Goal: Transaction & Acquisition: Purchase product/service

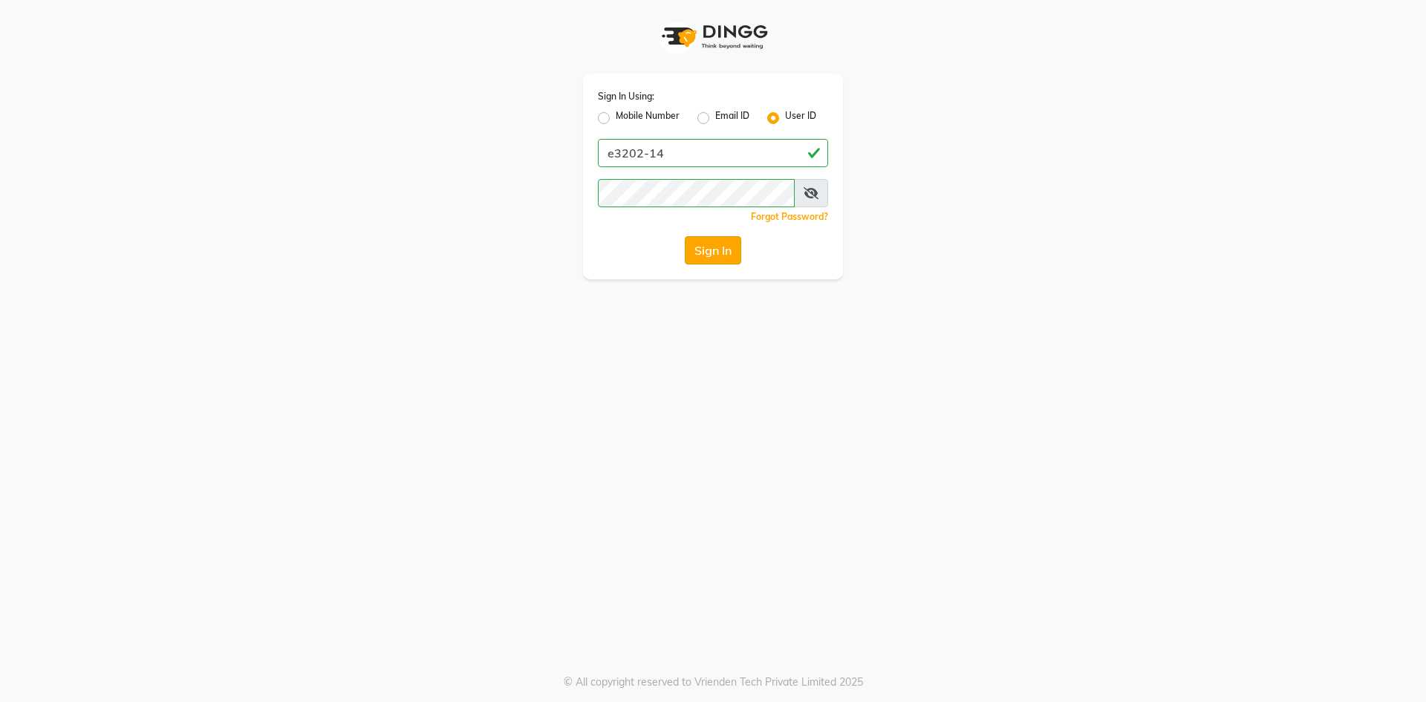
click at [711, 249] on button "Sign In" at bounding box center [713, 250] width 56 height 28
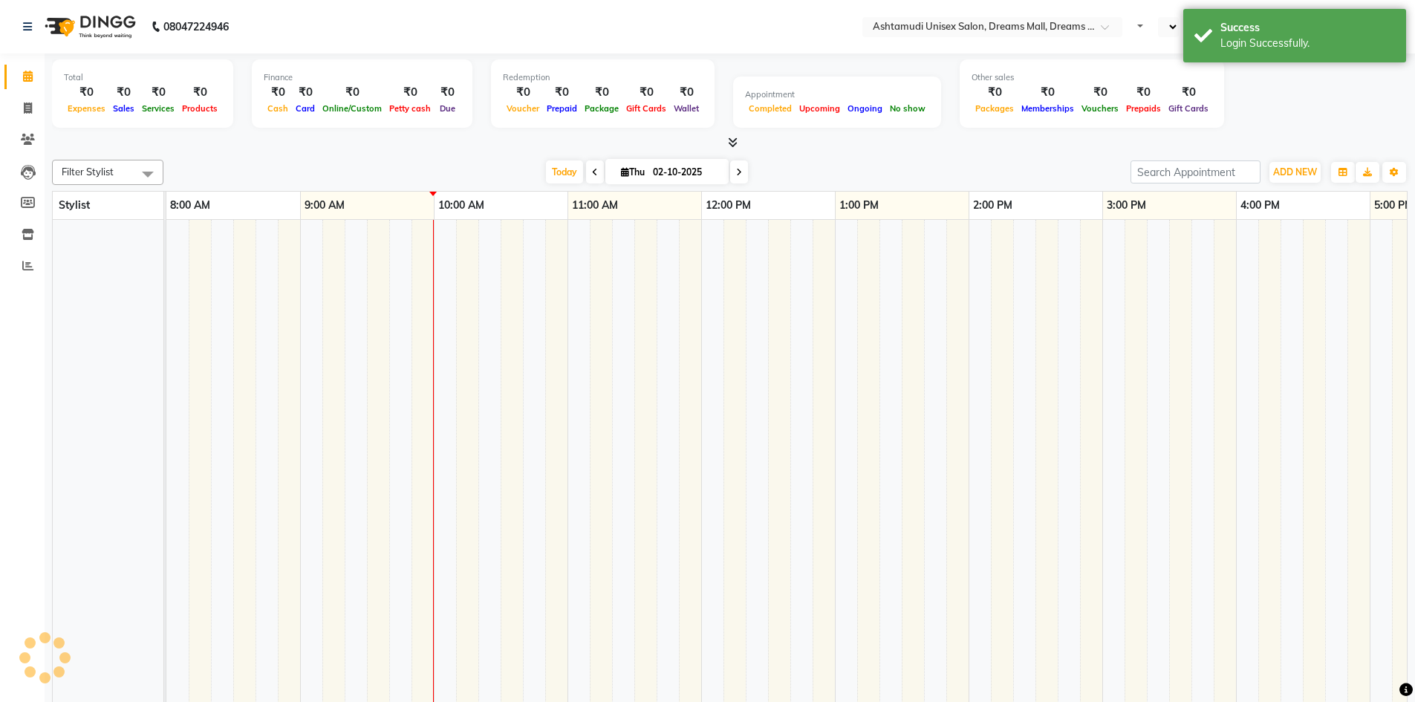
select select "en"
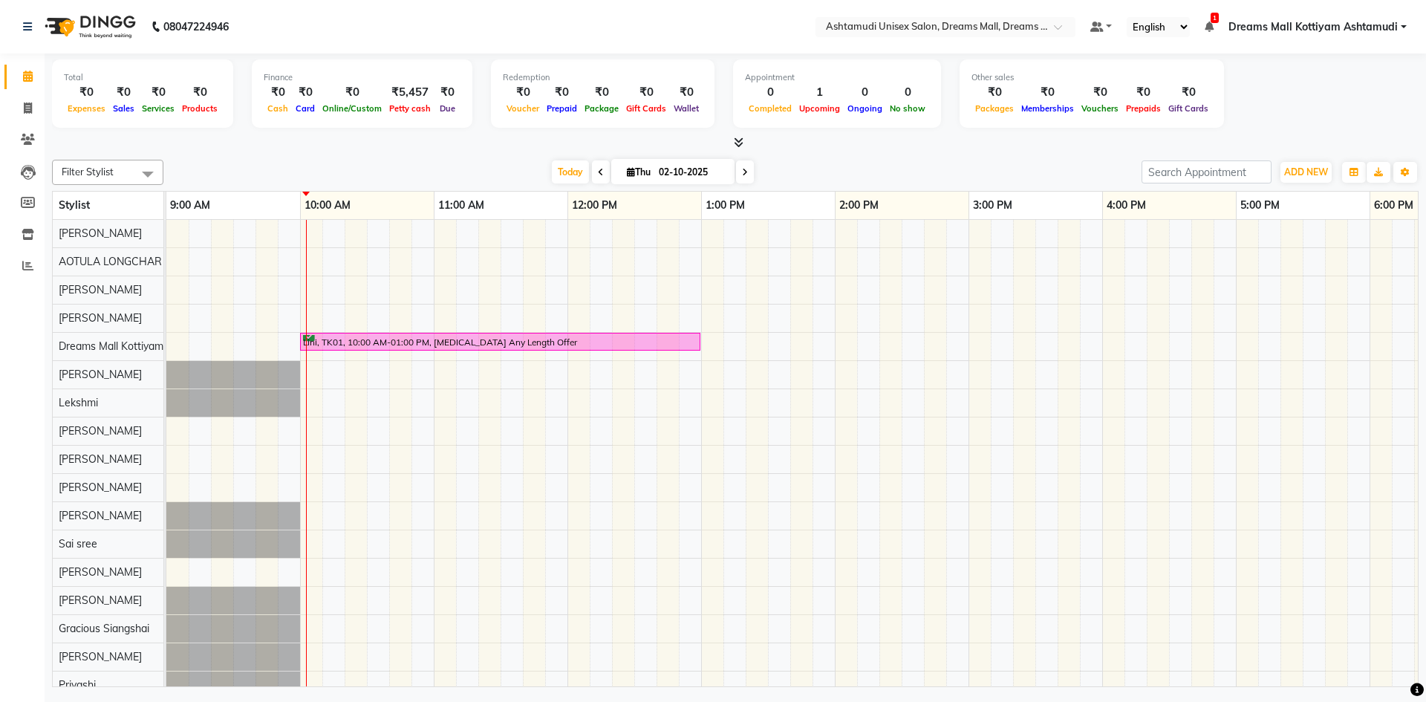
click at [736, 140] on icon at bounding box center [739, 142] width 10 height 11
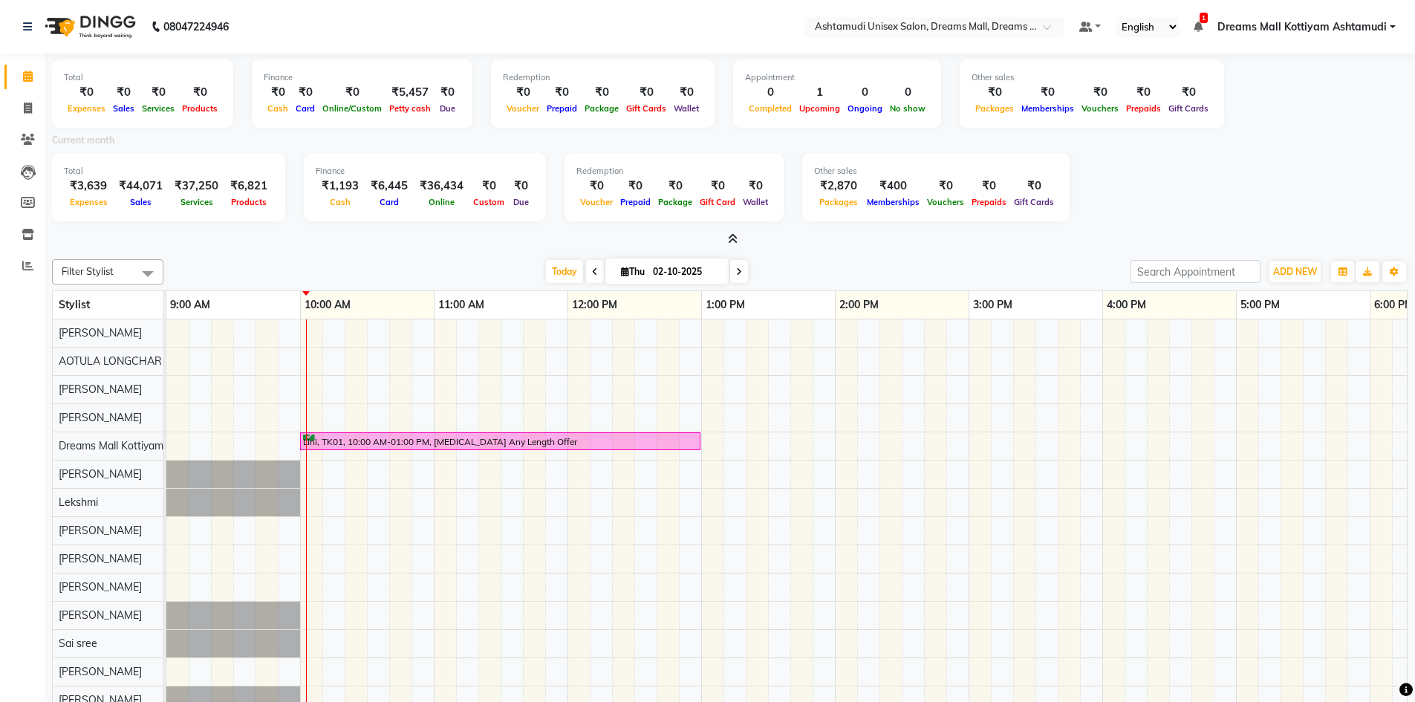
click at [731, 239] on icon at bounding box center [733, 238] width 10 height 11
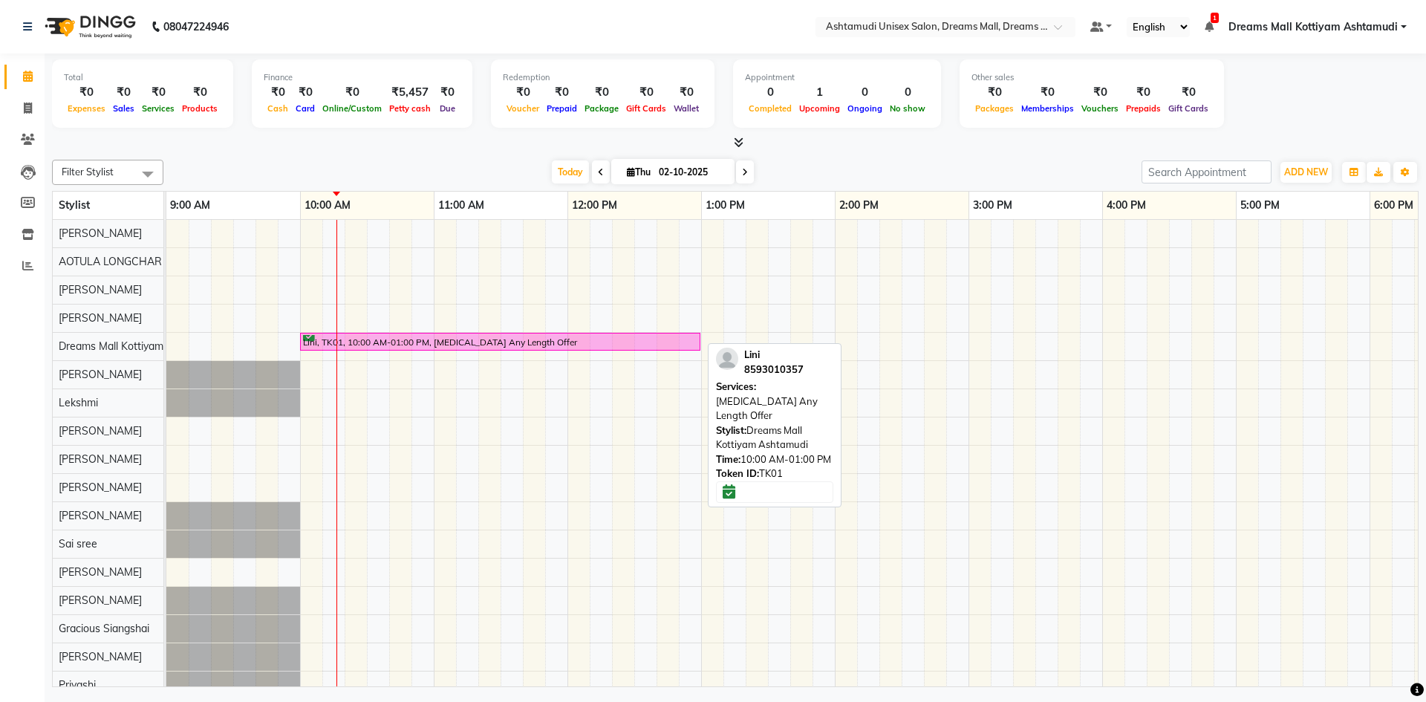
click at [382, 348] on div "Lini, TK01, 10:00 AM-01:00 PM, [MEDICAL_DATA] Any Length Offer" at bounding box center [499, 342] width 397 height 14
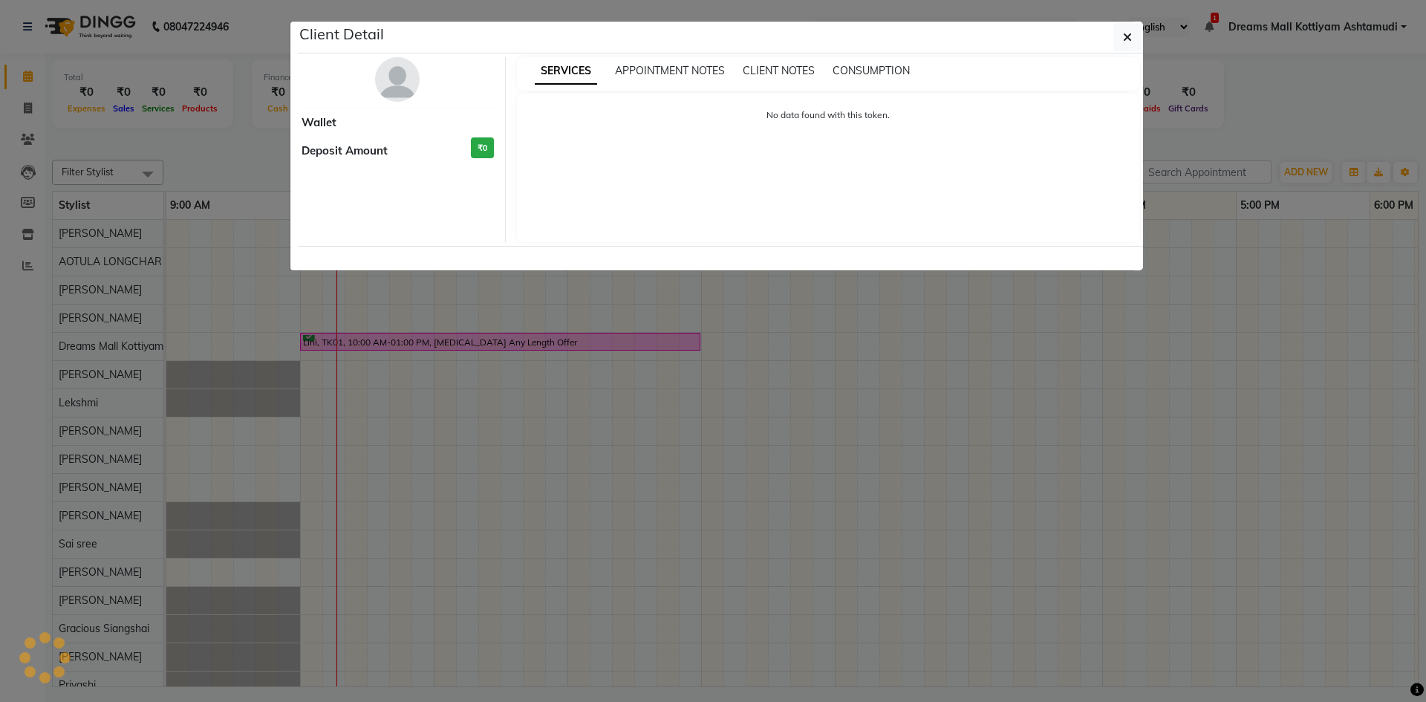
select select "6"
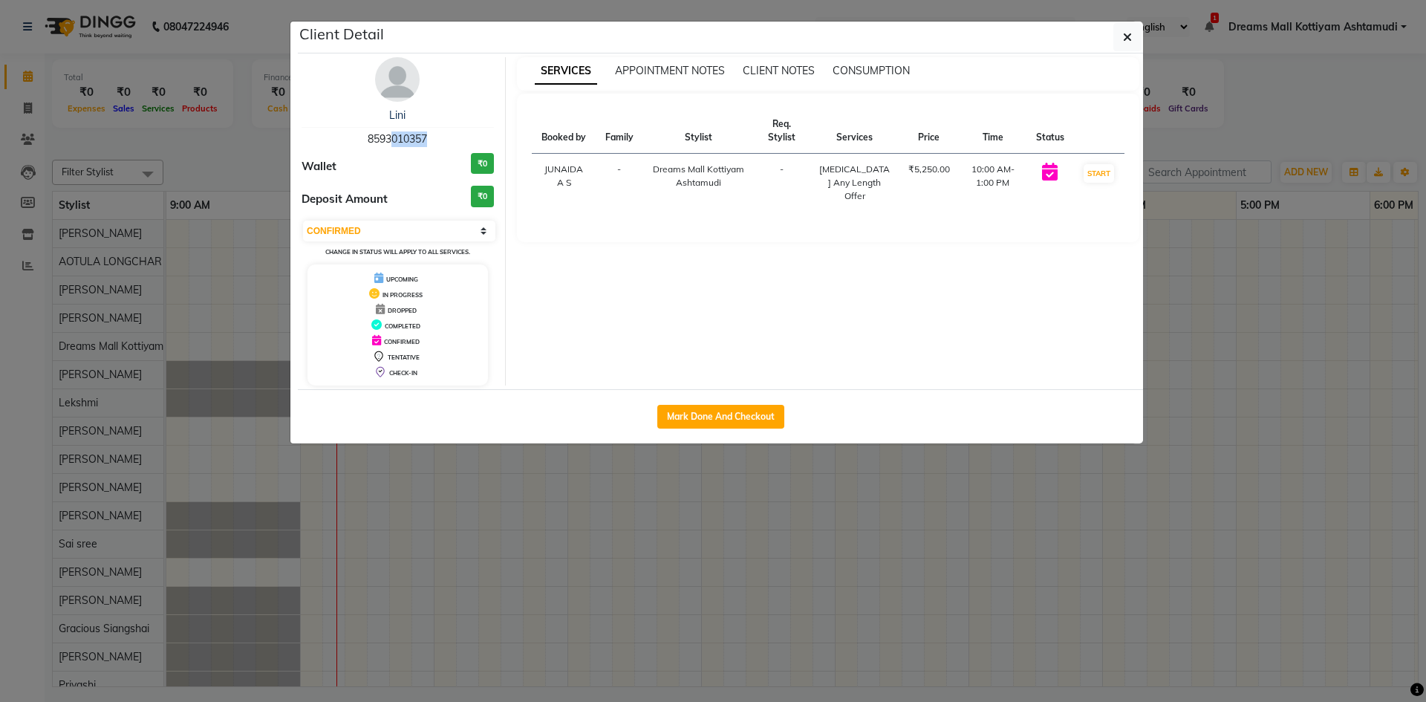
drag, startPoint x: 425, startPoint y: 136, endPoint x: 385, endPoint y: 140, distance: 41.0
click at [385, 140] on span "8593010357" at bounding box center [397, 138] width 59 height 13
click at [403, 170] on div "Wallet ₹0" at bounding box center [397, 166] width 192 height 27
drag, startPoint x: 427, startPoint y: 137, endPoint x: 363, endPoint y: 137, distance: 63.9
click at [363, 137] on div "Lini 8593010357" at bounding box center [397, 127] width 192 height 39
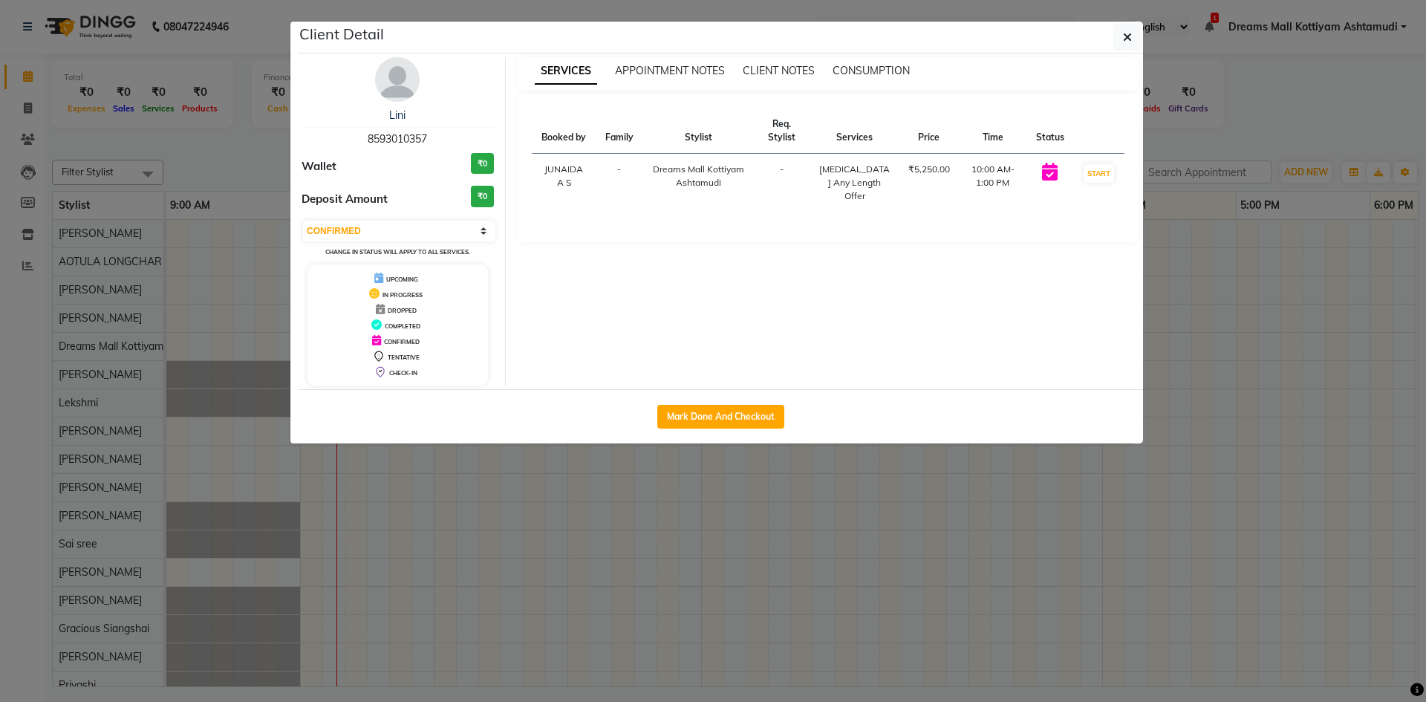
copy span "8593010357"
click at [1124, 39] on icon "button" at bounding box center [1127, 37] width 9 height 12
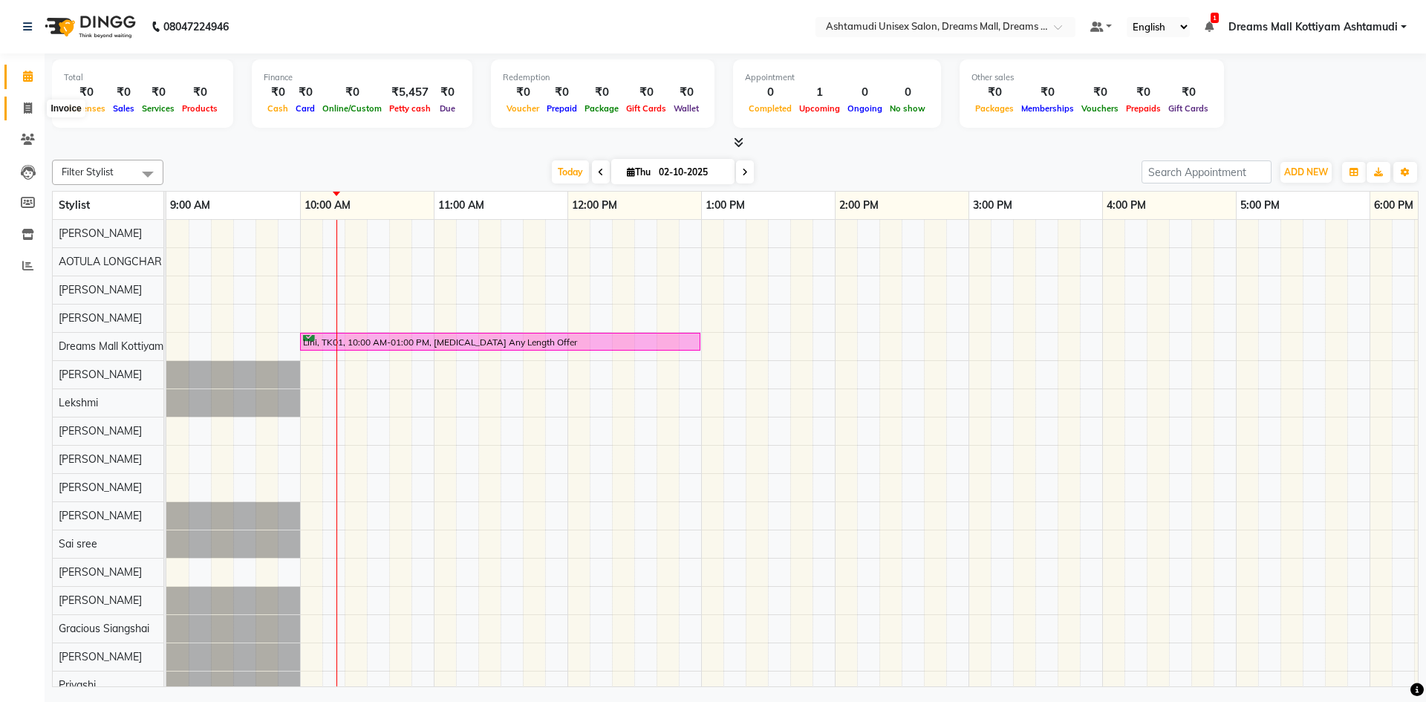
click at [28, 109] on icon at bounding box center [28, 107] width 8 height 11
select select "service"
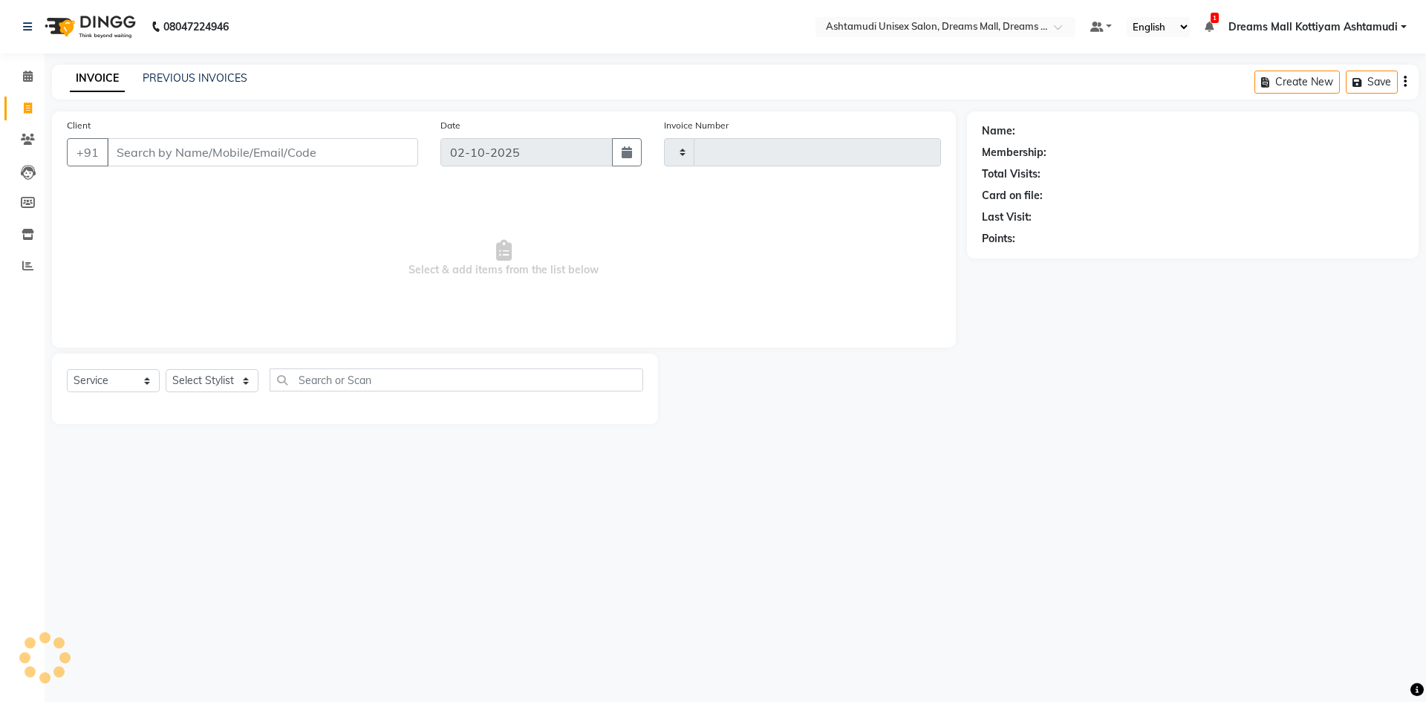
type input "4596"
select select "7264"
click at [157, 153] on input "Client" at bounding box center [262, 152] width 311 height 28
type input "8593010357"
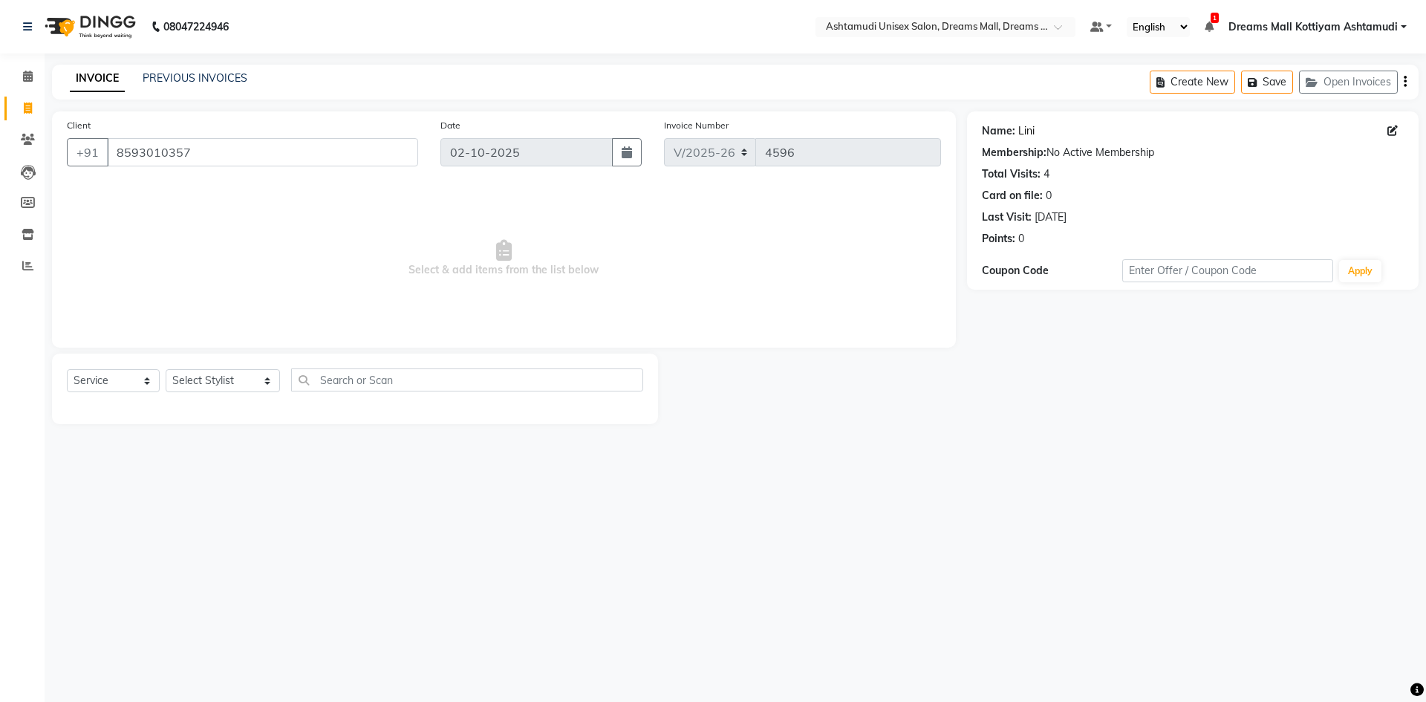
click at [1025, 131] on link "Lini" at bounding box center [1026, 131] width 16 height 16
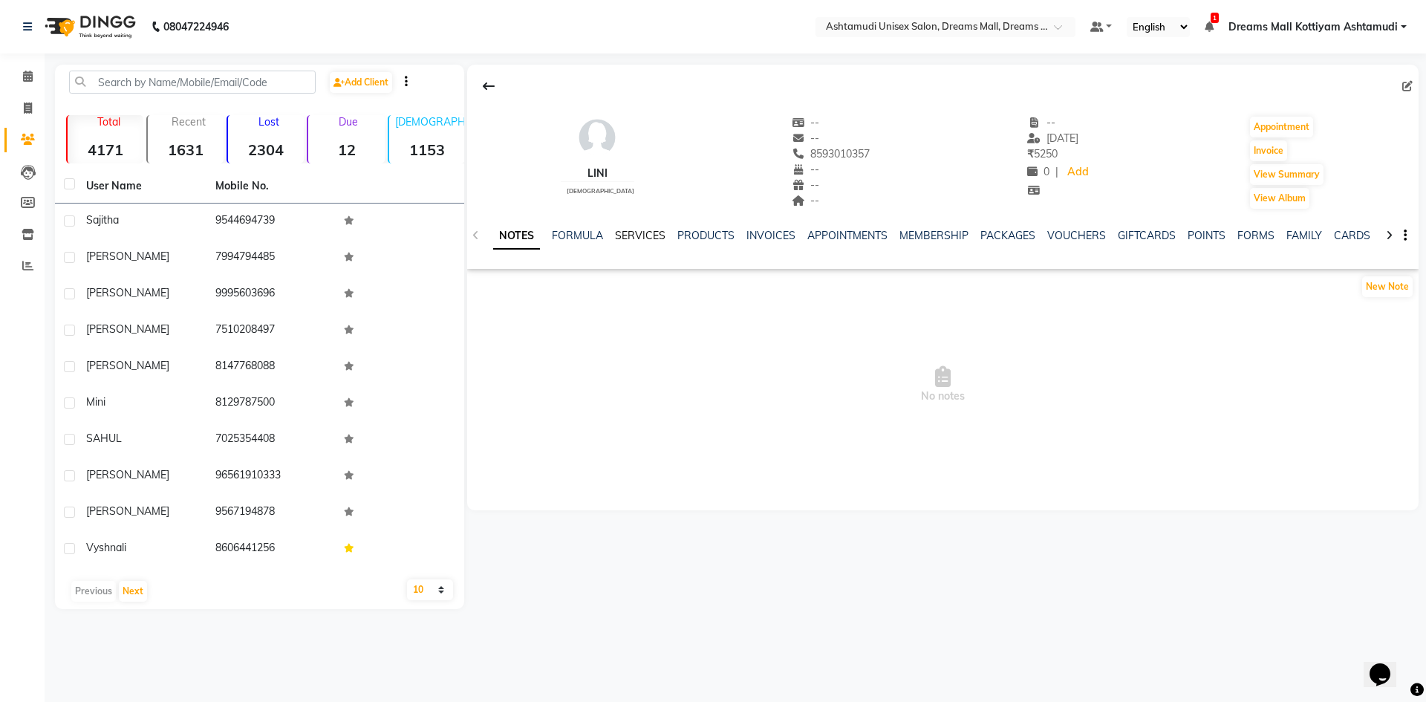
click at [644, 238] on link "SERVICES" at bounding box center [640, 235] width 50 height 13
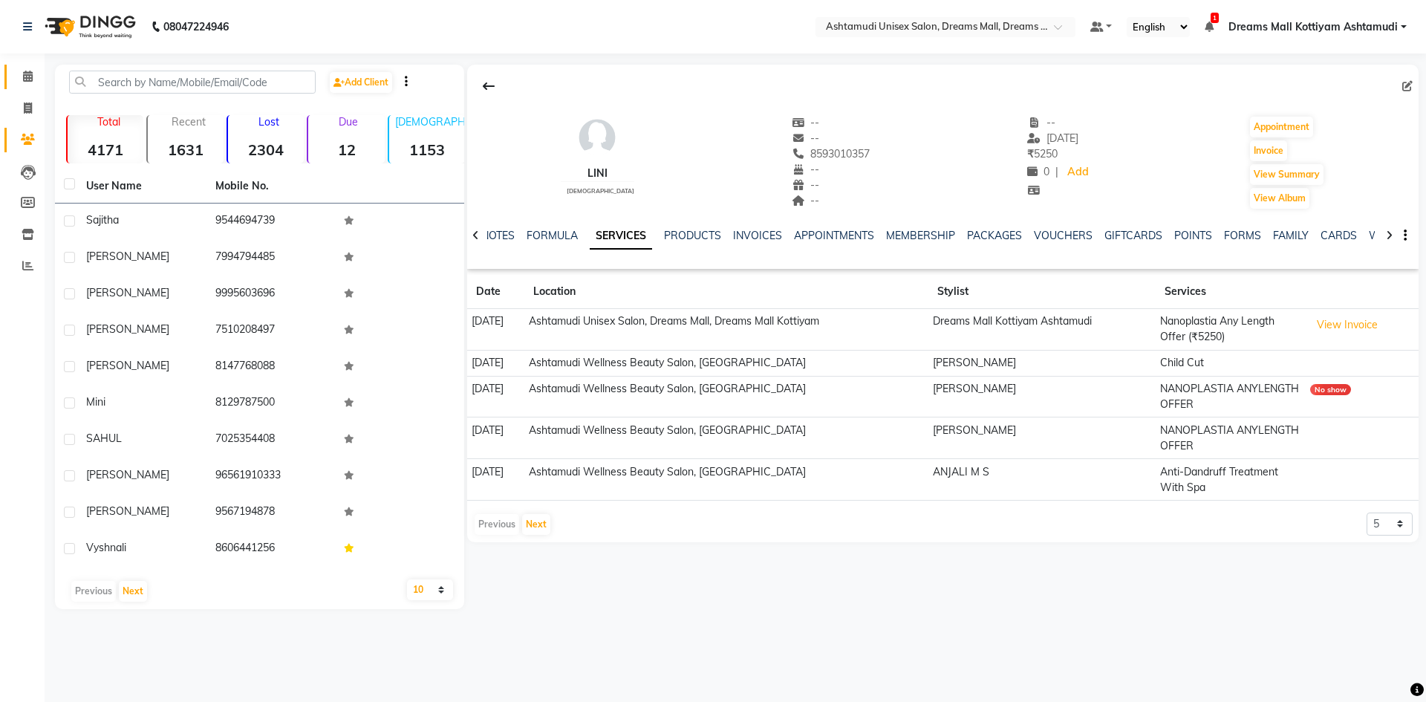
drag, startPoint x: 27, startPoint y: 66, endPoint x: 33, endPoint y: 91, distance: 25.2
click at [27, 66] on link "Calendar" at bounding box center [22, 77] width 36 height 25
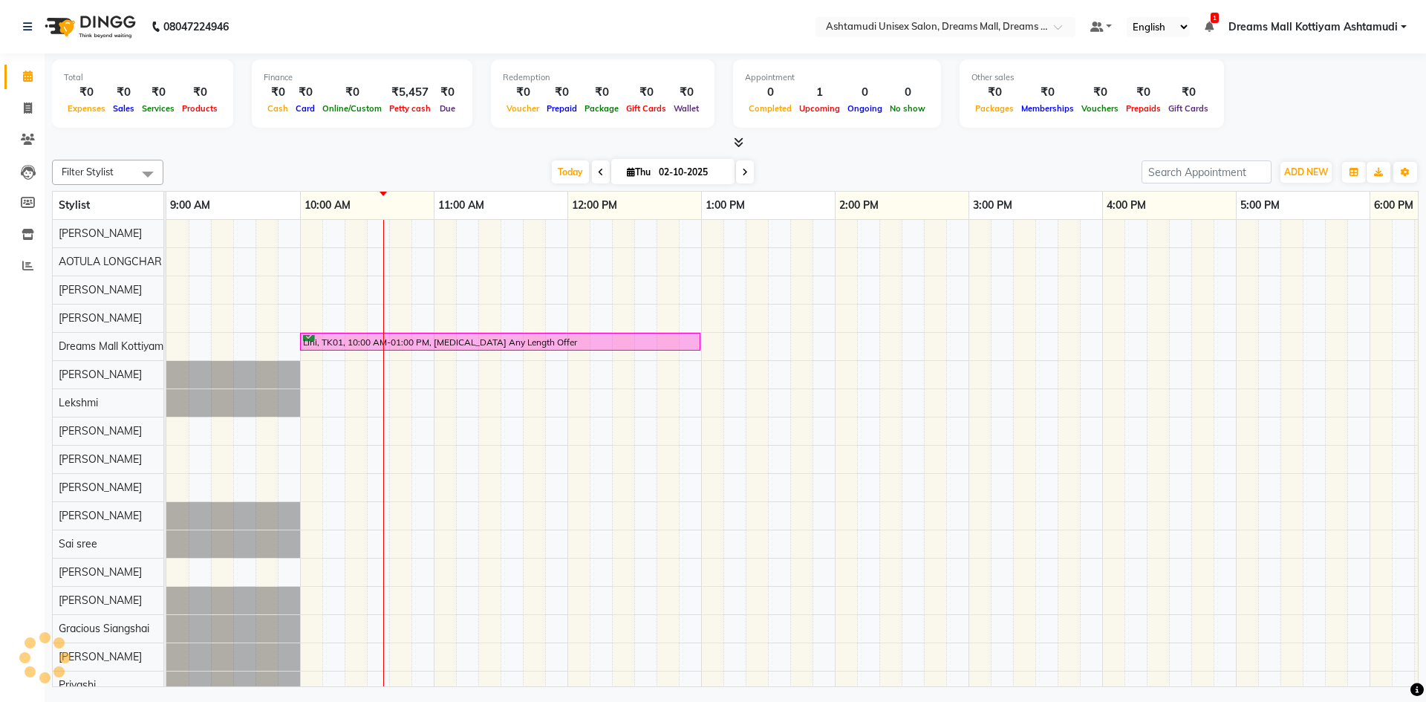
click at [650, 222] on div "Lini, TK01, 10:00 AM-01:00 PM, [MEDICAL_DATA] Any Length Offer" at bounding box center [1035, 473] width 1738 height 507
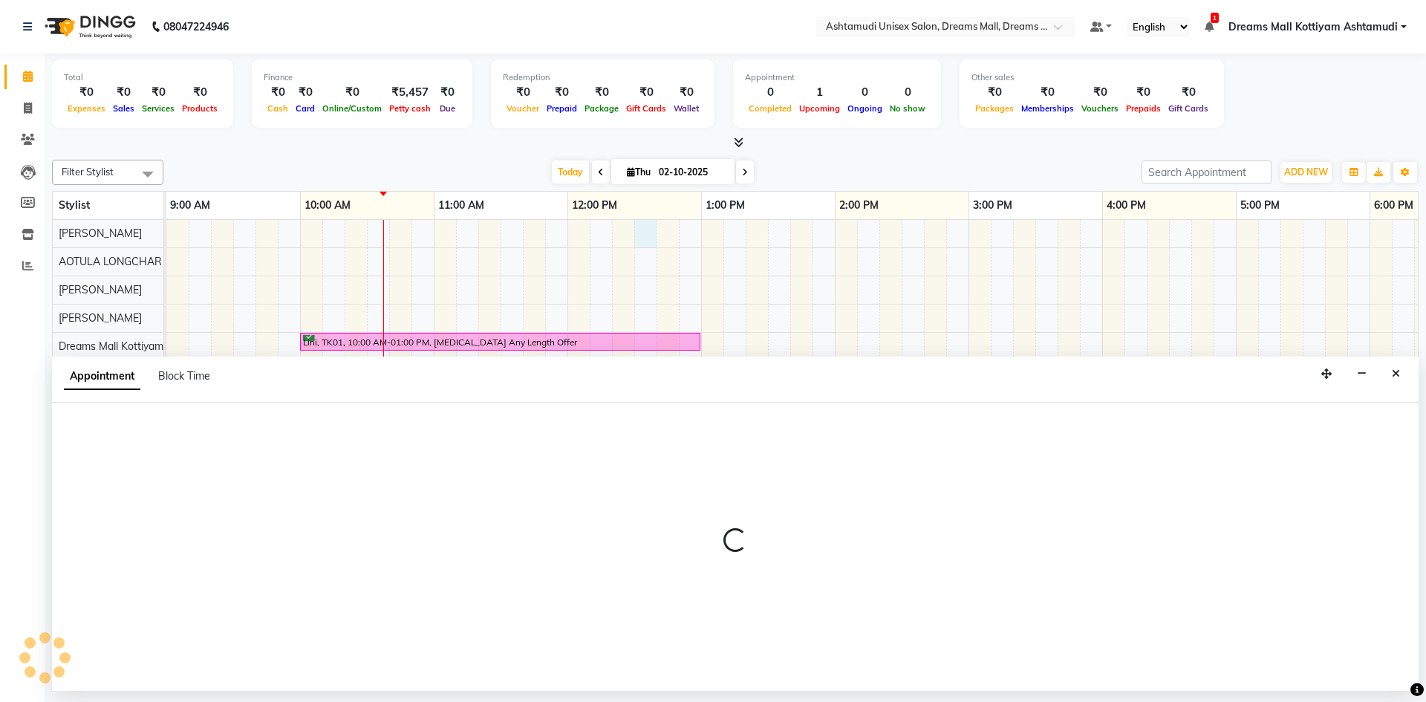
select select "62106"
select select "750"
select select "tentative"
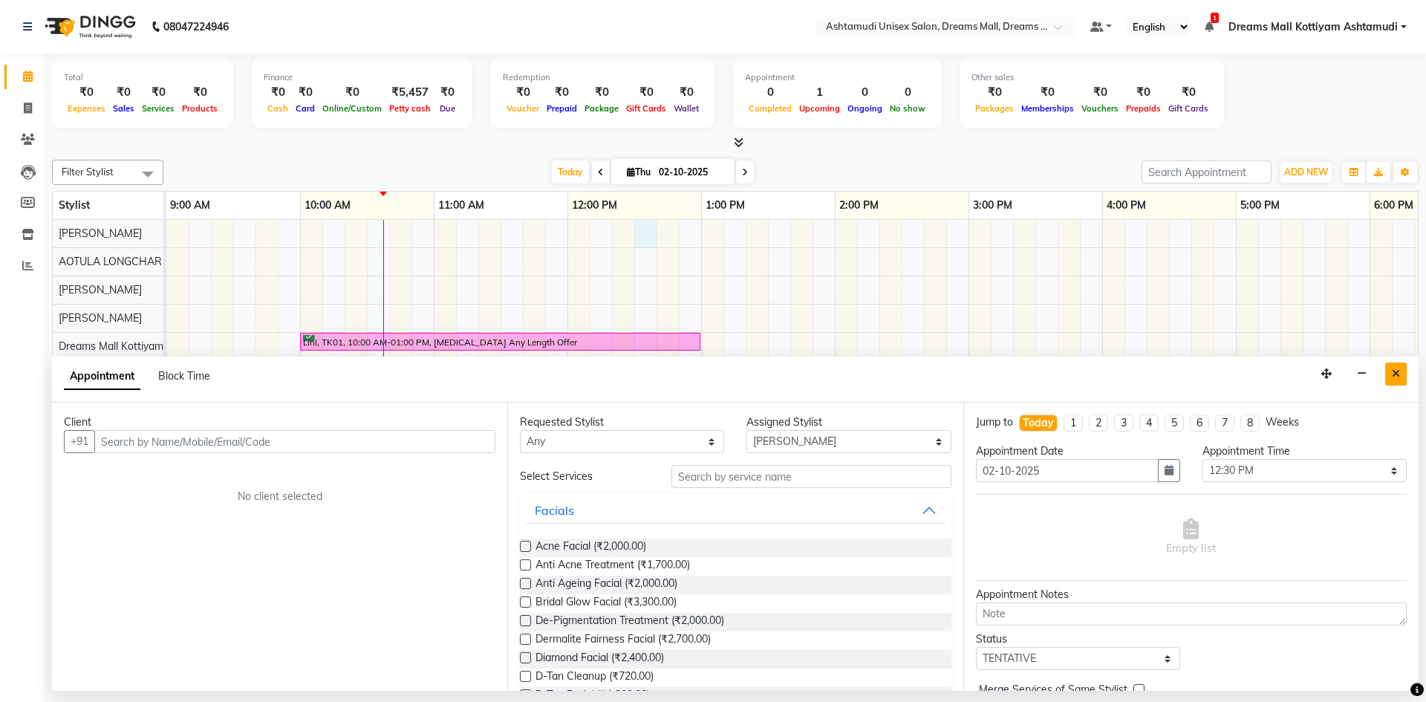
click at [1400, 374] on button "Close" at bounding box center [1396, 373] width 22 height 23
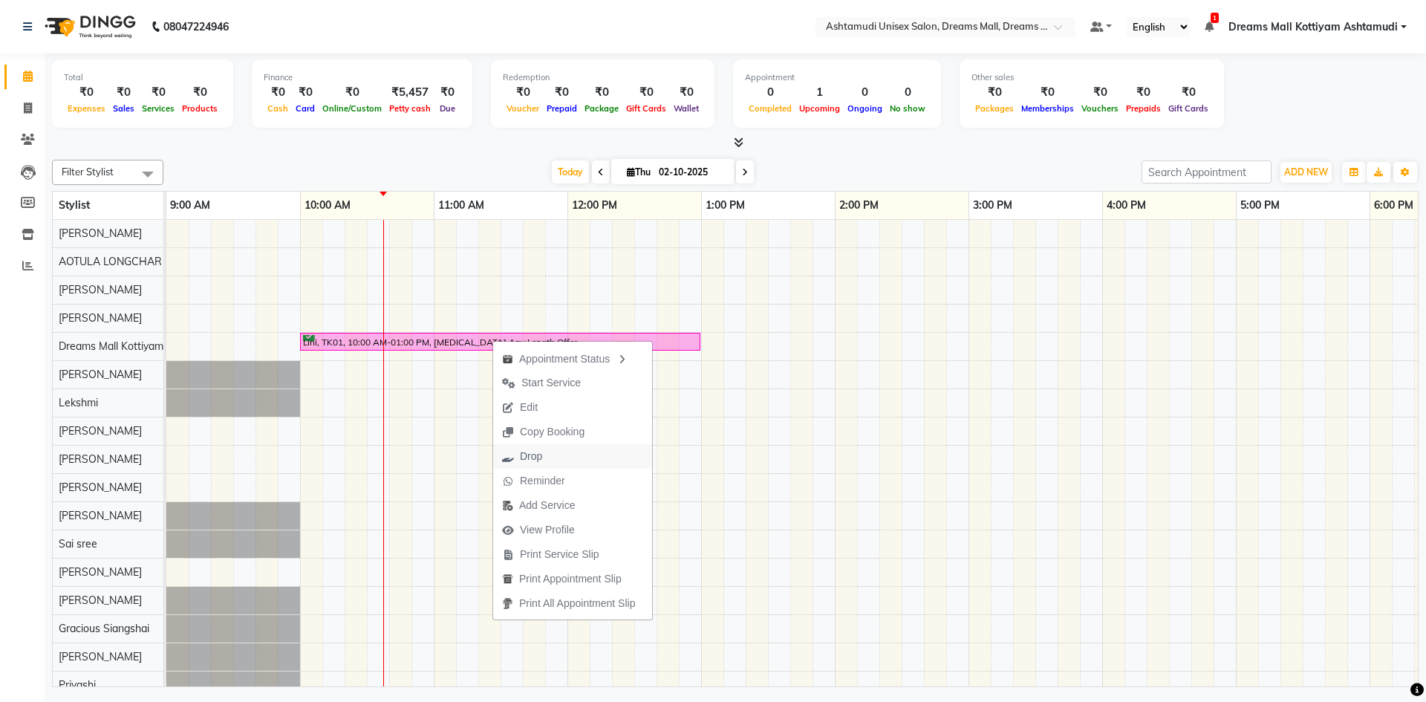
click at [541, 459] on span "Drop" at bounding box center [531, 456] width 22 height 16
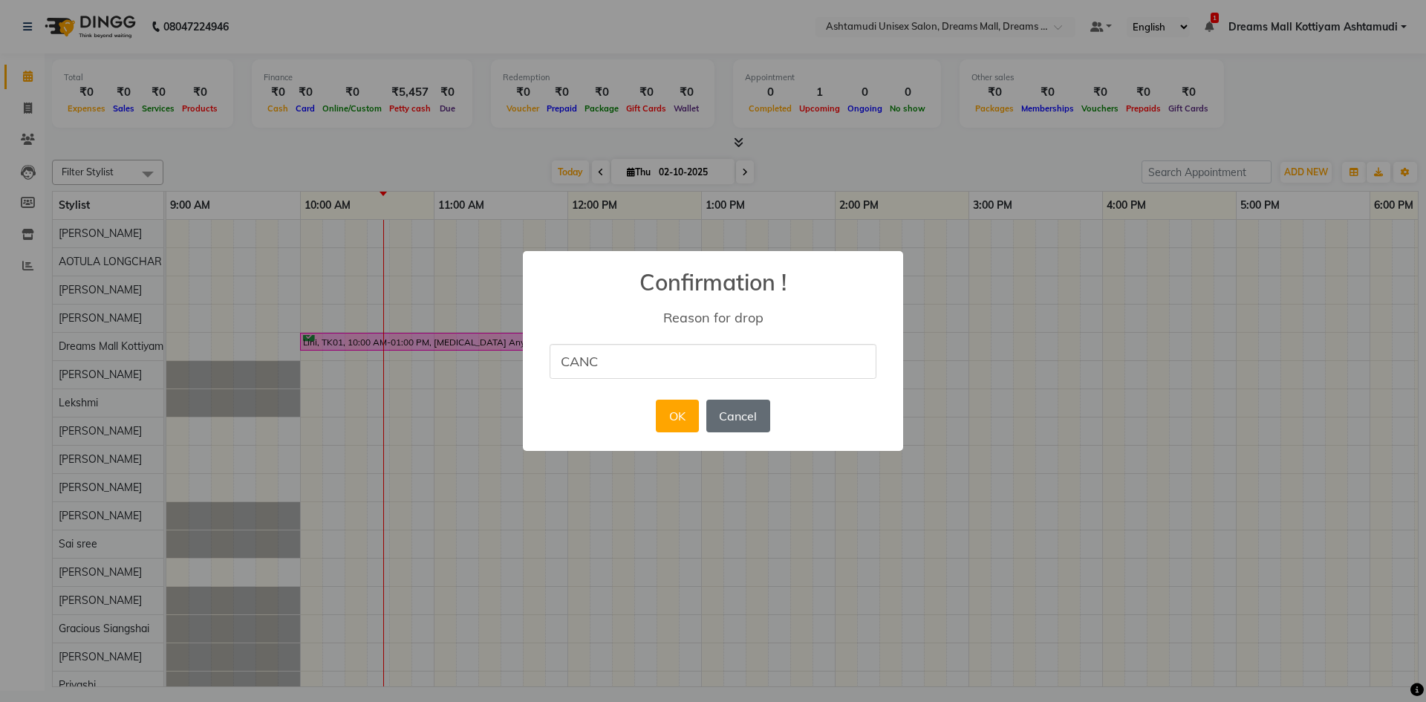
type input "cancel"
click at [676, 416] on button "OK" at bounding box center [677, 415] width 42 height 33
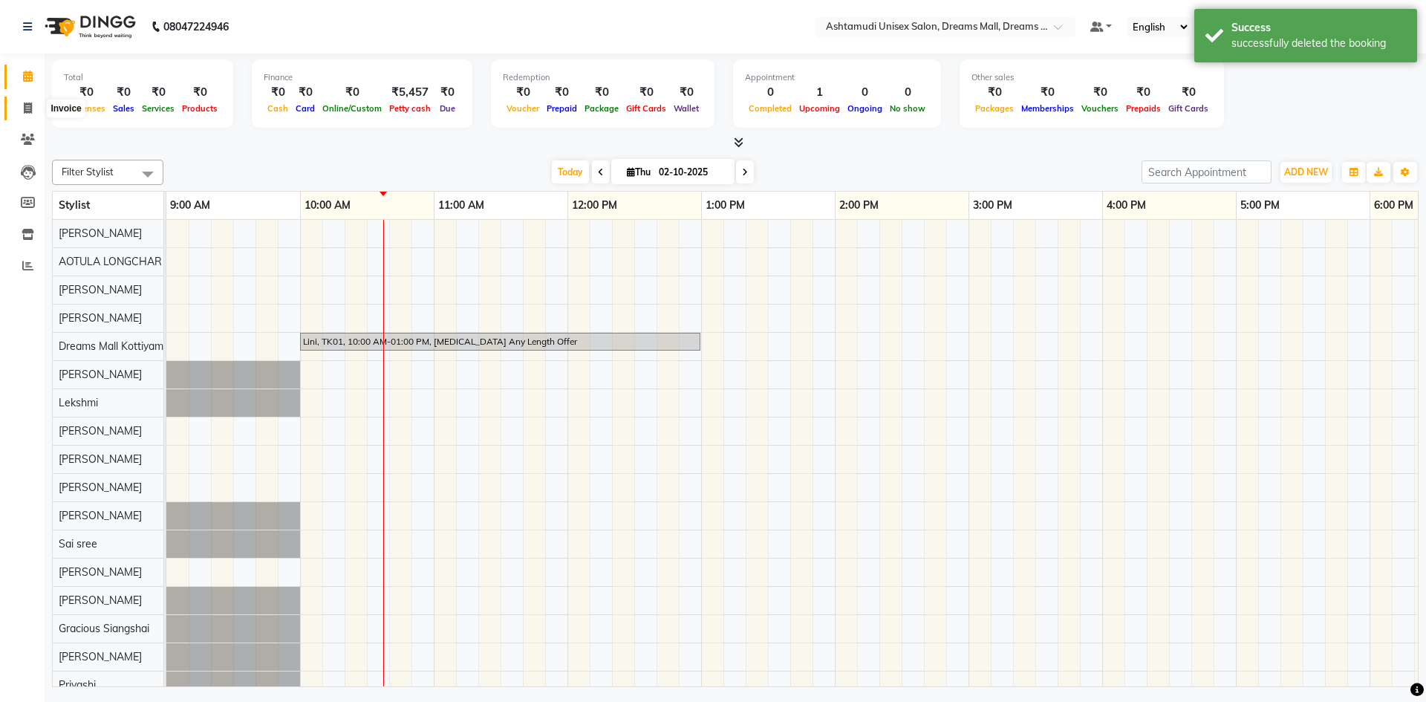
click at [22, 104] on span at bounding box center [28, 108] width 26 height 17
select select "service"
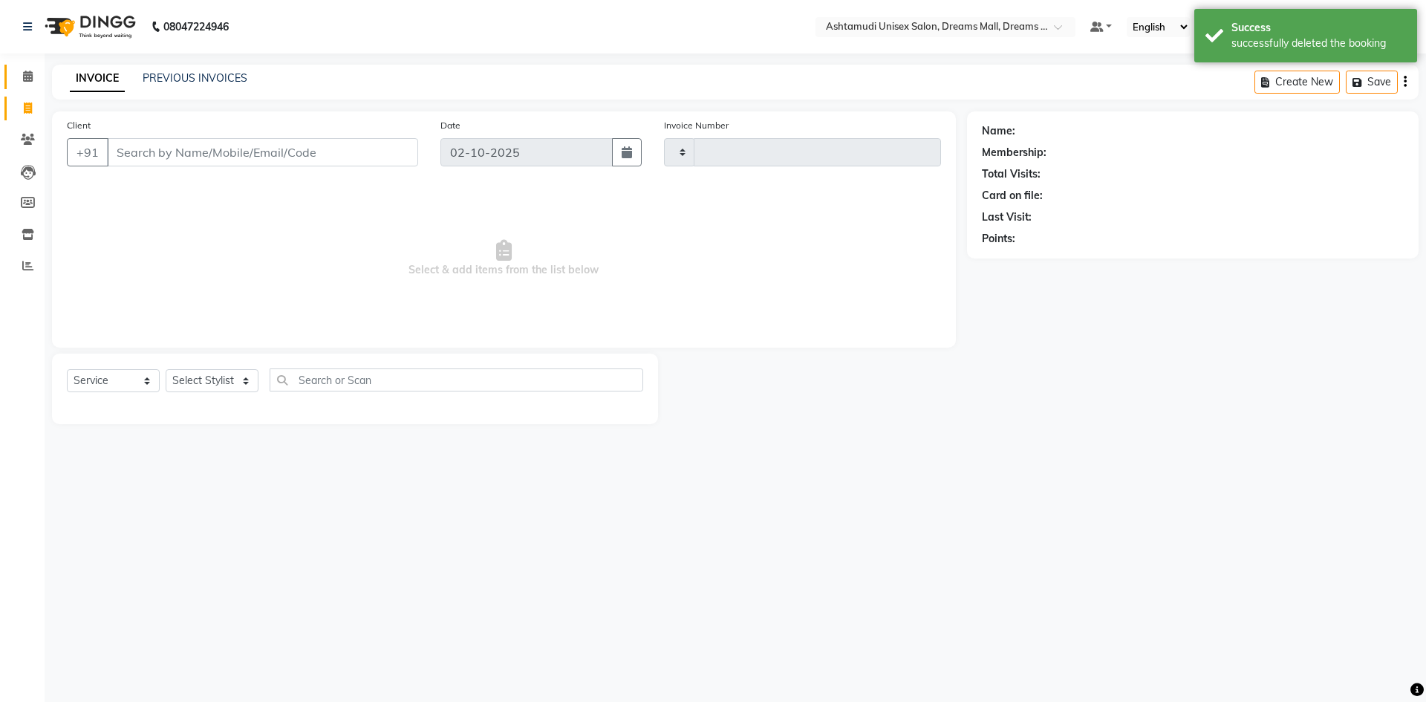
type input "4596"
select select "7264"
click at [24, 77] on icon at bounding box center [28, 76] width 10 height 11
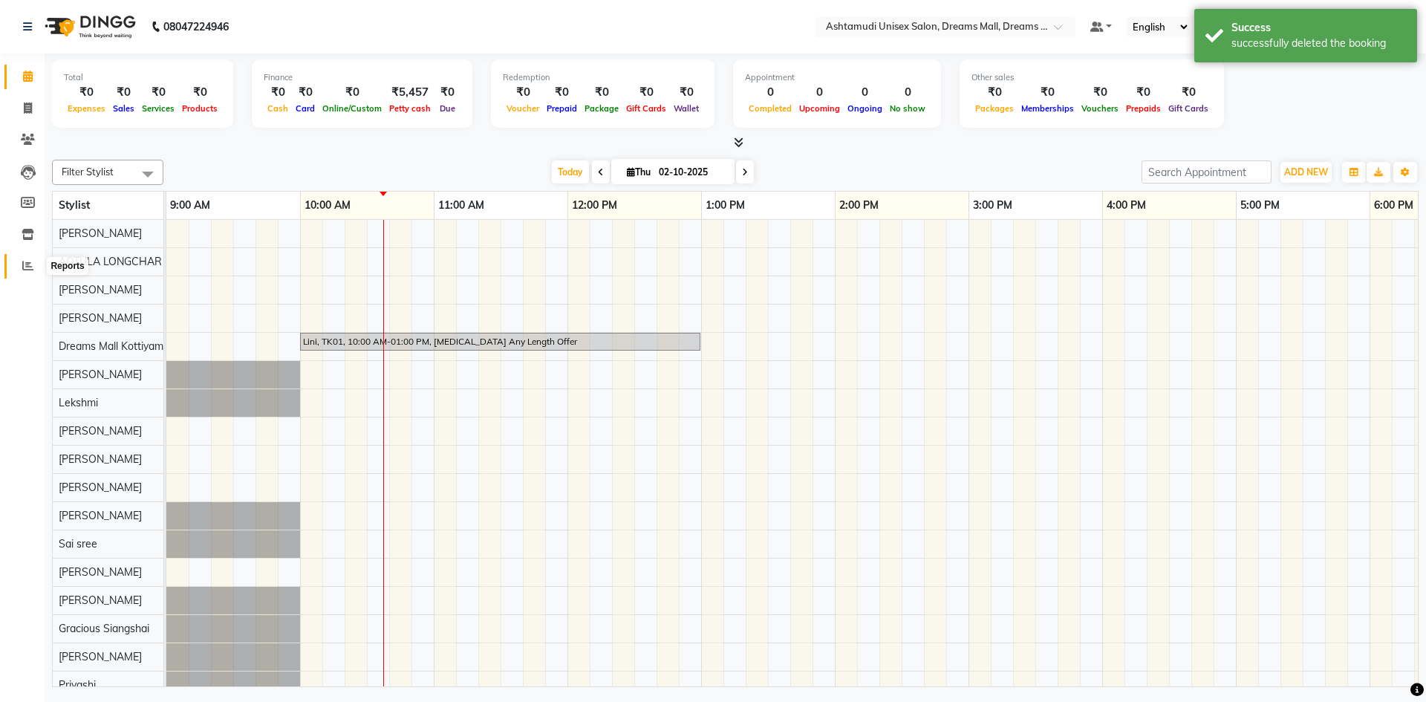
click at [22, 268] on span at bounding box center [28, 266] width 26 height 17
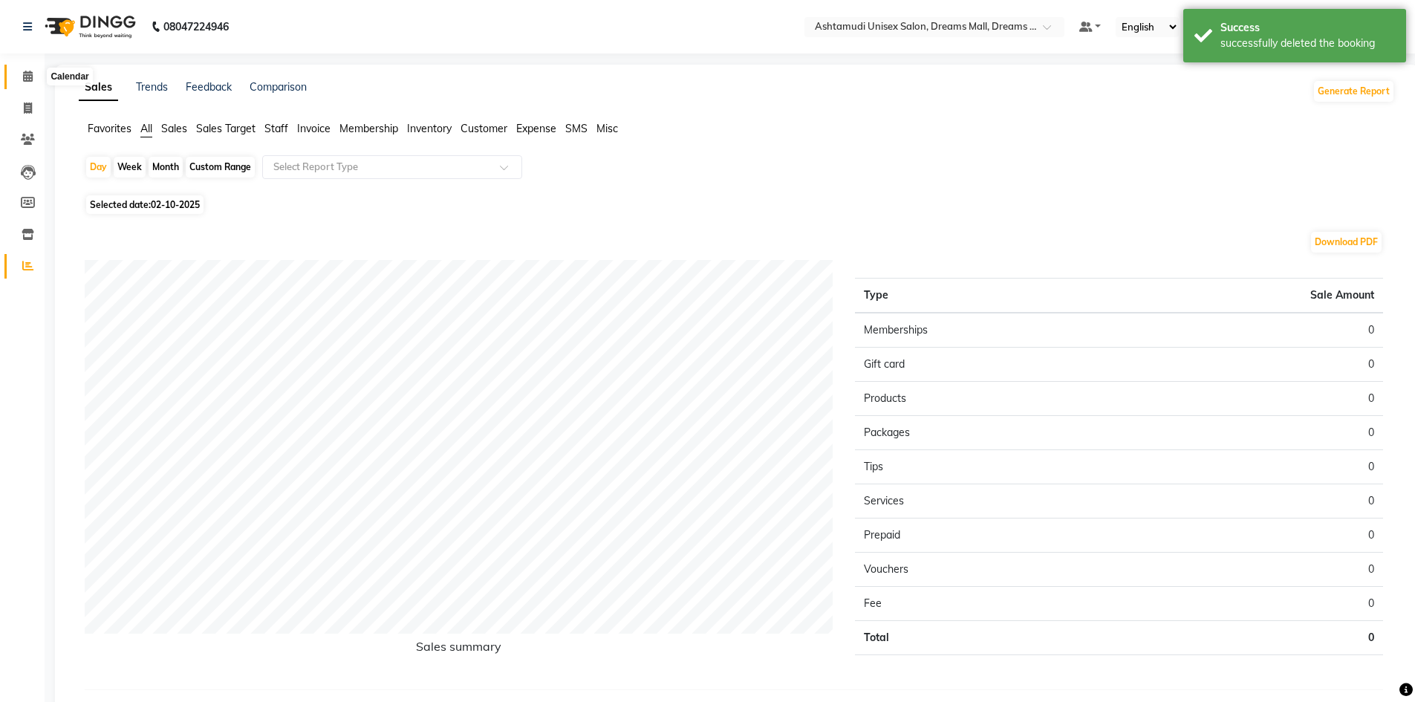
click at [24, 69] on span at bounding box center [28, 76] width 26 height 17
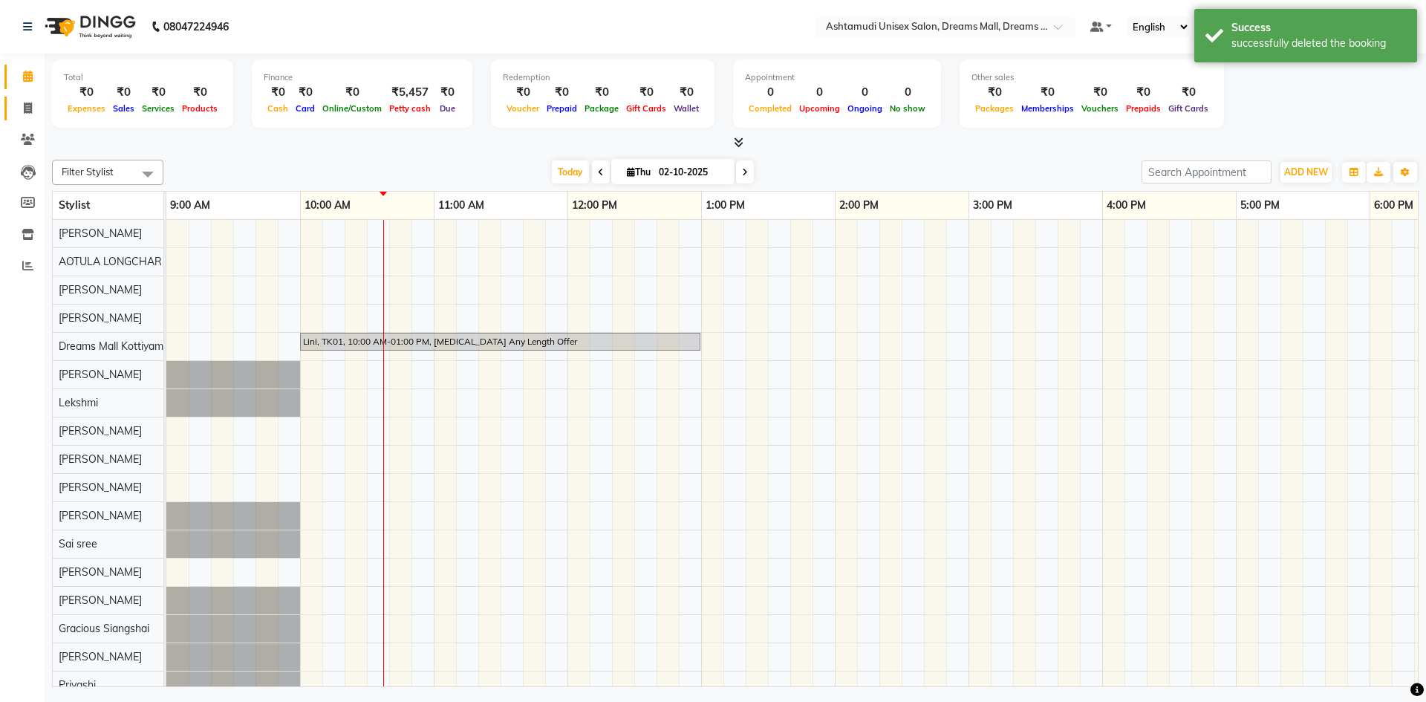
click at [21, 99] on link "Invoice" at bounding box center [22, 109] width 36 height 25
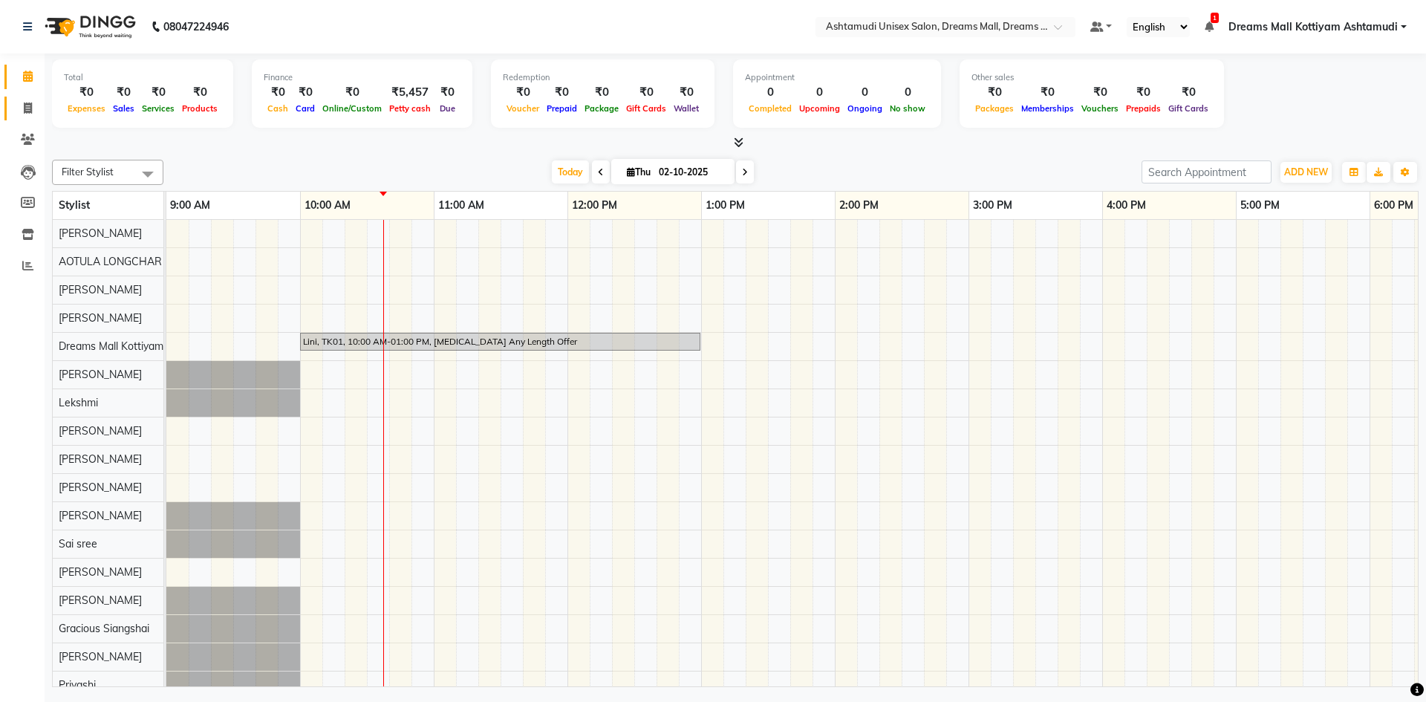
select select "7264"
select select "service"
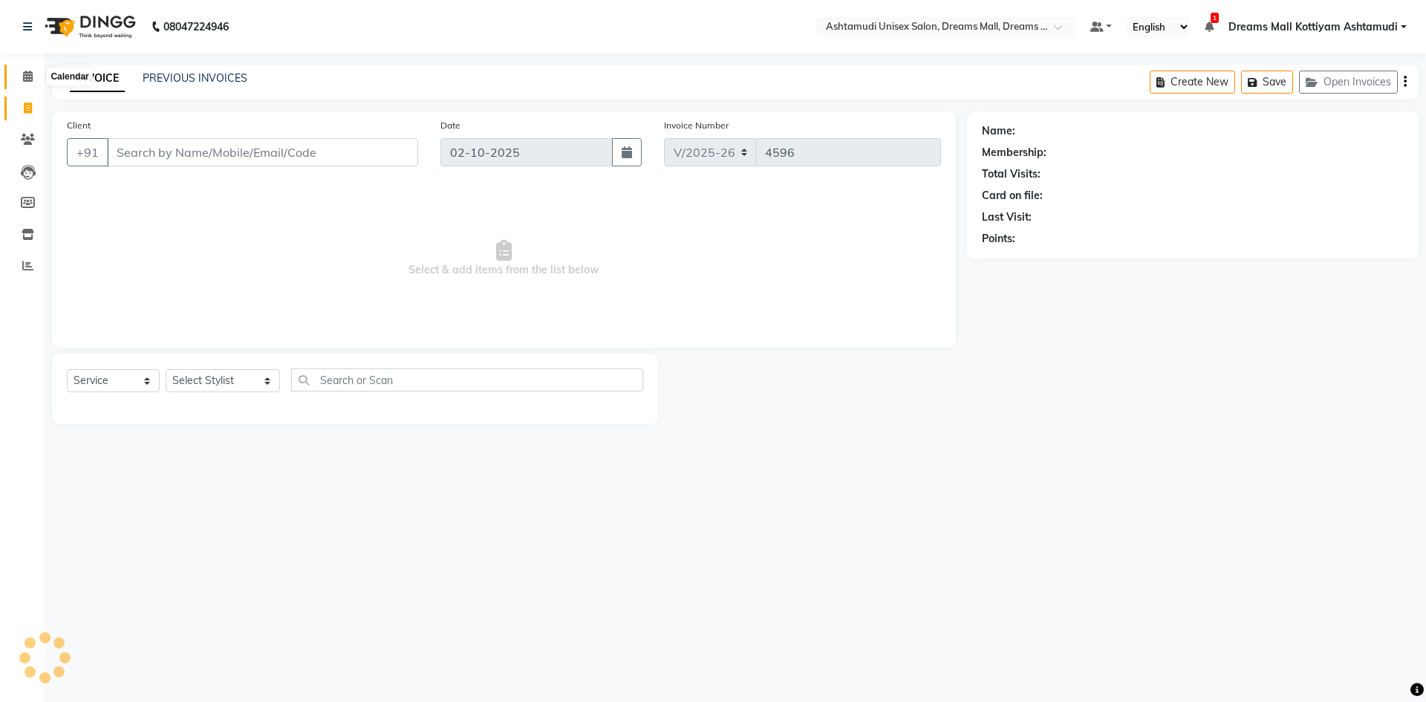
click at [27, 69] on span at bounding box center [28, 76] width 26 height 17
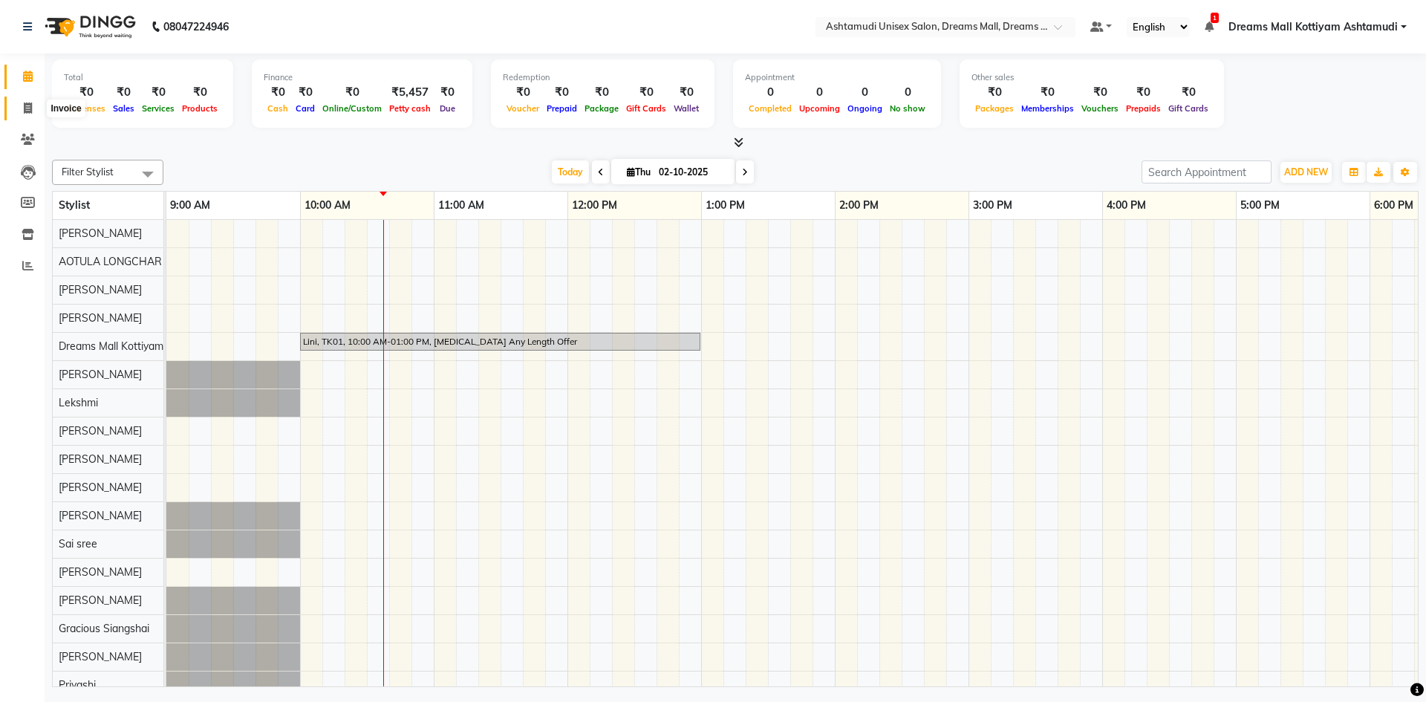
click at [25, 102] on icon at bounding box center [28, 107] width 8 height 11
select select "service"
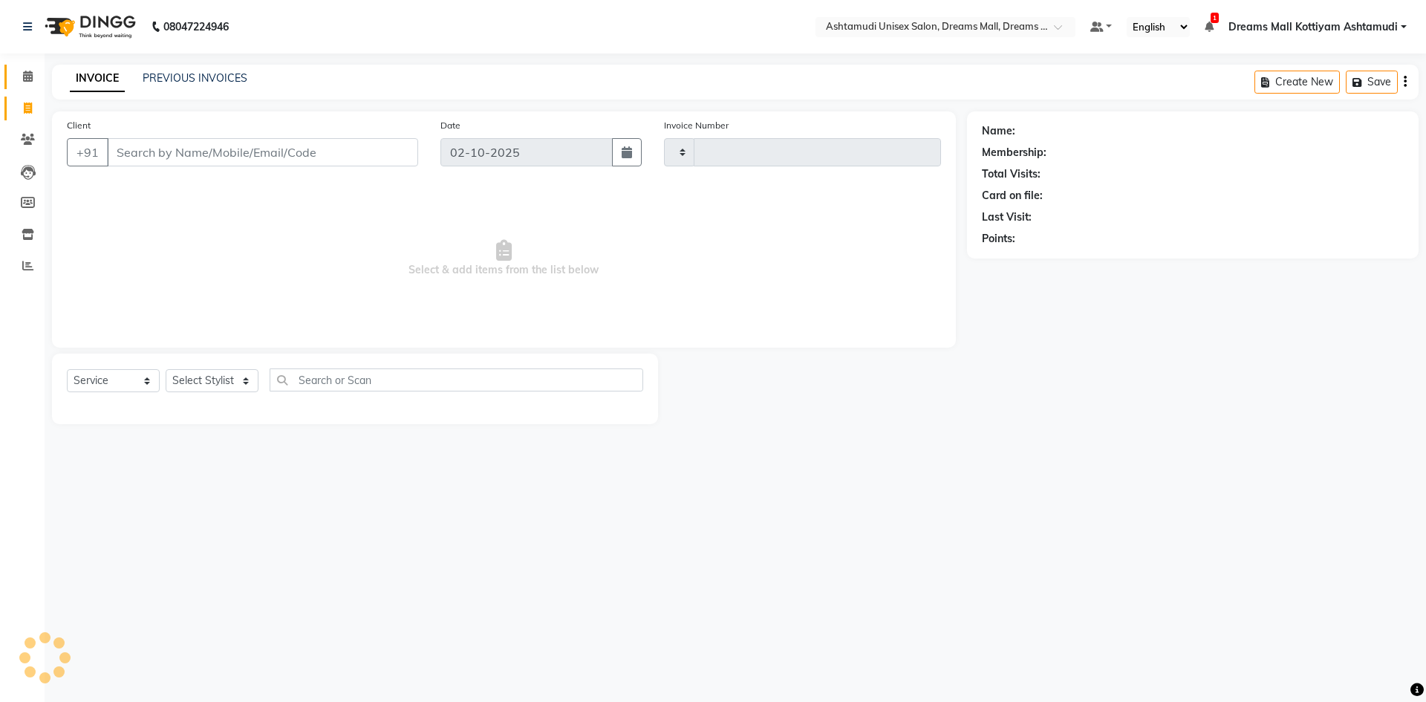
type input "4596"
select select "7264"
click at [25, 81] on icon at bounding box center [28, 76] width 10 height 11
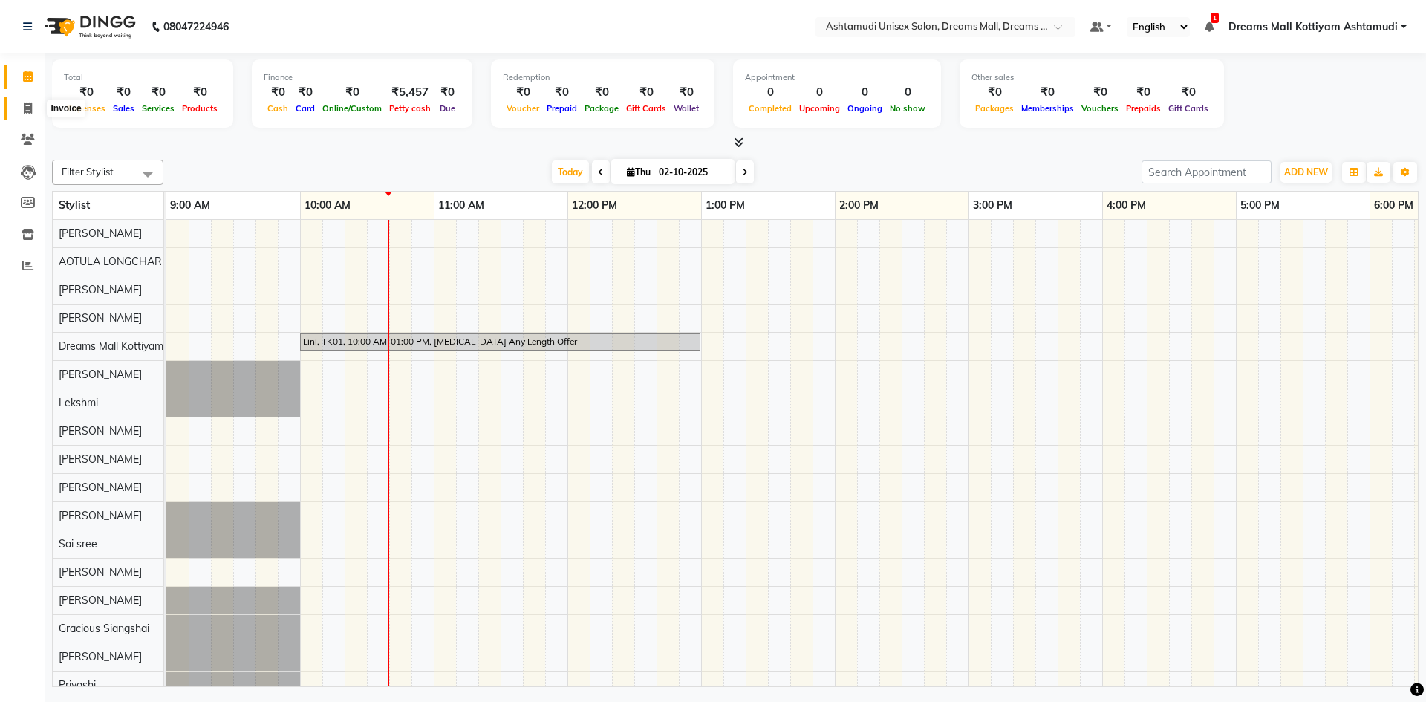
click at [21, 104] on span at bounding box center [28, 108] width 26 height 17
select select "service"
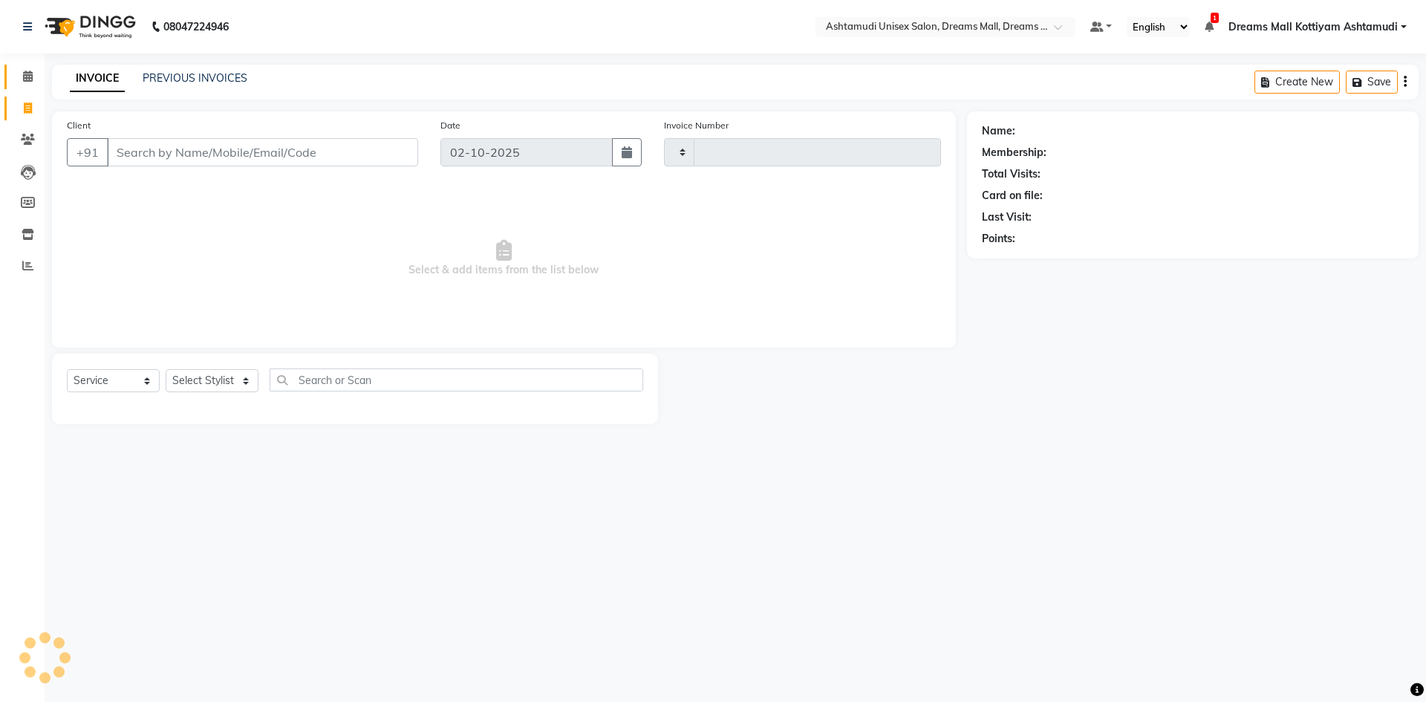
type input "4596"
select select "7264"
click at [27, 80] on icon at bounding box center [28, 76] width 10 height 11
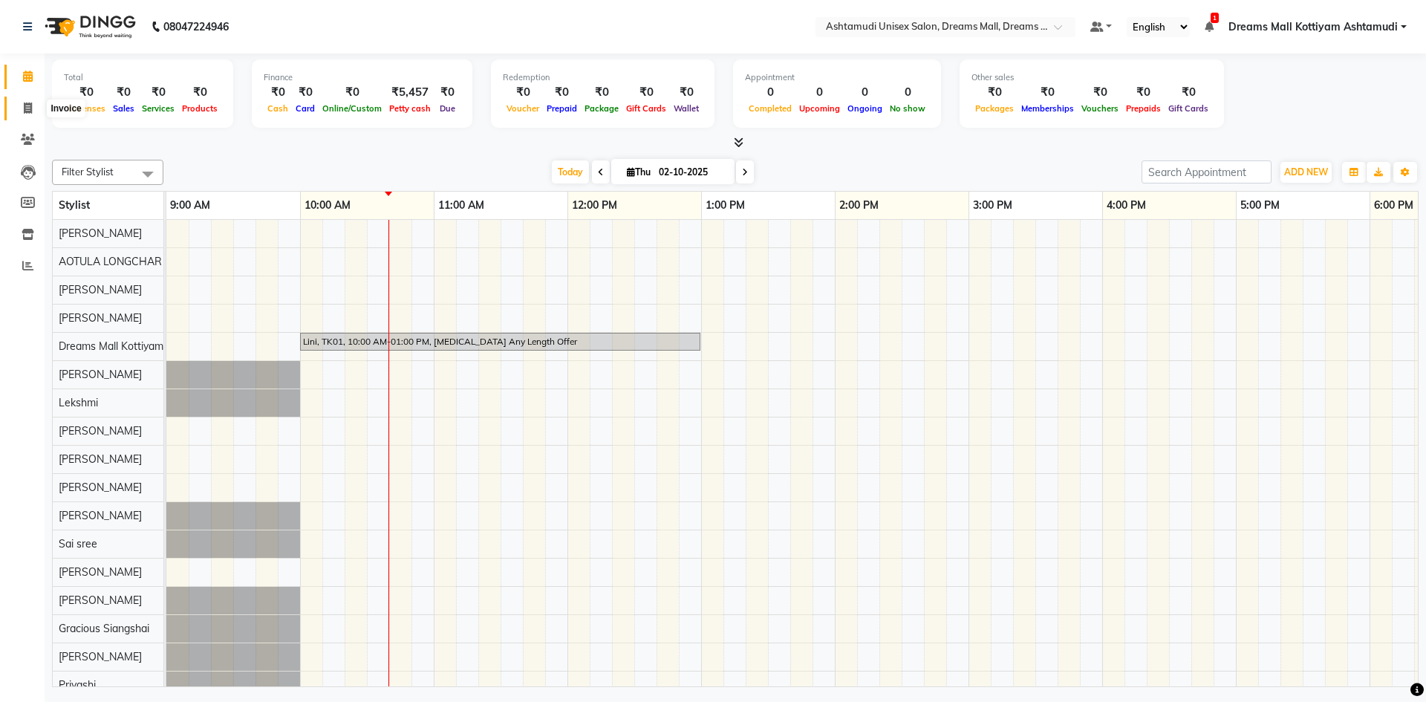
click at [27, 105] on icon at bounding box center [28, 107] width 8 height 11
select select "7264"
select select "service"
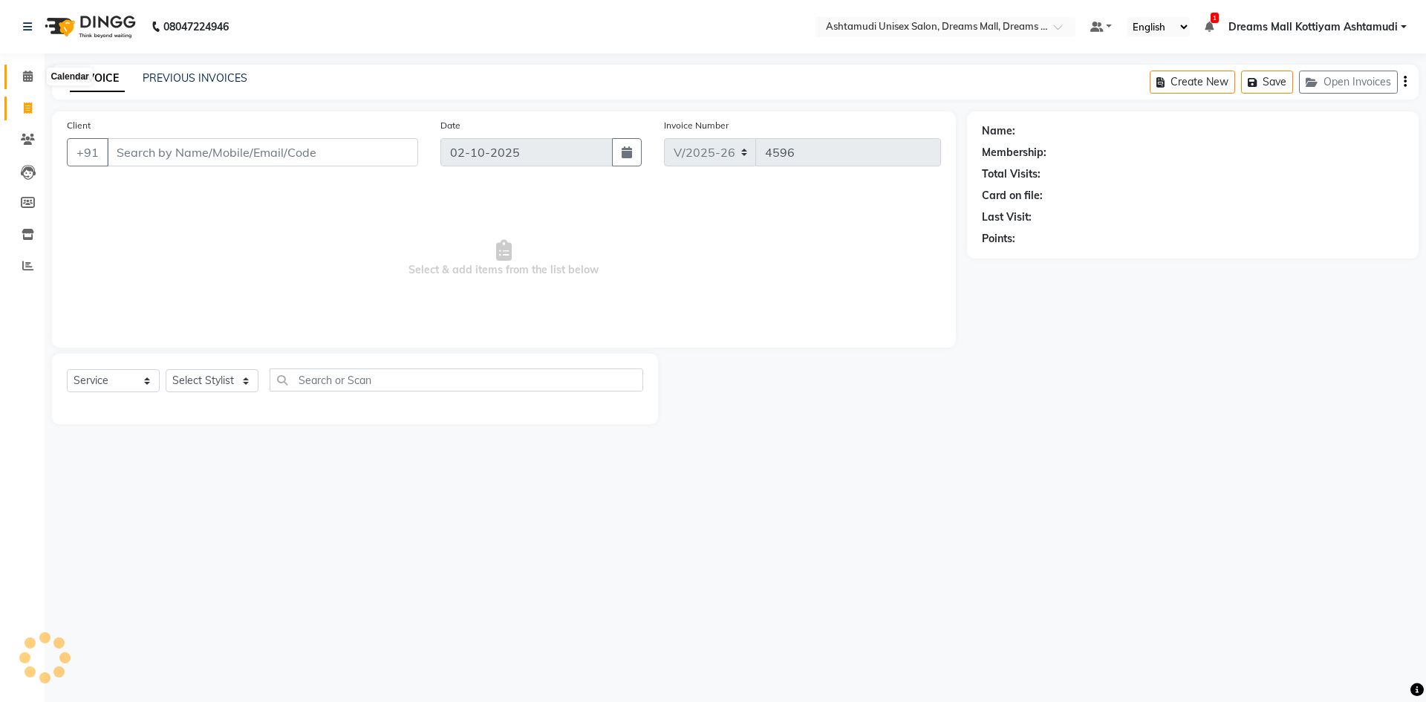
click at [29, 78] on icon at bounding box center [28, 76] width 10 height 11
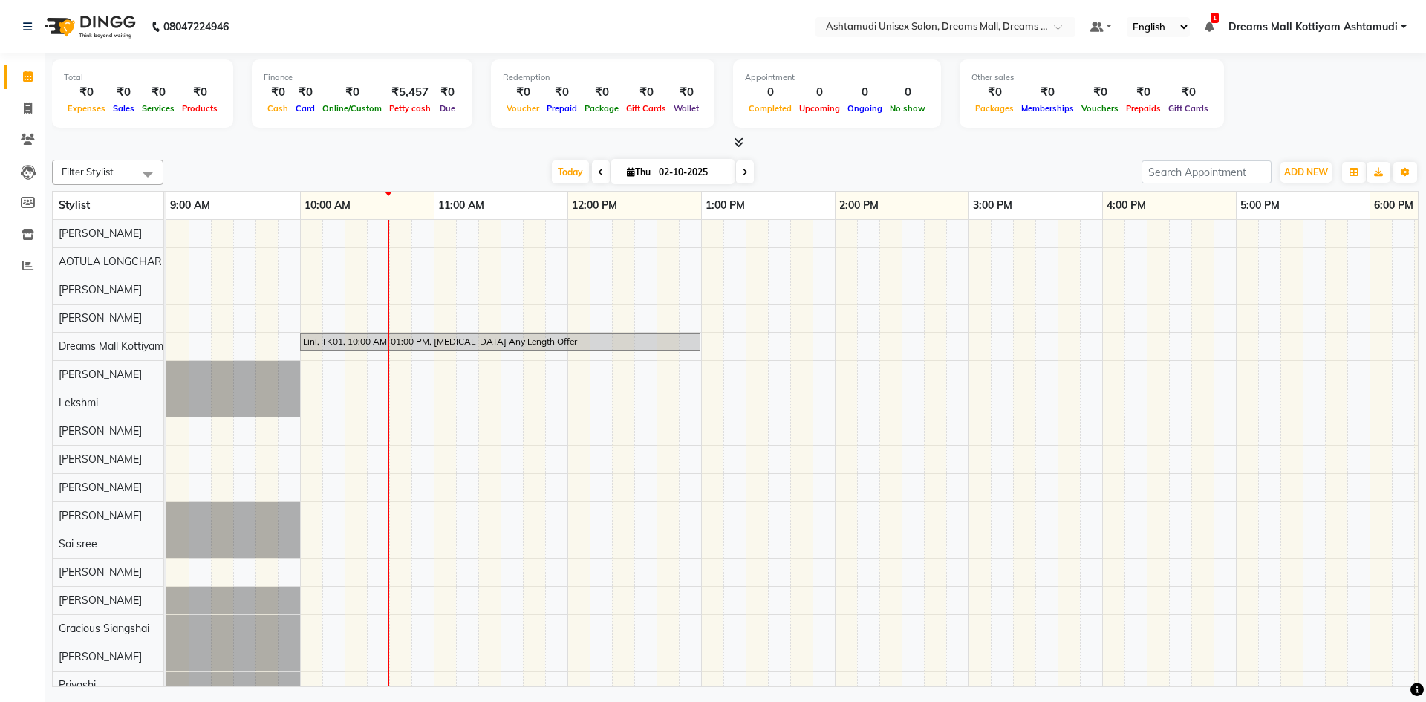
click at [598, 174] on icon at bounding box center [601, 172] width 6 height 9
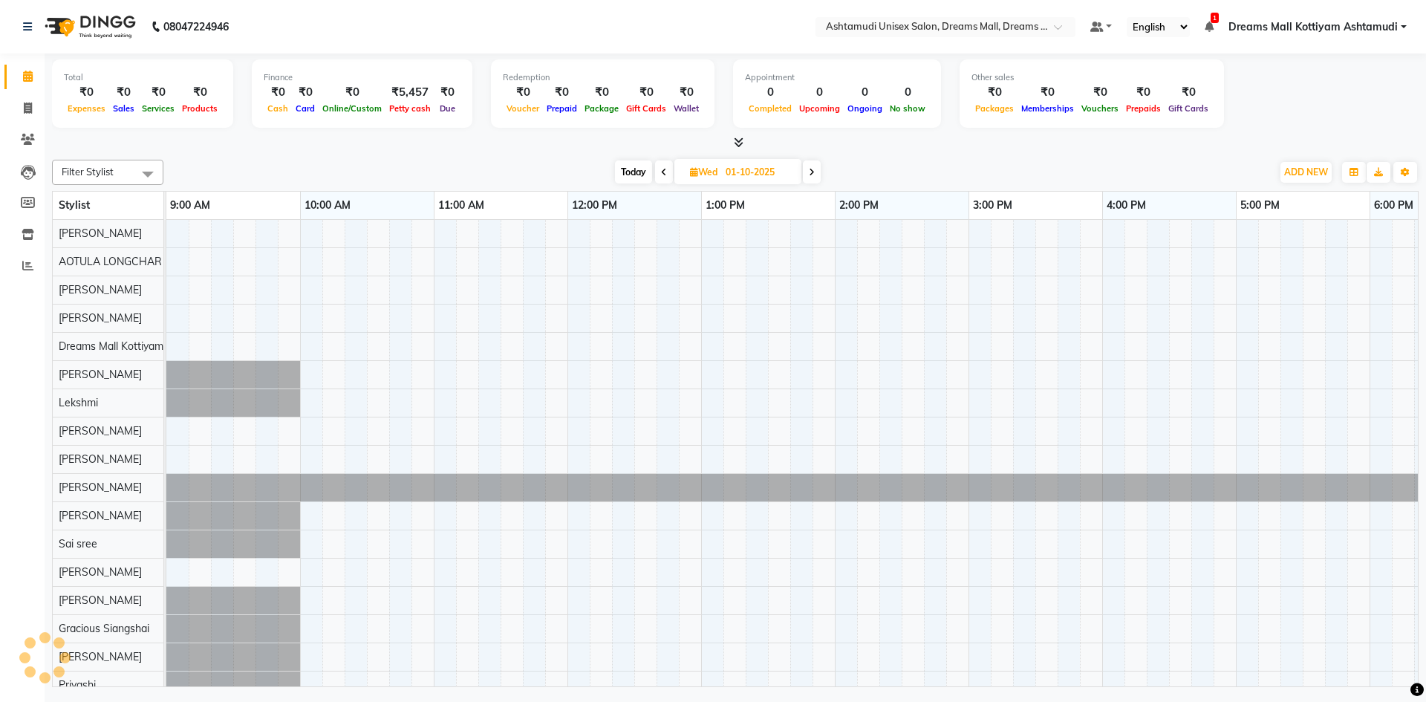
scroll to position [0, 134]
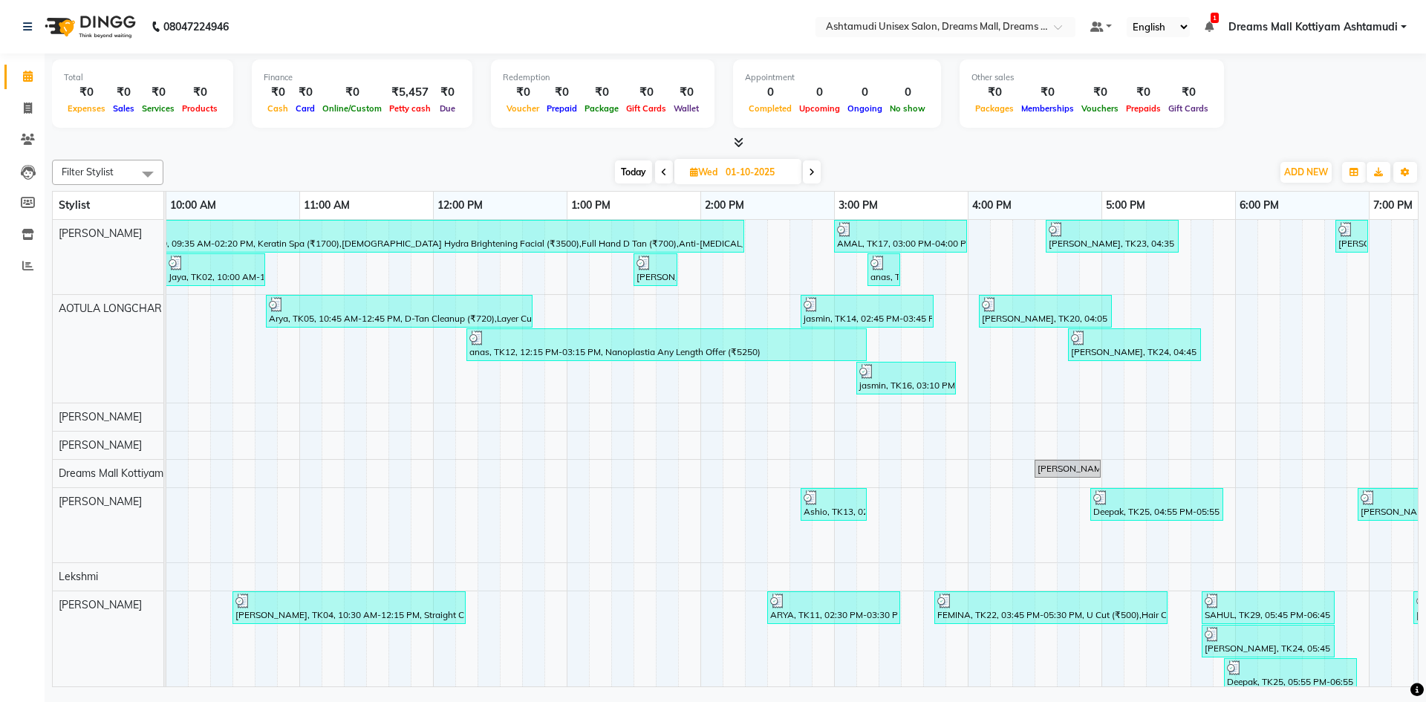
click at [668, 169] on span at bounding box center [664, 171] width 18 height 23
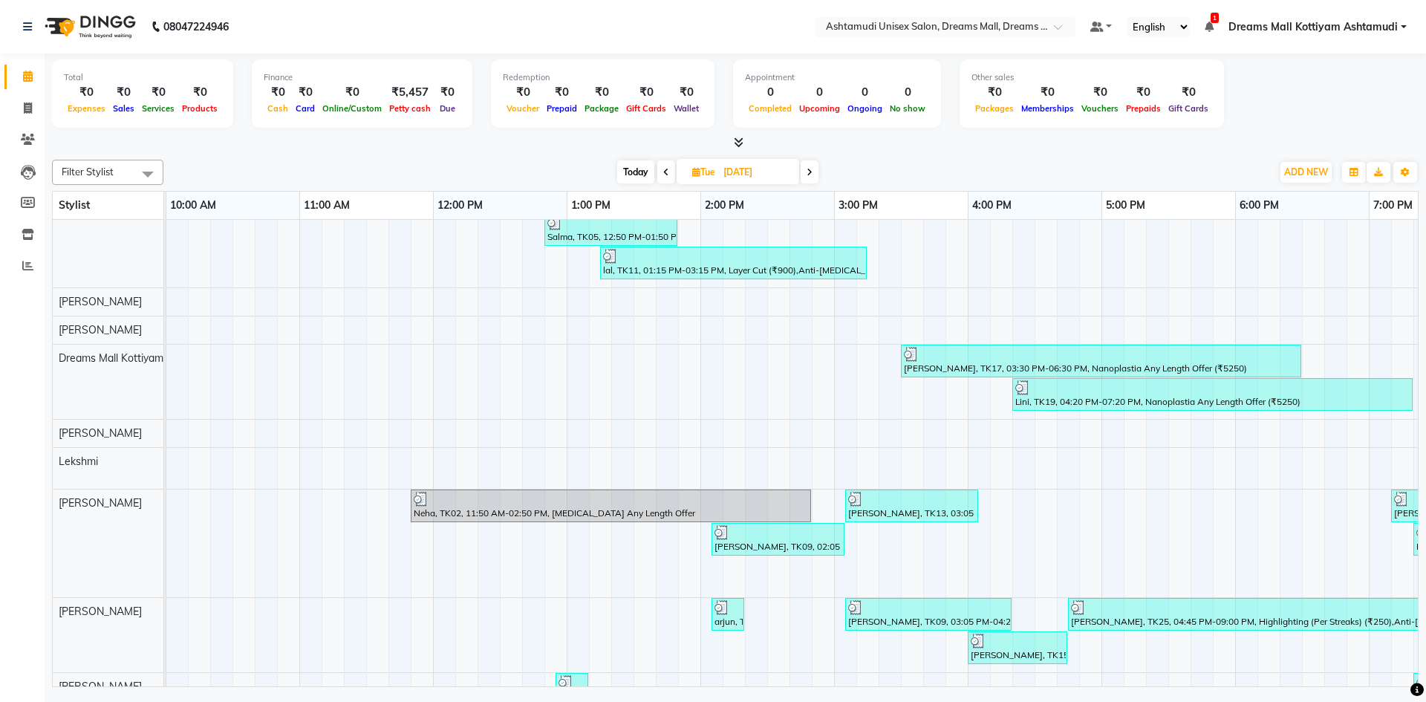
scroll to position [0, 0]
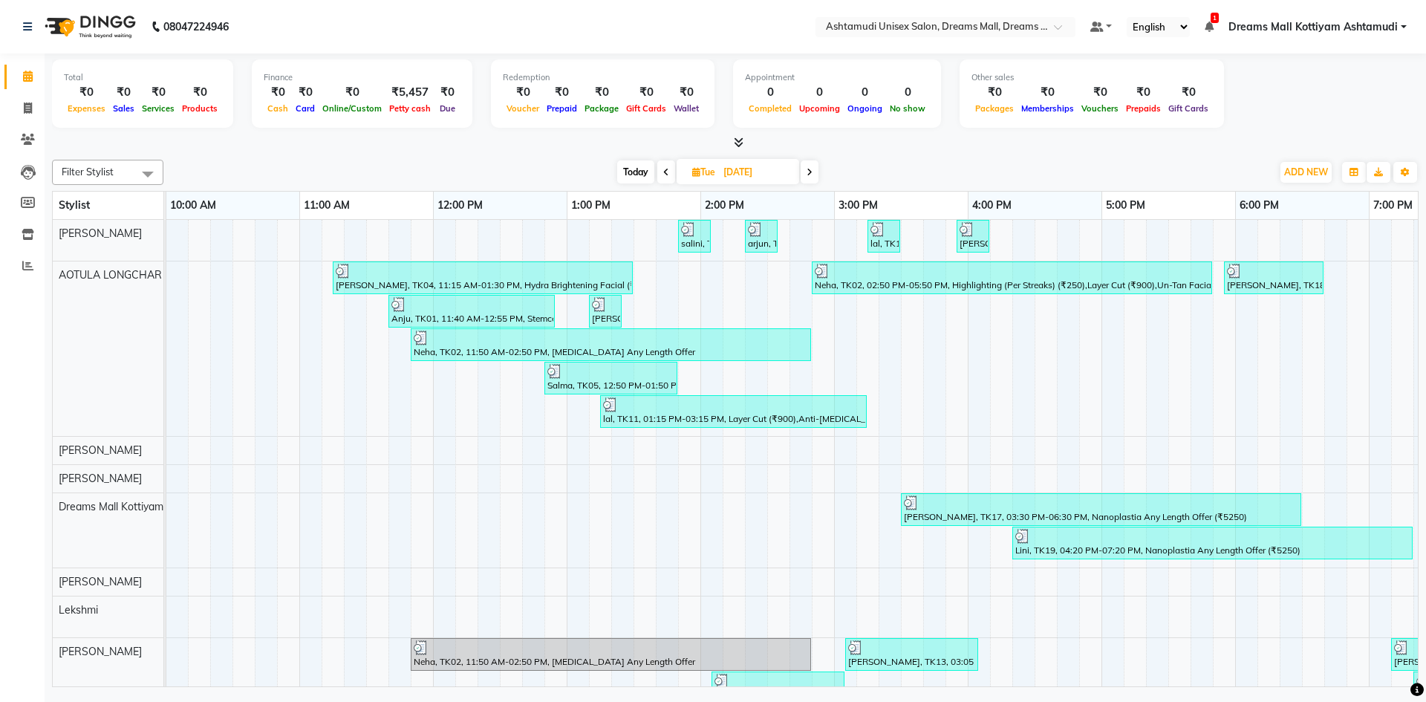
click at [812, 173] on icon at bounding box center [809, 172] width 6 height 9
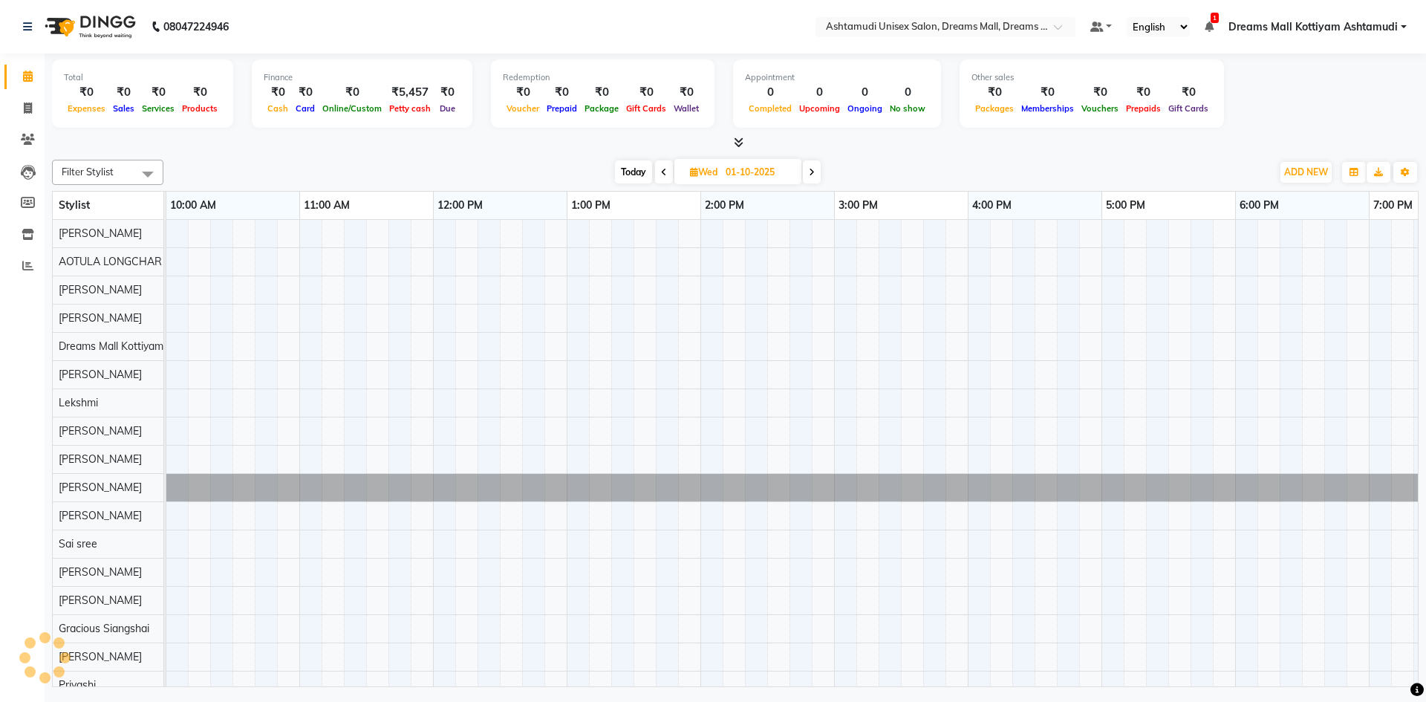
click at [812, 173] on icon at bounding box center [812, 172] width 6 height 9
type input "02-10-2025"
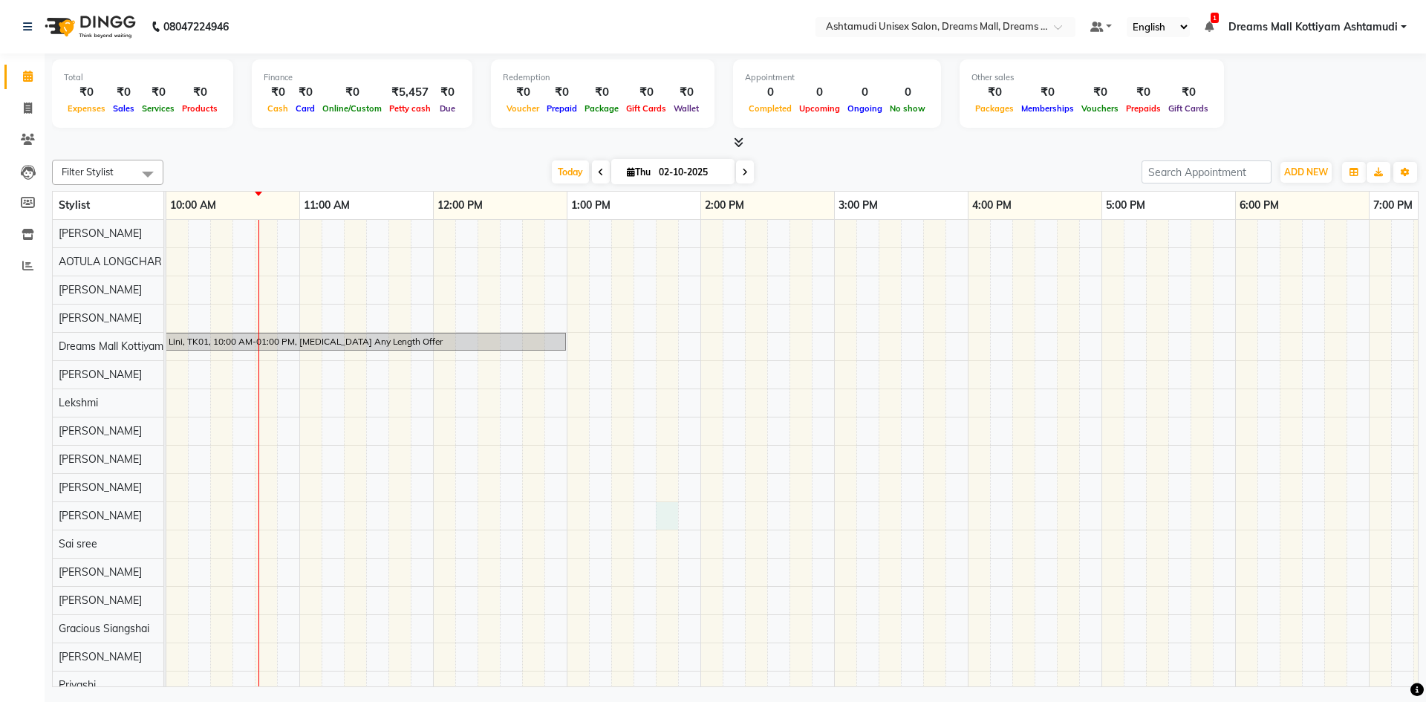
click at [665, 504] on div "Lini, TK01, 10:00 AM-01:00 PM, [MEDICAL_DATA] Any Length Offer" at bounding box center [901, 473] width 1738 height 507
select select "74468"
select select "825"
select select "tentative"
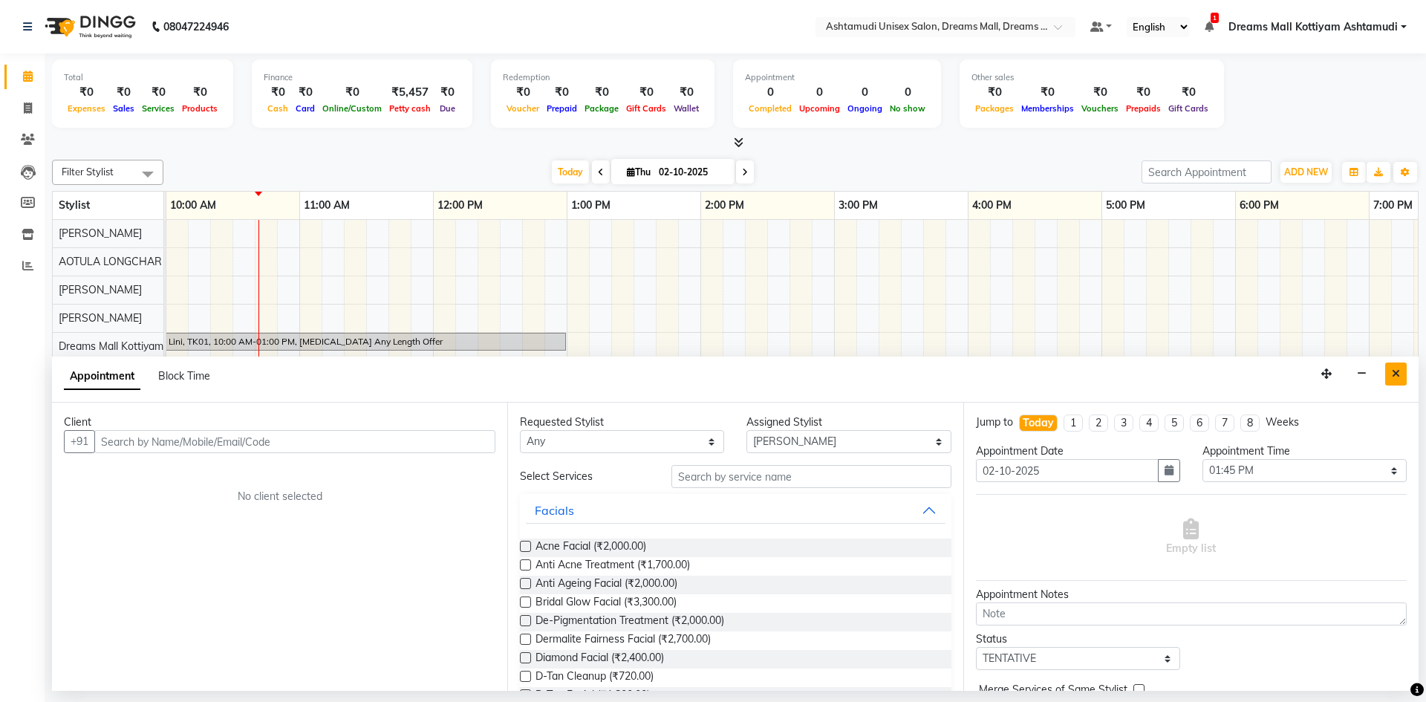
click at [1392, 368] on icon "Close" at bounding box center [1396, 373] width 8 height 10
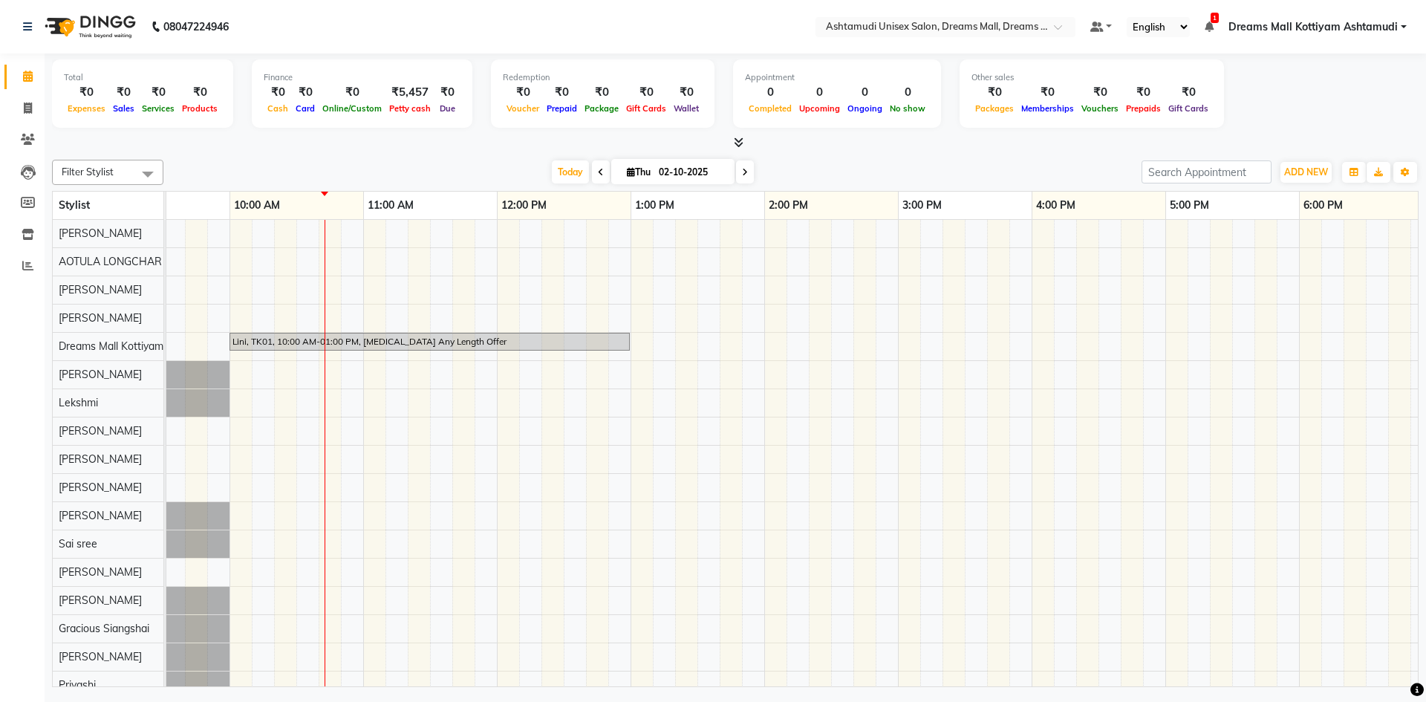
scroll to position [0, 0]
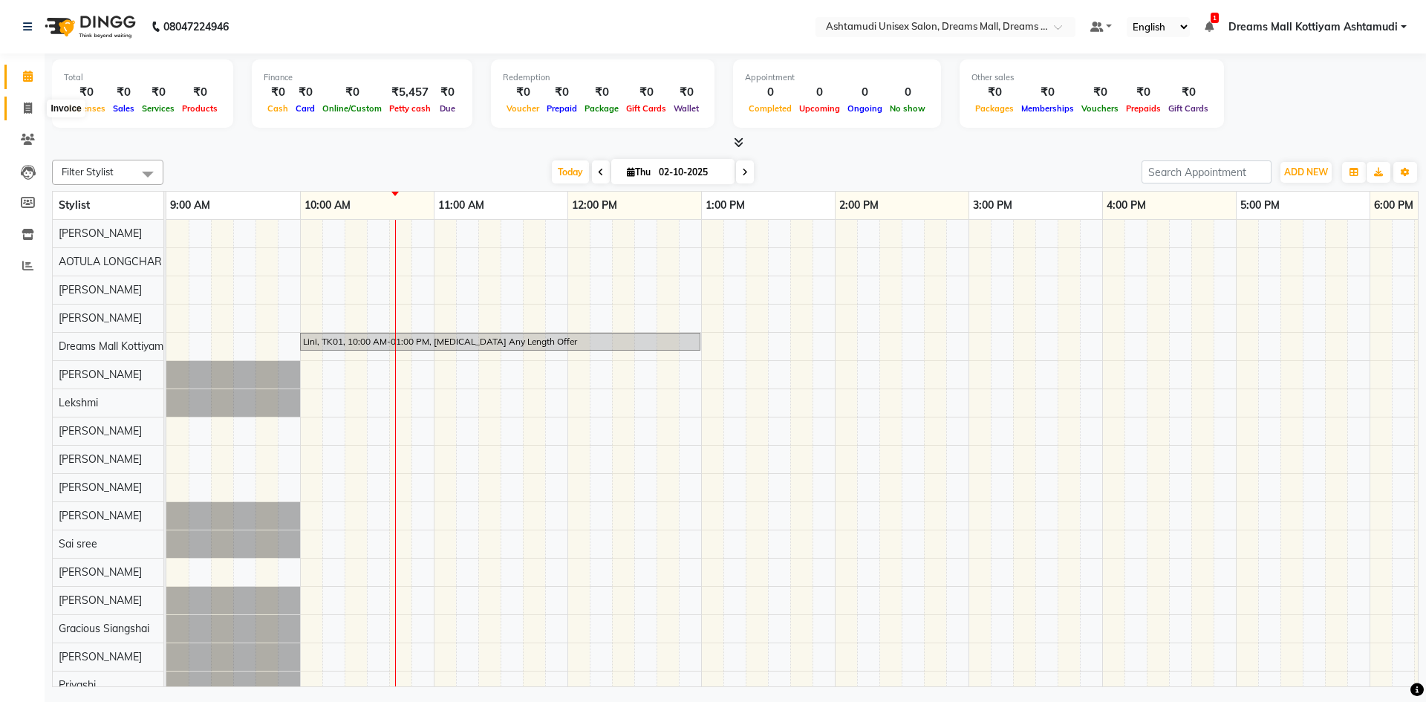
click at [24, 103] on icon at bounding box center [28, 107] width 8 height 11
select select "service"
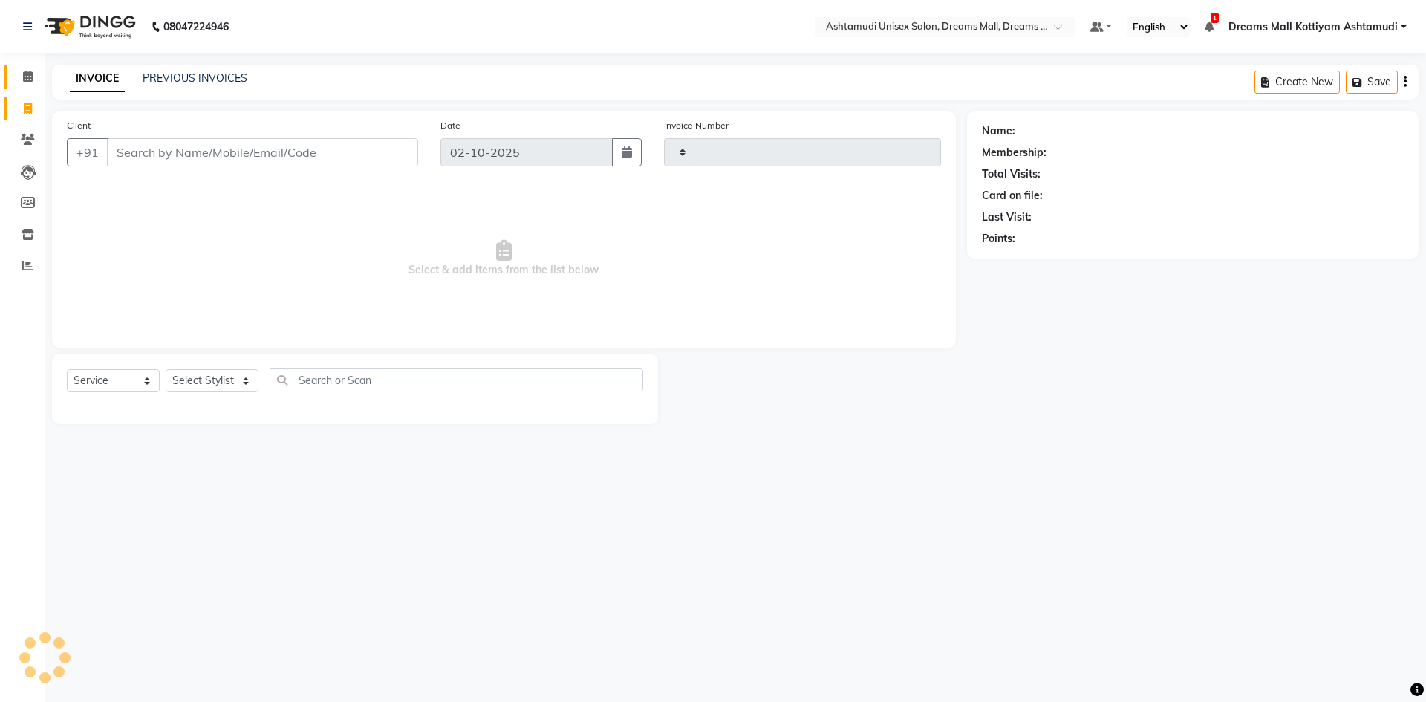
type input "4596"
select select "7264"
click at [27, 85] on span at bounding box center [28, 76] width 26 height 17
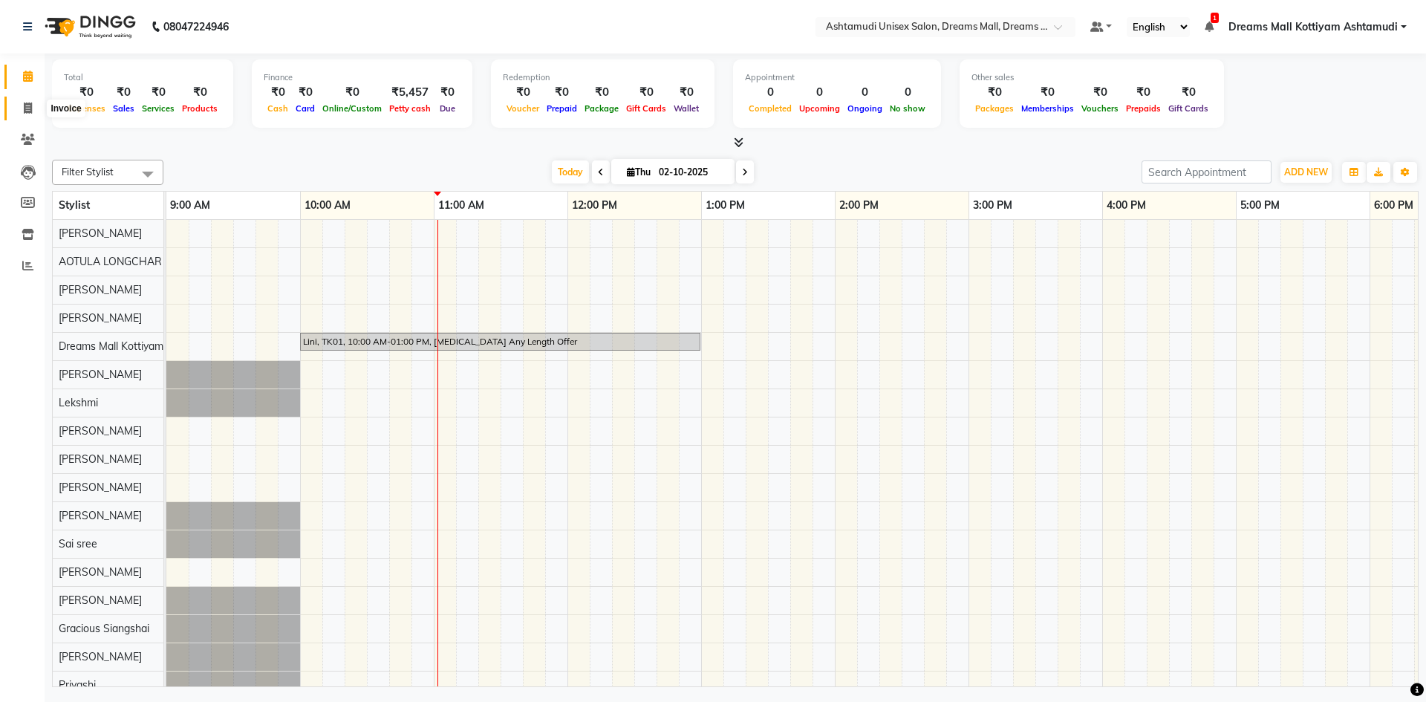
click at [20, 102] on span at bounding box center [28, 108] width 26 height 17
select select "service"
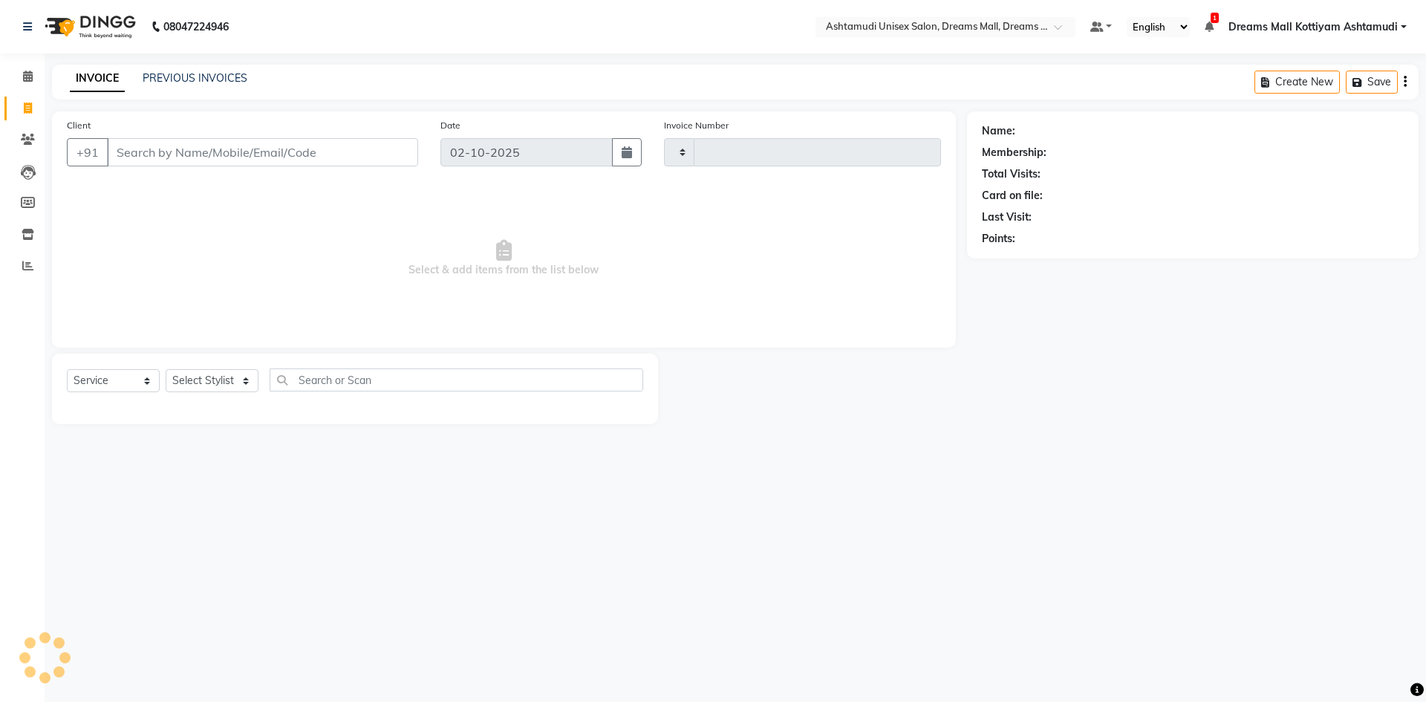
type input "4596"
select select "7264"
click at [180, 154] on input "Client" at bounding box center [262, 152] width 311 height 28
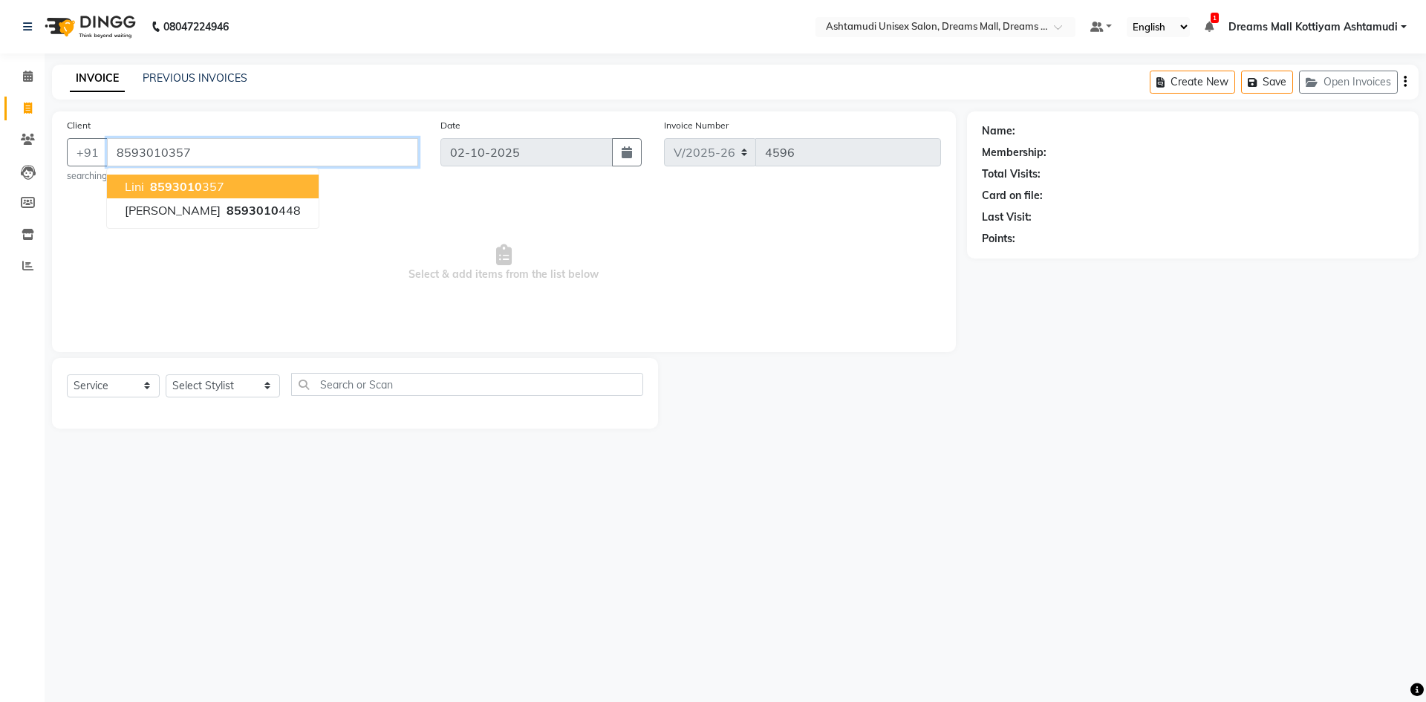
type input "8593010357"
click at [245, 186] on button "Lini 8593010 357" at bounding box center [213, 186] width 212 height 24
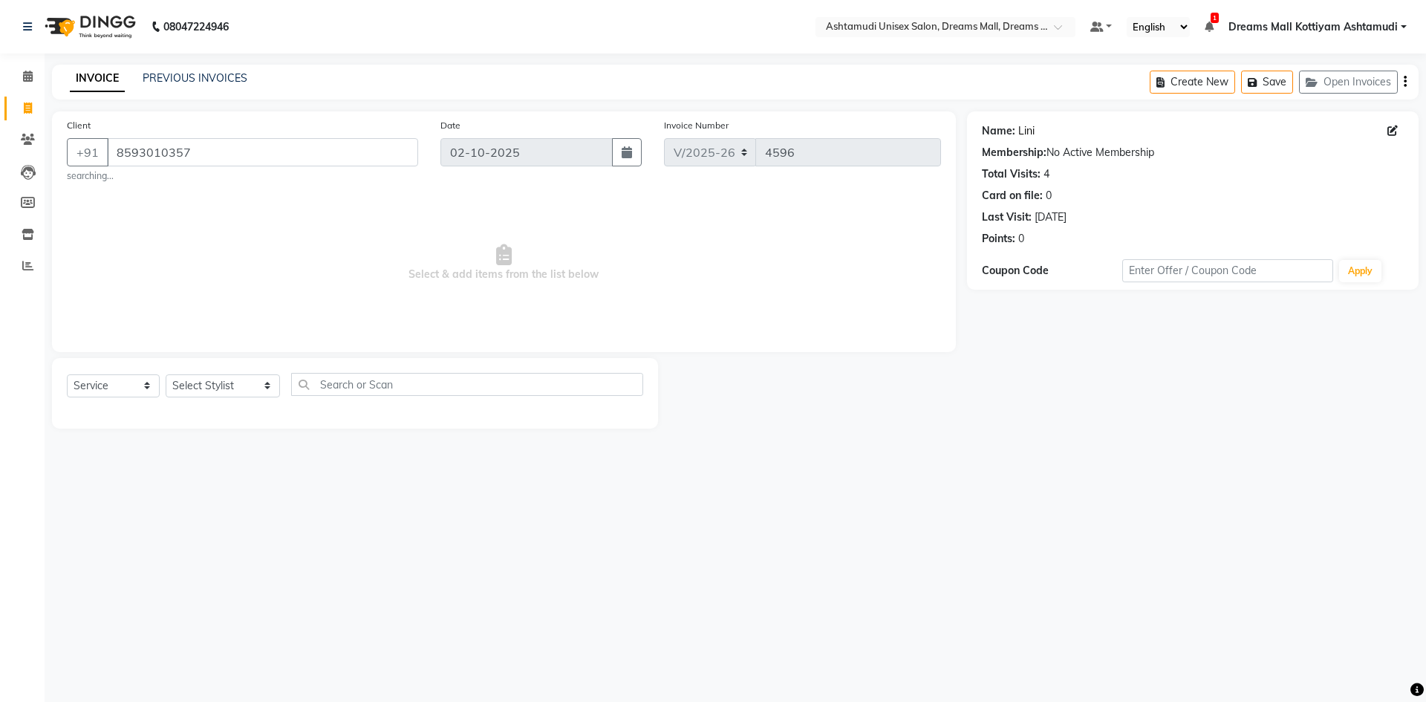
click at [1029, 128] on link "Lini" at bounding box center [1026, 131] width 16 height 16
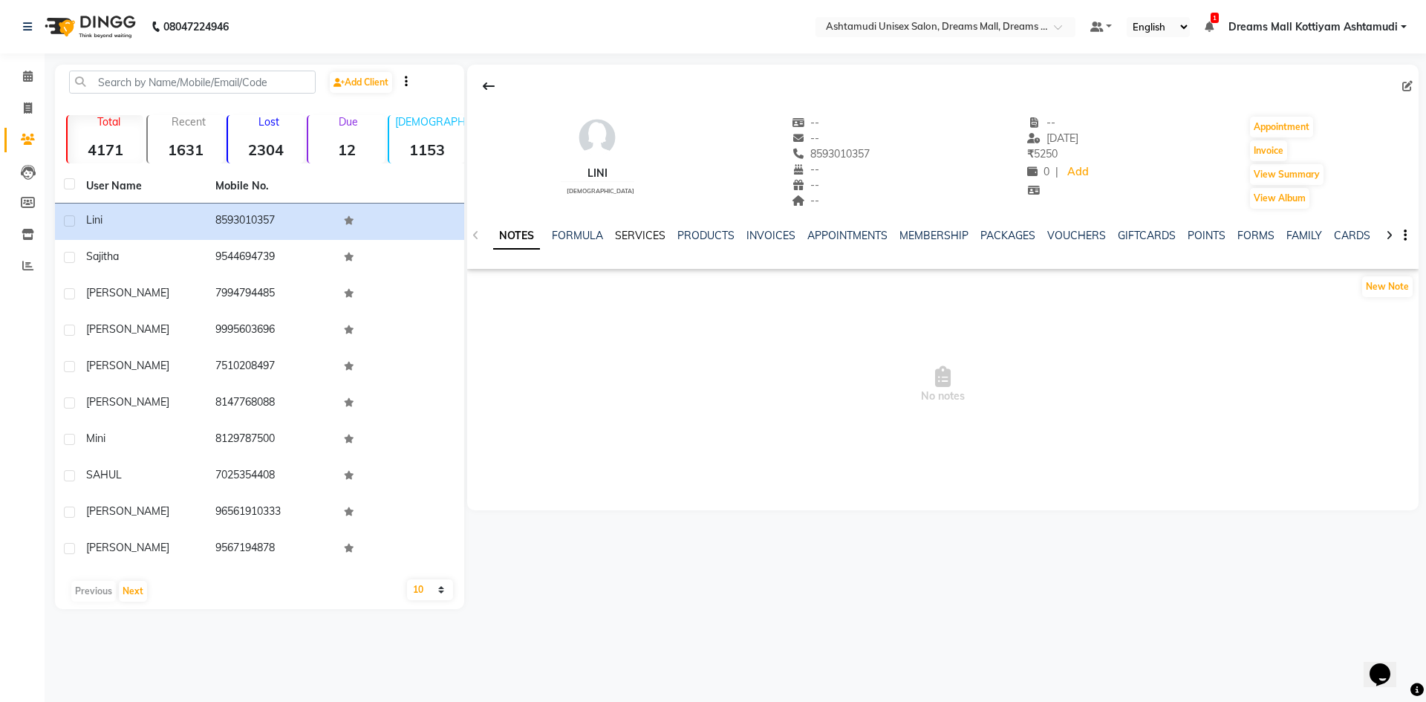
click at [632, 238] on link "SERVICES" at bounding box center [640, 235] width 50 height 13
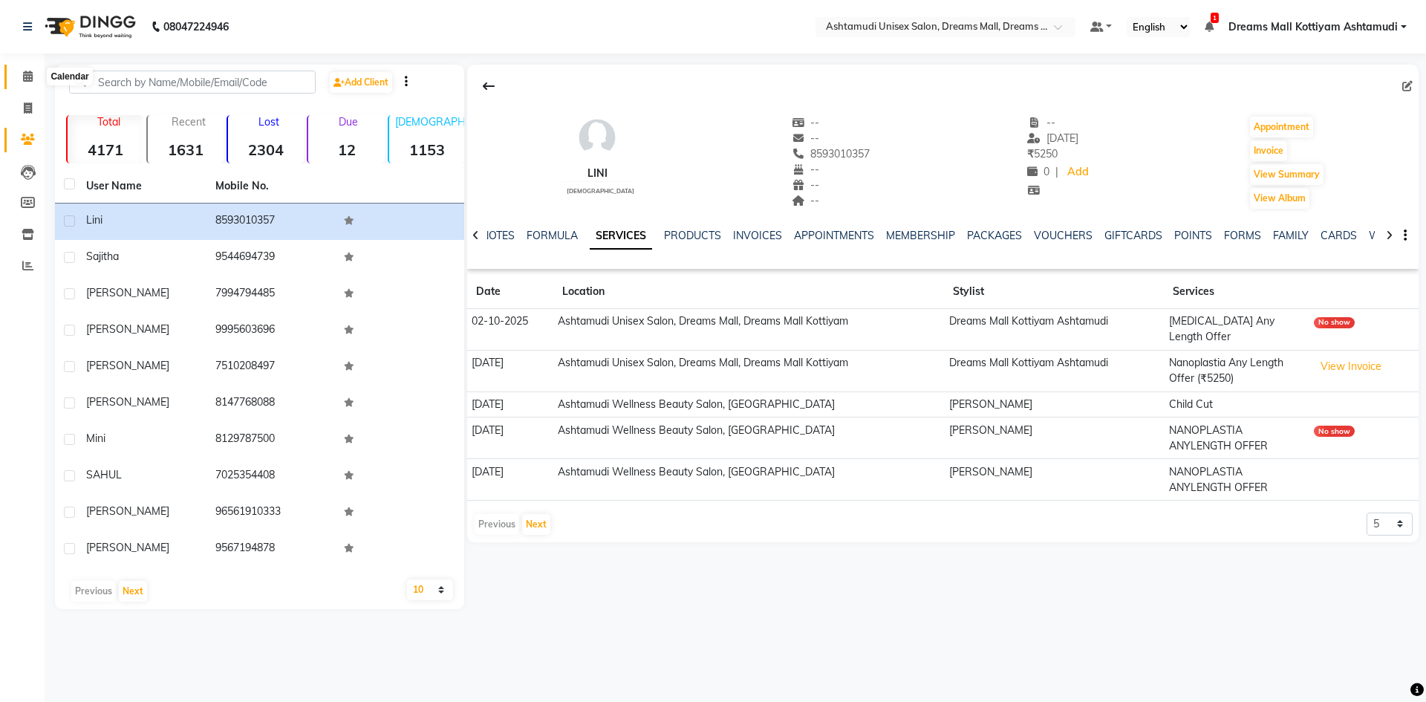
drag, startPoint x: 27, startPoint y: 71, endPoint x: 36, endPoint y: 88, distance: 19.3
click at [27, 71] on icon at bounding box center [28, 76] width 10 height 11
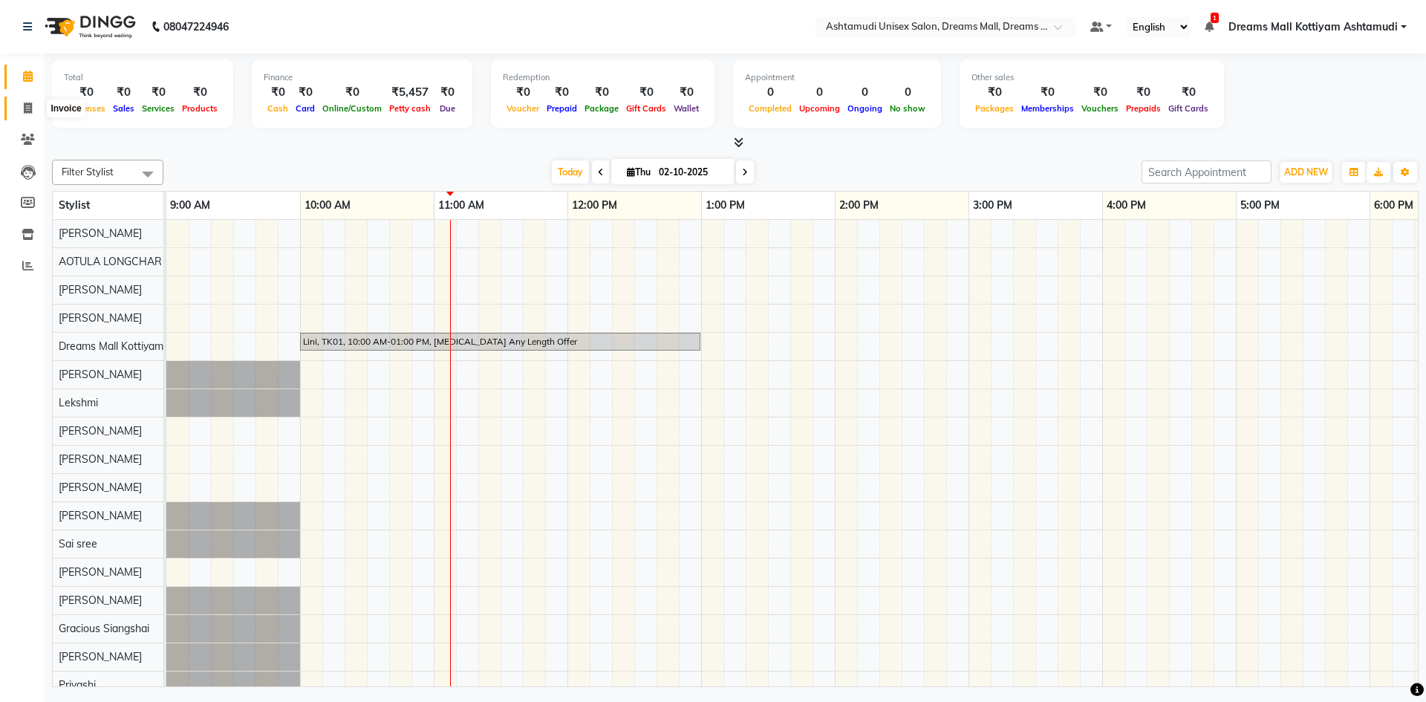
click at [27, 108] on icon at bounding box center [28, 107] width 8 height 11
select select "7264"
select select "service"
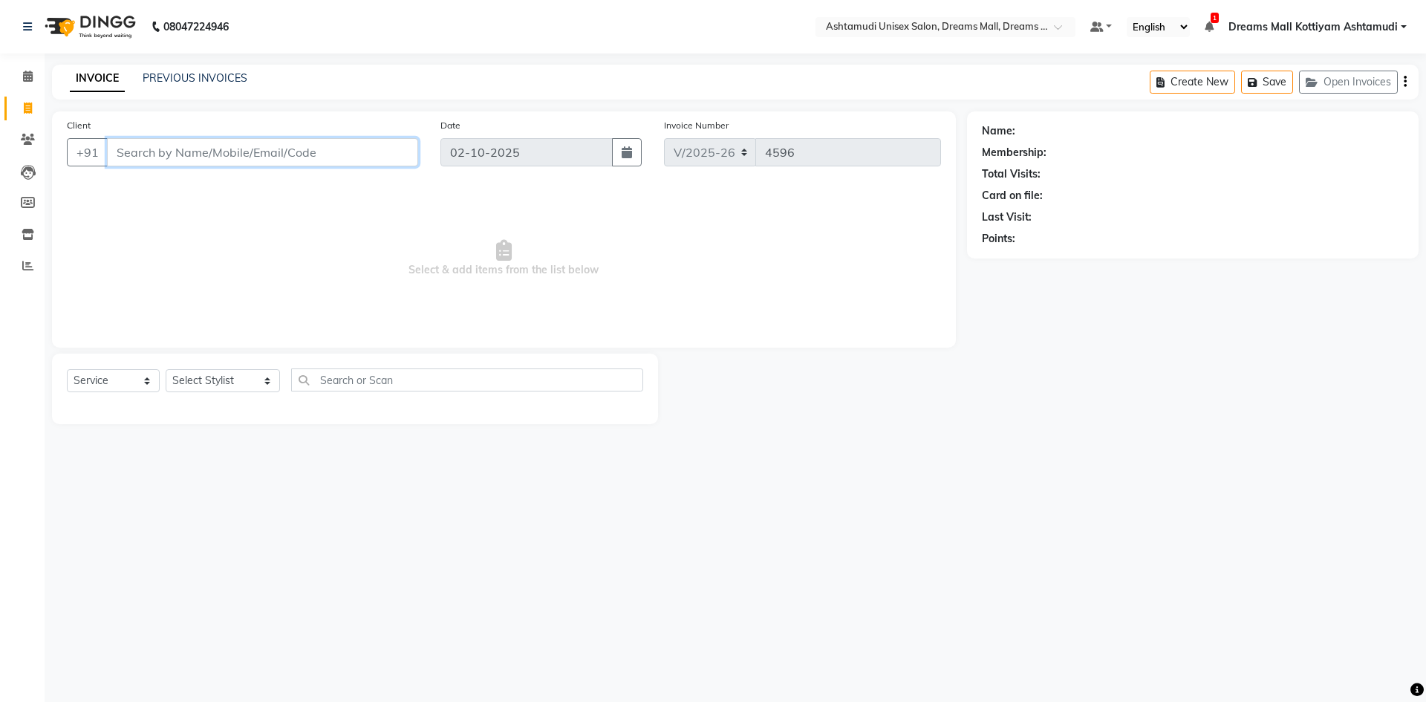
click at [237, 158] on input "Client" at bounding box center [262, 152] width 311 height 28
type input "8547333177"
click at [382, 142] on button "Add Client" at bounding box center [380, 152] width 76 height 28
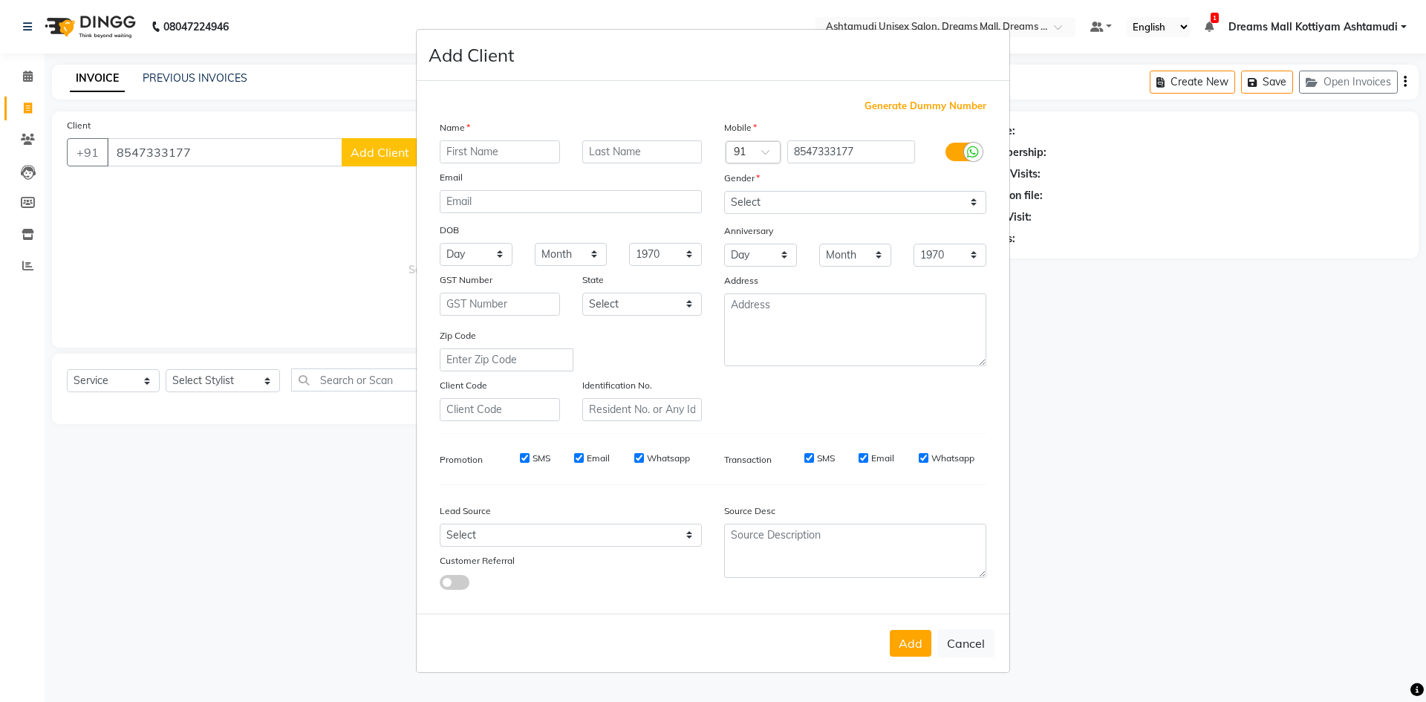
type input "G"
type input "[PERSON_NAME]"
click at [904, 200] on select "Select Male Female Other Prefer Not To Say" at bounding box center [855, 202] width 262 height 23
select select "female"
click at [724, 191] on select "Select Male Female Other Prefer Not To Say" at bounding box center [855, 202] width 262 height 23
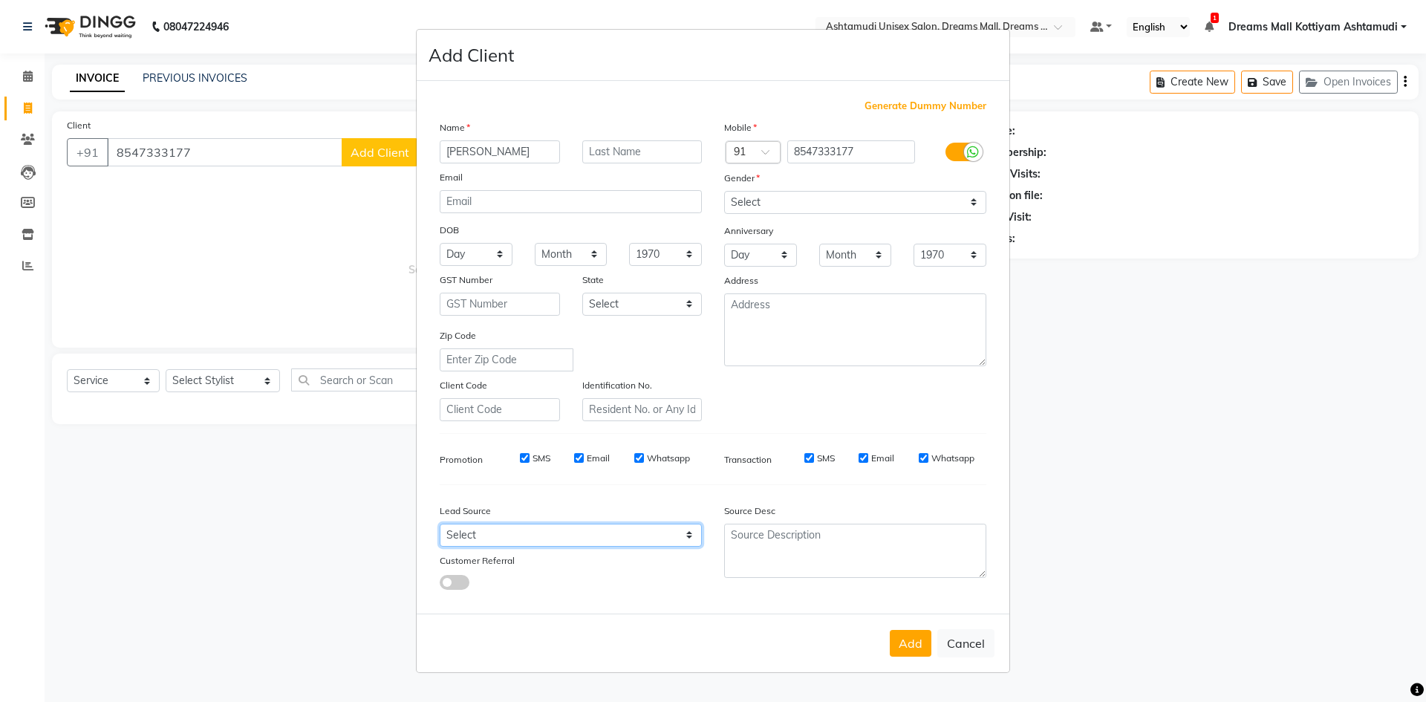
click at [671, 529] on select "Select Walk-in Referral Internet Friend Word of Mouth Advertisement Facebook Ju…" at bounding box center [571, 534] width 262 height 23
select select "49875"
click at [440, 523] on select "Select Walk-in Referral Internet Friend Word of Mouth Advertisement Facebook Ju…" at bounding box center [571, 534] width 262 height 23
click at [933, 649] on div "Add Cancel" at bounding box center [713, 642] width 593 height 59
click at [907, 641] on button "Add" at bounding box center [911, 643] width 42 height 27
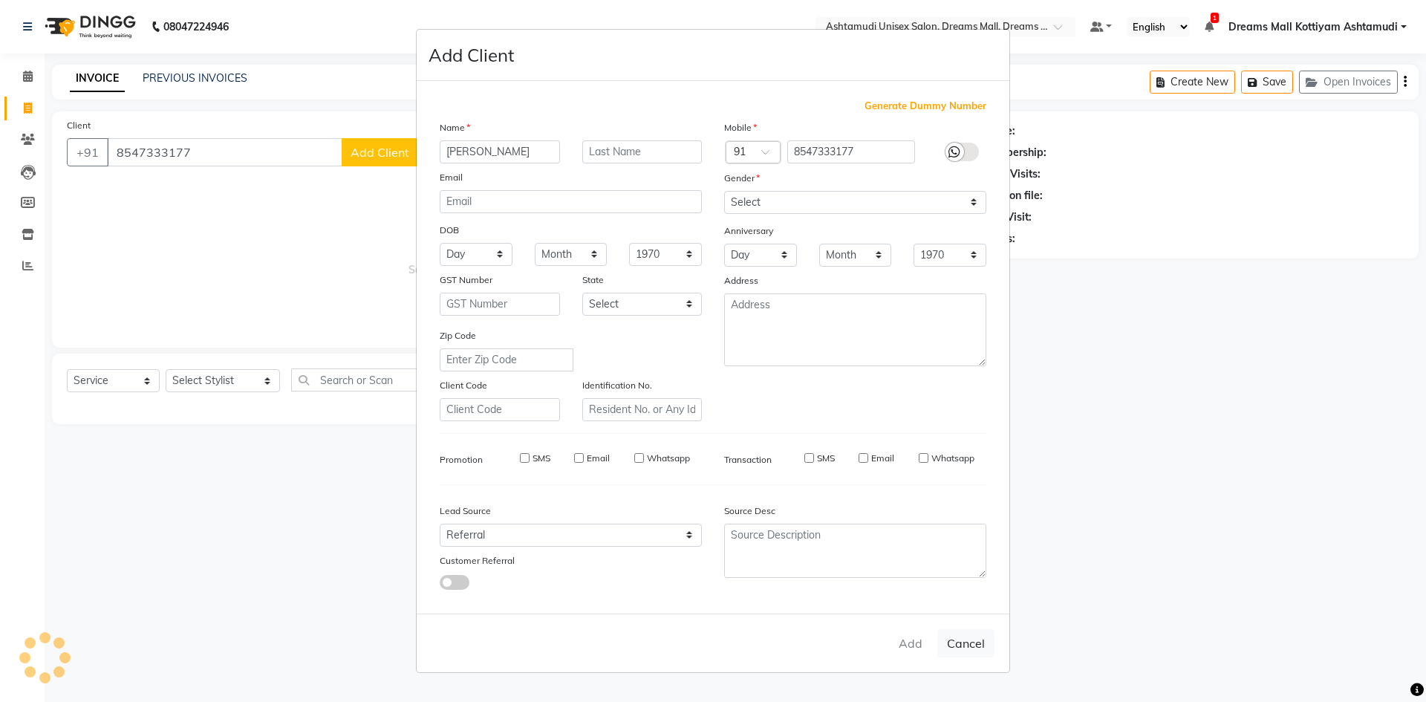
select select
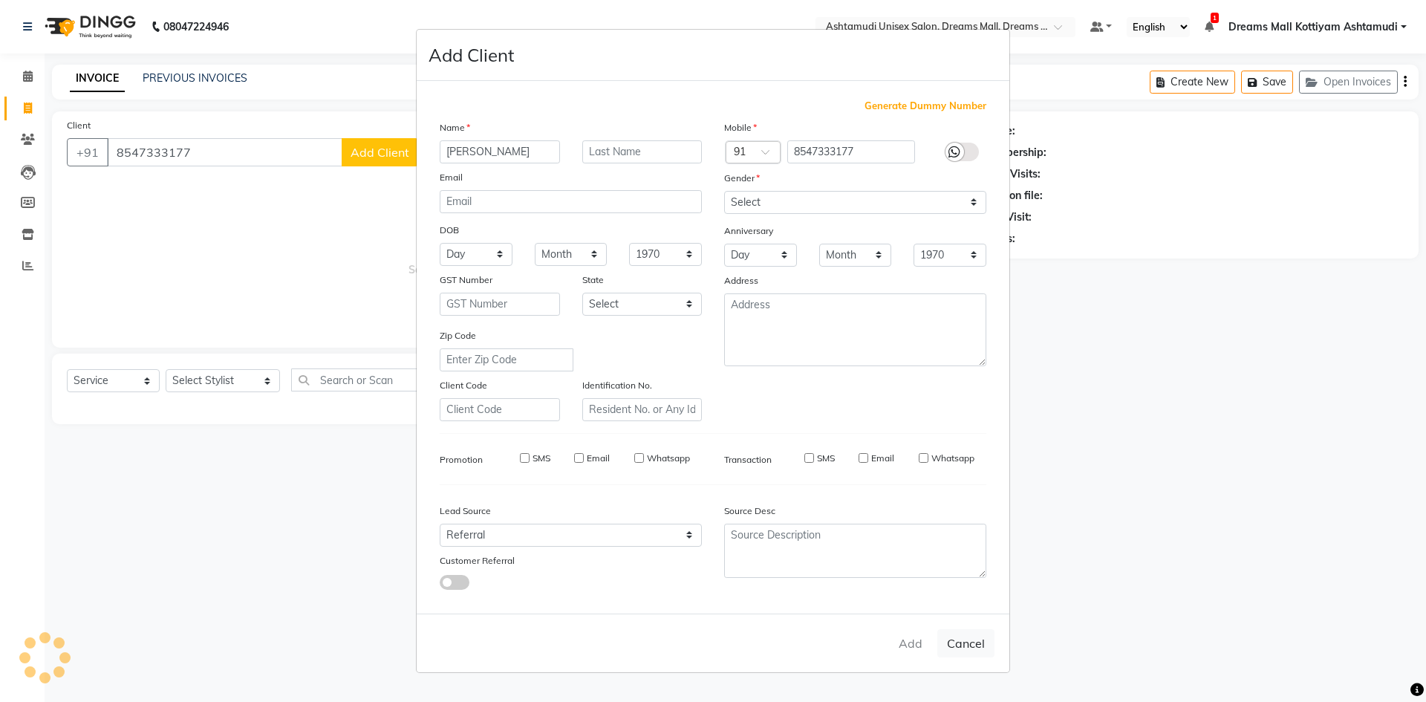
select select
checkbox input "false"
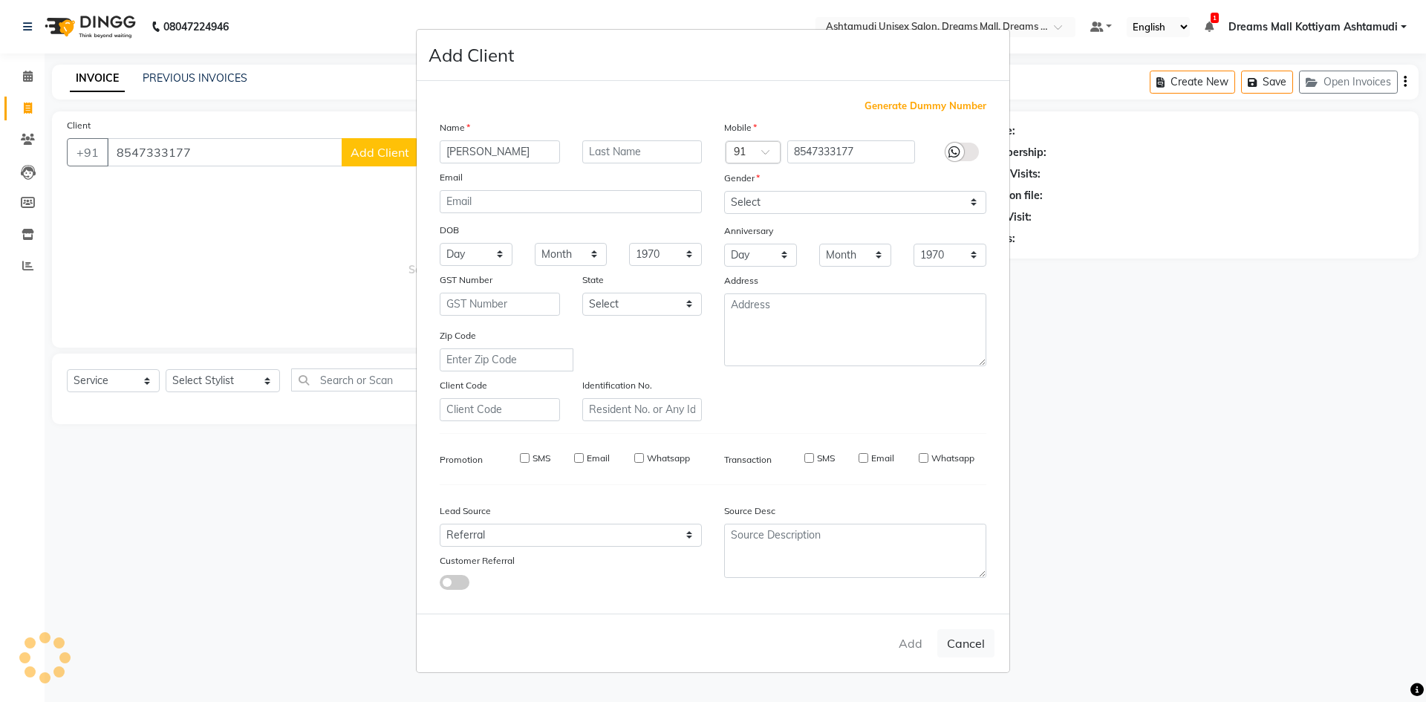
checkbox input "false"
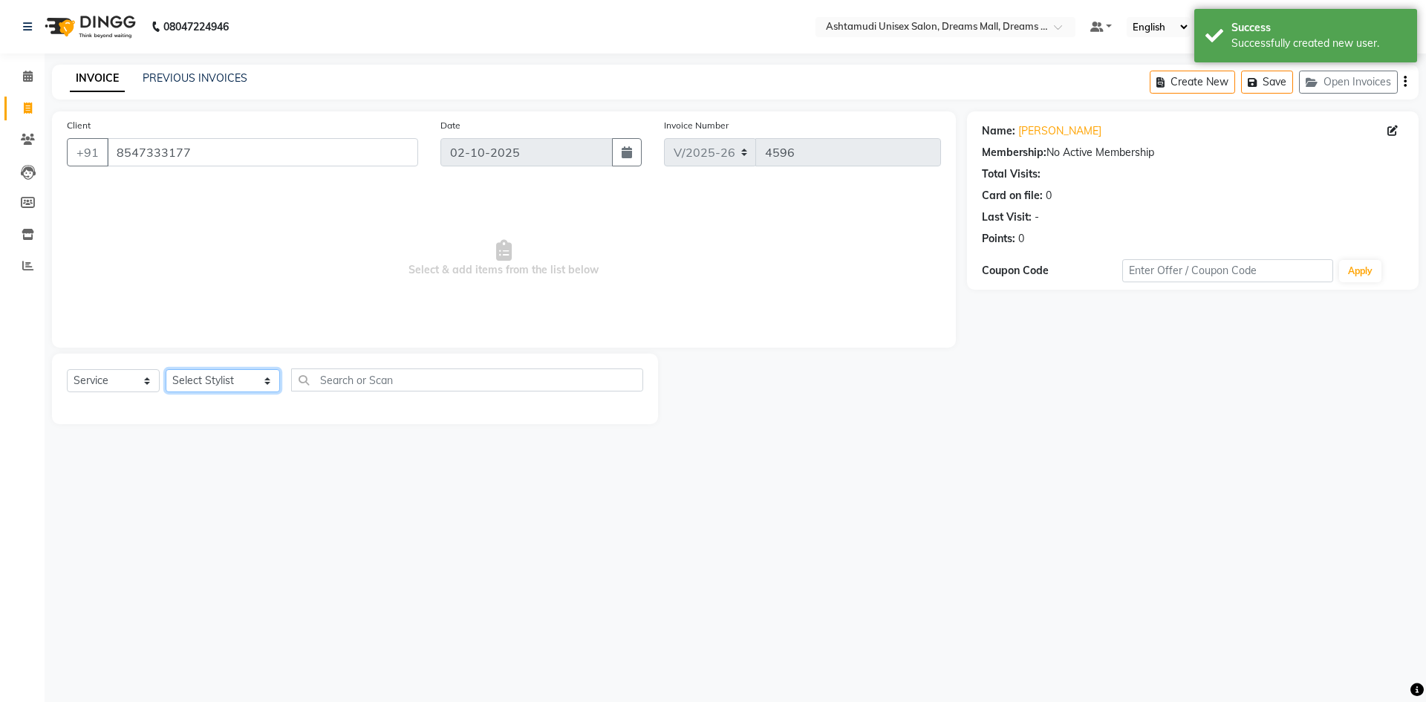
click at [219, 387] on select "Select Stylist Adil ANJANA AOTULA LONGCHAR ARUN VASUDEV BIKI SARKI BINU SHERPA …" at bounding box center [223, 380] width 114 height 23
select select "91399"
click at [166, 369] on select "Select Stylist Adil ANJANA AOTULA LONGCHAR ARUN VASUDEV BIKI SARKI BINU SHERPA …" at bounding box center [223, 380] width 114 height 23
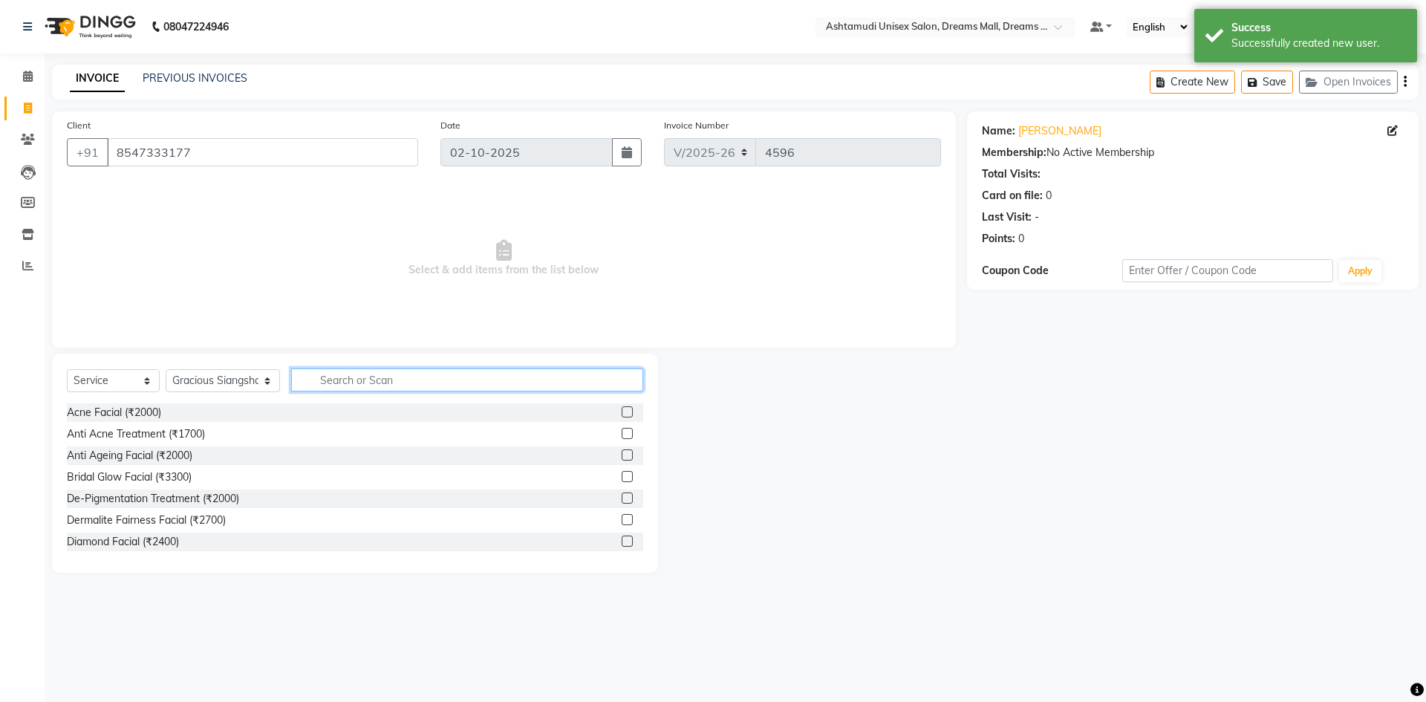
click at [417, 381] on input "text" at bounding box center [467, 379] width 352 height 23
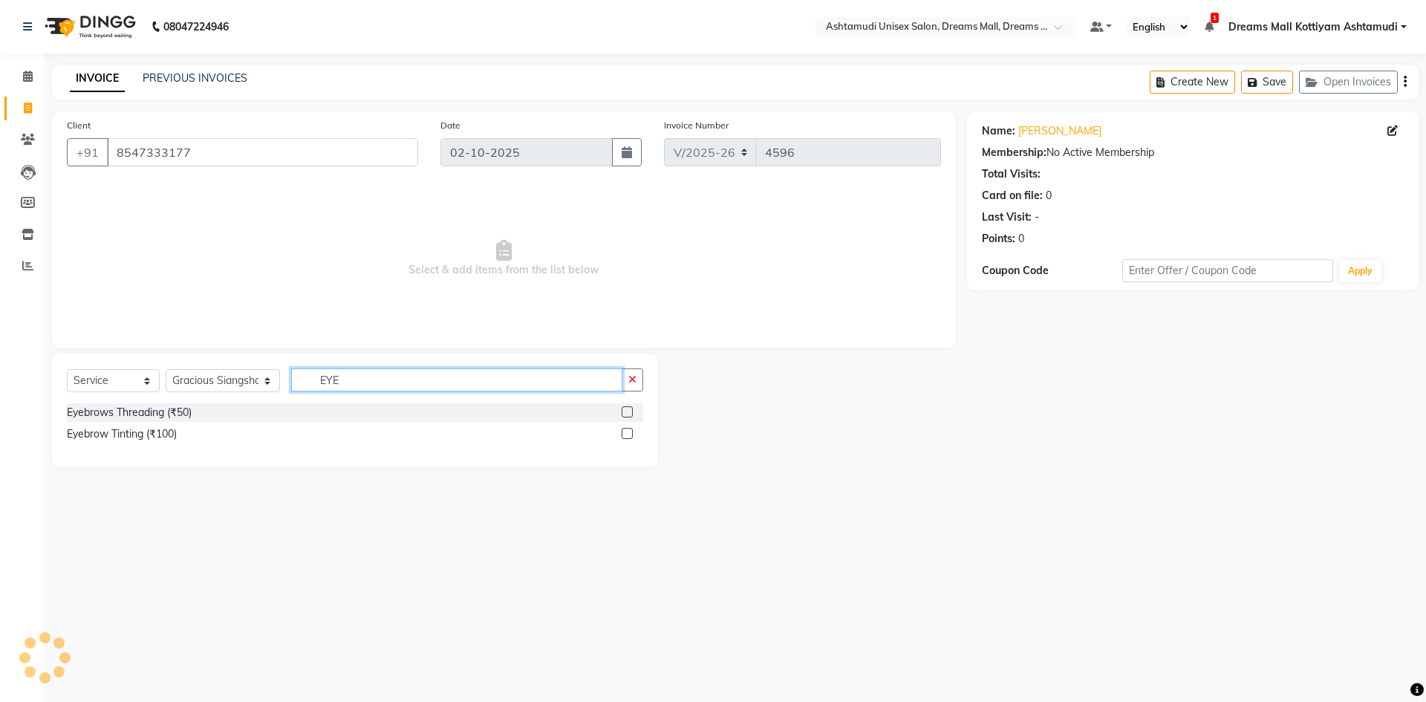
type input "EYE"
click at [627, 410] on label at bounding box center [627, 411] width 11 height 11
click at [627, 410] on input "checkbox" at bounding box center [627, 413] width 10 height 10
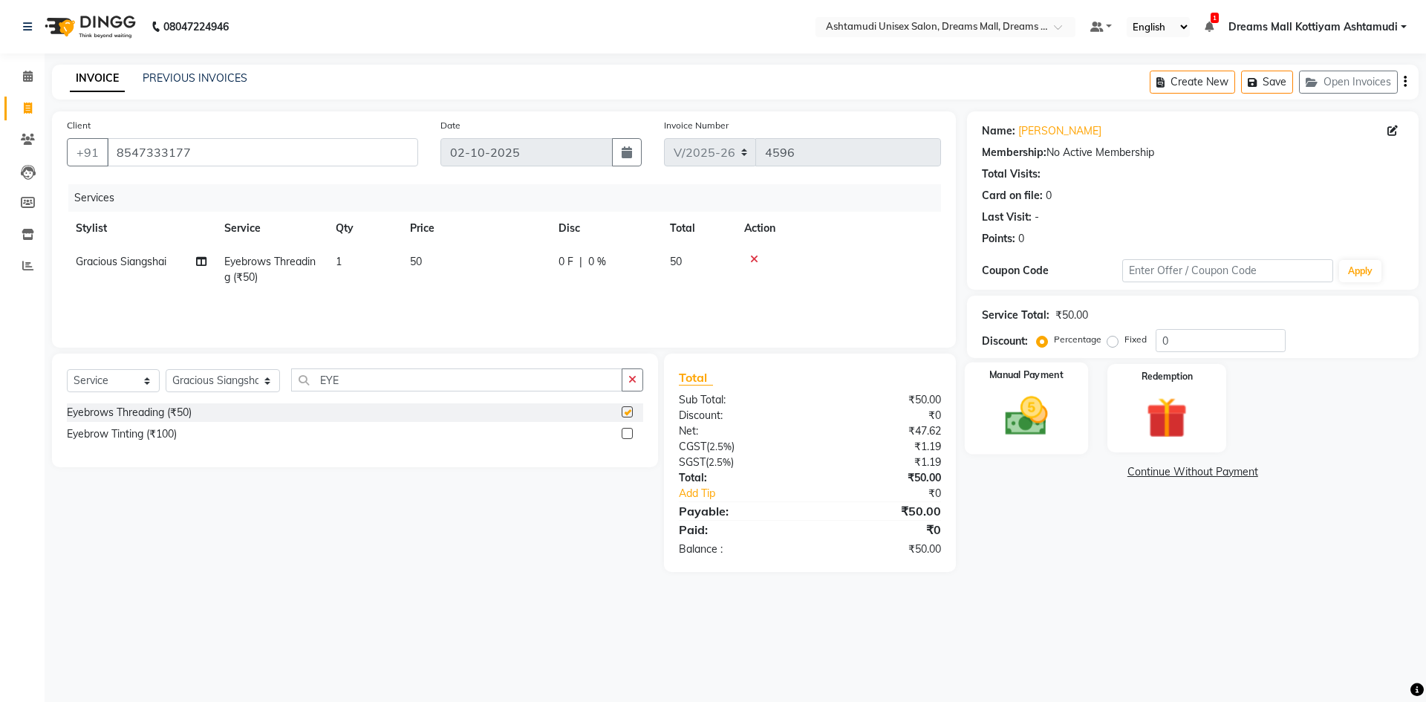
checkbox input "false"
click at [1032, 396] on img at bounding box center [1025, 415] width 69 height 49
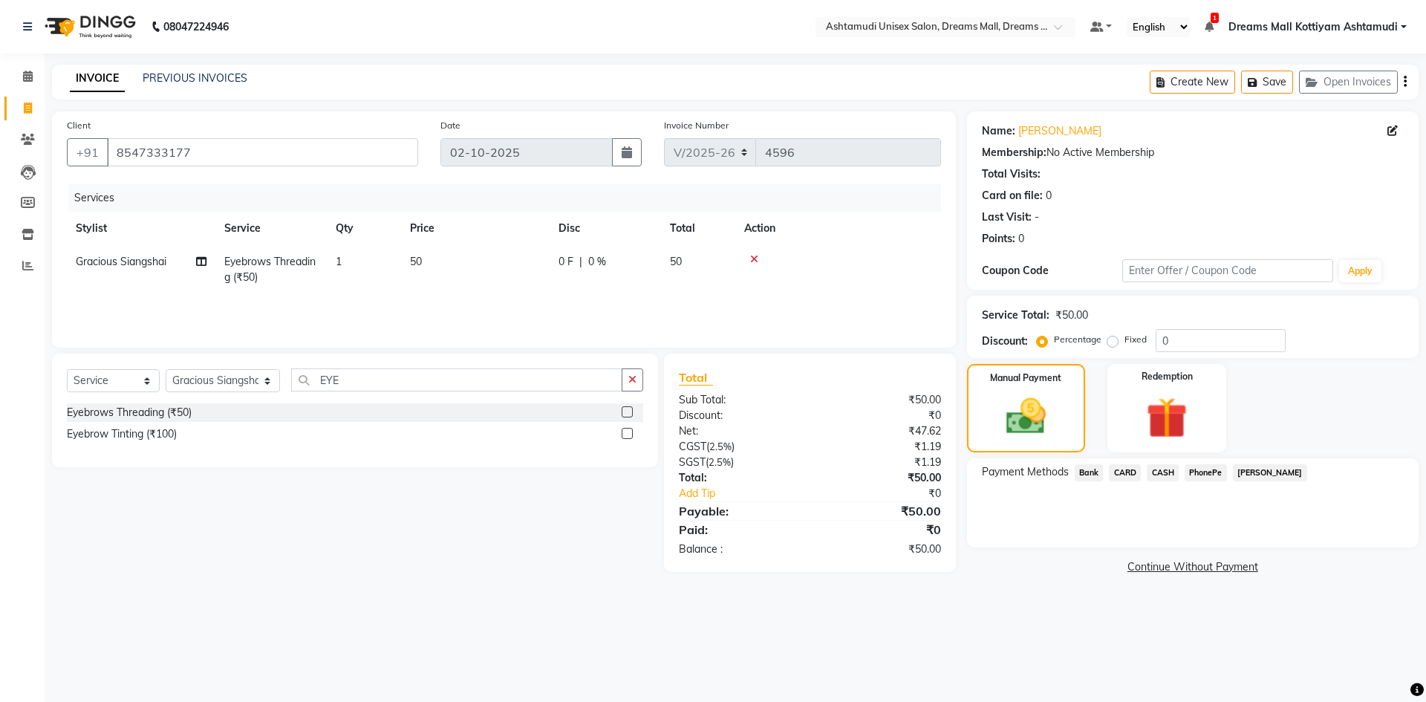
click at [1169, 472] on span "CASH" at bounding box center [1162, 472] width 32 height 17
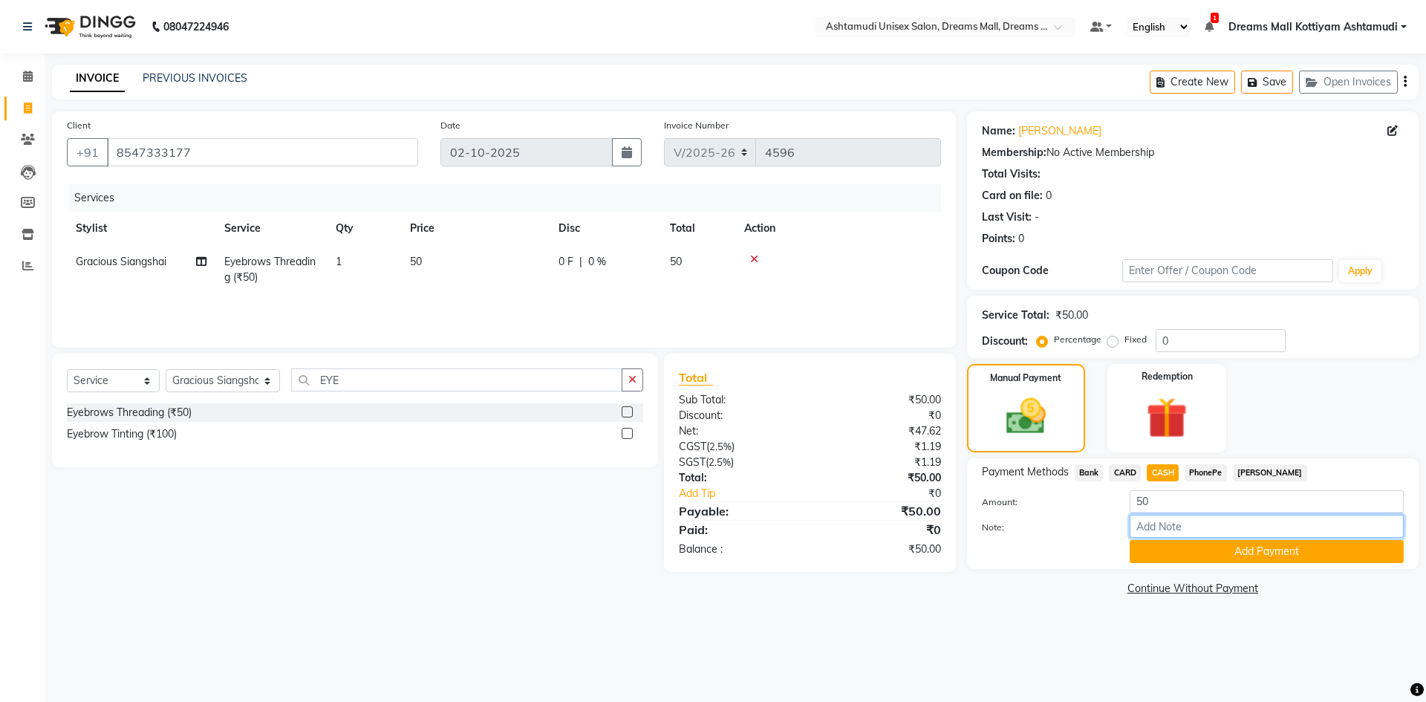
click at [1188, 527] on input "Note:" at bounding box center [1266, 526] width 274 height 23
type input "saisree"
click at [1240, 556] on button "Add Payment" at bounding box center [1266, 551] width 274 height 23
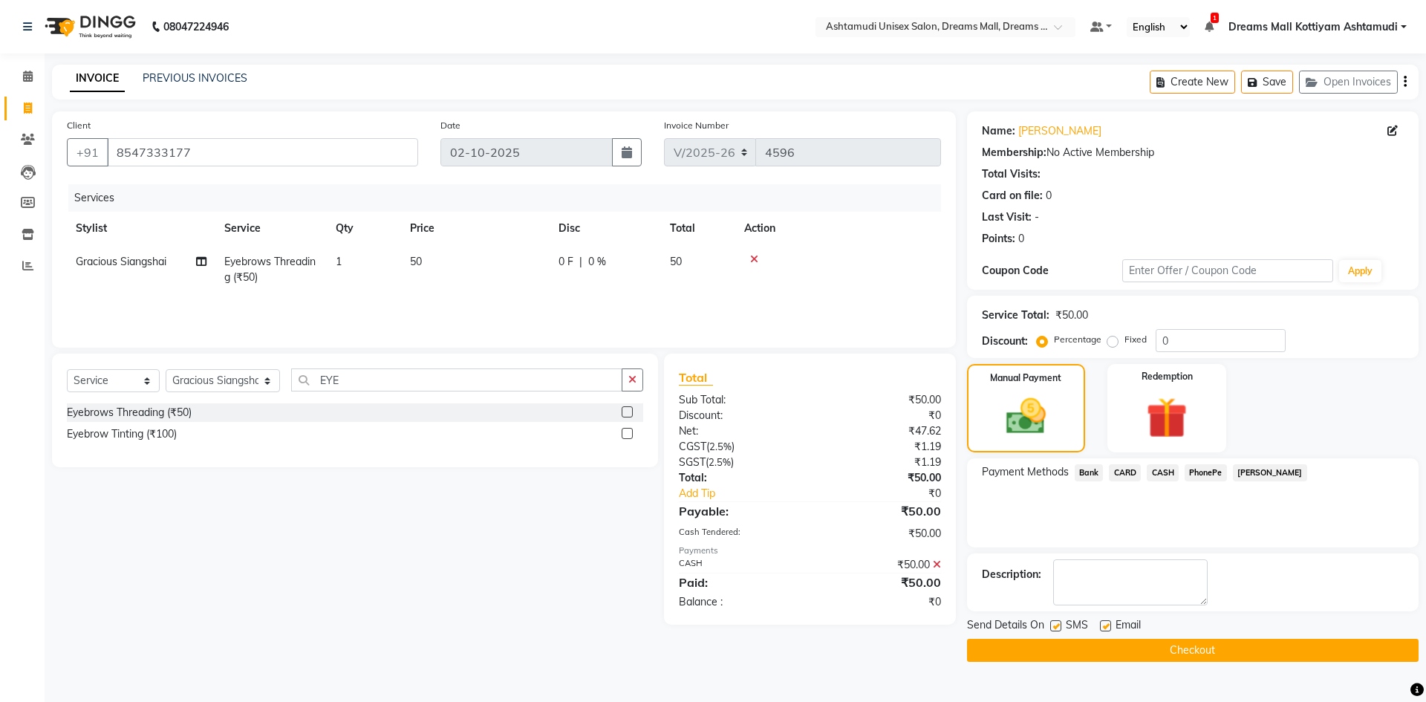
click at [1231, 641] on button "Checkout" at bounding box center [1192, 650] width 451 height 23
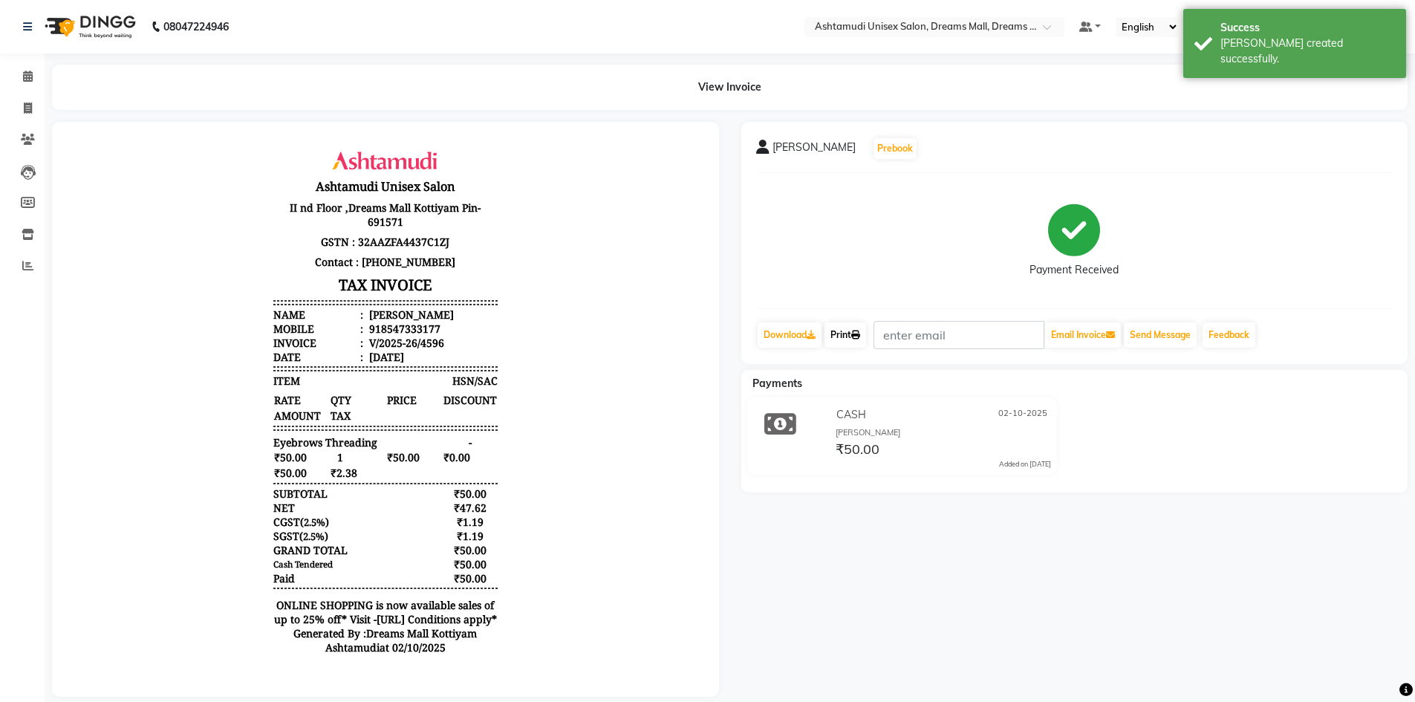
click at [864, 336] on link "Print" at bounding box center [845, 334] width 42 height 25
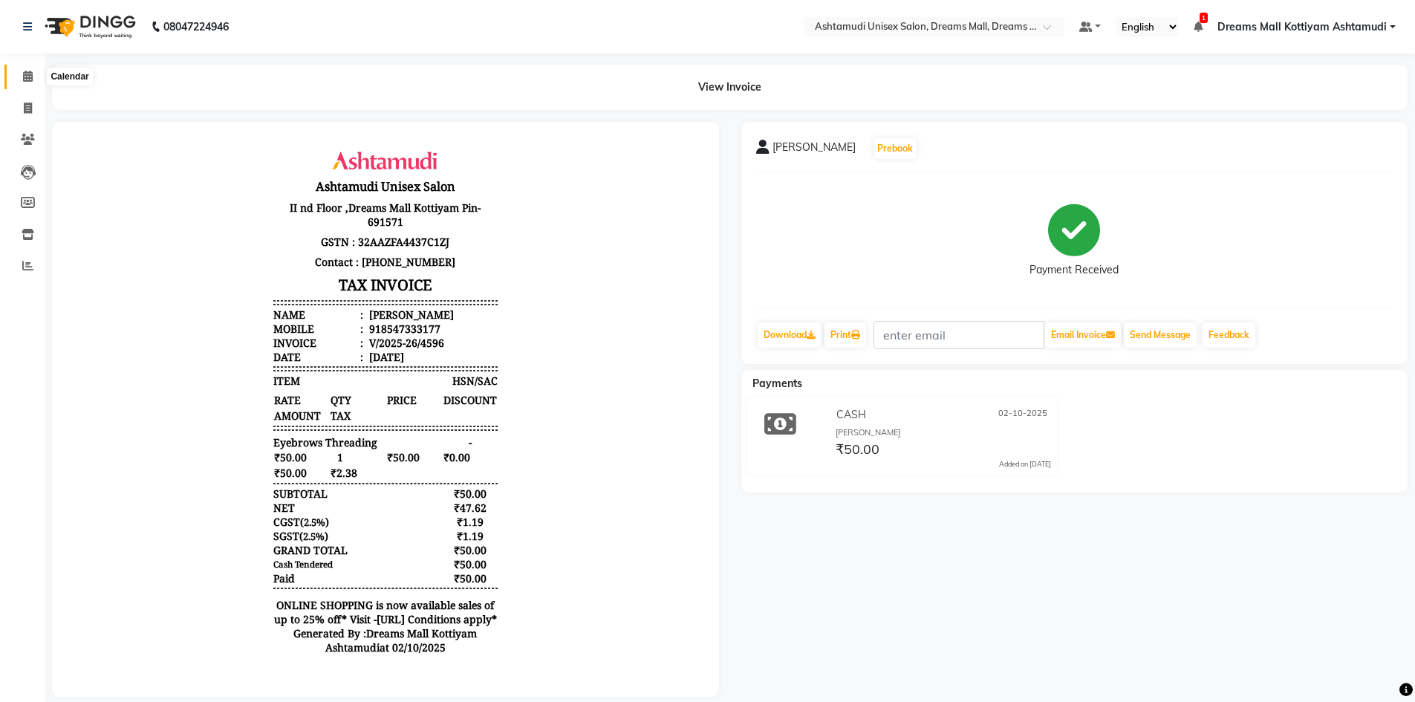
click at [30, 81] on icon at bounding box center [28, 76] width 10 height 11
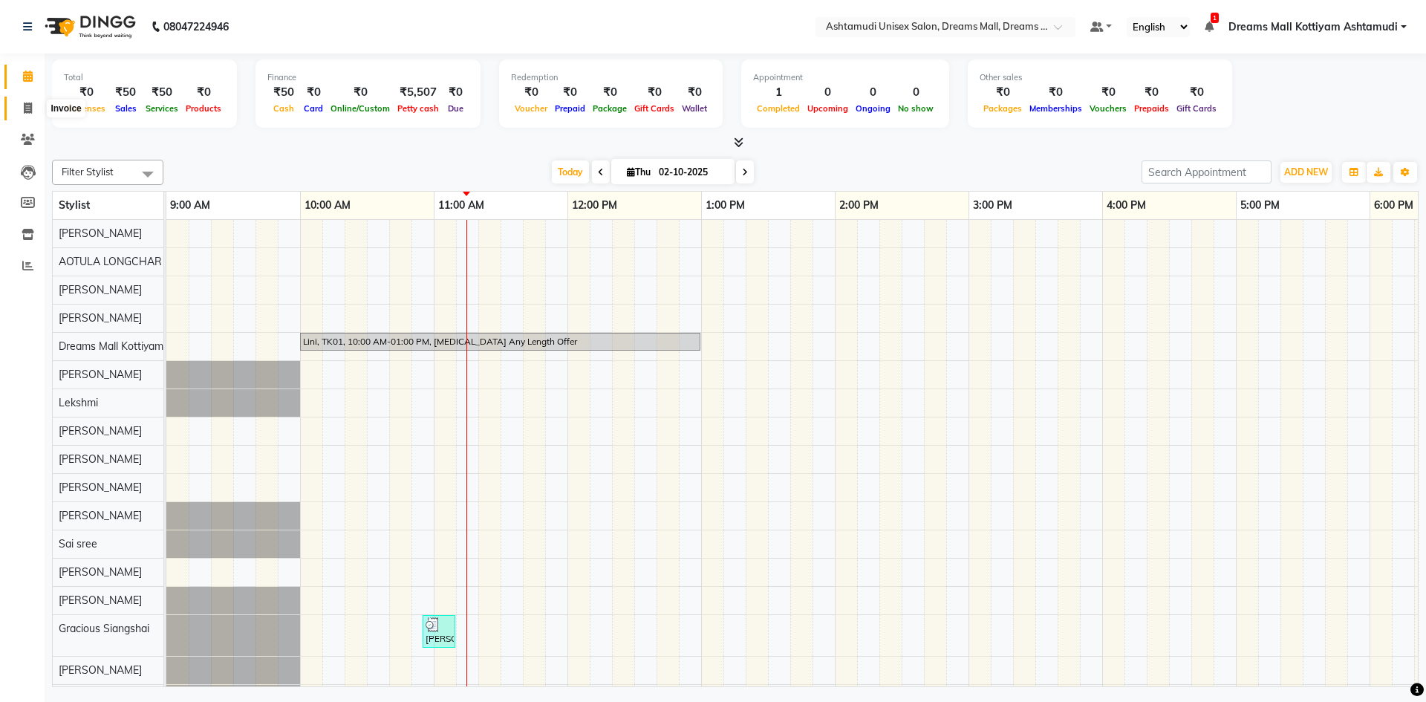
click at [22, 105] on span at bounding box center [28, 108] width 26 height 17
select select "service"
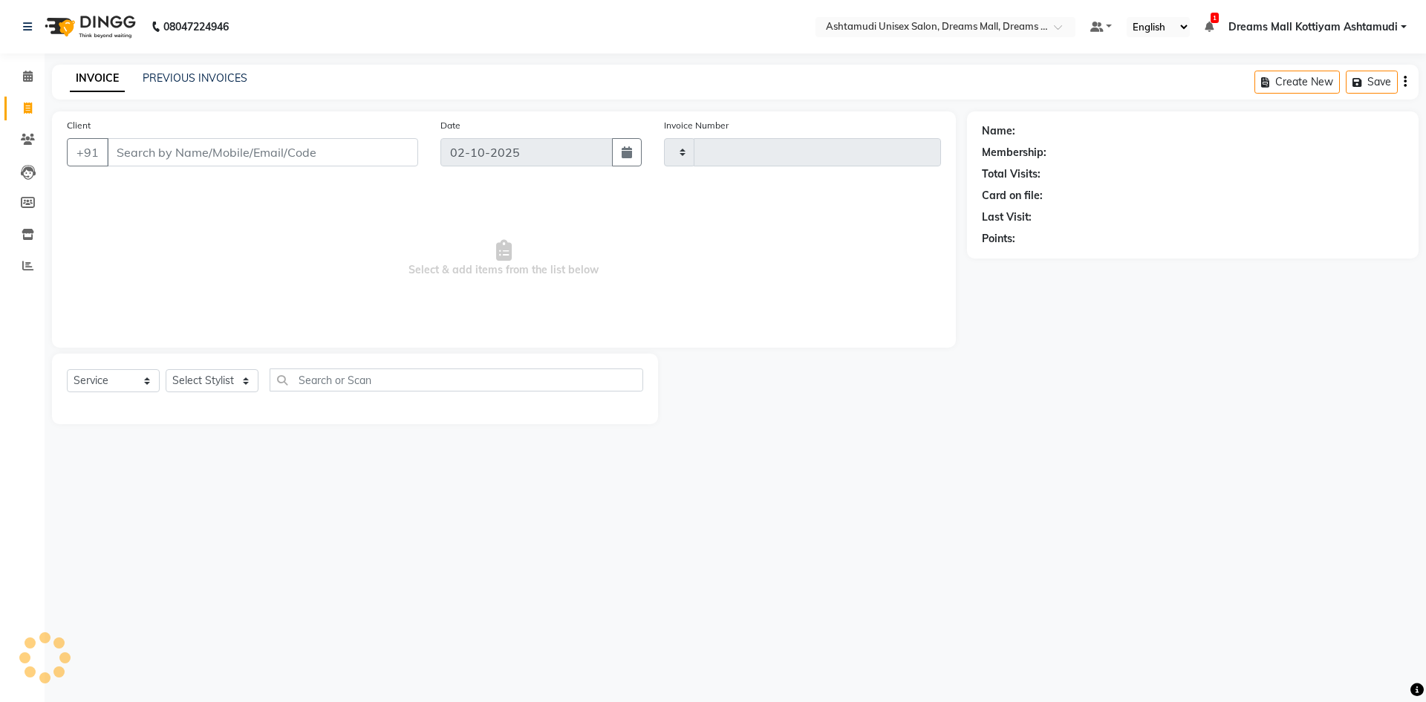
type input "4597"
select select "7264"
click at [180, 382] on select "Select Stylist" at bounding box center [212, 380] width 93 height 23
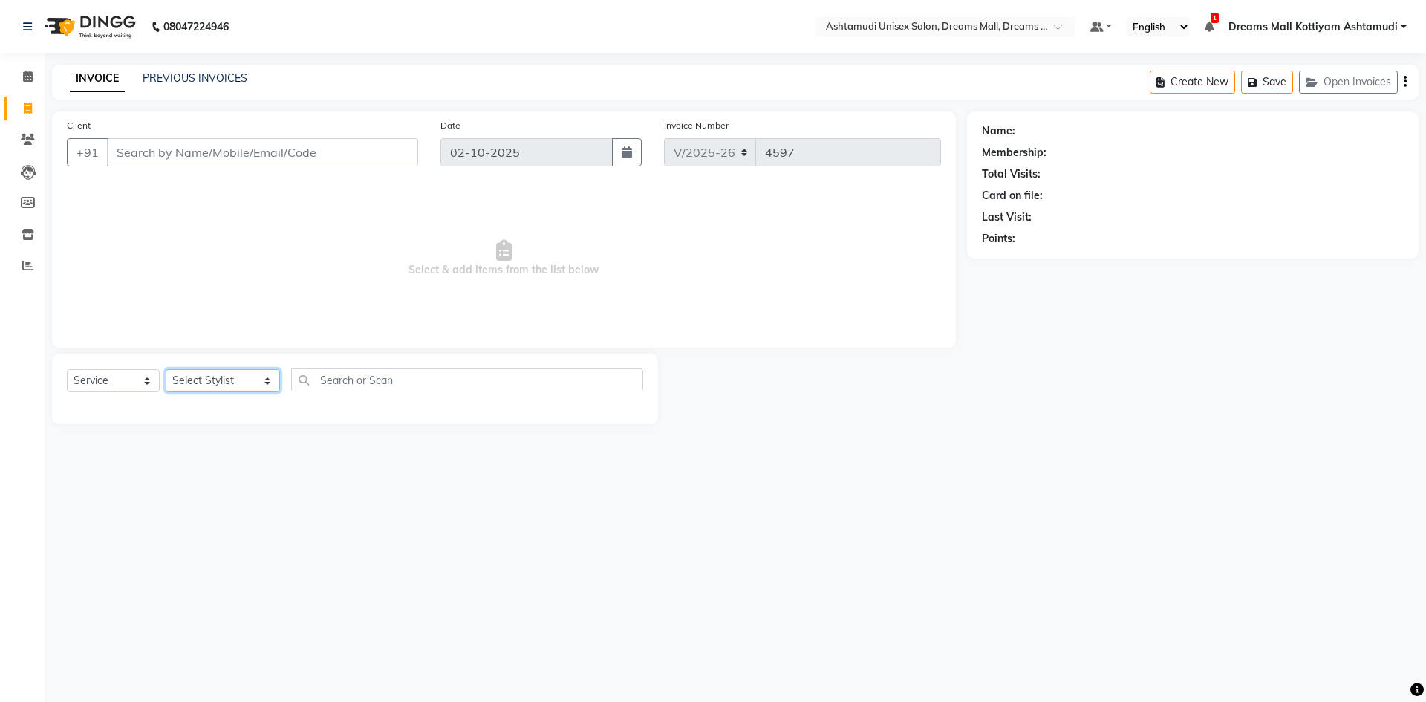
select select "86170"
click at [166, 369] on select "Select Stylist Adil ANJANA AOTULA LONGCHAR ARUN VASUDEV BIKI SARKI BINU SHERPA …" at bounding box center [223, 380] width 114 height 23
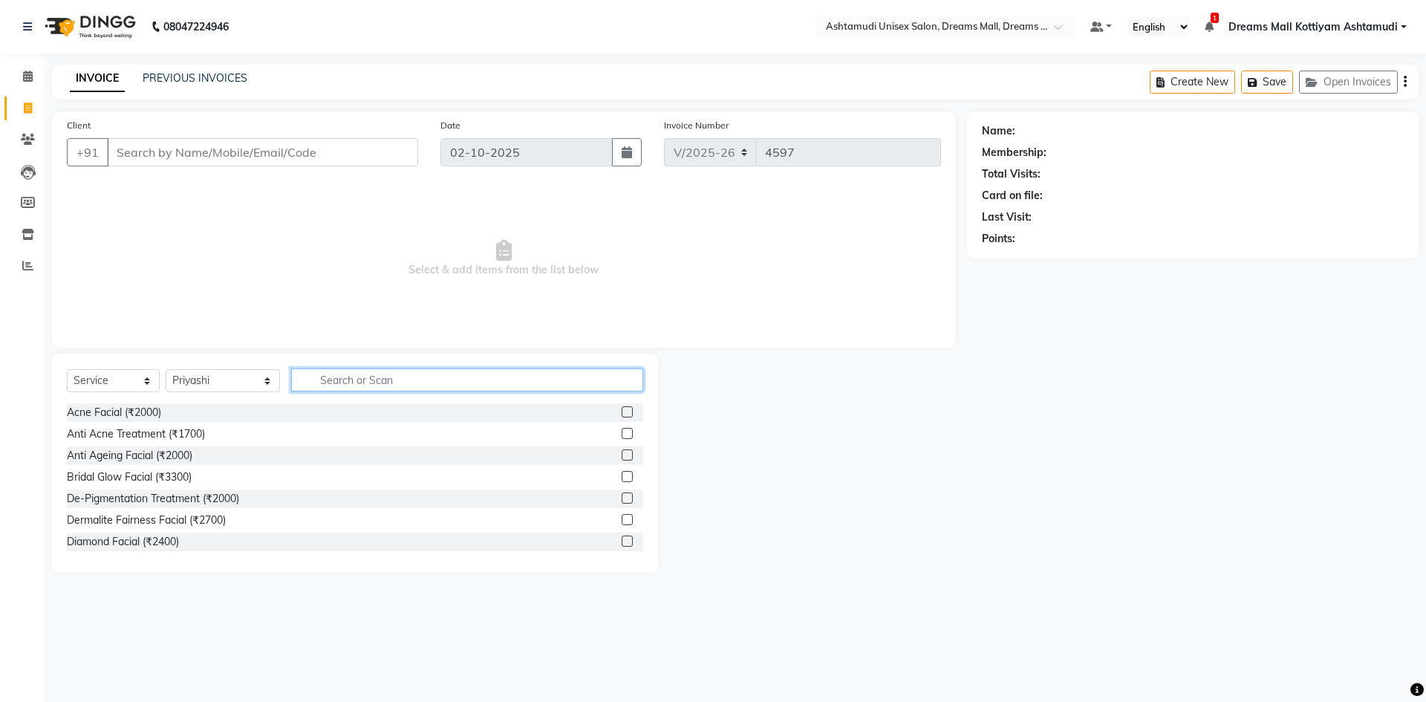
click at [338, 383] on input "text" at bounding box center [467, 379] width 352 height 23
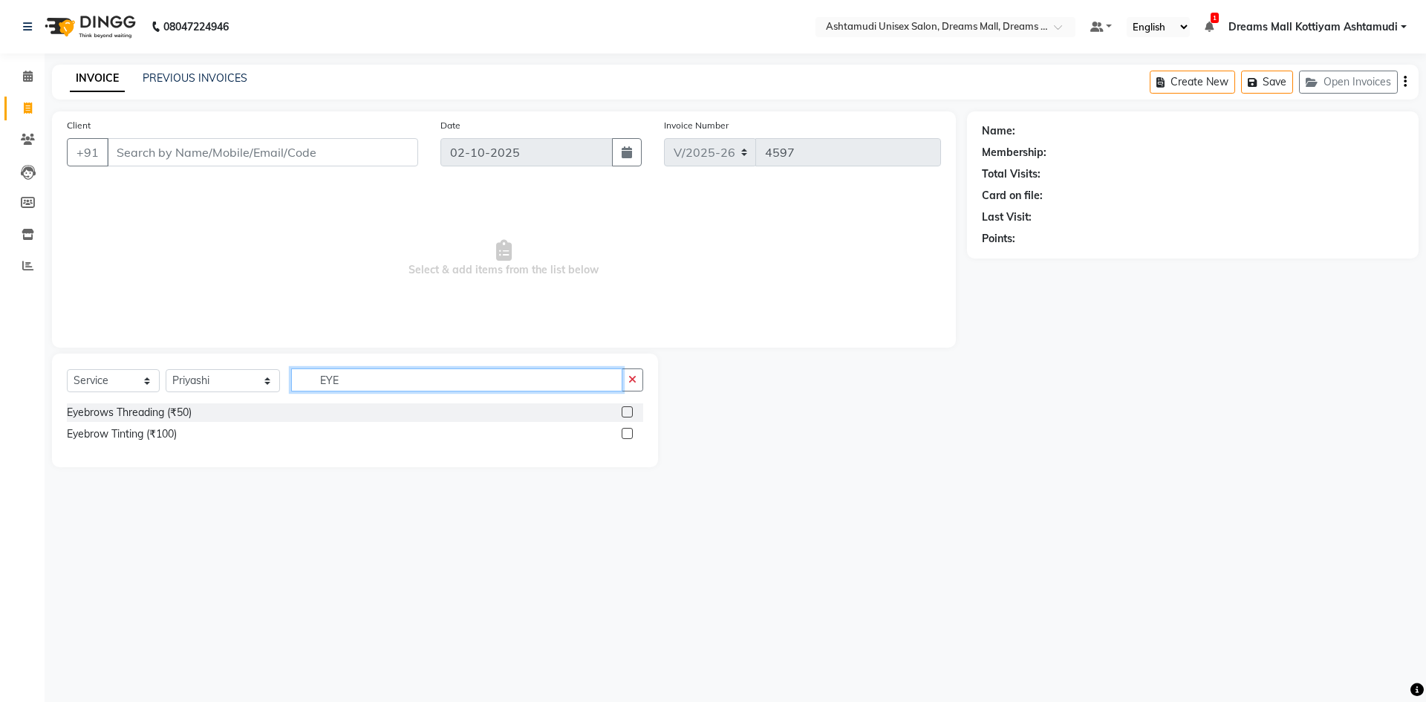
type input "EYE"
click at [627, 414] on label at bounding box center [627, 411] width 11 height 11
click at [627, 414] on input "checkbox" at bounding box center [627, 413] width 10 height 10
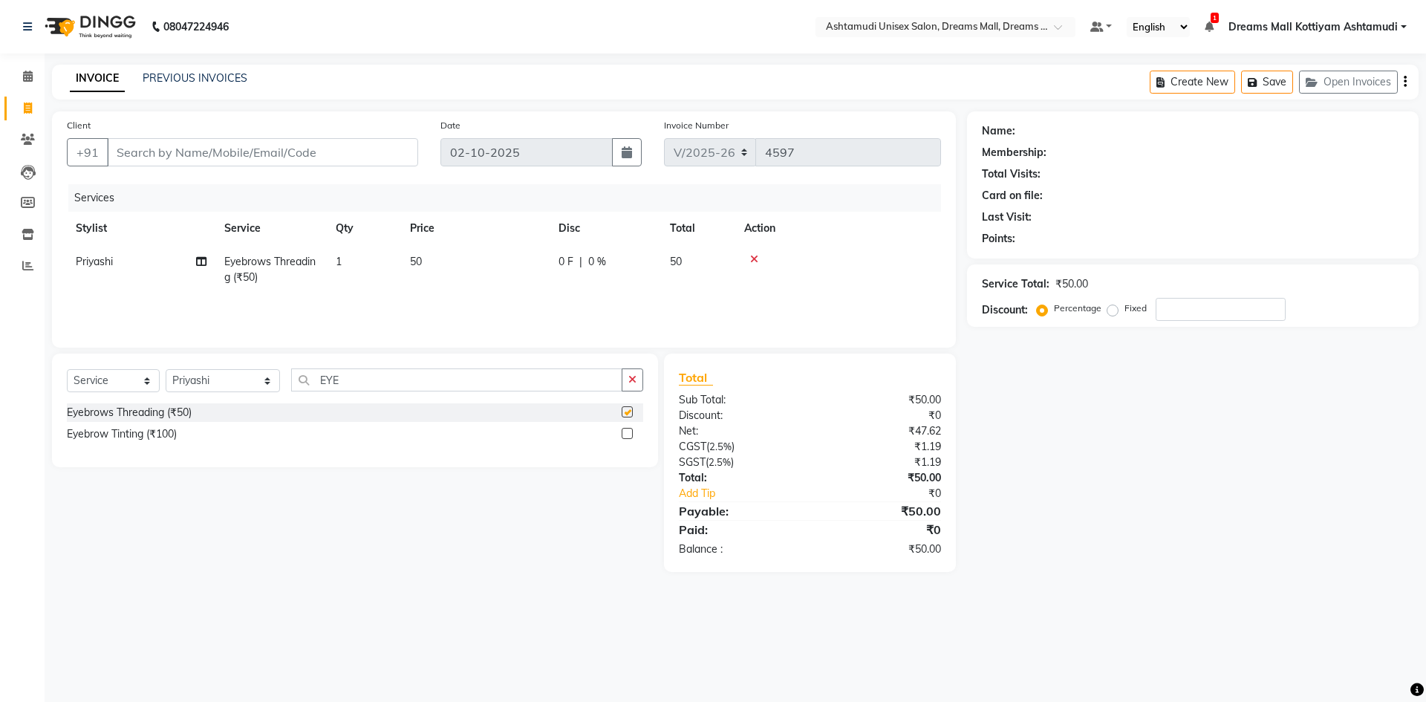
checkbox input "false"
click at [336, 148] on input "Client" at bounding box center [262, 152] width 311 height 28
type input "9"
type input "0"
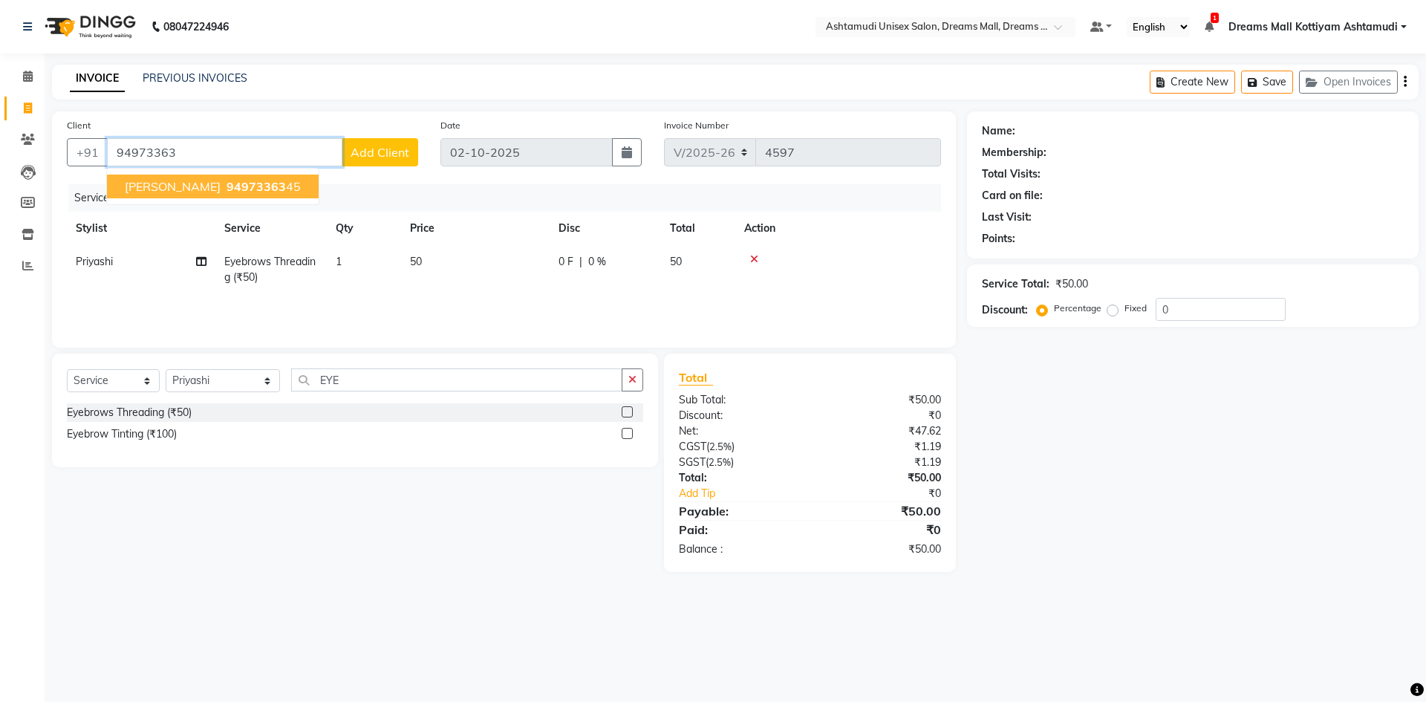
click at [226, 180] on span "94973363" at bounding box center [255, 186] width 59 height 15
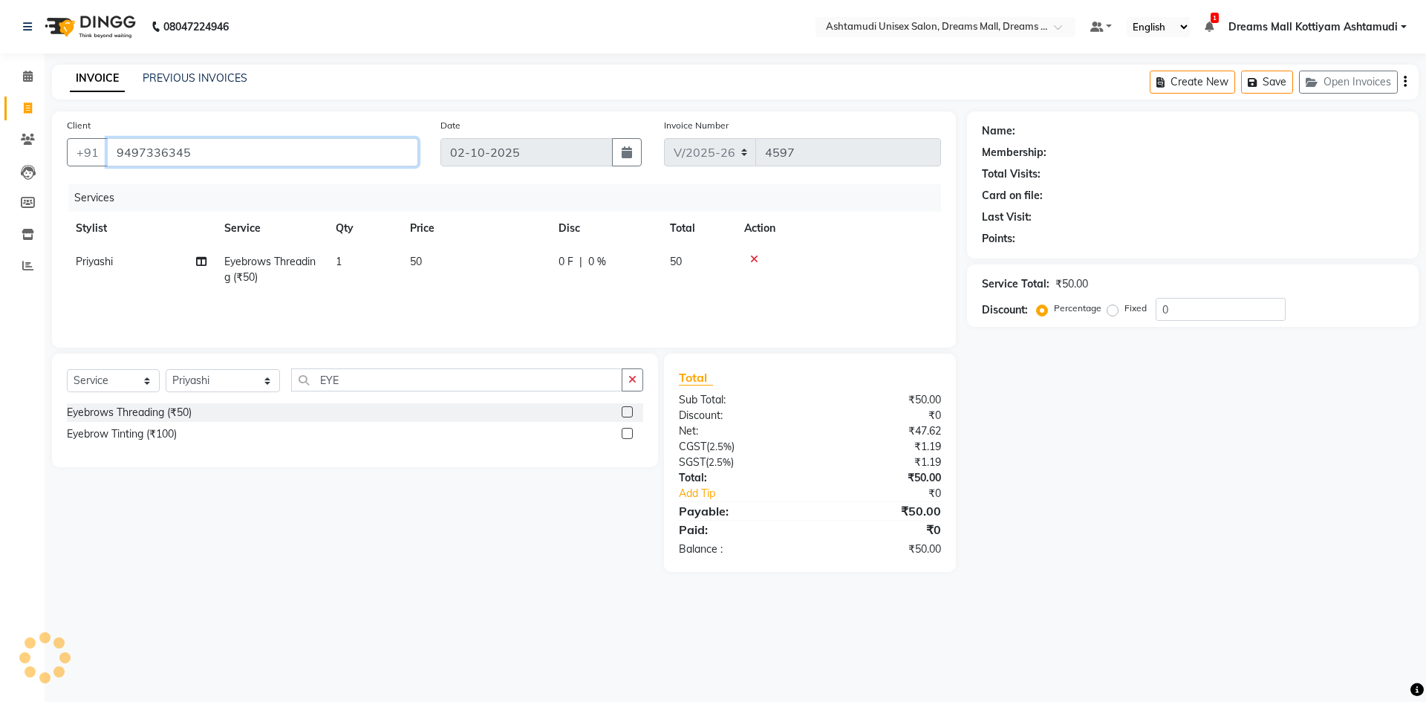
type input "9497336345"
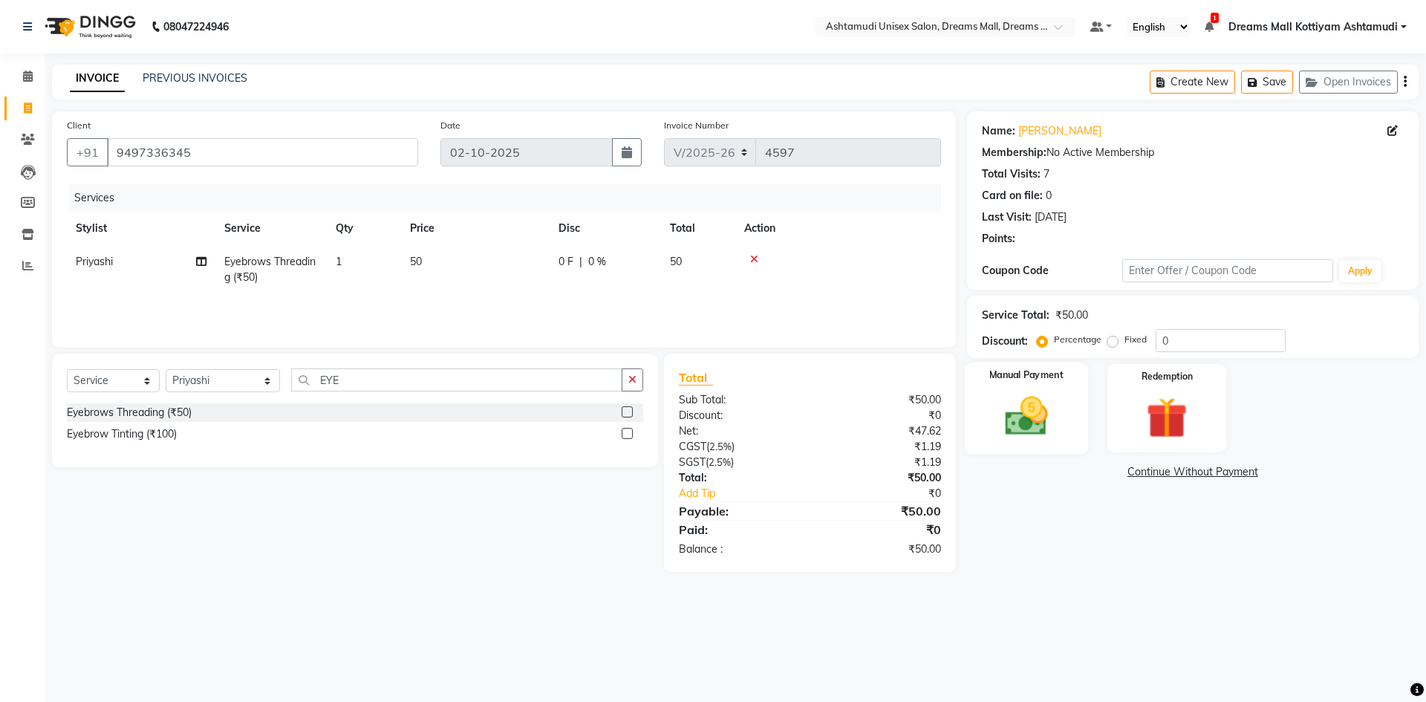
click at [1013, 416] on img at bounding box center [1025, 415] width 69 height 49
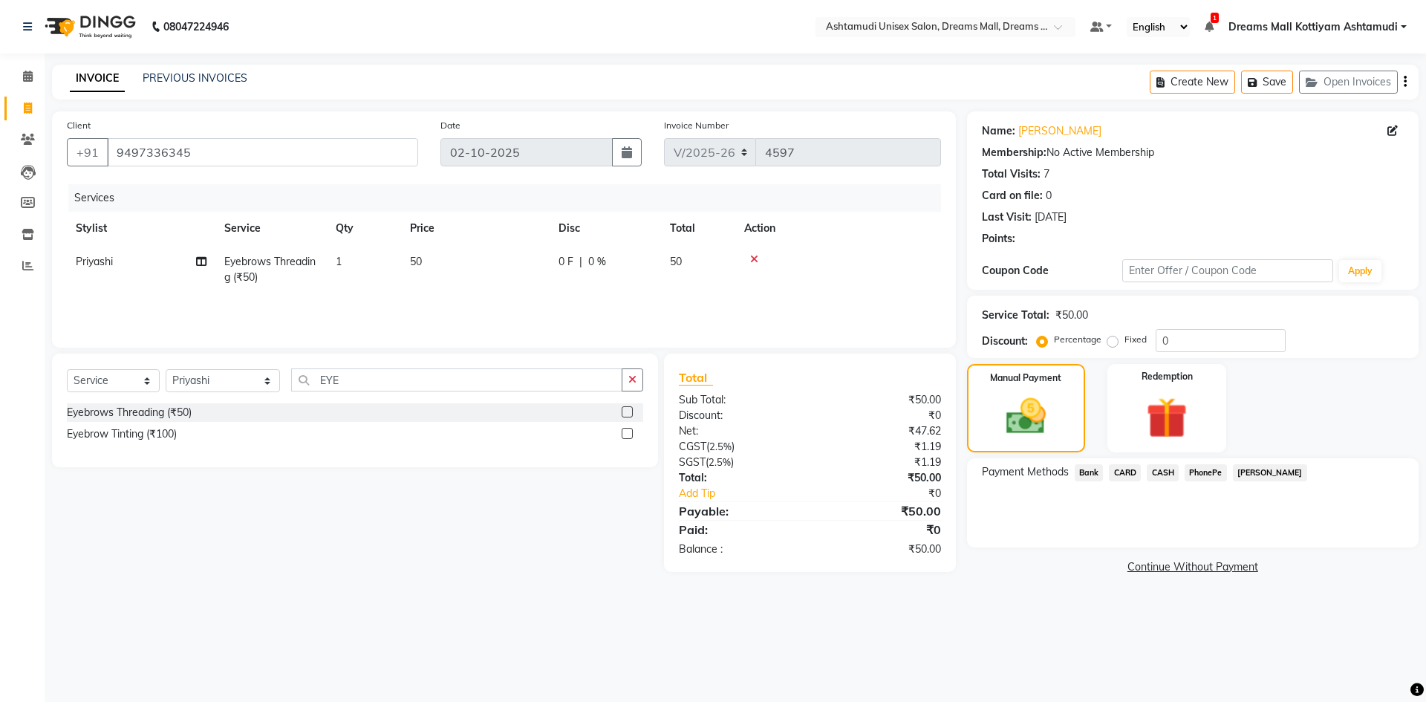
click at [1204, 466] on span "PhonePe" at bounding box center [1205, 472] width 42 height 17
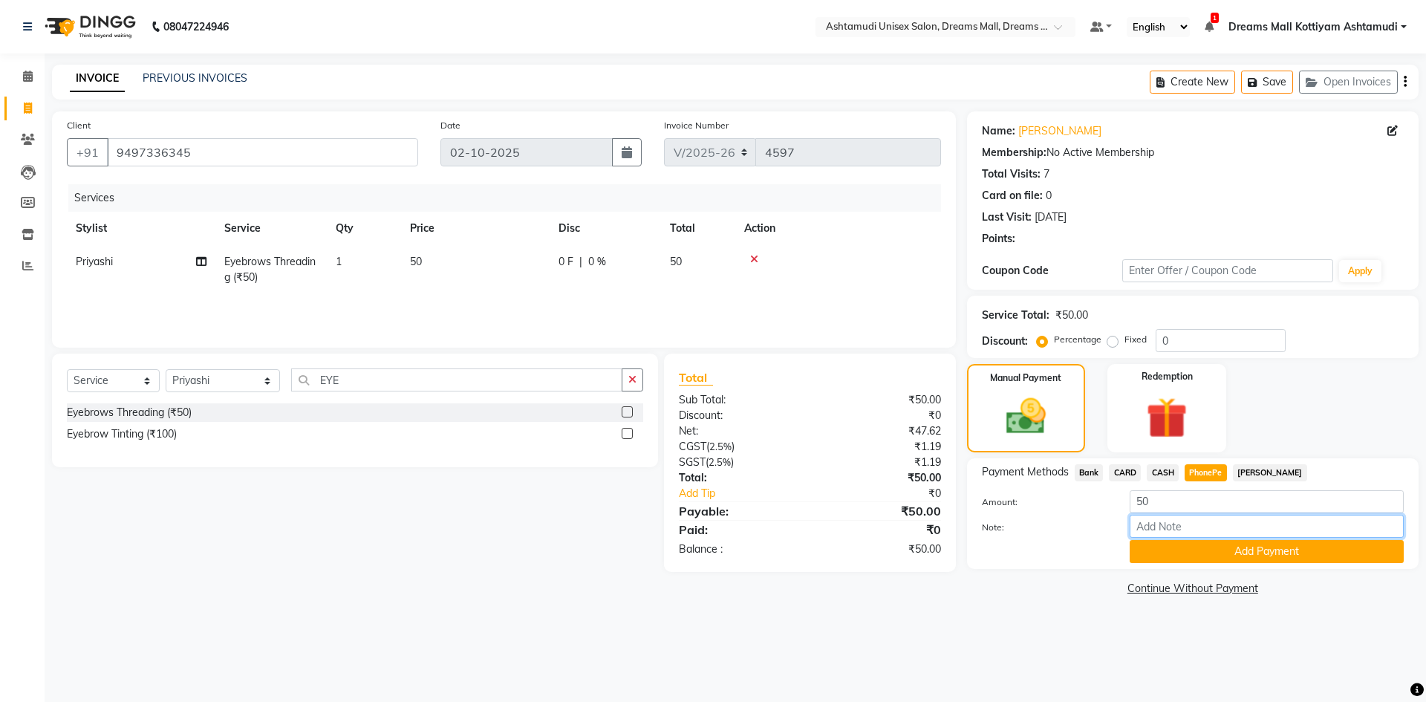
click at [1208, 536] on input "Note:" at bounding box center [1266, 526] width 274 height 23
type input "saisree"
click at [1249, 544] on button "Add Payment" at bounding box center [1266, 551] width 274 height 23
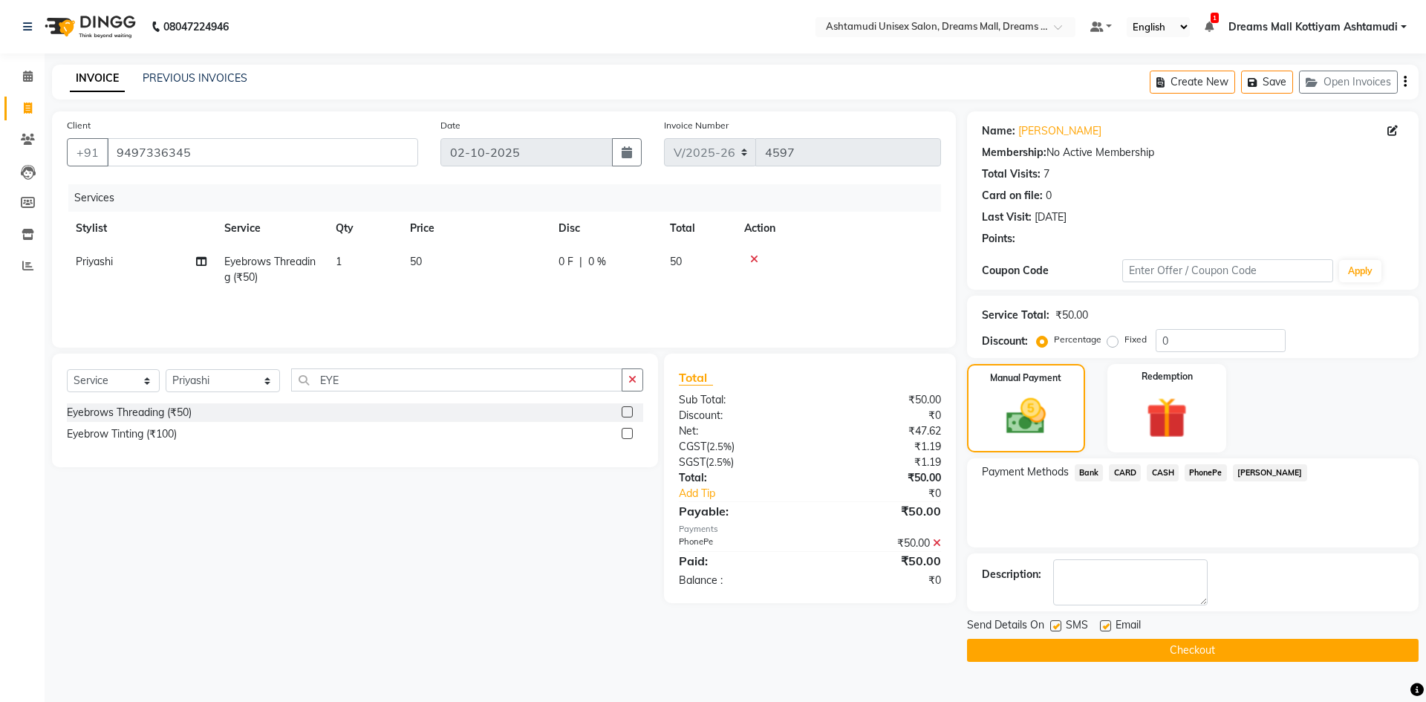
click at [1216, 643] on button "Checkout" at bounding box center [1192, 650] width 451 height 23
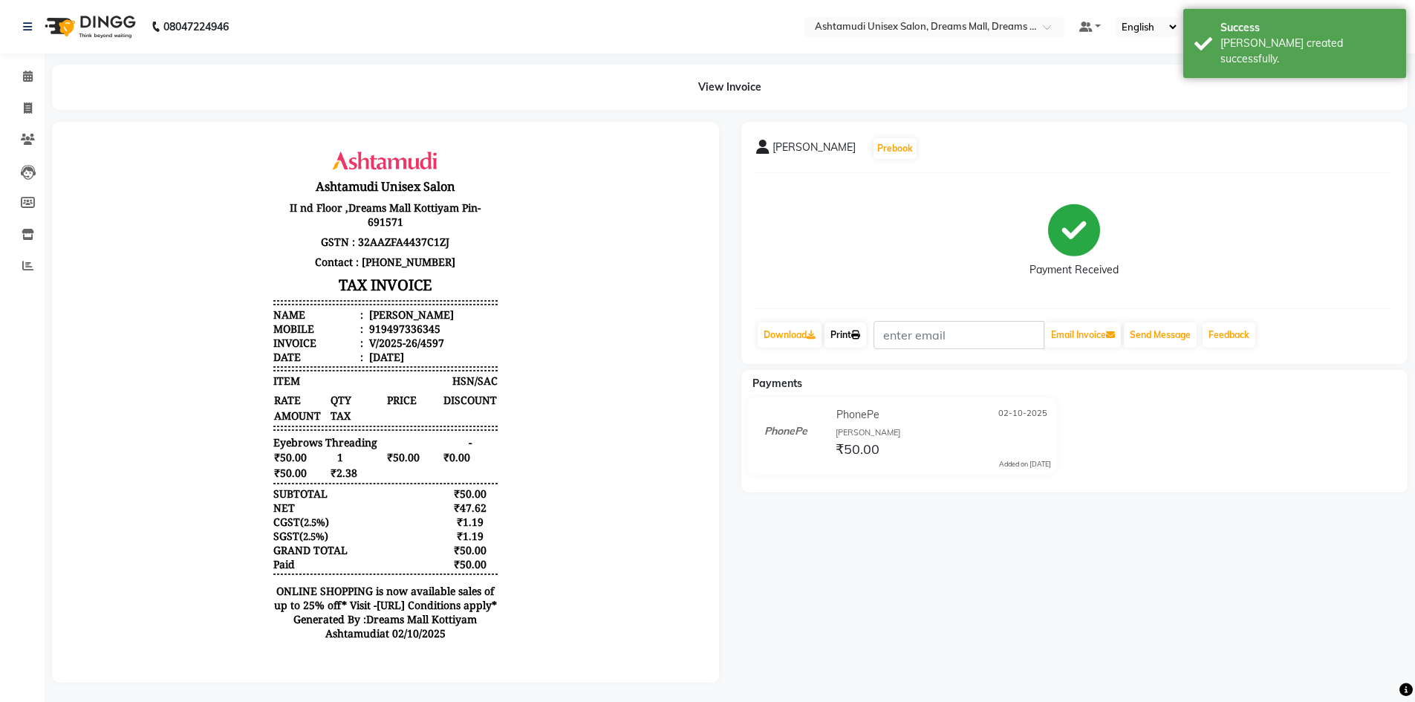
click at [860, 336] on icon at bounding box center [855, 334] width 9 height 9
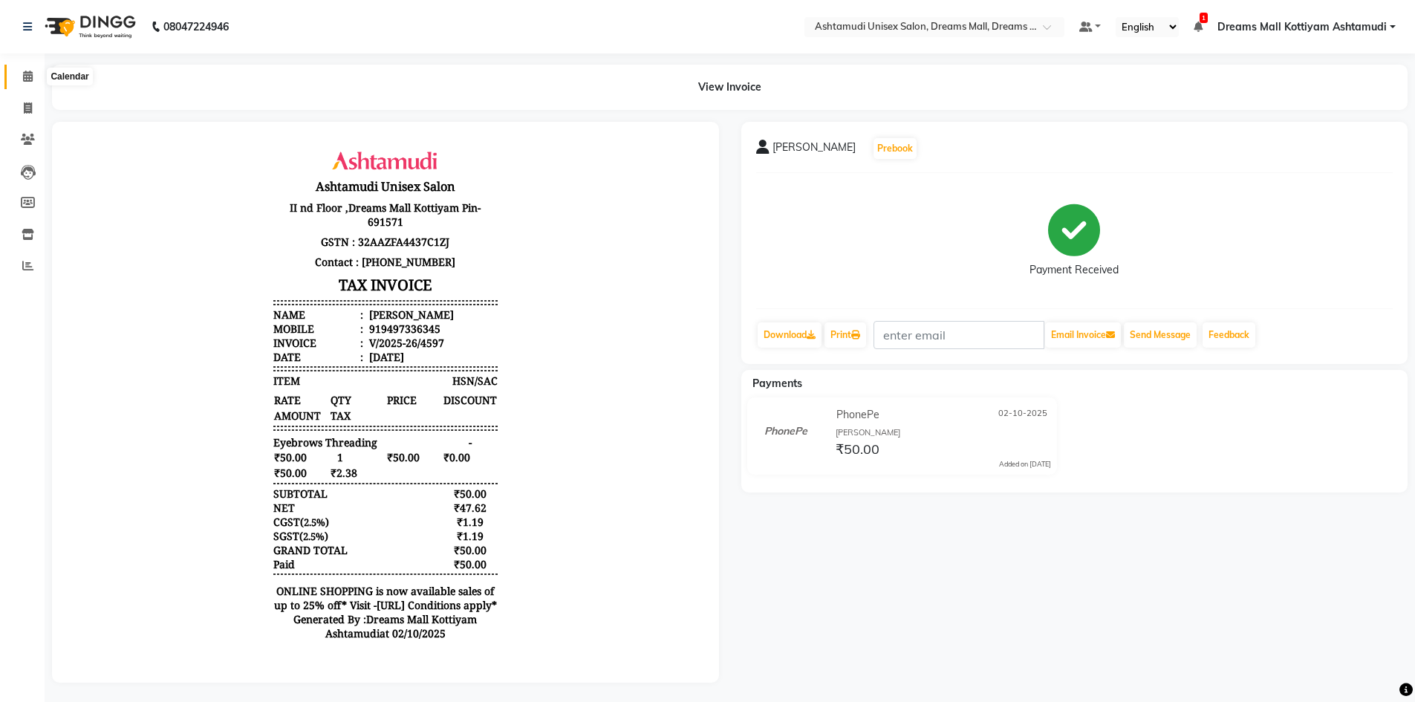
click at [23, 71] on icon at bounding box center [28, 76] width 10 height 11
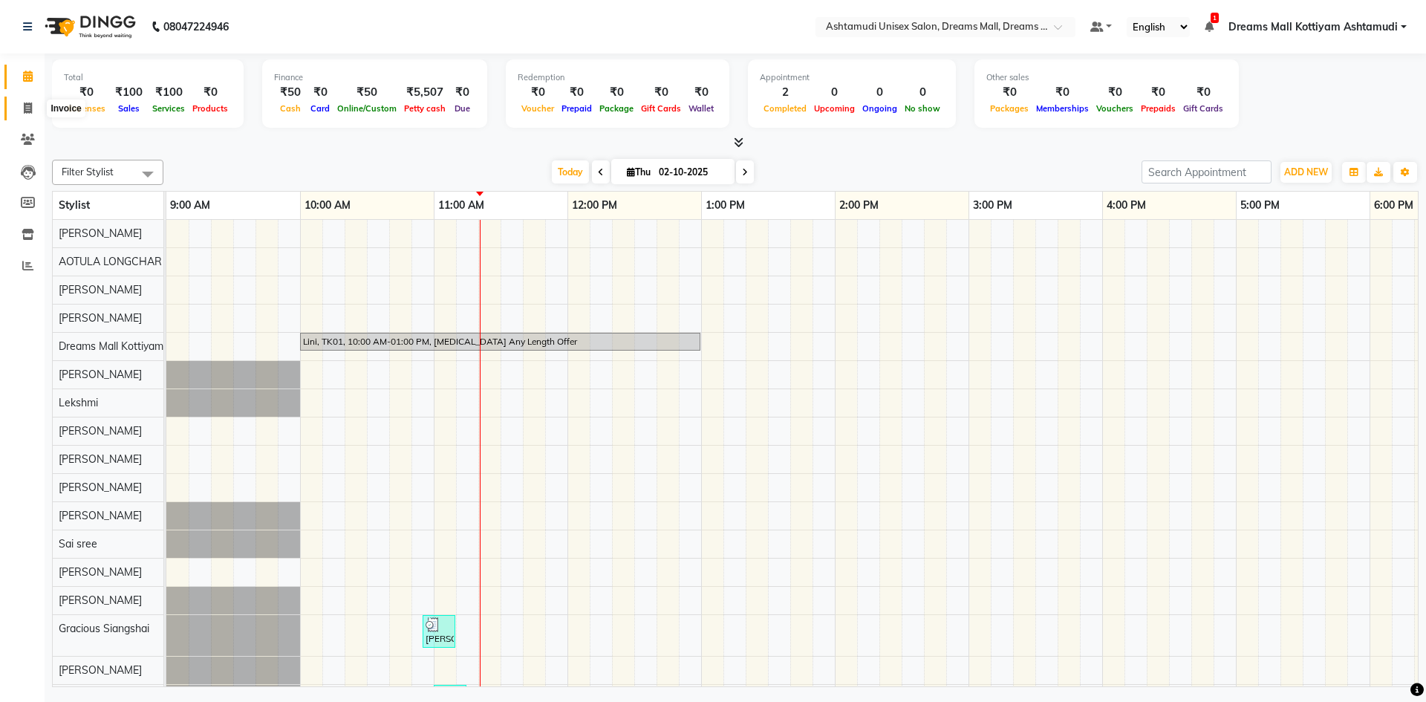
click at [29, 112] on icon at bounding box center [28, 107] width 8 height 11
select select "7264"
select select "service"
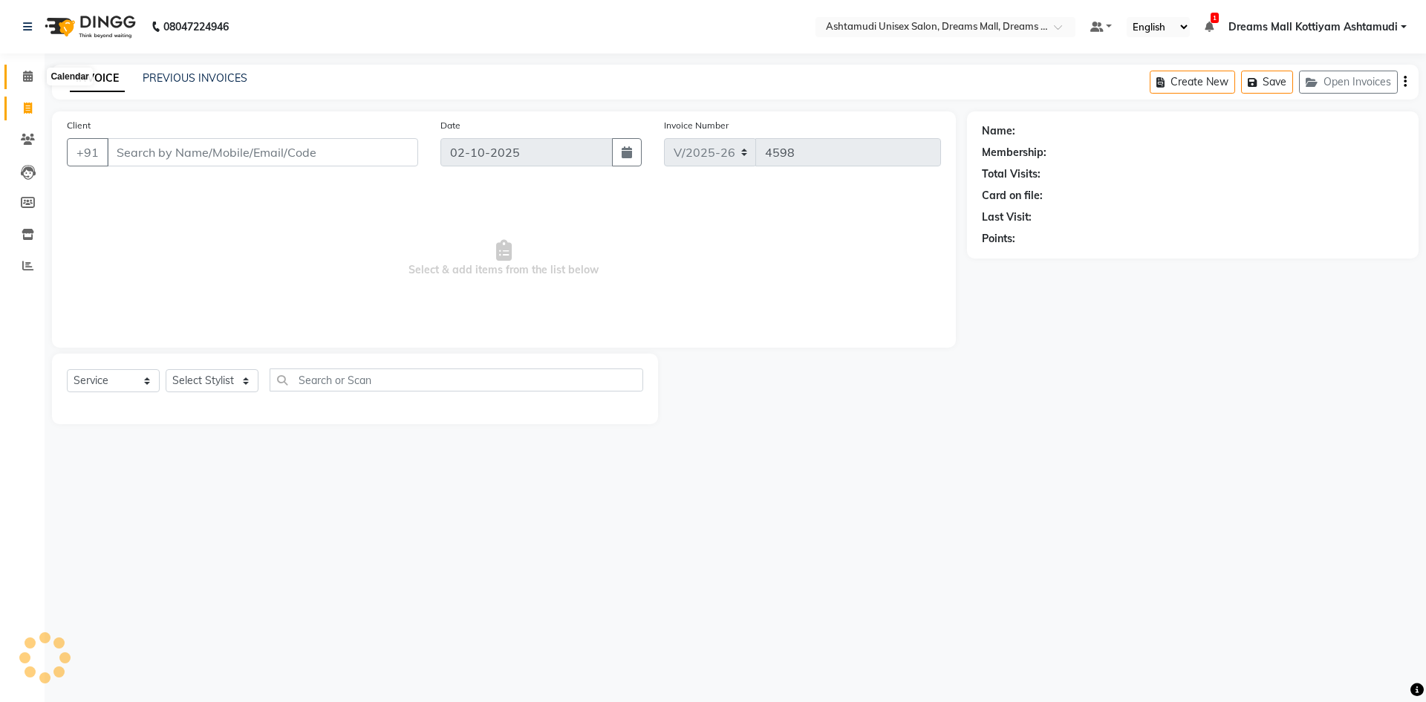
click at [19, 75] on span at bounding box center [28, 76] width 26 height 17
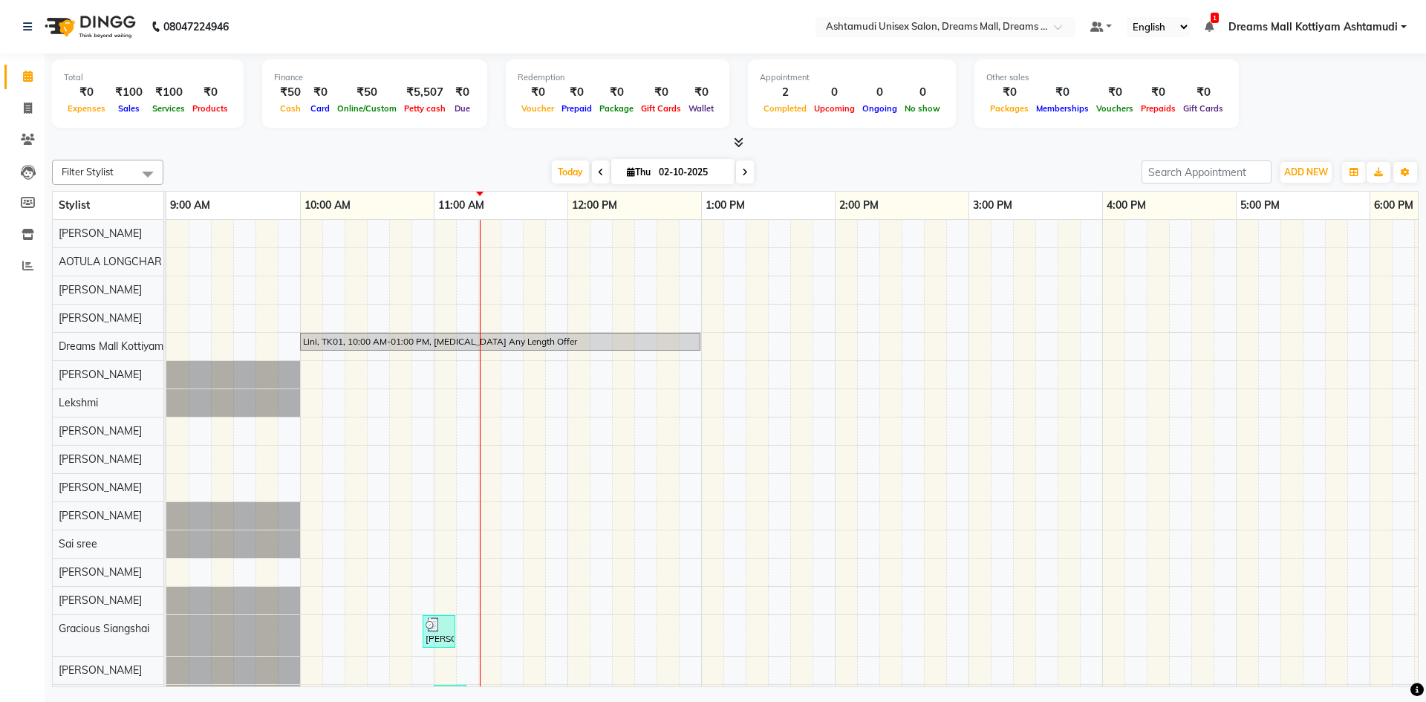
click at [743, 141] on icon at bounding box center [739, 142] width 10 height 11
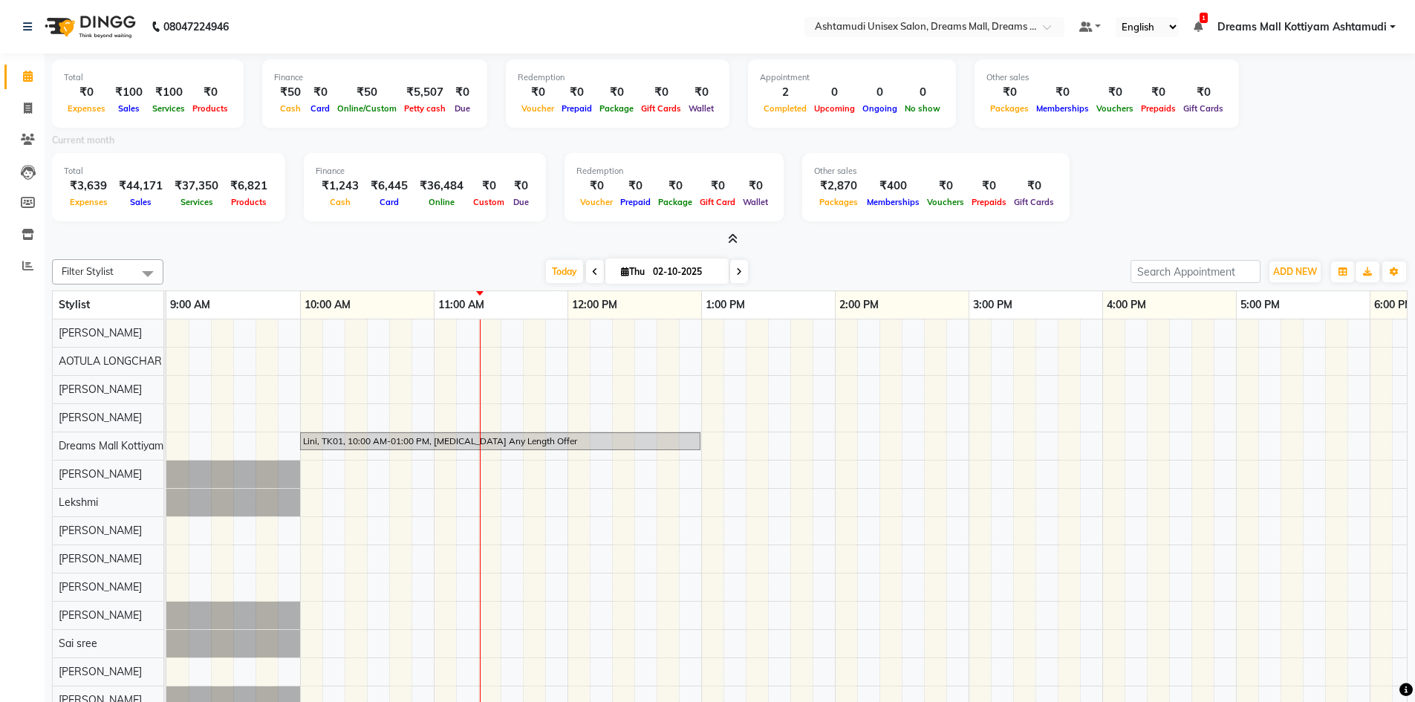
click at [731, 239] on icon at bounding box center [733, 238] width 10 height 11
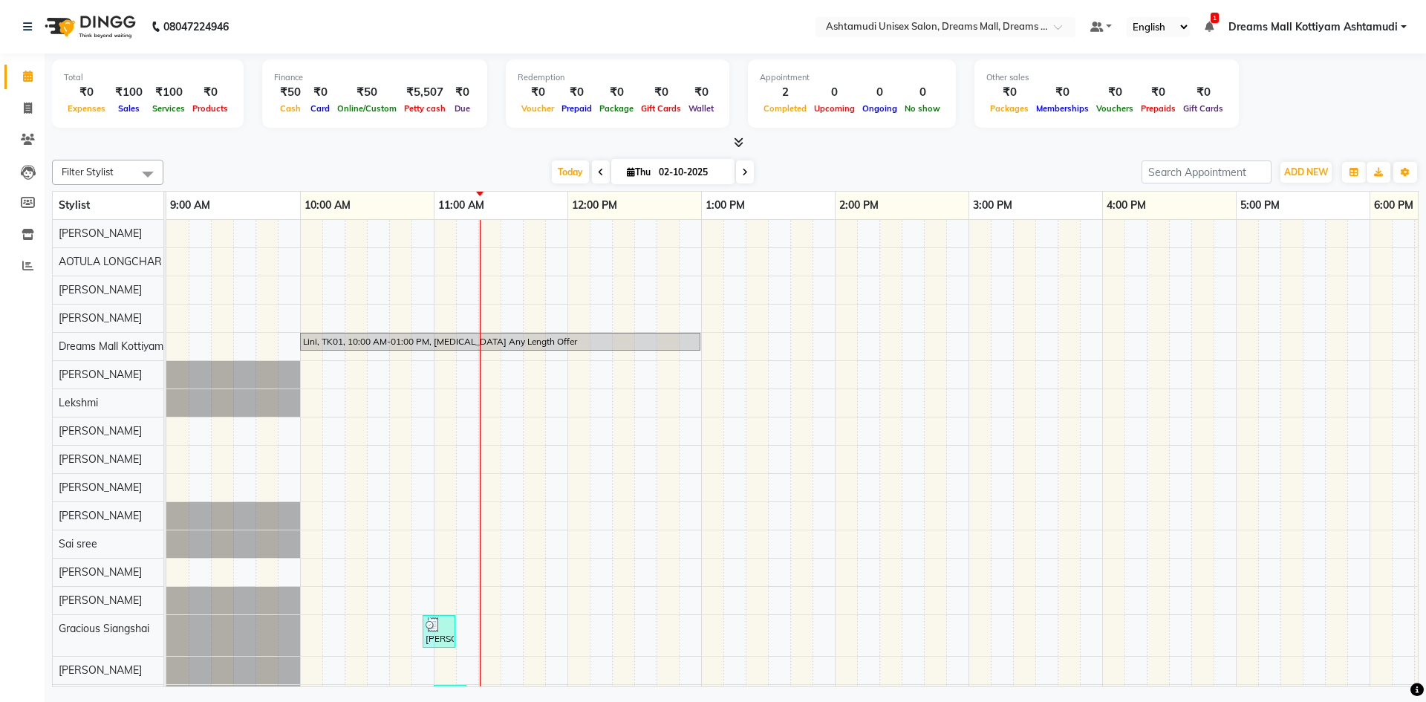
click at [738, 143] on icon at bounding box center [739, 142] width 10 height 11
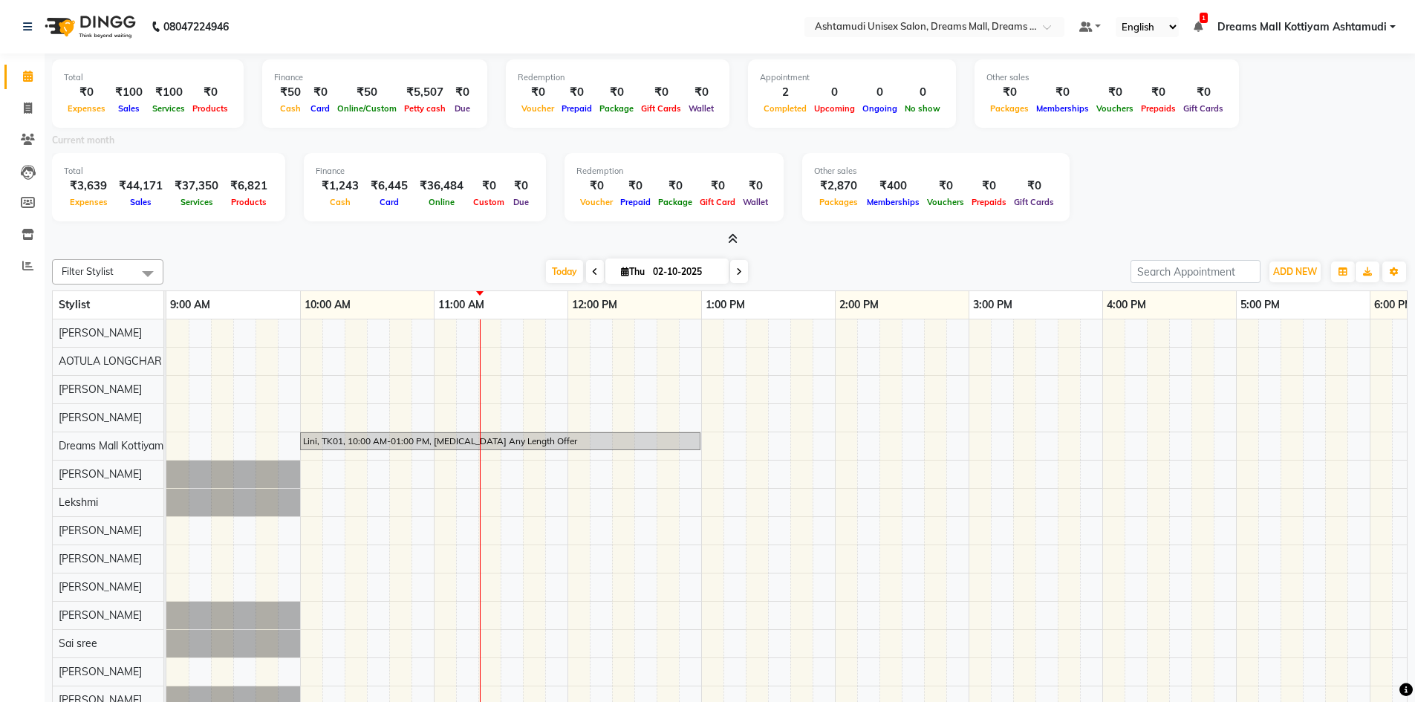
click at [737, 240] on icon at bounding box center [733, 238] width 10 height 11
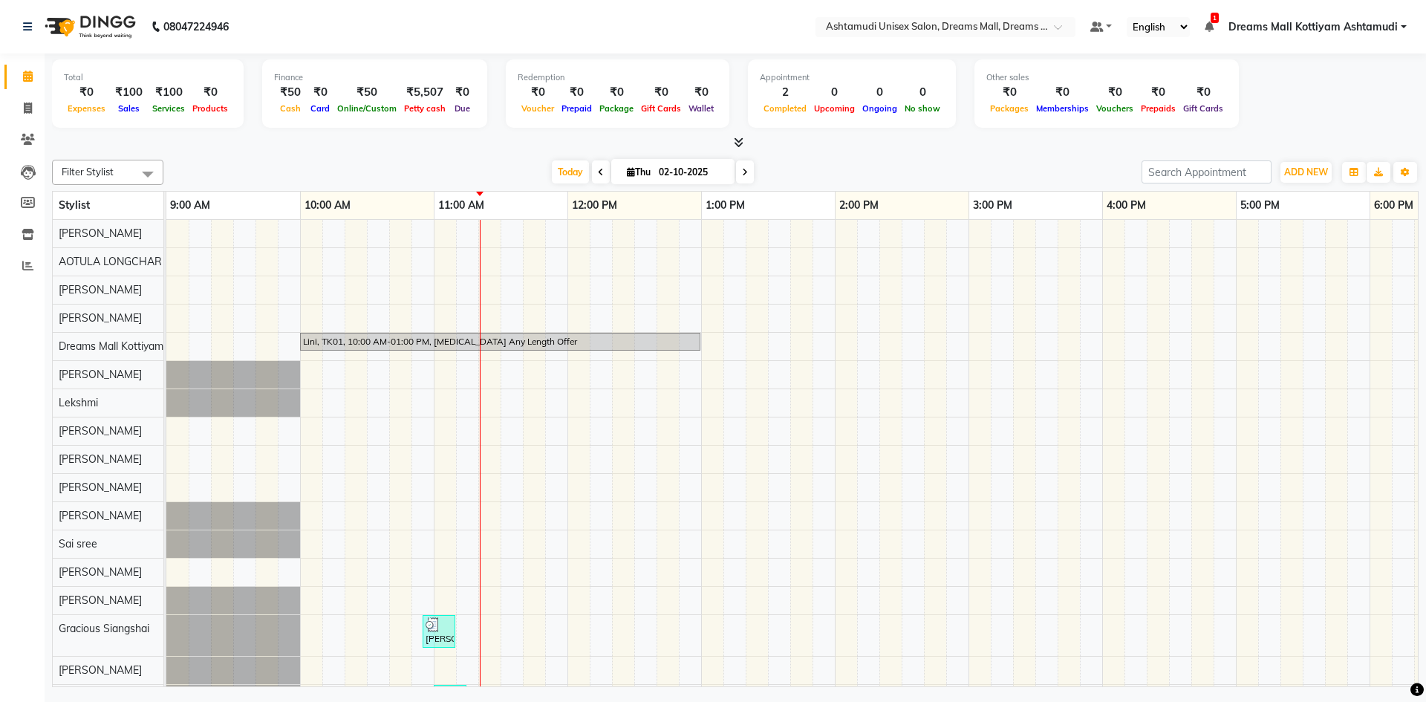
click at [735, 141] on icon at bounding box center [739, 142] width 10 height 11
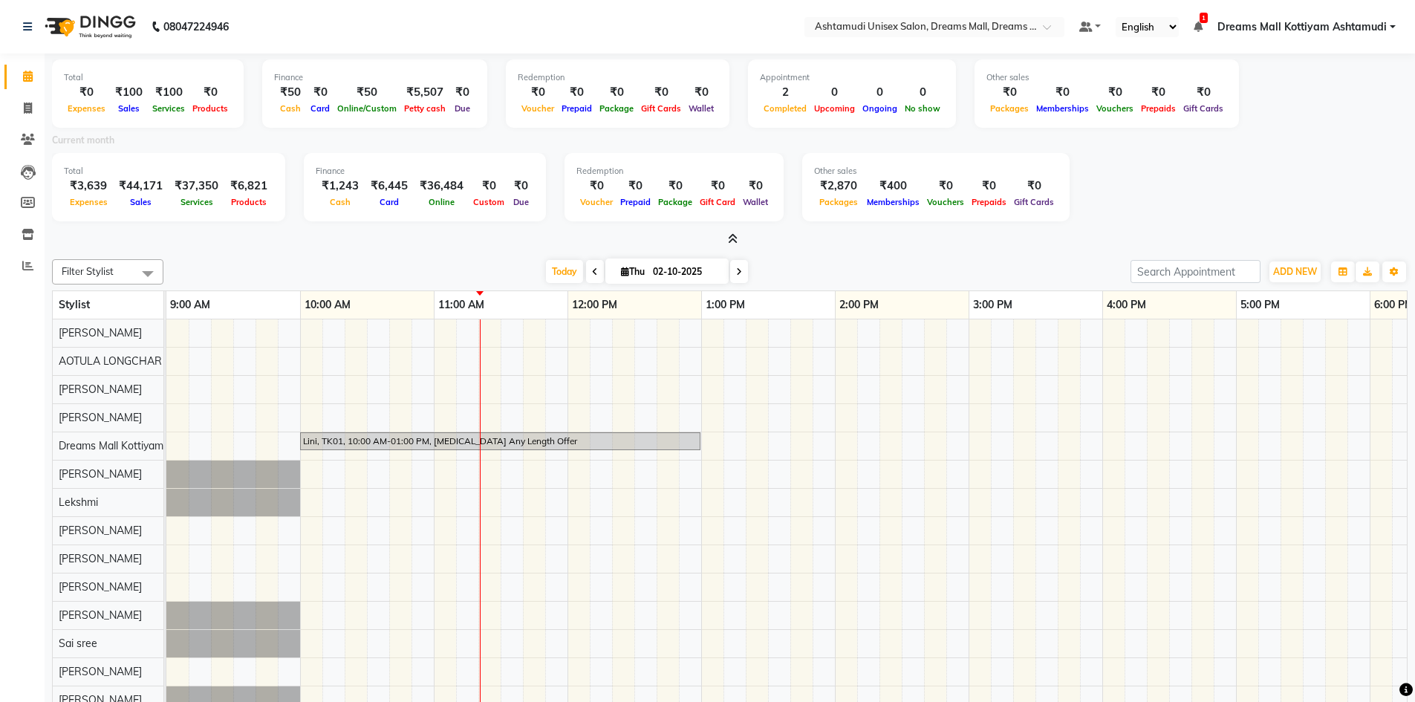
click at [730, 235] on icon at bounding box center [733, 238] width 10 height 11
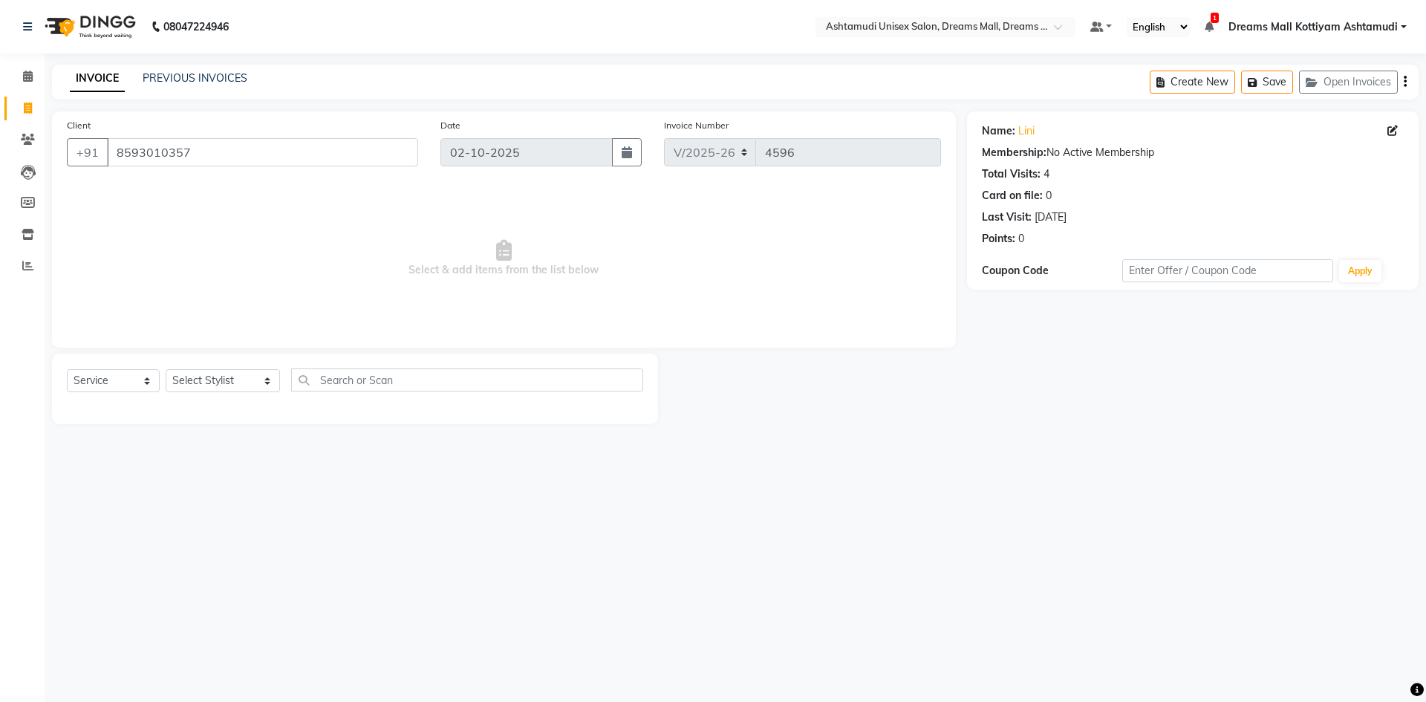
select select "7264"
select select "service"
click at [1076, 607] on div "08047224946 Select Location × Ashtamudi Unisex Salon, Dreams Mall, Dreams Mall …" at bounding box center [713, 351] width 1426 height 702
click at [31, 73] on icon at bounding box center [28, 76] width 10 height 11
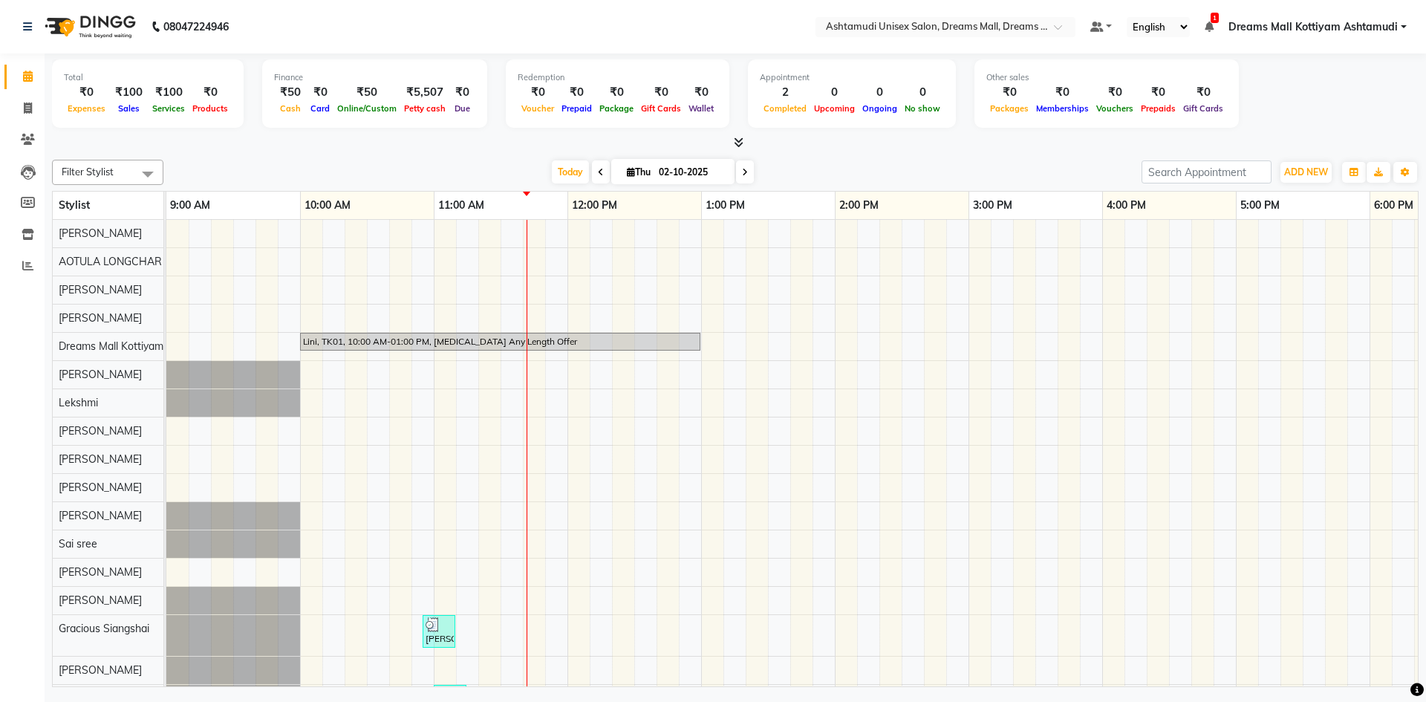
click at [742, 174] on icon at bounding box center [745, 172] width 6 height 9
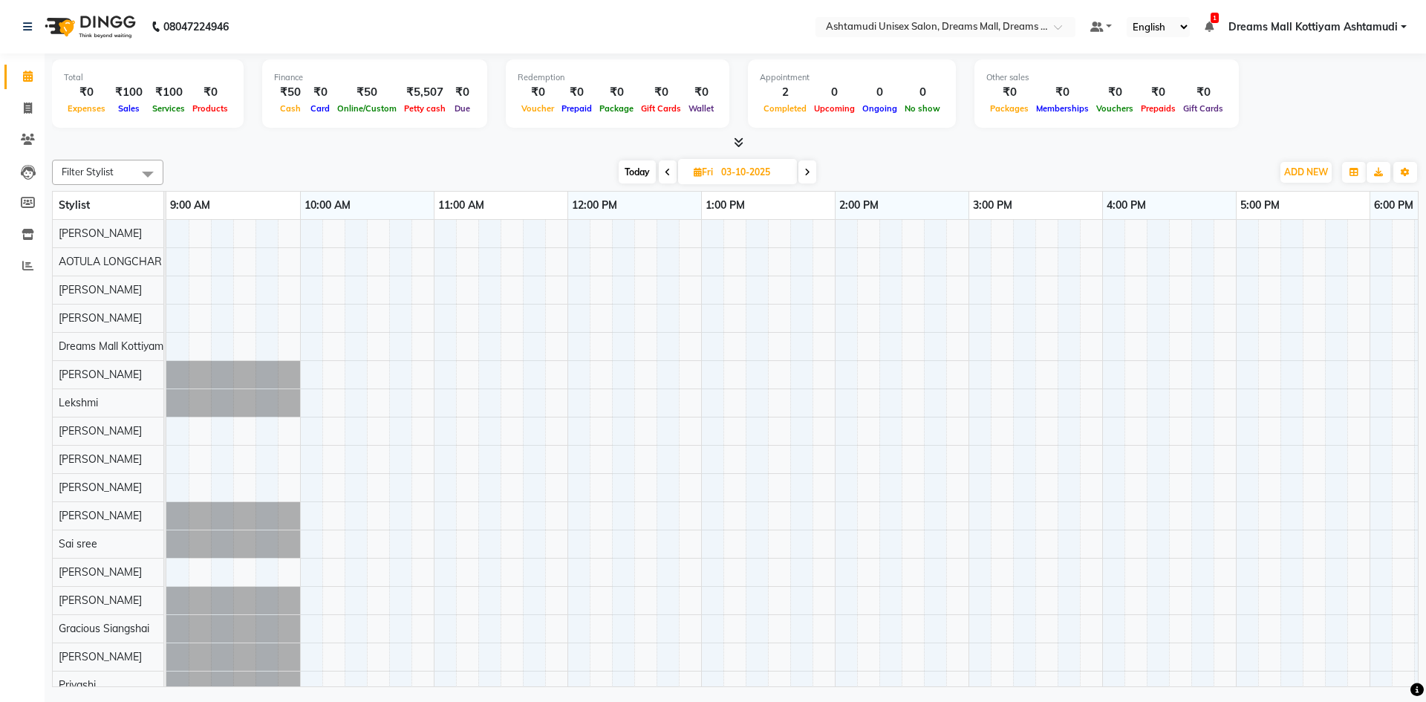
click at [666, 173] on icon at bounding box center [668, 172] width 6 height 9
type input "02-10-2025"
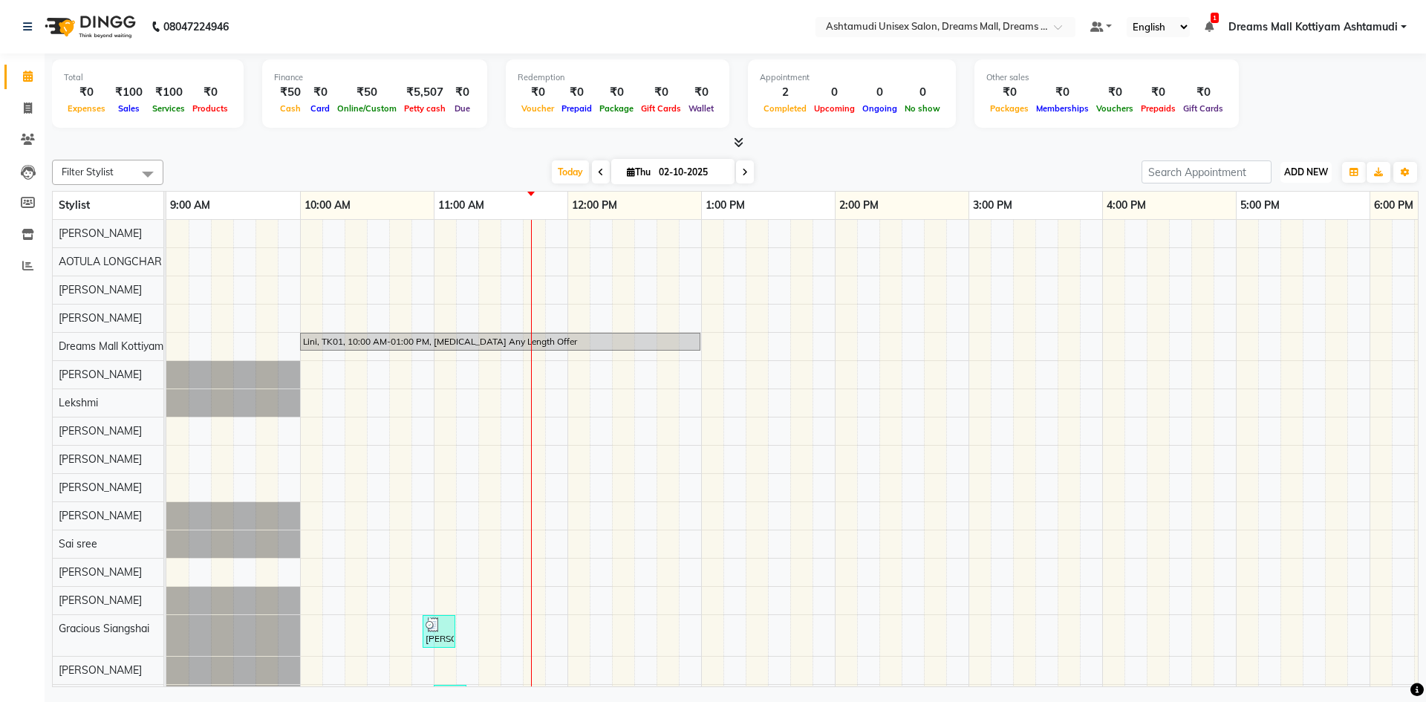
click at [1305, 169] on span "ADD NEW" at bounding box center [1306, 171] width 44 height 11
click at [1288, 255] on link "Add Attendance" at bounding box center [1271, 258] width 117 height 19
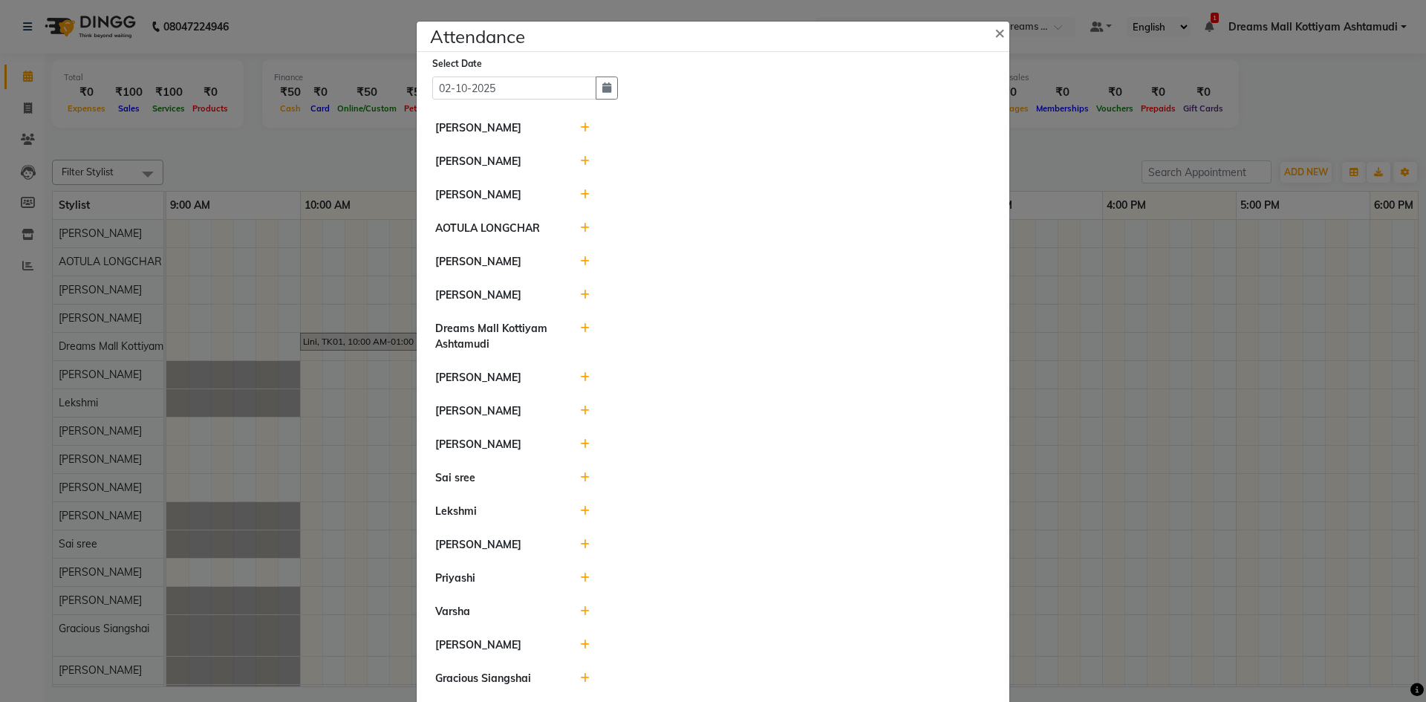
click at [580, 190] on icon at bounding box center [585, 194] width 10 height 10
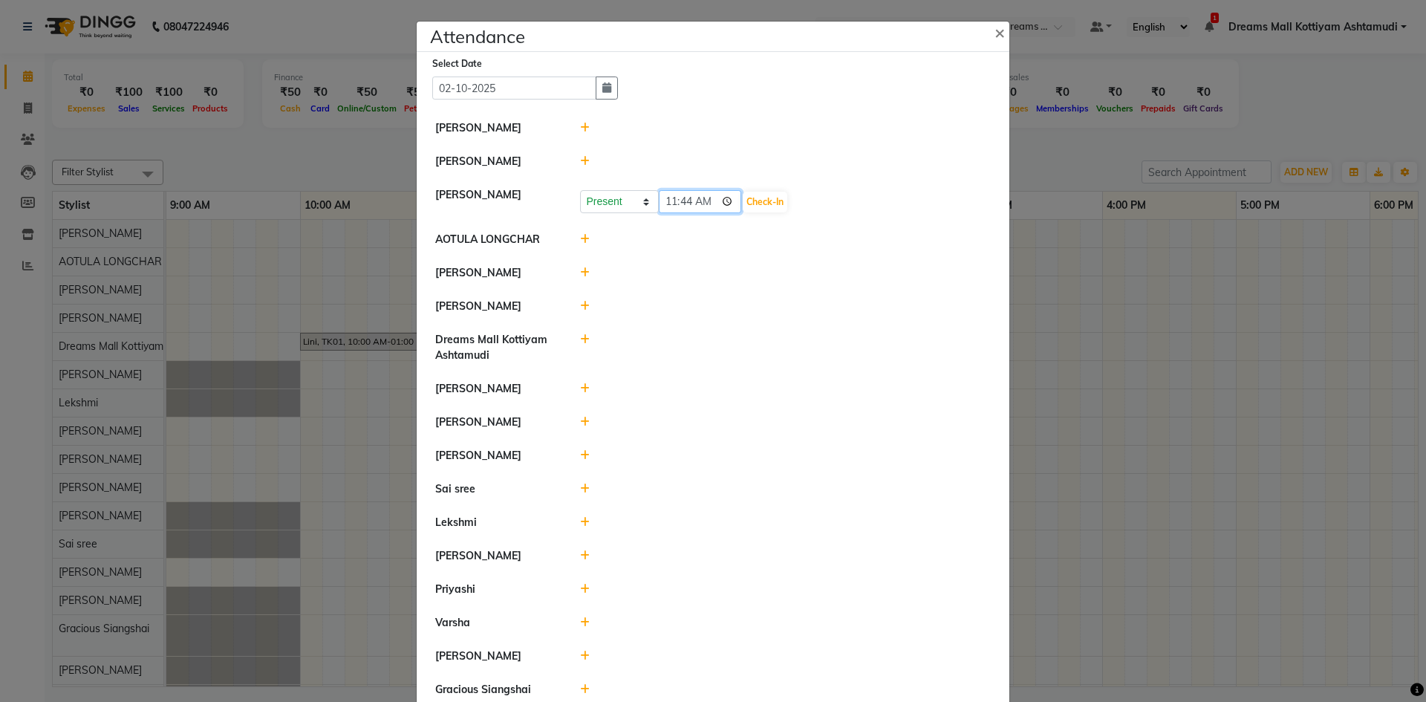
click at [673, 200] on input "11:44" at bounding box center [700, 201] width 83 height 23
click at [581, 489] on icon at bounding box center [585, 488] width 10 height 10
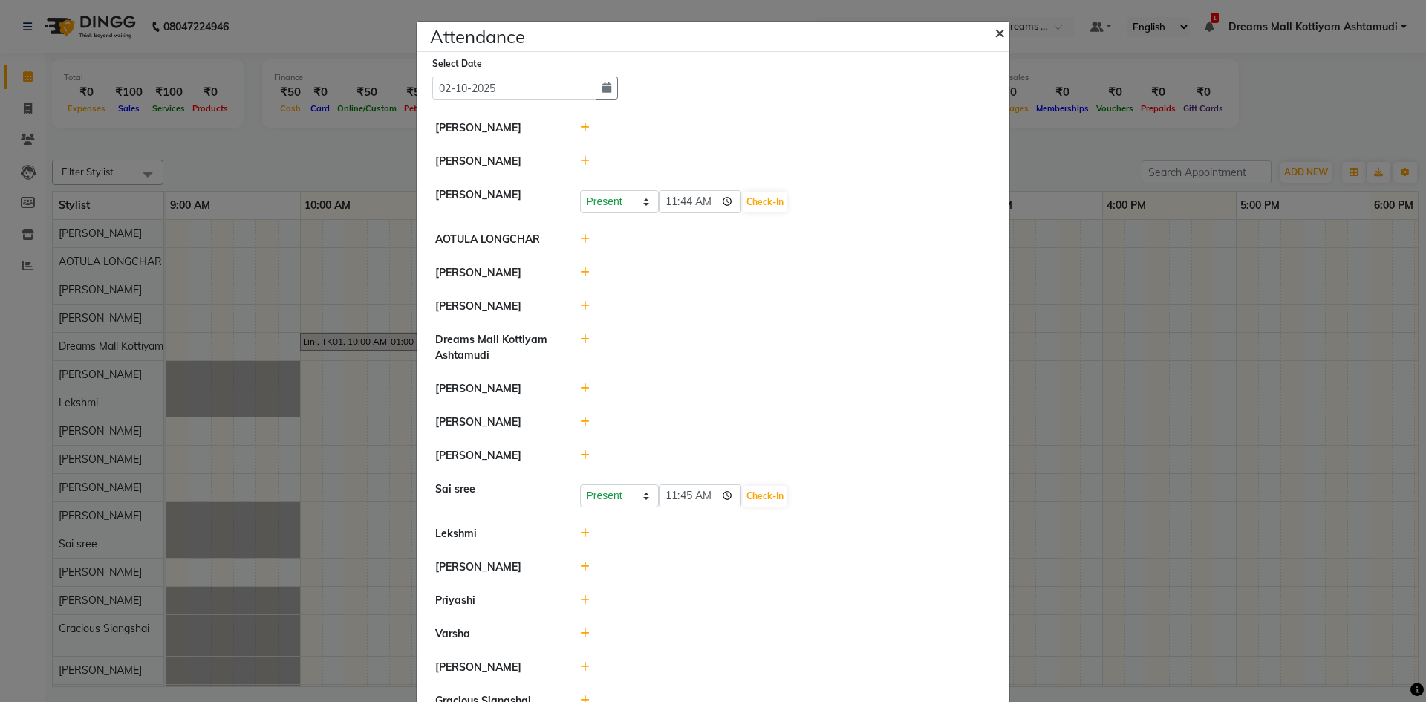
click at [994, 33] on span "×" at bounding box center [999, 32] width 10 height 22
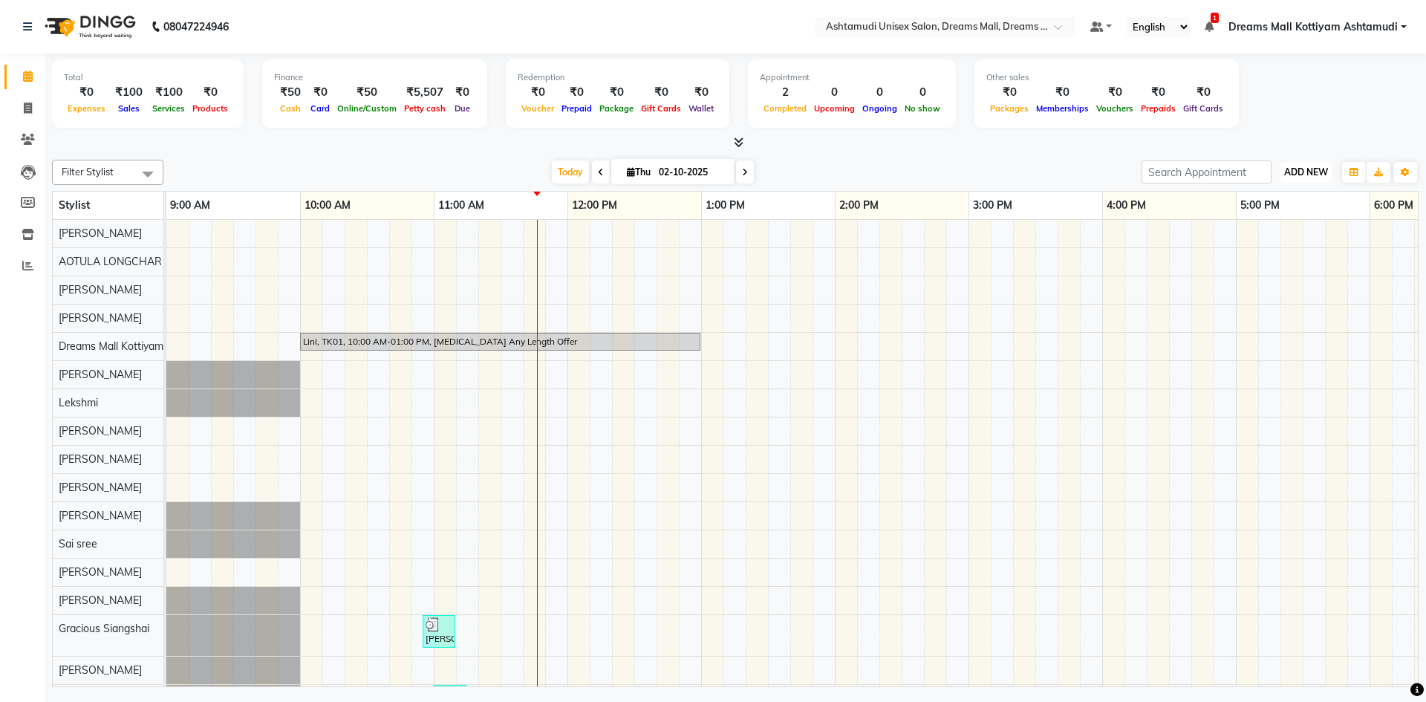
click at [1302, 173] on span "ADD NEW" at bounding box center [1306, 171] width 44 height 11
click at [1277, 255] on link "Add Attendance" at bounding box center [1271, 258] width 117 height 19
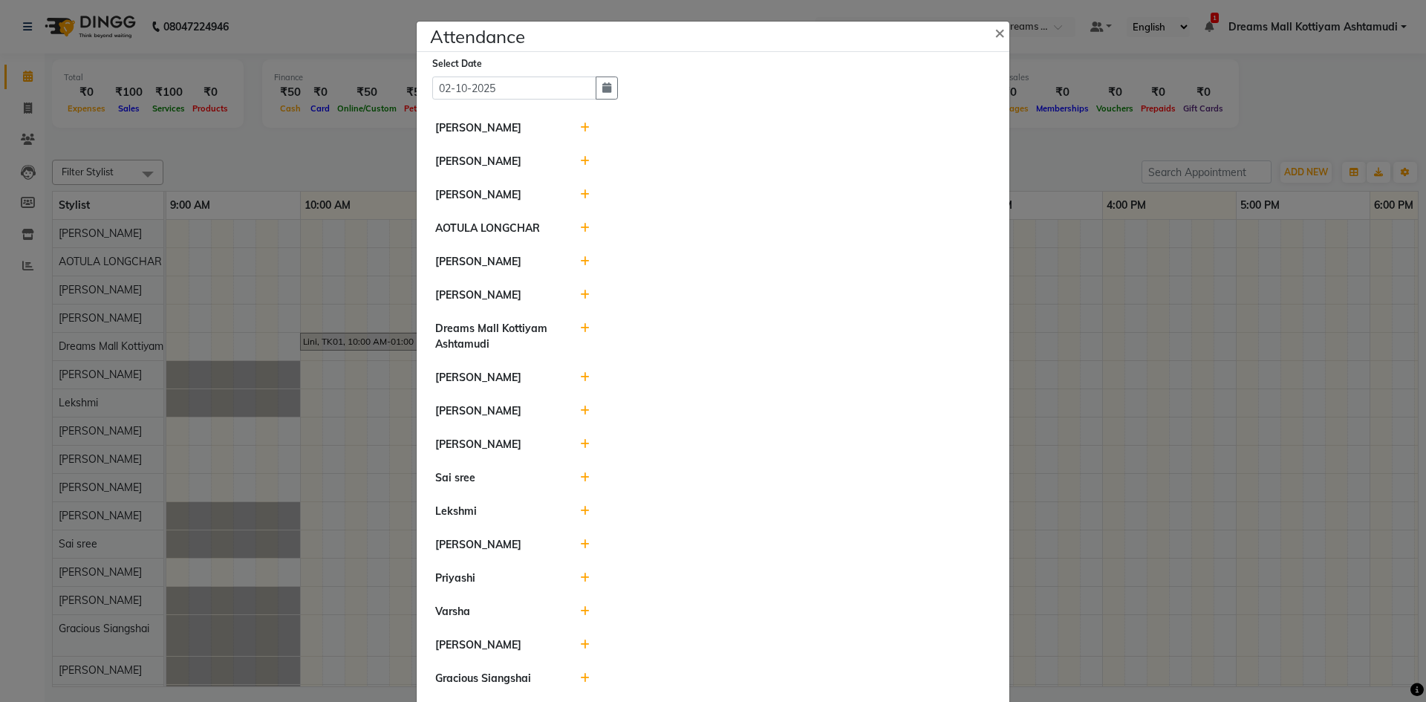
click at [569, 191] on div at bounding box center [786, 195] width 434 height 16
click at [574, 191] on div at bounding box center [786, 195] width 434 height 16
click at [580, 193] on icon at bounding box center [585, 194] width 10 height 10
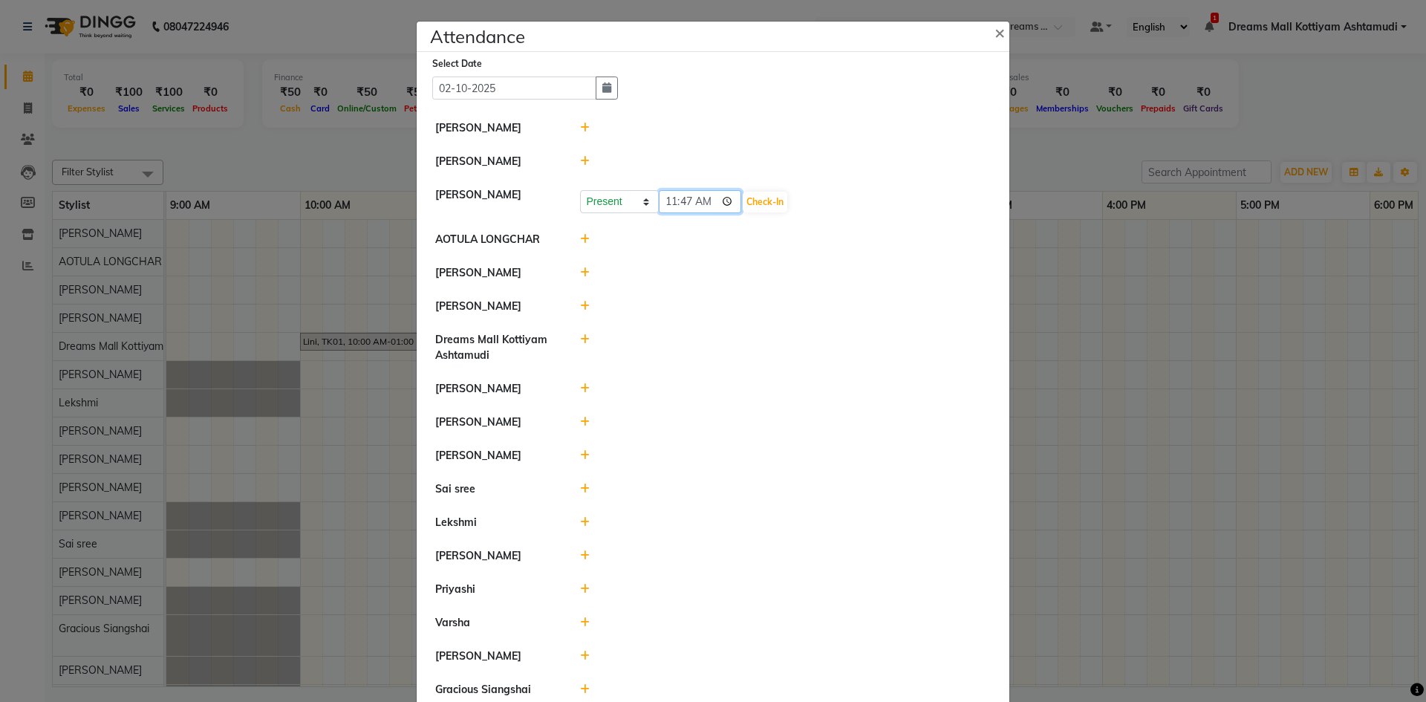
click at [672, 200] on input "11:47" at bounding box center [700, 201] width 83 height 23
type input "10:00"
click at [751, 203] on button "Check-In" at bounding box center [765, 202] width 45 height 21
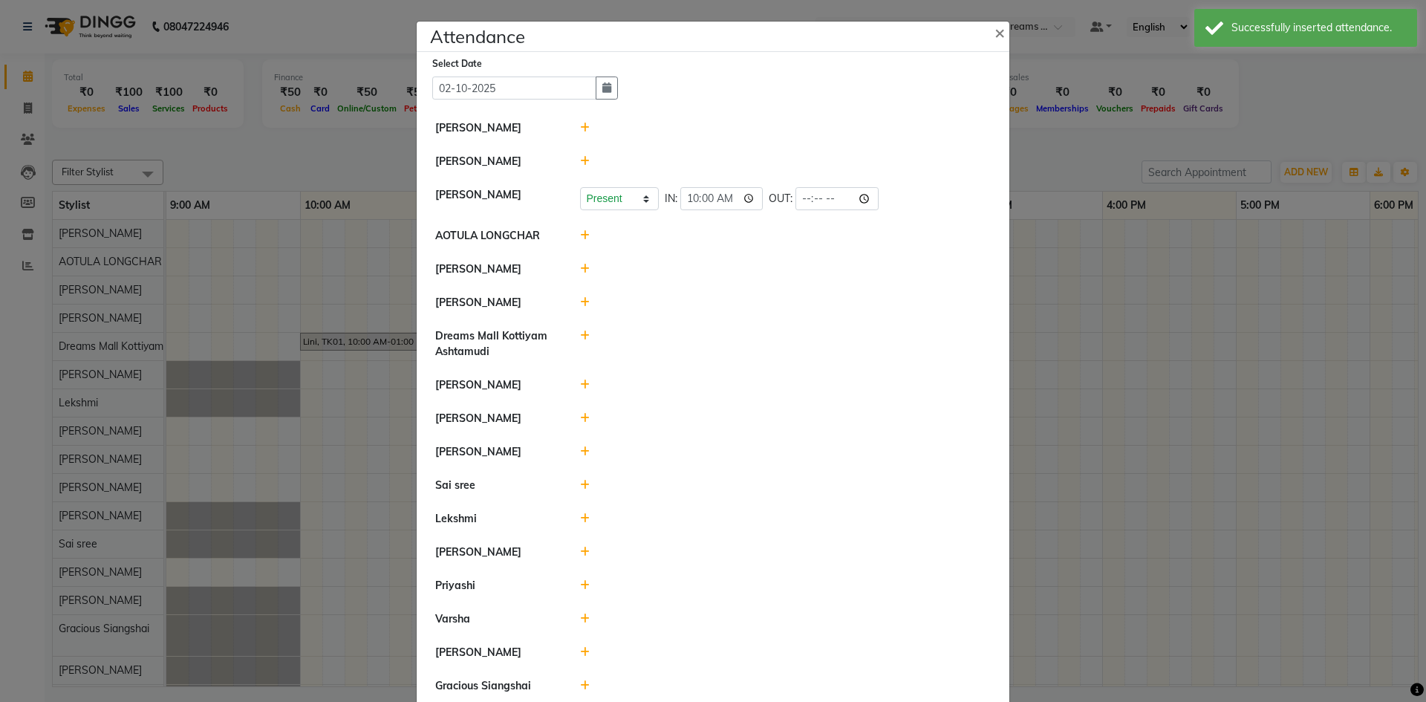
click at [580, 232] on icon at bounding box center [585, 235] width 10 height 10
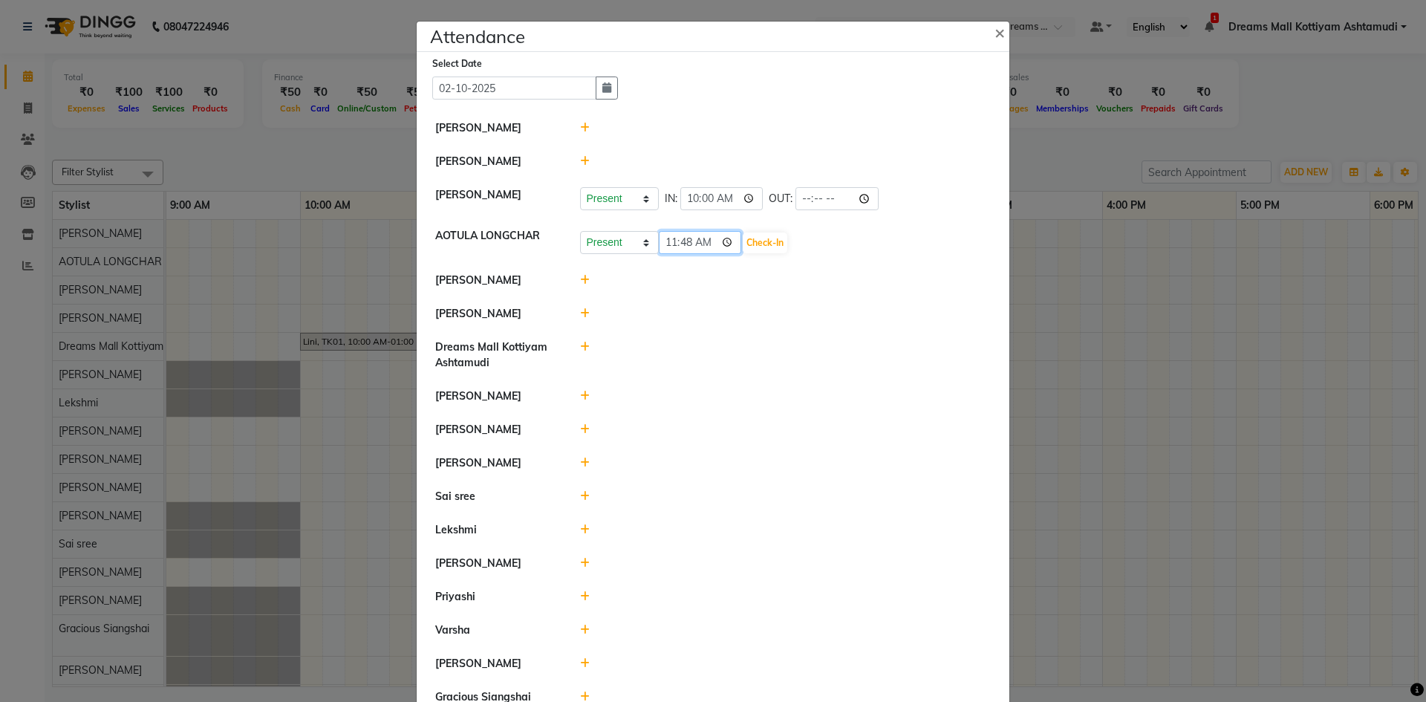
click at [682, 239] on input "11:48" at bounding box center [700, 242] width 83 height 23
type input "11:00"
click at [774, 242] on button "Check-In" at bounding box center [765, 242] width 45 height 21
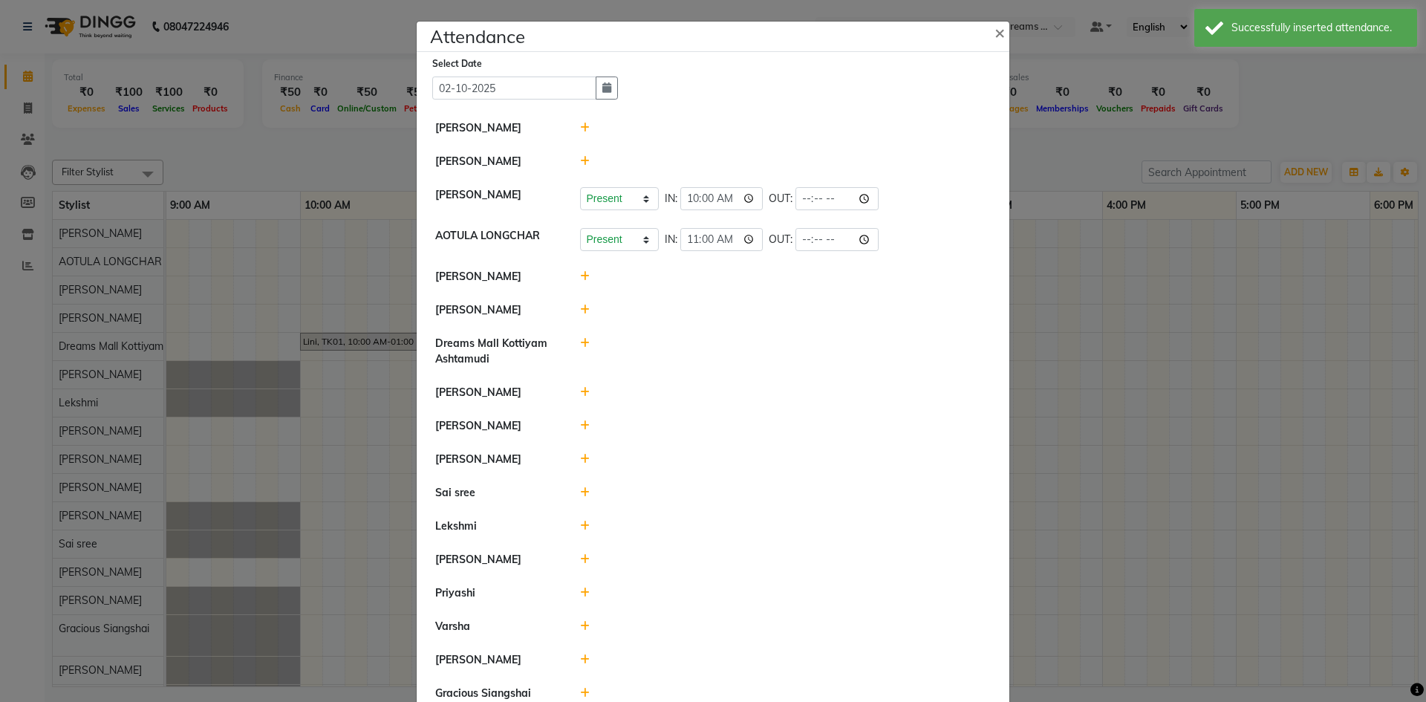
click at [580, 274] on icon at bounding box center [585, 276] width 10 height 10
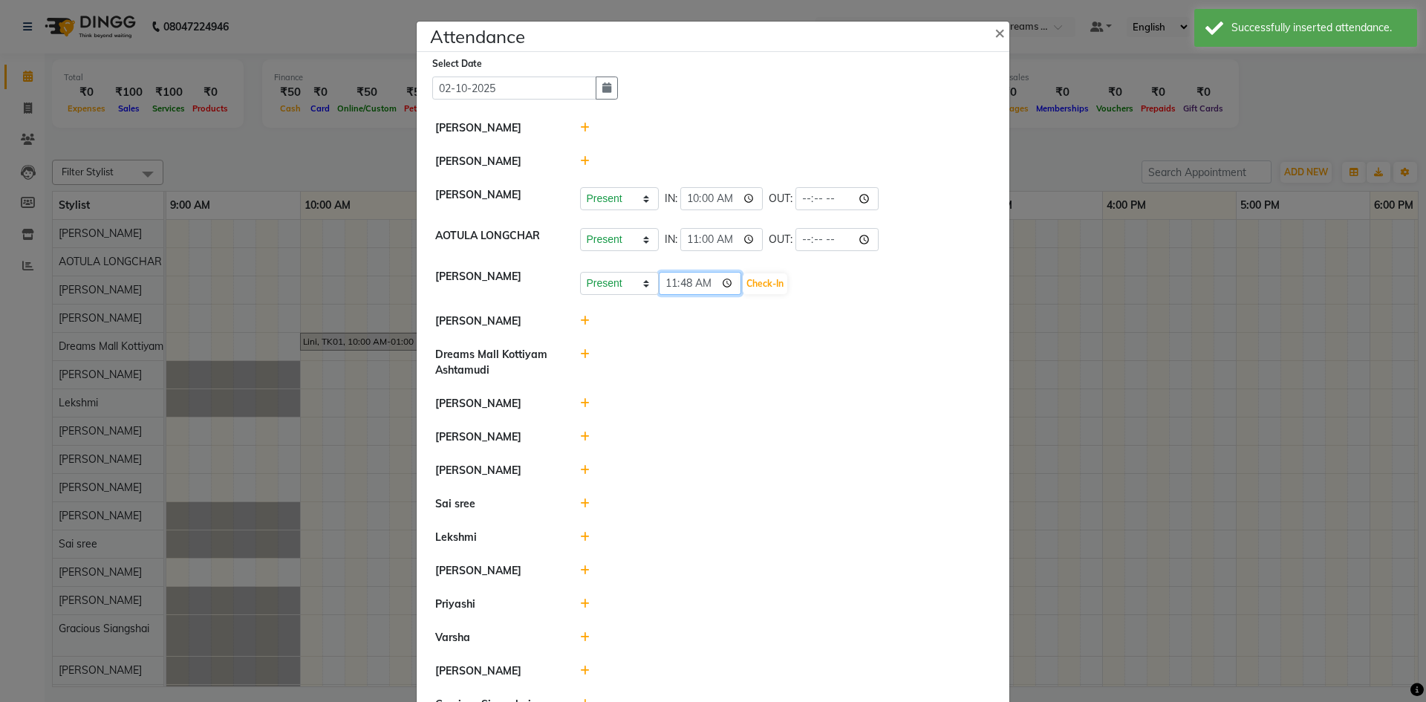
click at [671, 280] on input "11:48" at bounding box center [700, 283] width 83 height 23
type input "10:00"
click at [778, 279] on button "Check-In" at bounding box center [765, 283] width 45 height 21
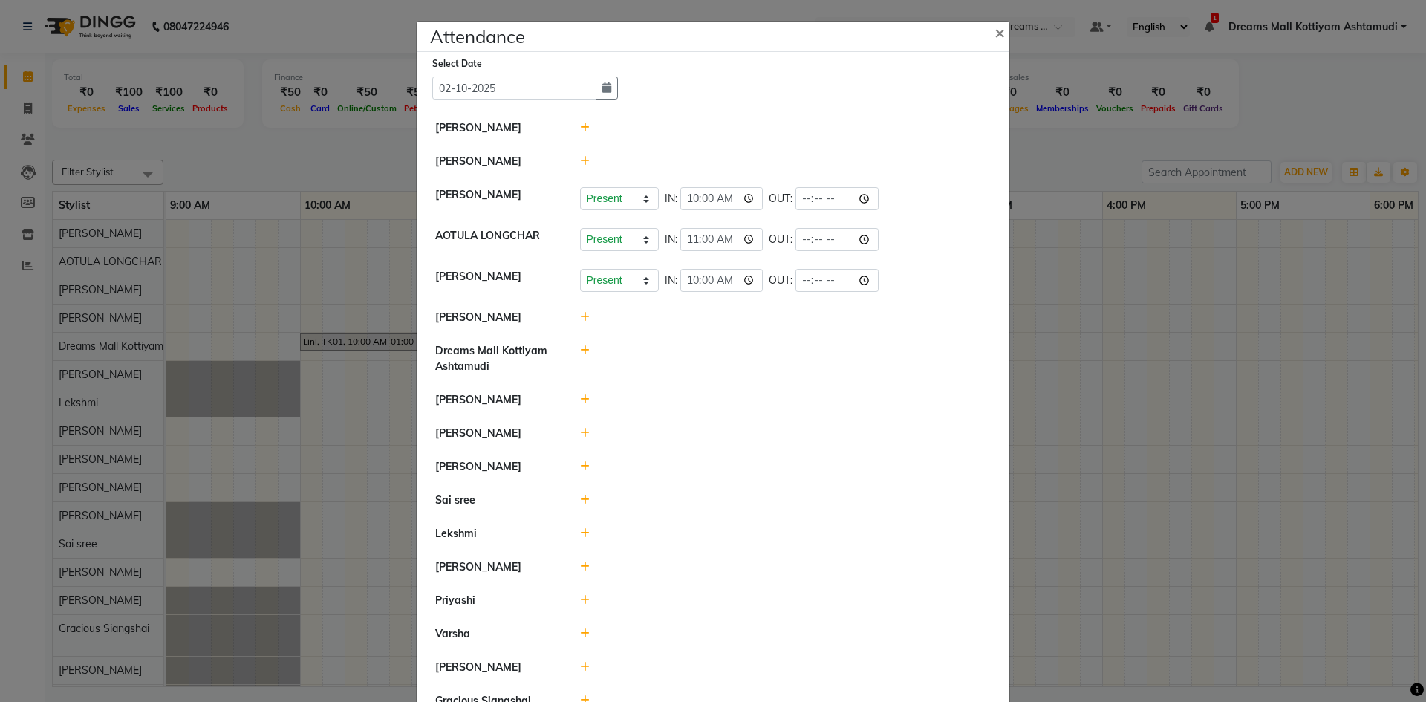
click at [580, 317] on icon at bounding box center [585, 317] width 10 height 10
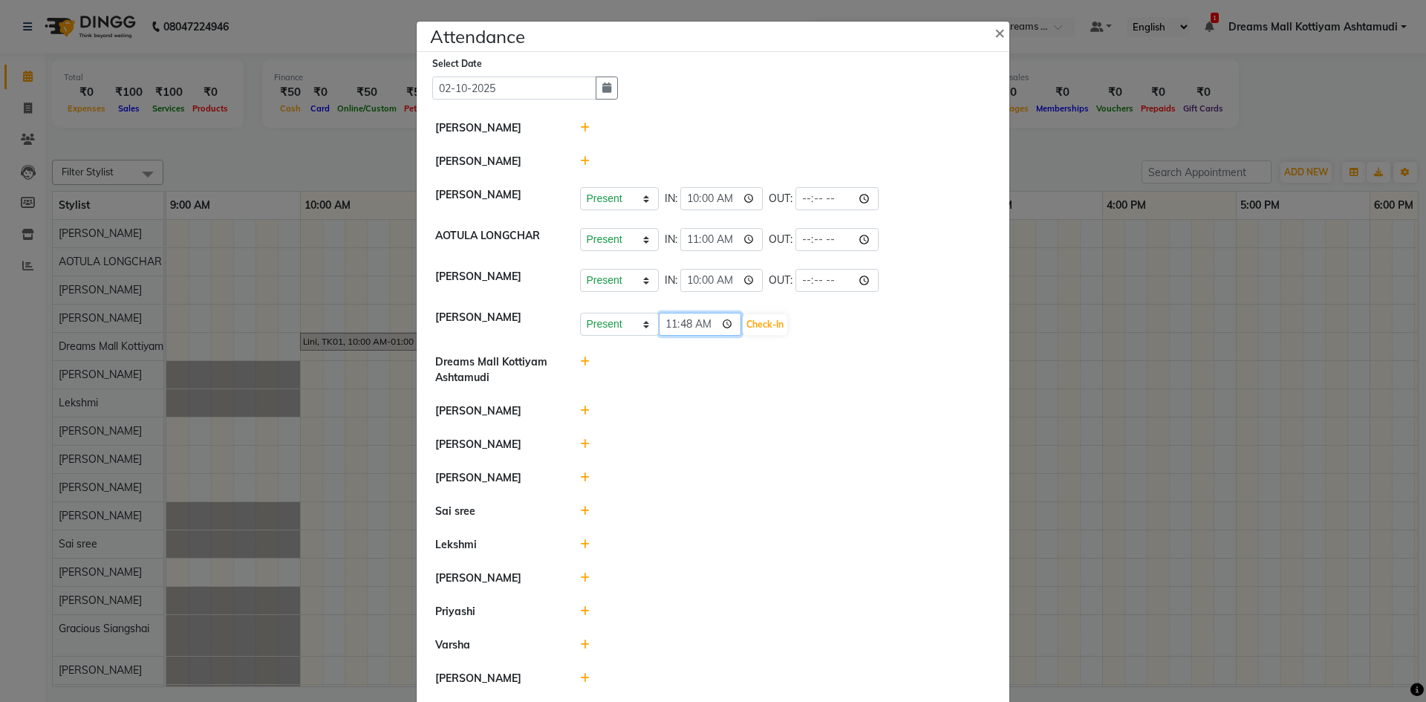
click at [682, 325] on input "11:48" at bounding box center [700, 324] width 83 height 23
type input "11:00"
click at [763, 324] on button "Check-In" at bounding box center [765, 324] width 45 height 21
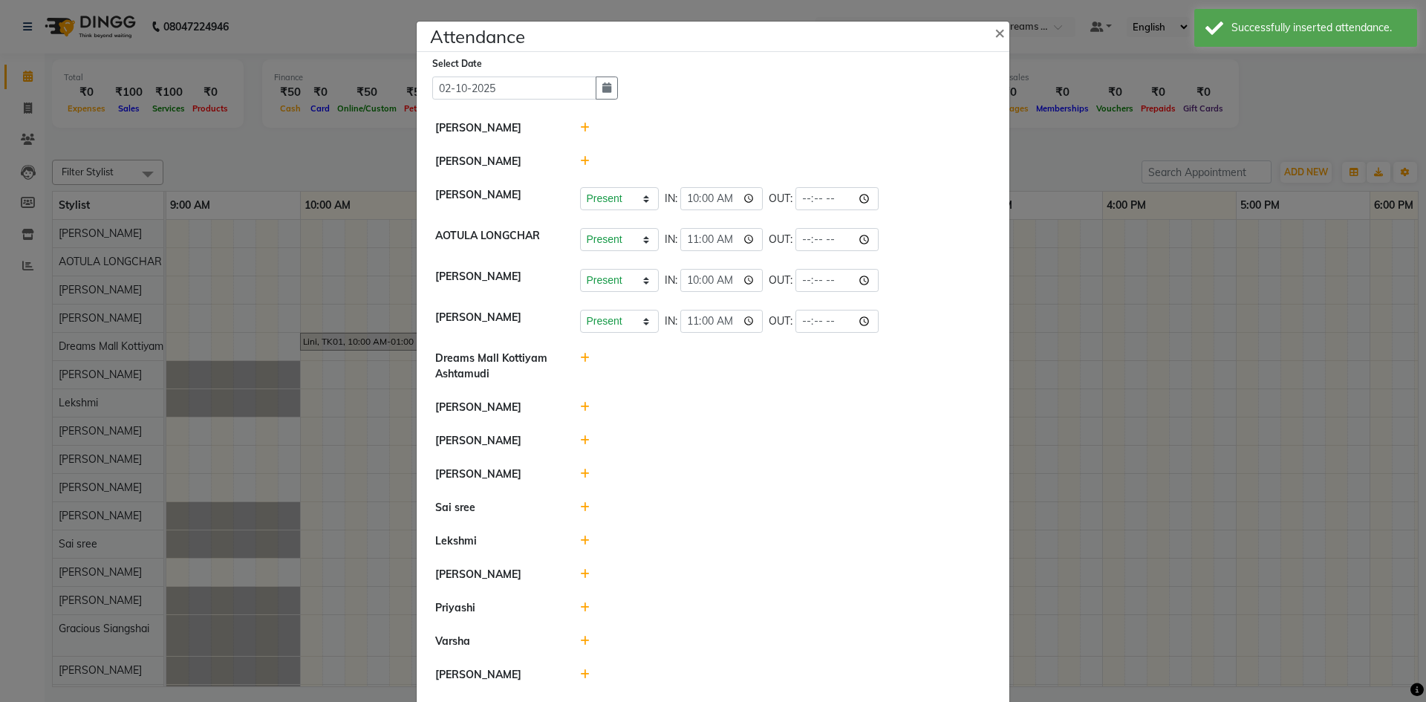
click at [581, 355] on icon at bounding box center [585, 358] width 10 height 10
click at [668, 361] on input "11:48" at bounding box center [700, 364] width 83 height 23
type input "10:00"
click at [773, 368] on button "Check-In" at bounding box center [765, 365] width 45 height 21
click at [580, 408] on icon at bounding box center [585, 407] width 10 height 10
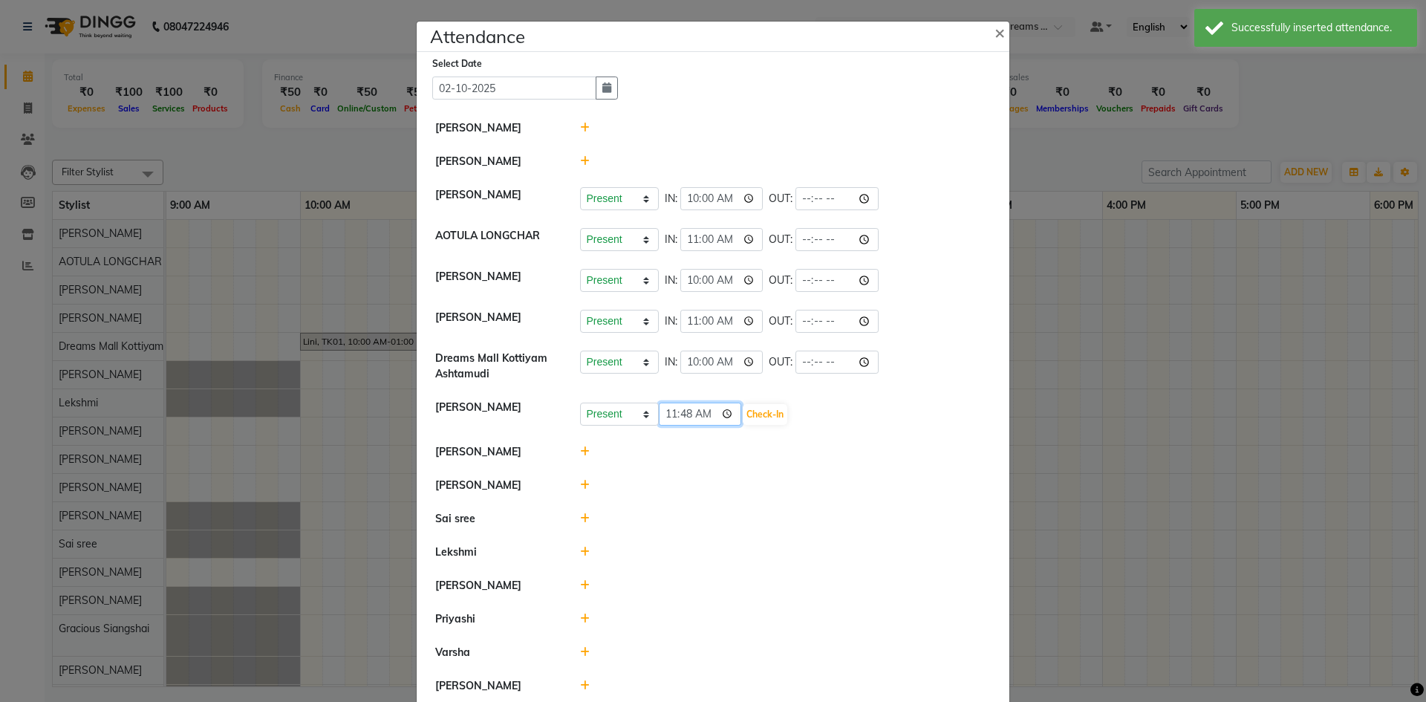
click at [685, 411] on input "11:48" at bounding box center [700, 413] width 83 height 23
type input "11:00"
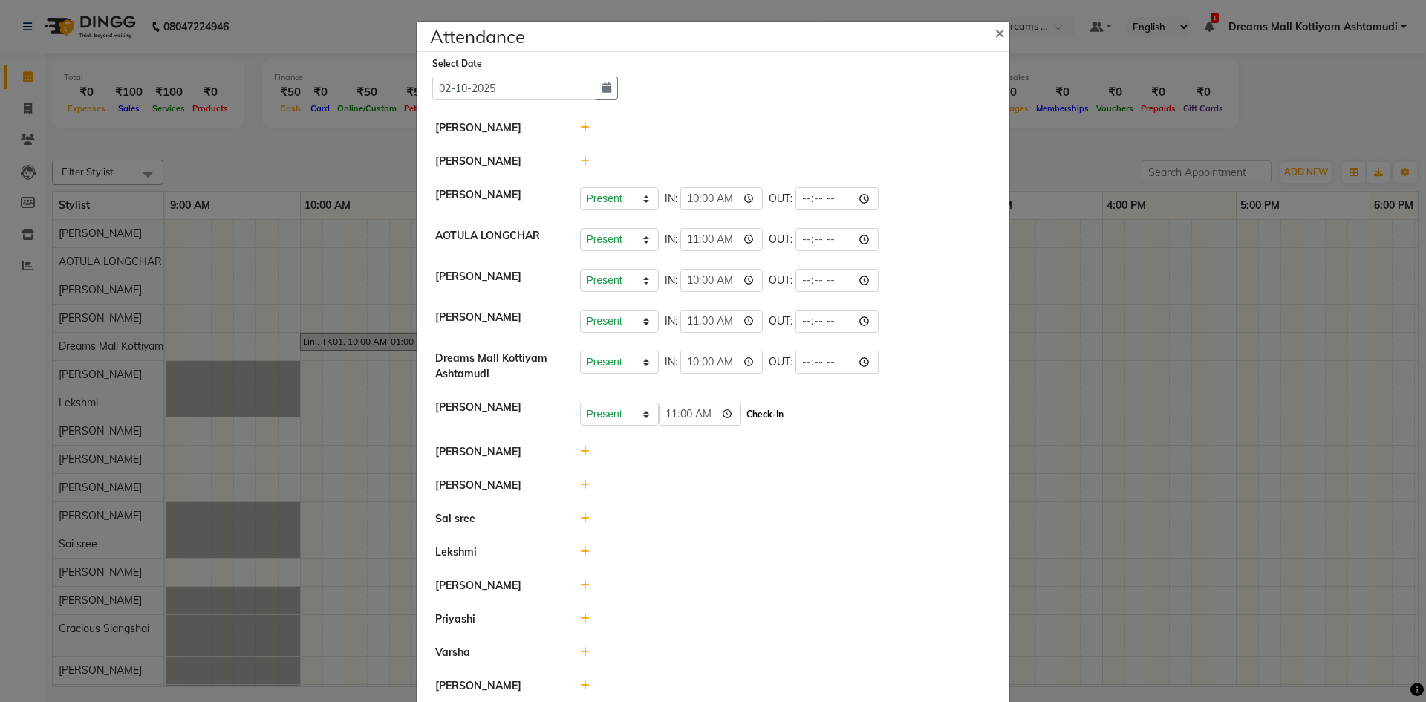
click at [768, 414] on button "Check-In" at bounding box center [765, 414] width 45 height 21
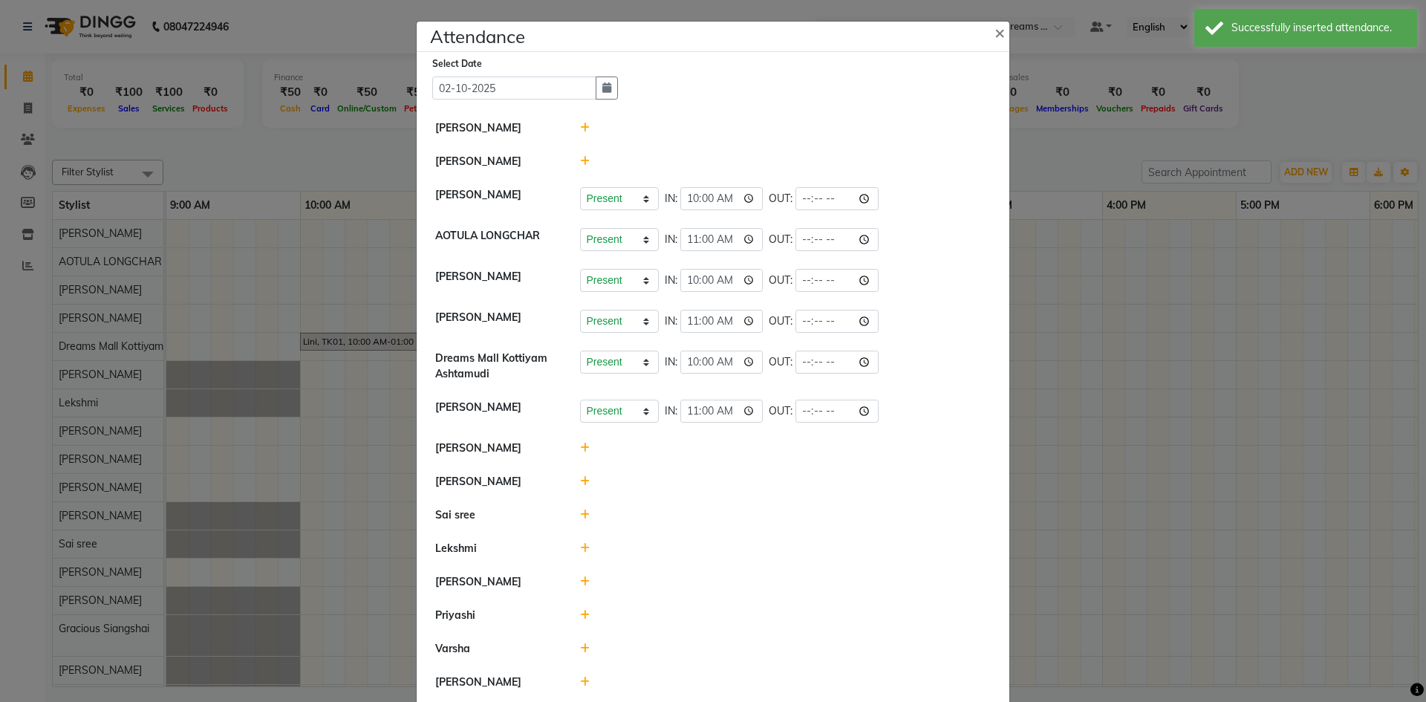
click at [580, 446] on icon at bounding box center [585, 448] width 10 height 10
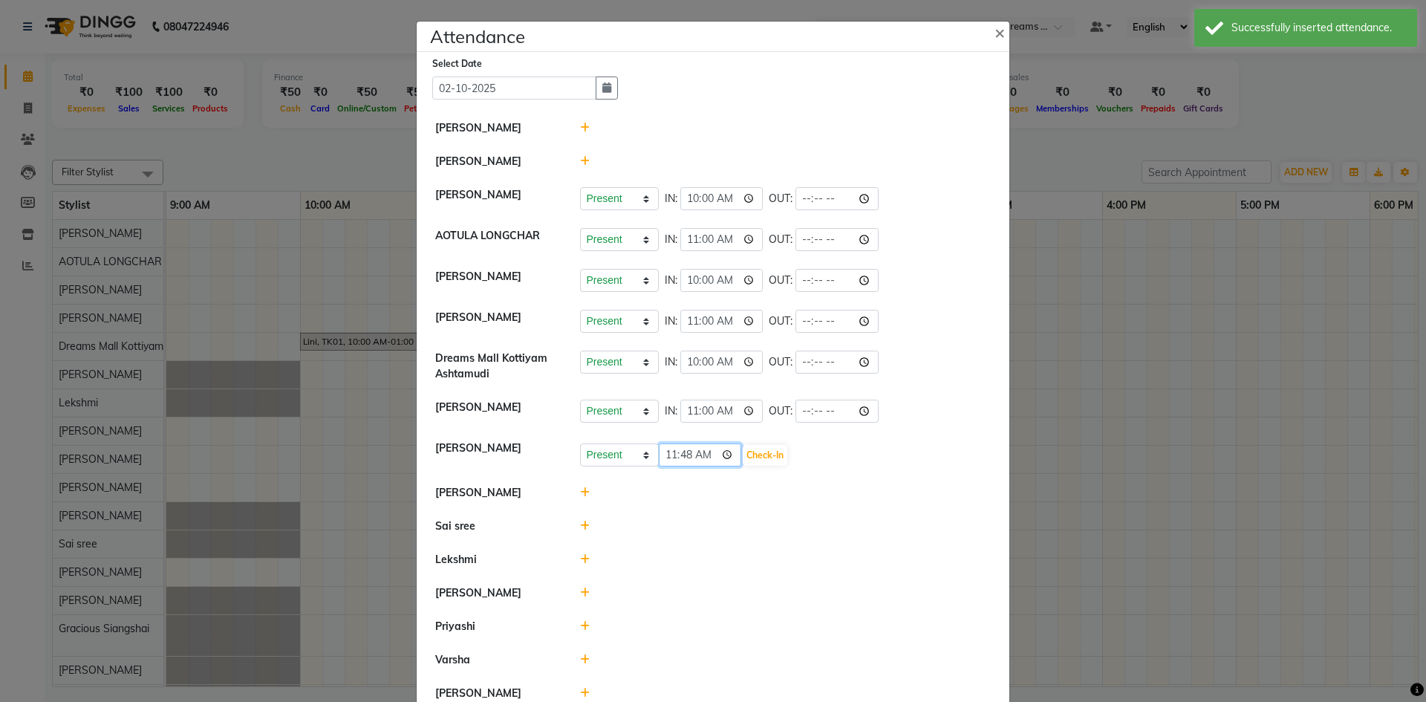
click at [682, 454] on input "11:48" at bounding box center [700, 454] width 83 height 23
type input "11:00"
click at [775, 456] on button "Check-In" at bounding box center [765, 455] width 45 height 21
click at [580, 487] on icon at bounding box center [585, 488] width 10 height 10
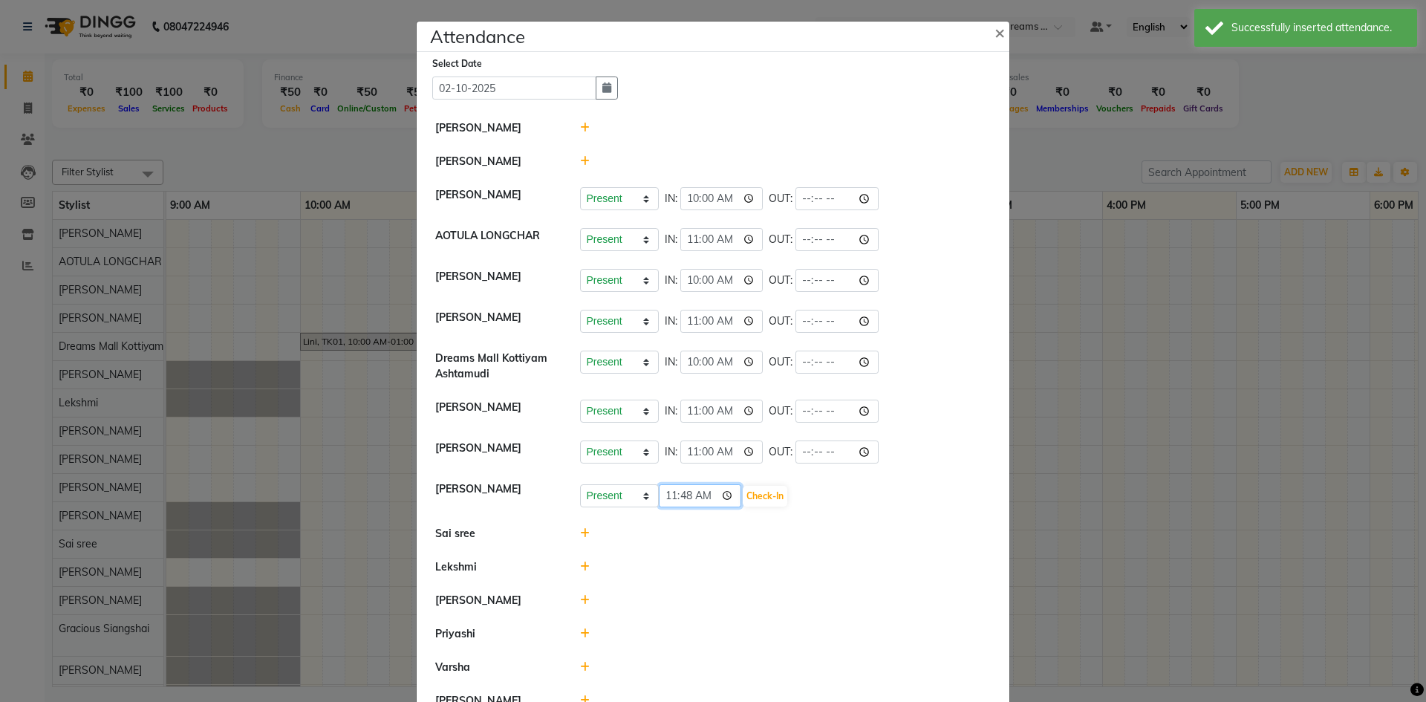
click at [679, 498] on input "11:48" at bounding box center [700, 495] width 83 height 23
type input "11:00"
click at [771, 497] on button "Check-In" at bounding box center [765, 496] width 45 height 21
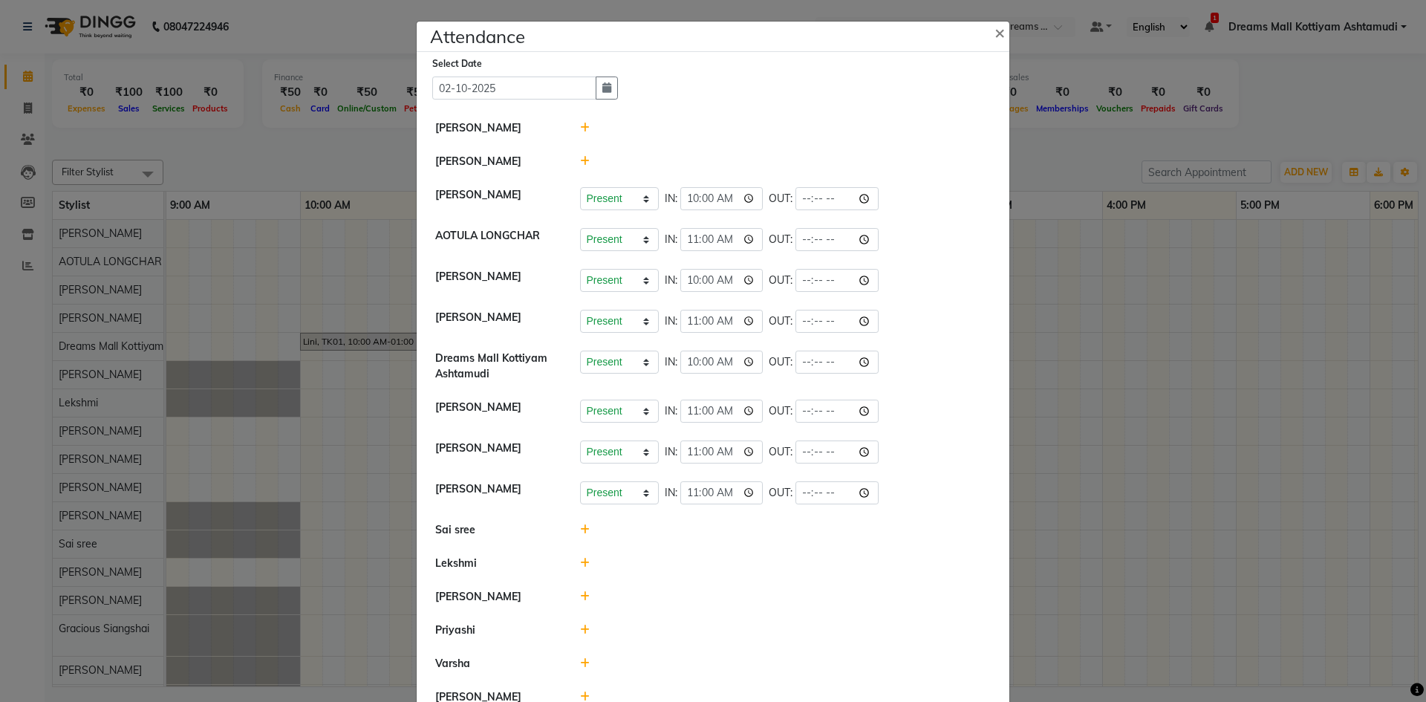
click at [580, 527] on icon at bounding box center [585, 529] width 10 height 10
click at [663, 539] on input "11:48" at bounding box center [700, 536] width 83 height 23
type input "10:00"
click at [774, 537] on button "Check-In" at bounding box center [765, 536] width 45 height 21
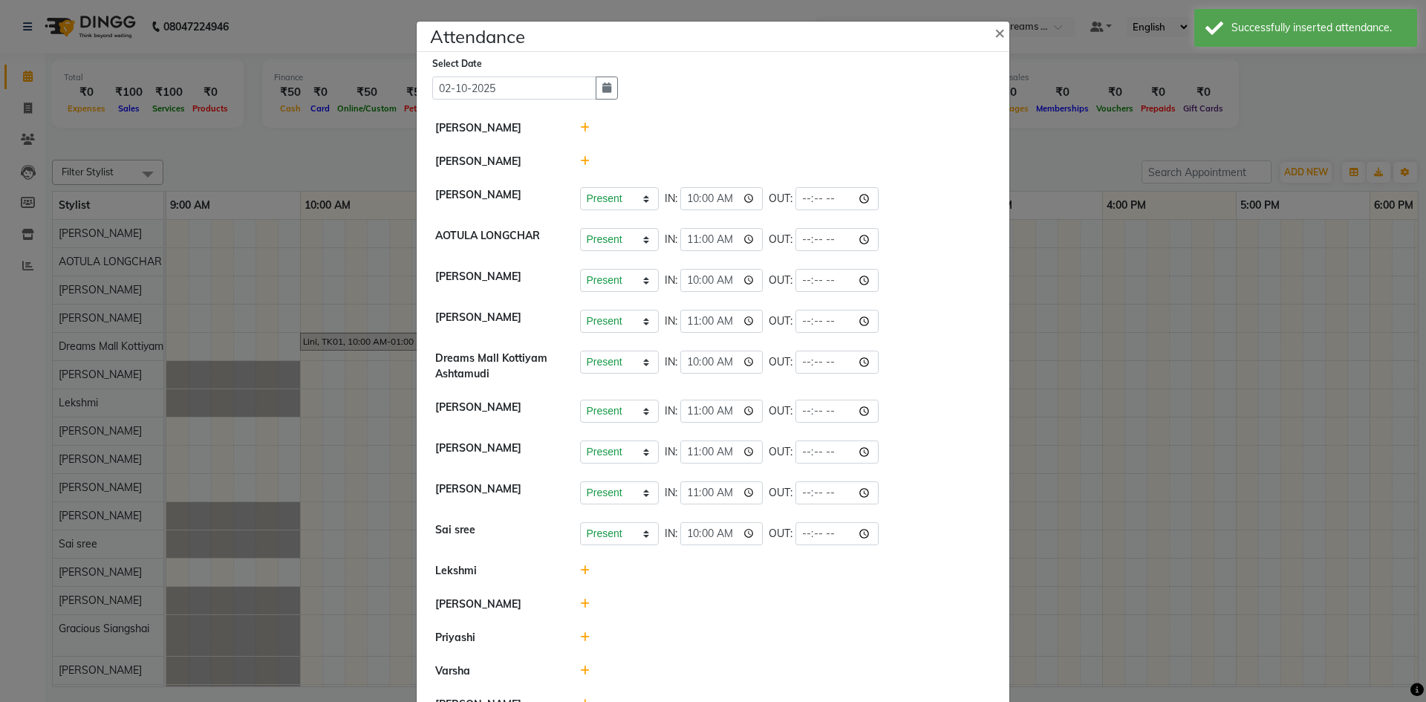
click at [581, 570] on icon at bounding box center [585, 570] width 10 height 10
click at [665, 575] on input "11:49" at bounding box center [700, 577] width 83 height 23
type input "10:00"
click at [769, 579] on button "Check-In" at bounding box center [765, 577] width 45 height 21
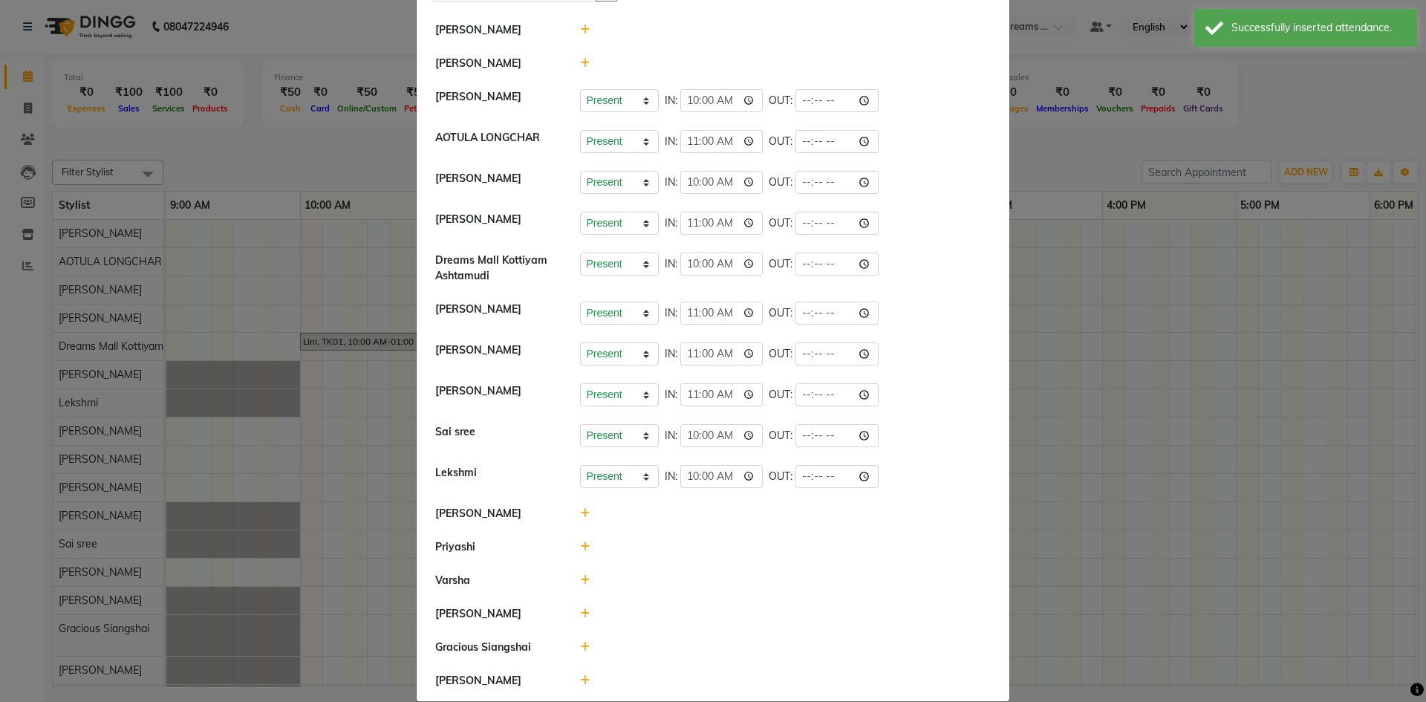
scroll to position [119, 0]
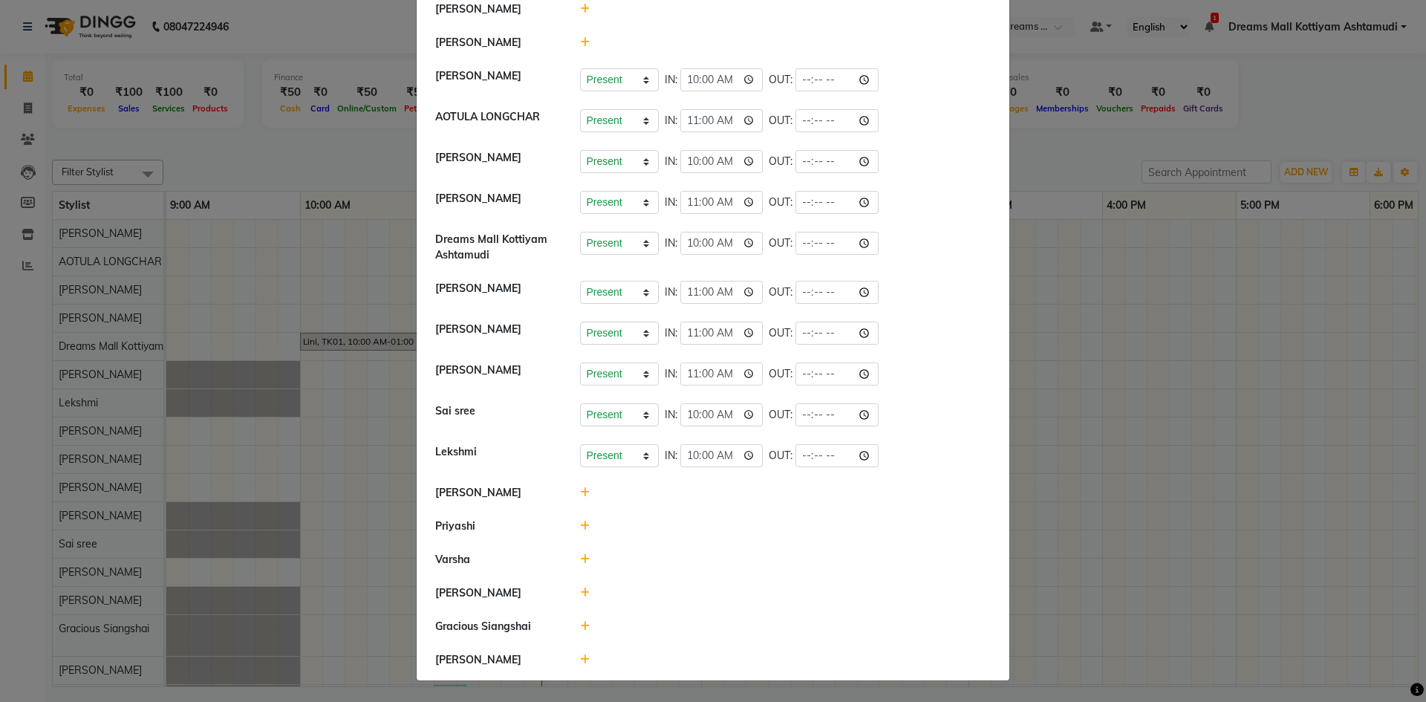
click at [580, 522] on icon at bounding box center [585, 526] width 10 height 10
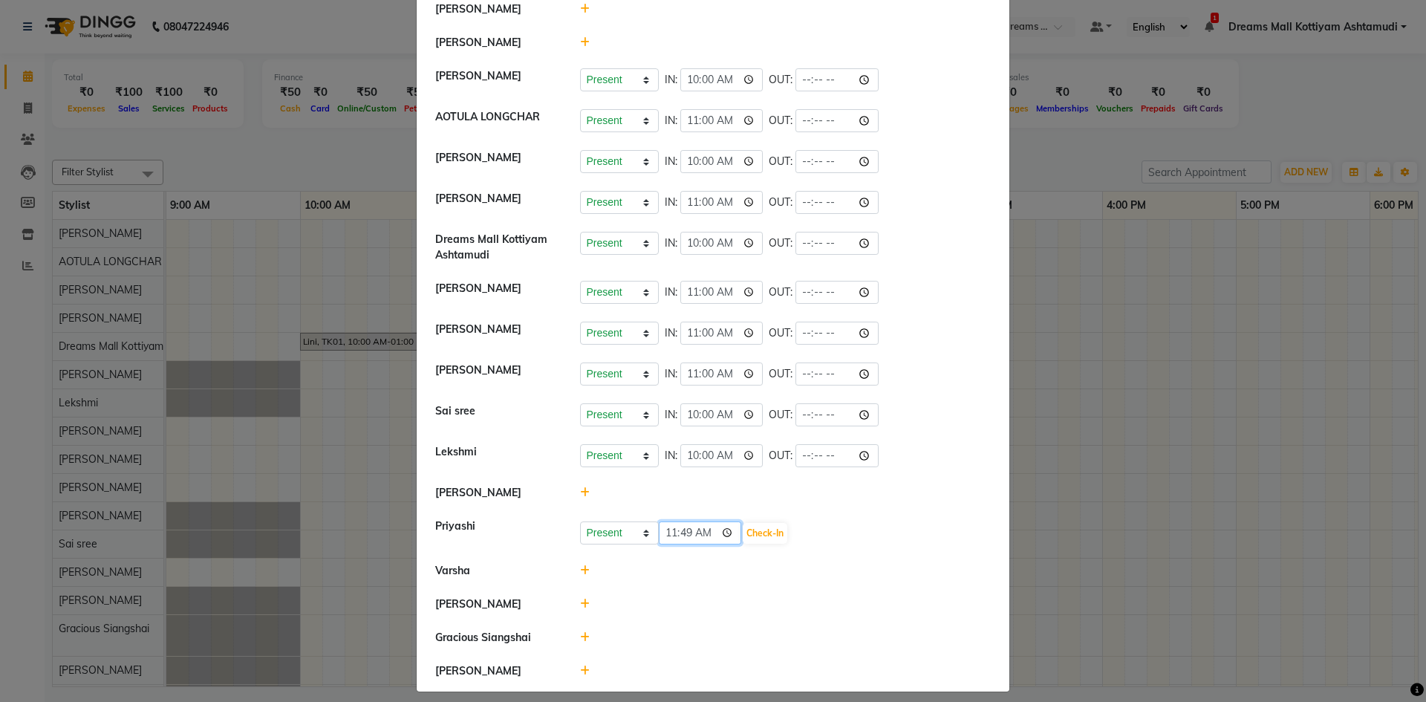
click at [676, 535] on input "11:49" at bounding box center [700, 532] width 83 height 23
type input "11:00"
click at [752, 536] on button "Check-In" at bounding box center [765, 533] width 45 height 21
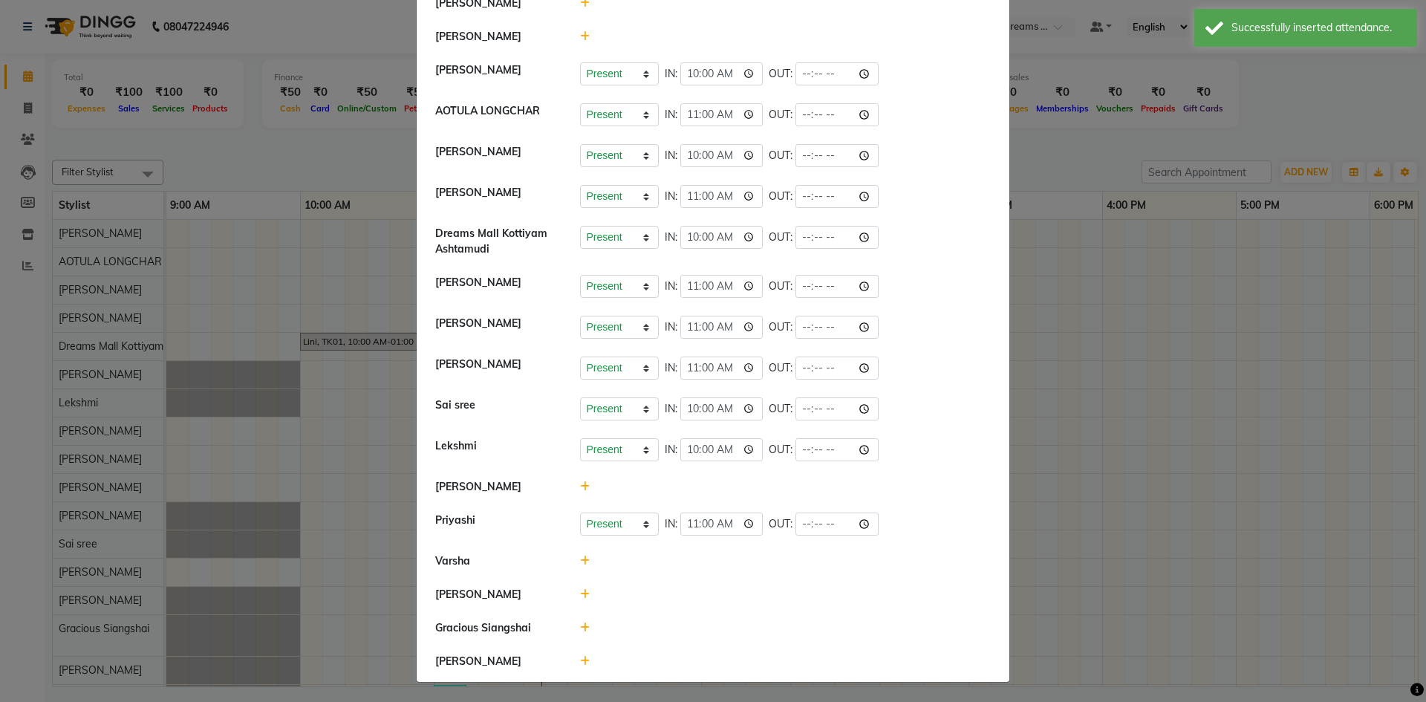
scroll to position [126, 0]
click at [580, 594] on icon at bounding box center [585, 592] width 10 height 10
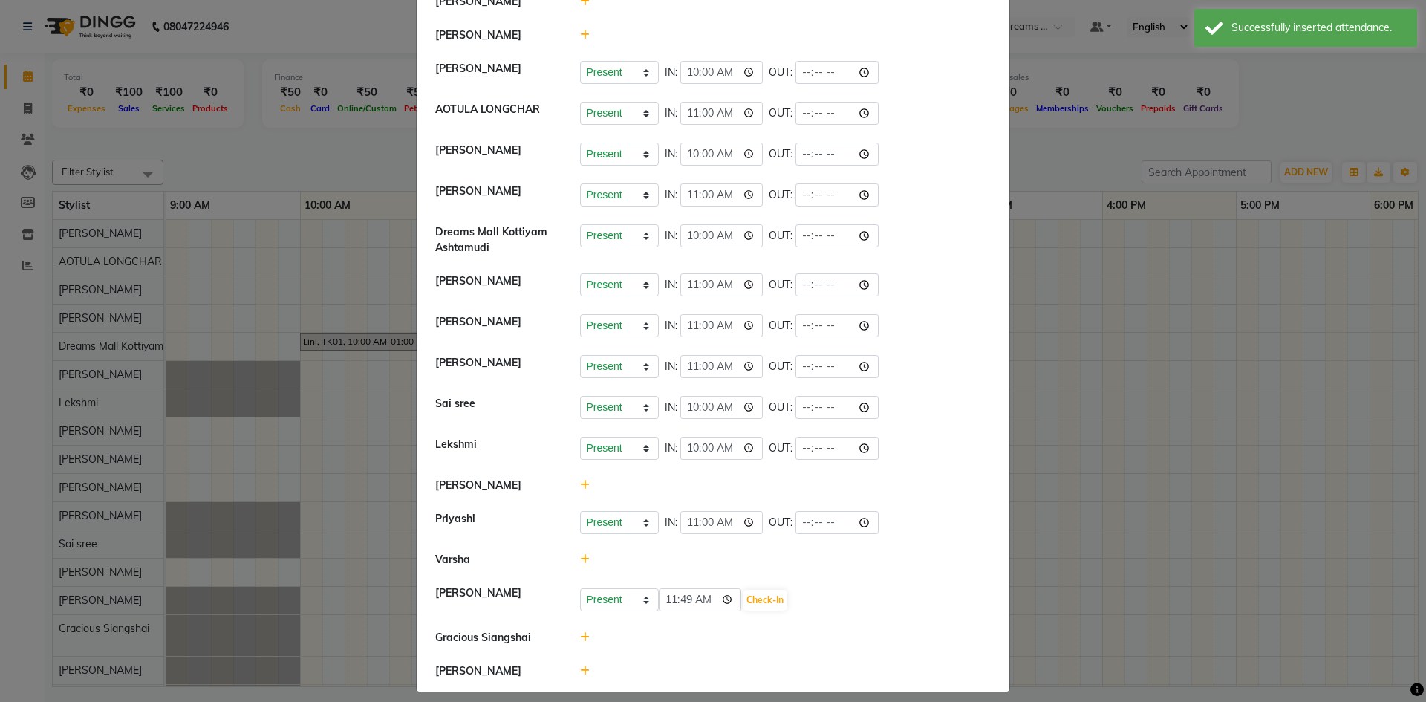
click at [575, 566] on div at bounding box center [786, 560] width 434 height 16
click at [580, 562] on icon at bounding box center [585, 559] width 10 height 10
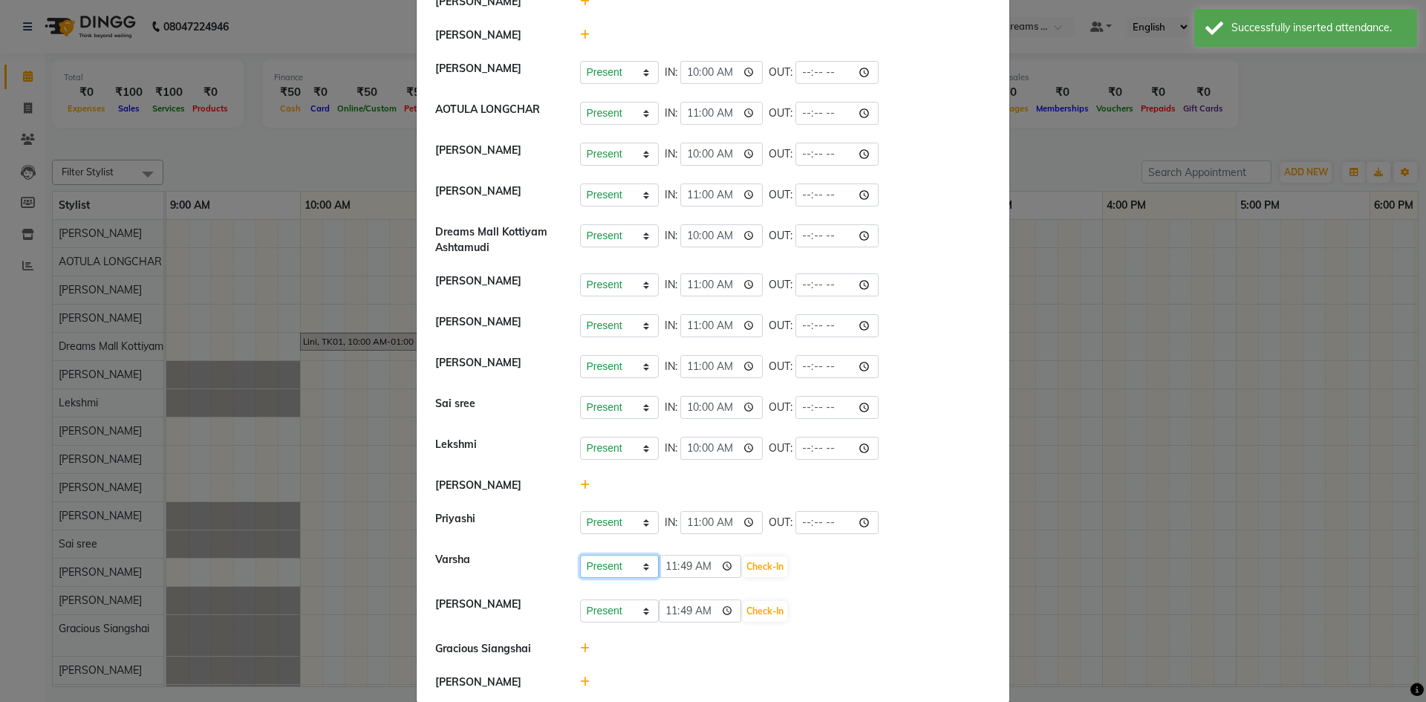
click at [640, 567] on select "Present Absent Late Half Day Weekly Off" at bounding box center [619, 566] width 79 height 23
select select "A"
click at [580, 555] on select "Present Absent Late Half Day Weekly Off" at bounding box center [619, 566] width 79 height 23
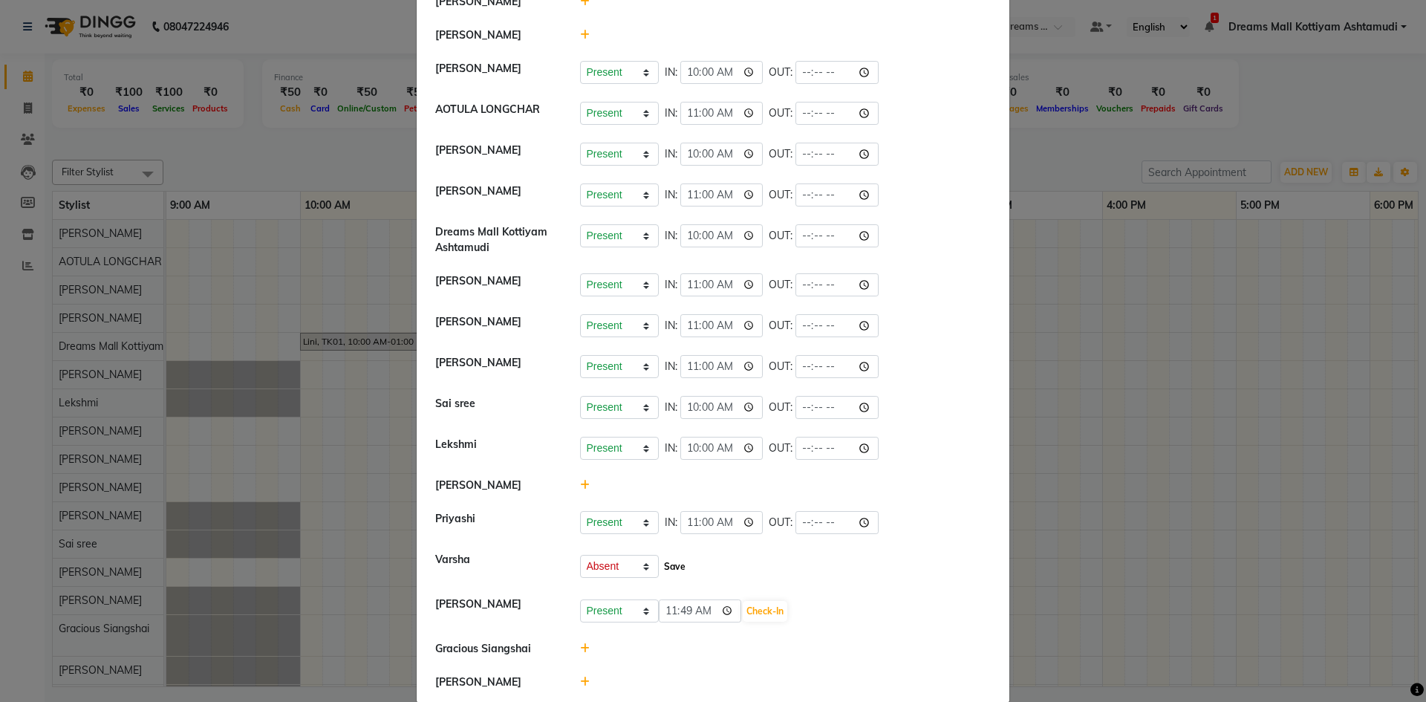
click at [666, 565] on button "Save" at bounding box center [674, 566] width 29 height 21
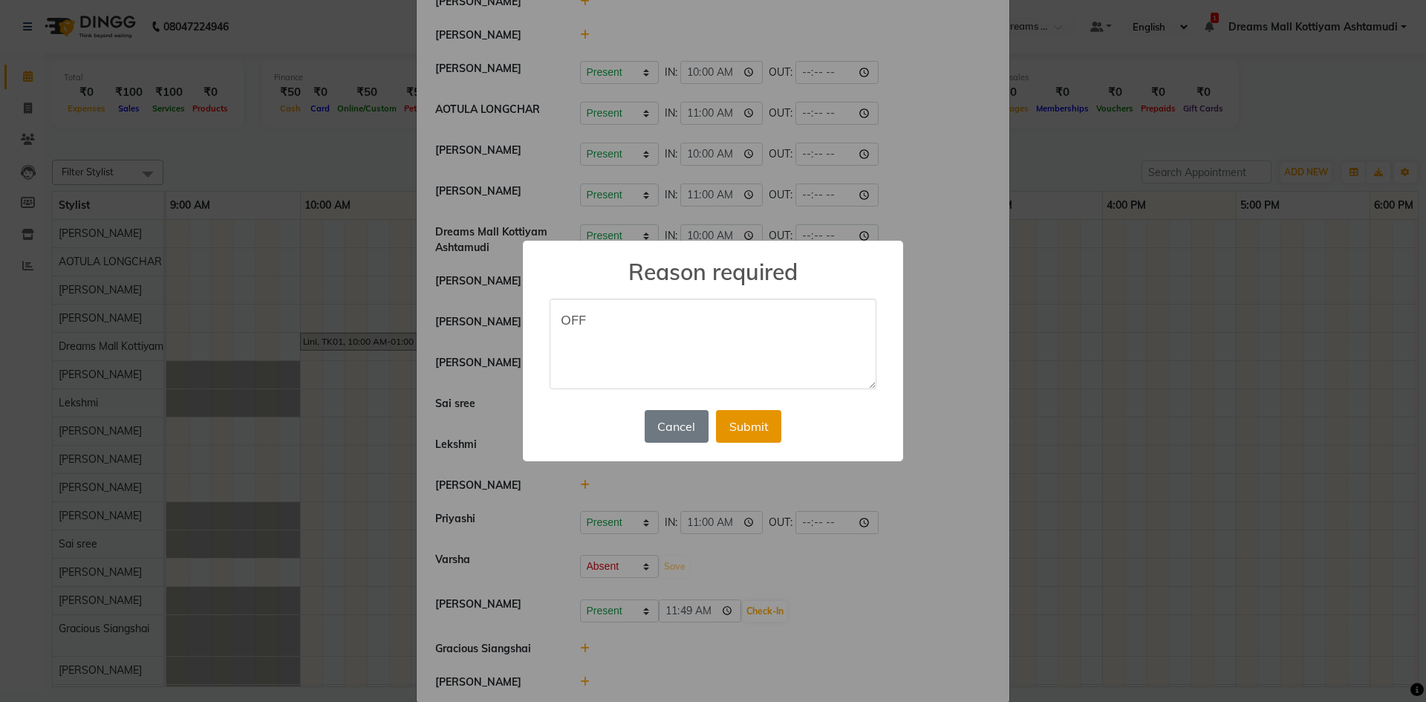
type textarea "OFF"
click at [733, 434] on button "Submit" at bounding box center [748, 426] width 65 height 33
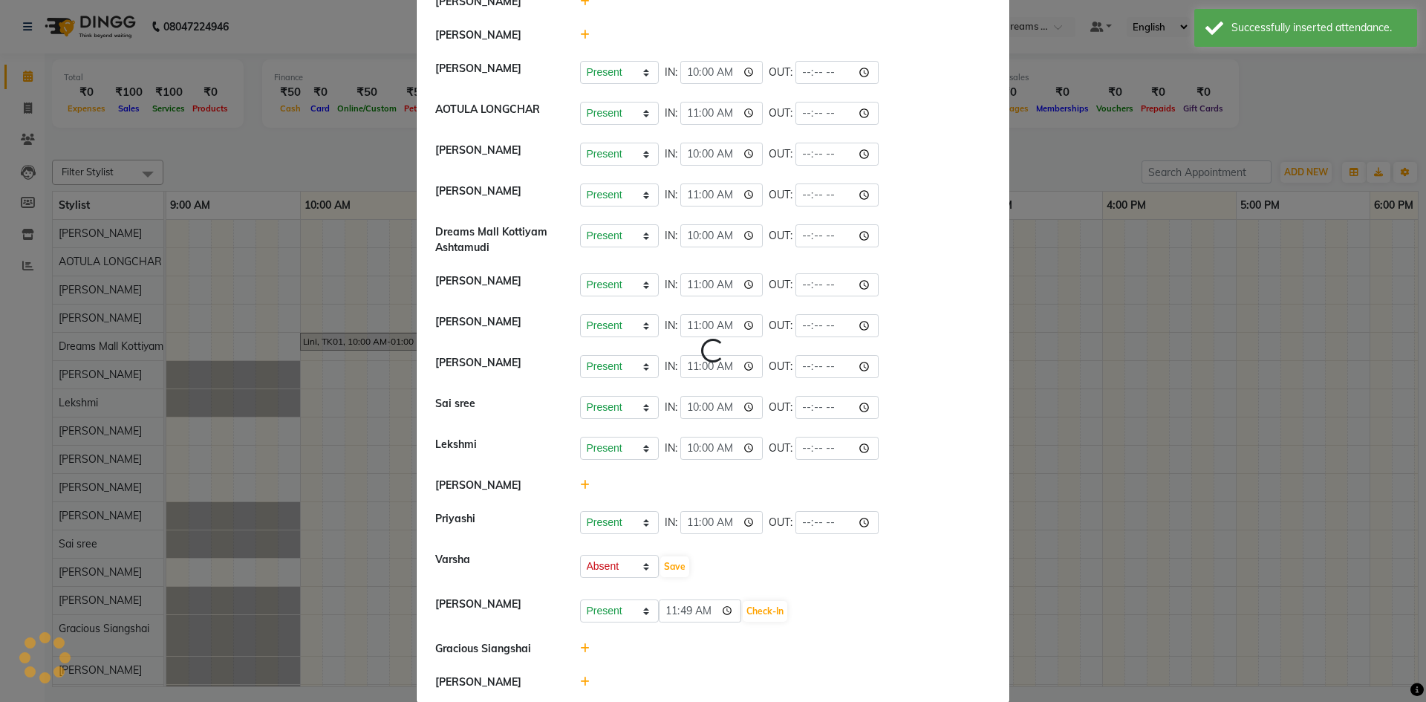
select select "A"
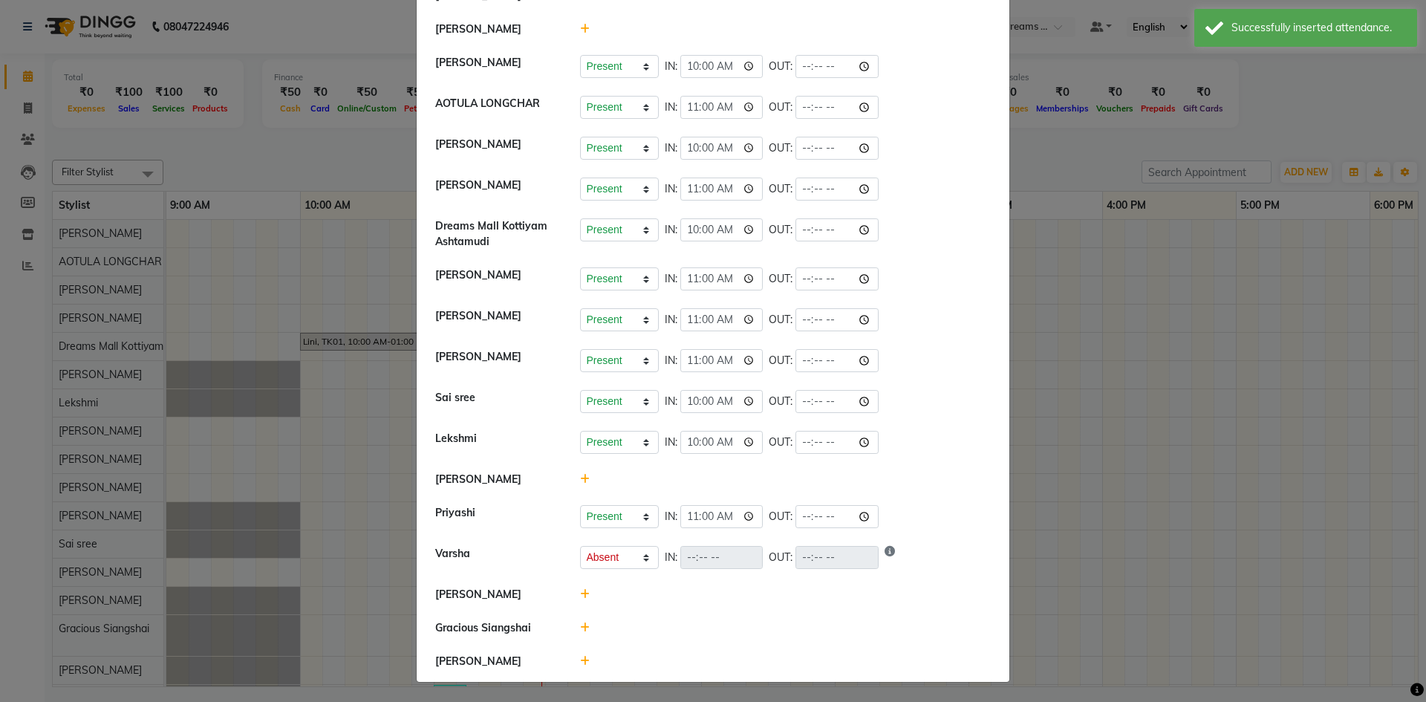
scroll to position [134, 0]
click at [581, 593] on icon at bounding box center [585, 592] width 10 height 10
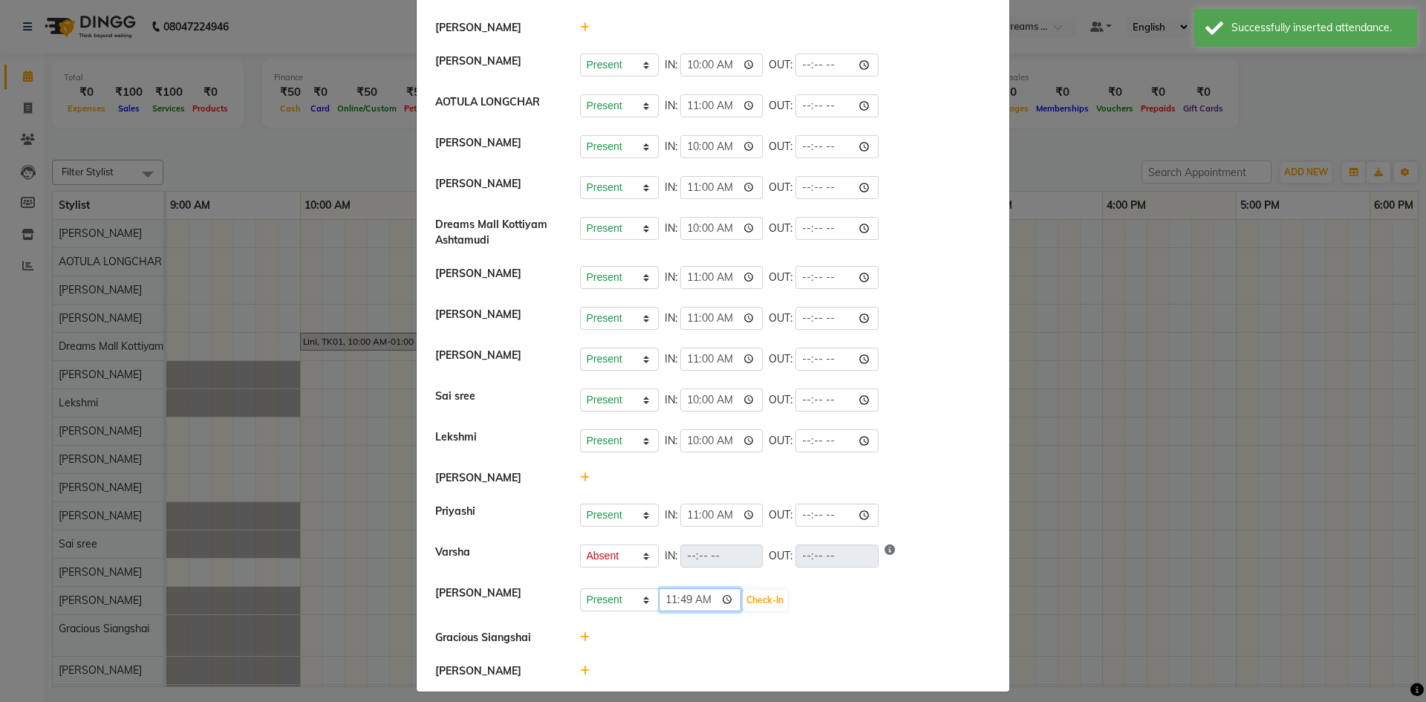
click at [679, 602] on input "11:49" at bounding box center [700, 599] width 83 height 23
click at [668, 598] on input "11:49" at bounding box center [700, 599] width 83 height 23
type input "10:00"
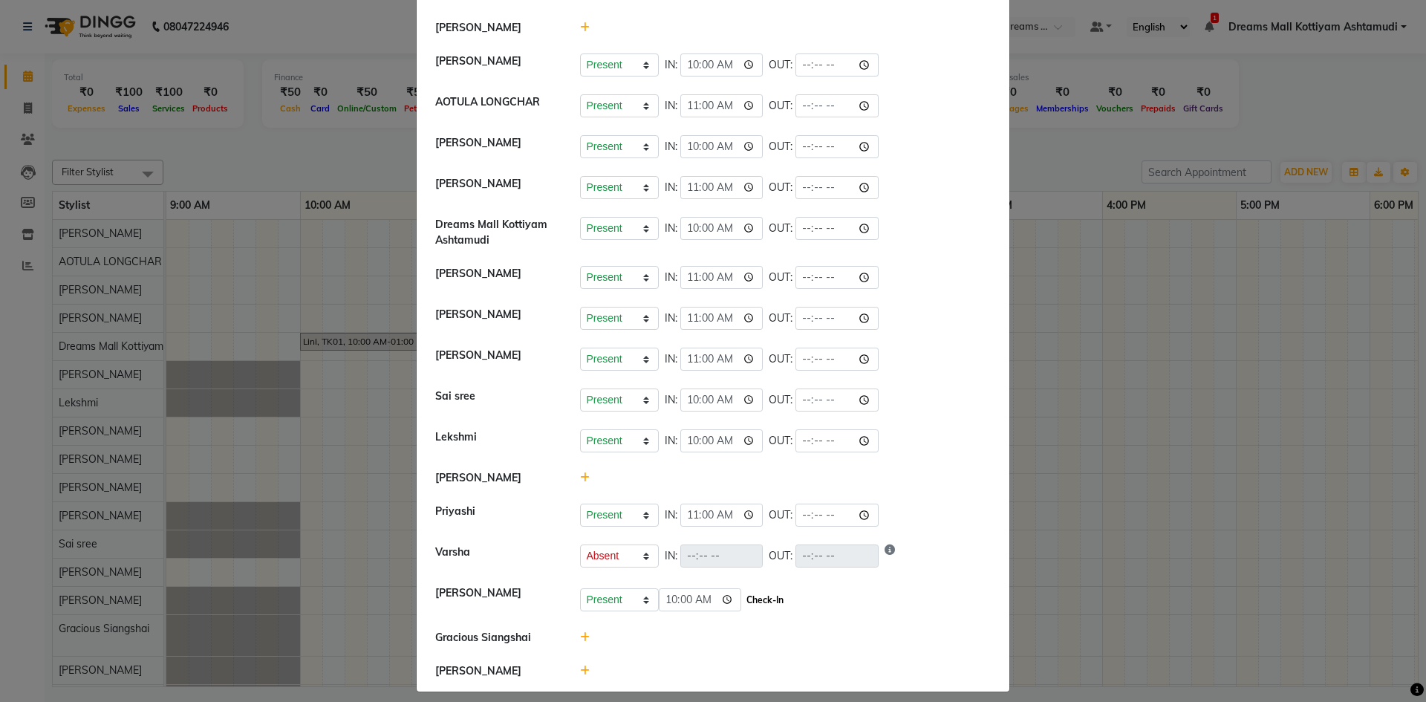
click at [759, 601] on button "Check-In" at bounding box center [765, 600] width 45 height 21
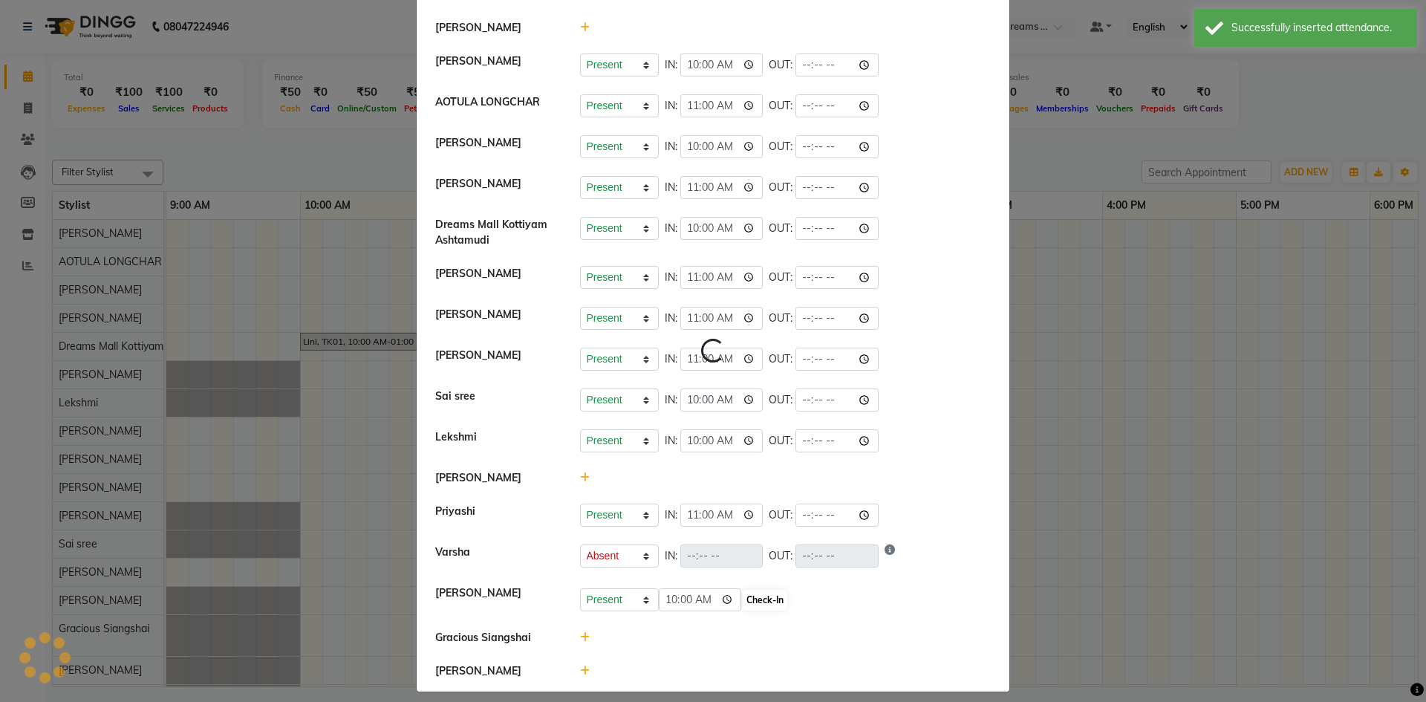
select select "A"
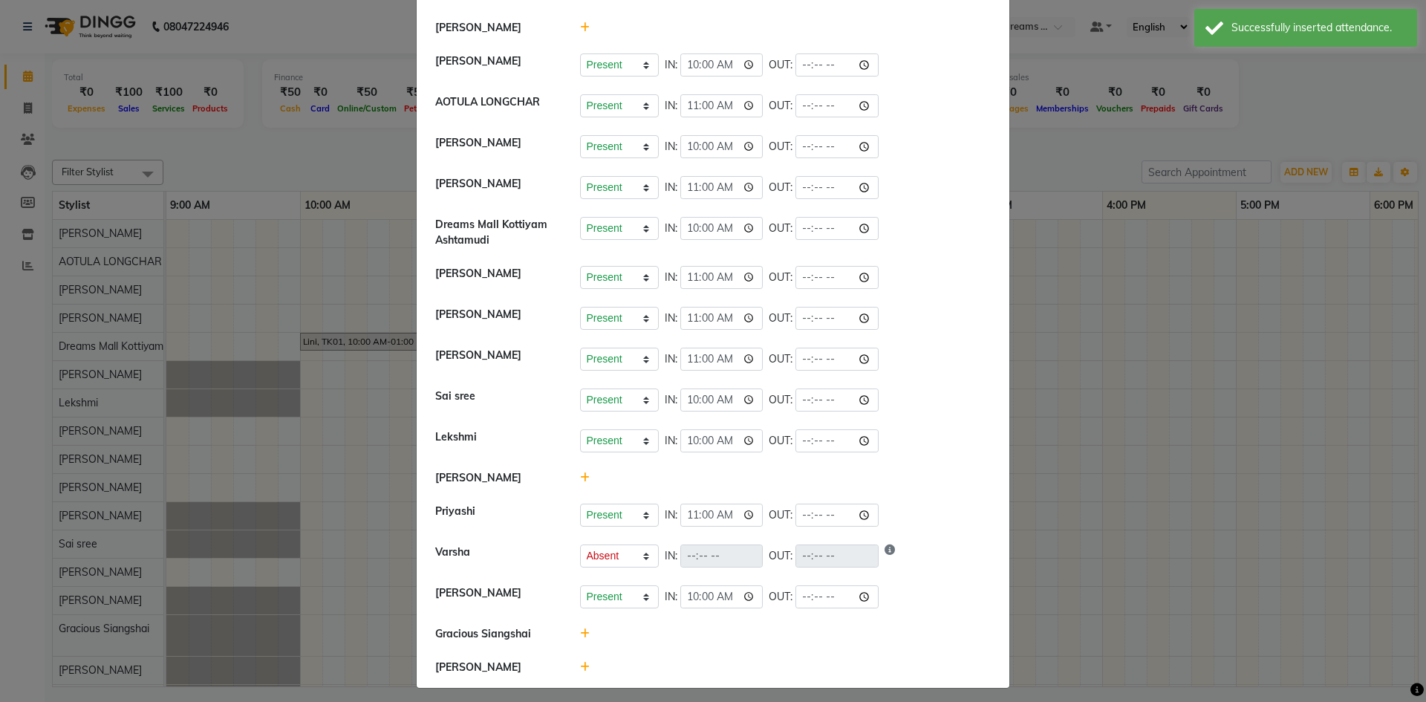
click at [580, 632] on icon at bounding box center [585, 633] width 10 height 10
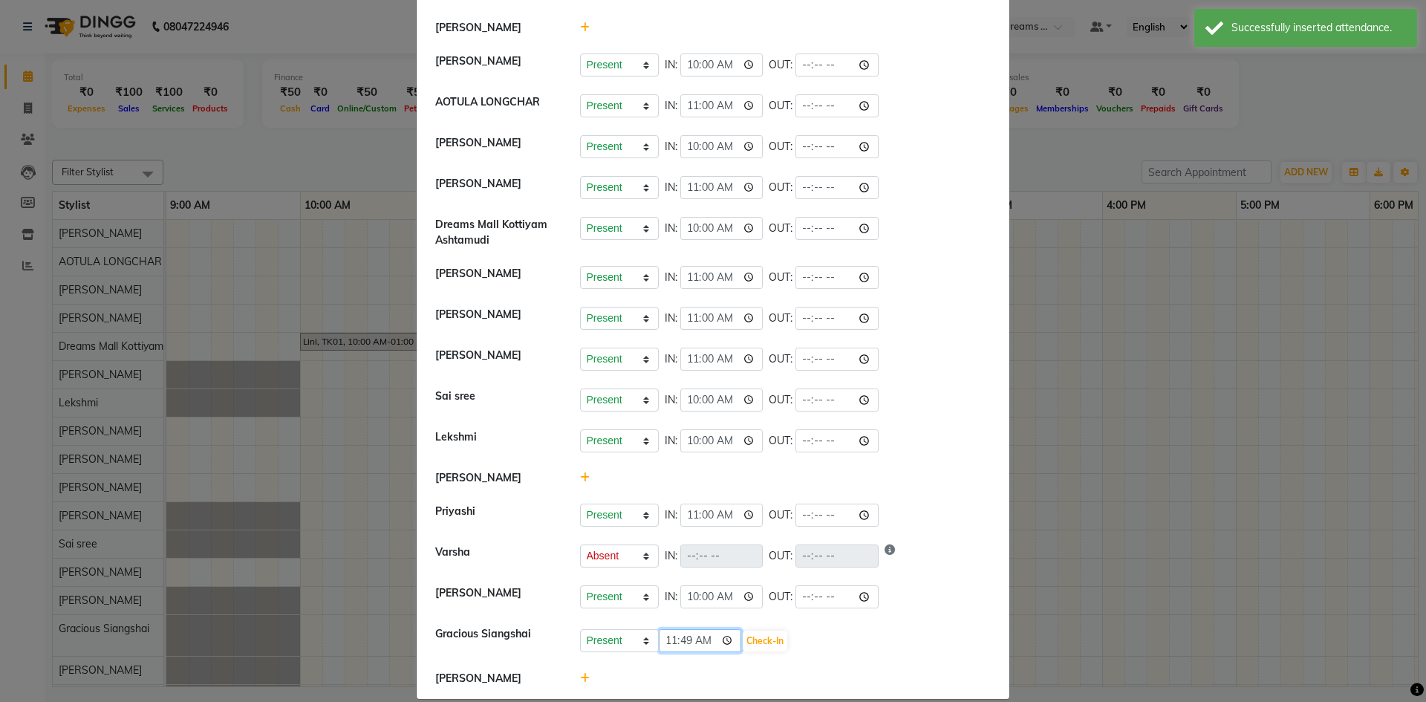
click at [680, 641] on input "11:49" at bounding box center [700, 640] width 83 height 23
type input "11:00"
click at [757, 636] on button "Check-In" at bounding box center [765, 640] width 45 height 21
select select "A"
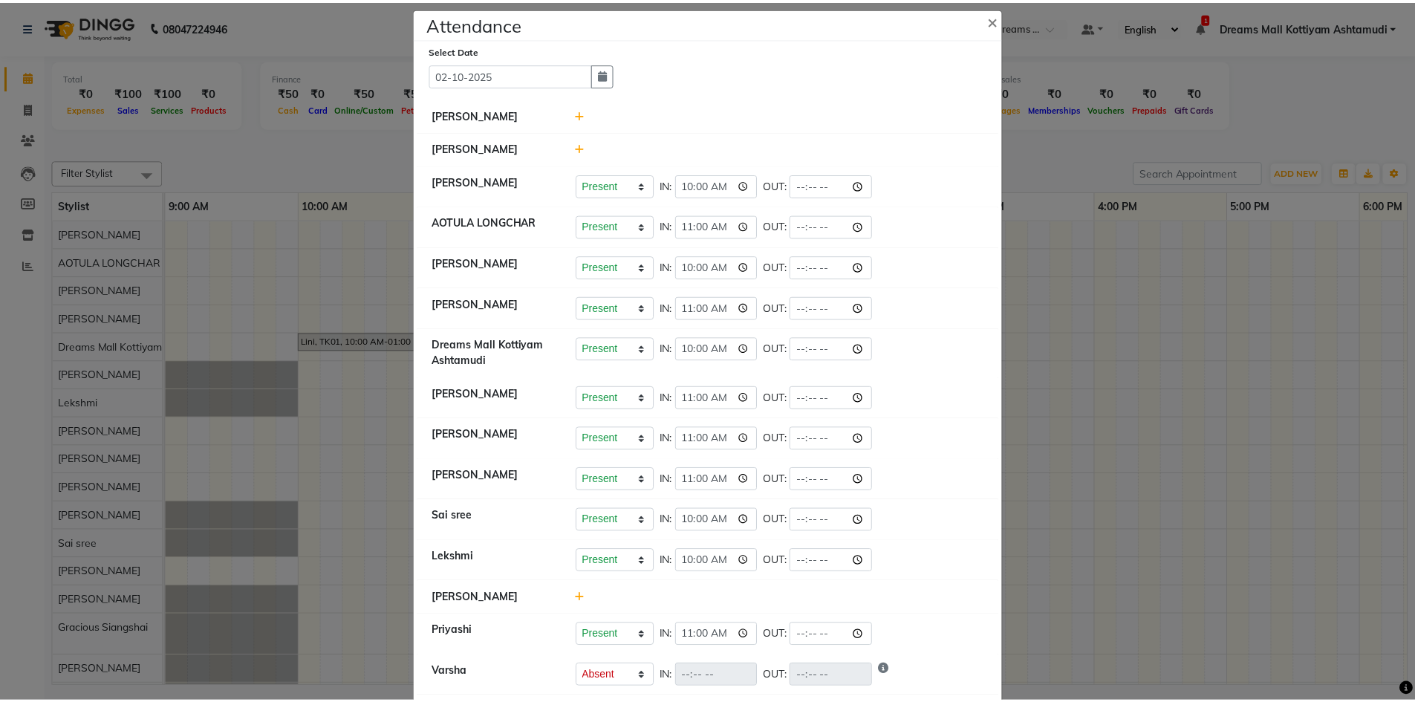
scroll to position [0, 0]
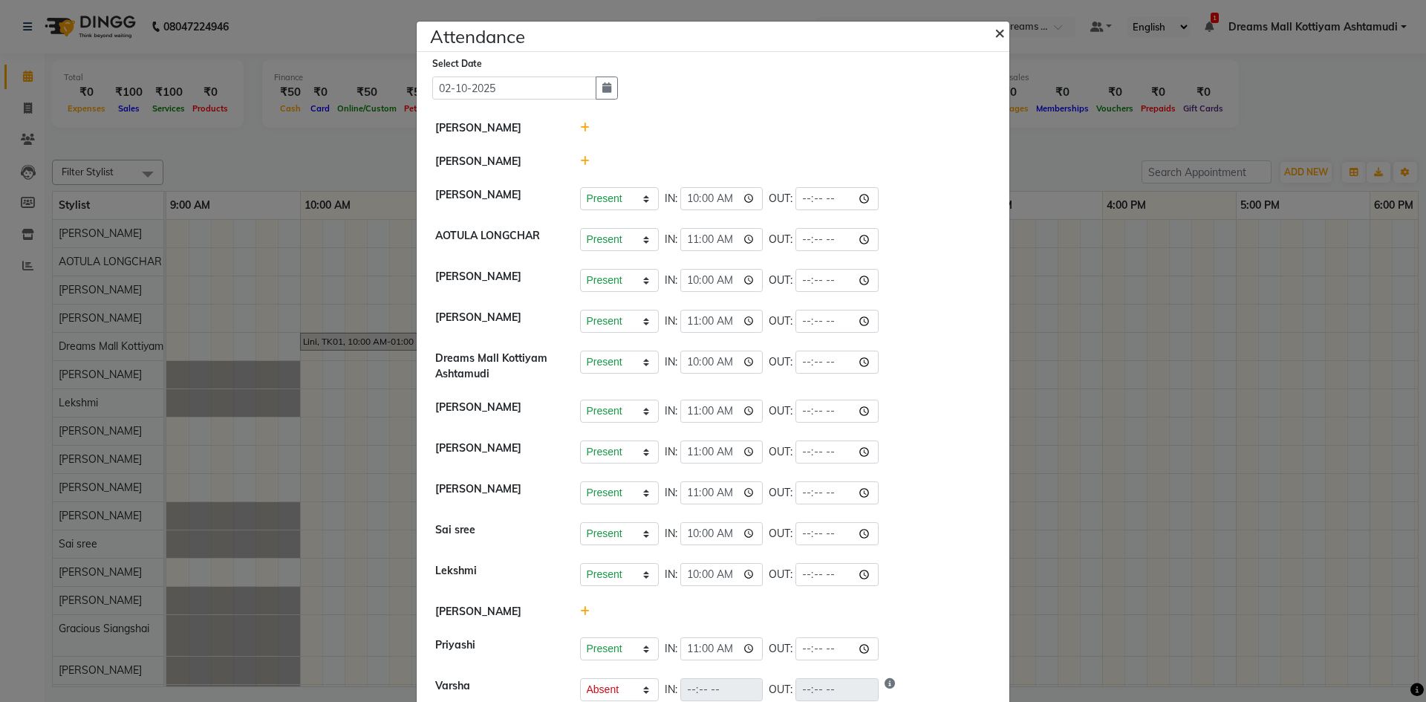
click at [994, 30] on span "×" at bounding box center [999, 32] width 10 height 22
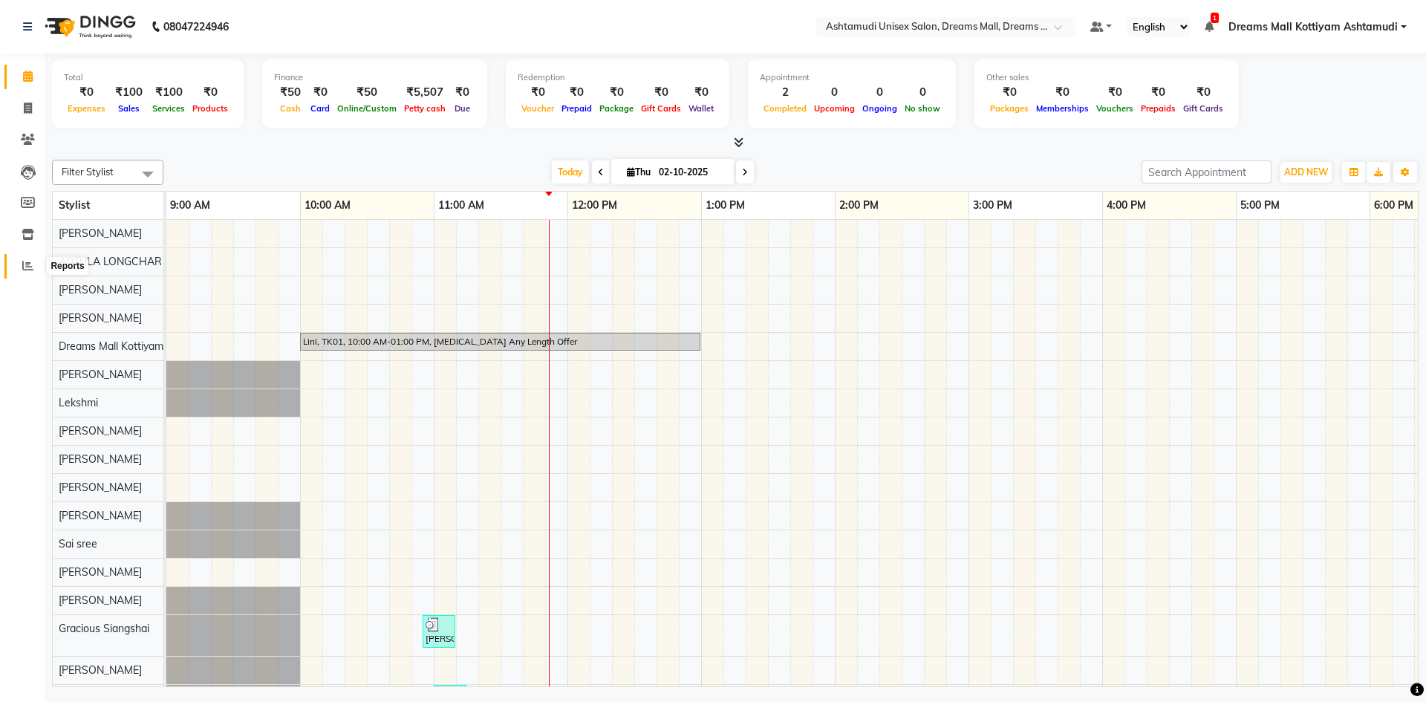
click at [27, 270] on icon at bounding box center [27, 265] width 11 height 11
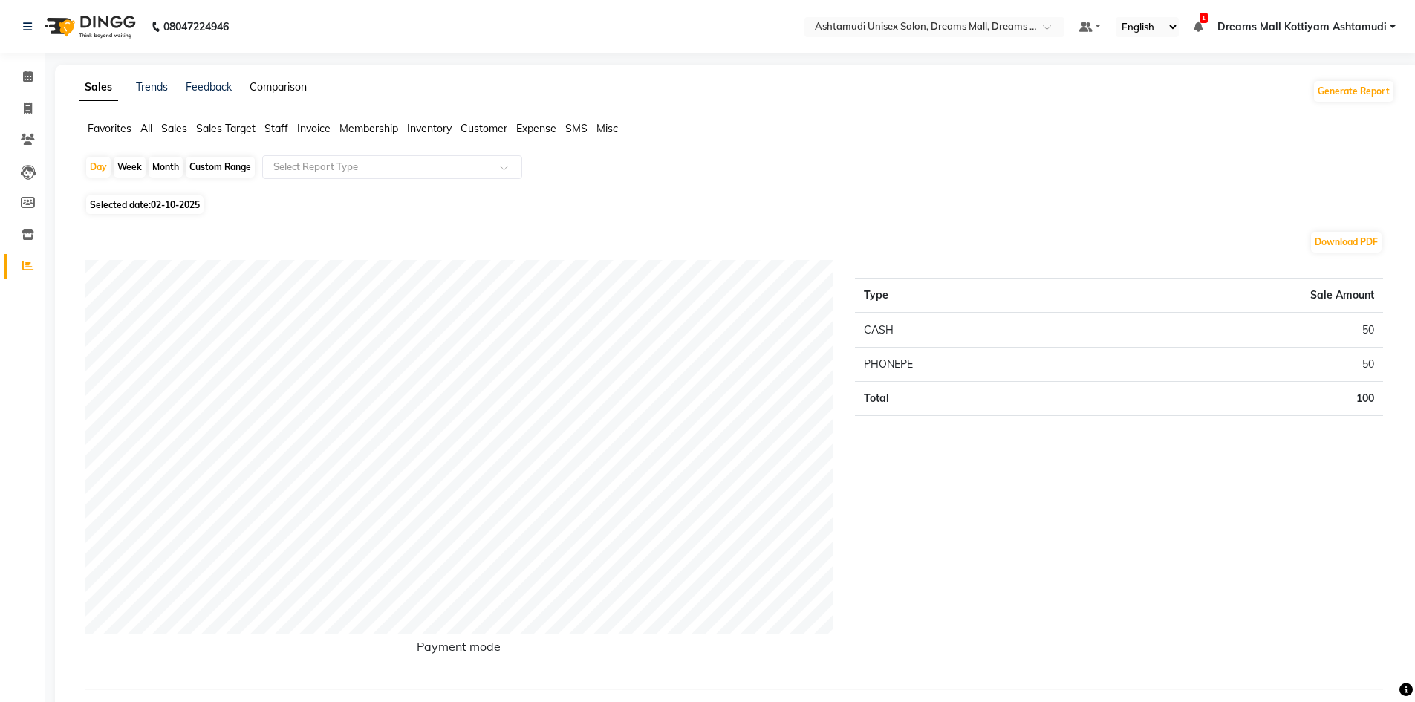
click at [283, 87] on link "Comparison" at bounding box center [277, 86] width 57 height 13
select select "single_date"
select select "single_date_dash"
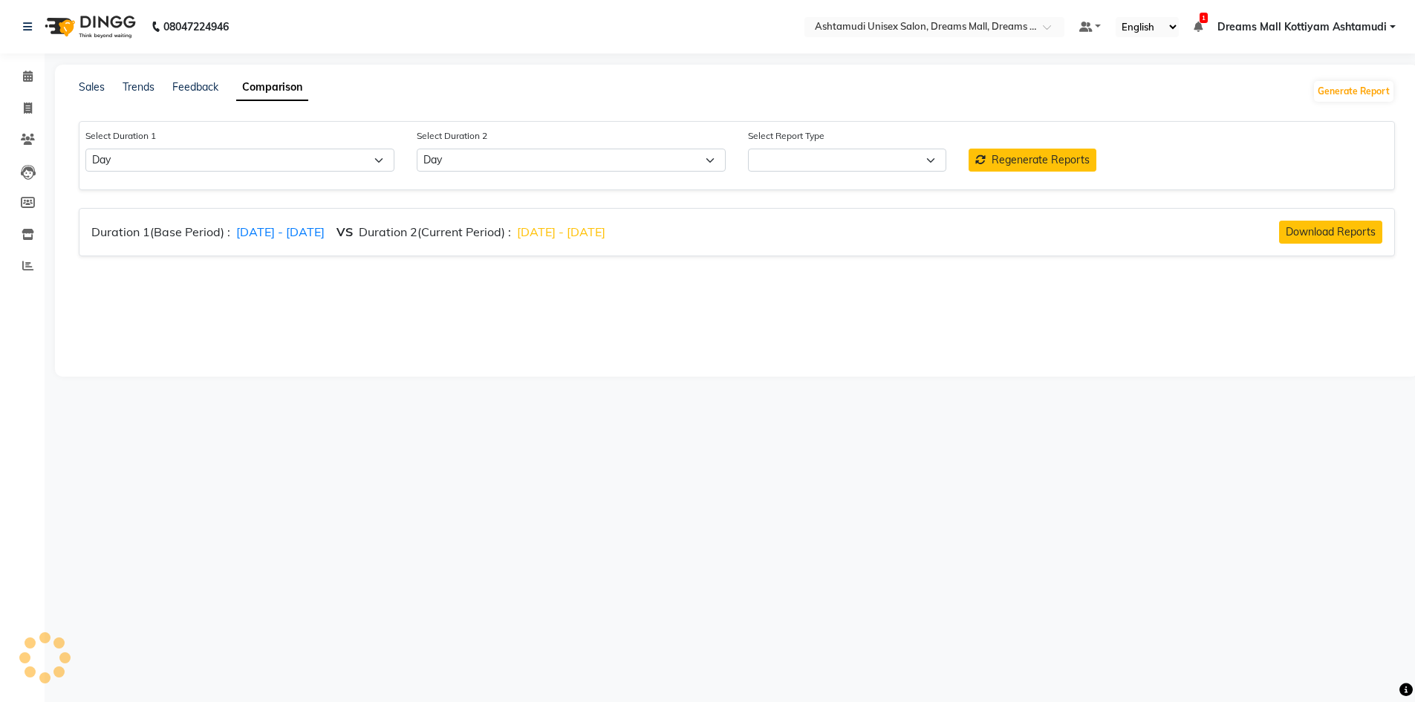
select select "comparison_report"
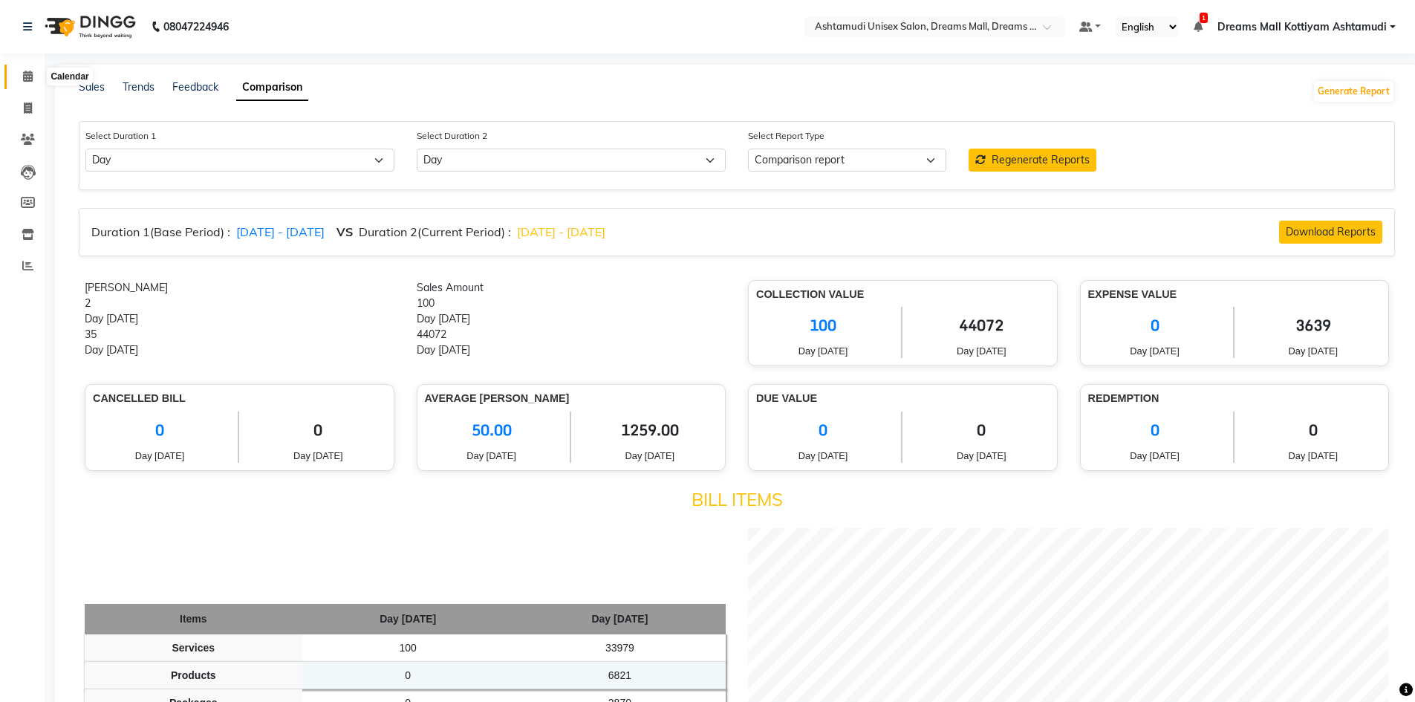
click at [32, 77] on icon at bounding box center [28, 76] width 10 height 11
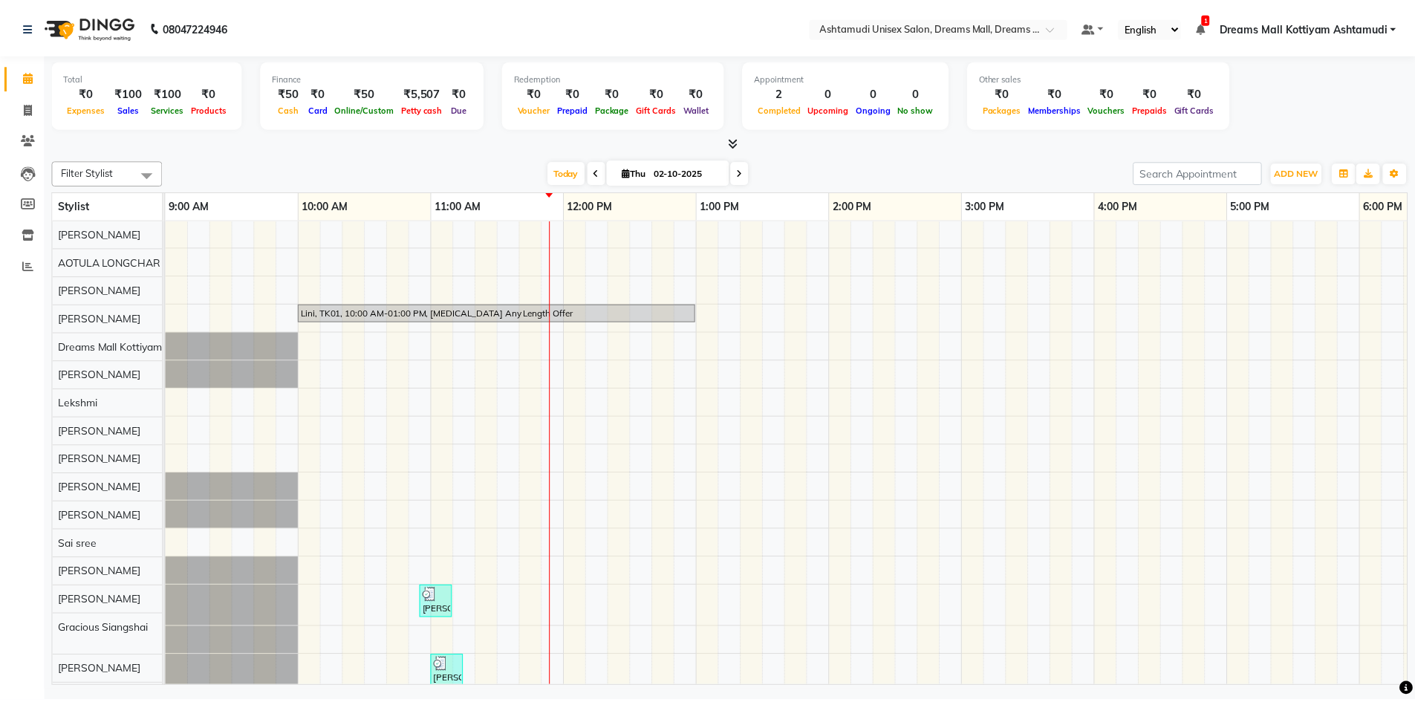
scroll to position [79, 0]
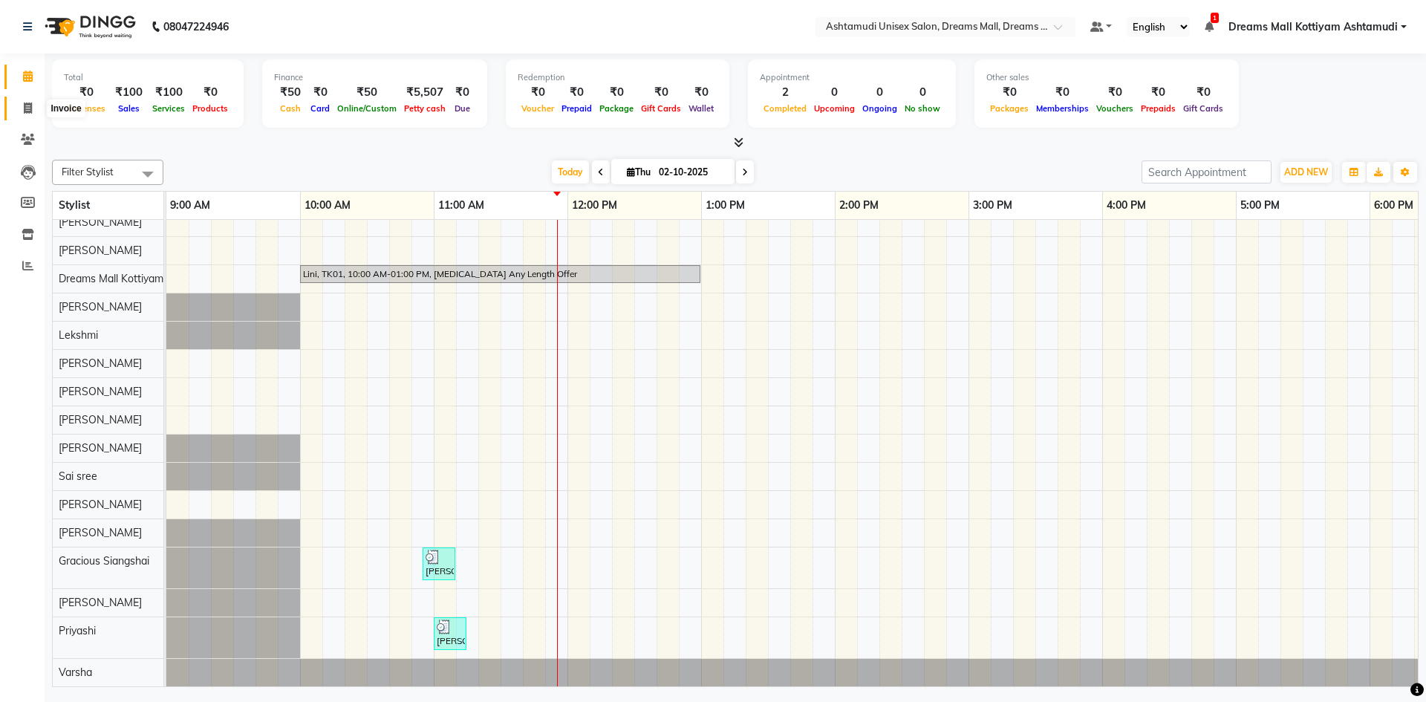
click at [25, 106] on icon at bounding box center [28, 107] width 8 height 11
select select "7264"
select select "service"
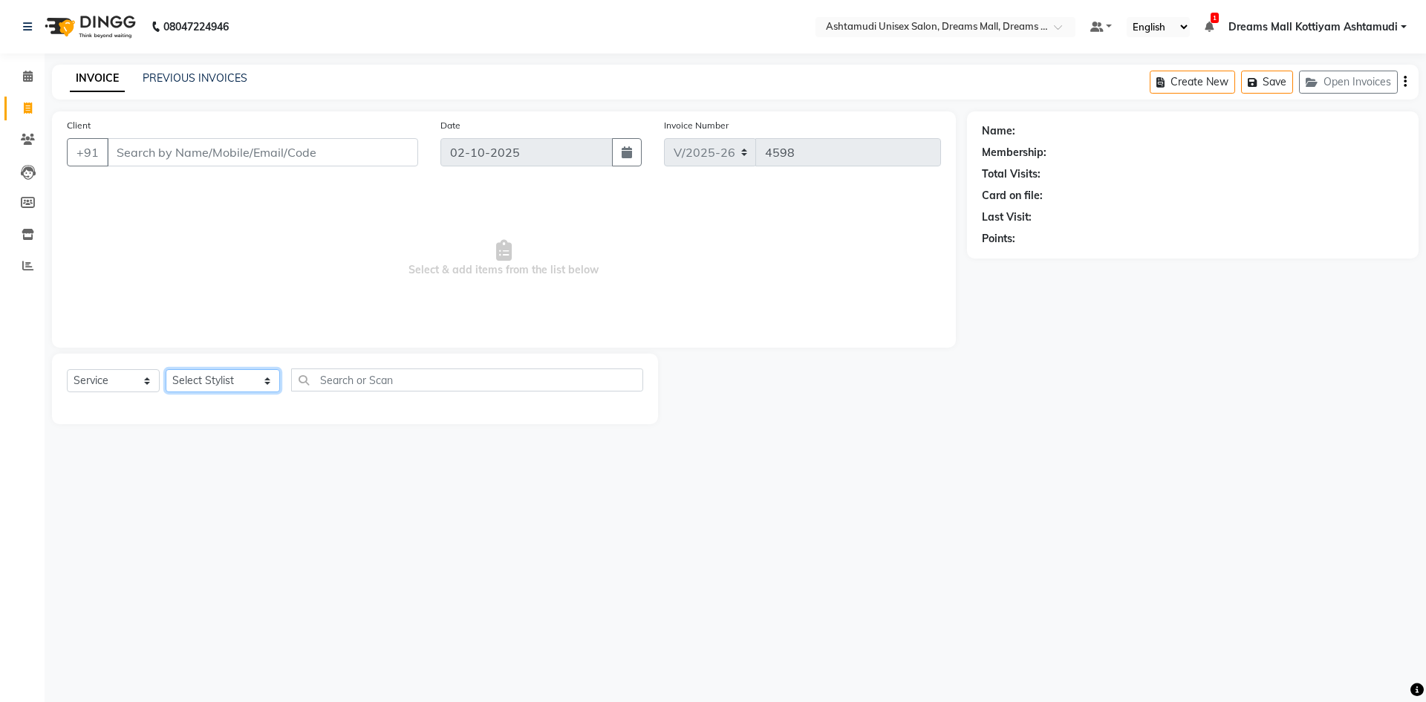
click at [273, 382] on select "Select Stylist [PERSON_NAME] AOTULA LONGCHAR [PERSON_NAME] BIKI SARKI [PERSON_N…" at bounding box center [223, 380] width 114 height 23
select select "62103"
click at [166, 369] on select "Select Stylist [PERSON_NAME] AOTULA LONGCHAR [PERSON_NAME] BIKI SARKI [PERSON_N…" at bounding box center [223, 380] width 114 height 23
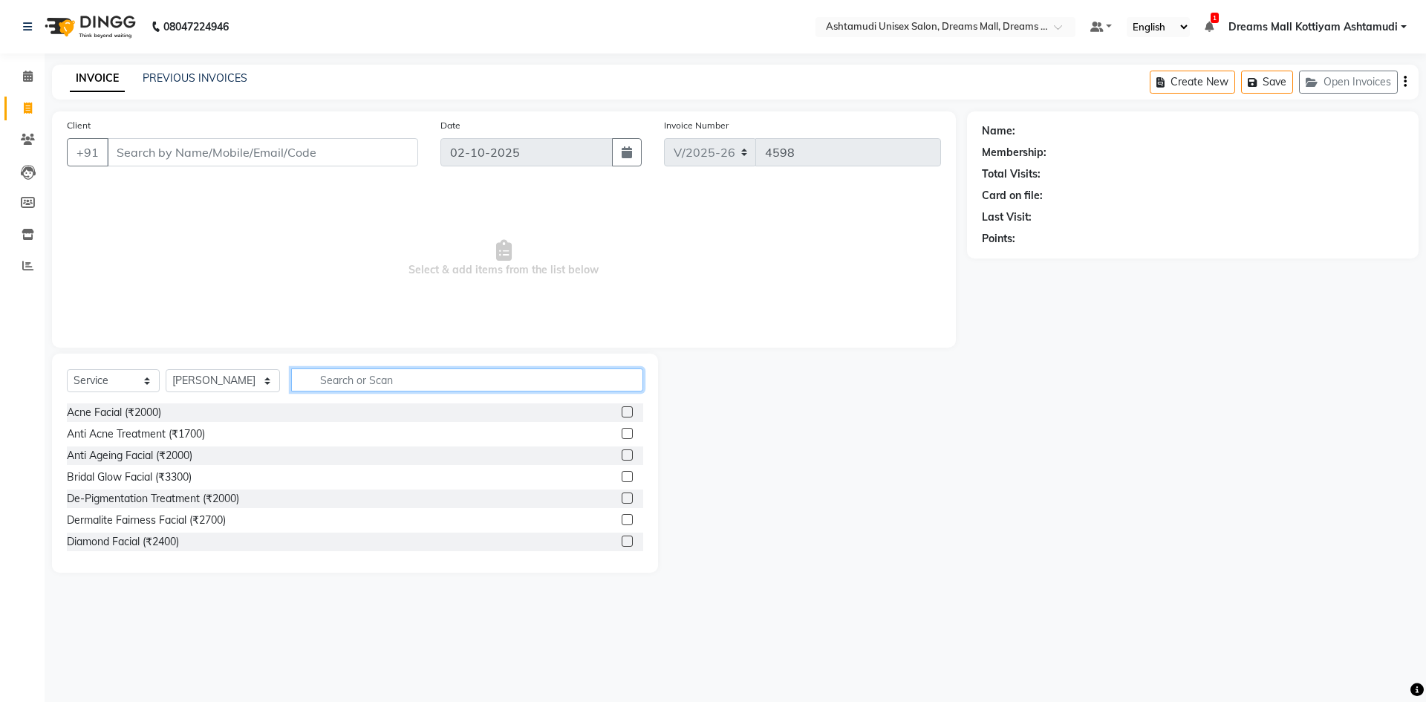
click at [384, 376] on input "text" at bounding box center [467, 379] width 352 height 23
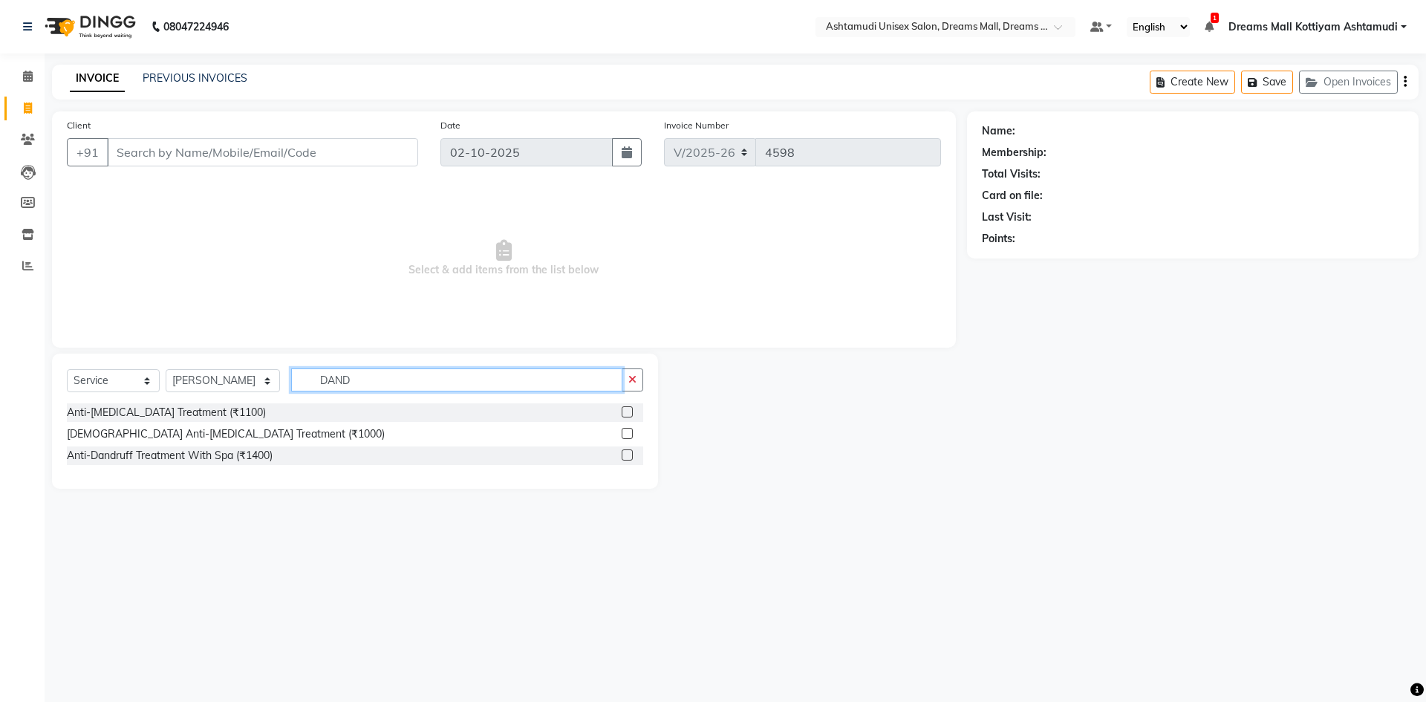
type input "DAND"
click at [626, 410] on label at bounding box center [627, 411] width 11 height 11
click at [626, 410] on input "checkbox" at bounding box center [627, 413] width 10 height 10
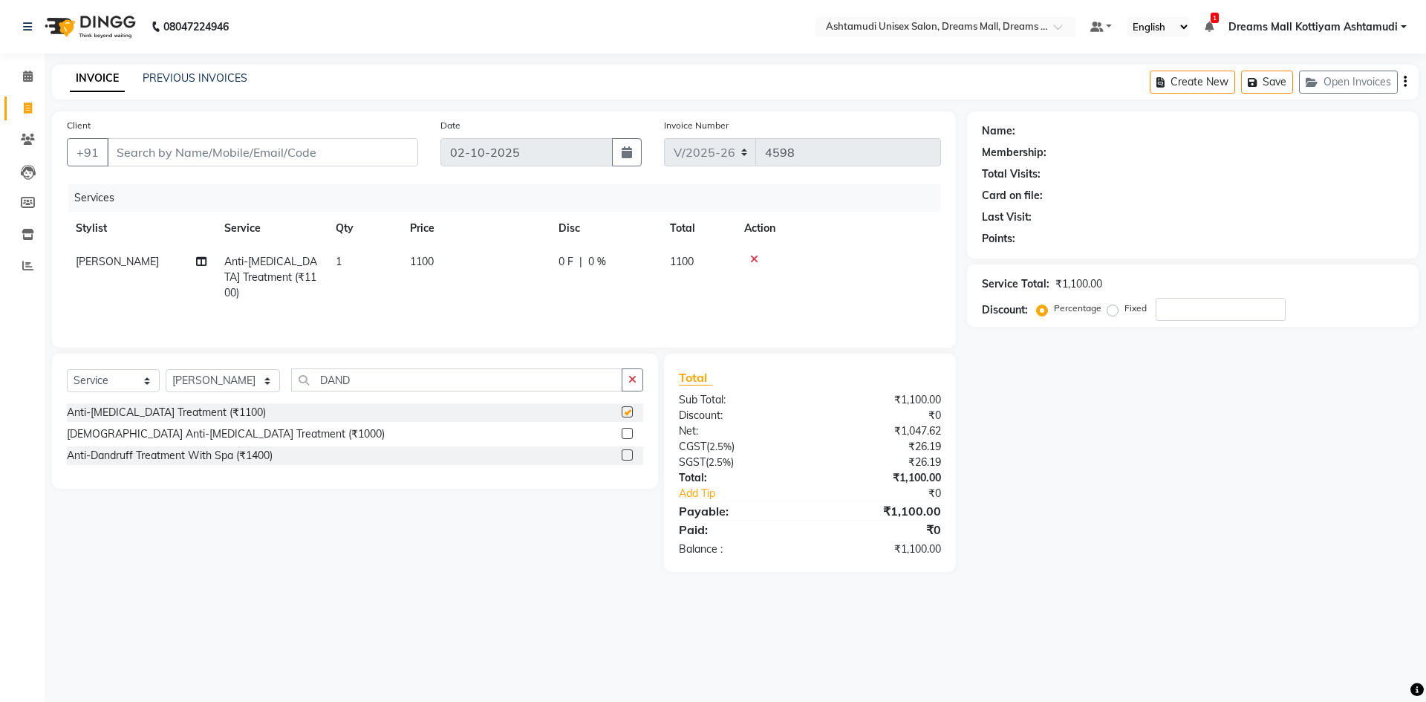
checkbox input "false"
drag, startPoint x: 359, startPoint y: 379, endPoint x: 295, endPoint y: 379, distance: 63.9
click at [295, 379] on input "DAND" at bounding box center [456, 379] width 331 height 23
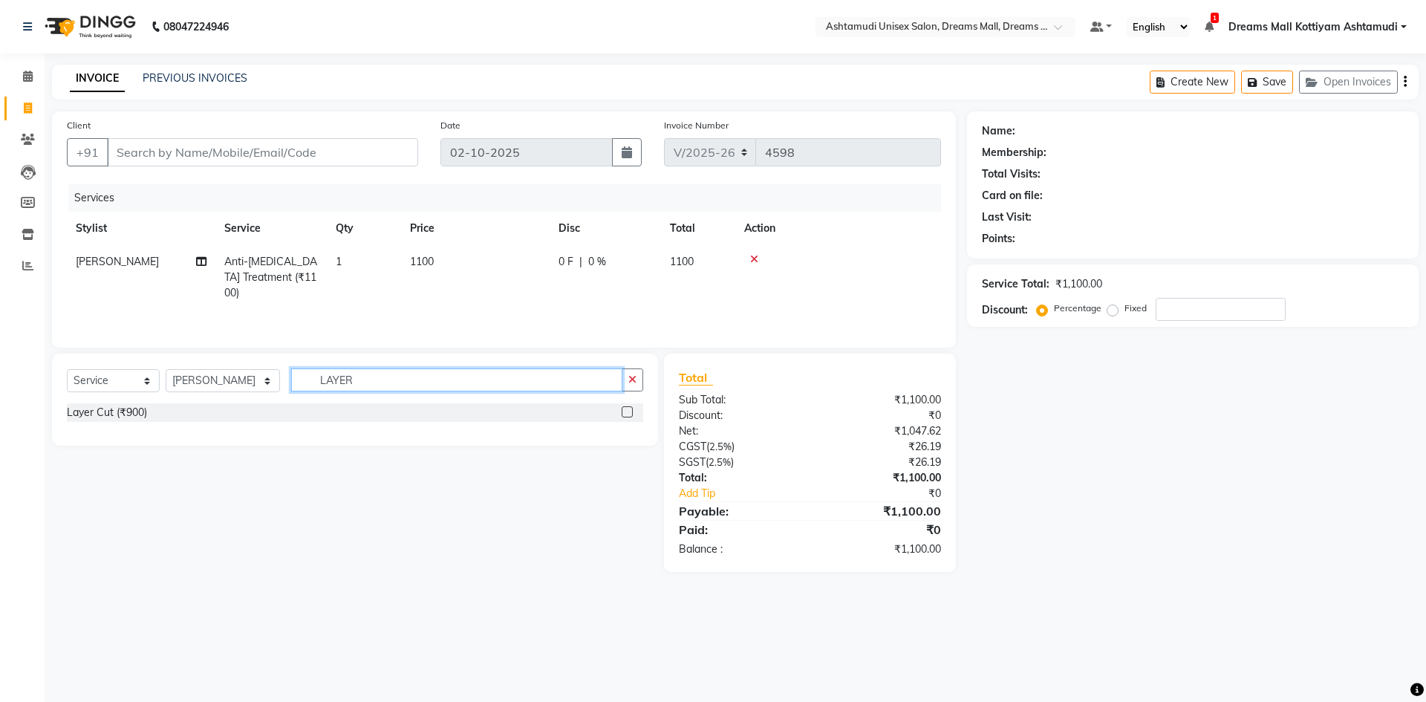
type input "LAYER"
click at [627, 411] on label at bounding box center [627, 411] width 11 height 11
click at [627, 411] on input "checkbox" at bounding box center [627, 413] width 10 height 10
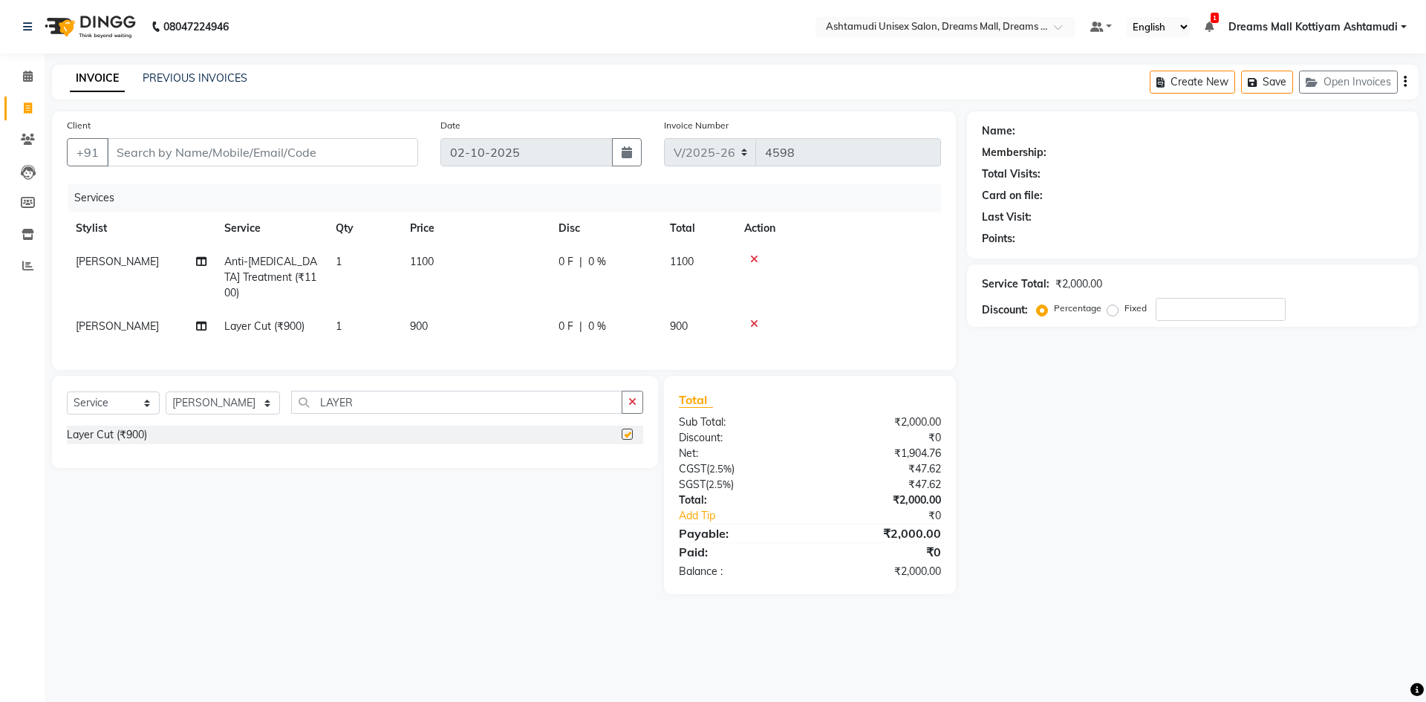
checkbox input "false"
click at [341, 149] on input "Client" at bounding box center [262, 152] width 311 height 28
type input "9"
type input "0"
click at [130, 155] on input "947799902" at bounding box center [224, 152] width 235 height 28
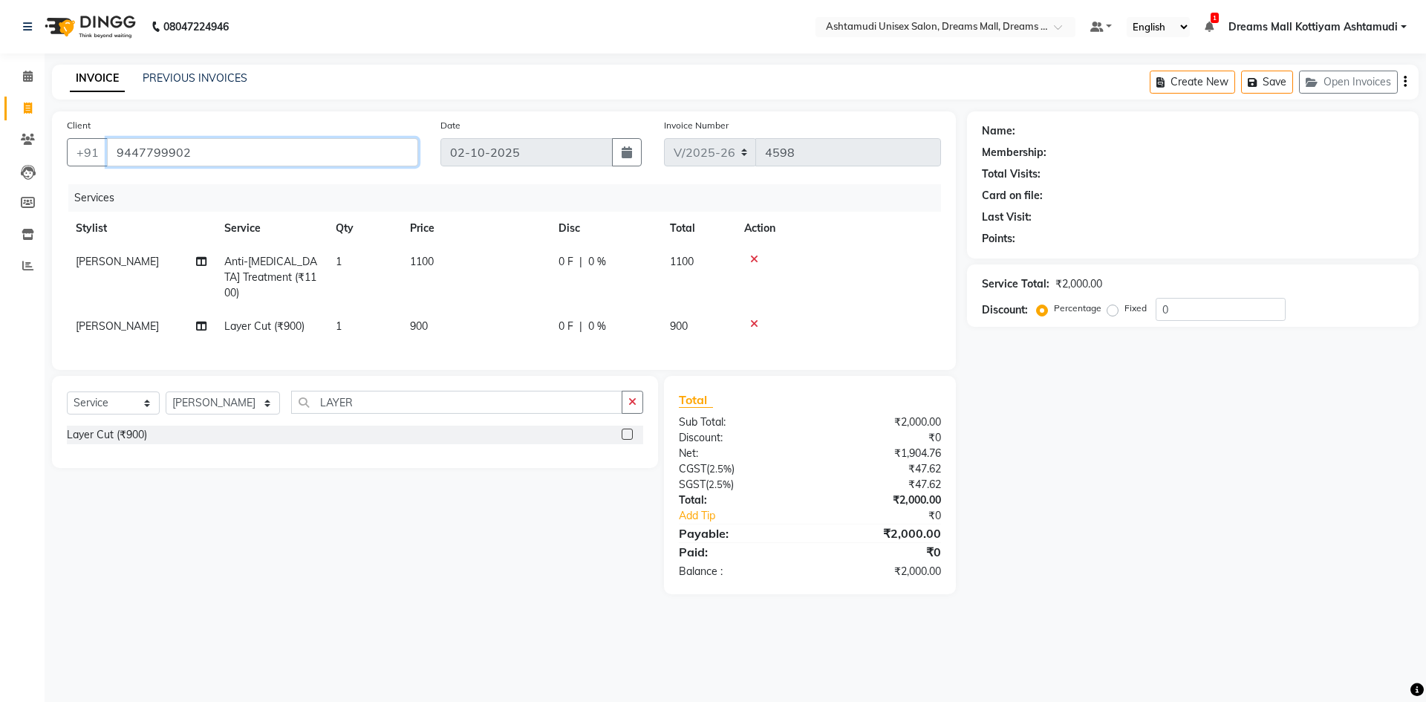
type input "9447799902"
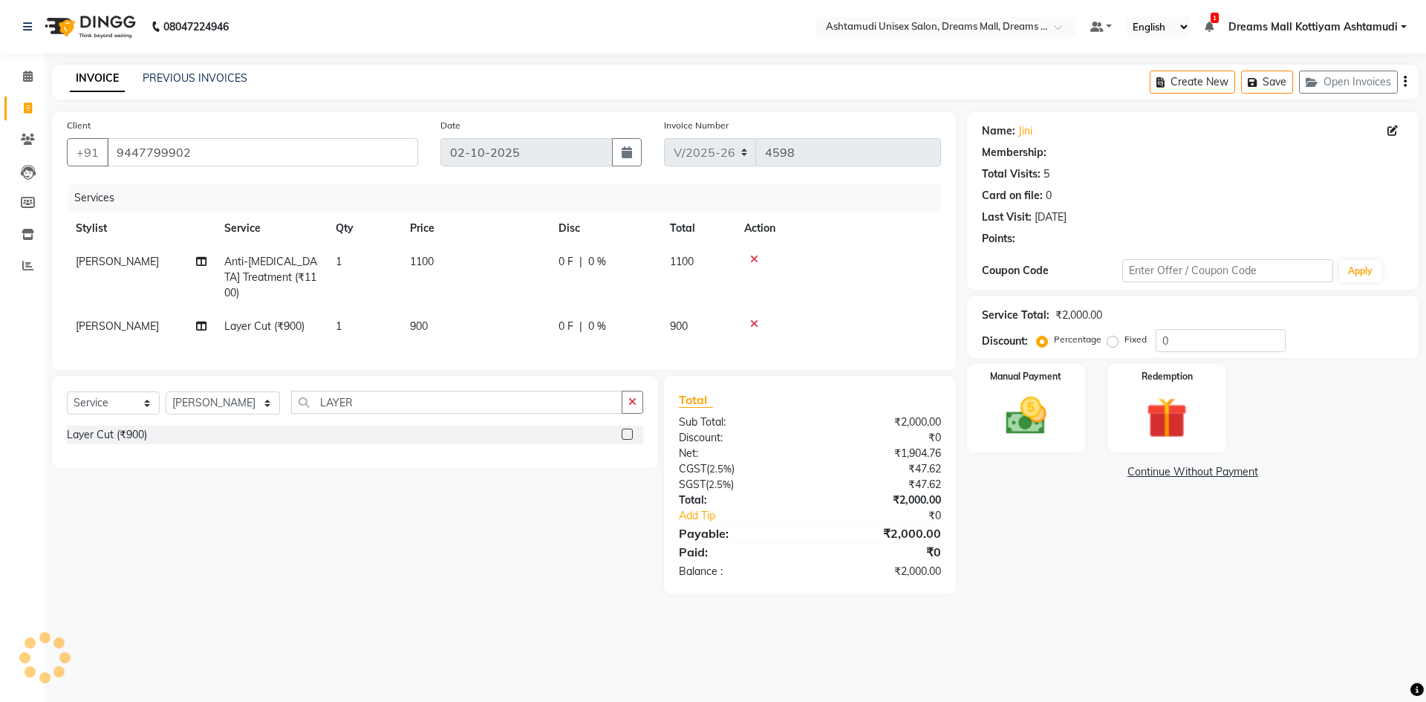
select select "1: Object"
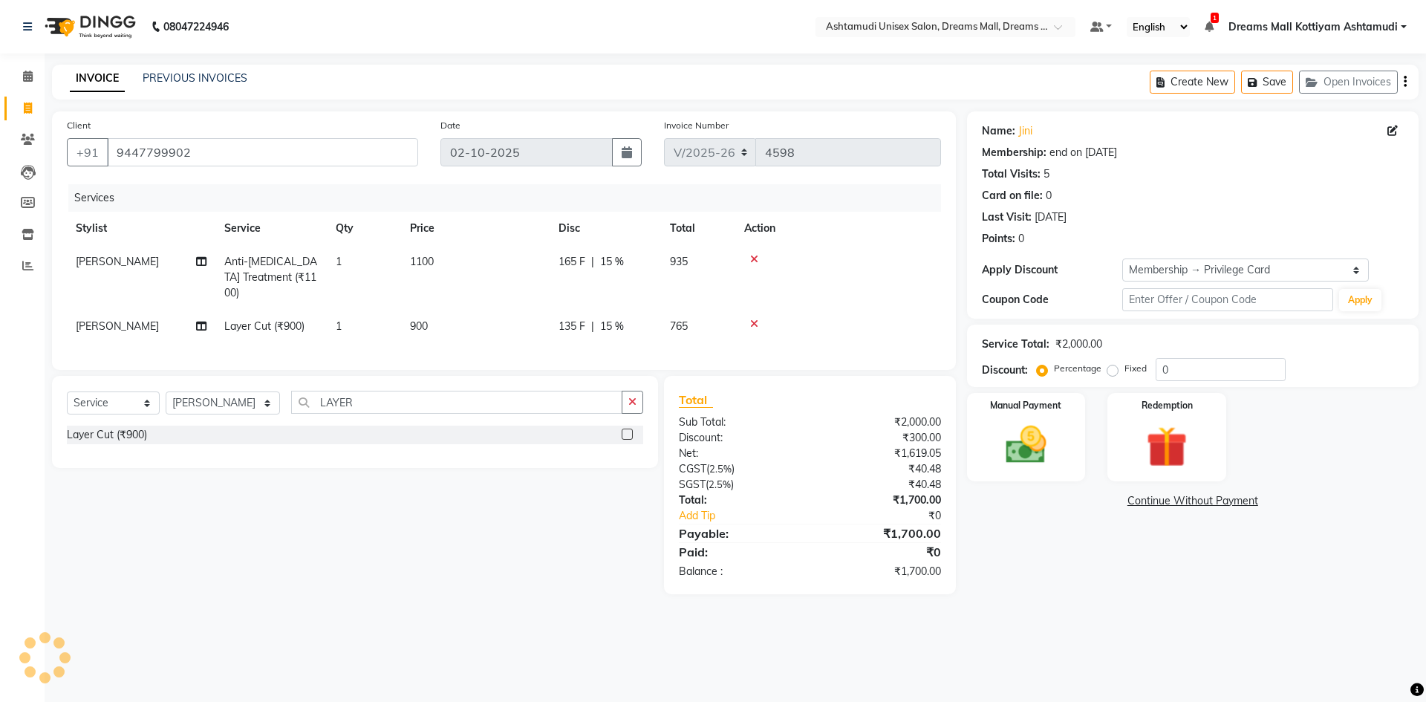
type input "15"
click at [196, 153] on input "9447799902" at bounding box center [262, 152] width 311 height 28
click at [1002, 436] on img at bounding box center [1025, 444] width 69 height 49
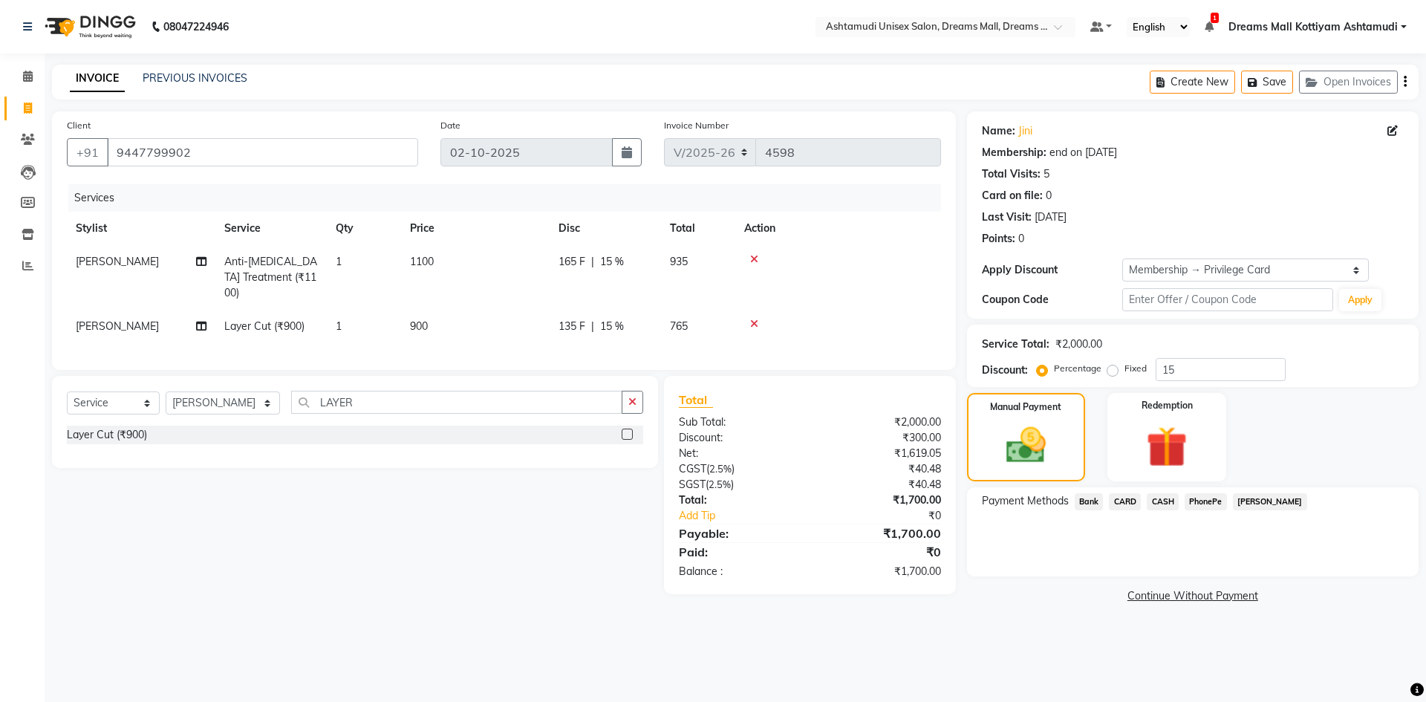
click at [1201, 503] on span "PhonePe" at bounding box center [1205, 501] width 42 height 17
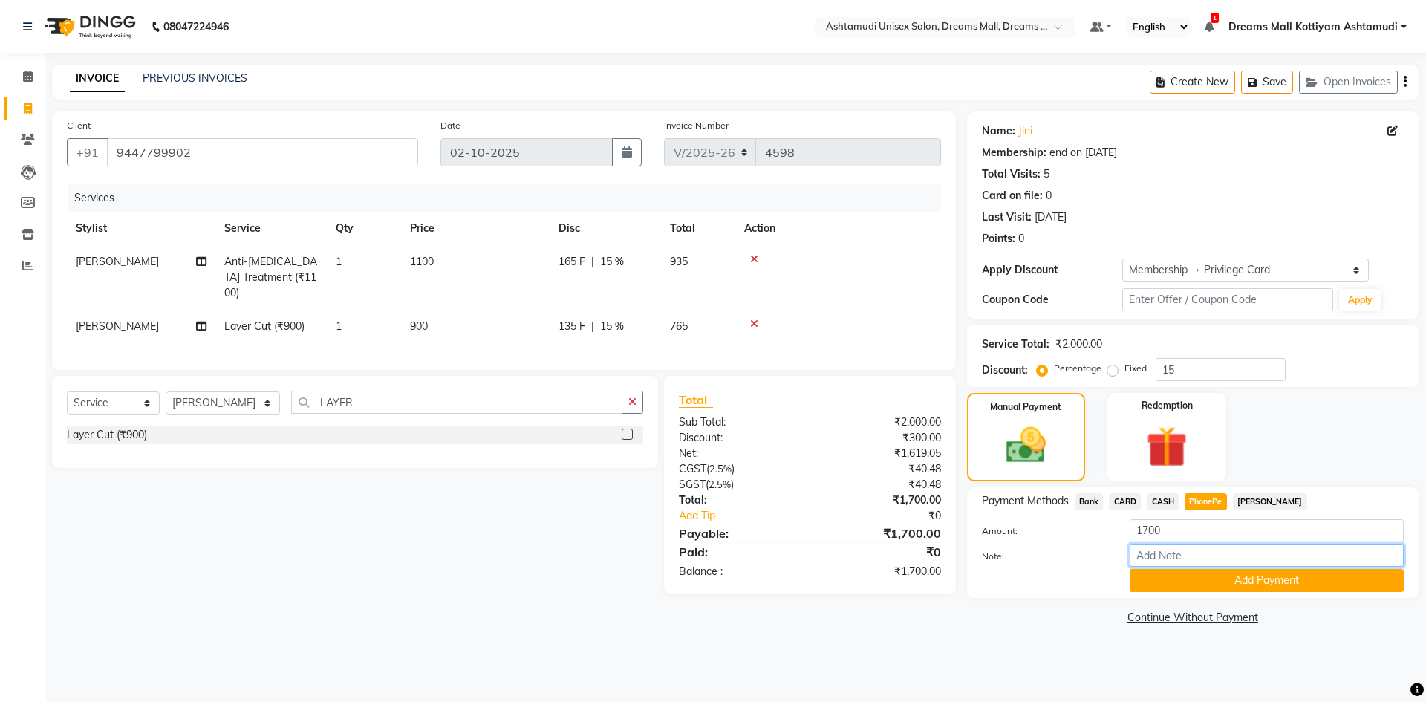
click at [1187, 555] on input "Note:" at bounding box center [1266, 555] width 274 height 23
type input "soorya"
click at [1269, 578] on button "Add Payment" at bounding box center [1266, 580] width 274 height 23
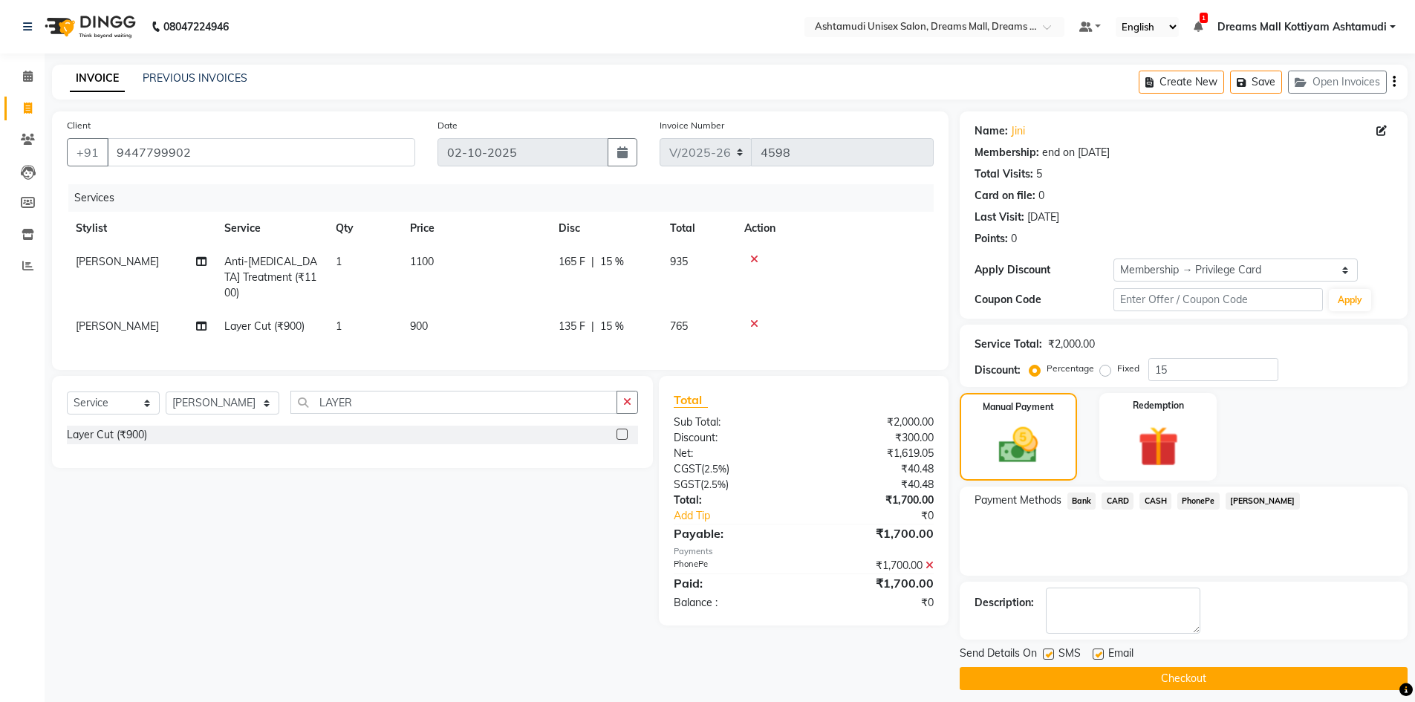
click at [1152, 683] on button "Checkout" at bounding box center [1183, 678] width 448 height 23
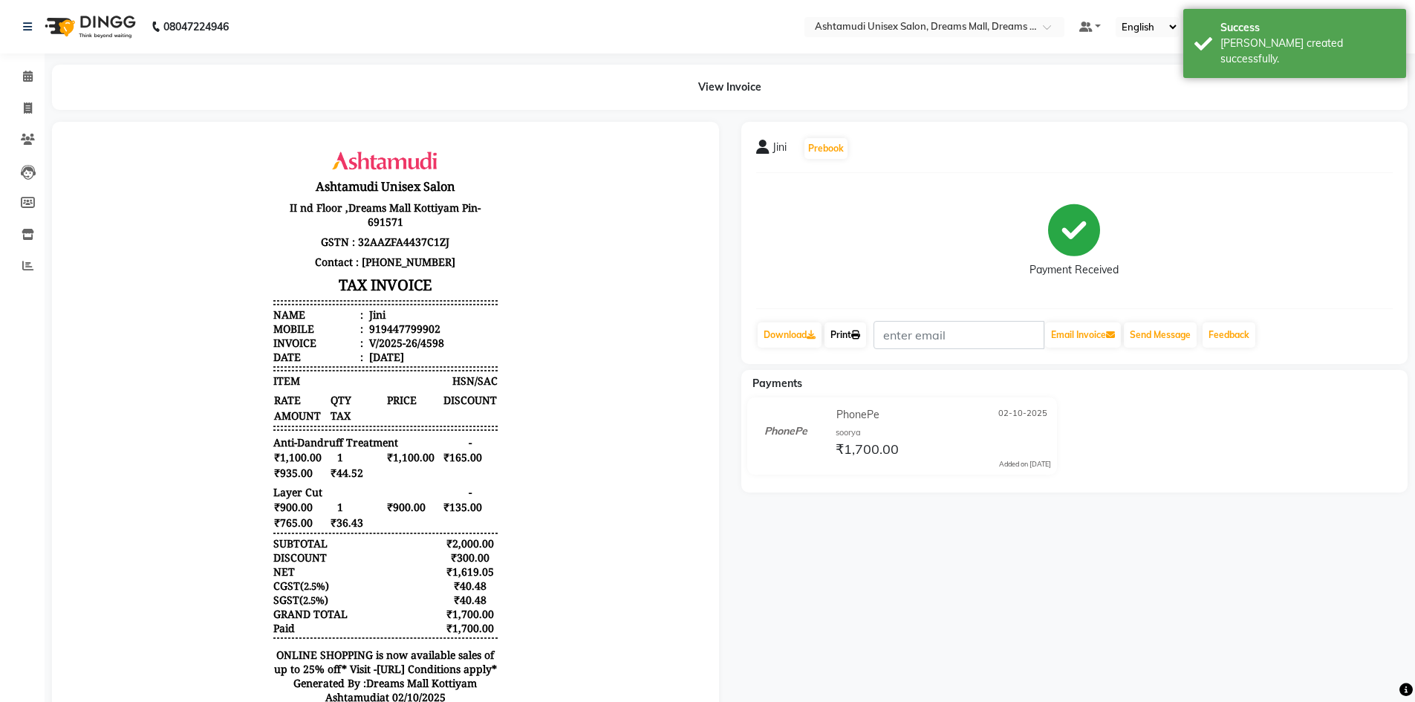
click at [843, 333] on link "Print" at bounding box center [845, 334] width 42 height 25
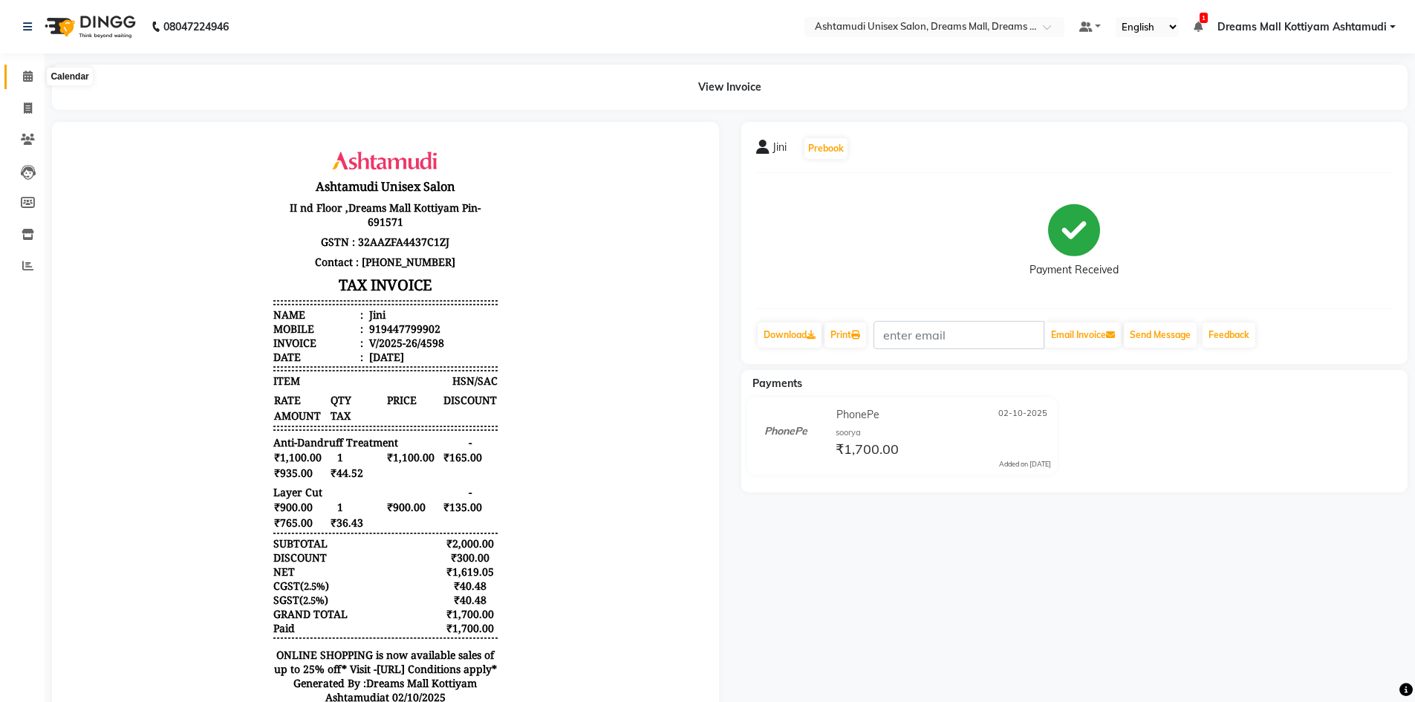
click at [31, 72] on icon at bounding box center [28, 76] width 10 height 11
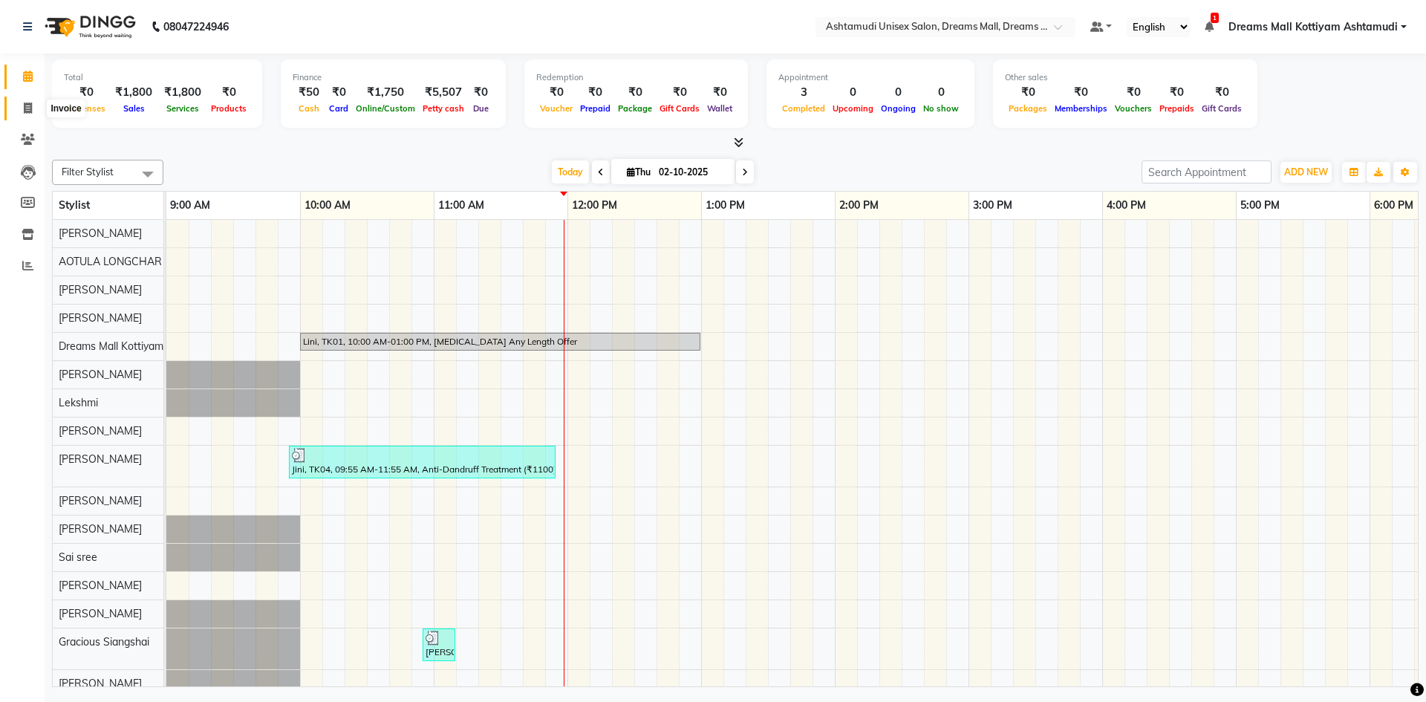
click at [27, 102] on icon at bounding box center [28, 107] width 8 height 11
select select "service"
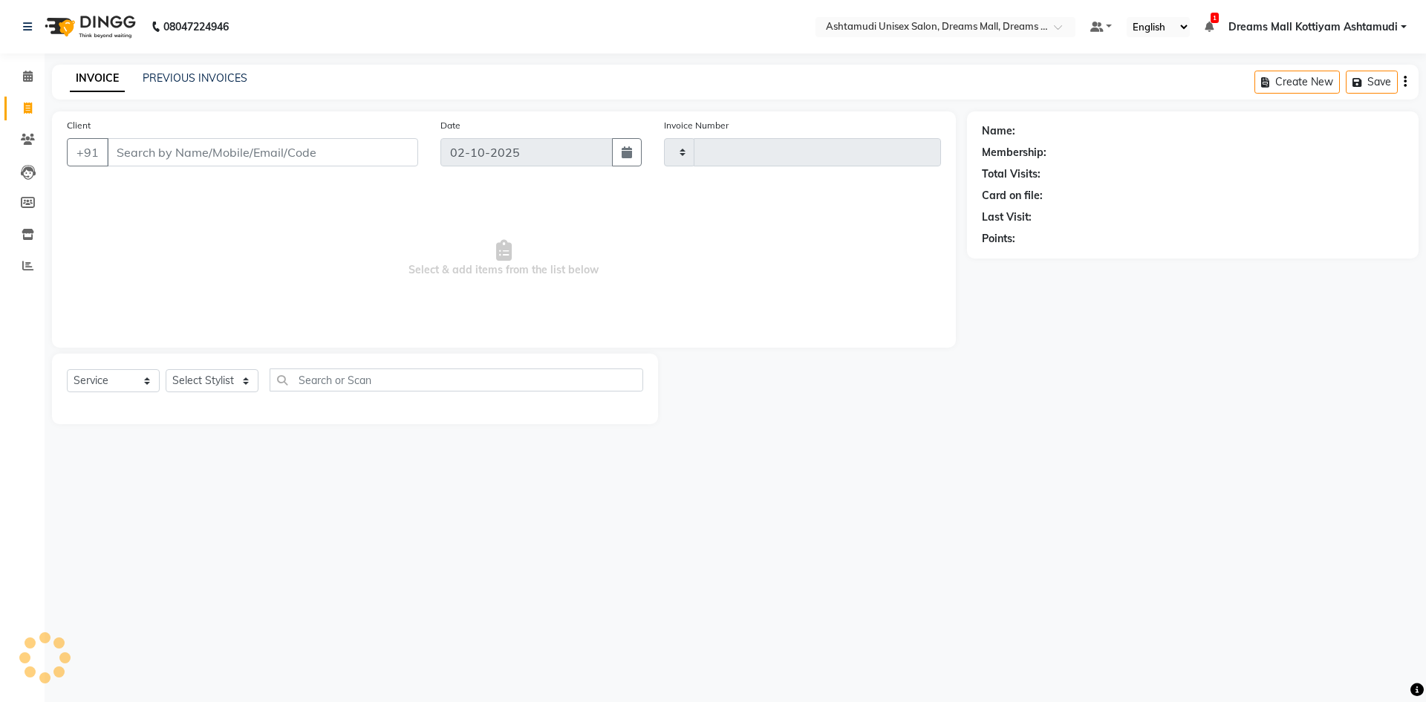
type input "4599"
select select "7264"
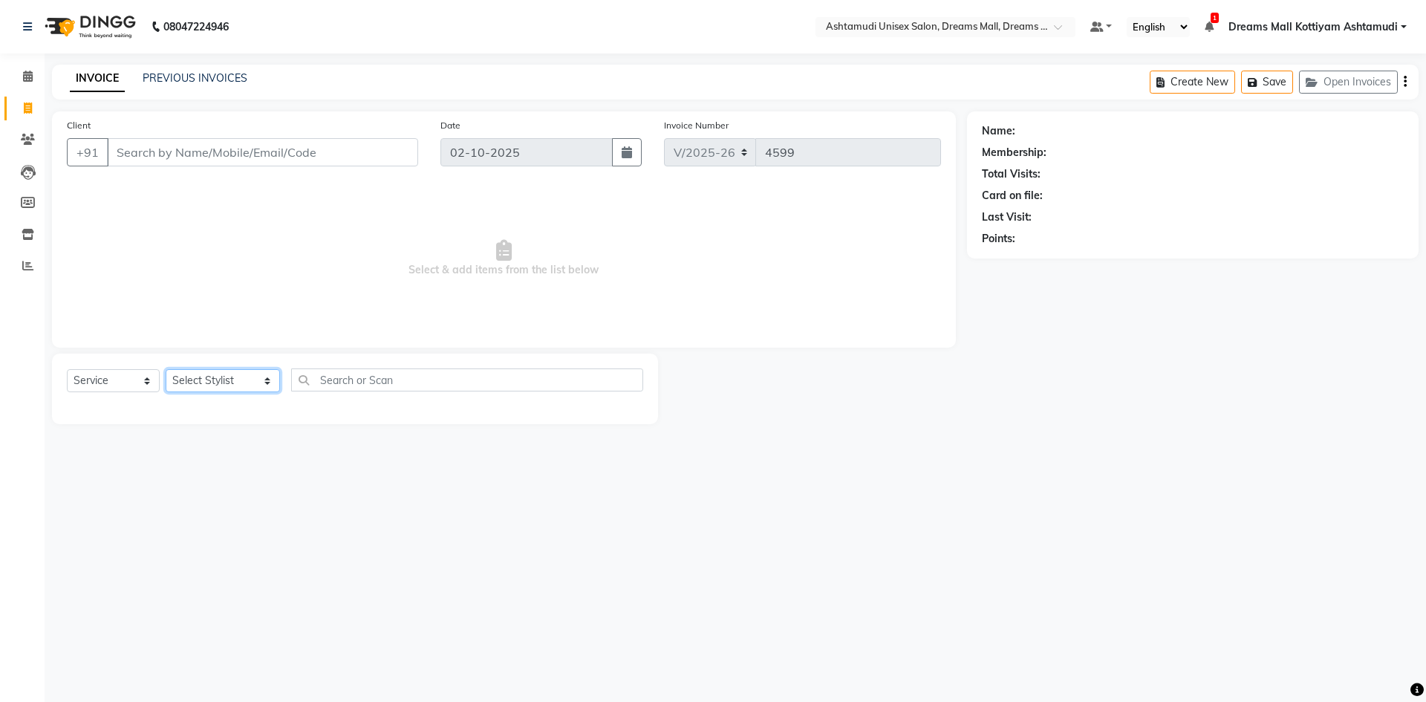
click at [265, 382] on select "Select Stylist [PERSON_NAME] AOTULA LONGCHAR [PERSON_NAME] BIKI SARKI [PERSON_N…" at bounding box center [223, 380] width 114 height 23
select select "62104"
click at [166, 369] on select "Select Stylist [PERSON_NAME] AOTULA LONGCHAR [PERSON_NAME] BIKI SARKI [PERSON_N…" at bounding box center [223, 380] width 114 height 23
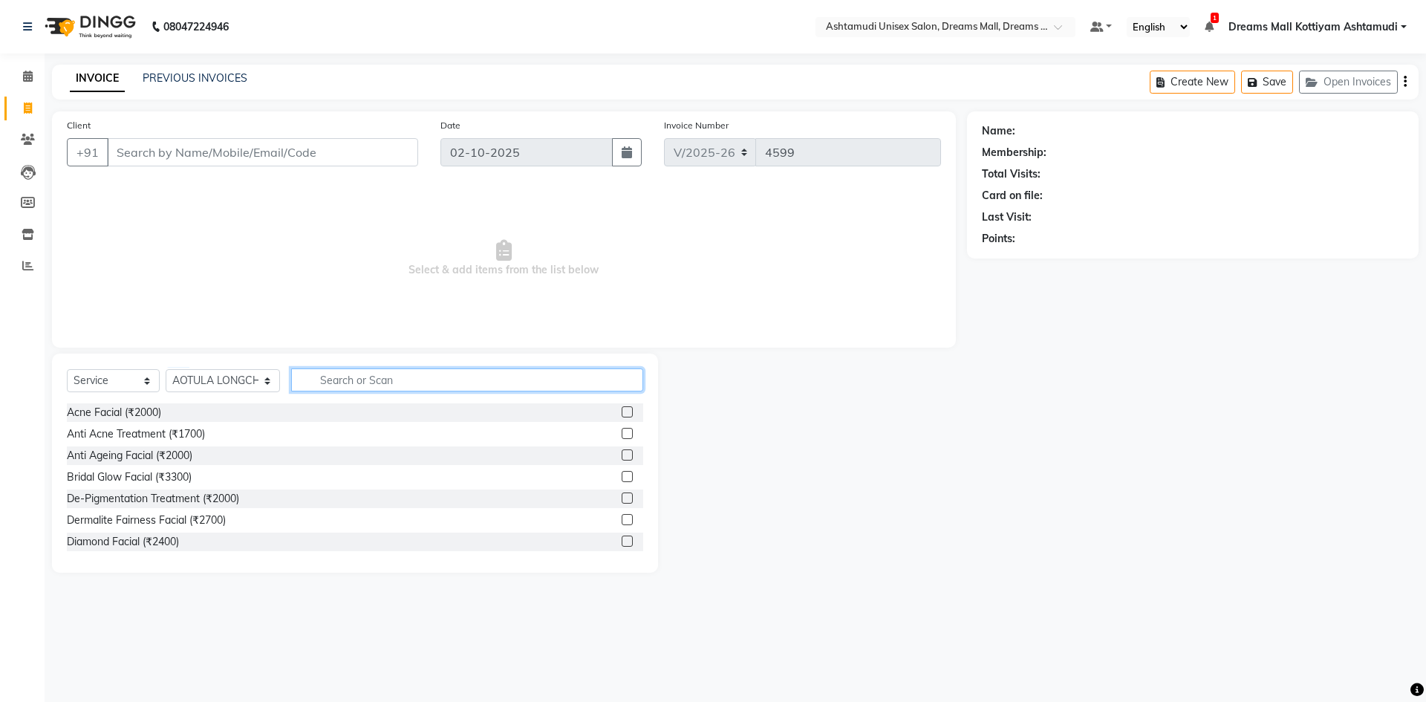
click at [408, 380] on input "text" at bounding box center [467, 379] width 352 height 23
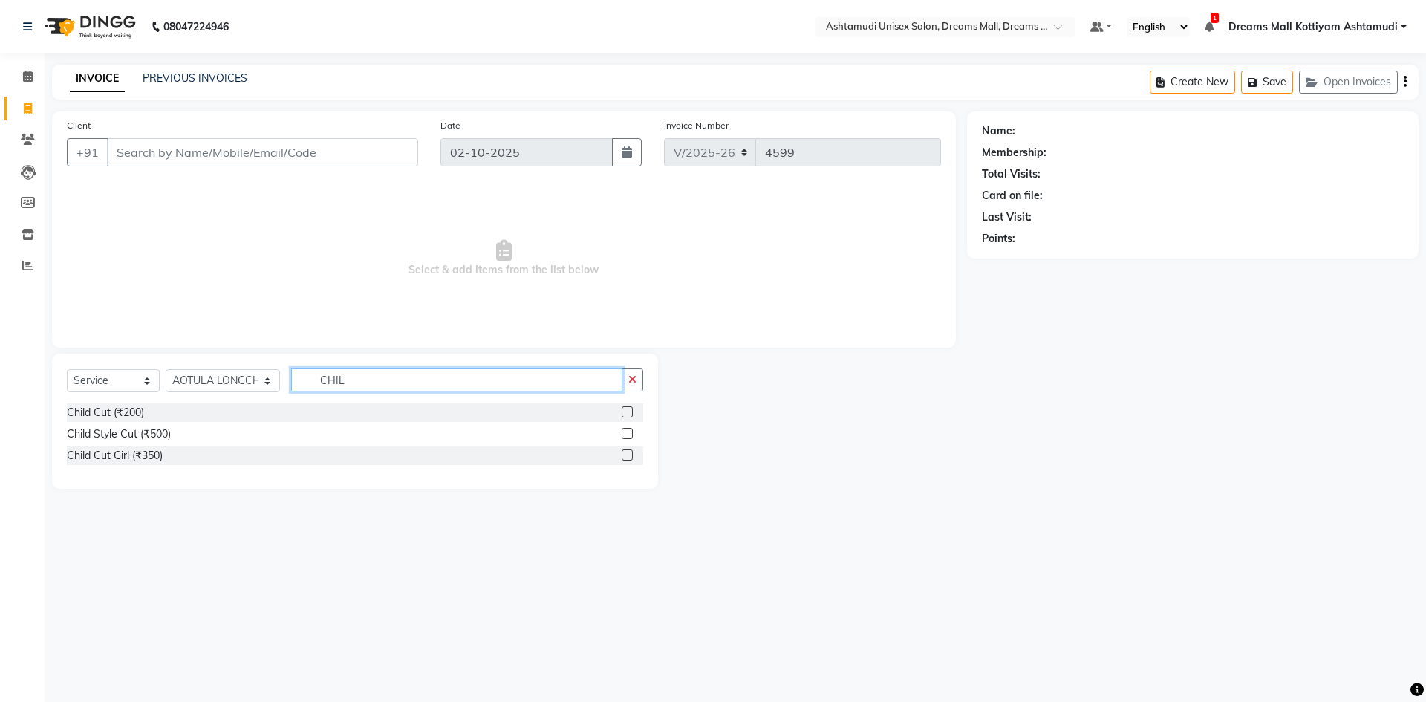
type input "CHIL"
click at [630, 413] on label at bounding box center [627, 411] width 11 height 11
click at [630, 413] on input "checkbox" at bounding box center [627, 413] width 10 height 10
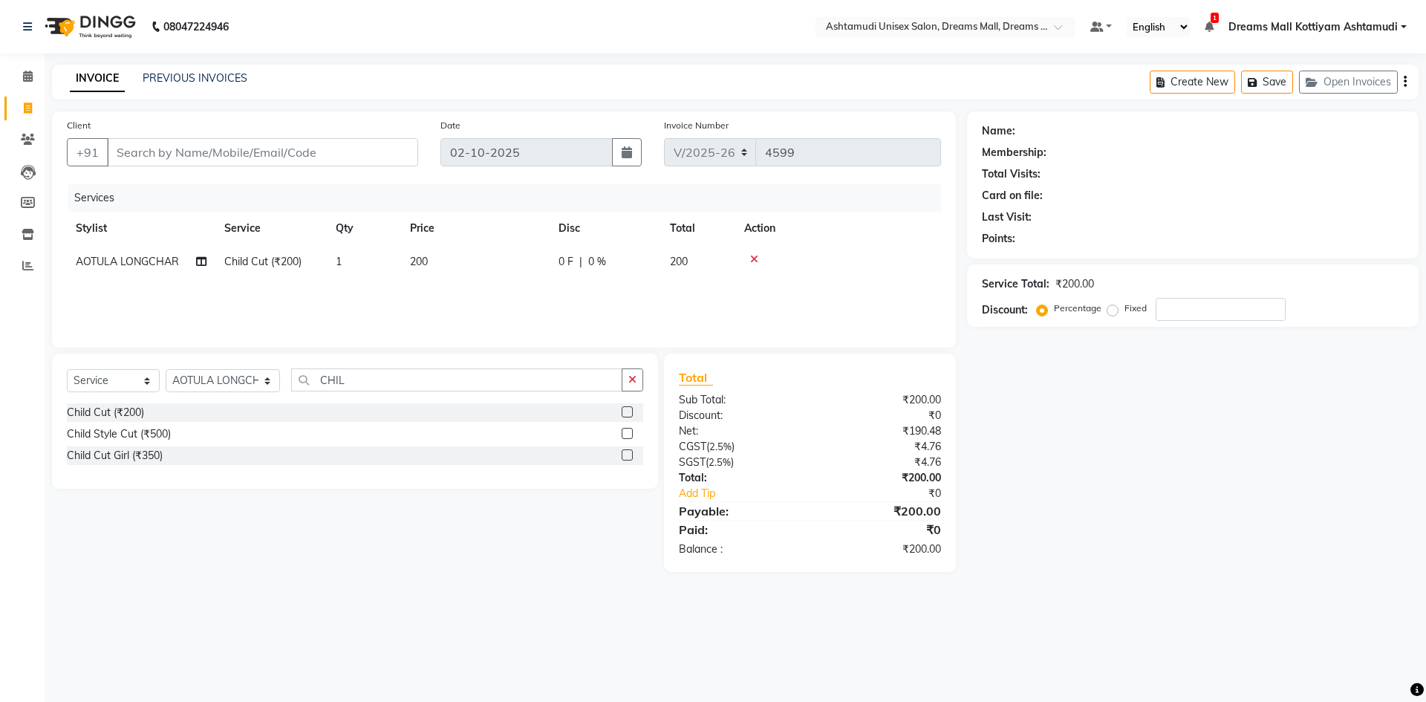
click at [632, 413] on label at bounding box center [627, 411] width 11 height 11
click at [631, 413] on input "checkbox" at bounding box center [627, 413] width 10 height 10
click at [754, 291] on icon at bounding box center [754, 292] width 8 height 10
click at [751, 257] on icon at bounding box center [754, 259] width 8 height 10
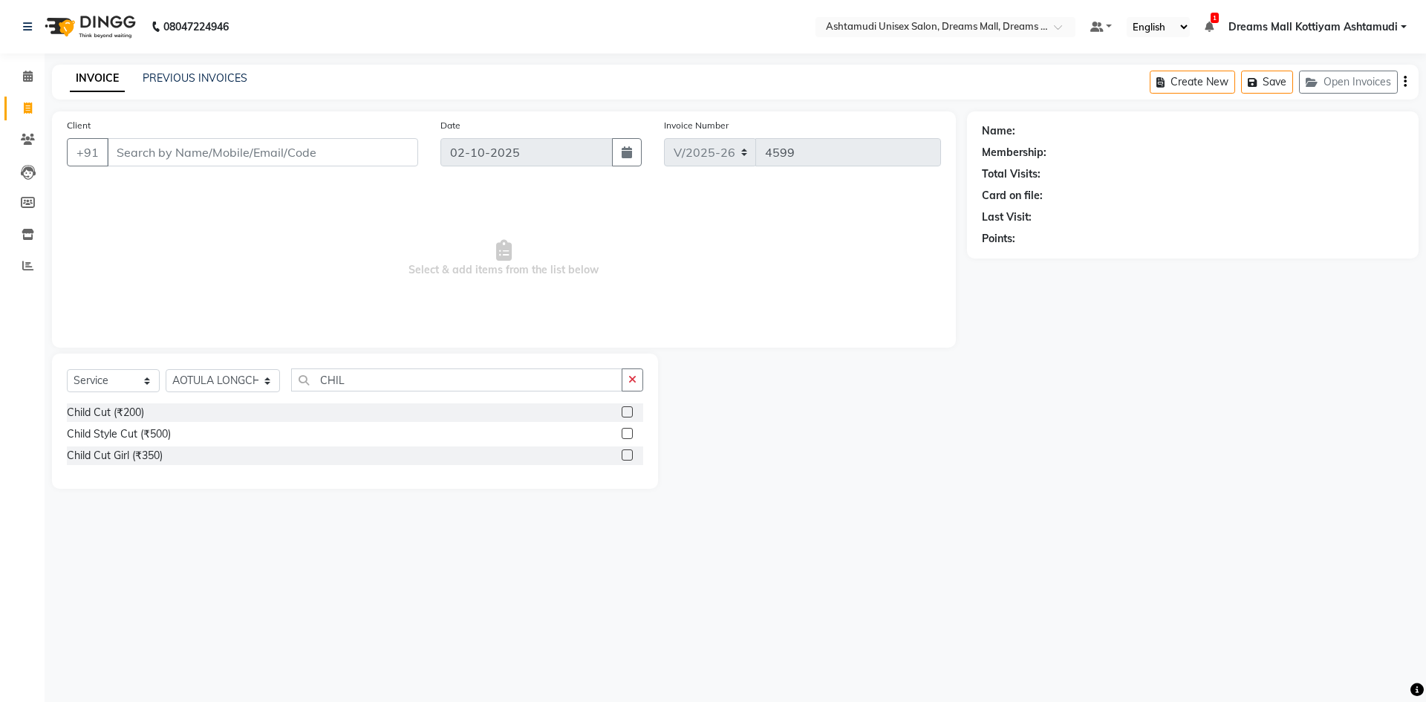
click at [626, 413] on label at bounding box center [627, 411] width 11 height 11
click at [626, 413] on input "checkbox" at bounding box center [627, 413] width 10 height 10
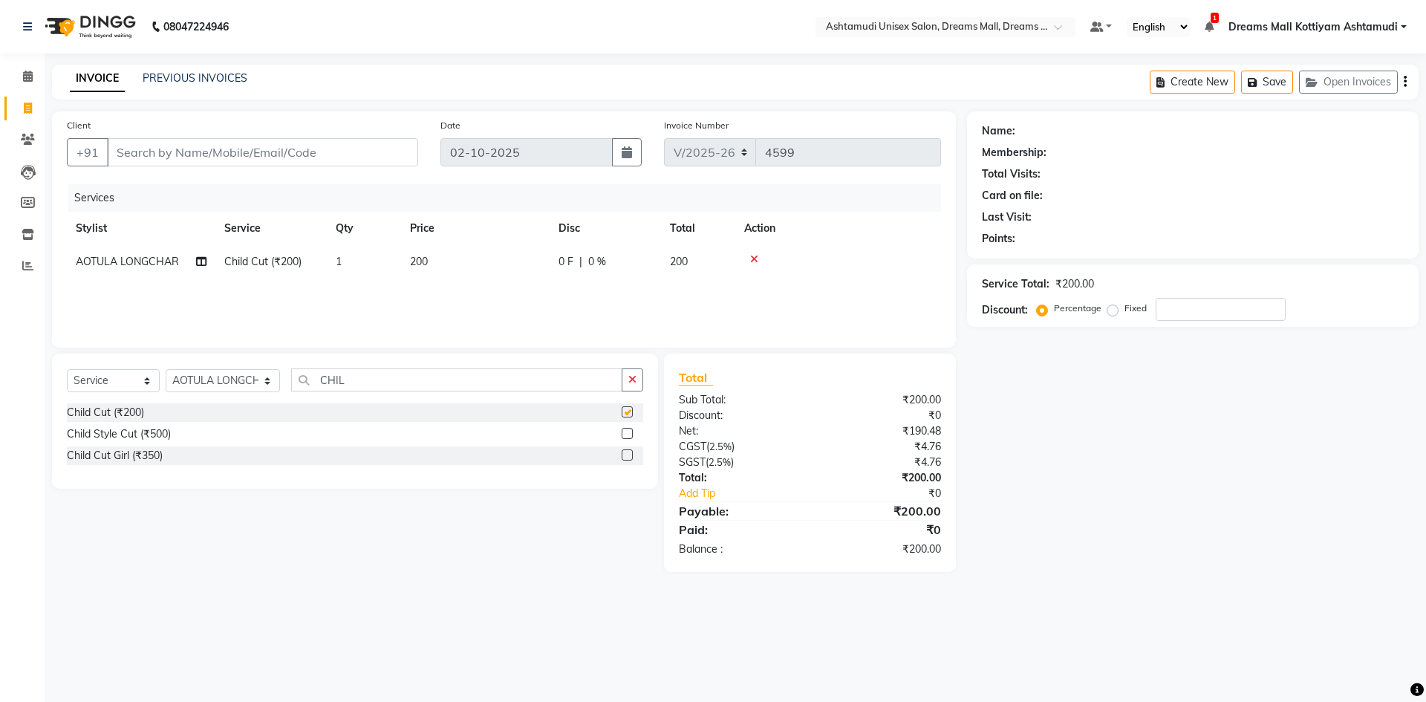
checkbox input "false"
click at [172, 149] on input "Client" at bounding box center [262, 152] width 311 height 28
type input "9"
type input "0"
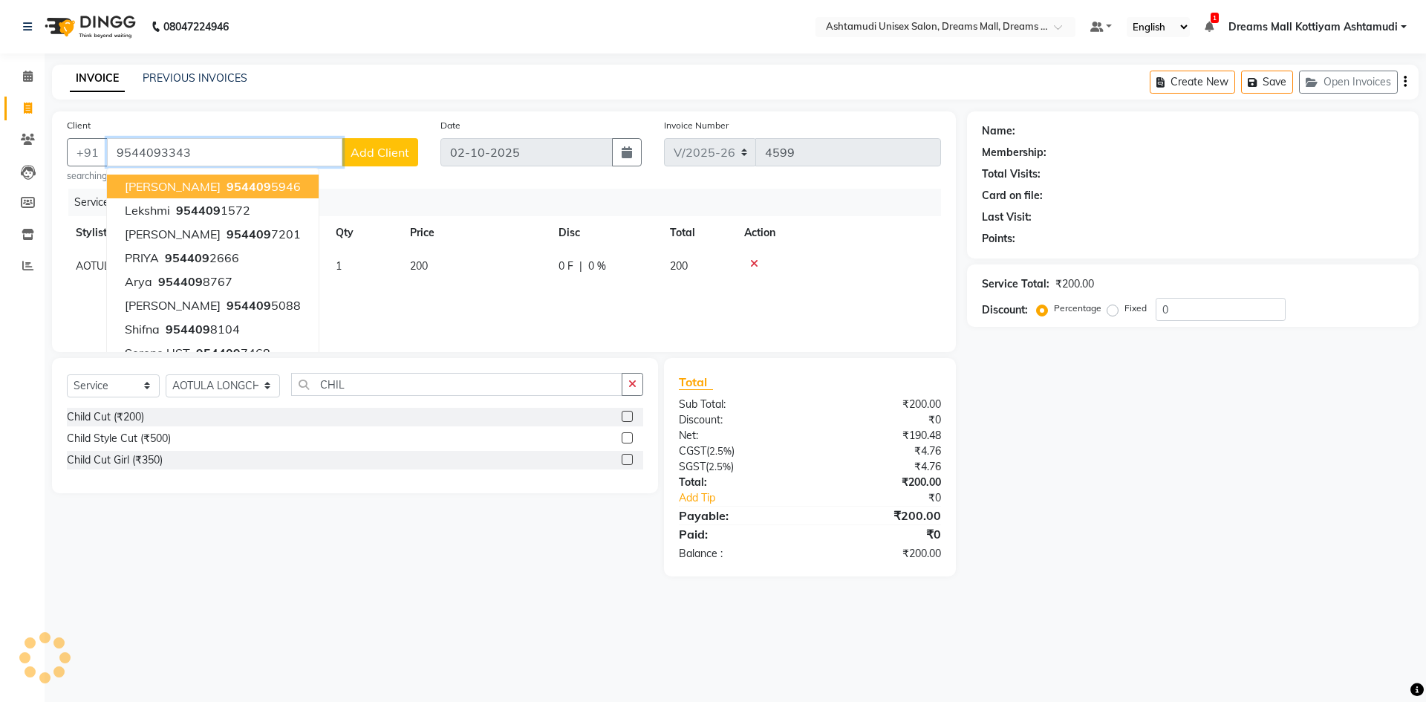
type input "9544093343"
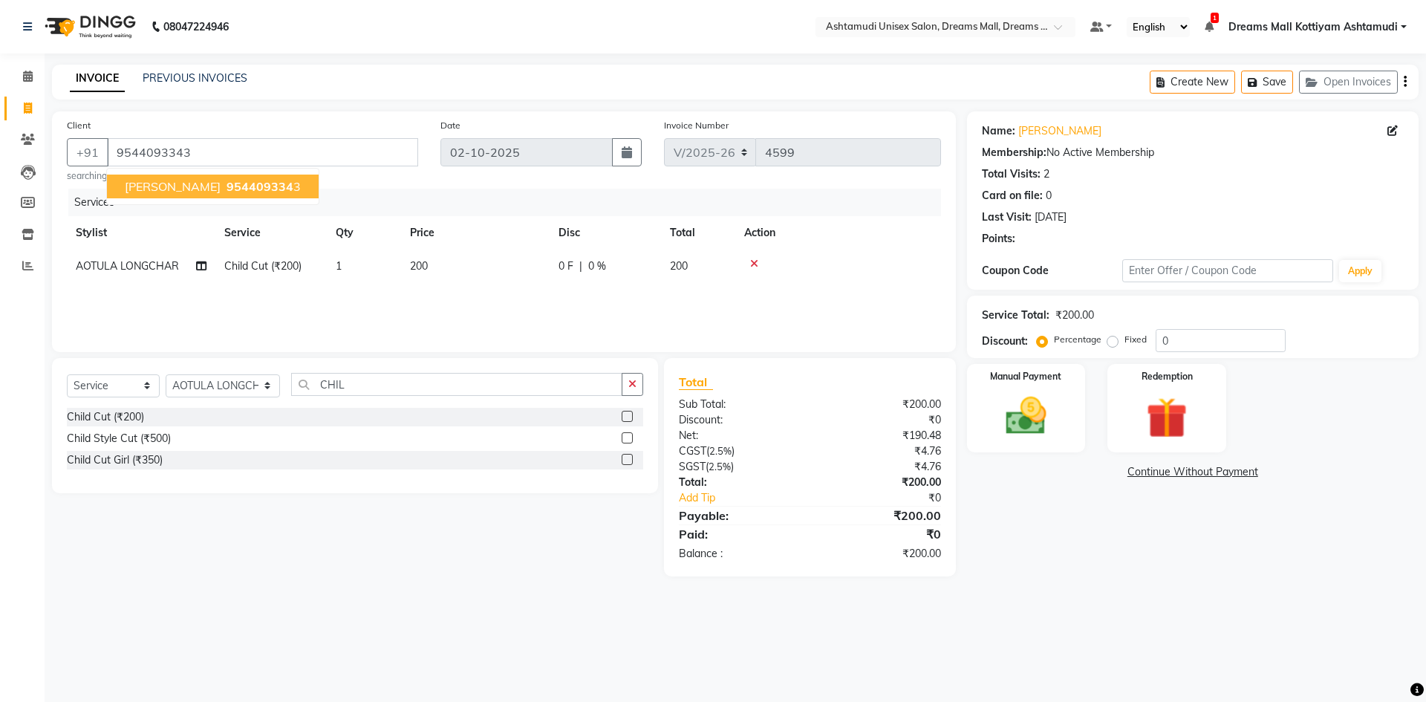
click at [226, 183] on span "954409334" at bounding box center [259, 186] width 67 height 15
click at [1056, 407] on img at bounding box center [1025, 415] width 69 height 49
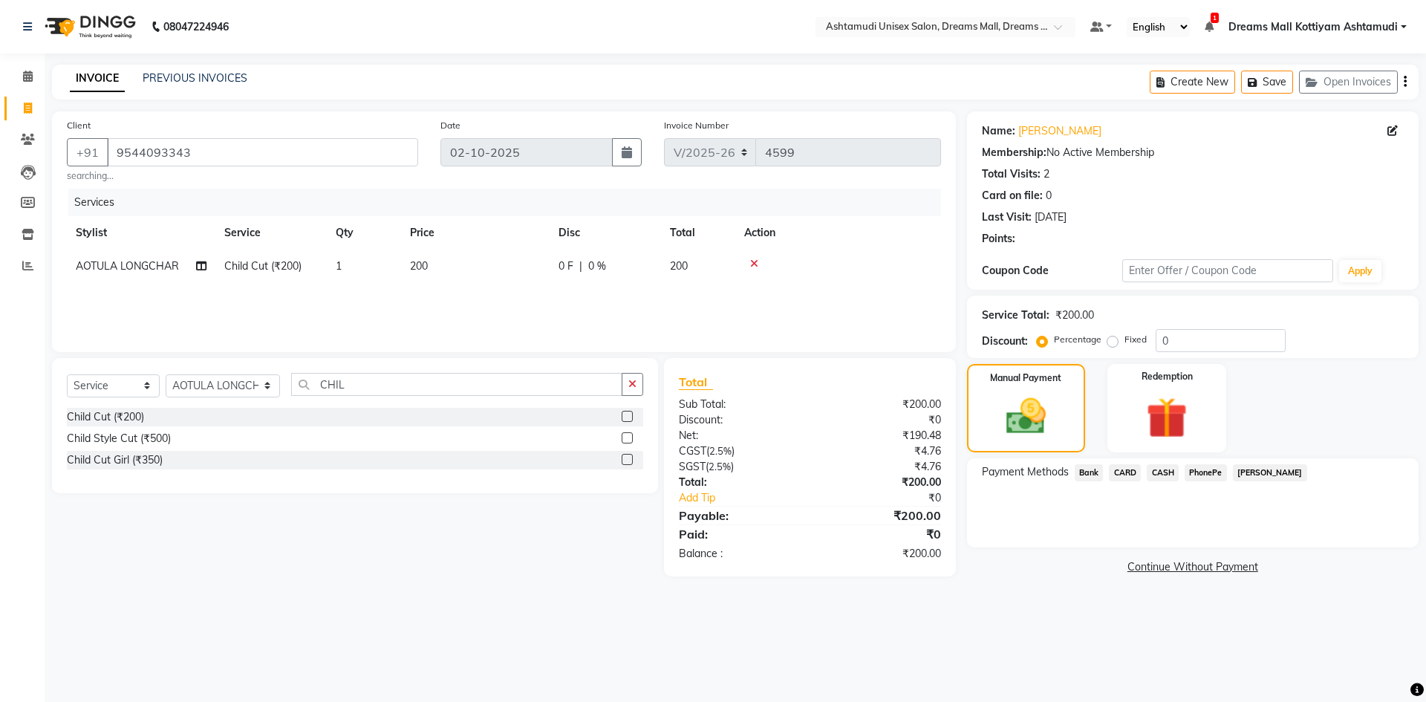
click at [1201, 472] on span "PhonePe" at bounding box center [1205, 472] width 42 height 17
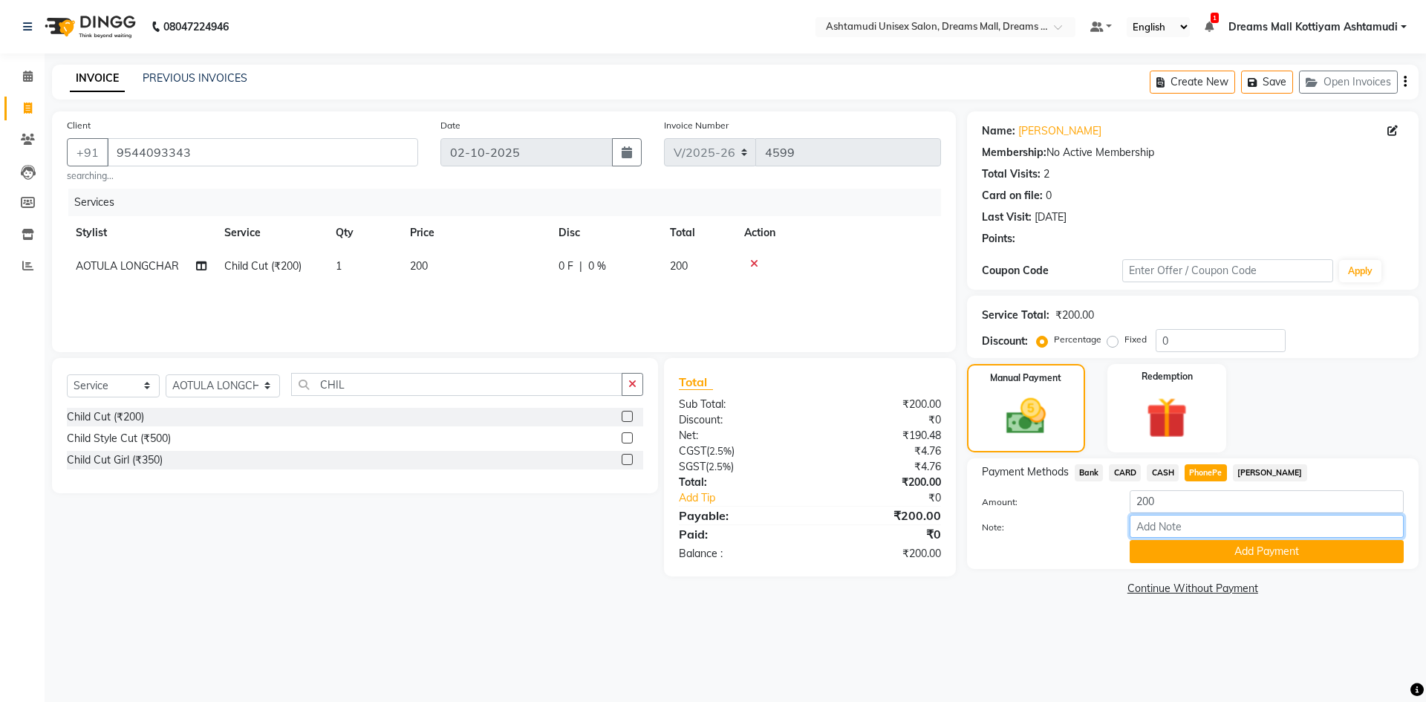
click at [1186, 523] on input "Note:" at bounding box center [1266, 526] width 274 height 23
type input "soorya"
click at [1246, 549] on button "Add Payment" at bounding box center [1266, 551] width 274 height 23
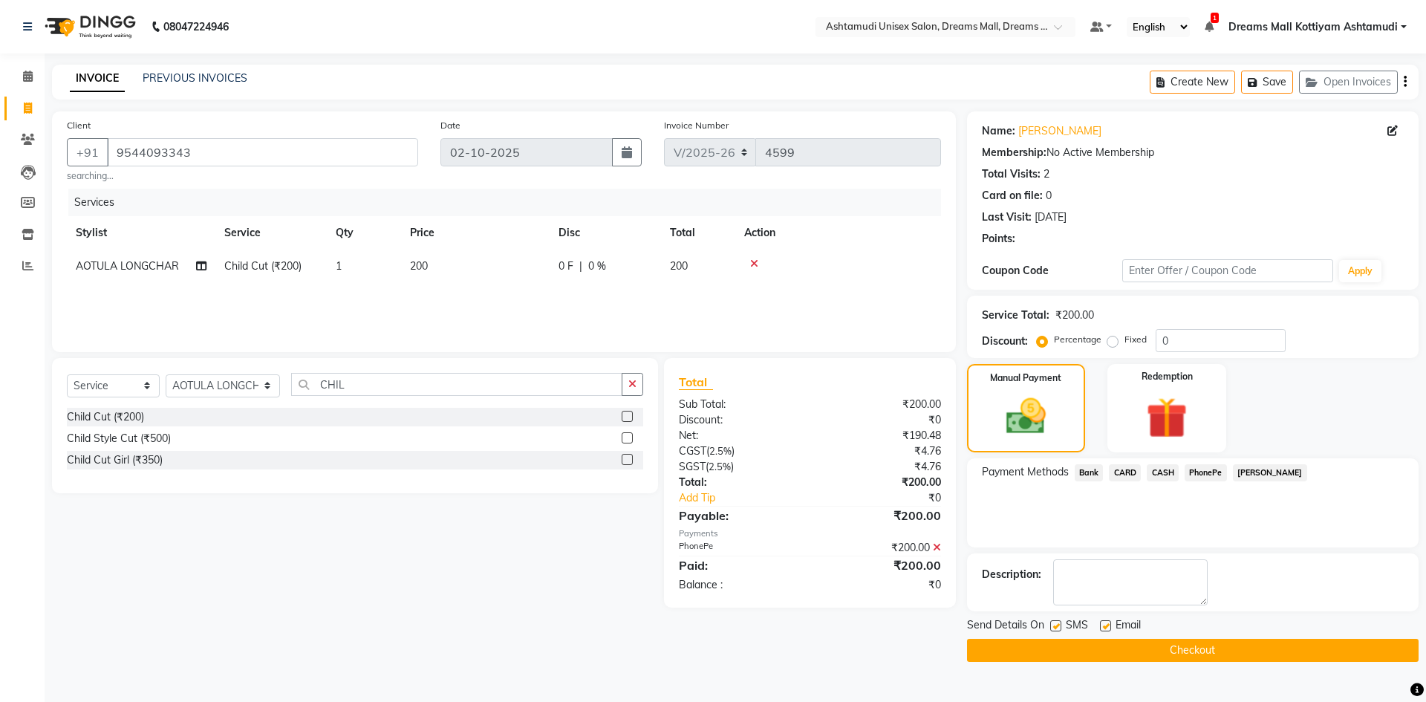
click at [1164, 645] on button "Checkout" at bounding box center [1192, 650] width 451 height 23
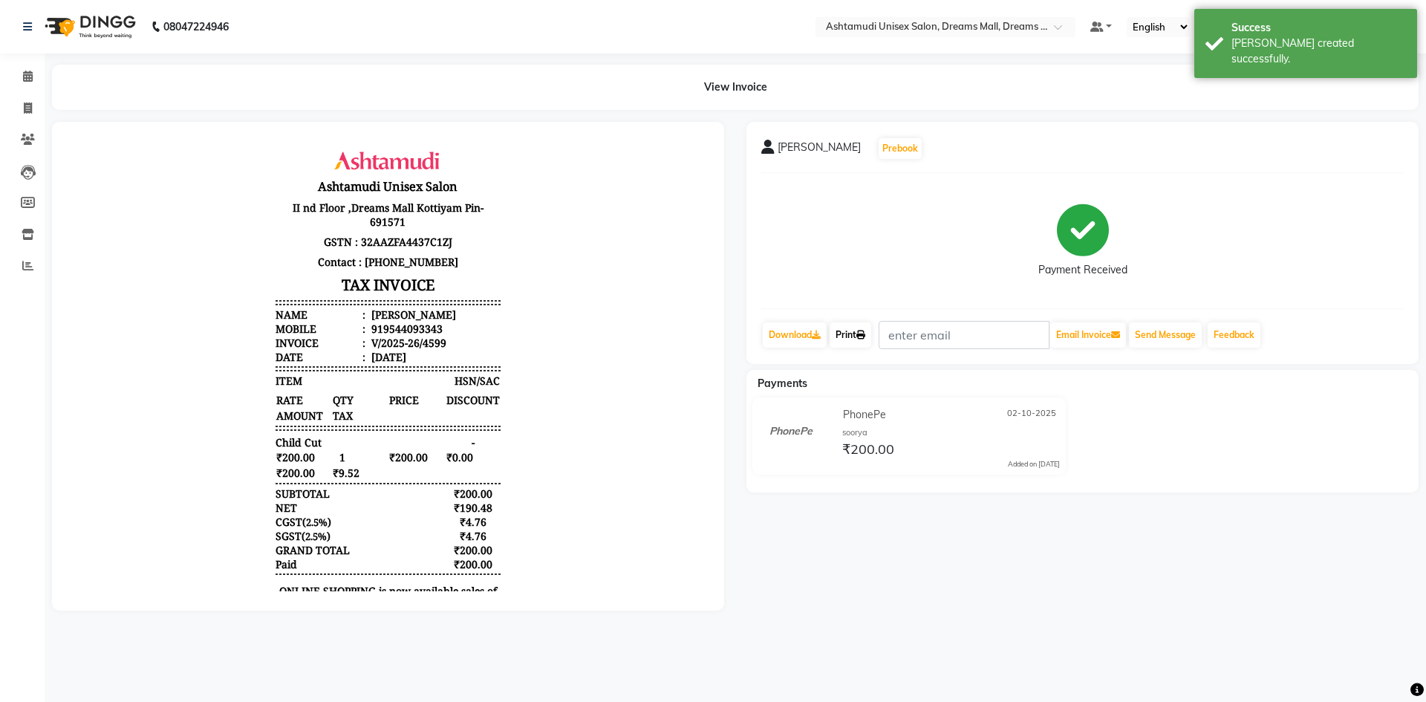
click at [848, 337] on link "Print" at bounding box center [850, 334] width 42 height 25
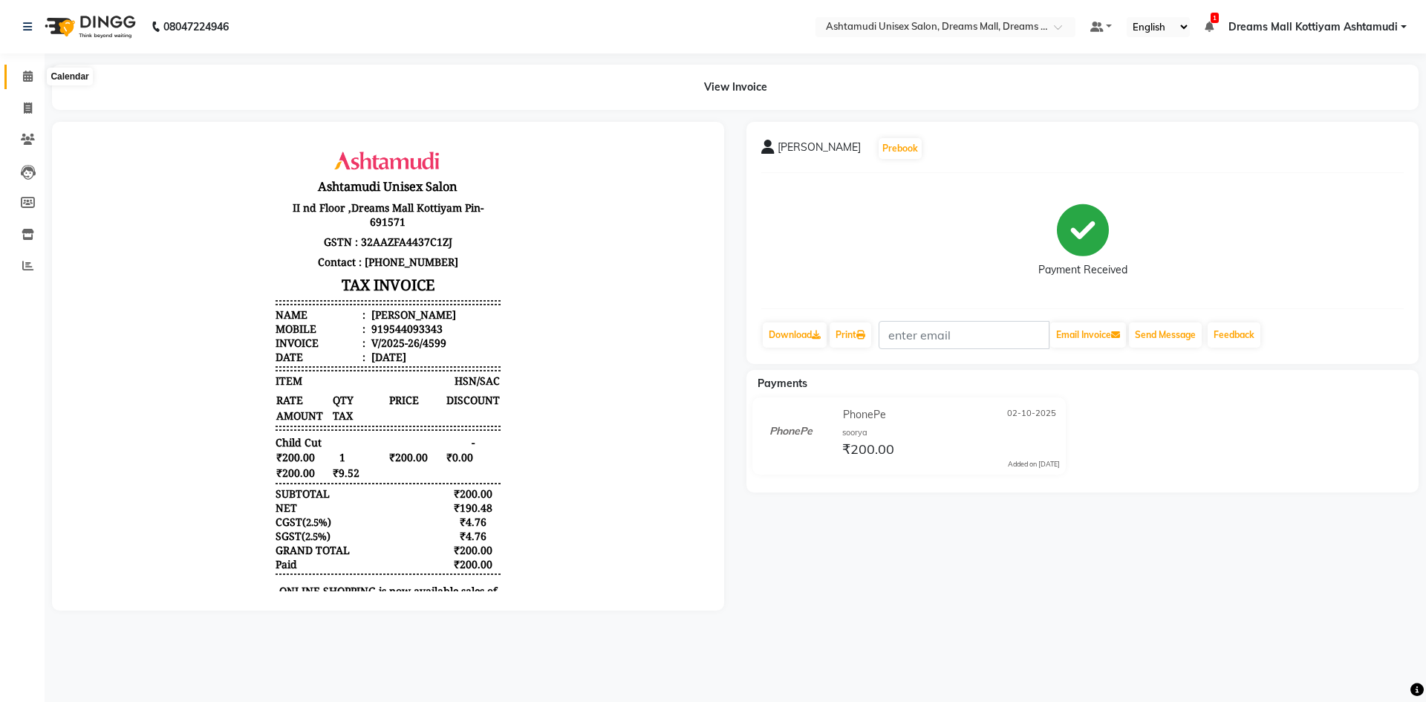
click at [30, 71] on icon at bounding box center [28, 76] width 10 height 11
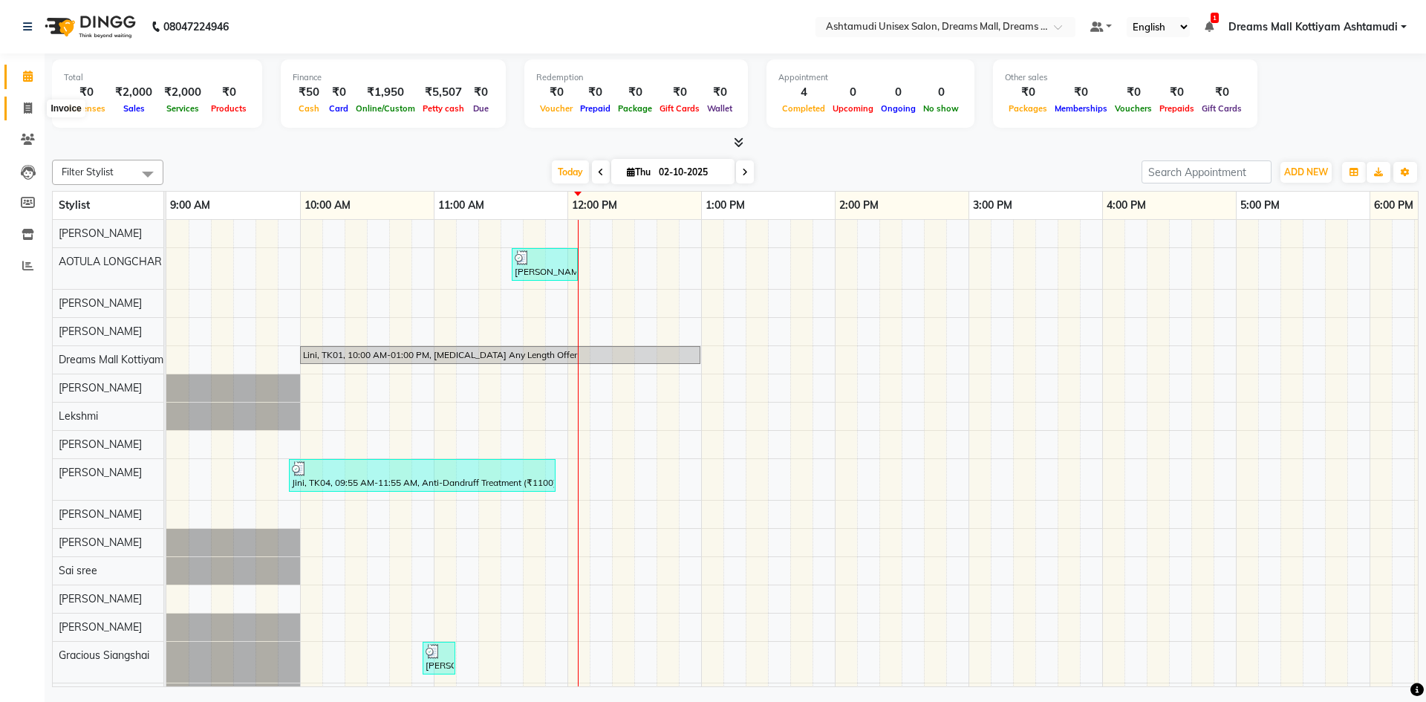
click at [35, 111] on span at bounding box center [28, 108] width 26 height 17
select select "service"
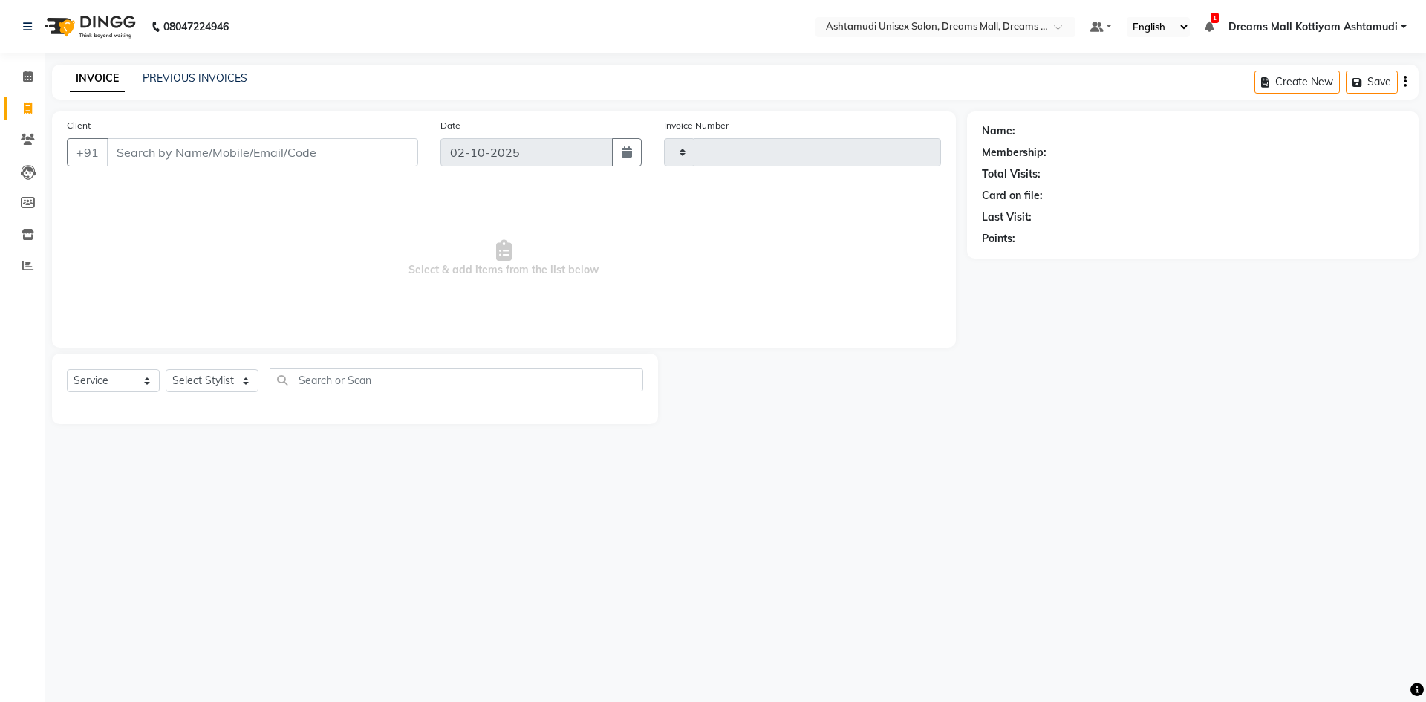
type input "4600"
select select "7264"
click at [29, 269] on icon at bounding box center [27, 265] width 11 height 11
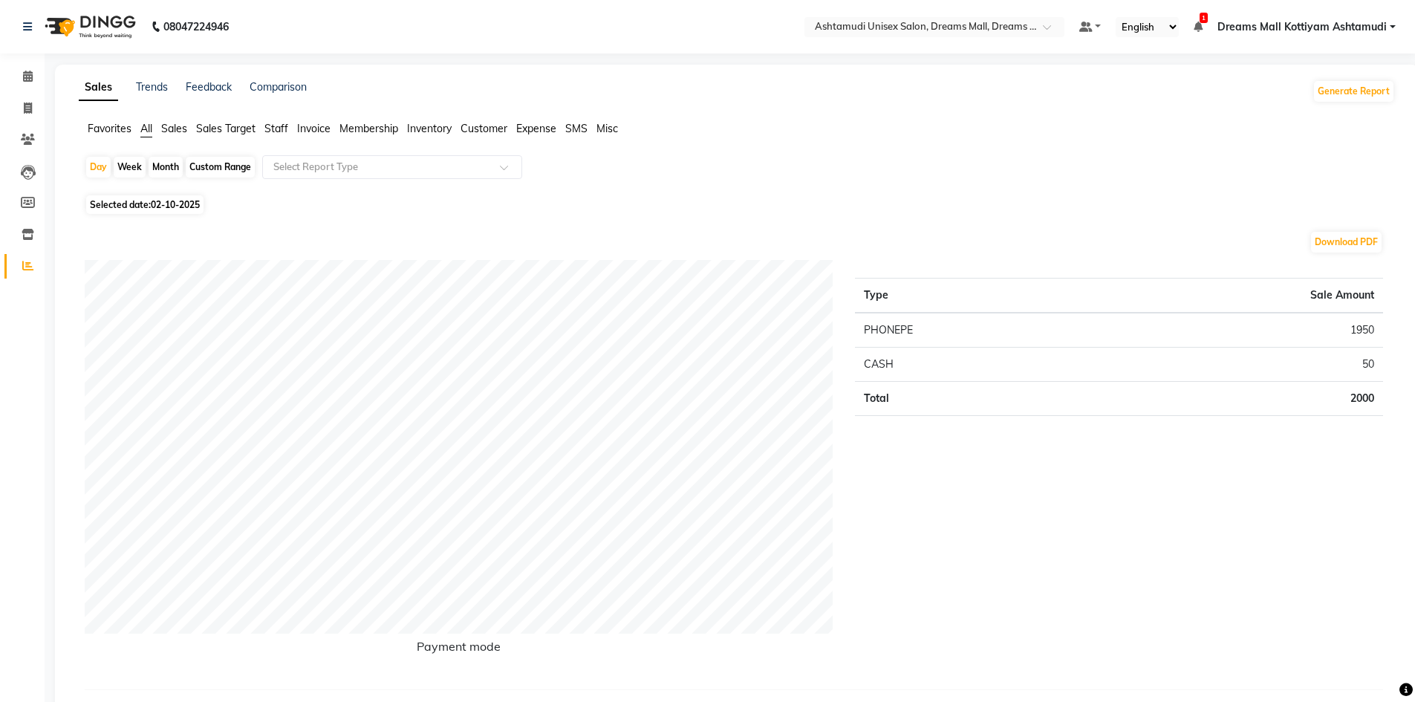
click at [185, 209] on span "02-10-2025" at bounding box center [175, 204] width 49 height 11
select select "10"
select select "2025"
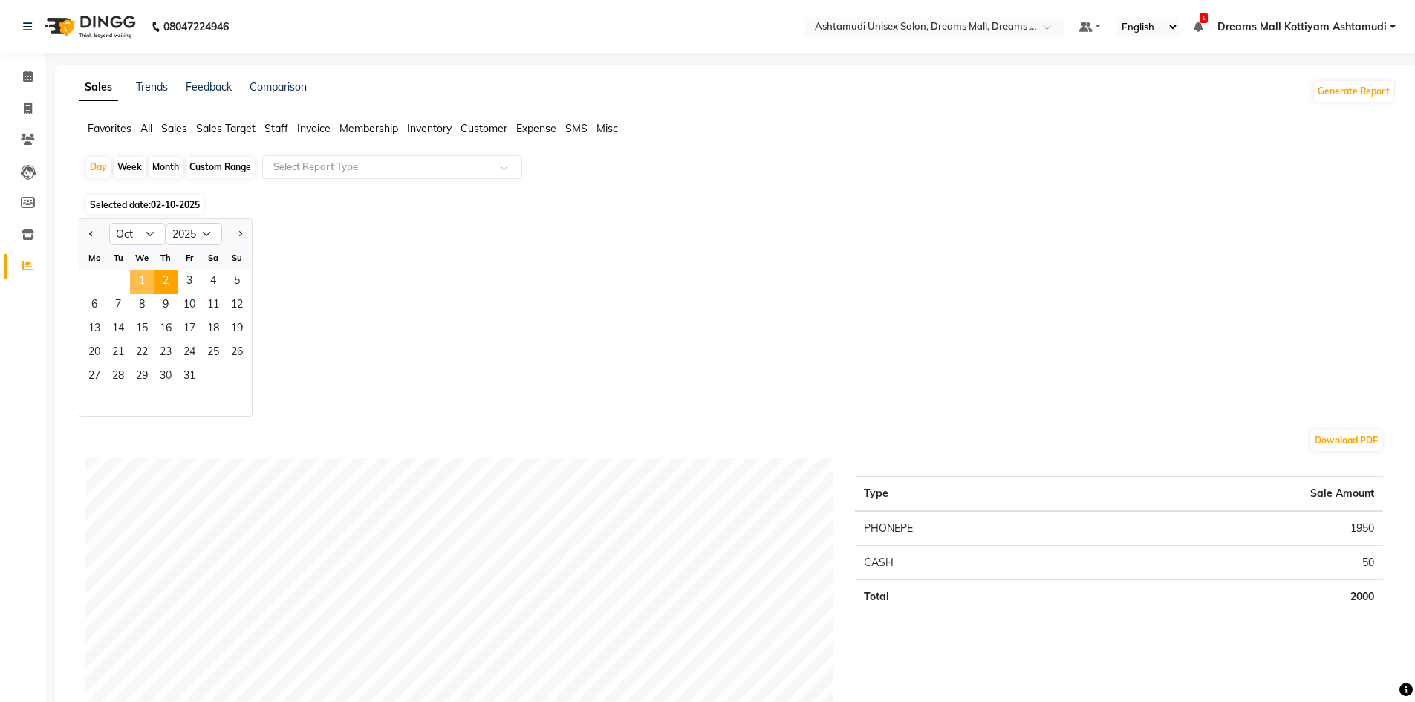
click at [149, 281] on span "1" at bounding box center [142, 282] width 24 height 24
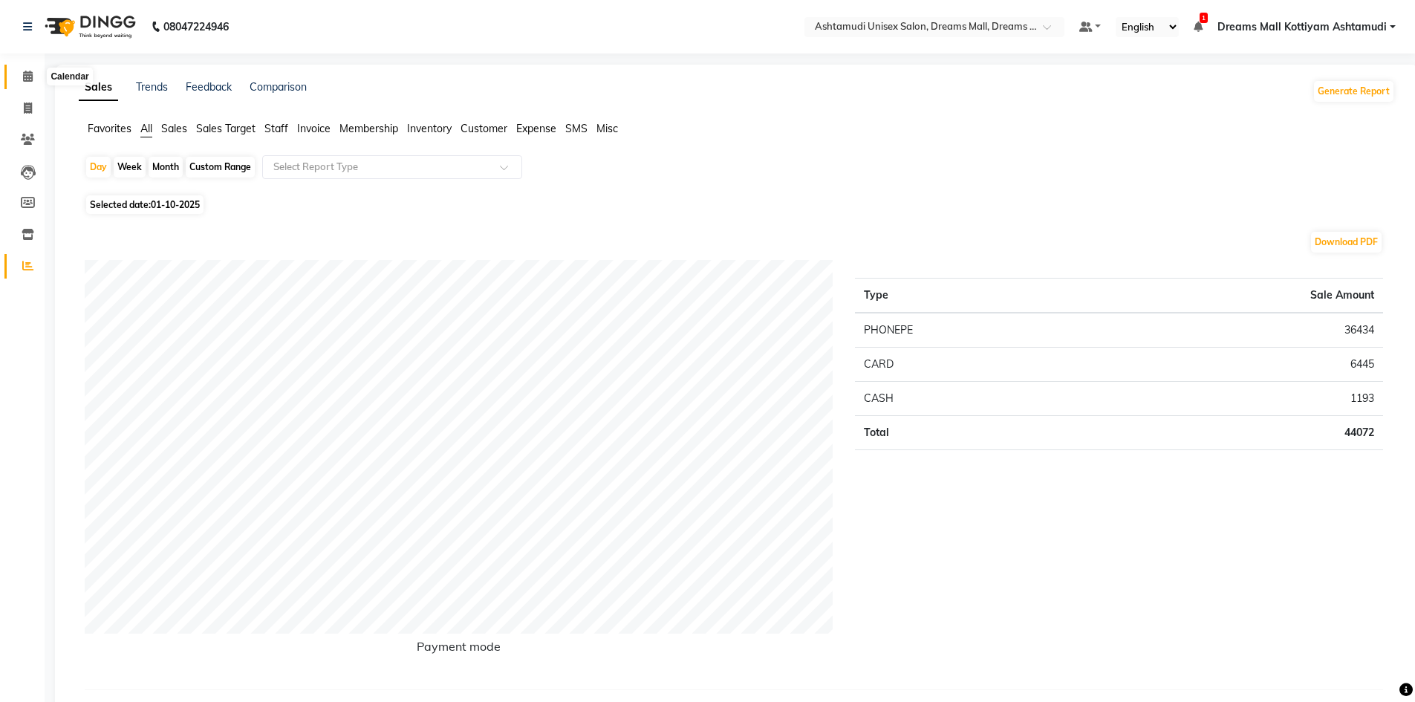
click at [29, 76] on icon at bounding box center [28, 76] width 10 height 11
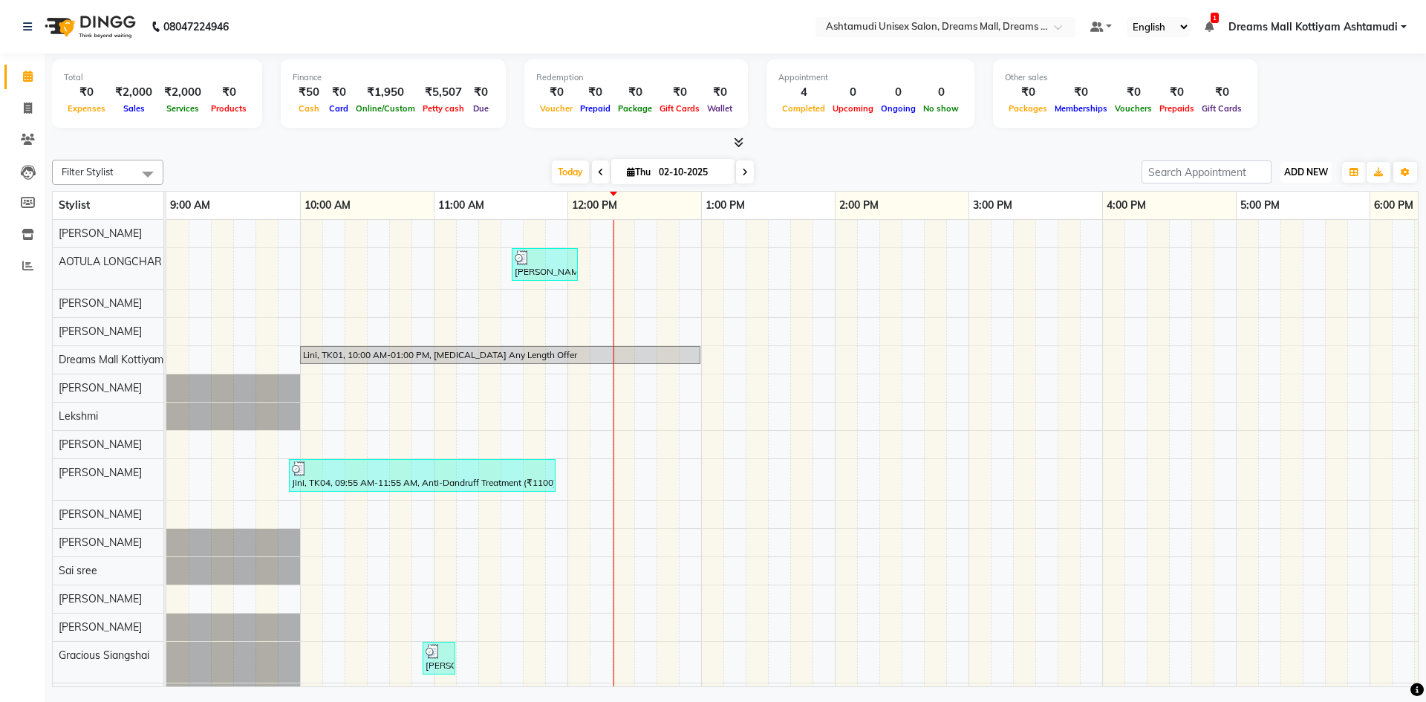
click at [1311, 169] on span "ADD NEW" at bounding box center [1306, 171] width 44 height 11
click at [1271, 261] on link "Add Attendance" at bounding box center [1271, 258] width 117 height 19
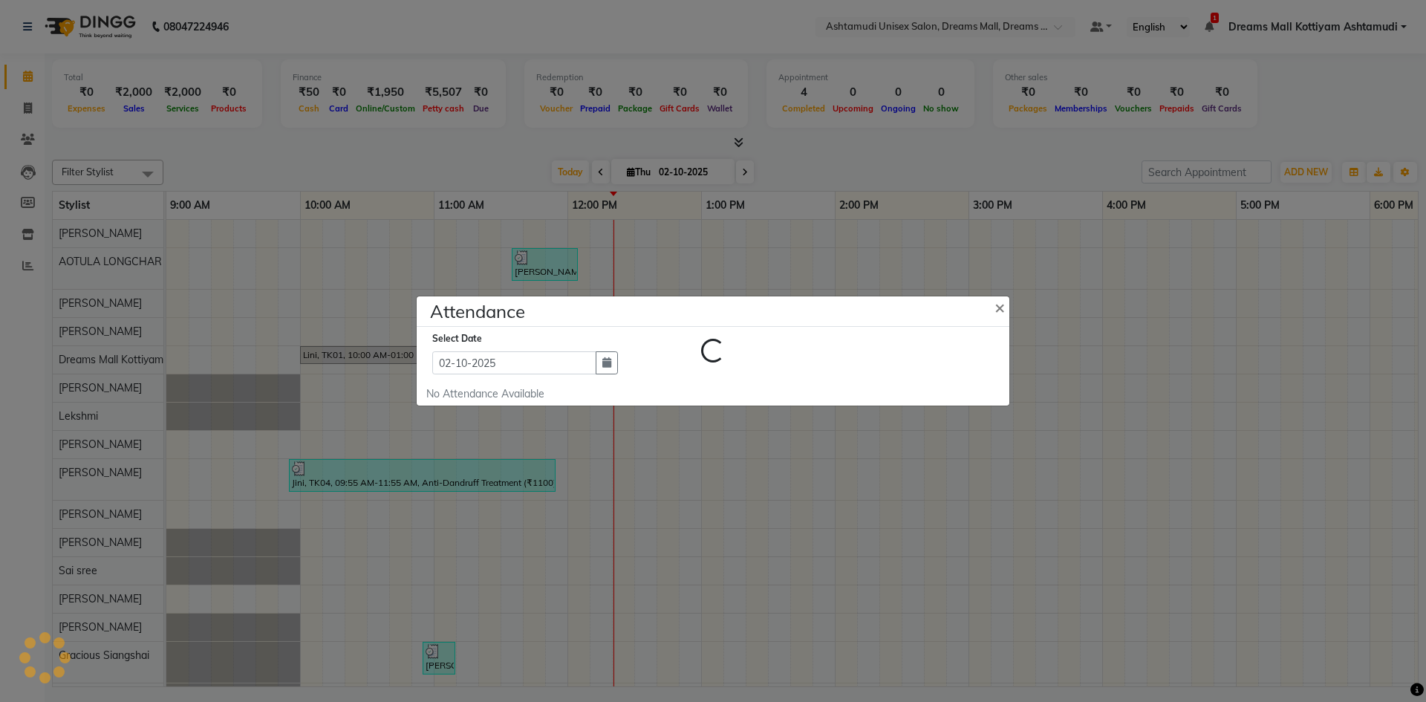
select select "A"
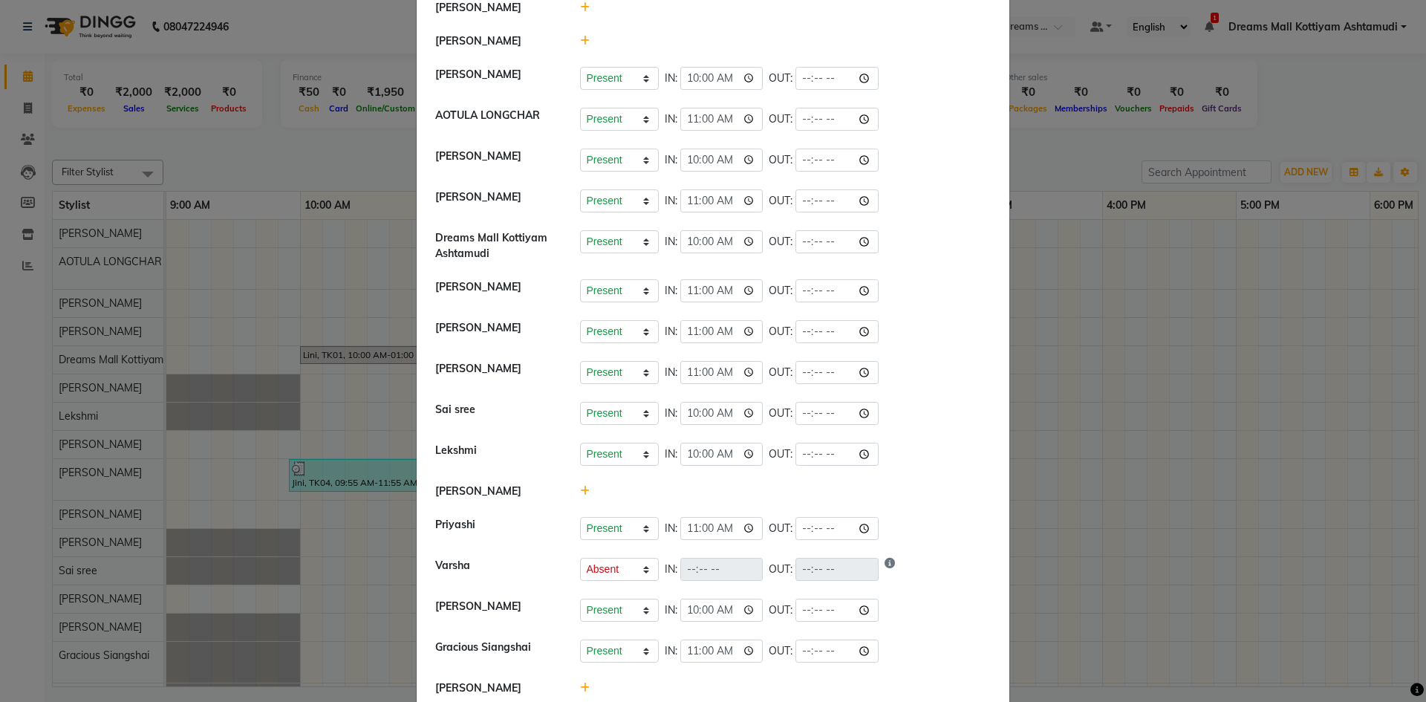
scroll to position [149, 0]
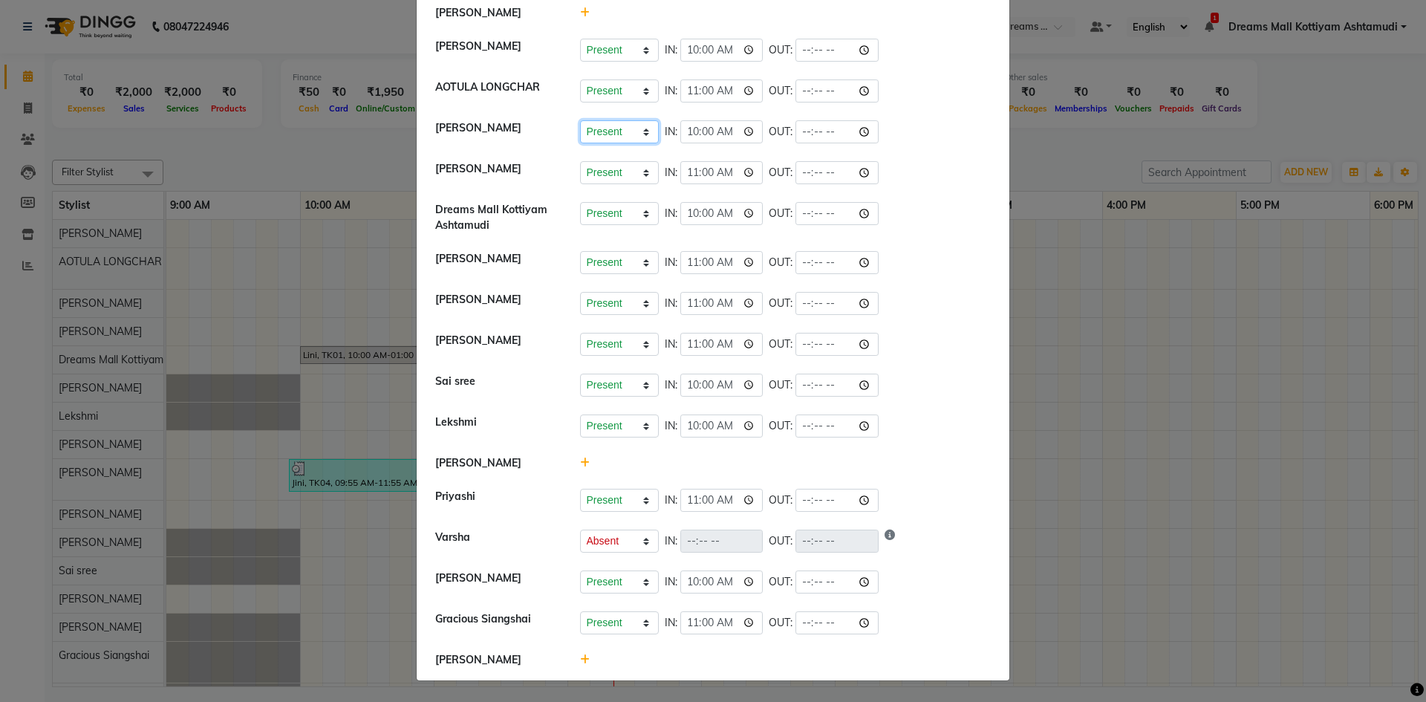
click at [641, 130] on select "Present Absent Late Half Day Weekly Off" at bounding box center [619, 131] width 79 height 23
select select "A"
click at [580, 120] on select "Present Absent Late Half Day Weekly Off" at bounding box center [619, 131] width 79 height 23
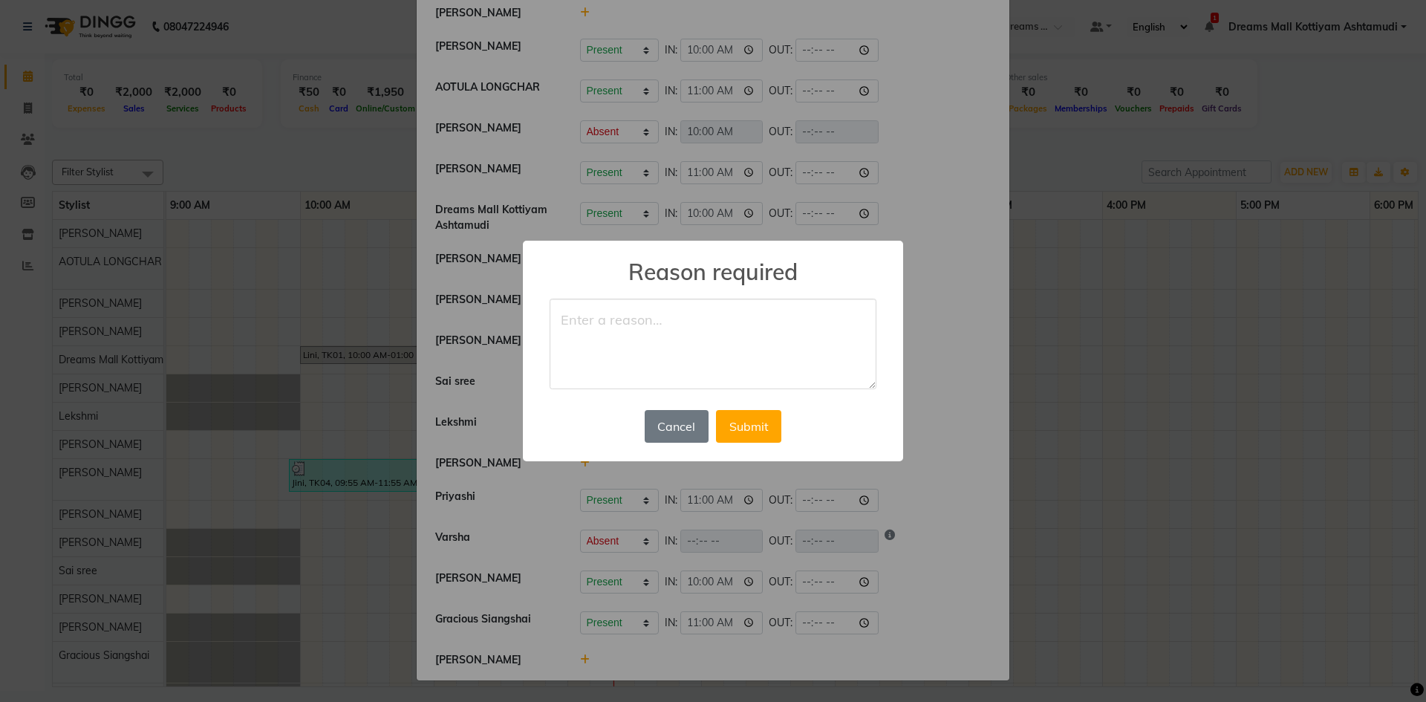
click at [594, 333] on textarea at bounding box center [712, 343] width 327 height 91
type textarea "OFF"
click at [746, 425] on button "Submit" at bounding box center [748, 426] width 65 height 33
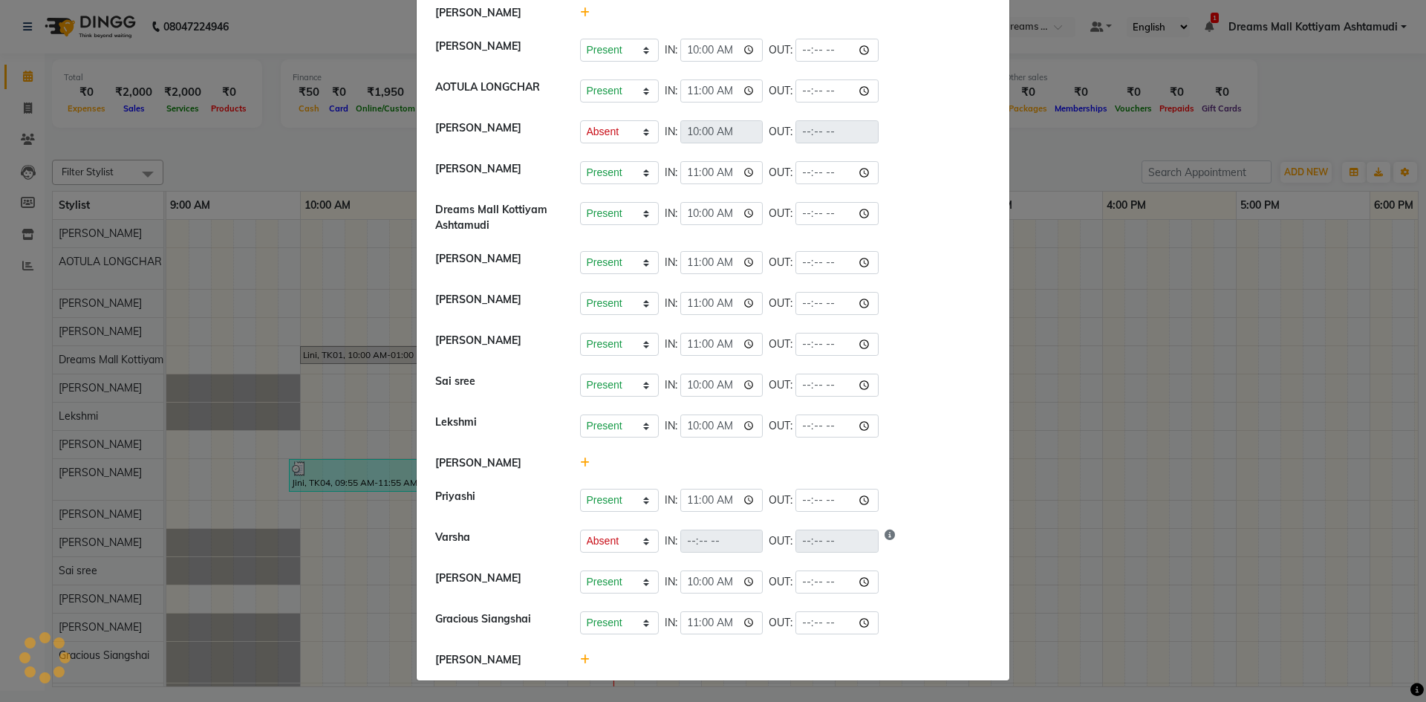
select select "A"
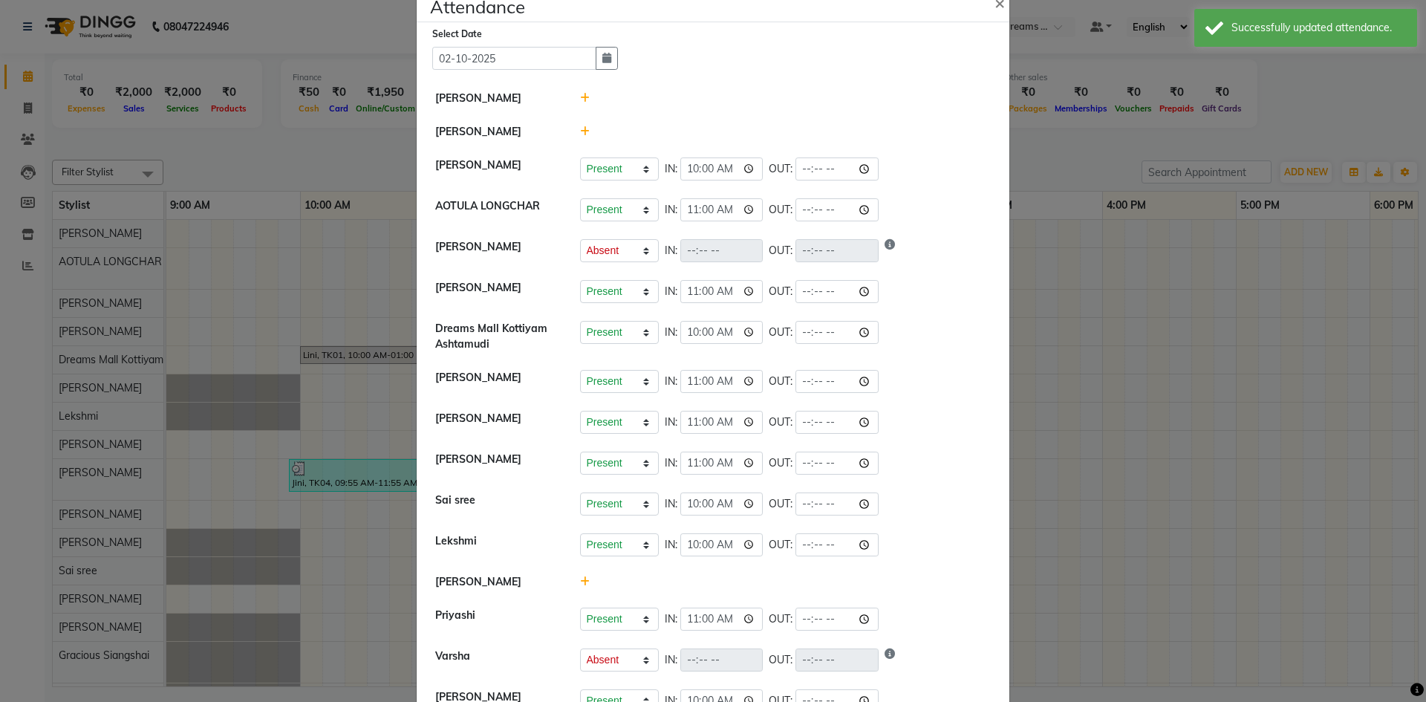
scroll to position [0, 0]
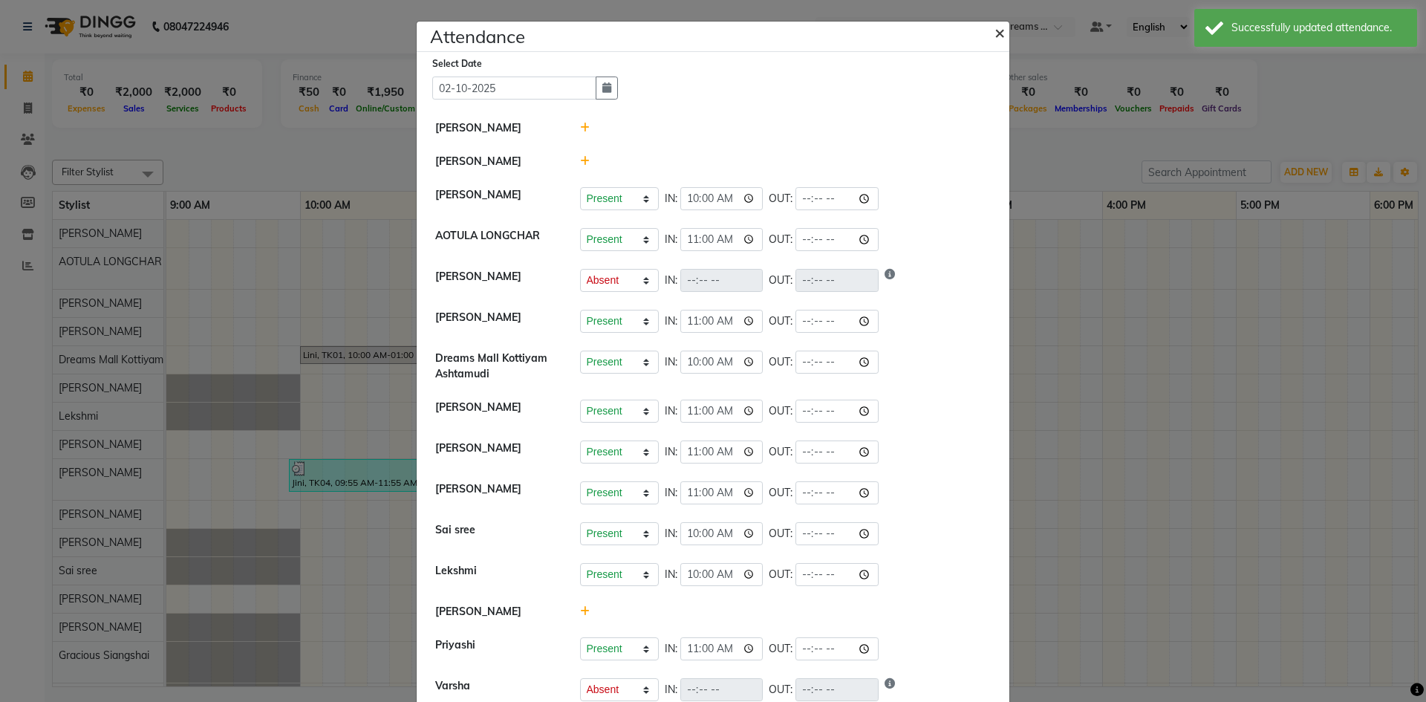
click at [987, 32] on button "×" at bounding box center [1000, 32] width 37 height 42
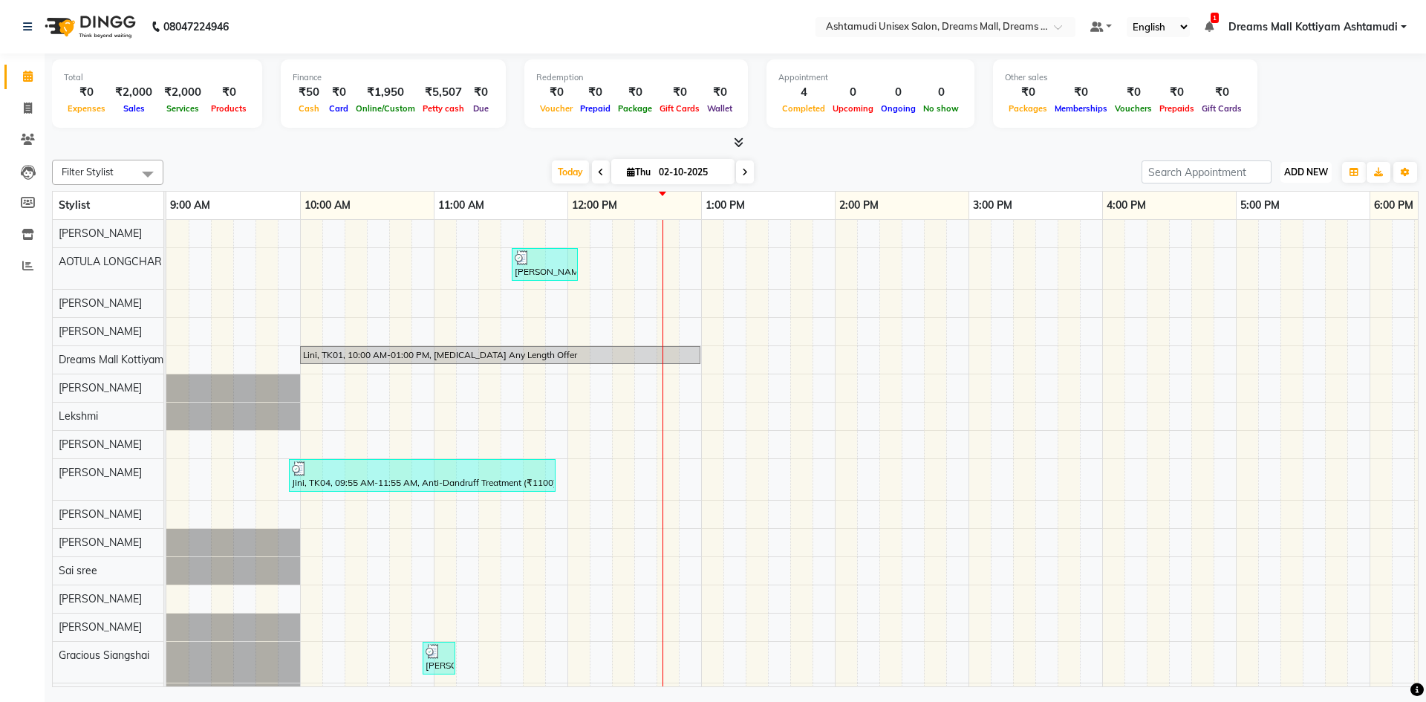
click at [1318, 182] on button "ADD NEW Toggle Dropdown" at bounding box center [1305, 172] width 51 height 21
click at [1273, 215] on link "Add Invoice" at bounding box center [1271, 219] width 117 height 19
select select "7264"
select select "service"
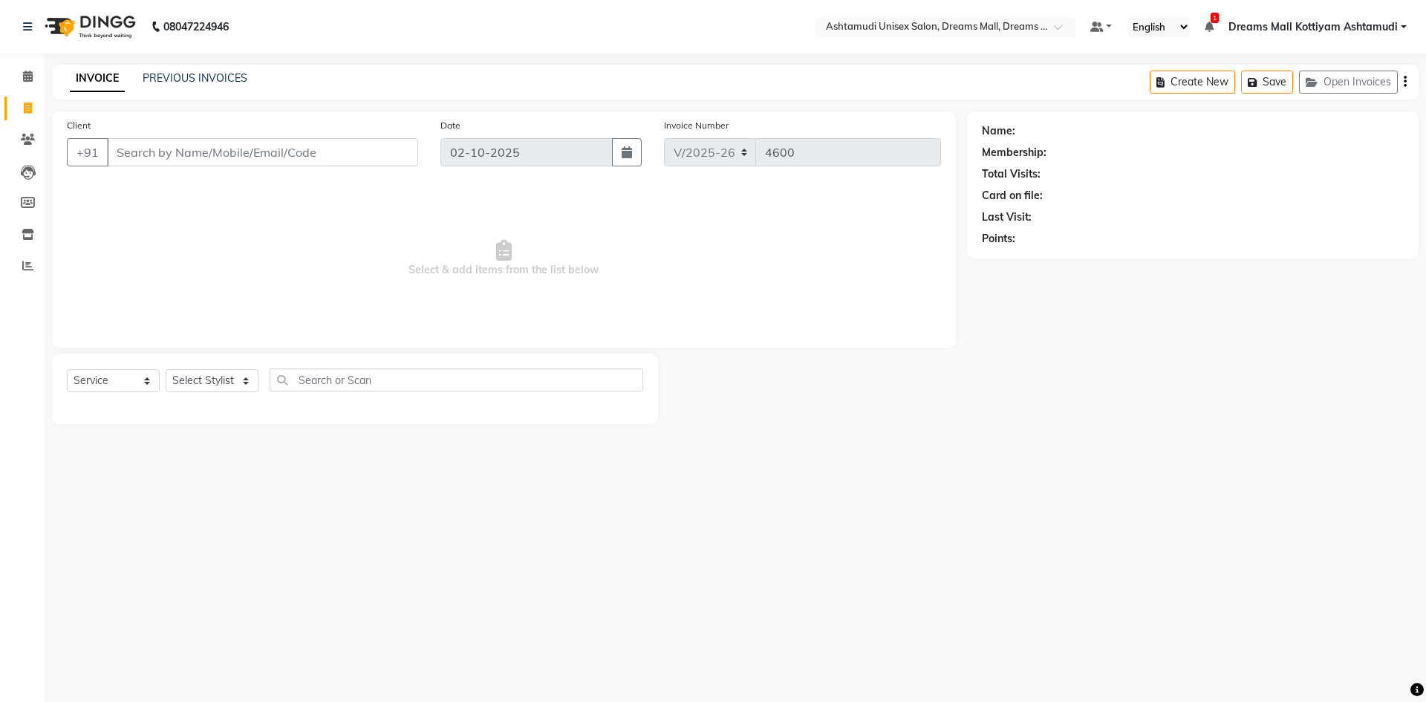
drag, startPoint x: 143, startPoint y: 147, endPoint x: 151, endPoint y: 140, distance: 10.0
click at [149, 143] on input "Client" at bounding box center [262, 152] width 311 height 28
type input "7736352866"
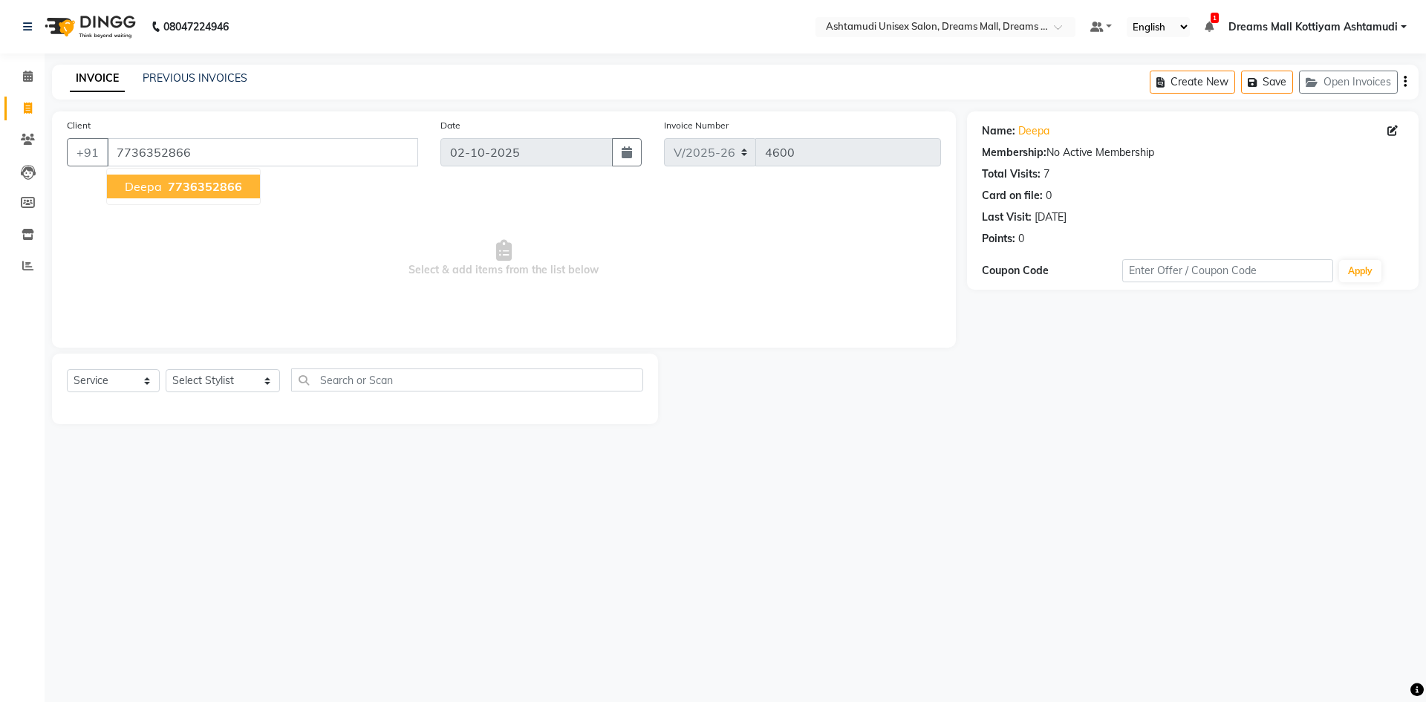
click at [1144, 557] on div "08047224946 Select Location × Ashtamudi Unisex Salon, Dreams Mall, Dreams Mall …" at bounding box center [713, 351] width 1426 height 702
click at [206, 382] on select "Select Stylist [PERSON_NAME] AOTULA LONGCHAR [PERSON_NAME] BIKI SARKI [PERSON_N…" at bounding box center [223, 380] width 114 height 23
select select "68167"
click at [166, 369] on select "Select Stylist [PERSON_NAME] AOTULA LONGCHAR [PERSON_NAME] BIKI SARKI [PERSON_N…" at bounding box center [223, 380] width 114 height 23
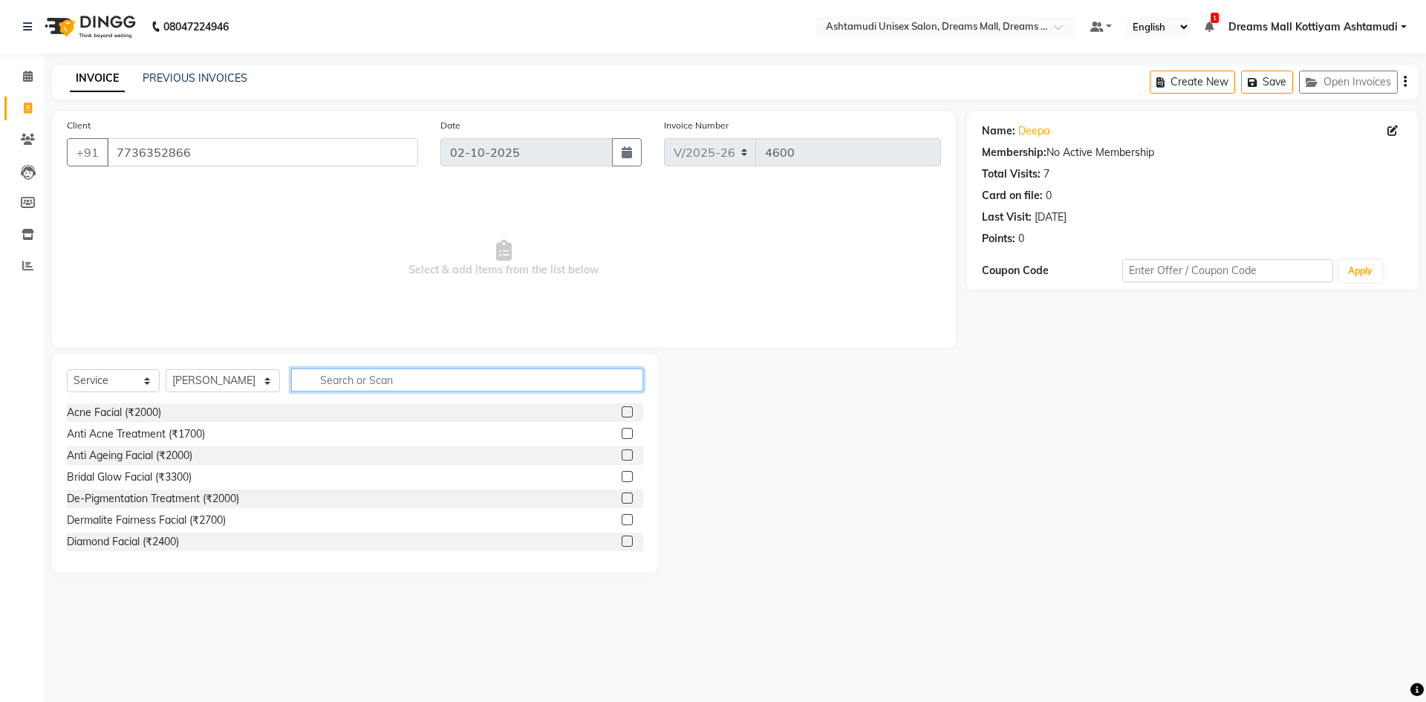
drag, startPoint x: 376, startPoint y: 379, endPoint x: 376, endPoint y: 368, distance: 10.4
click at [376, 376] on input "text" at bounding box center [467, 379] width 352 height 23
type input "CUT"
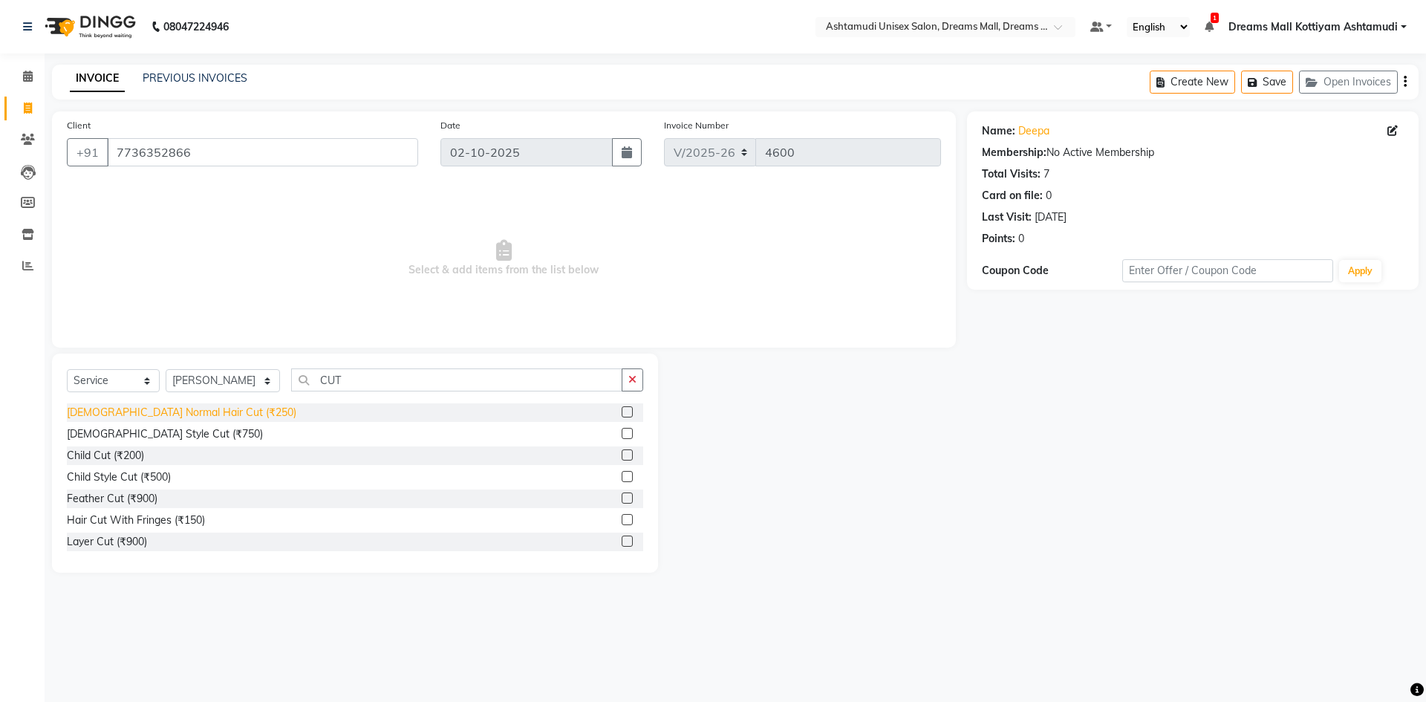
click at [157, 415] on div "[DEMOGRAPHIC_DATA] Normal Hair Cut (₹250)" at bounding box center [181, 413] width 229 height 16
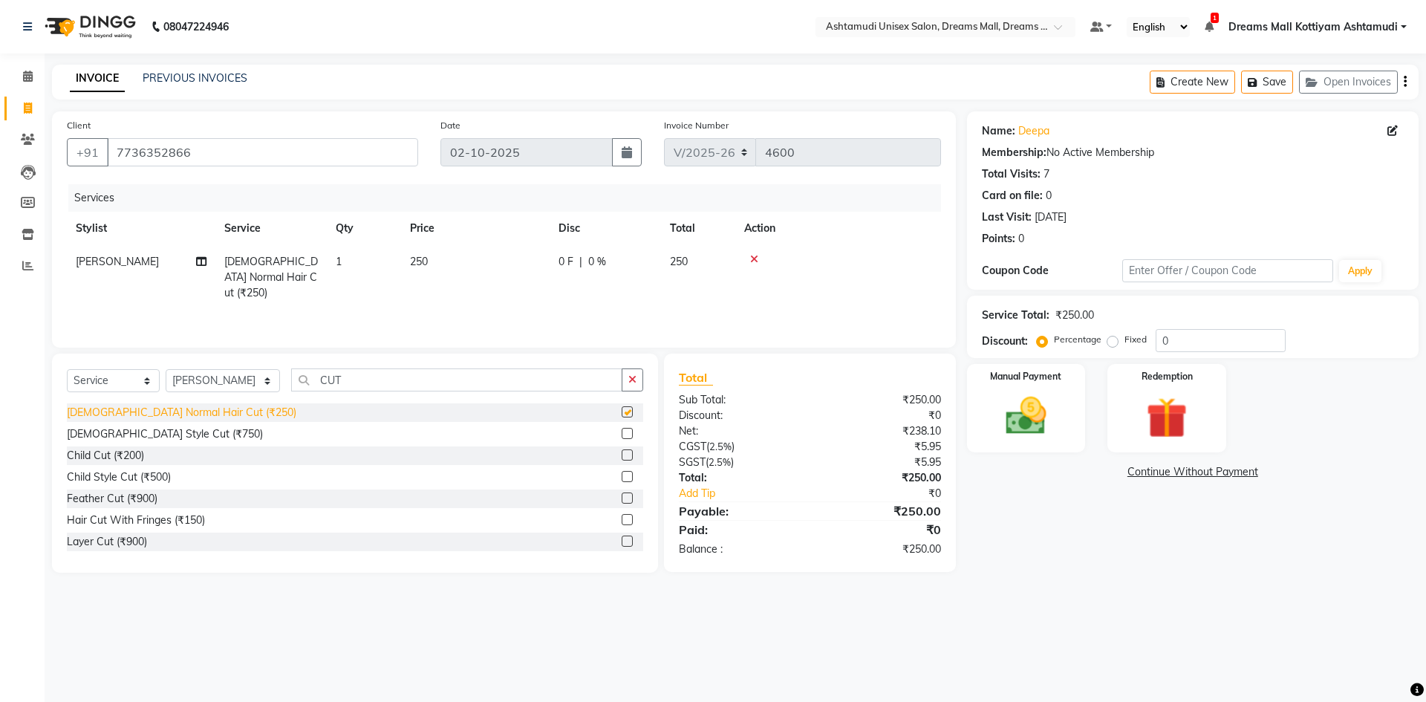
checkbox input "false"
click at [1038, 370] on label "Manual Payment" at bounding box center [1026, 375] width 74 height 14
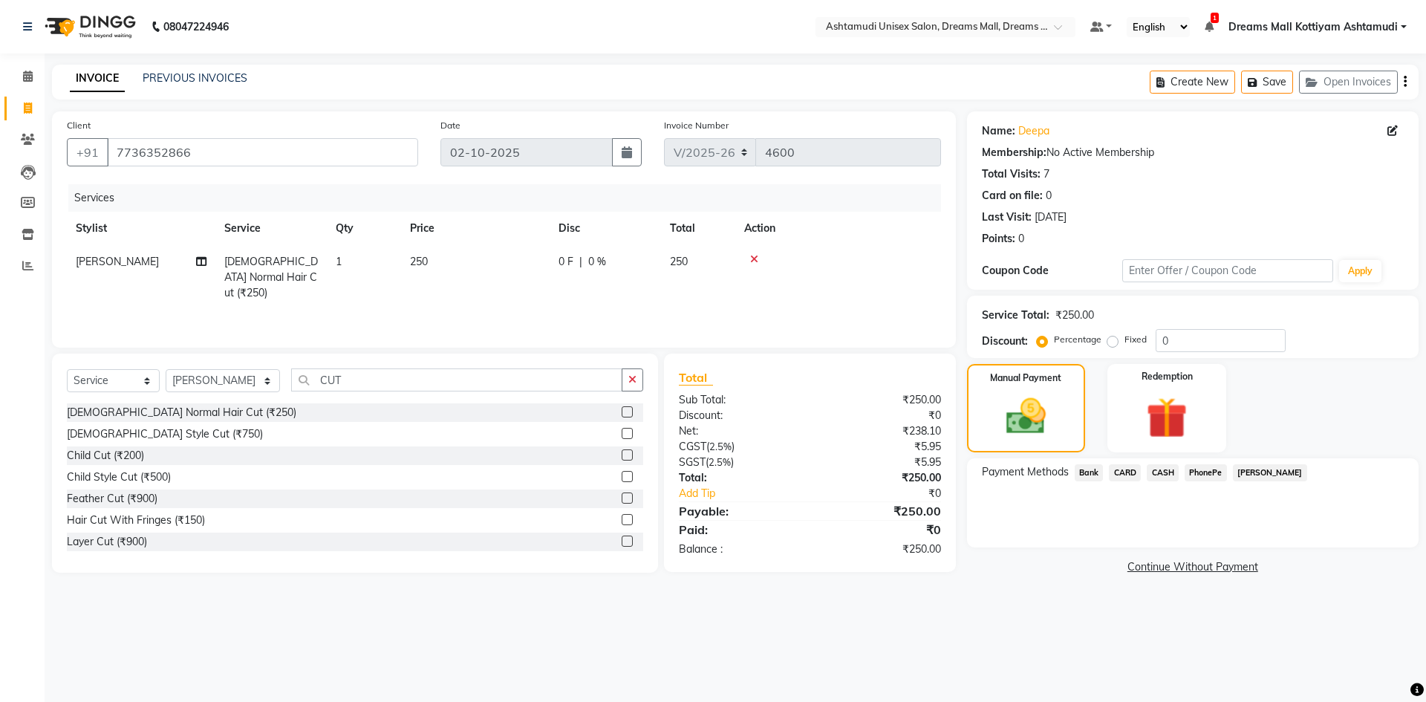
click at [1210, 472] on span "PhonePe" at bounding box center [1205, 472] width 42 height 17
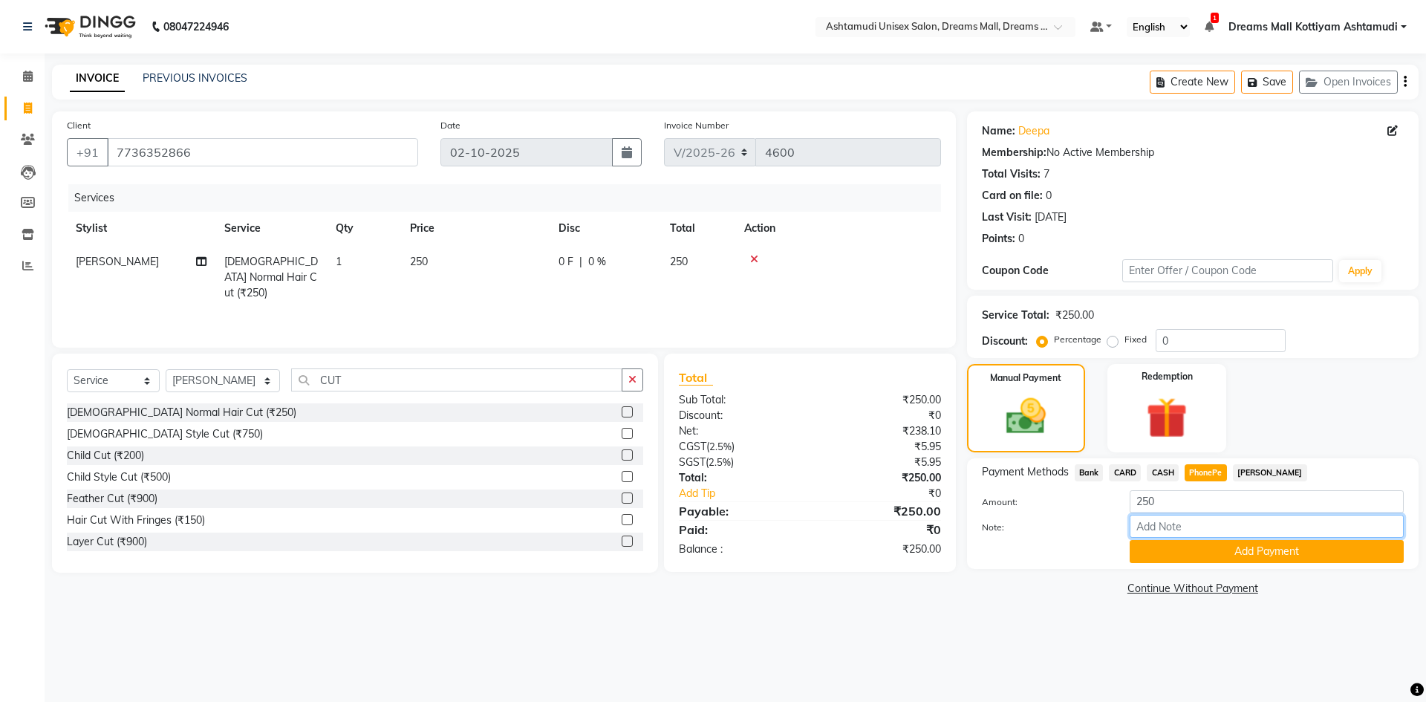
click at [1209, 526] on input "Note:" at bounding box center [1266, 526] width 274 height 23
click at [1167, 472] on span "CASH" at bounding box center [1162, 472] width 32 height 17
drag, startPoint x: 1152, startPoint y: 524, endPoint x: 1158, endPoint y: 518, distance: 8.5
click at [1152, 524] on input "Note:" at bounding box center [1266, 526] width 274 height 23
type input "Arun"
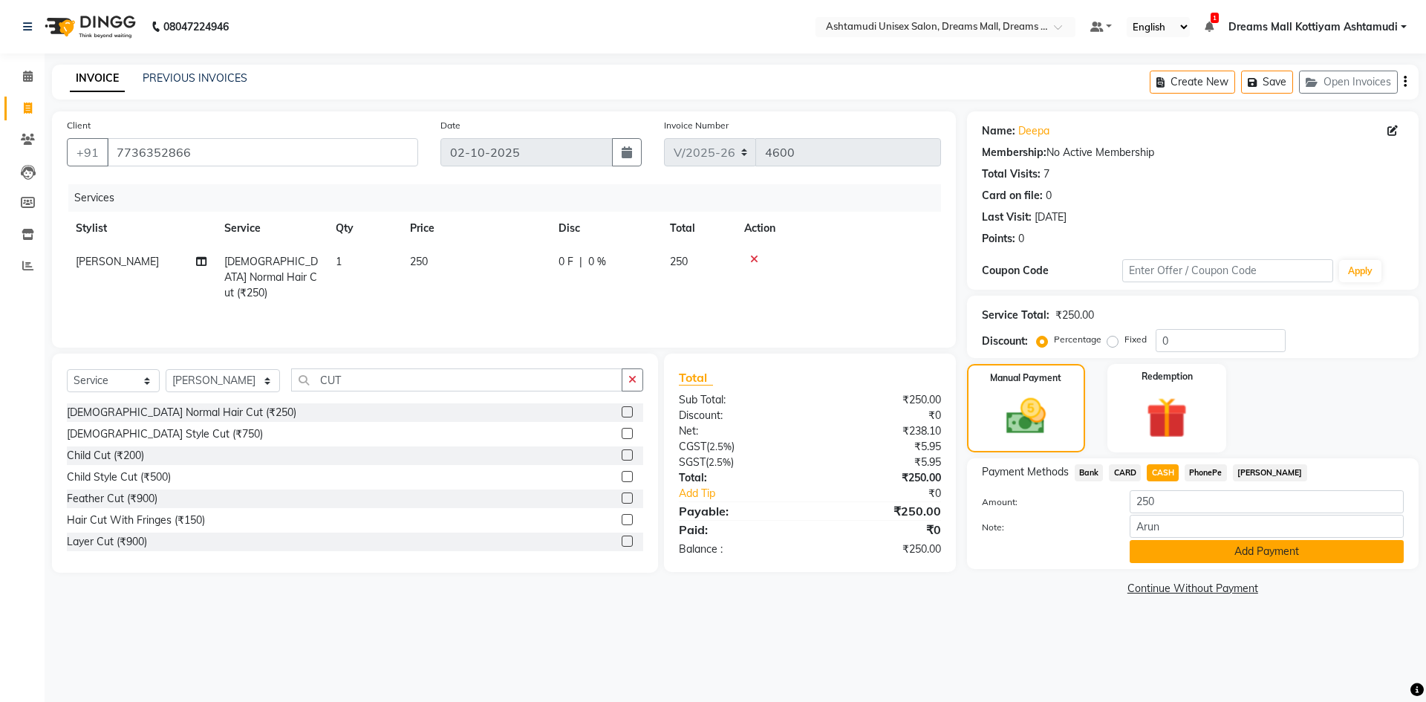
click at [1232, 549] on button "Add Payment" at bounding box center [1266, 551] width 274 height 23
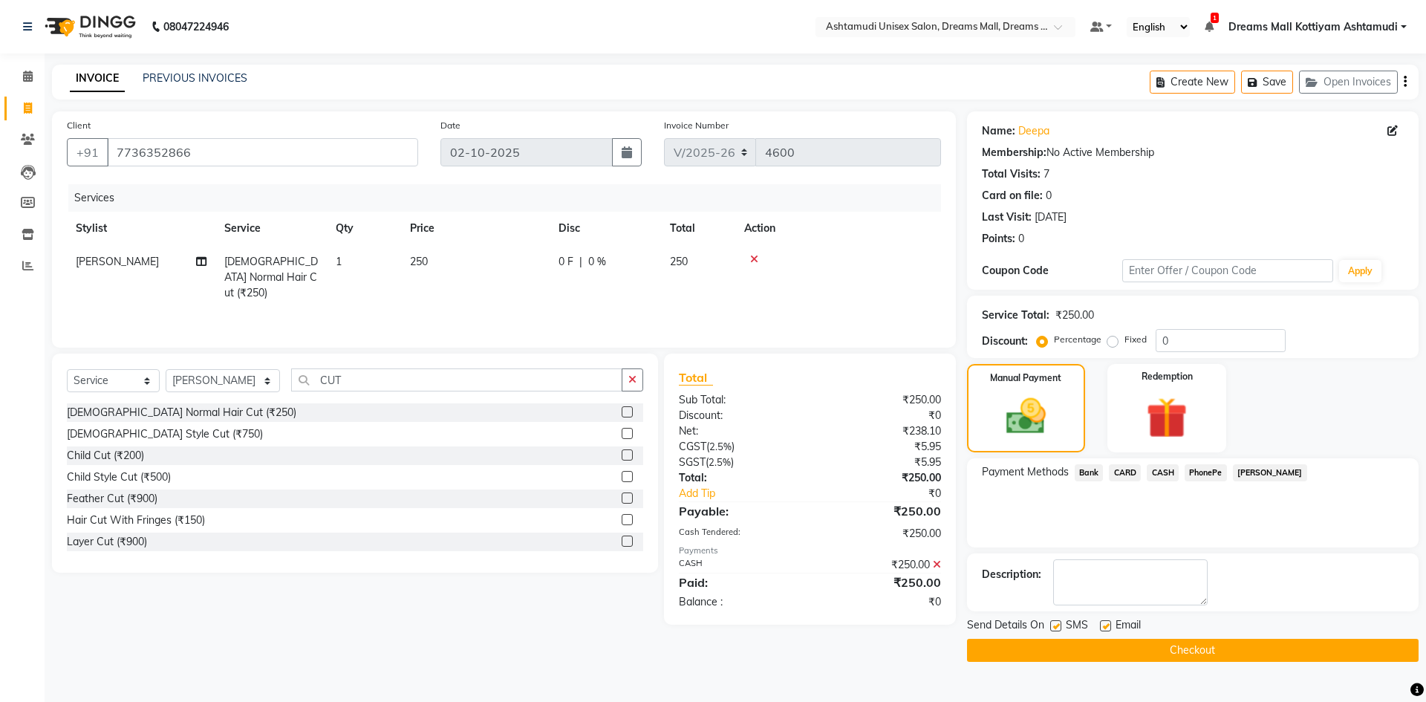
click at [1216, 651] on button "Checkout" at bounding box center [1192, 650] width 451 height 23
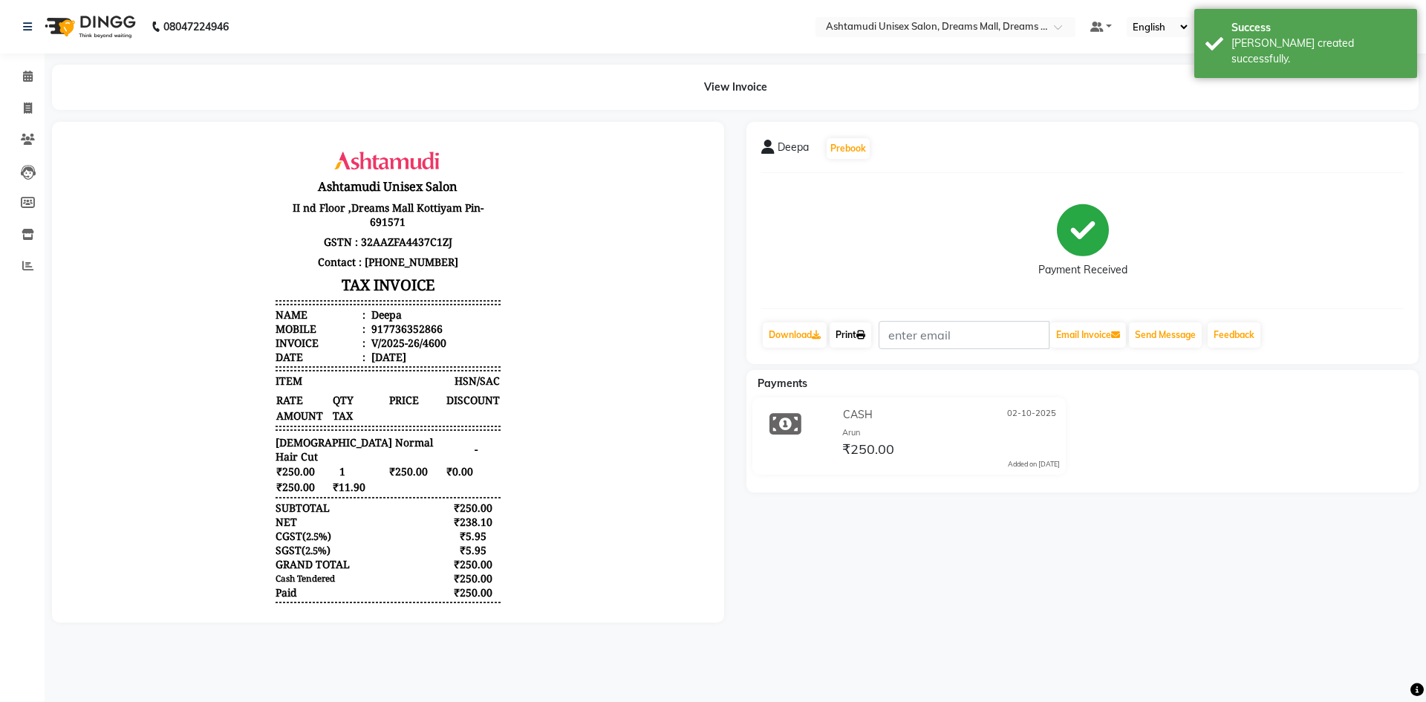
click at [852, 333] on link "Print" at bounding box center [850, 334] width 42 height 25
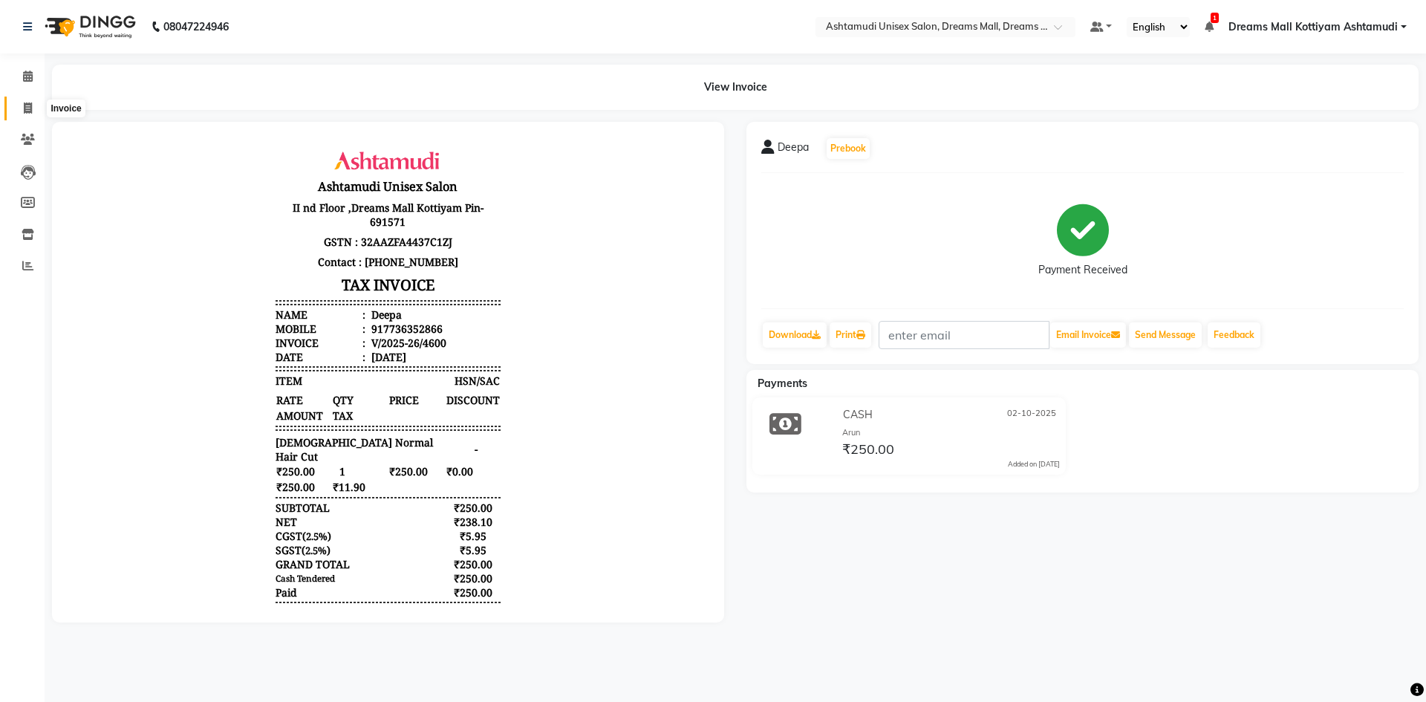
click at [28, 100] on span at bounding box center [28, 108] width 26 height 17
select select "7264"
select select "service"
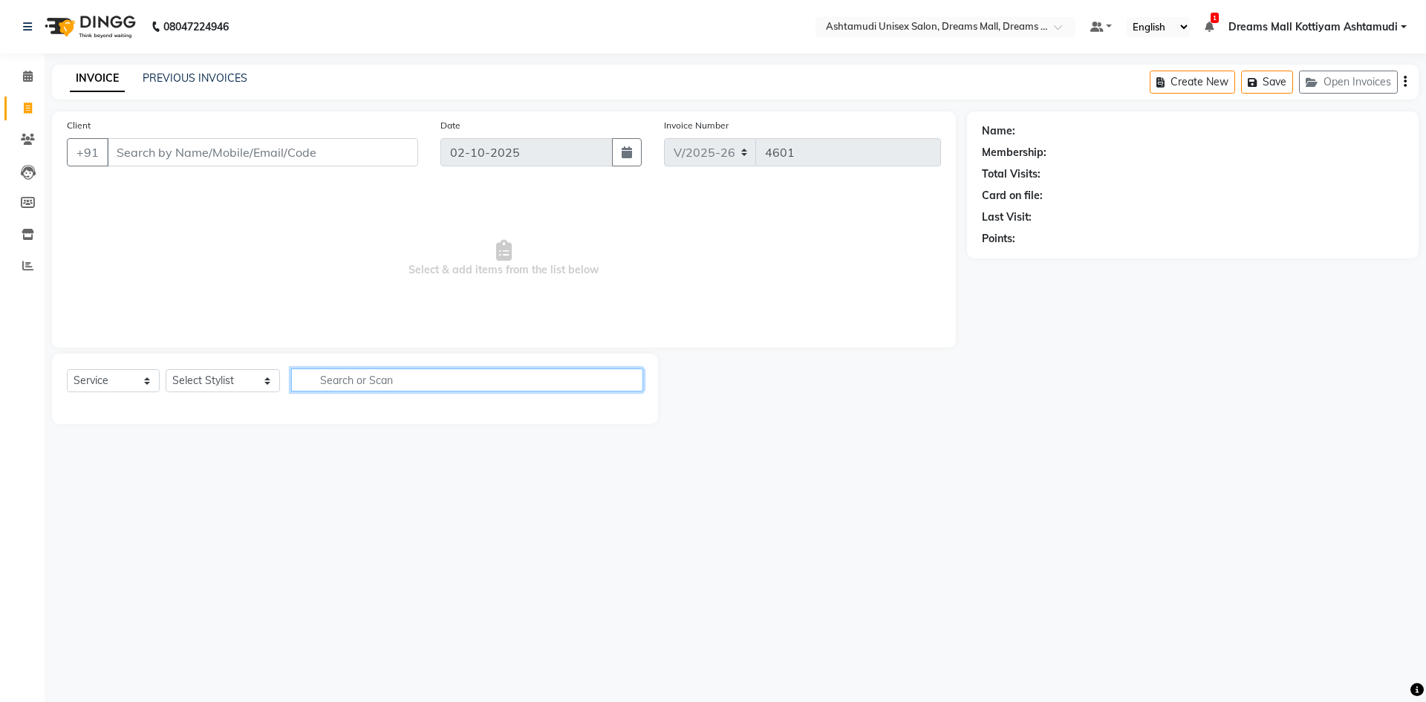
click at [355, 384] on input "text" at bounding box center [467, 379] width 352 height 23
click at [270, 380] on select "Select Stylist [PERSON_NAME] AOTULA LONGCHAR [PERSON_NAME] BIKI SARKI [PERSON_N…" at bounding box center [223, 380] width 114 height 23
select select "68167"
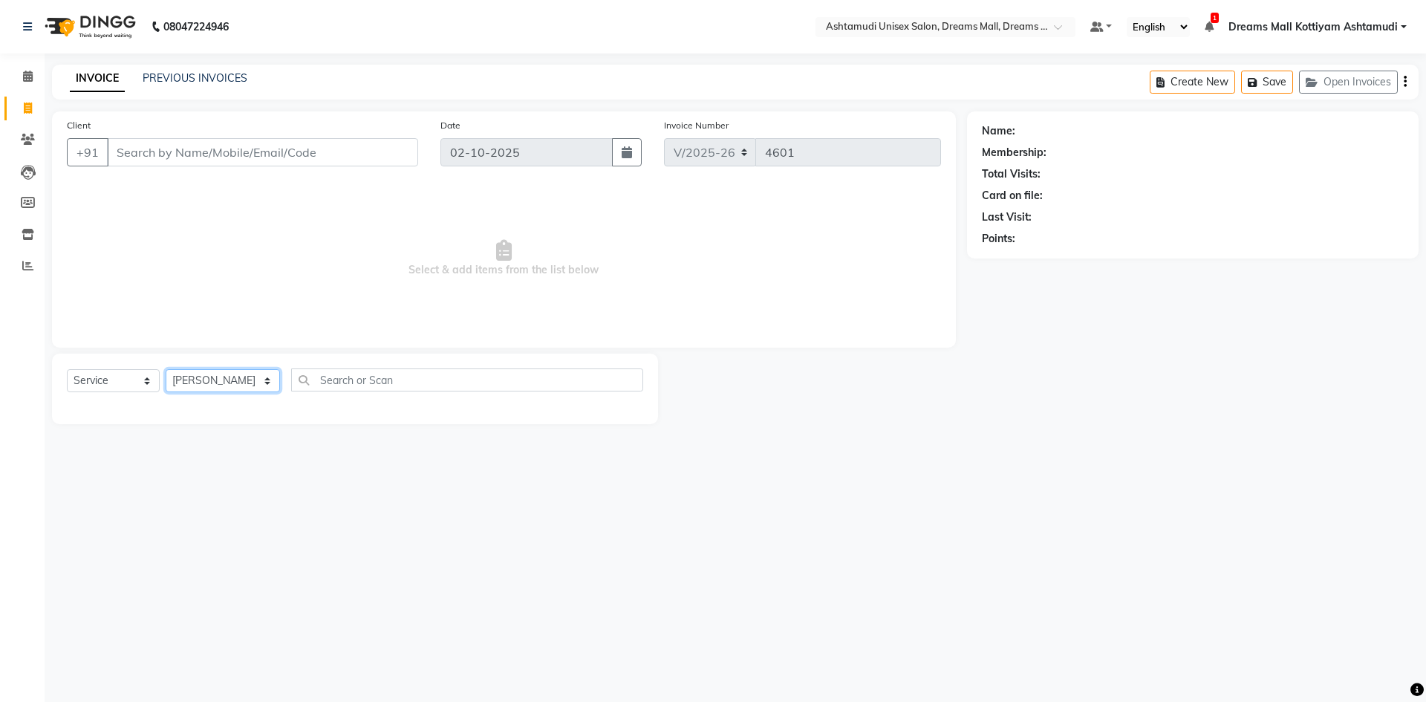
click at [166, 369] on select "Select Stylist [PERSON_NAME] AOTULA LONGCHAR [PERSON_NAME] BIKI SARKI [PERSON_N…" at bounding box center [223, 380] width 114 height 23
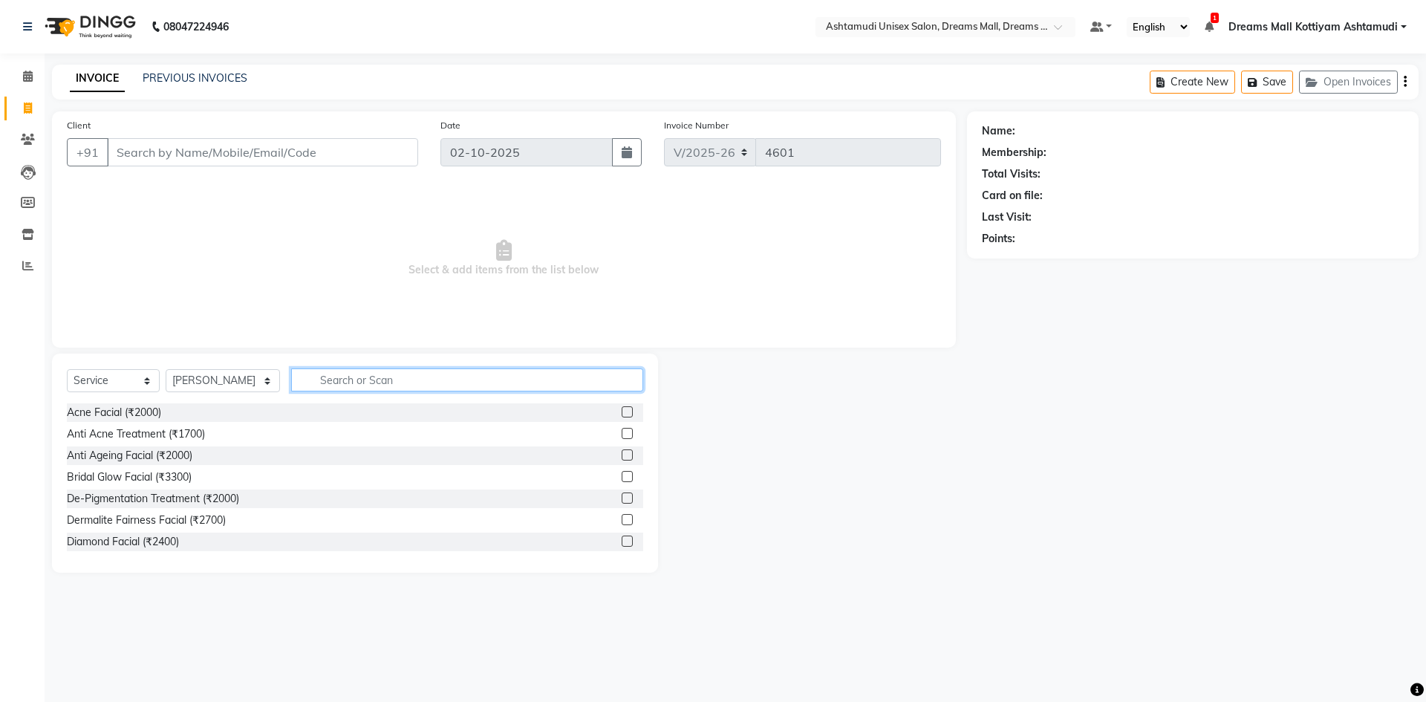
click at [365, 380] on input "text" at bounding box center [467, 379] width 352 height 23
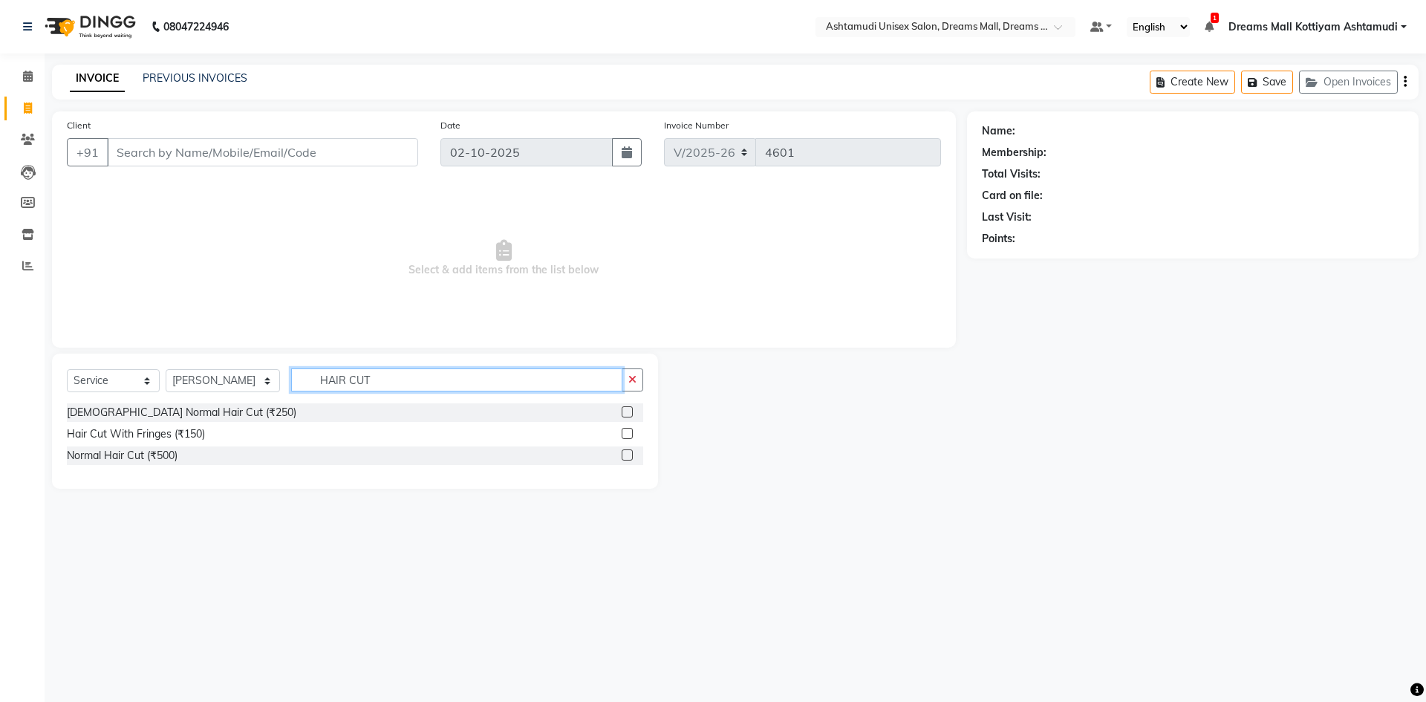
drag, startPoint x: 377, startPoint y: 377, endPoint x: 293, endPoint y: 397, distance: 87.0
click at [293, 397] on div "Select Service Product Membership Package Voucher Prepaid Gift Card Select Styl…" at bounding box center [355, 385] width 576 height 35
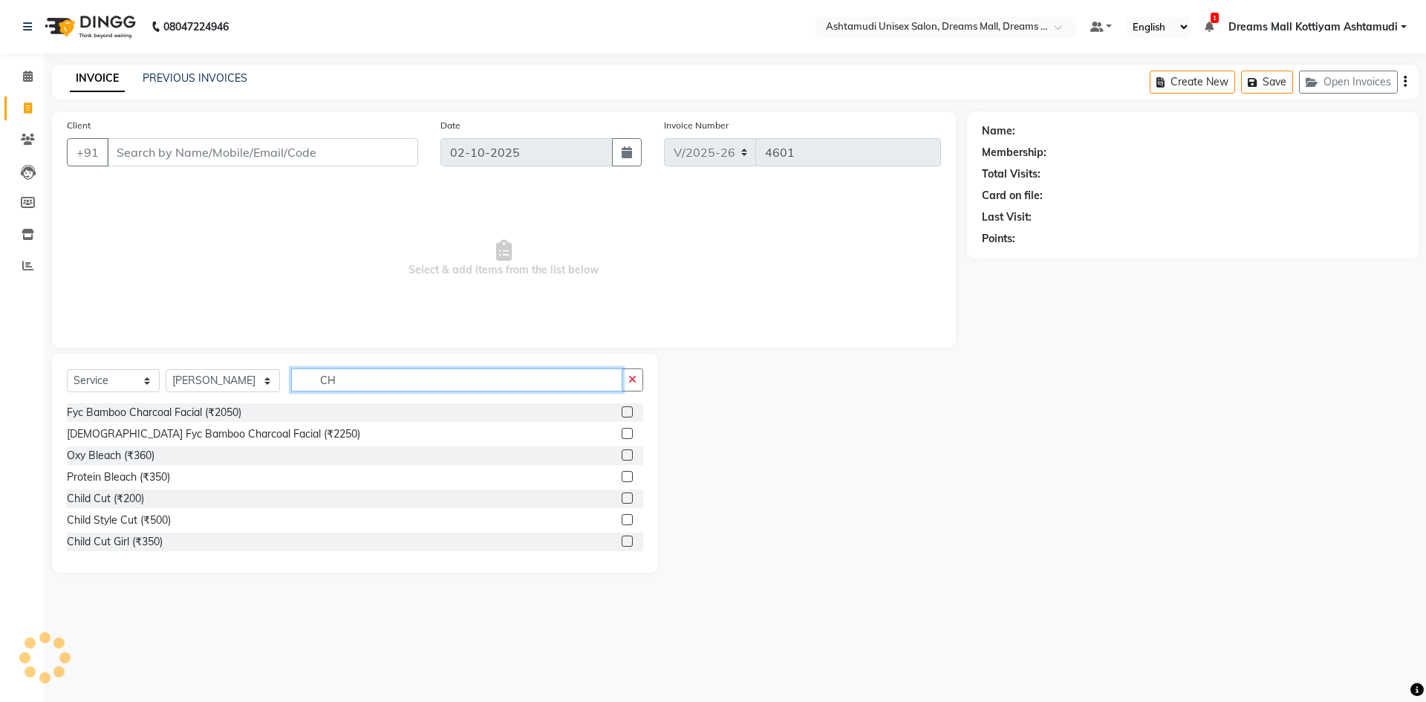
type input "C"
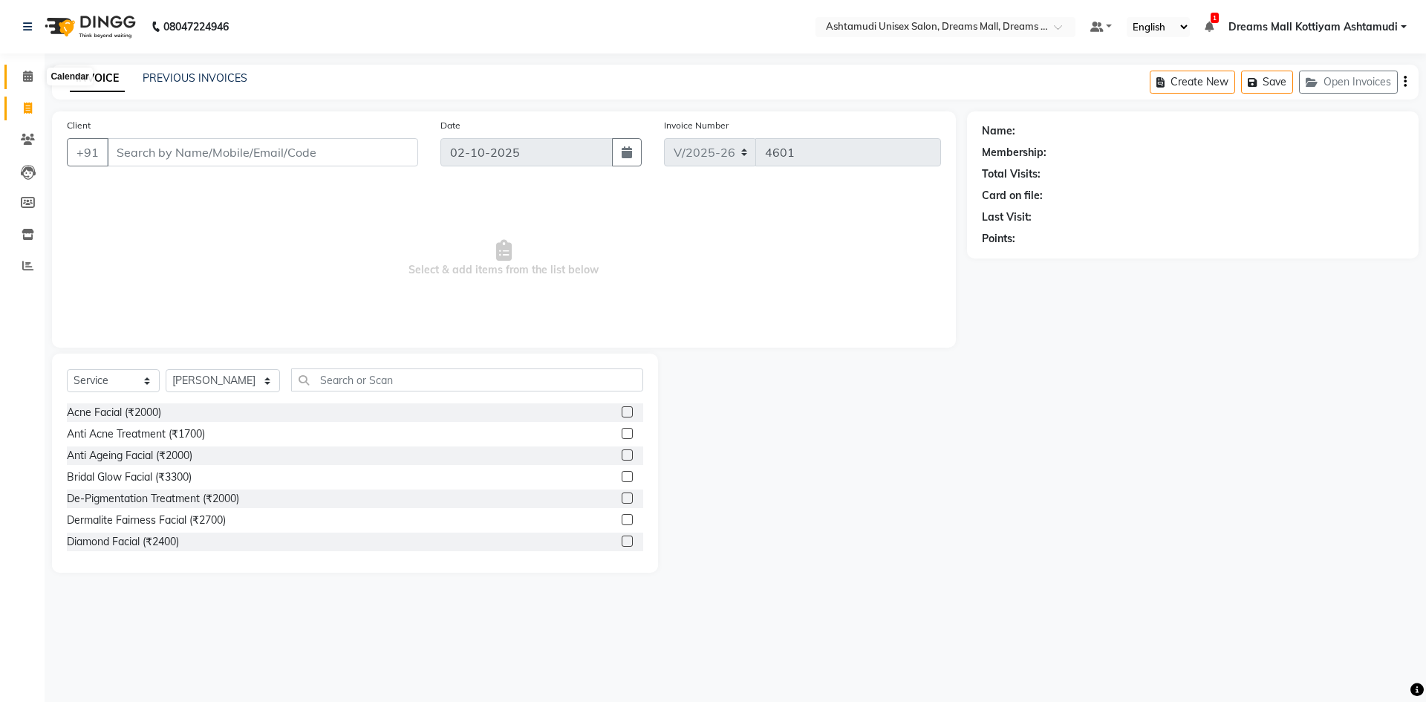
click at [27, 82] on span at bounding box center [28, 76] width 26 height 17
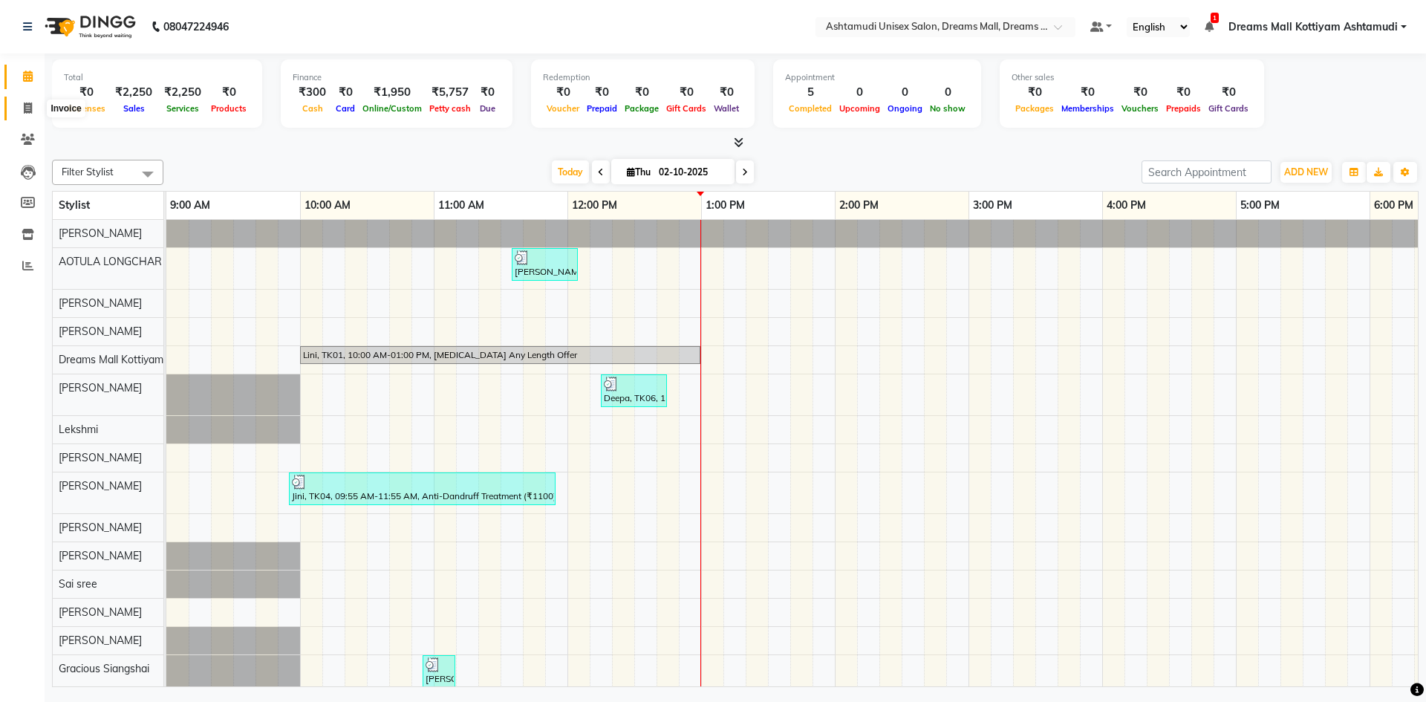
click at [27, 103] on icon at bounding box center [28, 107] width 8 height 11
select select "7264"
select select "service"
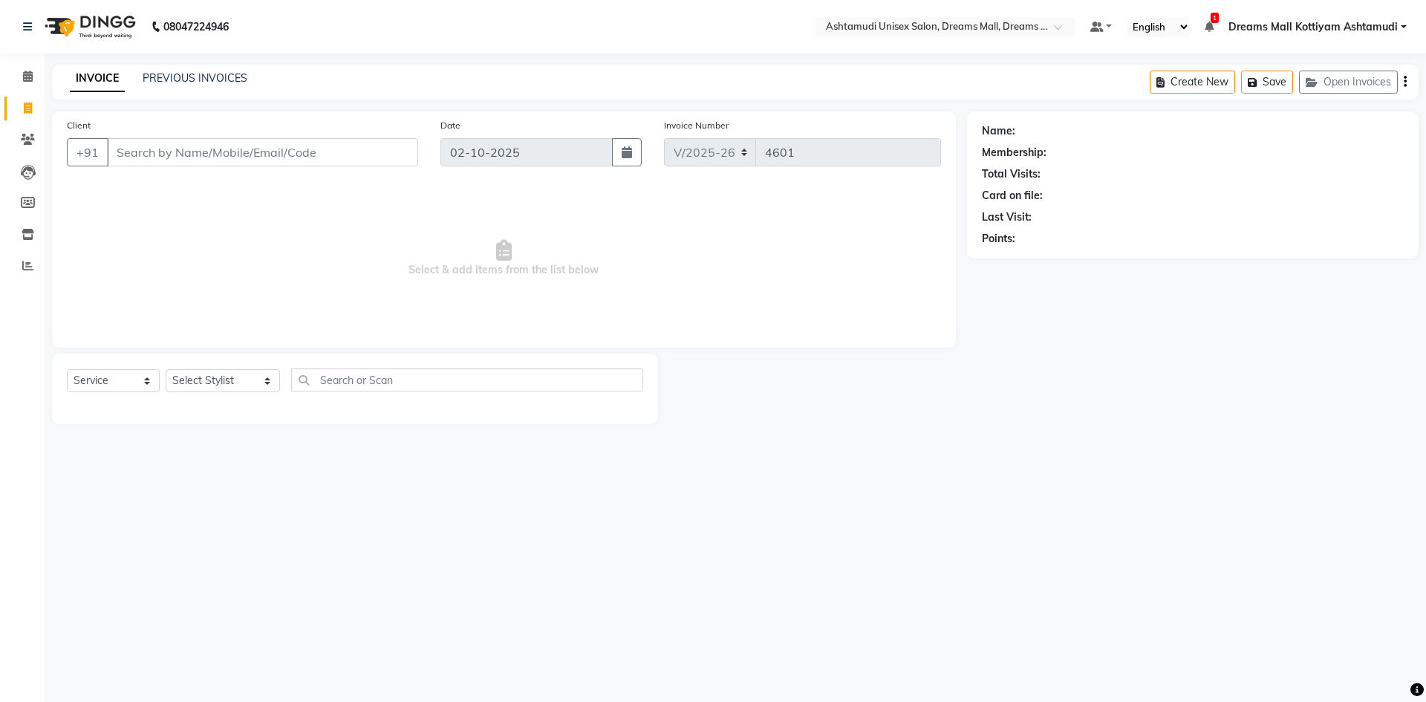
click at [708, 215] on span "Select & add items from the list below" at bounding box center [504, 258] width 874 height 149
click at [699, 215] on span "Select & add items from the list below" at bounding box center [504, 258] width 874 height 149
click at [924, 582] on div "08047224946 Select Location × Ashtamudi Unisex Salon, Dreams Mall, Dreams Mall …" at bounding box center [713, 351] width 1426 height 702
click at [610, 474] on div "08047224946 Select Location × Ashtamudi Unisex Salon, Dreams Mall, Dreams Mall …" at bounding box center [713, 351] width 1426 height 702
click at [269, 375] on select "Select Stylist [PERSON_NAME] AOTULA LONGCHAR [PERSON_NAME] BIKI SARKI [PERSON_N…" at bounding box center [223, 380] width 114 height 23
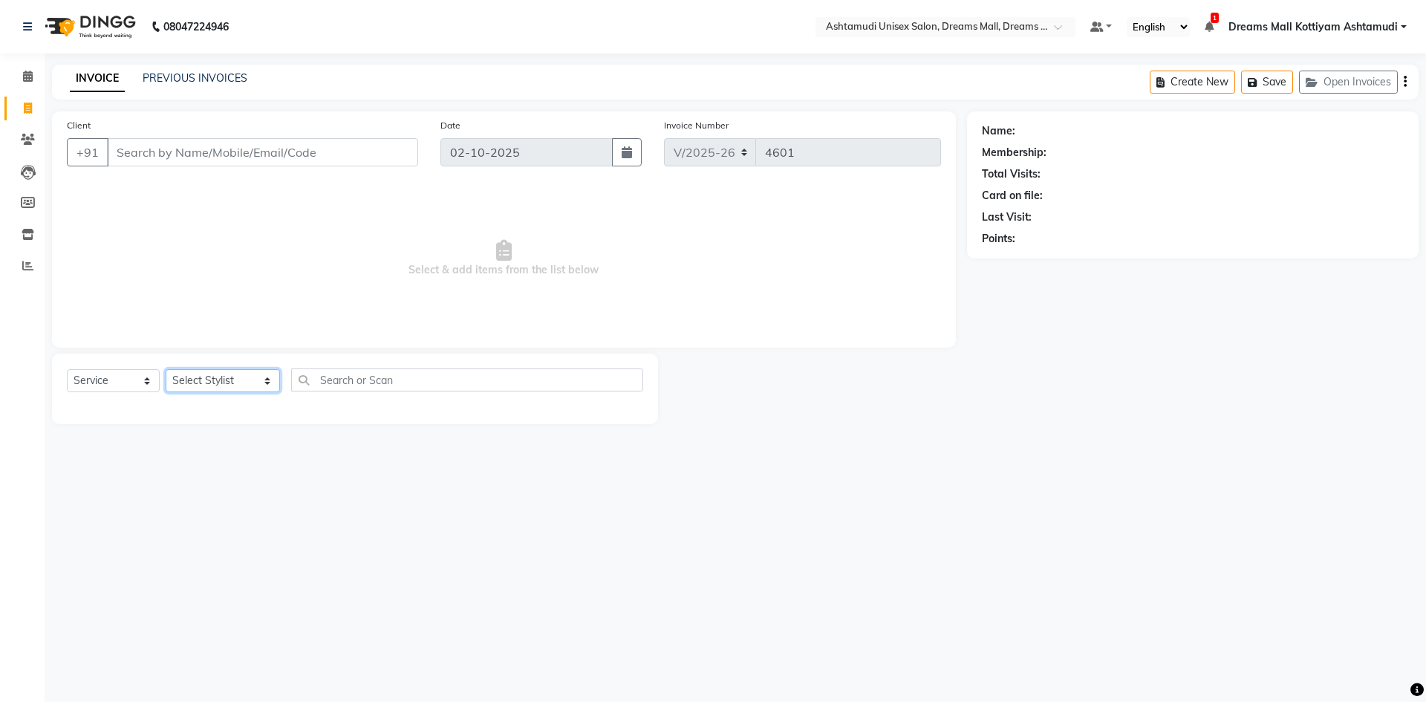
select select "63531"
click at [166, 369] on select "Select Stylist [PERSON_NAME] AOTULA LONGCHAR [PERSON_NAME] BIKI SARKI [PERSON_N…" at bounding box center [223, 380] width 114 height 23
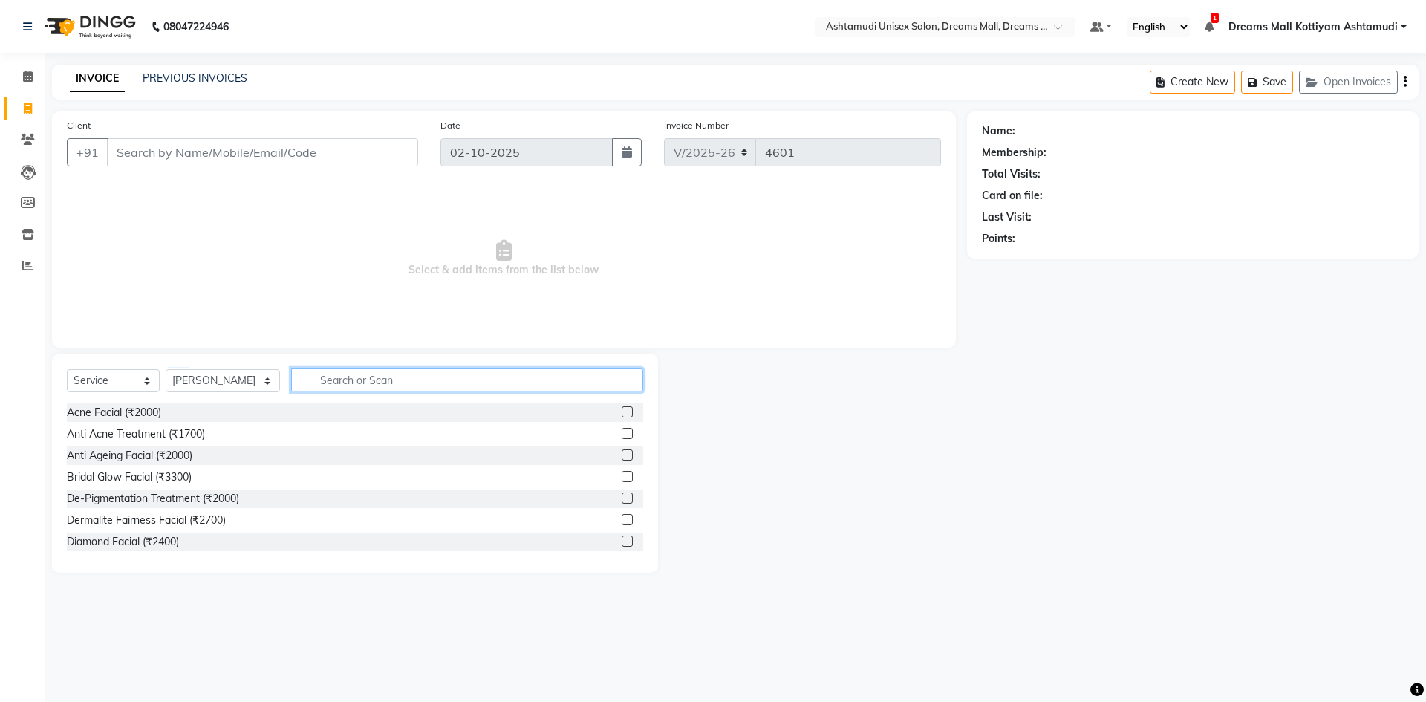
click at [454, 384] on input "text" at bounding box center [467, 379] width 352 height 23
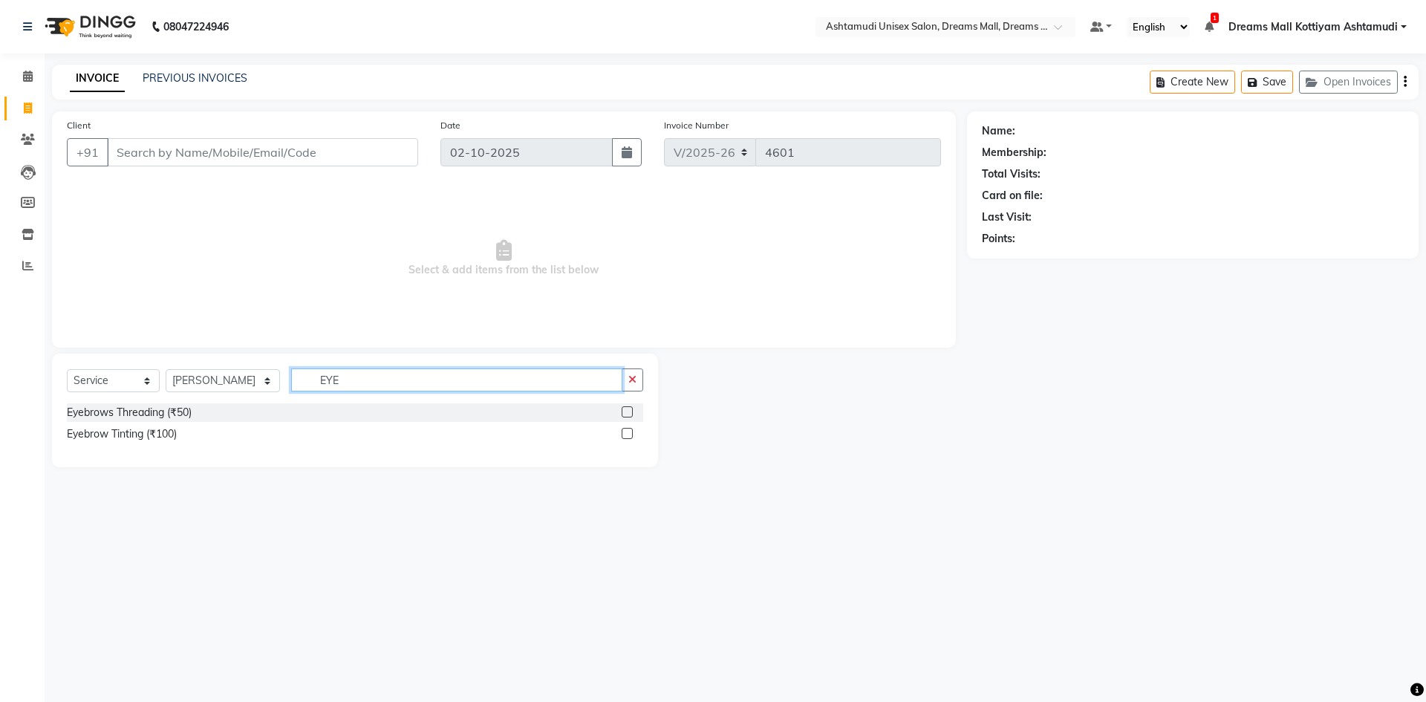
type input "EYE"
click at [623, 411] on label at bounding box center [627, 411] width 11 height 11
click at [623, 411] on input "checkbox" at bounding box center [627, 413] width 10 height 10
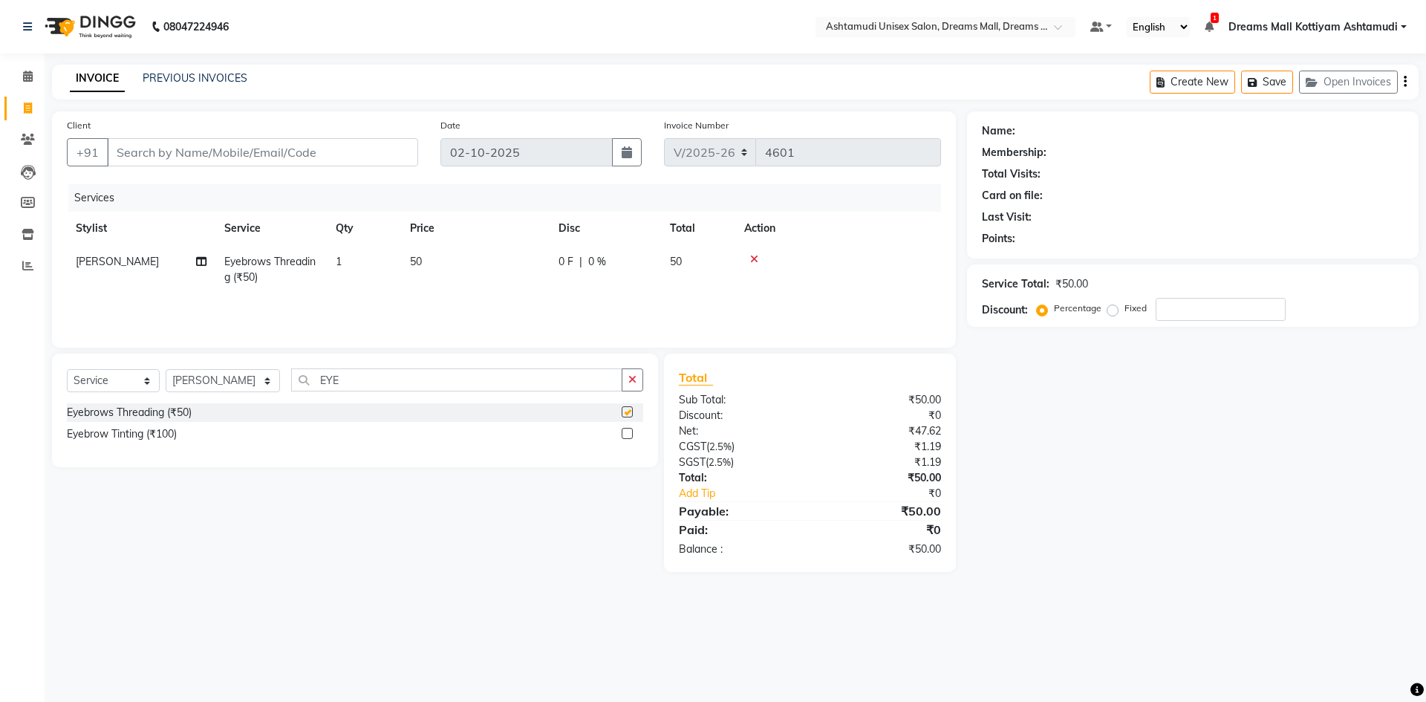
checkbox input "false"
click at [243, 157] on input "Client" at bounding box center [262, 152] width 311 height 28
type input "9"
type input "0"
type input "9895149226"
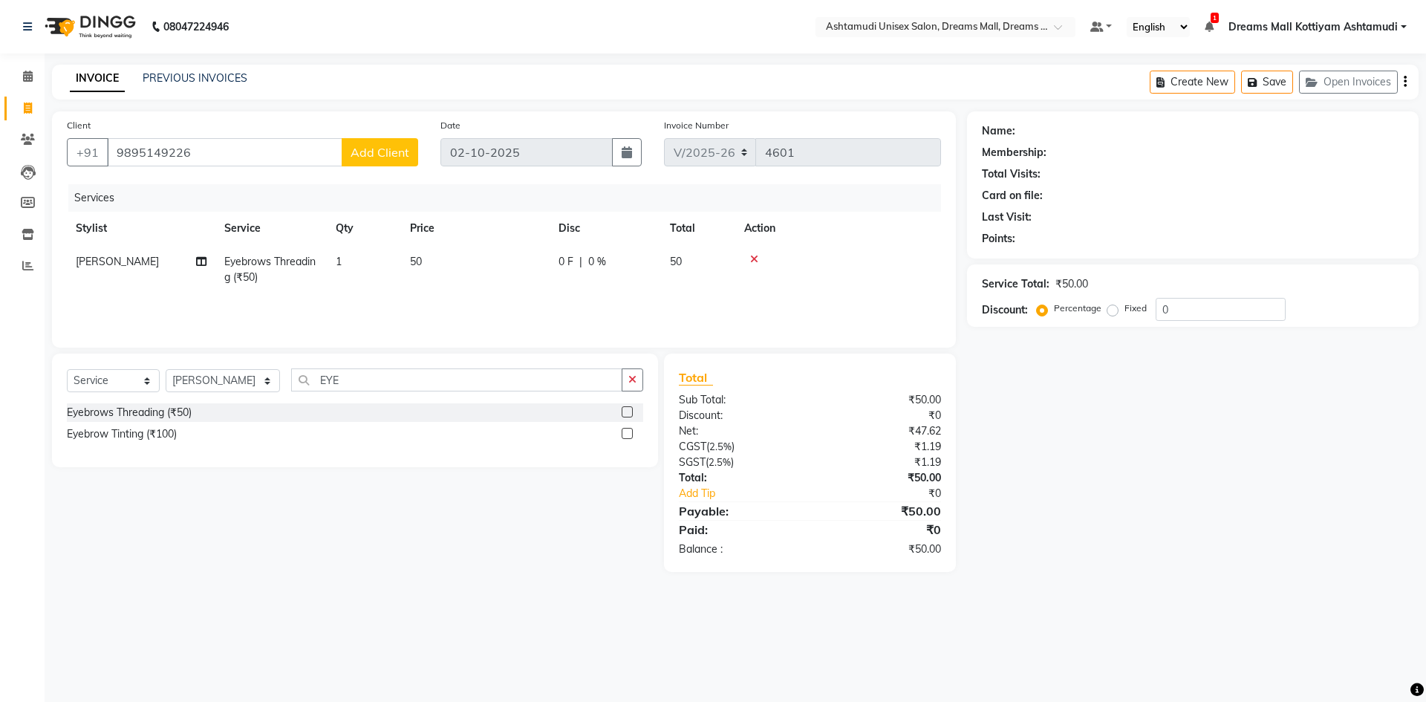
click at [397, 154] on span "Add Client" at bounding box center [379, 152] width 59 height 15
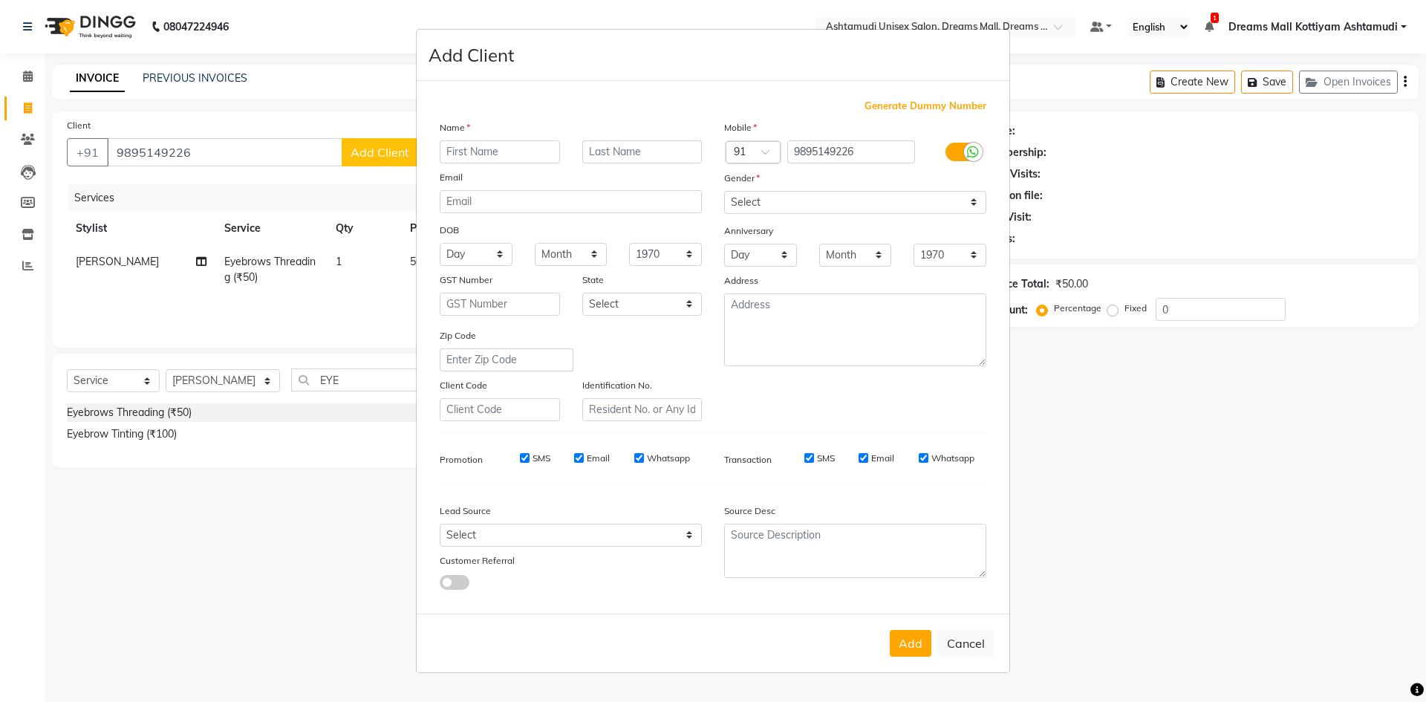
click at [519, 151] on input "text" at bounding box center [500, 151] width 120 height 23
type input "SHILPA"
click at [975, 202] on select "Select [DEMOGRAPHIC_DATA] [DEMOGRAPHIC_DATA] Other Prefer Not To Say" at bounding box center [855, 202] width 262 height 23
select select "[DEMOGRAPHIC_DATA]"
click at [724, 191] on select "Select [DEMOGRAPHIC_DATA] [DEMOGRAPHIC_DATA] Other Prefer Not To Say" at bounding box center [855, 202] width 262 height 23
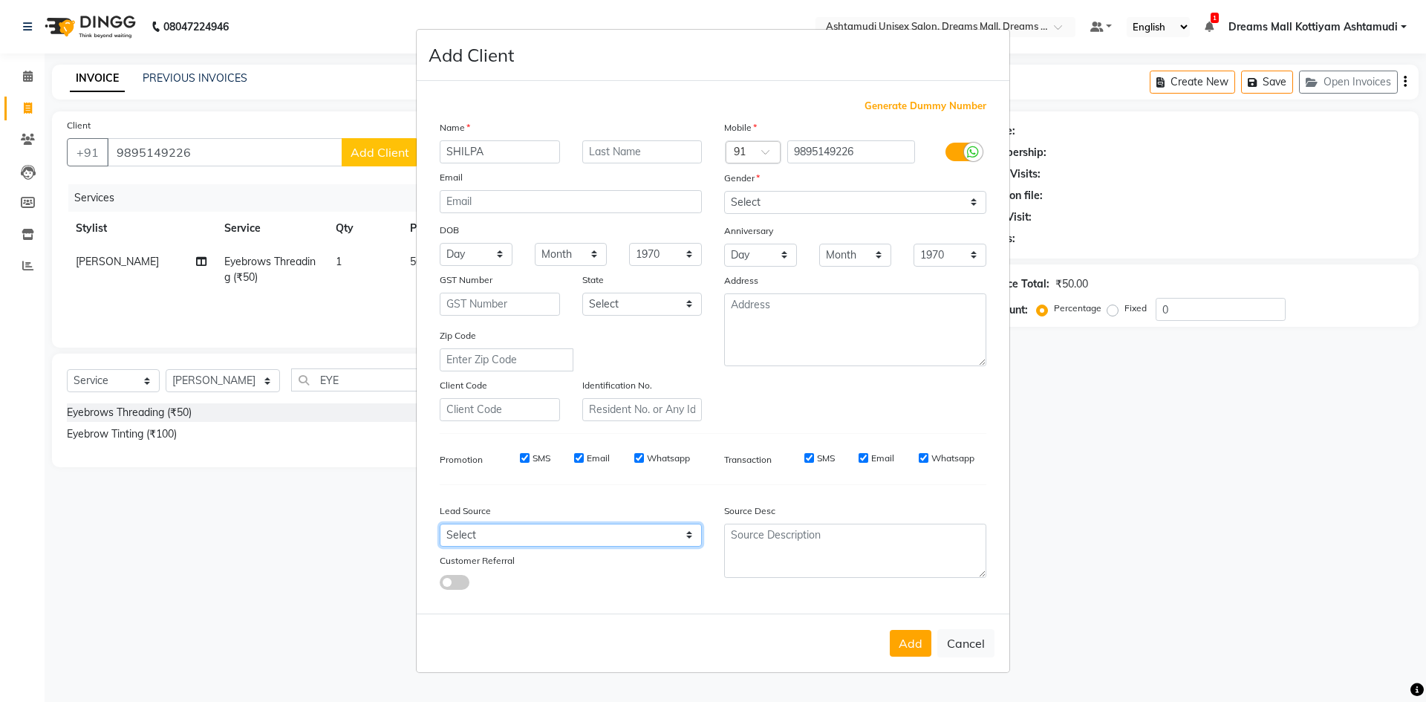
drag, startPoint x: 683, startPoint y: 533, endPoint x: 660, endPoint y: 533, distance: 23.0
click at [683, 533] on select "Select Walk-in Referral Internet Friend Word of Mouth Advertisement Facebook Ju…" at bounding box center [571, 534] width 262 height 23
select select "49875"
click at [440, 523] on select "Select Walk-in Referral Internet Friend Word of Mouth Advertisement Facebook Ju…" at bounding box center [571, 534] width 262 height 23
click at [915, 642] on button "Add" at bounding box center [911, 643] width 42 height 27
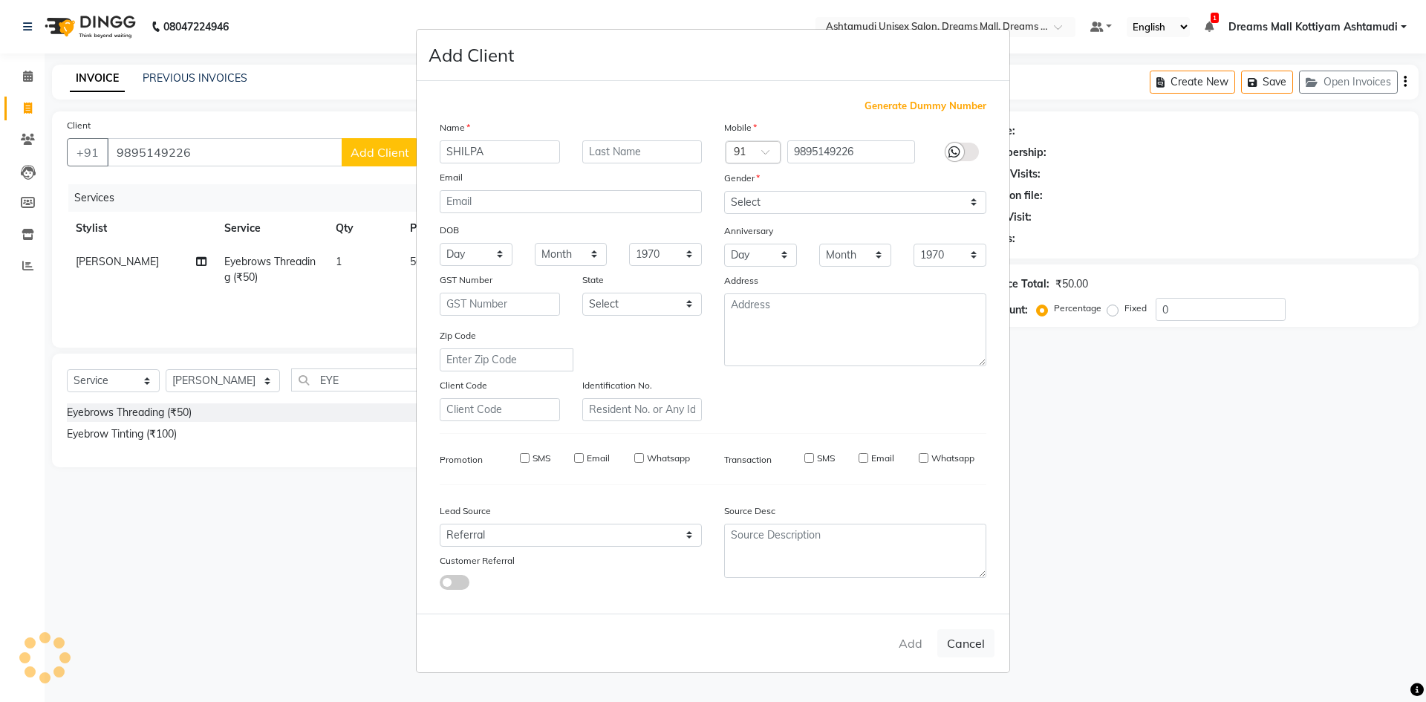
select select
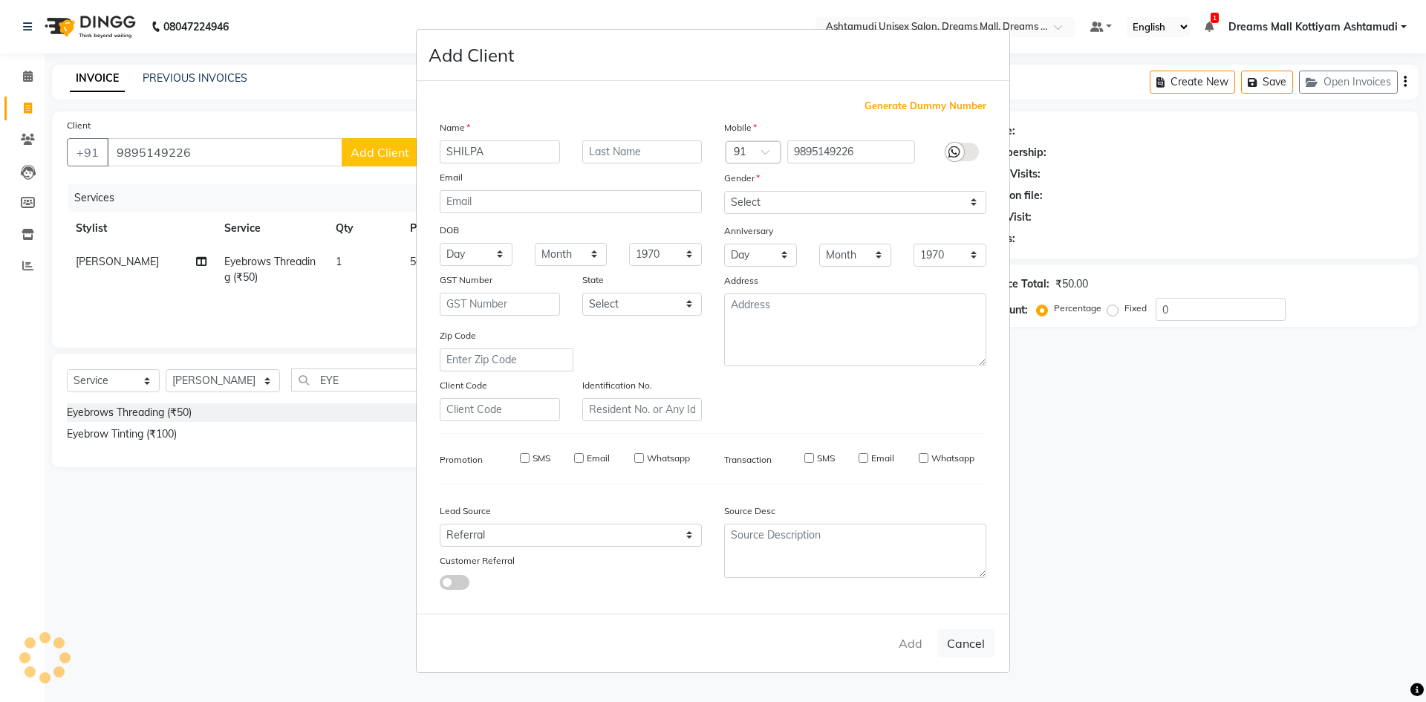
select select
checkbox input "false"
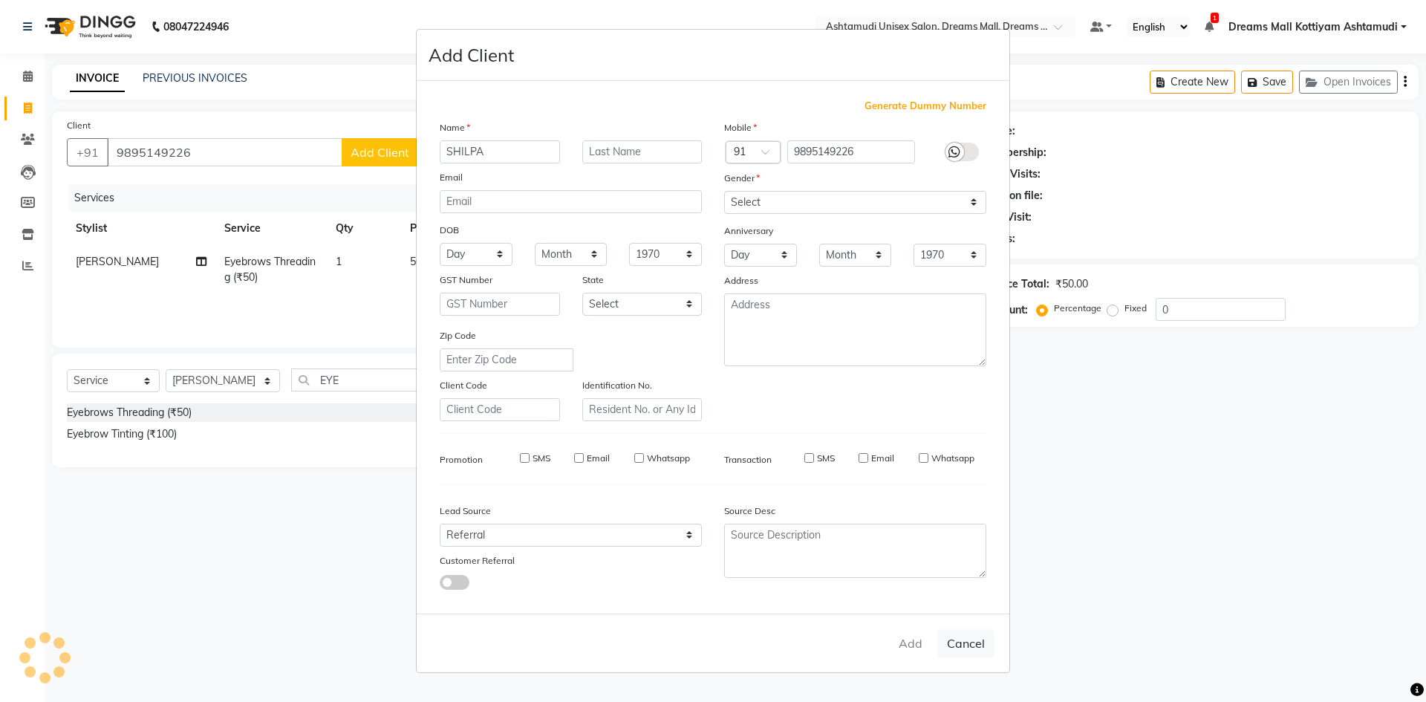
checkbox input "false"
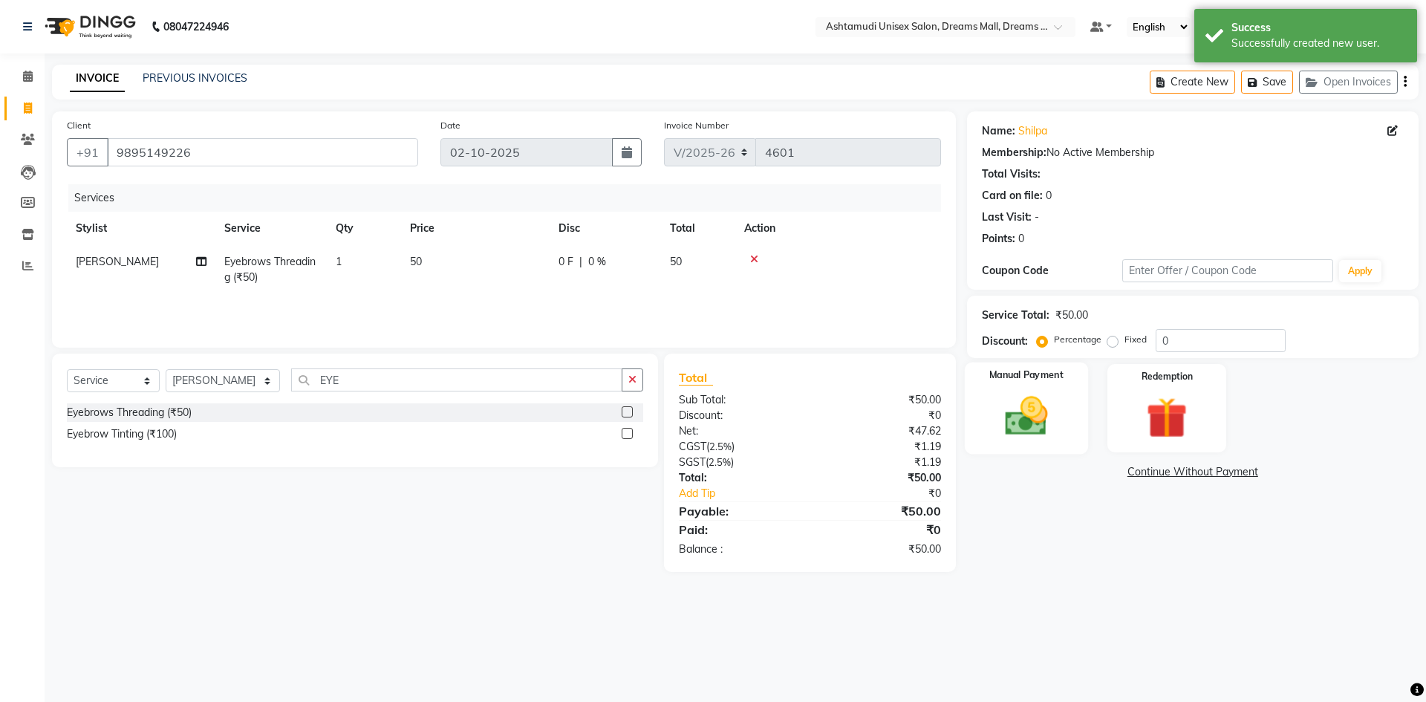
click at [1054, 409] on img at bounding box center [1025, 415] width 69 height 49
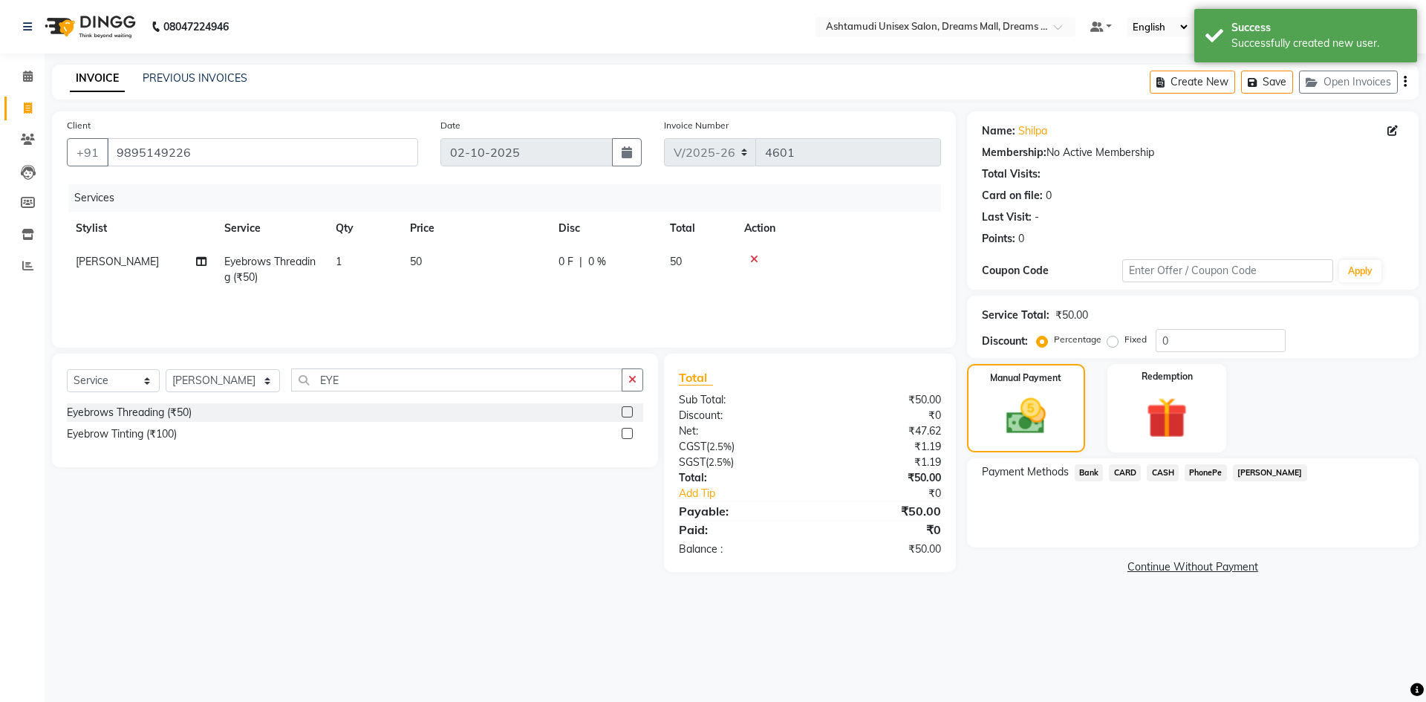
click at [1161, 472] on span "CASH" at bounding box center [1162, 472] width 32 height 17
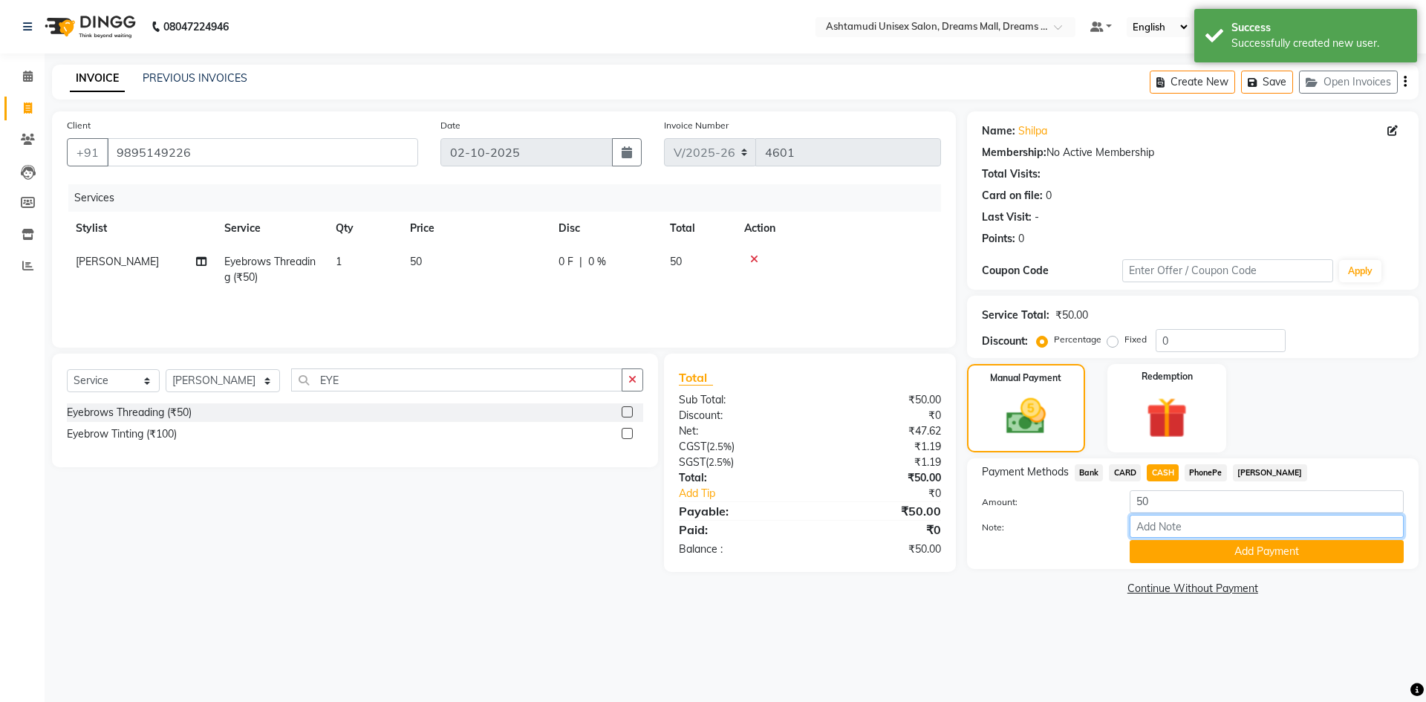
click at [1172, 526] on input "Note:" at bounding box center [1266, 526] width 274 height 23
type input "soorya"
click at [1236, 552] on button "Add Payment" at bounding box center [1266, 551] width 274 height 23
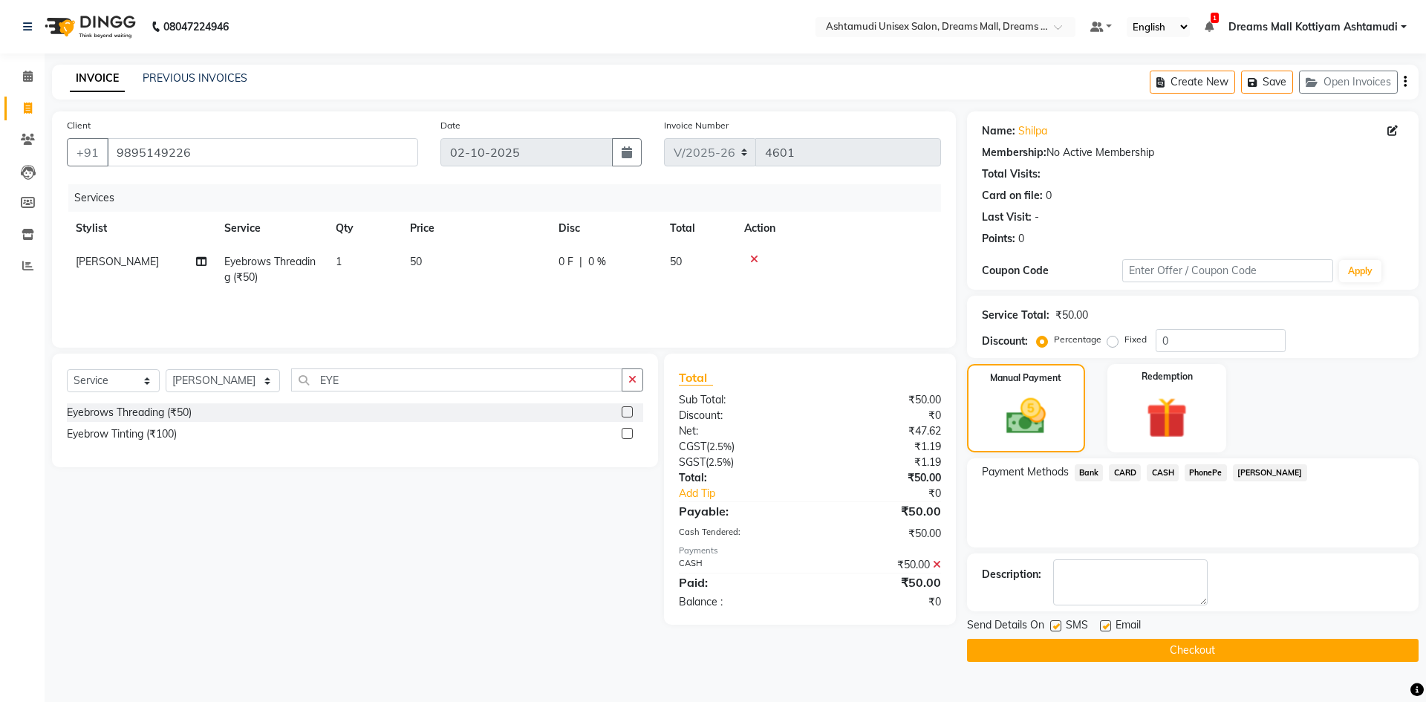
click at [1146, 651] on button "Checkout" at bounding box center [1192, 650] width 451 height 23
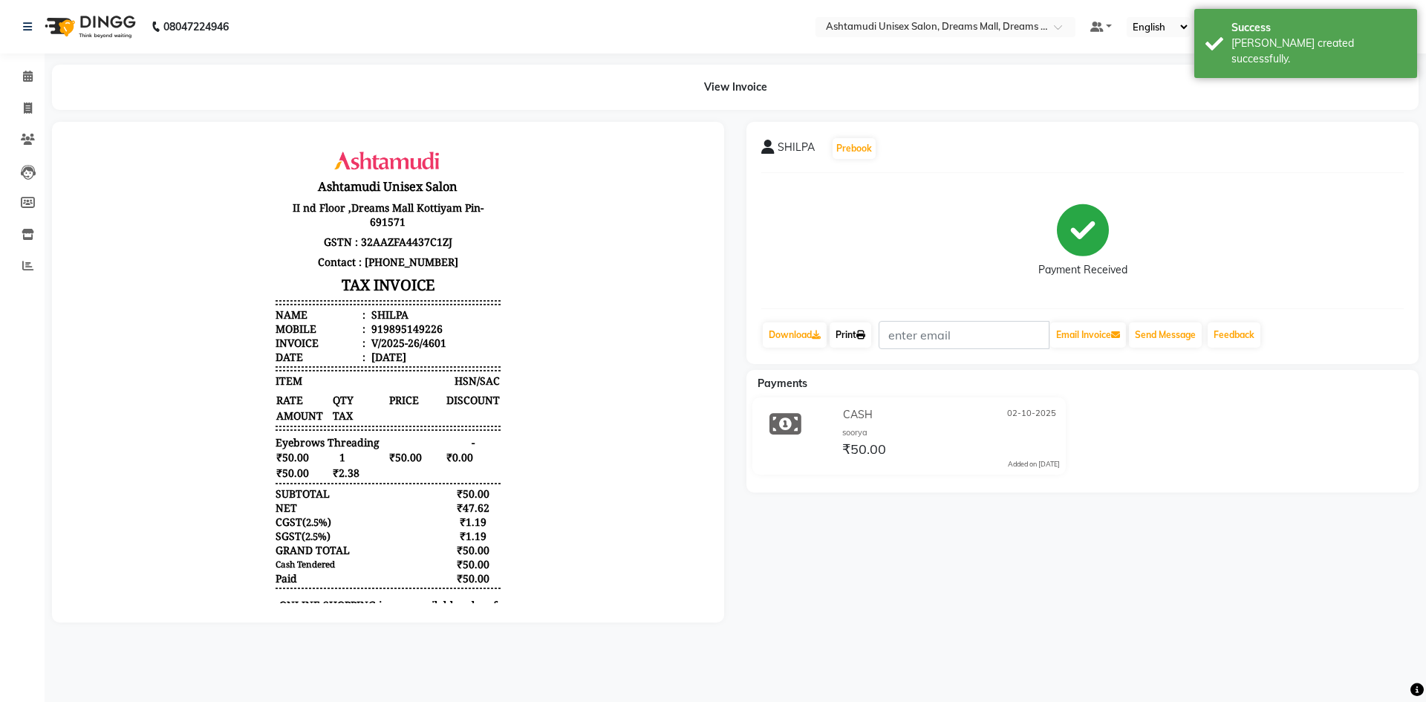
click at [863, 334] on icon at bounding box center [860, 334] width 9 height 9
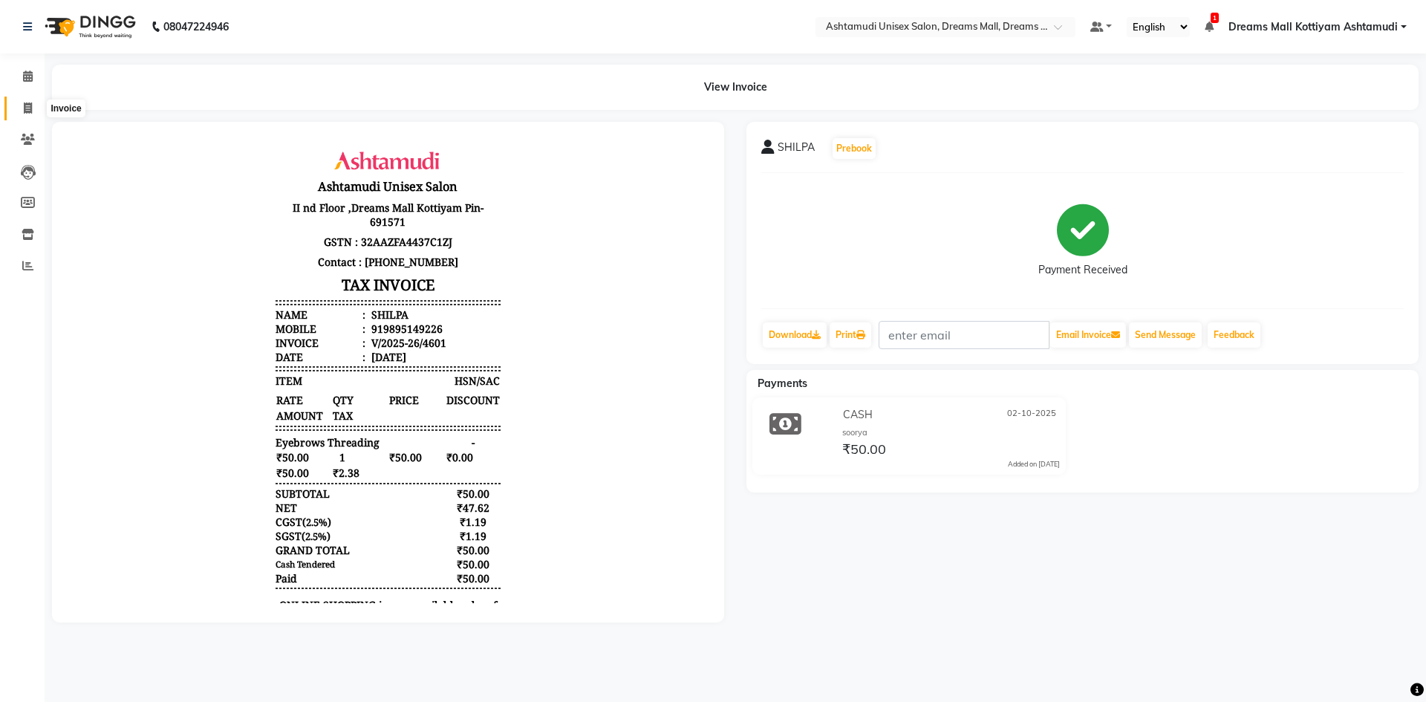
click at [36, 114] on span at bounding box center [28, 108] width 26 height 17
select select "7264"
select select "service"
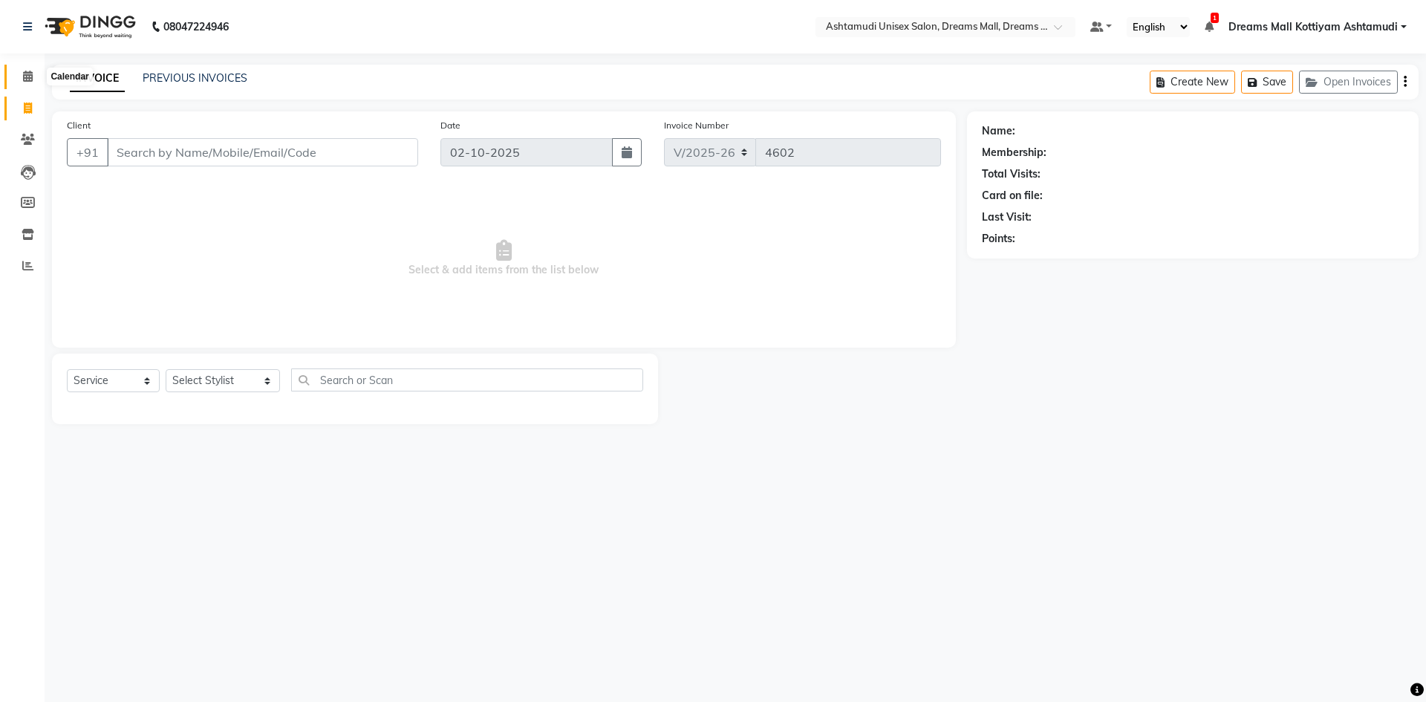
click at [25, 76] on icon at bounding box center [28, 76] width 10 height 11
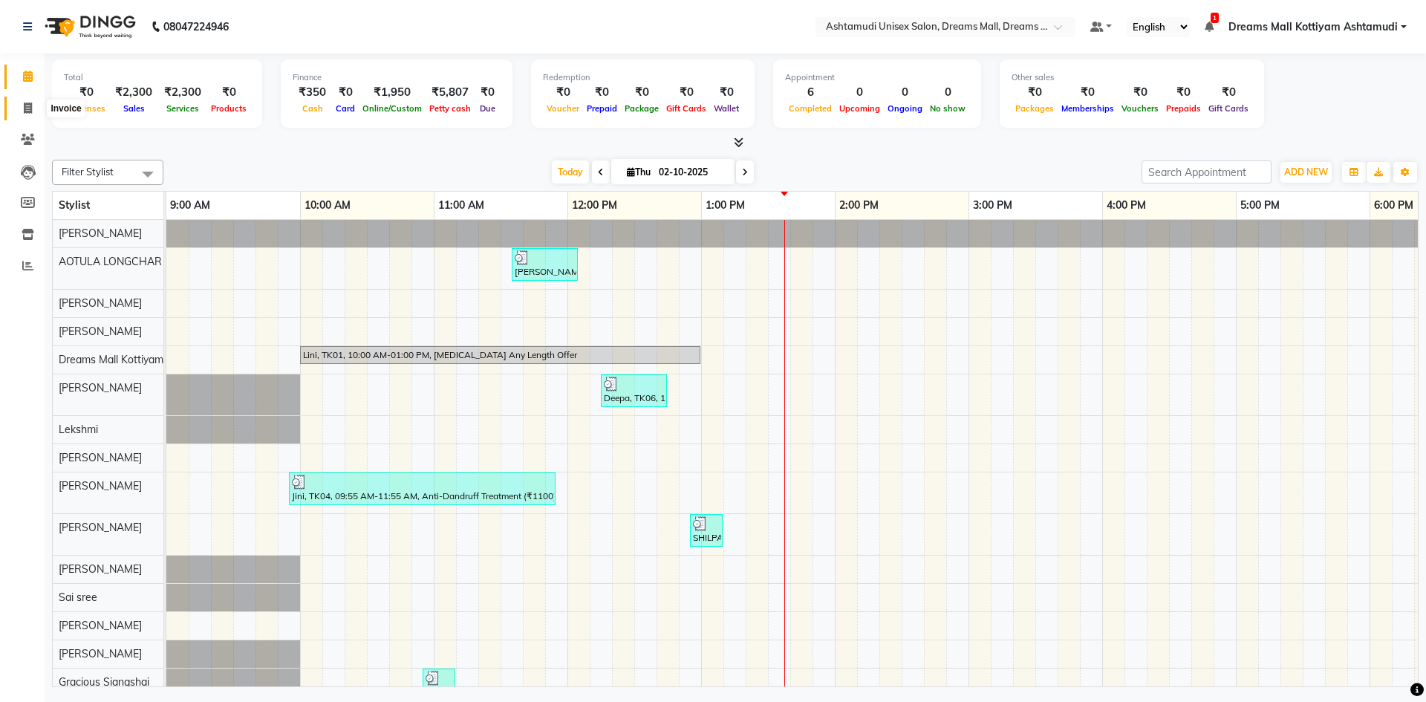
click at [17, 103] on span at bounding box center [28, 108] width 26 height 17
select select "service"
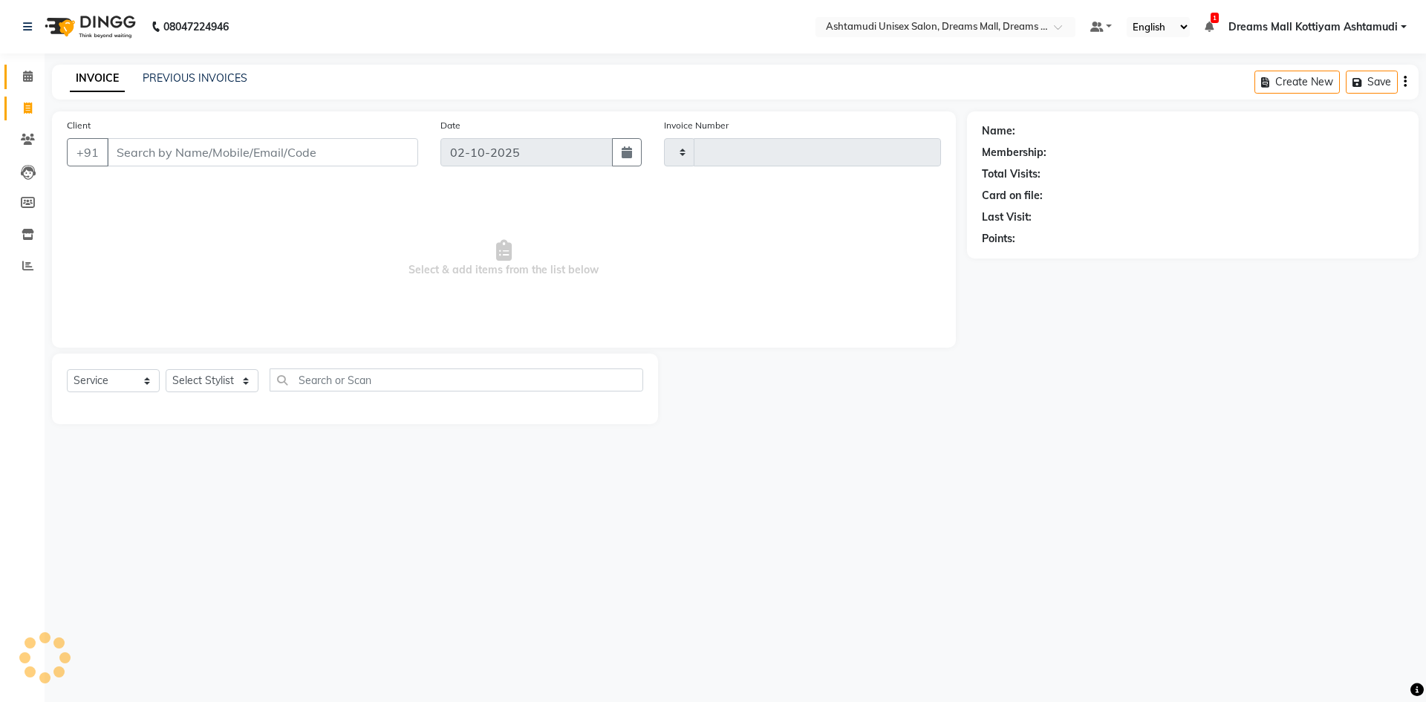
type input "4602"
select select "7264"
click at [200, 384] on select "Select Stylist" at bounding box center [212, 380] width 93 height 23
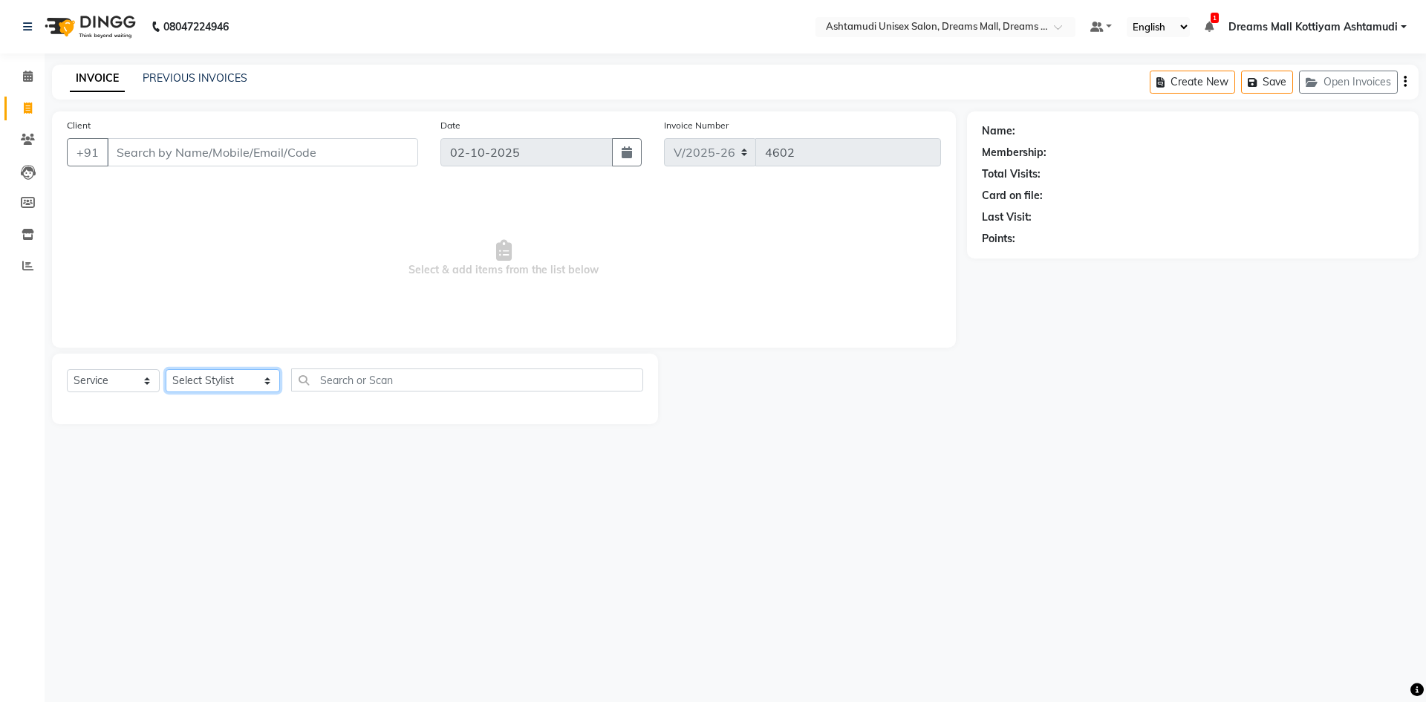
select select "62103"
click at [166, 369] on select "Select Stylist [PERSON_NAME] AOTULA LONGCHAR [PERSON_NAME] BIKI SARKI [PERSON_N…" at bounding box center [223, 380] width 114 height 23
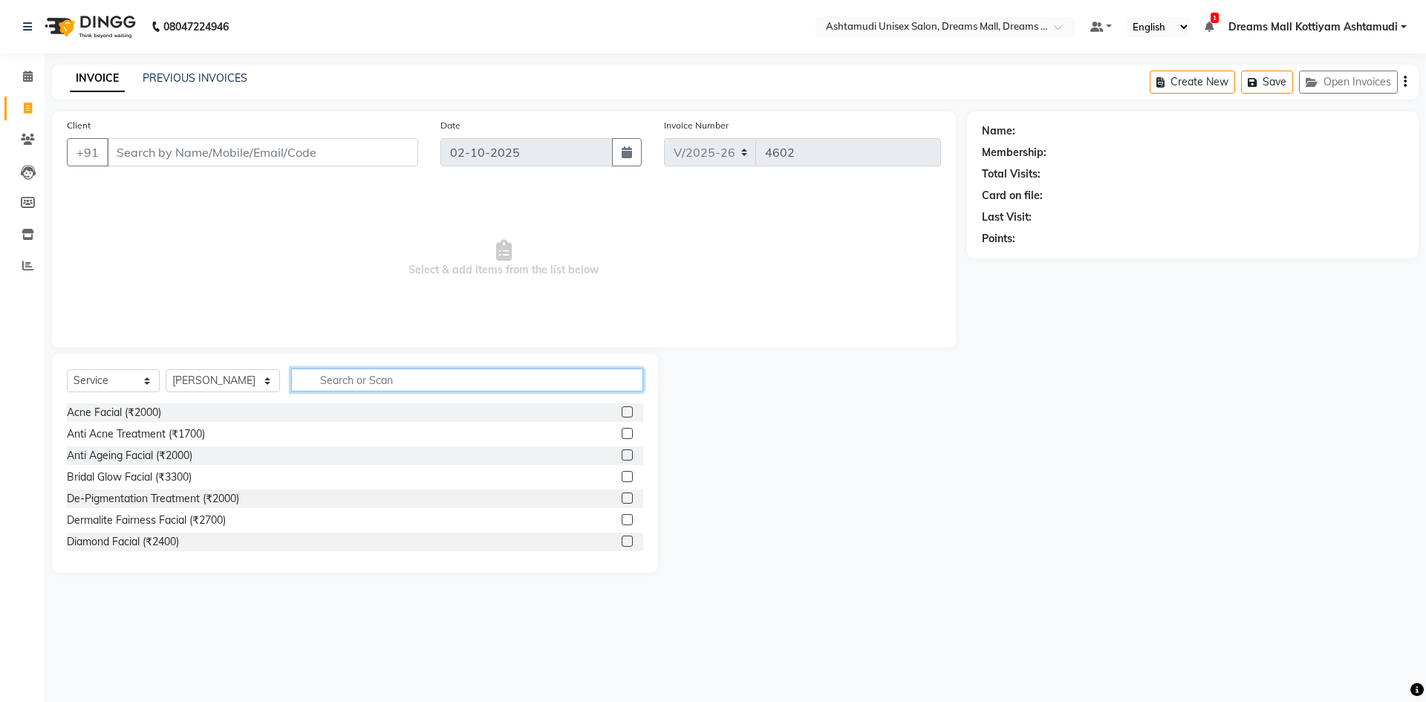
click at [392, 377] on input "text" at bounding box center [467, 379] width 352 height 23
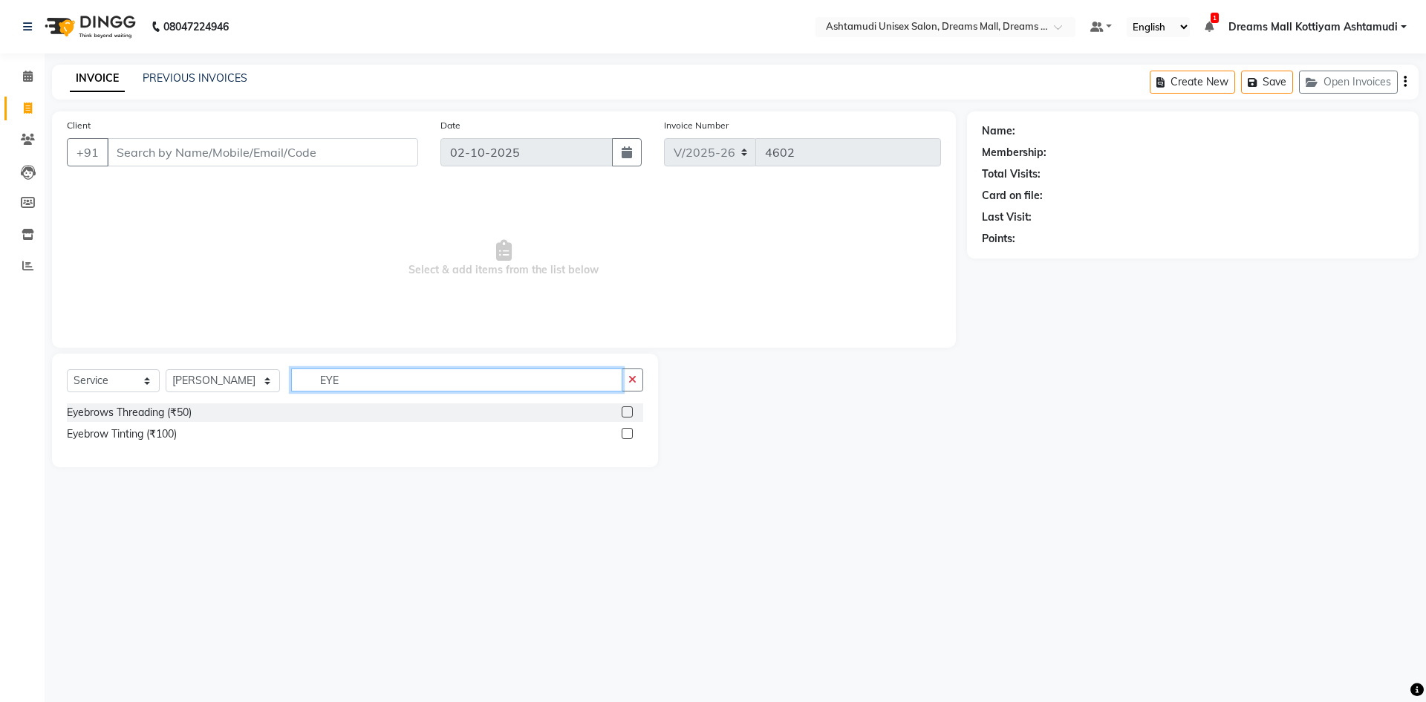
type input "EYE"
click at [629, 413] on label at bounding box center [627, 411] width 11 height 11
click at [629, 413] on input "checkbox" at bounding box center [627, 413] width 10 height 10
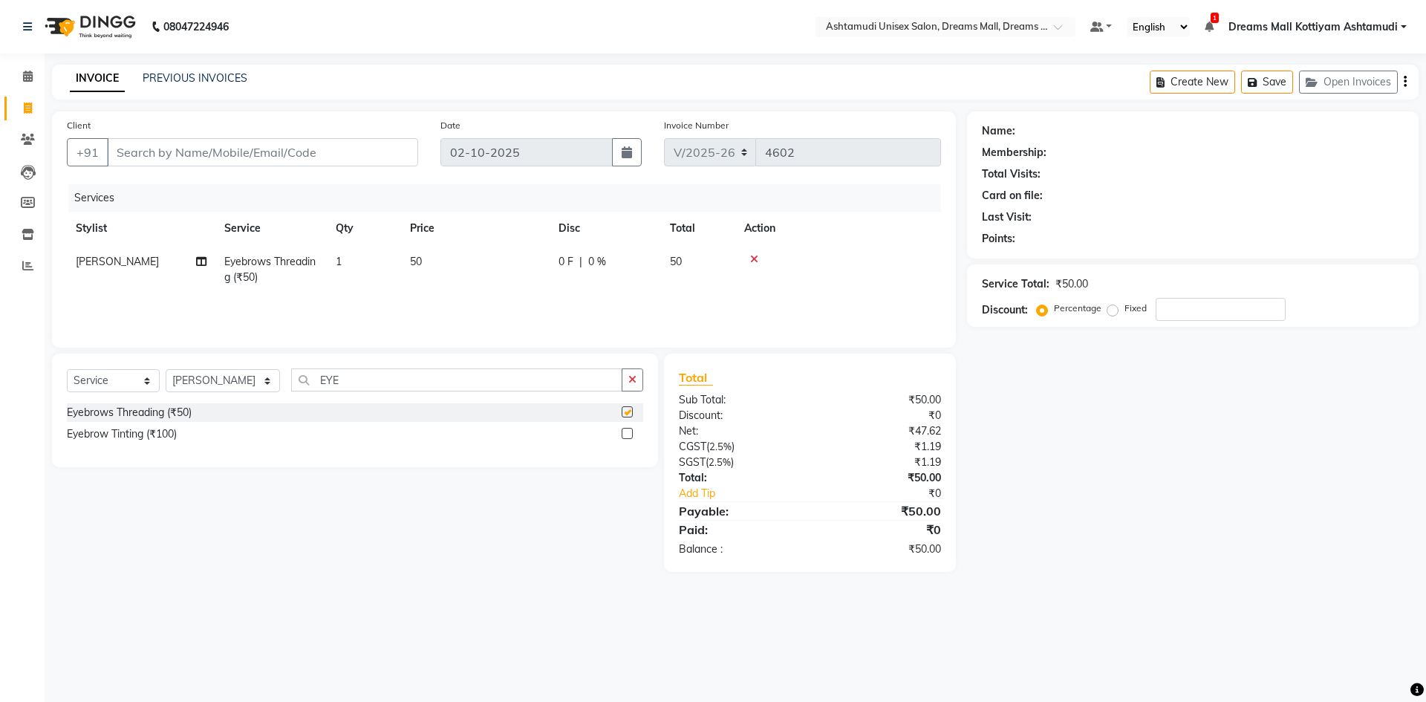
checkbox input "false"
click at [395, 162] on input "Client" at bounding box center [262, 152] width 311 height 28
type input "8"
type input "0"
type input "8848787323"
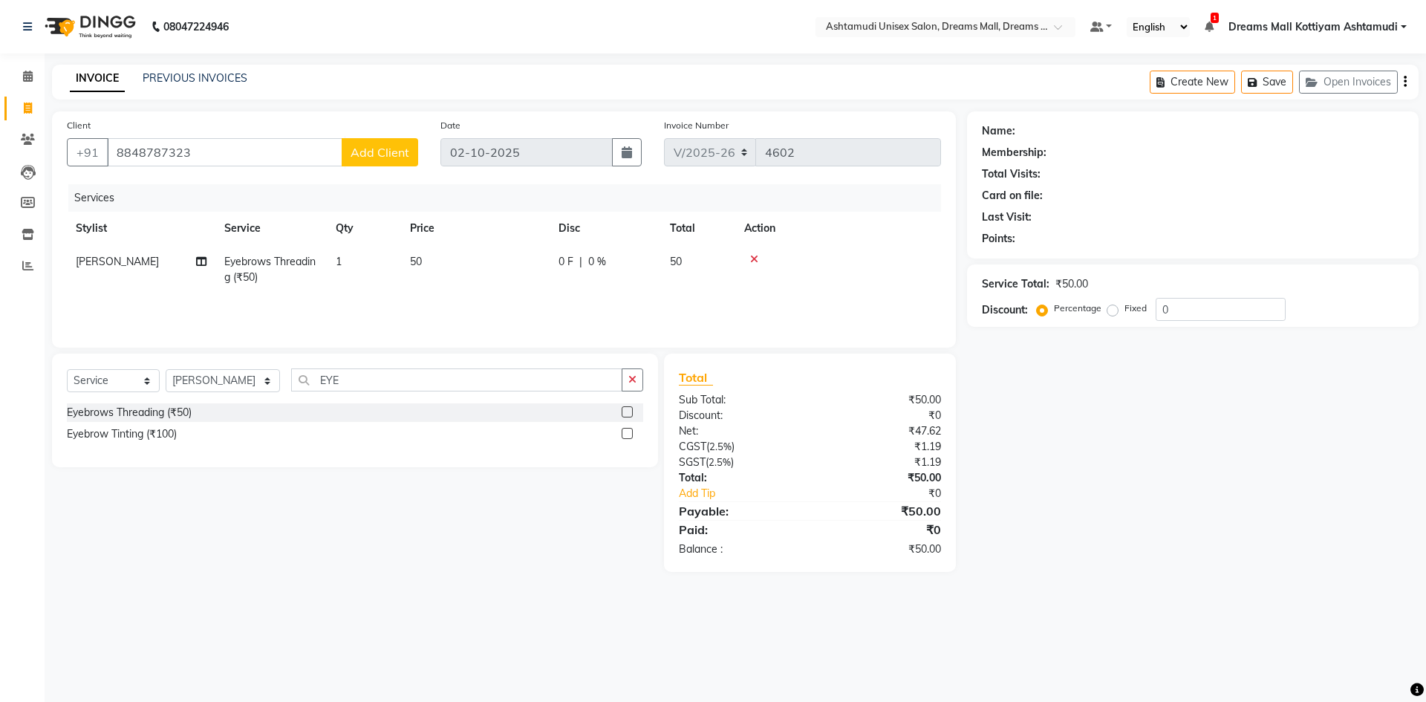
click at [403, 157] on span "Add Client" at bounding box center [379, 152] width 59 height 15
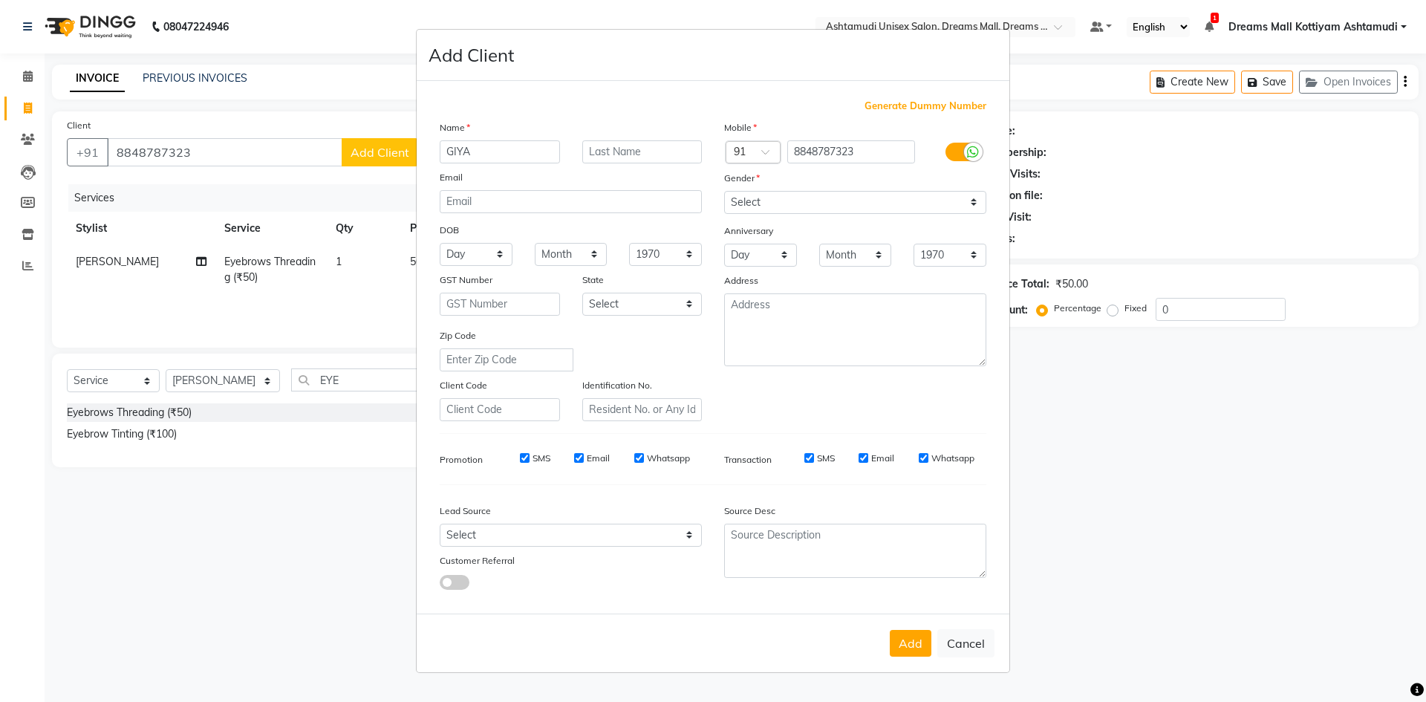
click at [451, 149] on input "GIYA" at bounding box center [500, 151] width 120 height 23
type input "JIYA"
click at [786, 197] on select "Select [DEMOGRAPHIC_DATA] [DEMOGRAPHIC_DATA] Other Prefer Not To Say" at bounding box center [855, 202] width 262 height 23
select select "[DEMOGRAPHIC_DATA]"
click at [724, 191] on select "Select [DEMOGRAPHIC_DATA] [DEMOGRAPHIC_DATA] Other Prefer Not To Say" at bounding box center [855, 202] width 262 height 23
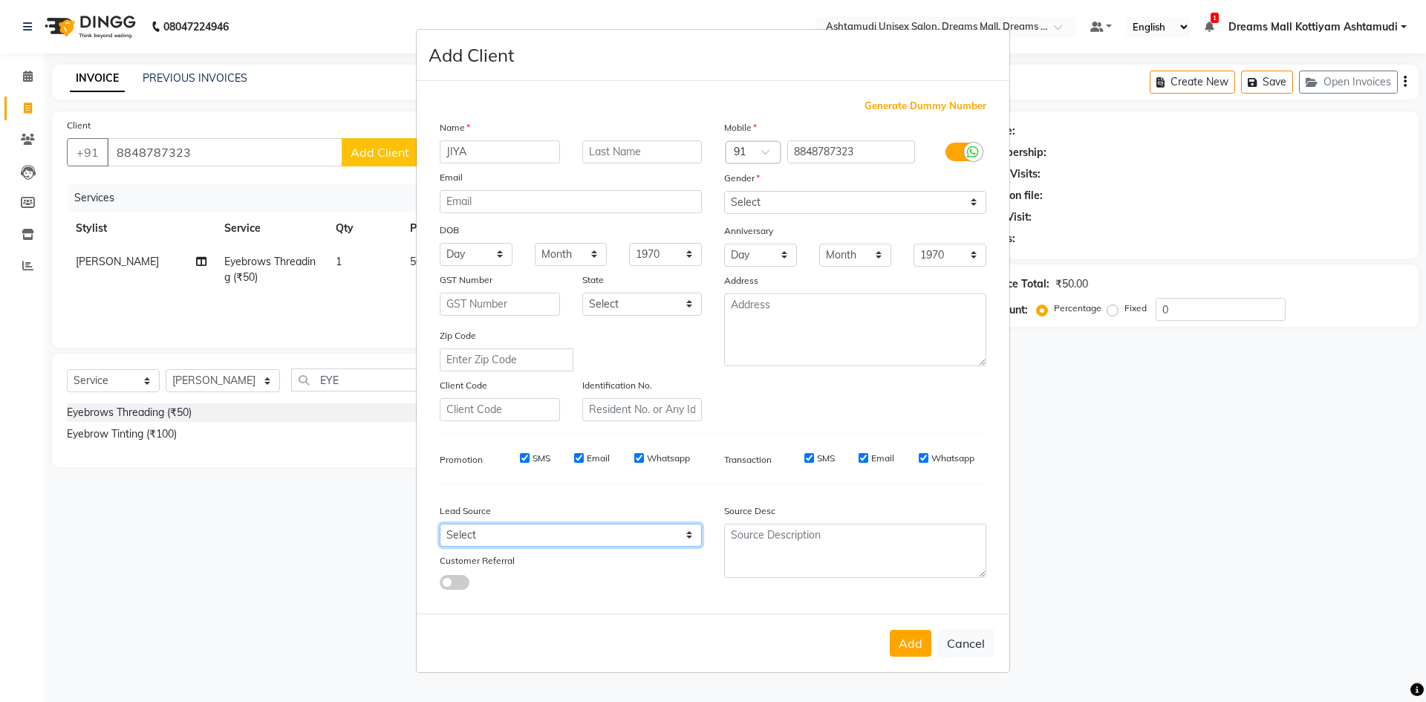
click at [633, 531] on select "Select Walk-in Referral Internet Friend Word of Mouth Advertisement Facebook Ju…" at bounding box center [571, 534] width 262 height 23
select select "49875"
click at [440, 523] on select "Select Walk-in Referral Internet Friend Word of Mouth Advertisement Facebook Ju…" at bounding box center [571, 534] width 262 height 23
click at [912, 633] on button "Add" at bounding box center [911, 643] width 42 height 27
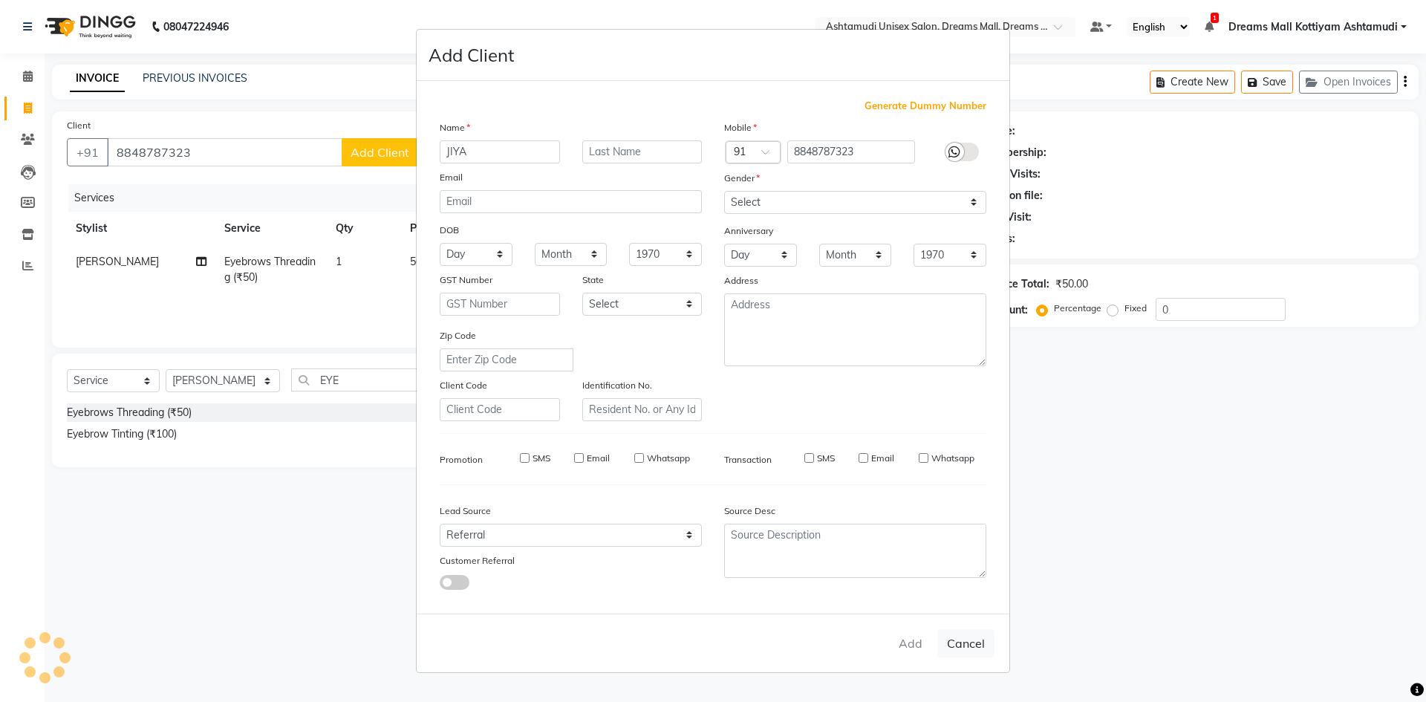
select select
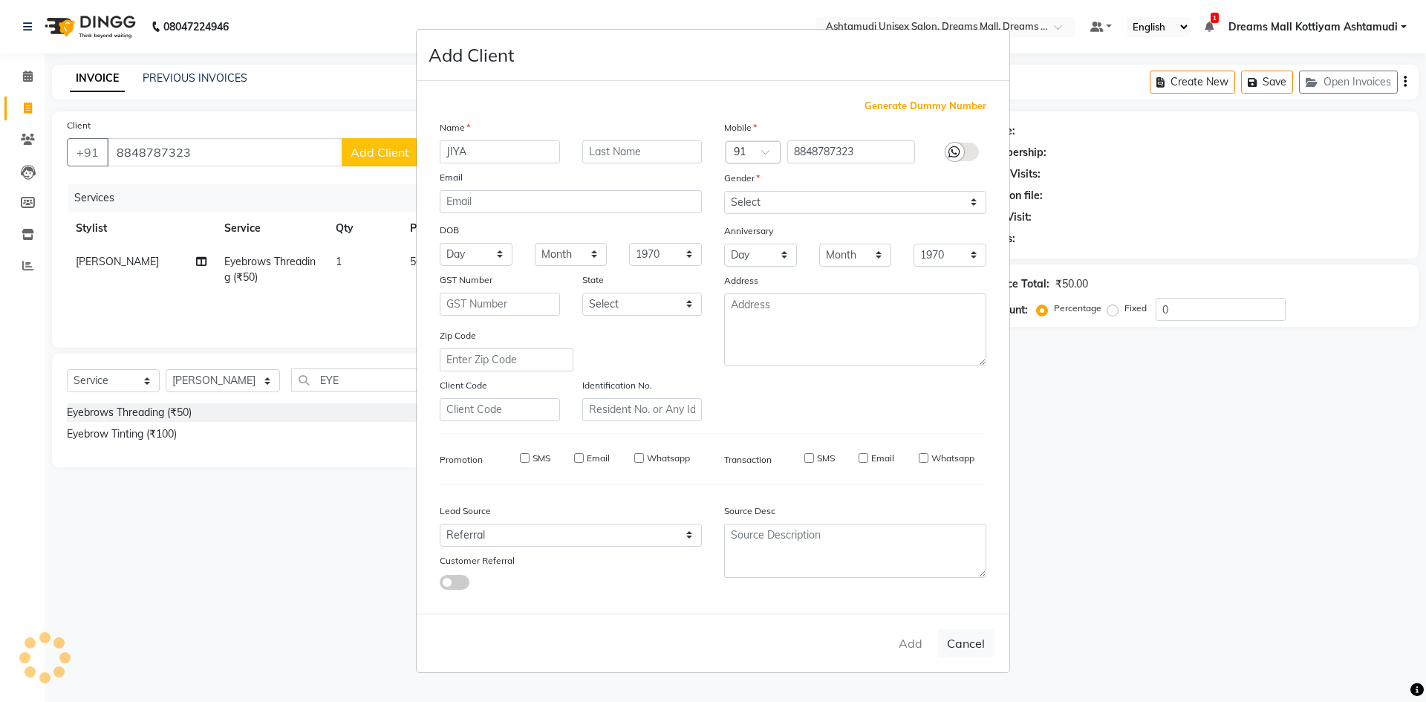
select select
checkbox input "false"
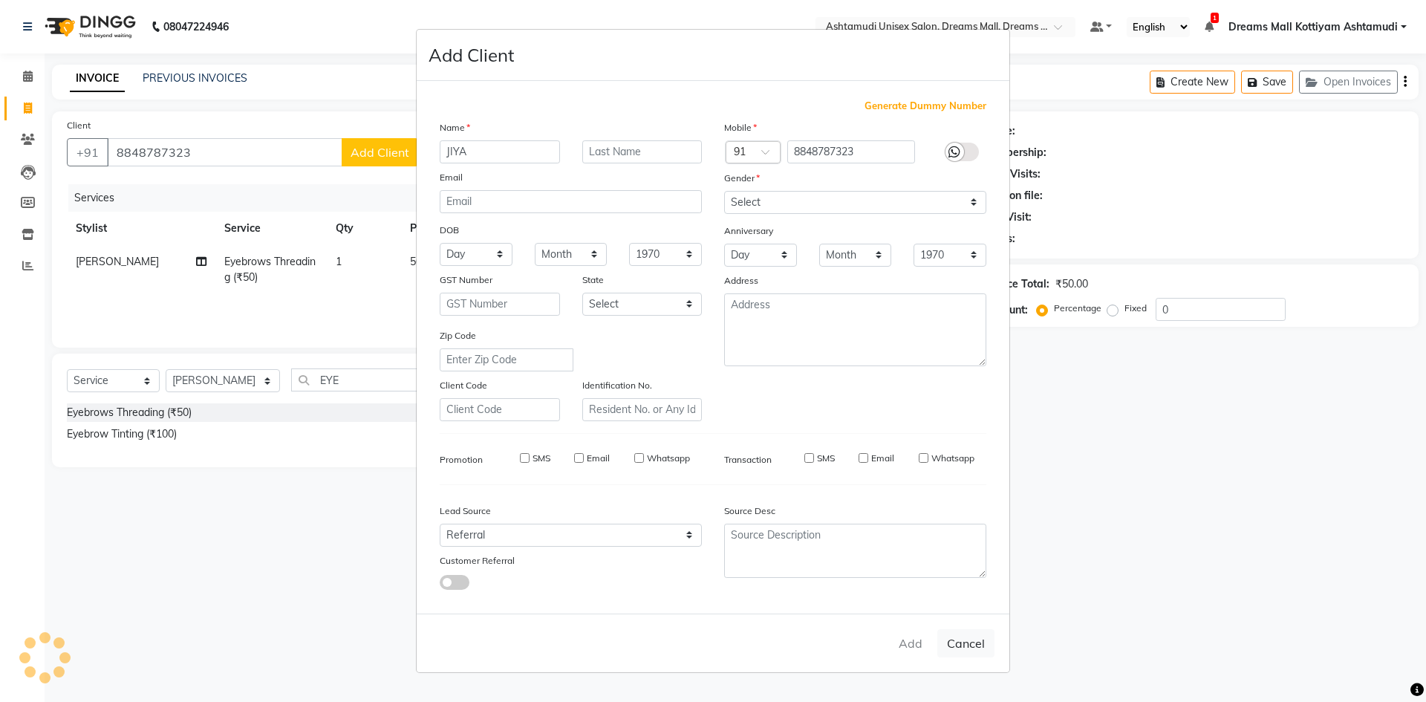
checkbox input "false"
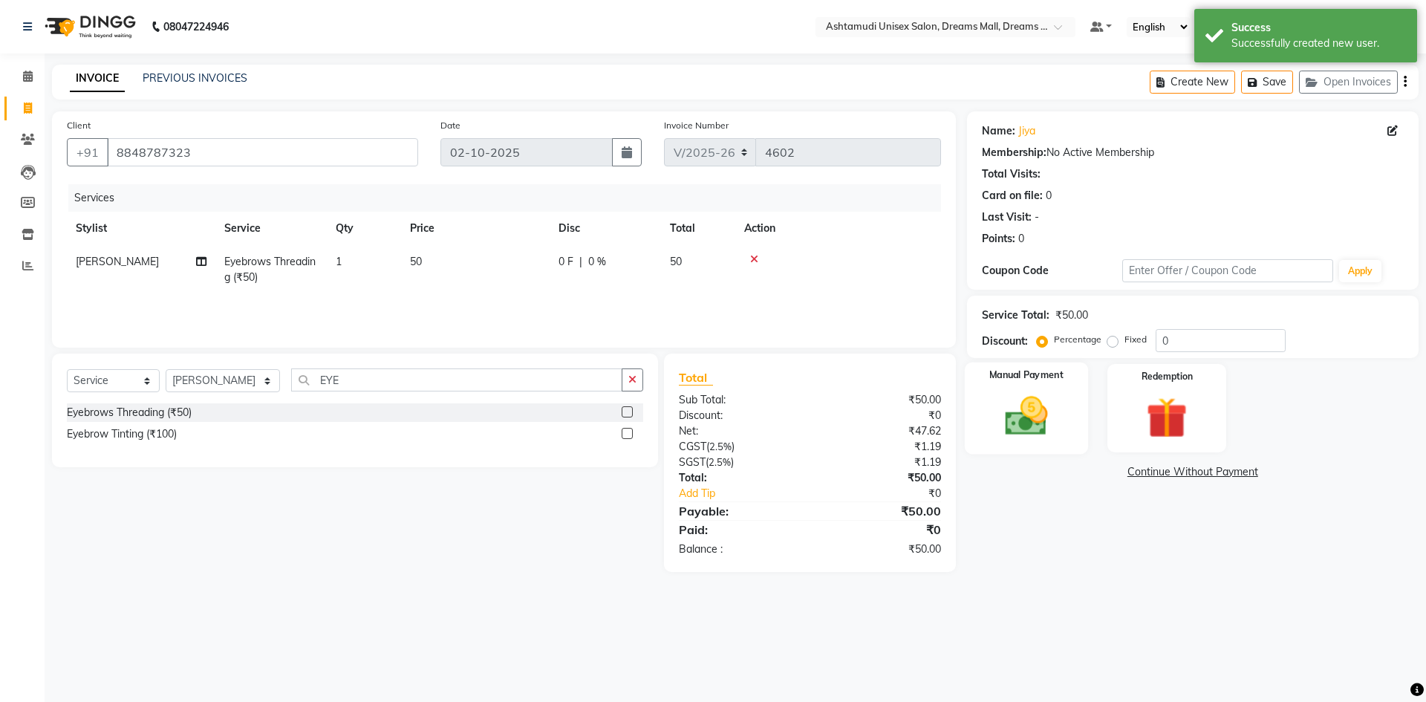
click at [1017, 416] on img at bounding box center [1025, 415] width 69 height 49
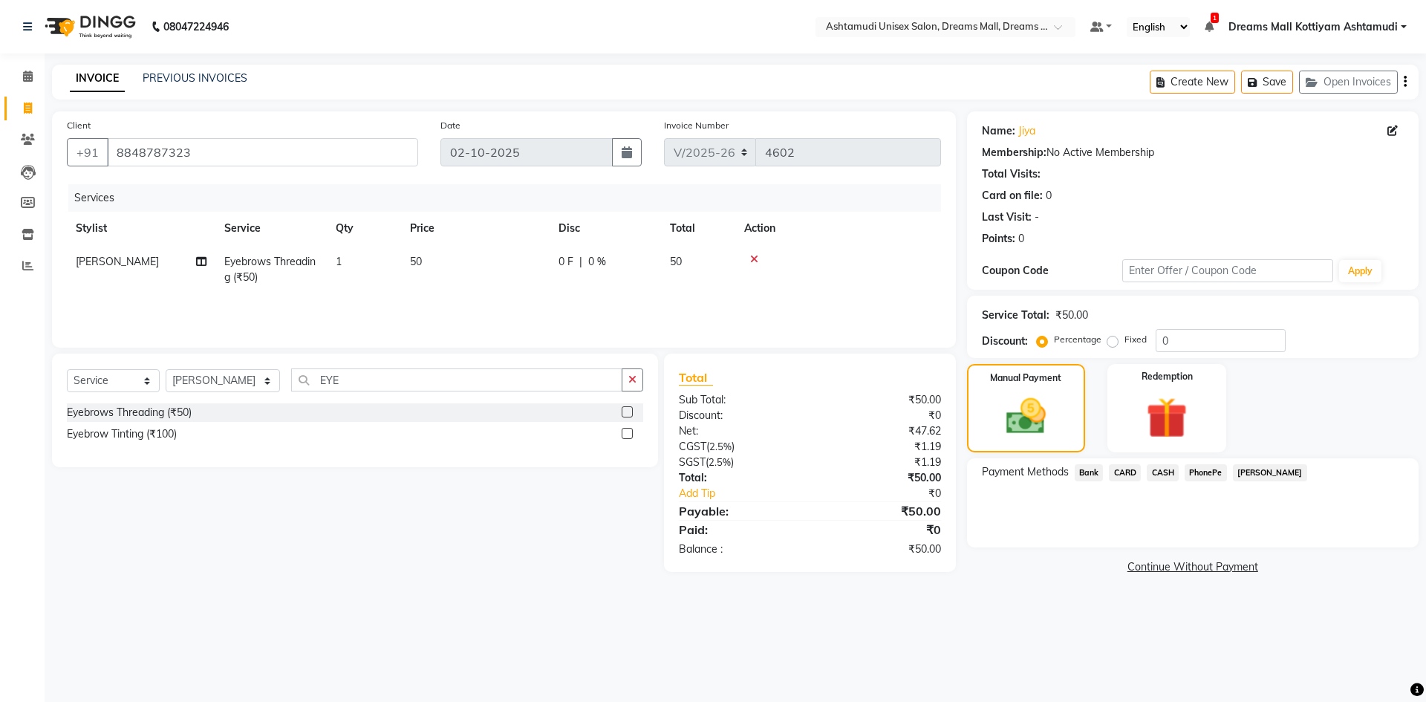
click at [1167, 475] on span "CASH" at bounding box center [1162, 472] width 32 height 17
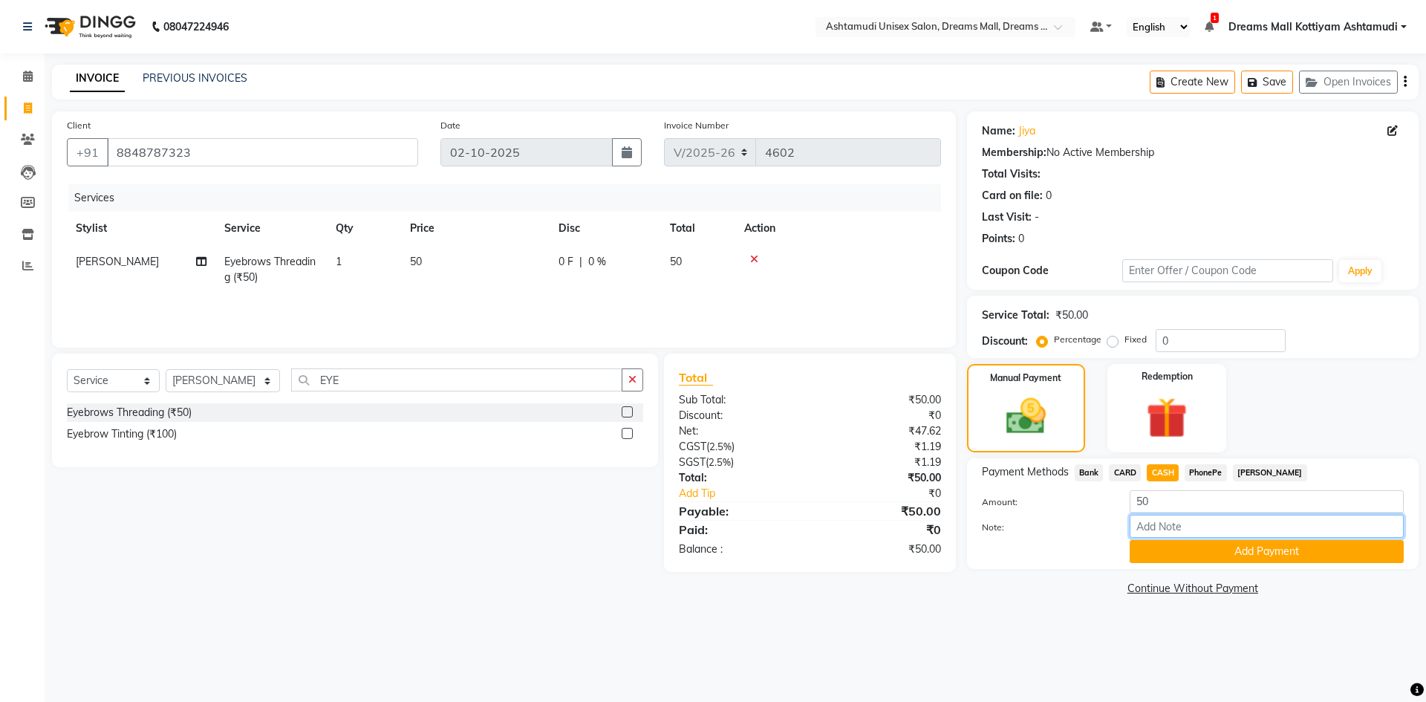
click at [1166, 525] on input "Note:" at bounding box center [1266, 526] width 274 height 23
type input "[PERSON_NAME]"
click at [1219, 552] on button "Add Payment" at bounding box center [1266, 551] width 274 height 23
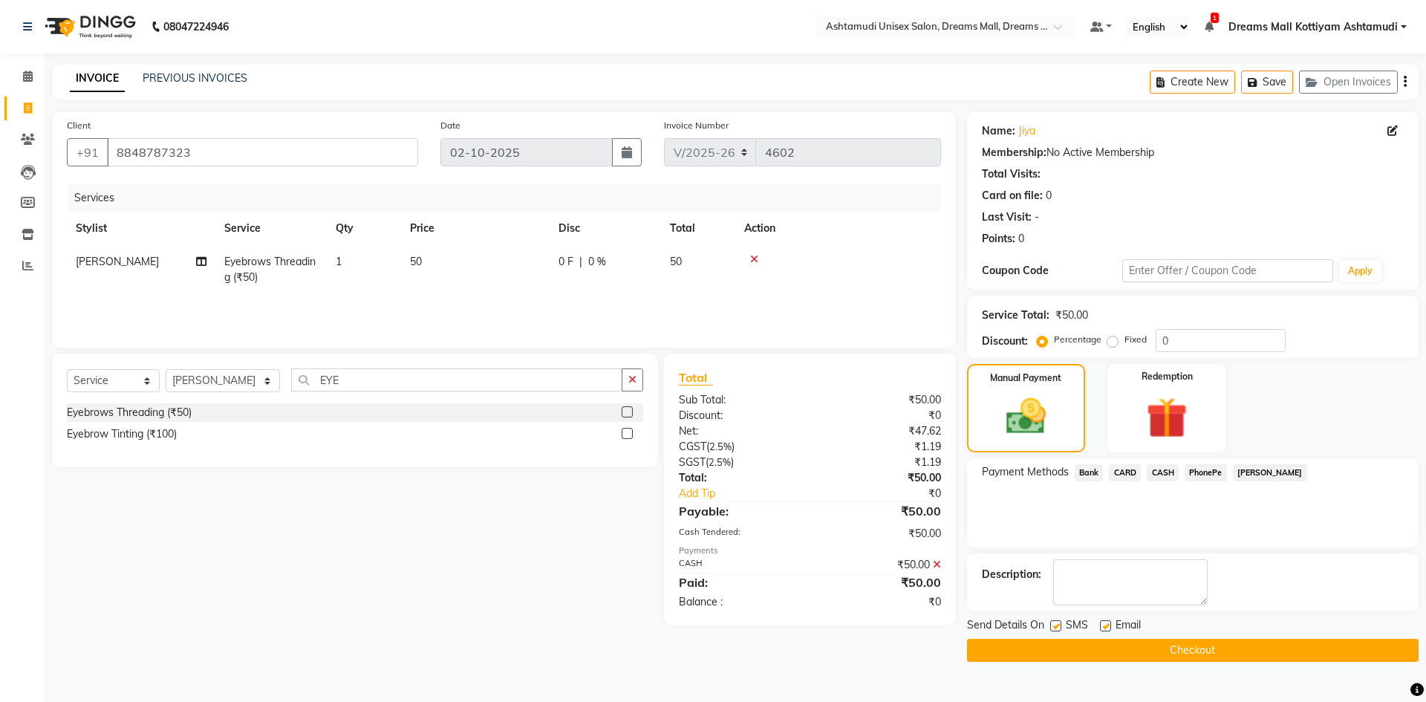
click at [1168, 659] on button "Checkout" at bounding box center [1192, 650] width 451 height 23
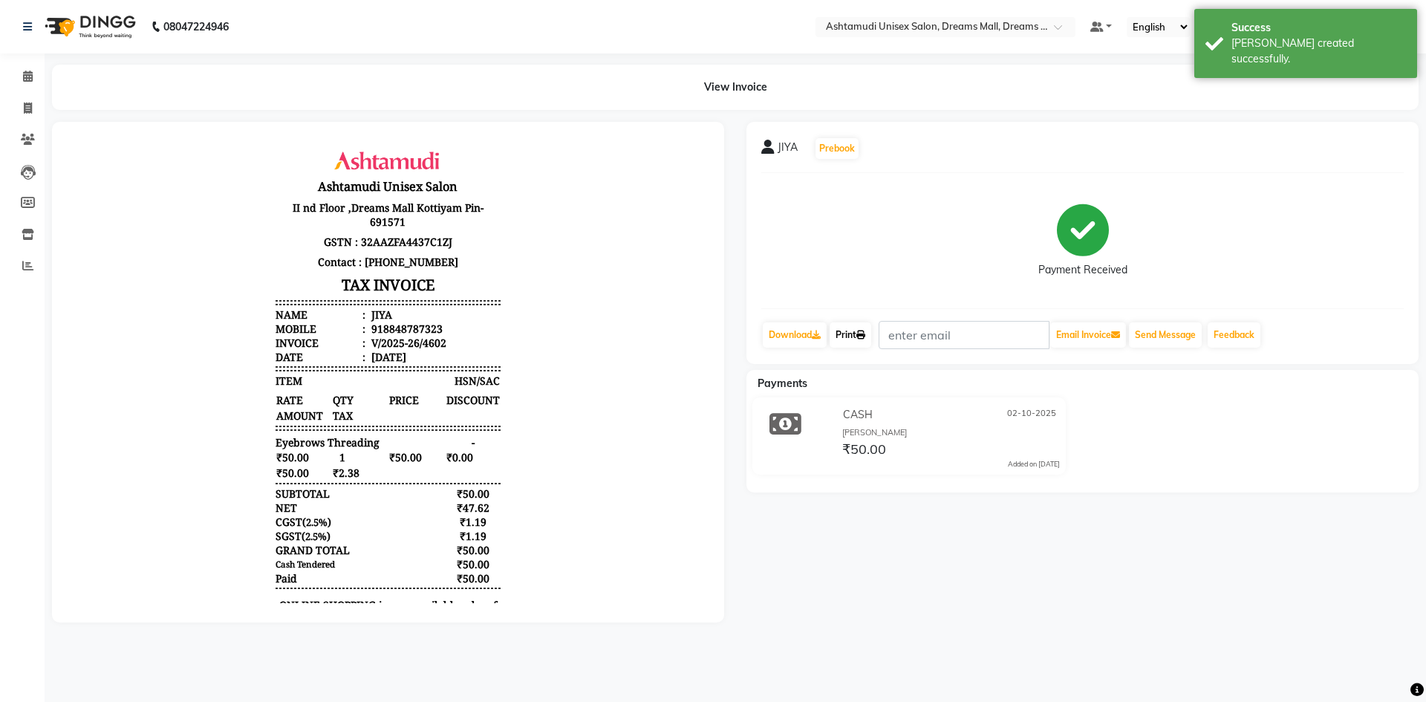
click at [855, 333] on link "Print" at bounding box center [850, 334] width 42 height 25
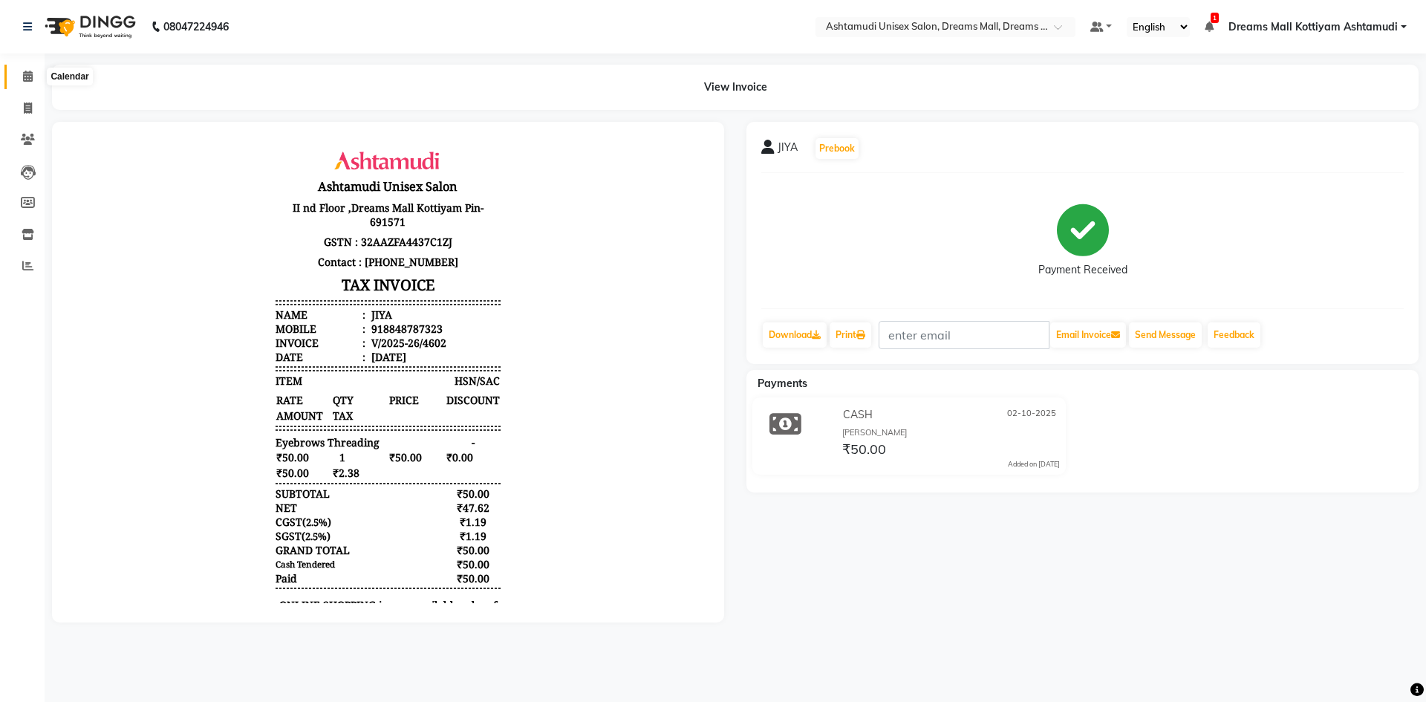
click at [27, 76] on icon at bounding box center [28, 76] width 10 height 11
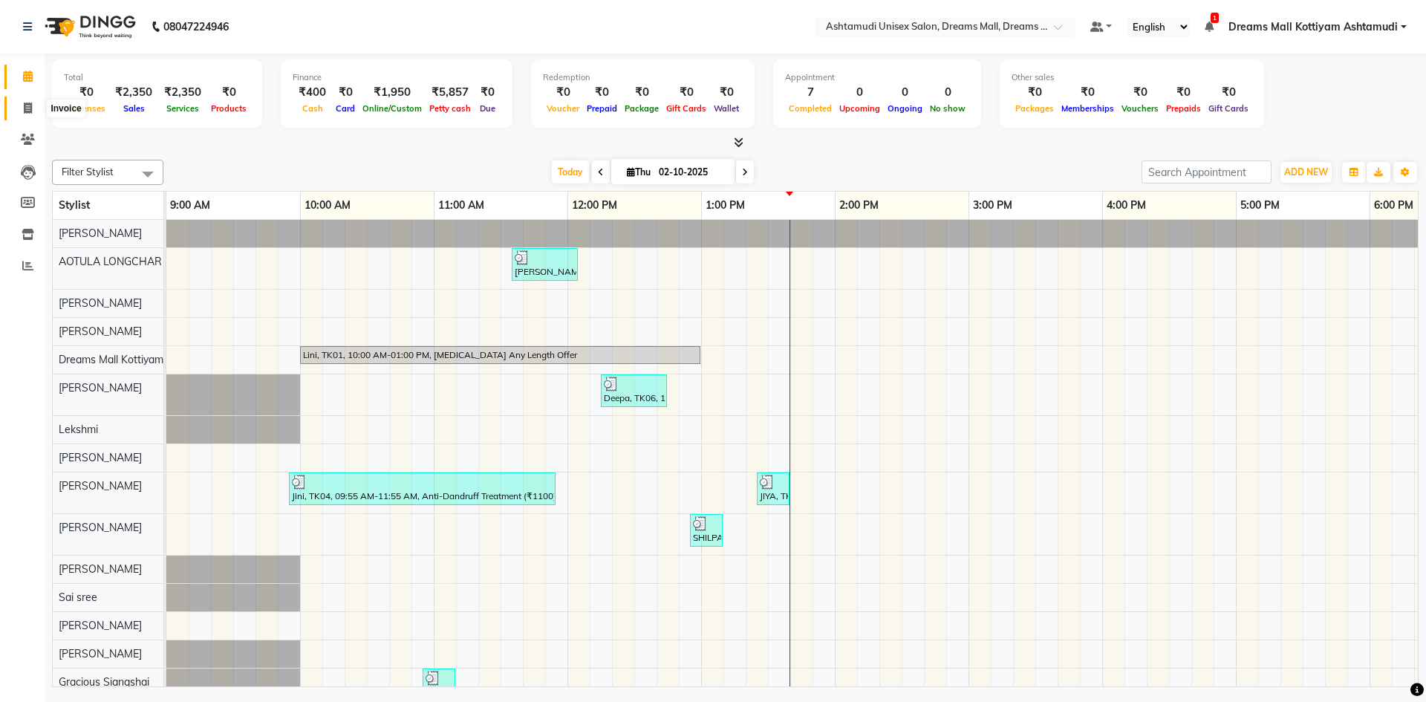
click at [33, 100] on span at bounding box center [28, 108] width 26 height 17
select select "7264"
select select "service"
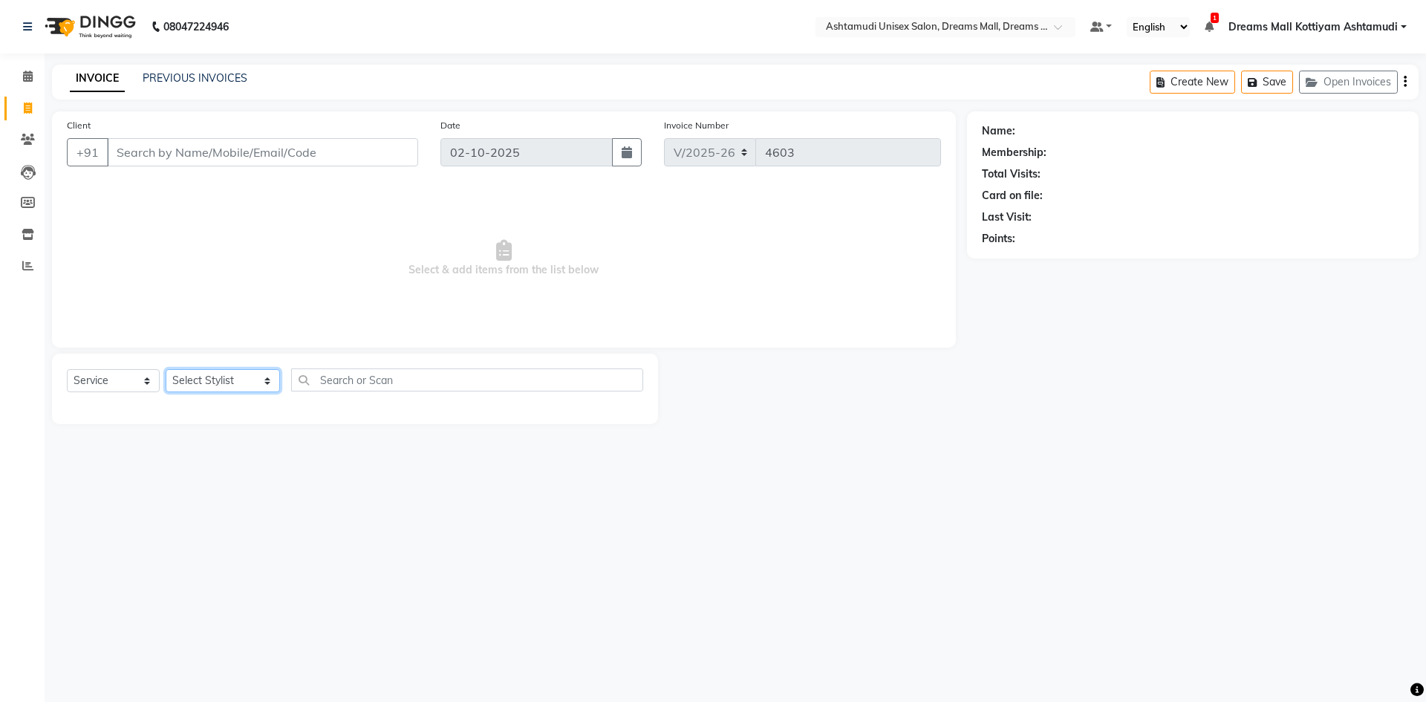
click at [201, 384] on select "Select Stylist [PERSON_NAME] AOTULA LONGCHAR [PERSON_NAME] BIKI SARKI [PERSON_N…" at bounding box center [223, 380] width 114 height 23
select select "91399"
click at [166, 369] on select "Select Stylist [PERSON_NAME] AOTULA LONGCHAR [PERSON_NAME] BIKI SARKI [PERSON_N…" at bounding box center [223, 380] width 114 height 23
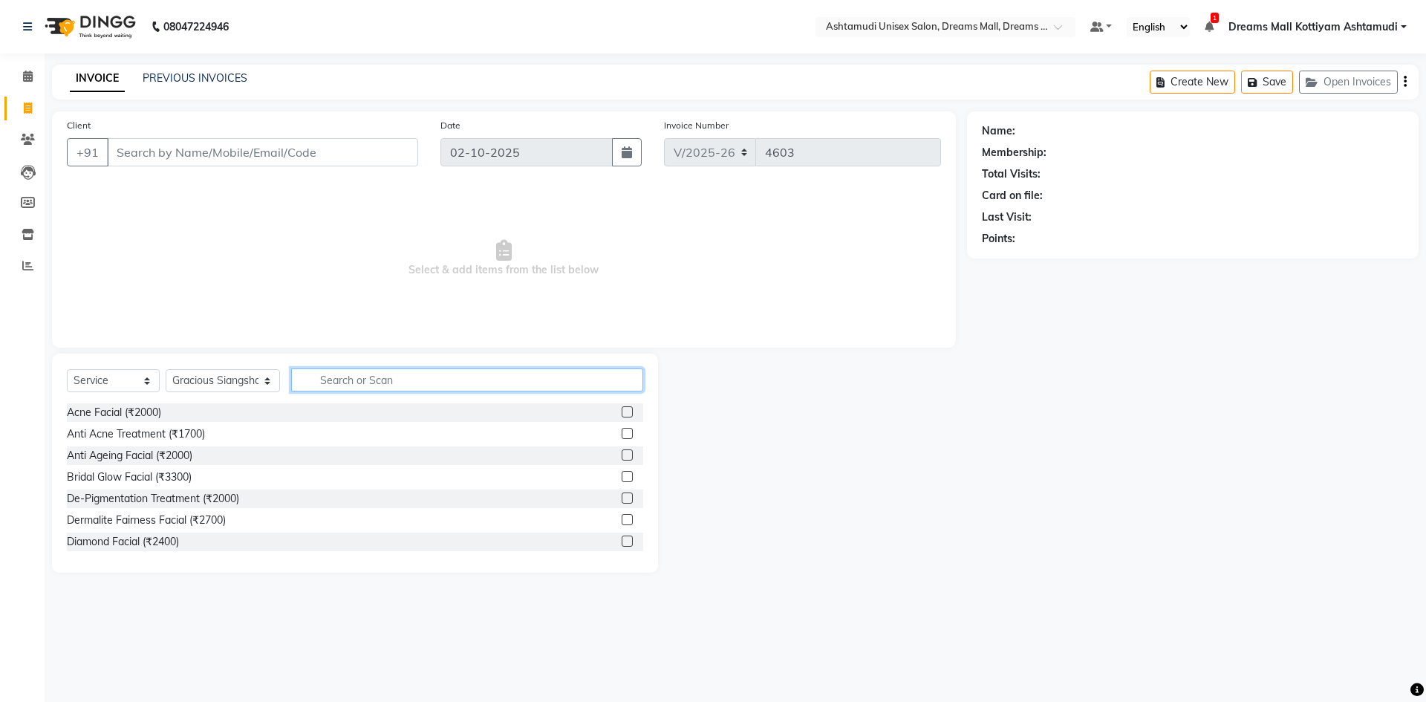
click at [372, 388] on input "text" at bounding box center [467, 379] width 352 height 23
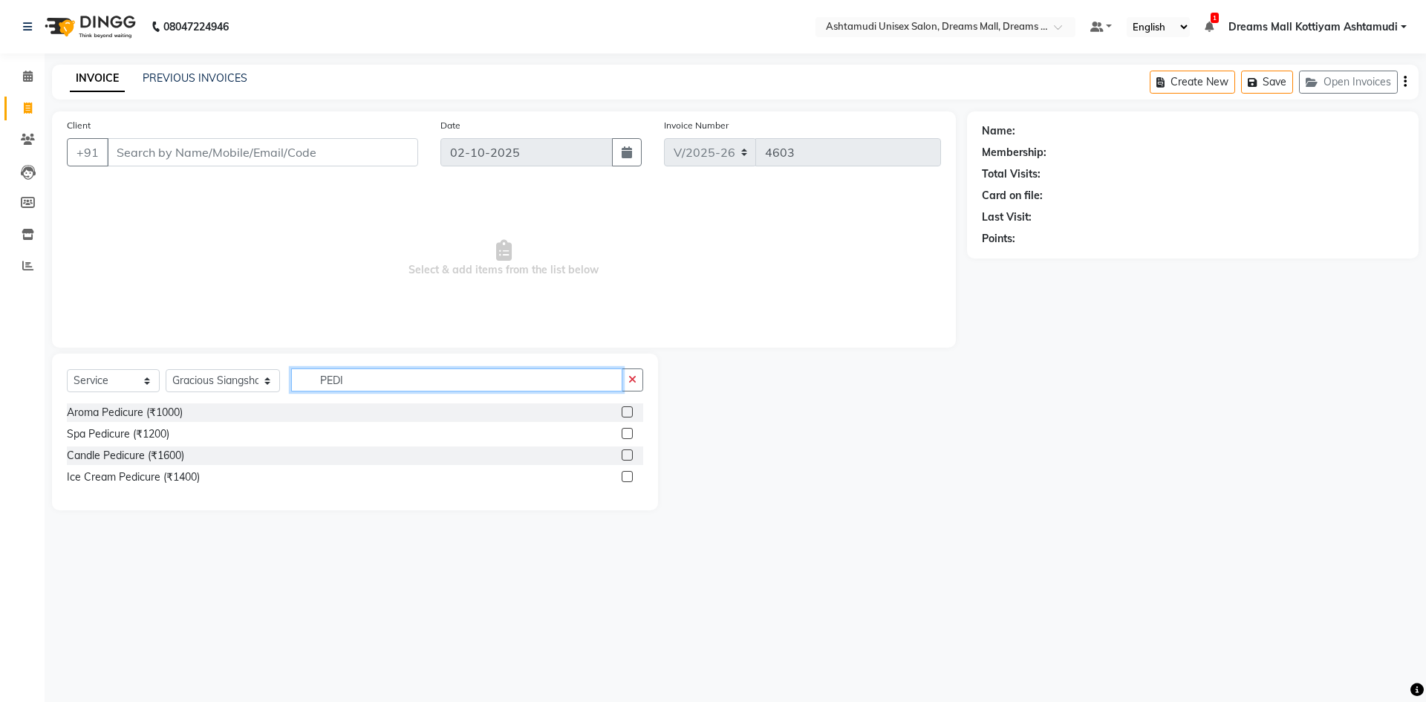
type input "PEDI"
click at [629, 414] on label at bounding box center [627, 411] width 11 height 11
click at [629, 414] on input "checkbox" at bounding box center [627, 413] width 10 height 10
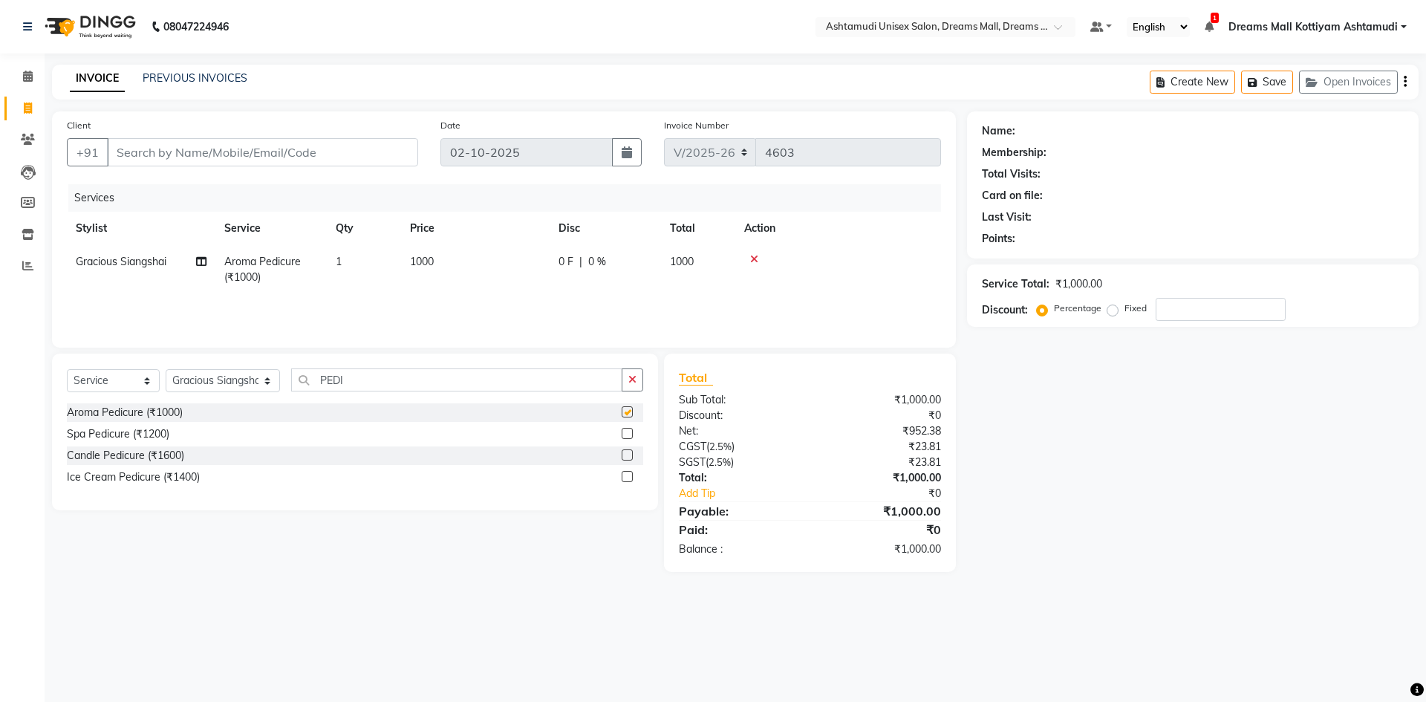
checkbox input "false"
click at [387, 383] on input "PEDI" at bounding box center [456, 379] width 331 height 23
type input "P"
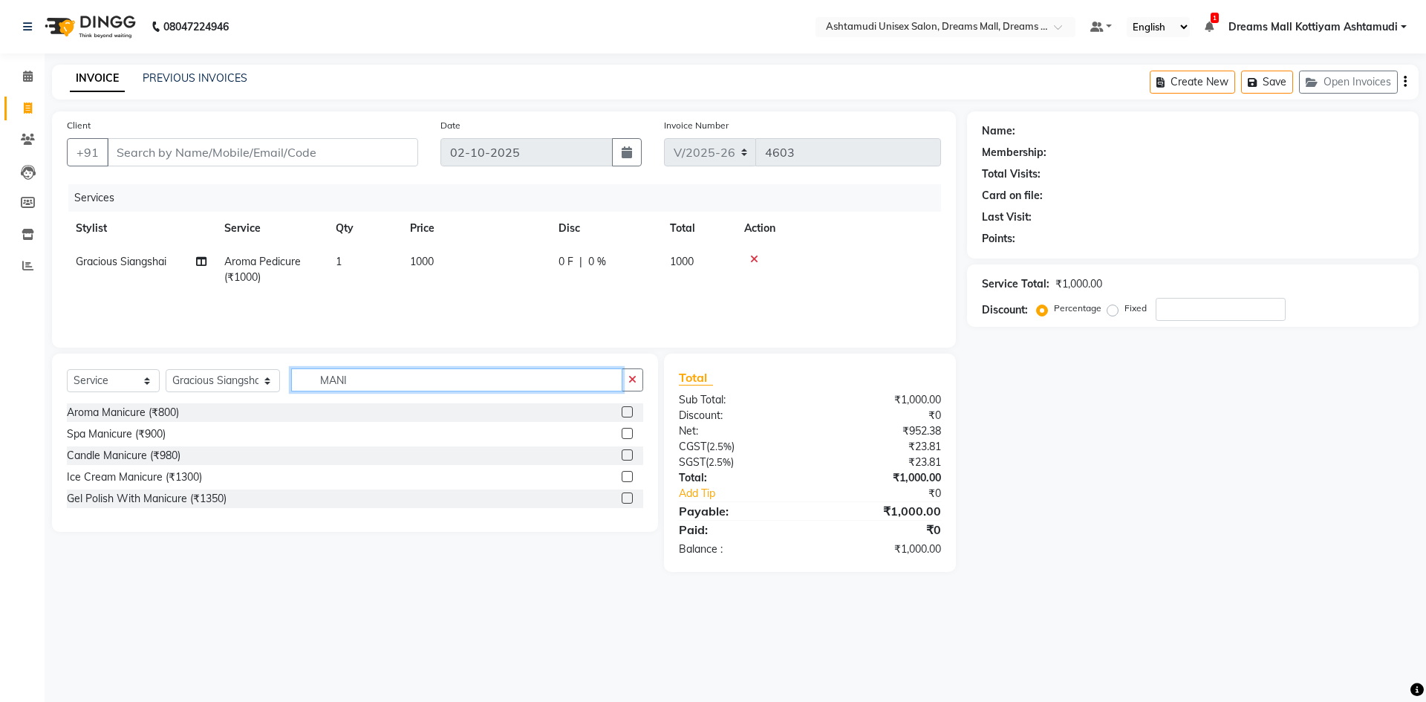
type input "MANI"
click at [627, 410] on label at bounding box center [627, 411] width 11 height 11
click at [627, 410] on input "checkbox" at bounding box center [627, 413] width 10 height 10
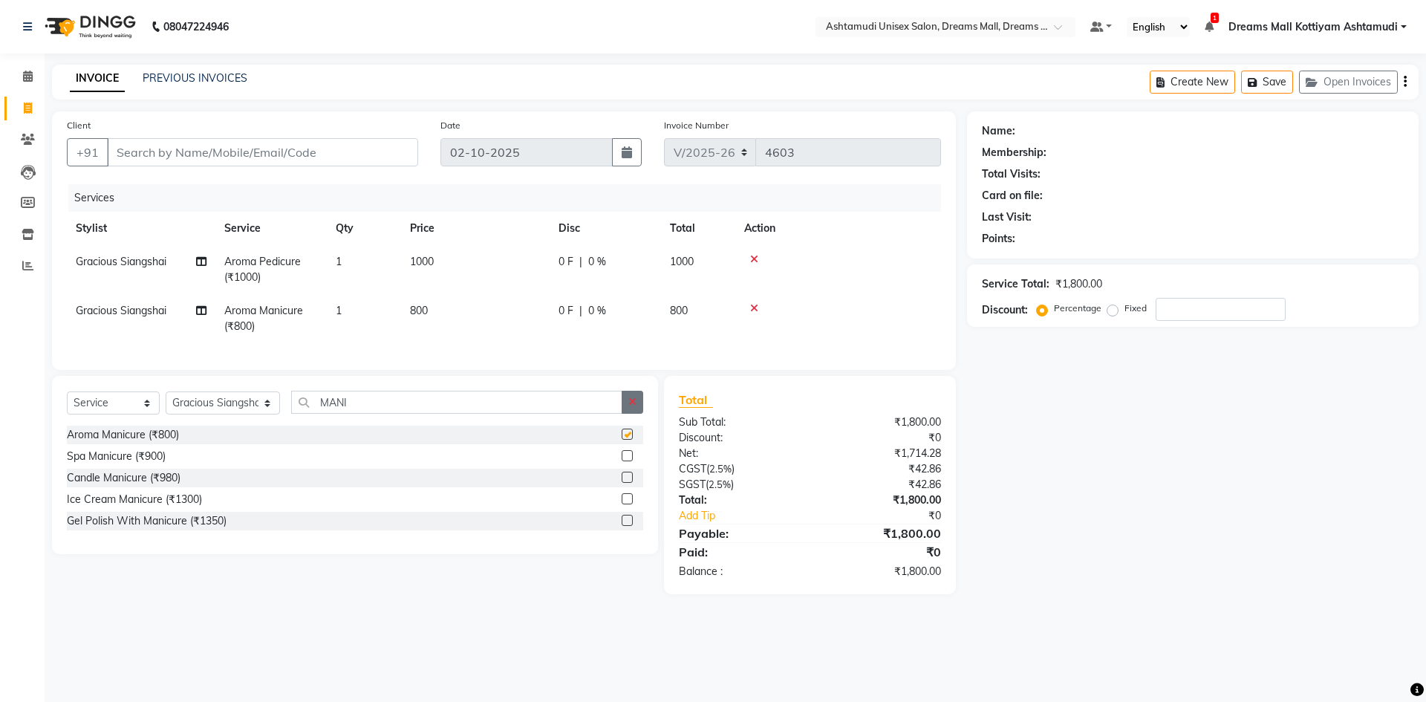
checkbox input "false"
click at [637, 410] on button "button" at bounding box center [633, 402] width 22 height 23
type input "CLEA"
click at [627, 504] on label at bounding box center [627, 498] width 11 height 11
click at [627, 504] on input "checkbox" at bounding box center [627, 500] width 10 height 10
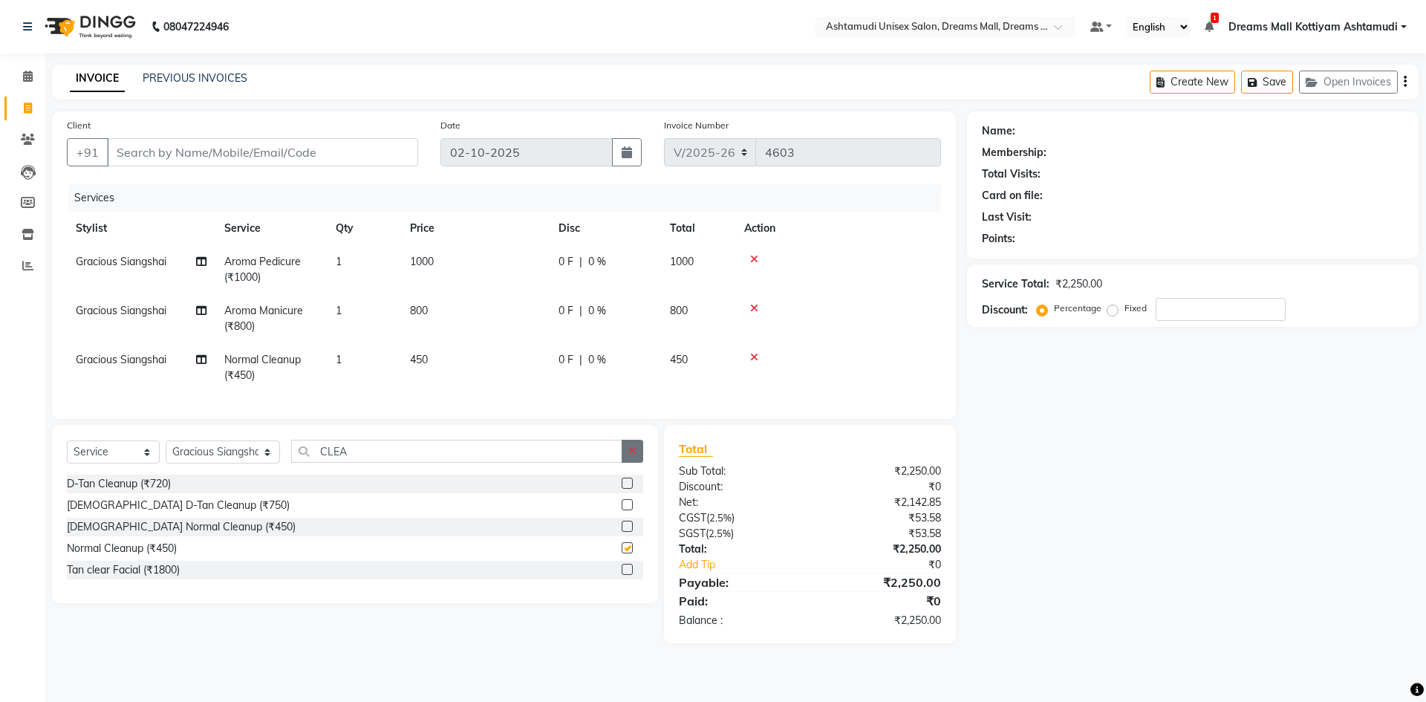
checkbox input "false"
click at [630, 456] on icon "button" at bounding box center [632, 451] width 8 height 10
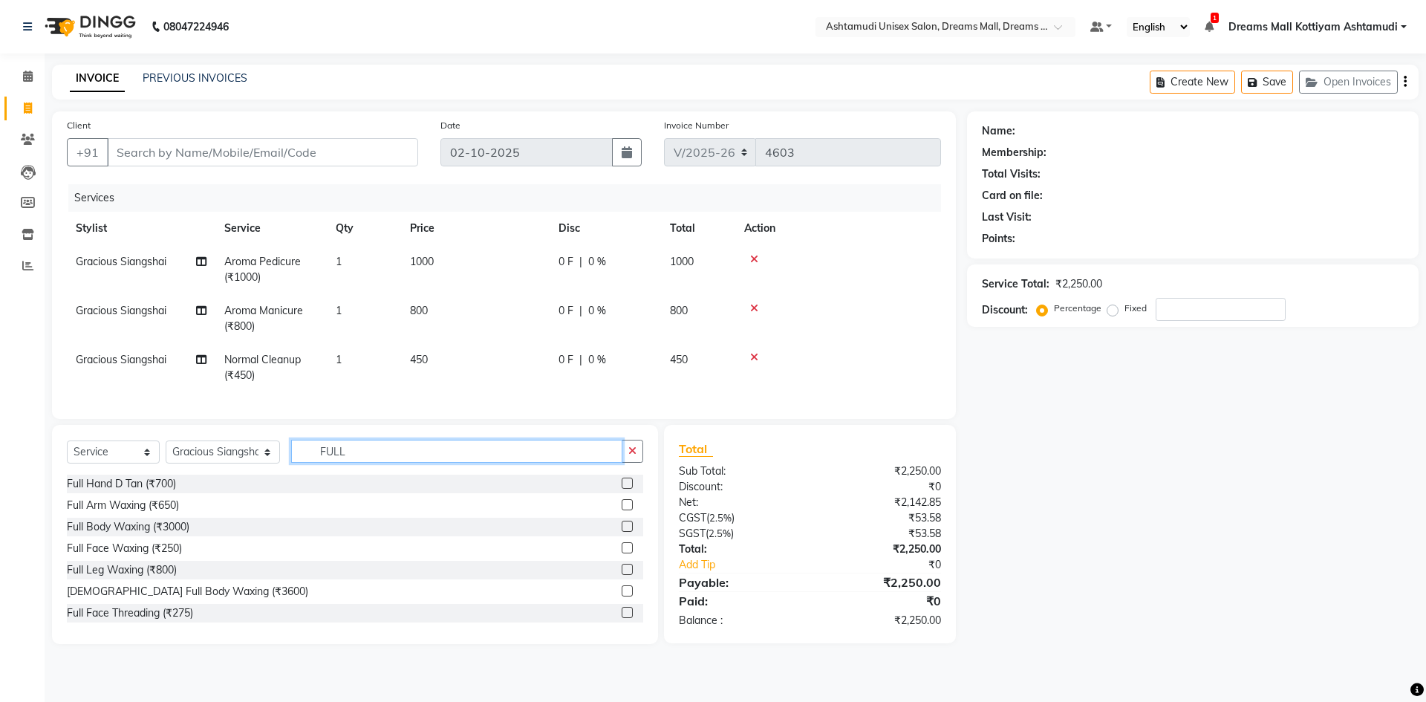
type input "FULL"
click at [622, 618] on label at bounding box center [627, 612] width 11 height 11
click at [622, 618] on input "checkbox" at bounding box center [627, 613] width 10 height 10
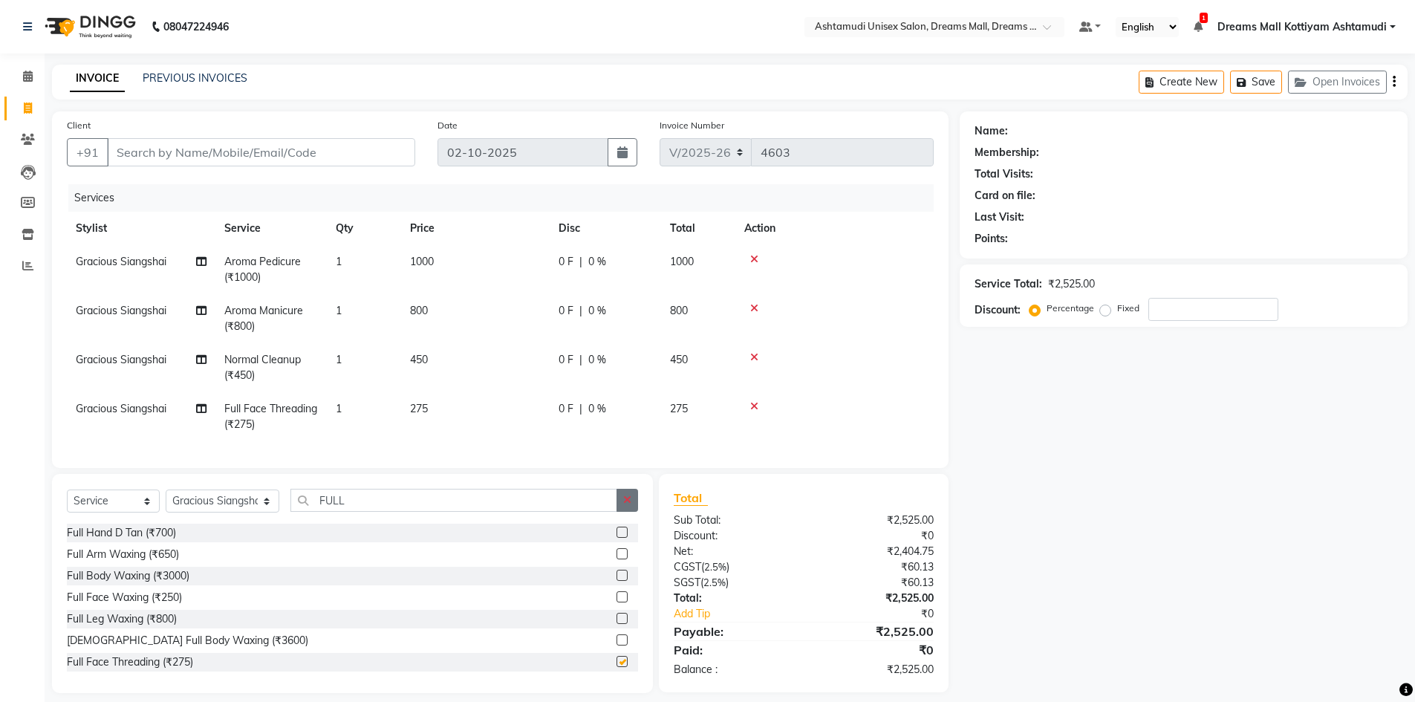
checkbox input "false"
click at [196, 512] on select "Select Stylist [PERSON_NAME] AOTULA LONGCHAR [PERSON_NAME] BIKI SARKI [PERSON_N…" at bounding box center [223, 500] width 114 height 23
select select "63664"
click at [166, 500] on select "Select Stylist [PERSON_NAME] AOTULA LONGCHAR [PERSON_NAME] BIKI SARKI [PERSON_N…" at bounding box center [223, 500] width 114 height 23
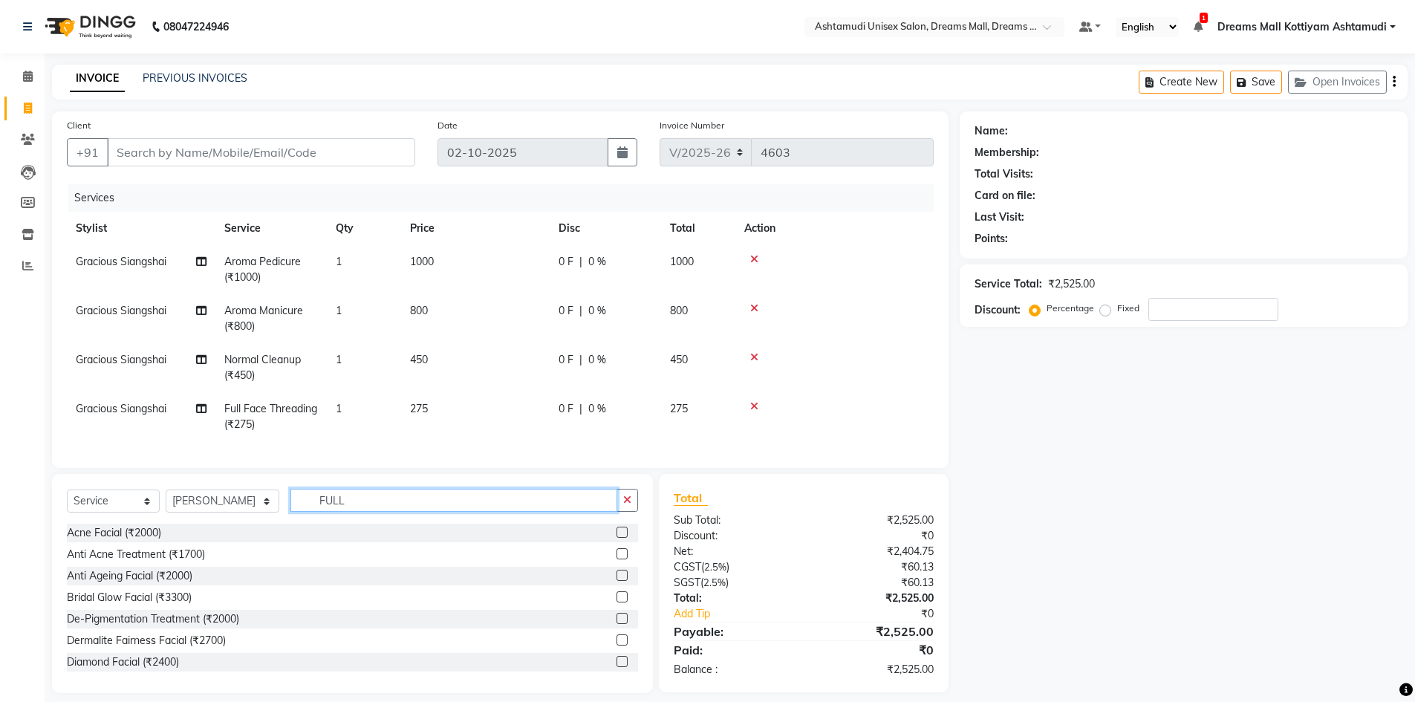
click at [403, 506] on input "FULL" at bounding box center [453, 500] width 327 height 23
type input "F"
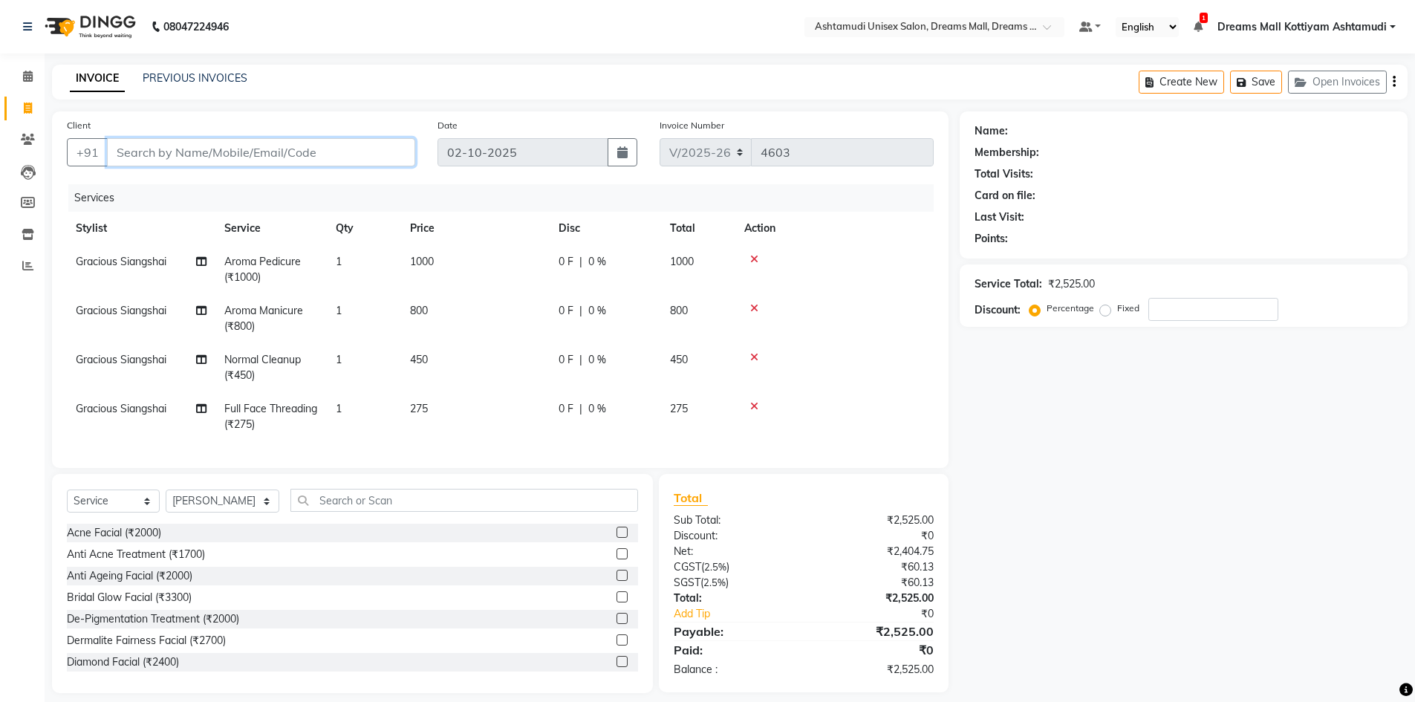
click at [146, 162] on input "Client" at bounding box center [261, 152] width 308 height 28
type input "7"
type input "0"
type input "7593090201"
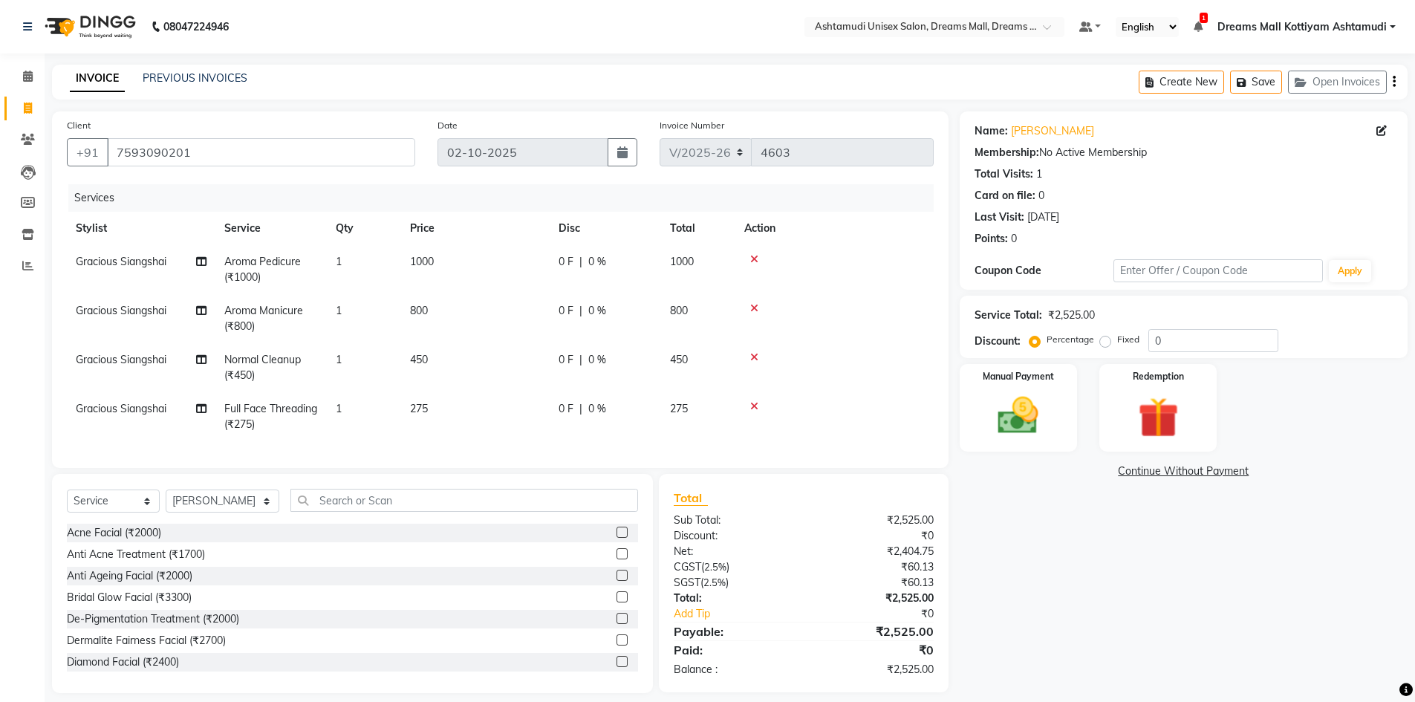
click at [877, 184] on div "Services" at bounding box center [506, 197] width 876 height 27
click at [1252, 84] on button "Save" at bounding box center [1256, 82] width 52 height 23
click at [30, 74] on icon at bounding box center [28, 76] width 10 height 11
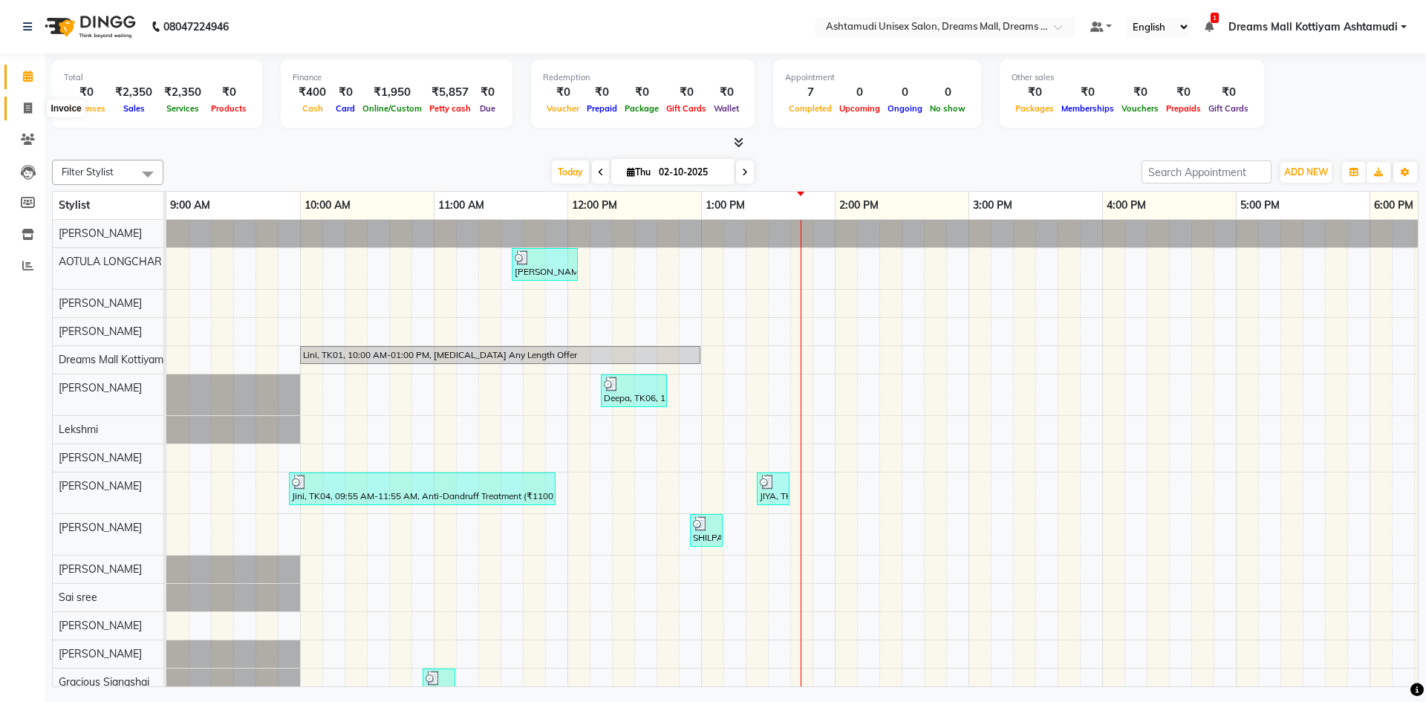
click at [25, 104] on icon at bounding box center [28, 107] width 8 height 11
select select "service"
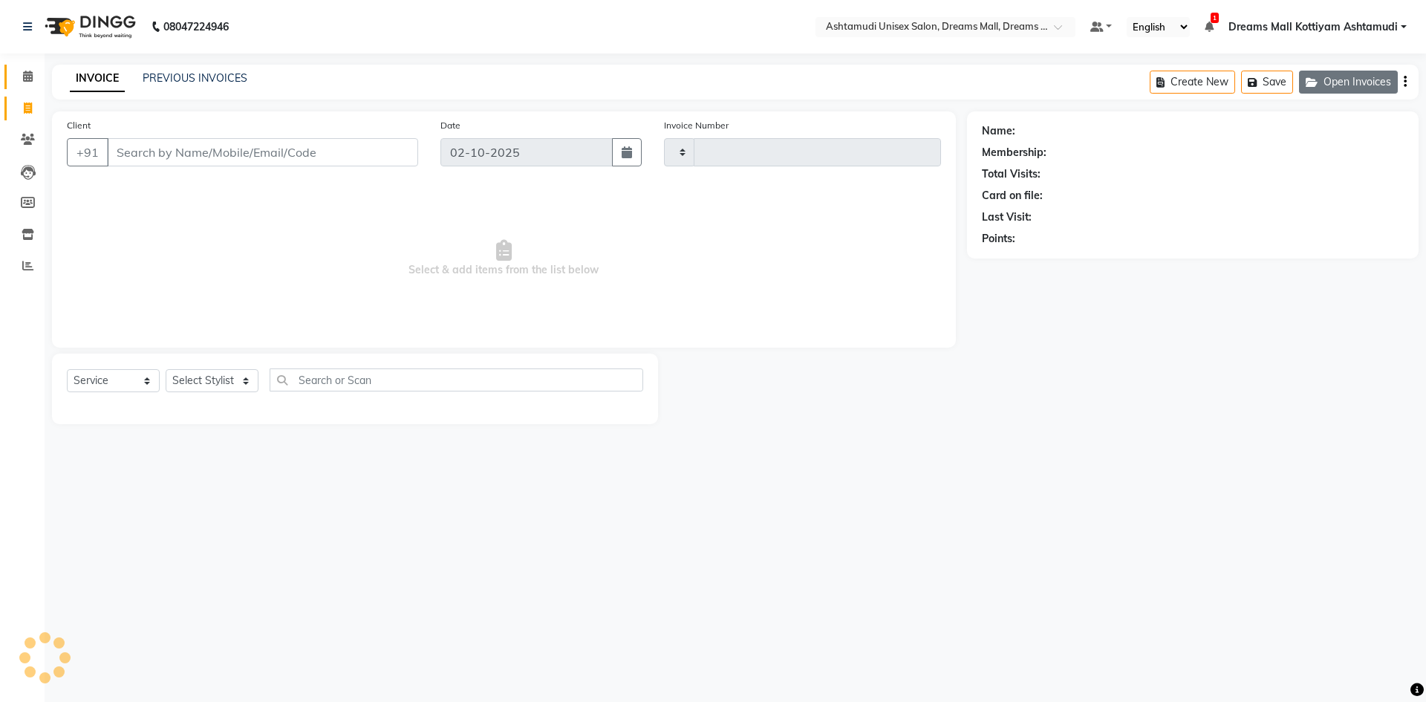
type input "4603"
select select "7264"
click at [1353, 88] on button "Open Invoices" at bounding box center [1348, 82] width 99 height 23
click at [1337, 77] on button "Open Invoices" at bounding box center [1348, 82] width 99 height 23
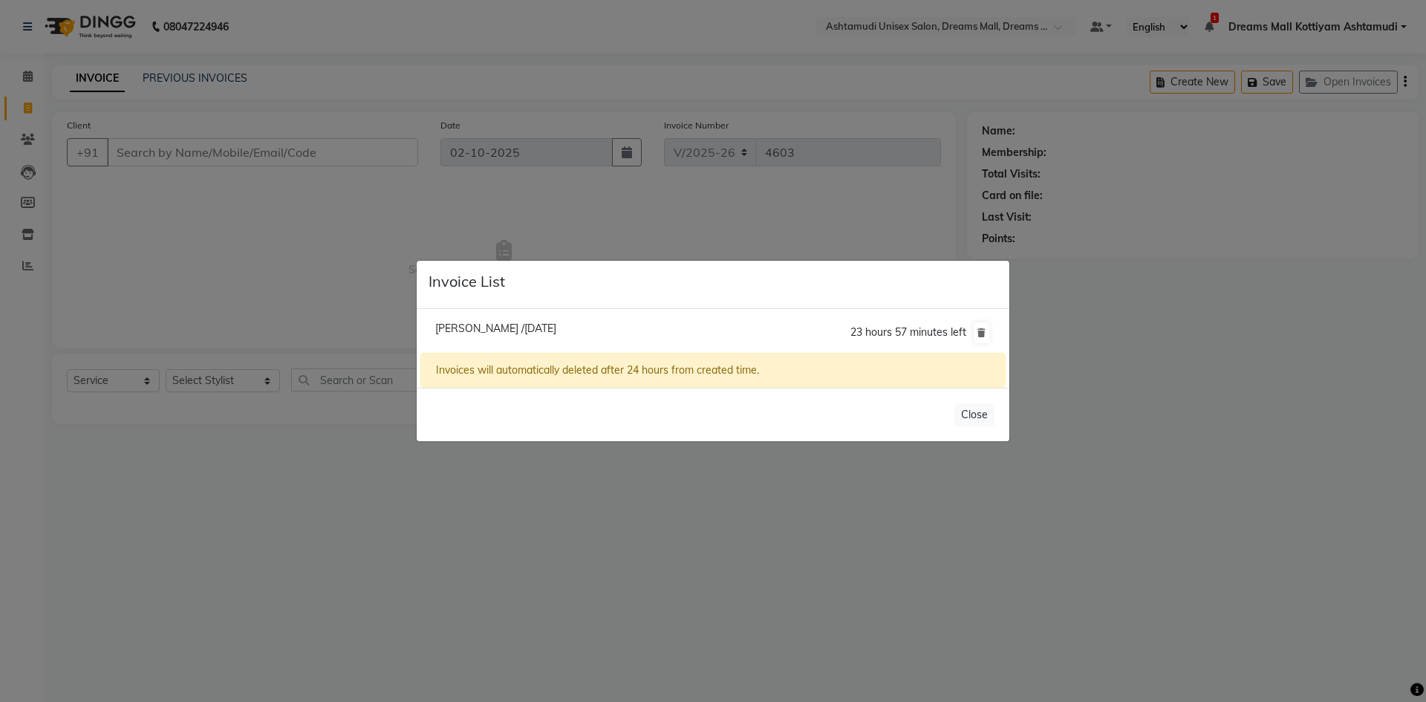
click at [523, 322] on span "[PERSON_NAME] /[DATE]" at bounding box center [495, 328] width 121 height 13
type input "7593090201"
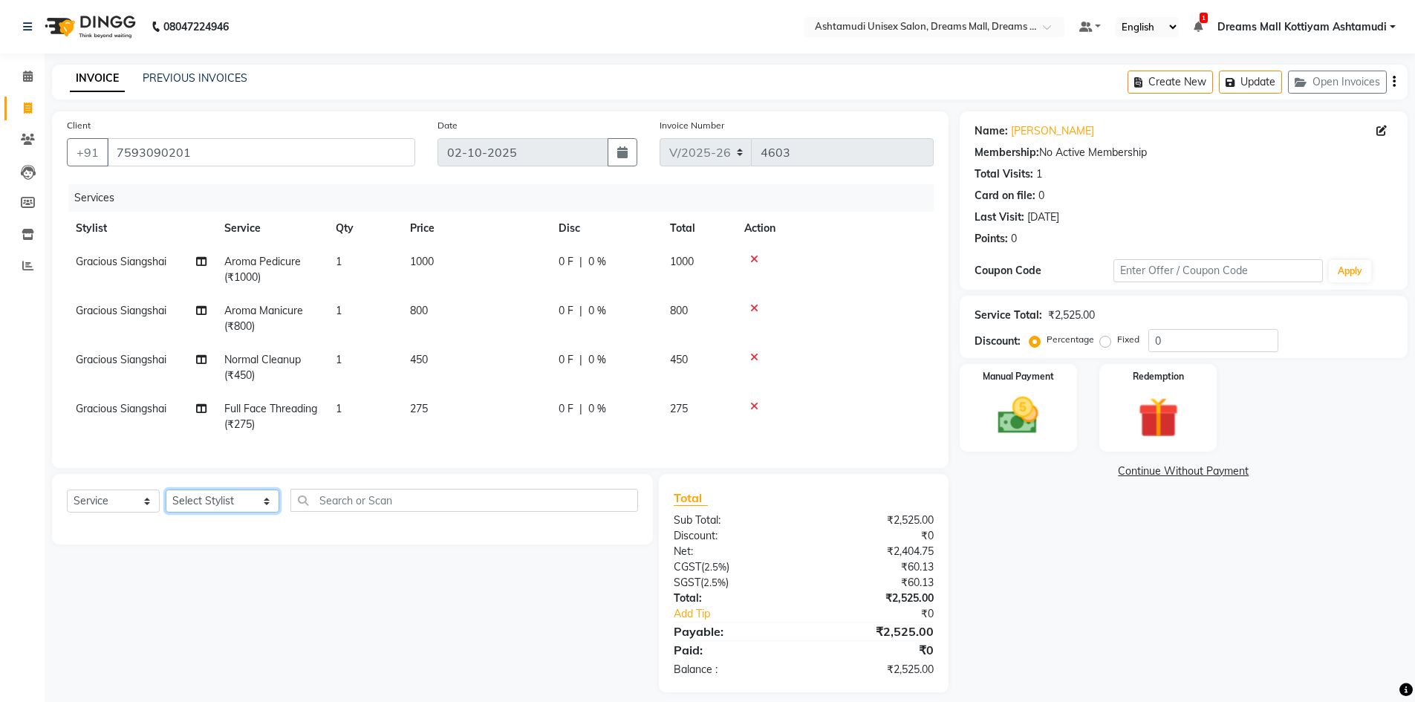
click at [245, 511] on select "Select Stylist [PERSON_NAME] AOTULA LONGCHAR [PERSON_NAME] BIKI SARKI [PERSON_N…" at bounding box center [223, 500] width 114 height 23
select select "63664"
click at [166, 500] on select "Select Stylist [PERSON_NAME] AOTULA LONGCHAR [PERSON_NAME] BIKI SARKI [PERSON_N…" at bounding box center [223, 500] width 114 height 23
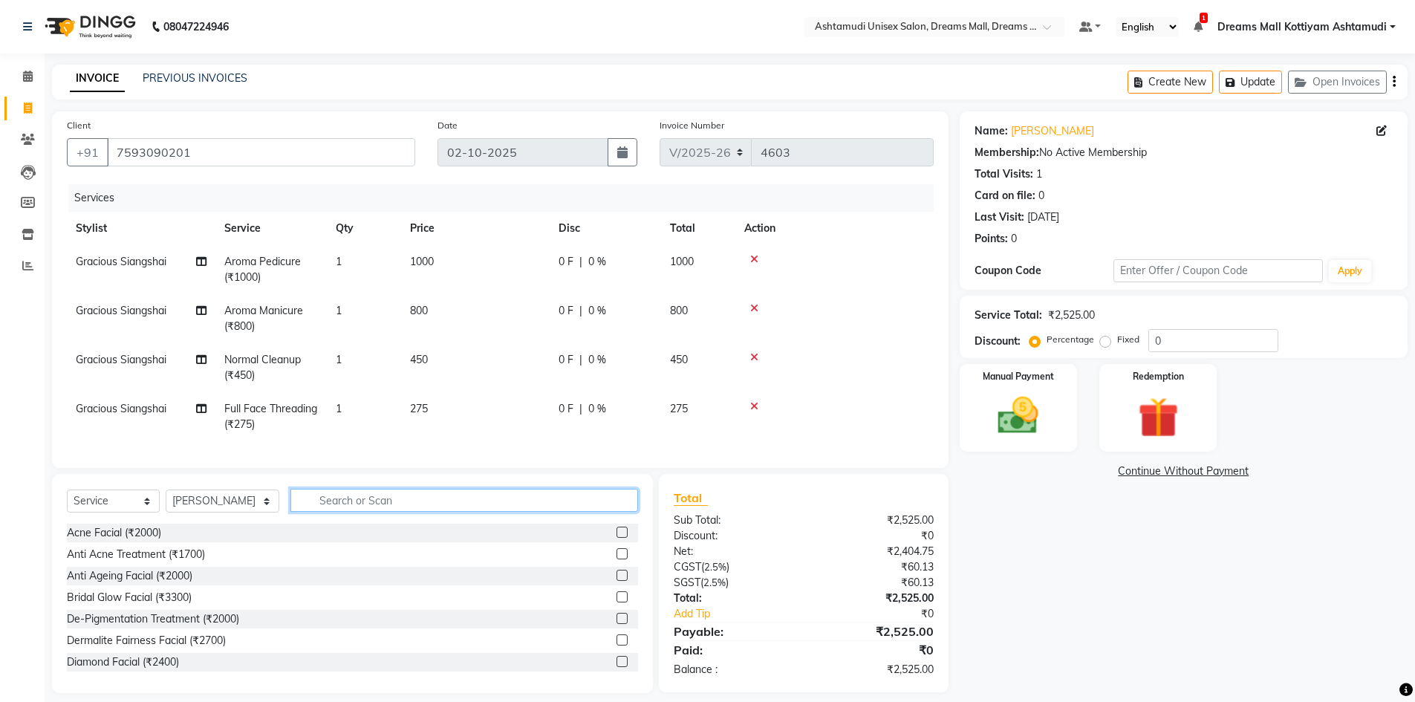
click at [370, 512] on input "text" at bounding box center [464, 500] width 348 height 23
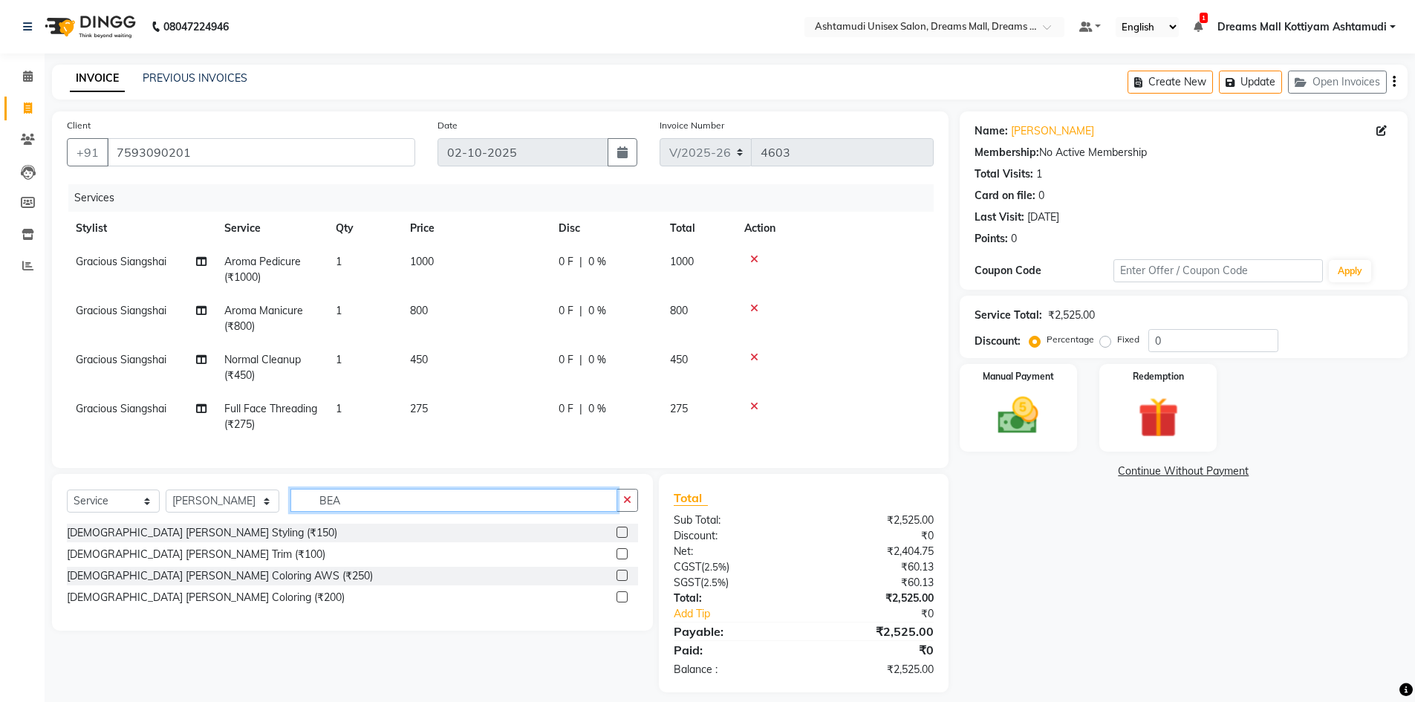
type input "BEA"
click at [621, 538] on label at bounding box center [621, 531] width 11 height 11
click at [621, 538] on input "checkbox" at bounding box center [621, 533] width 10 height 10
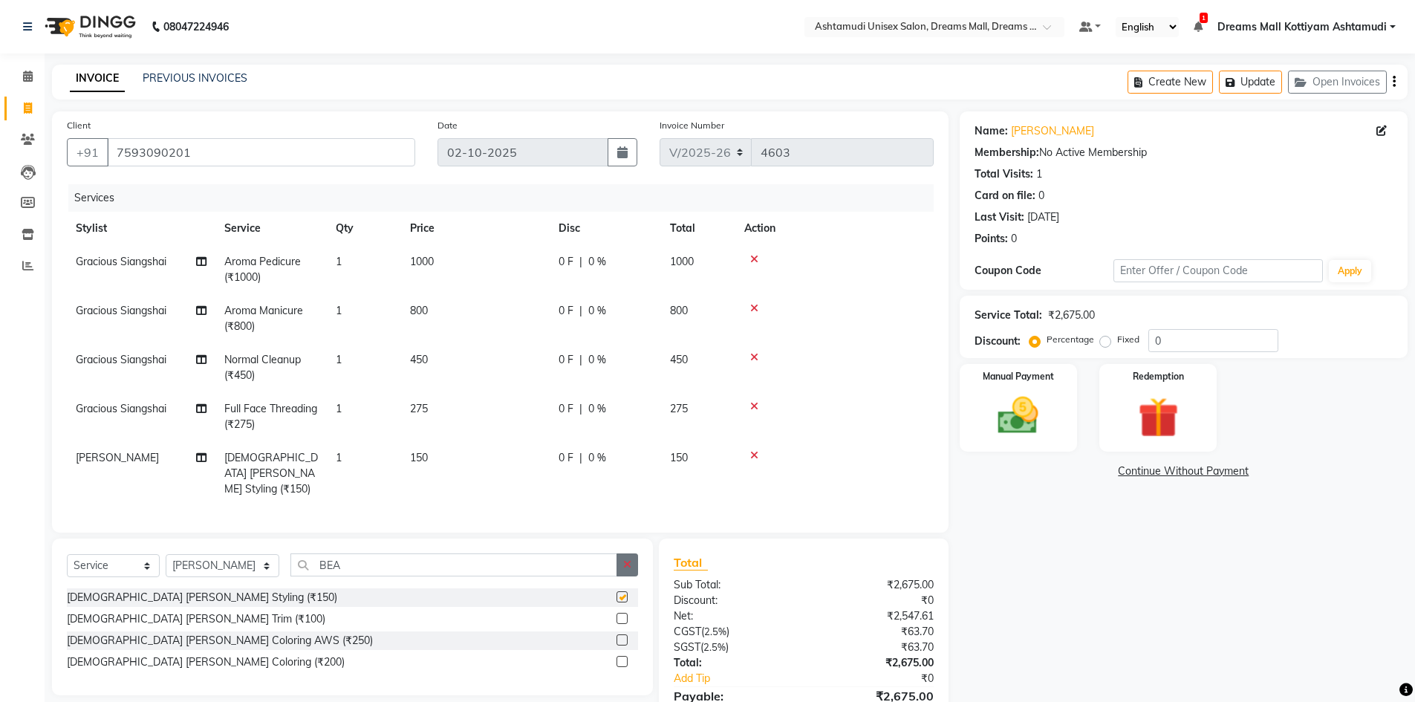
checkbox input "false"
click at [630, 559] on icon "button" at bounding box center [627, 564] width 8 height 10
type input "BEA"
click at [626, 636] on label at bounding box center [621, 639] width 11 height 11
click at [626, 636] on input "checkbox" at bounding box center [621, 641] width 10 height 10
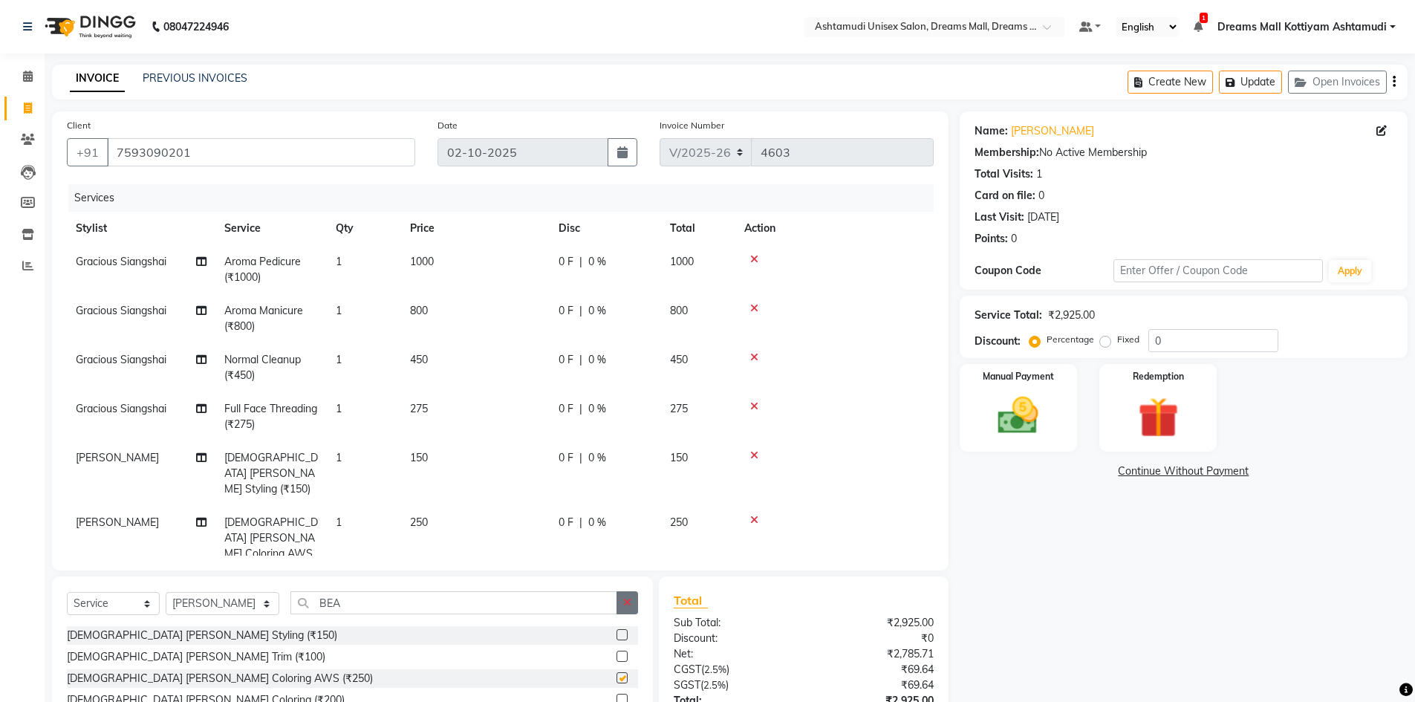
checkbox input "false"
click at [630, 607] on icon "button" at bounding box center [627, 602] width 8 height 10
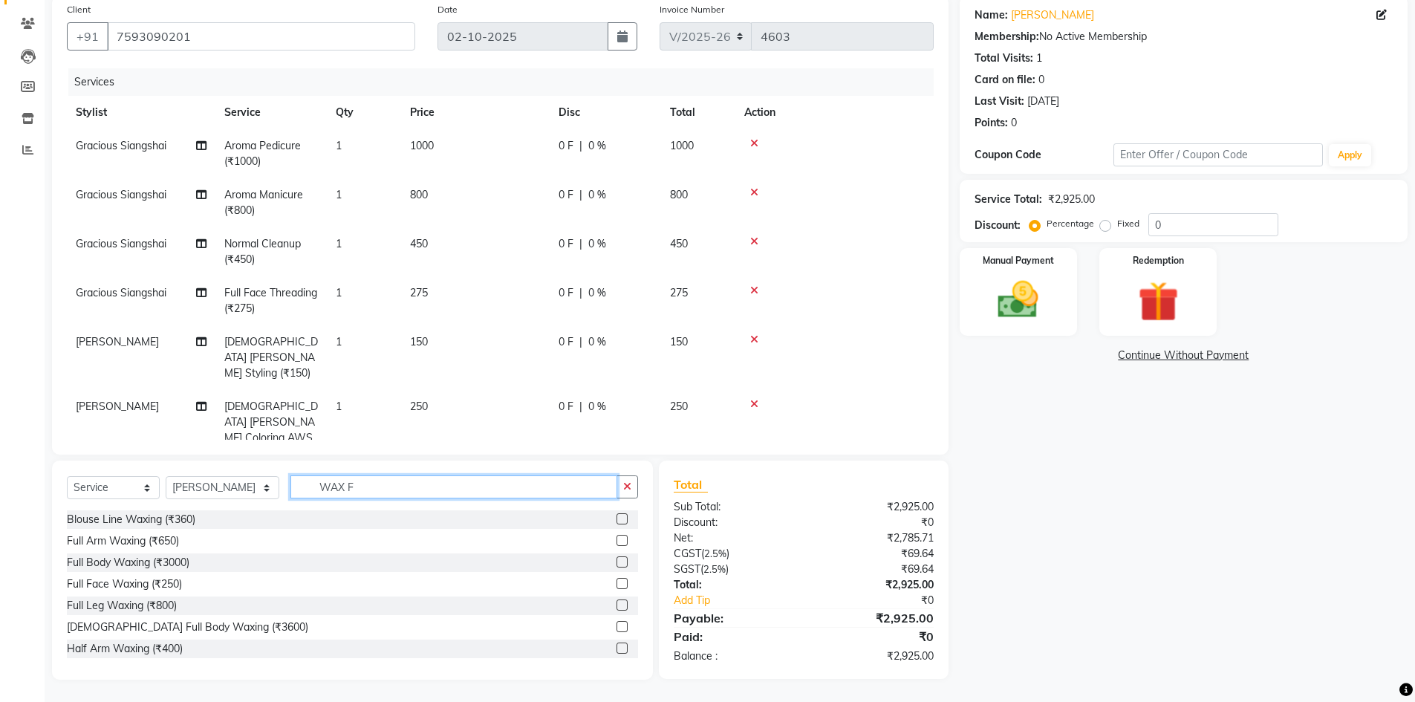
scroll to position [115, 0]
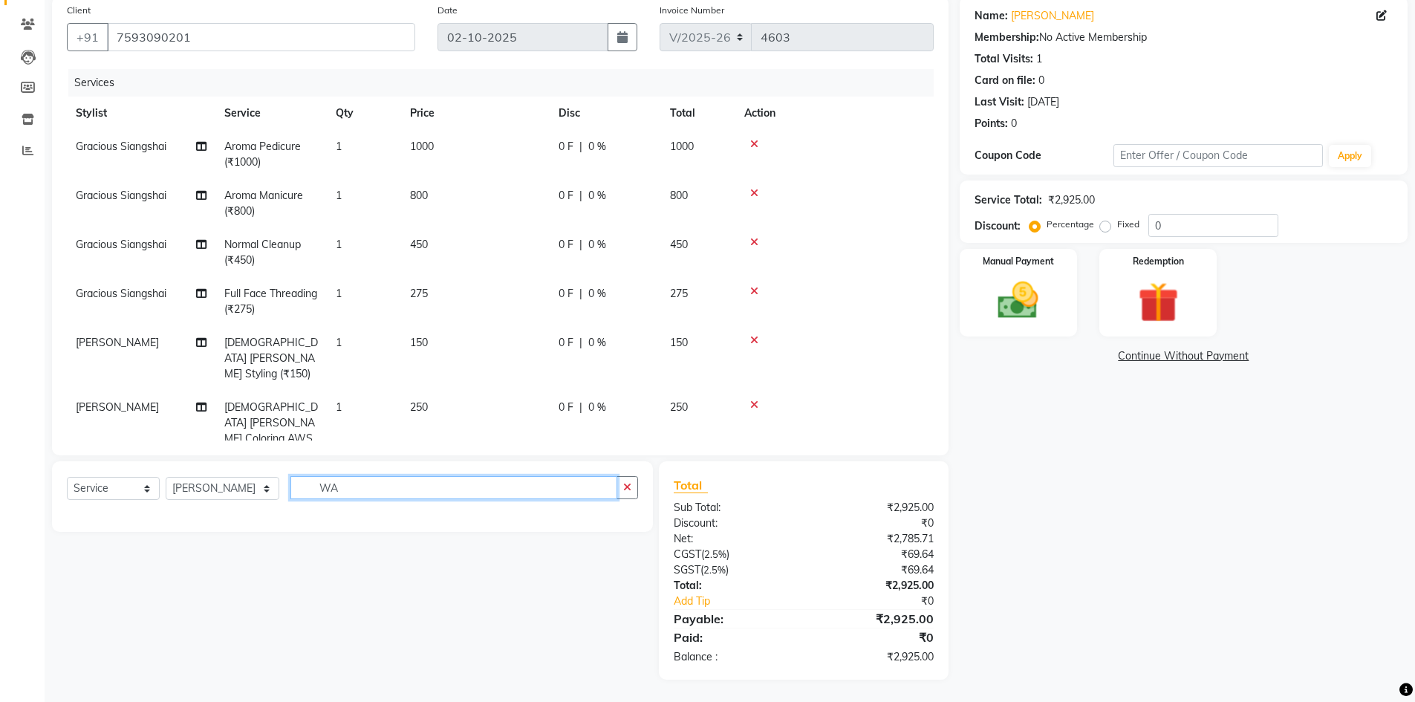
type input "W"
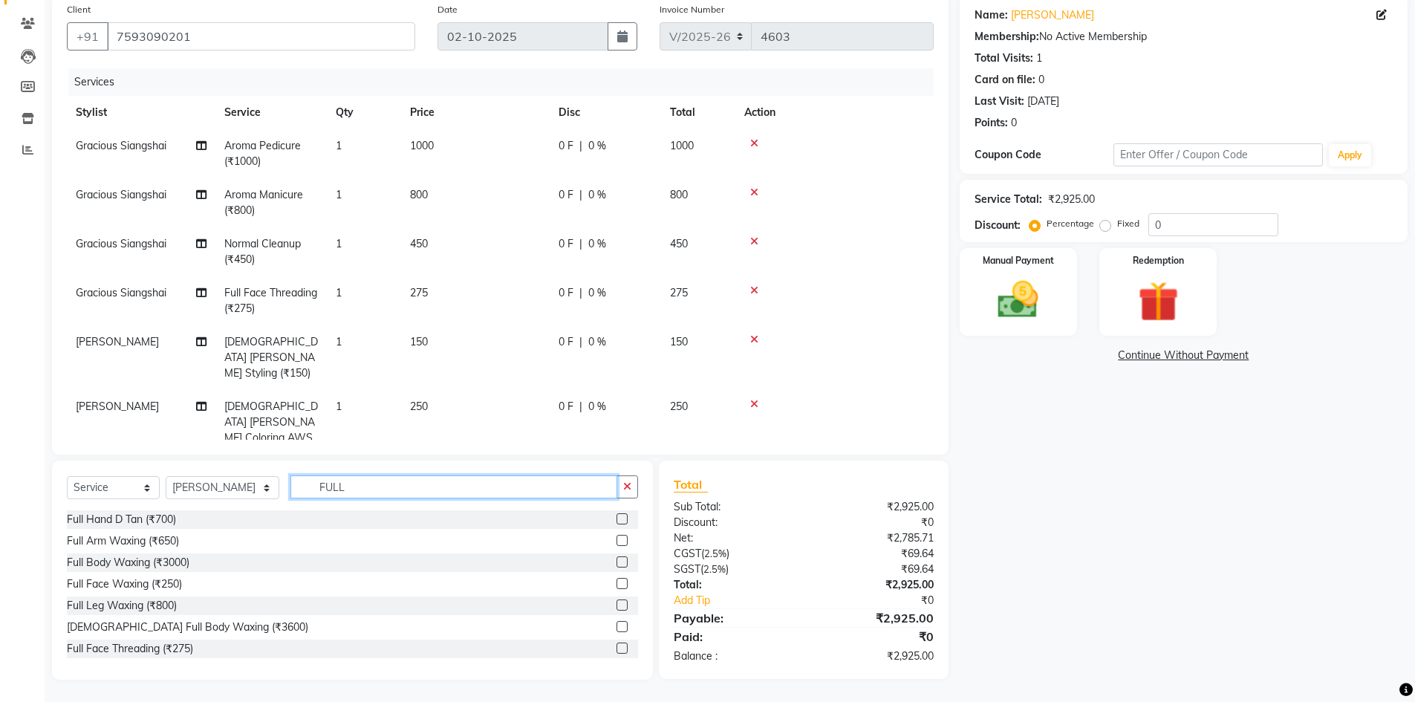
type input "FULL"
click at [616, 584] on label at bounding box center [621, 583] width 11 height 11
click at [616, 584] on input "checkbox" at bounding box center [621, 584] width 10 height 10
checkbox input "false"
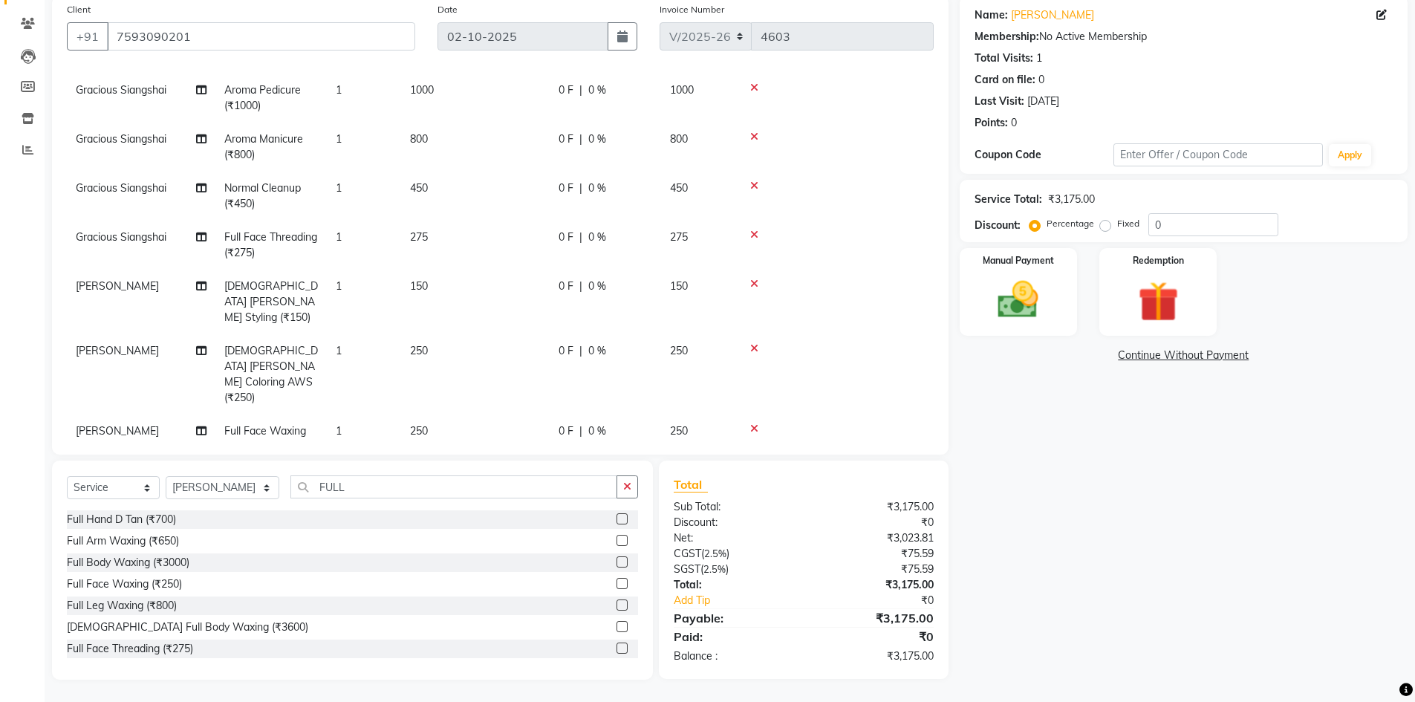
click at [755, 423] on icon at bounding box center [754, 428] width 8 height 10
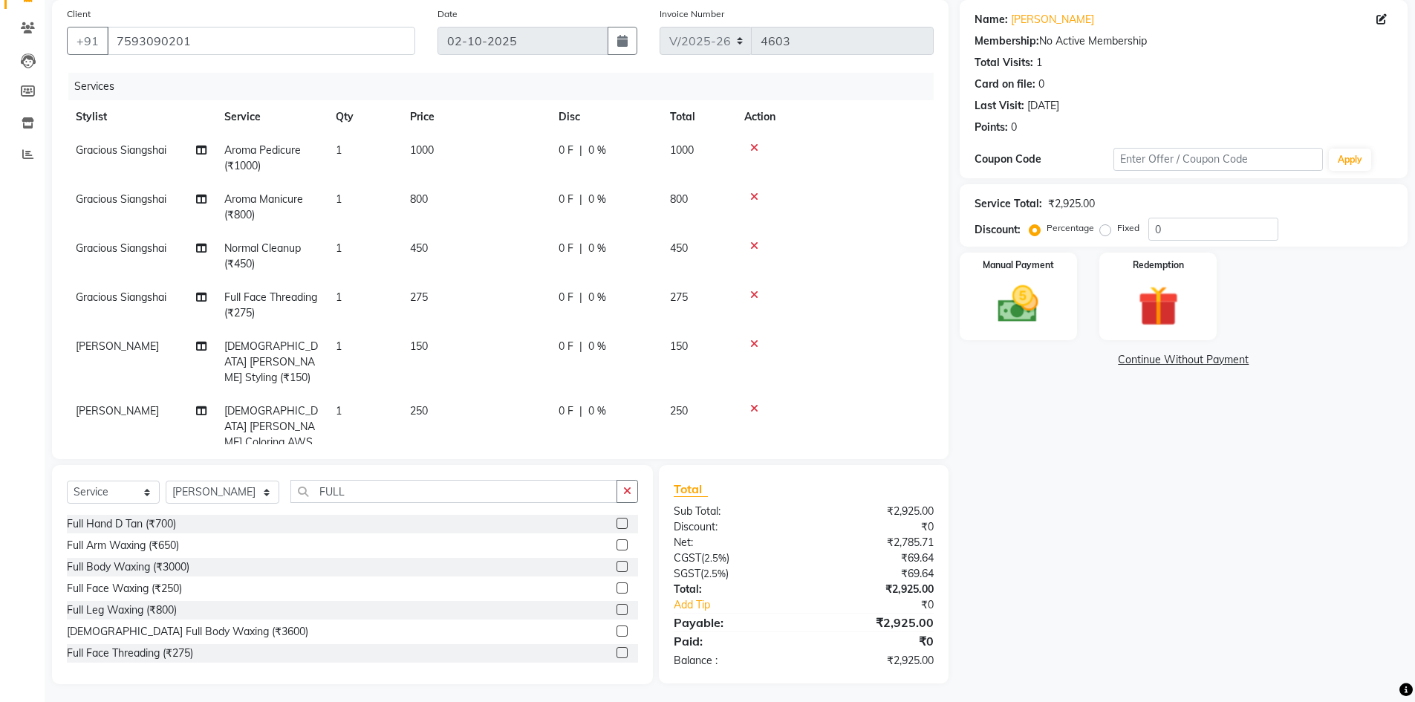
scroll to position [116, 0]
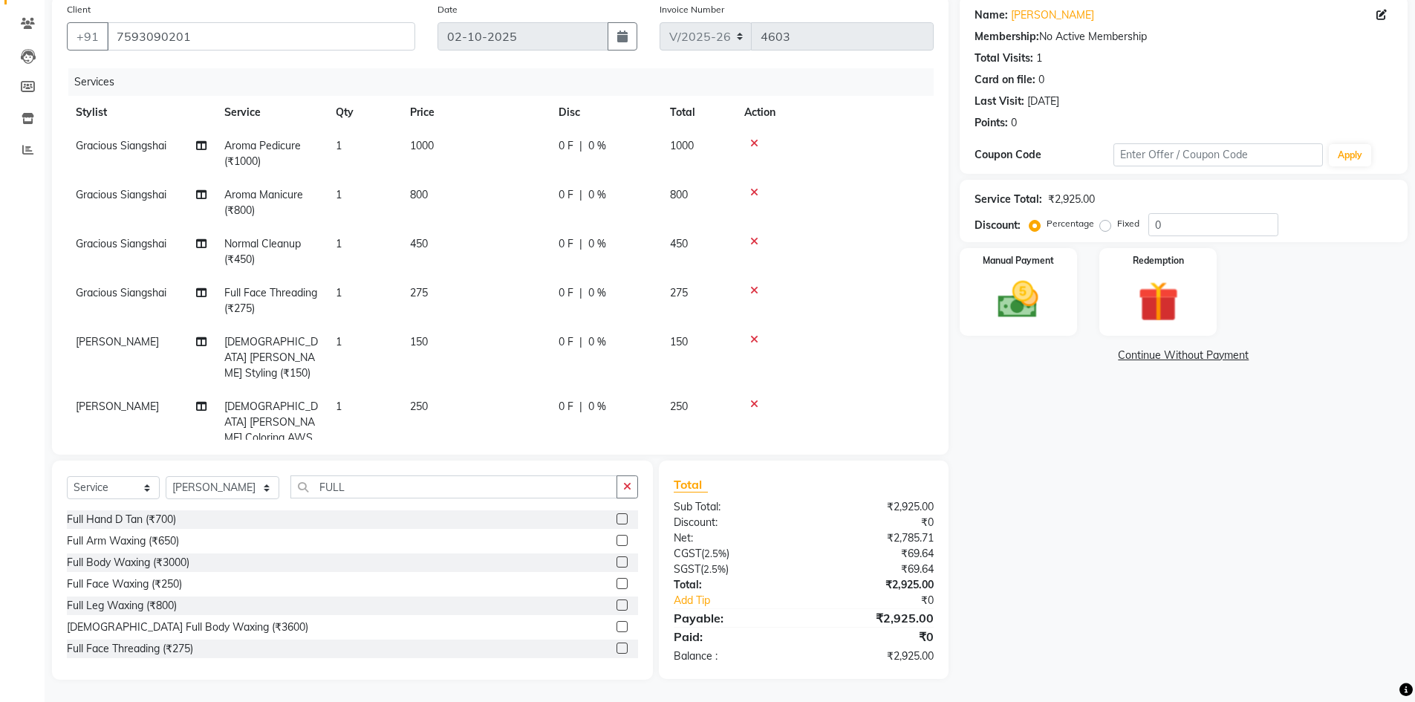
click at [372, 348] on td "1" at bounding box center [364, 357] width 74 height 65
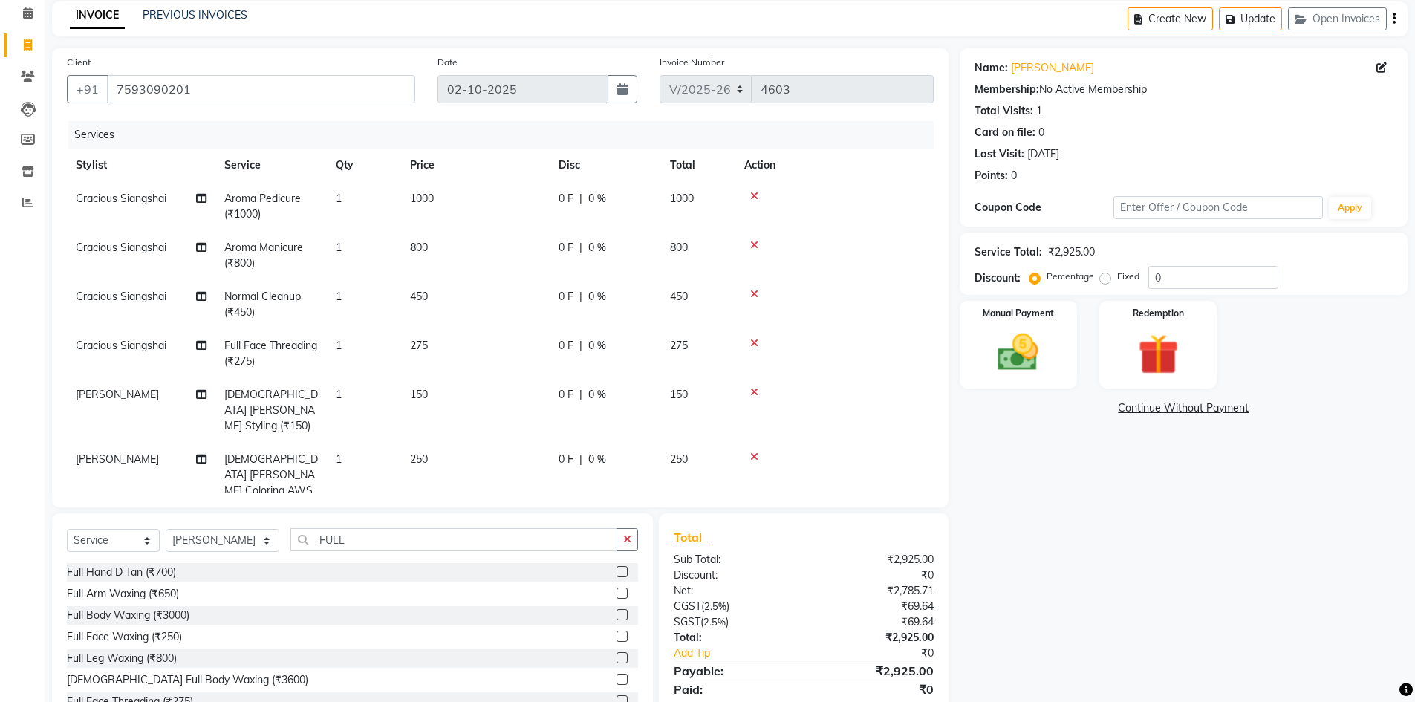
select select "63664"
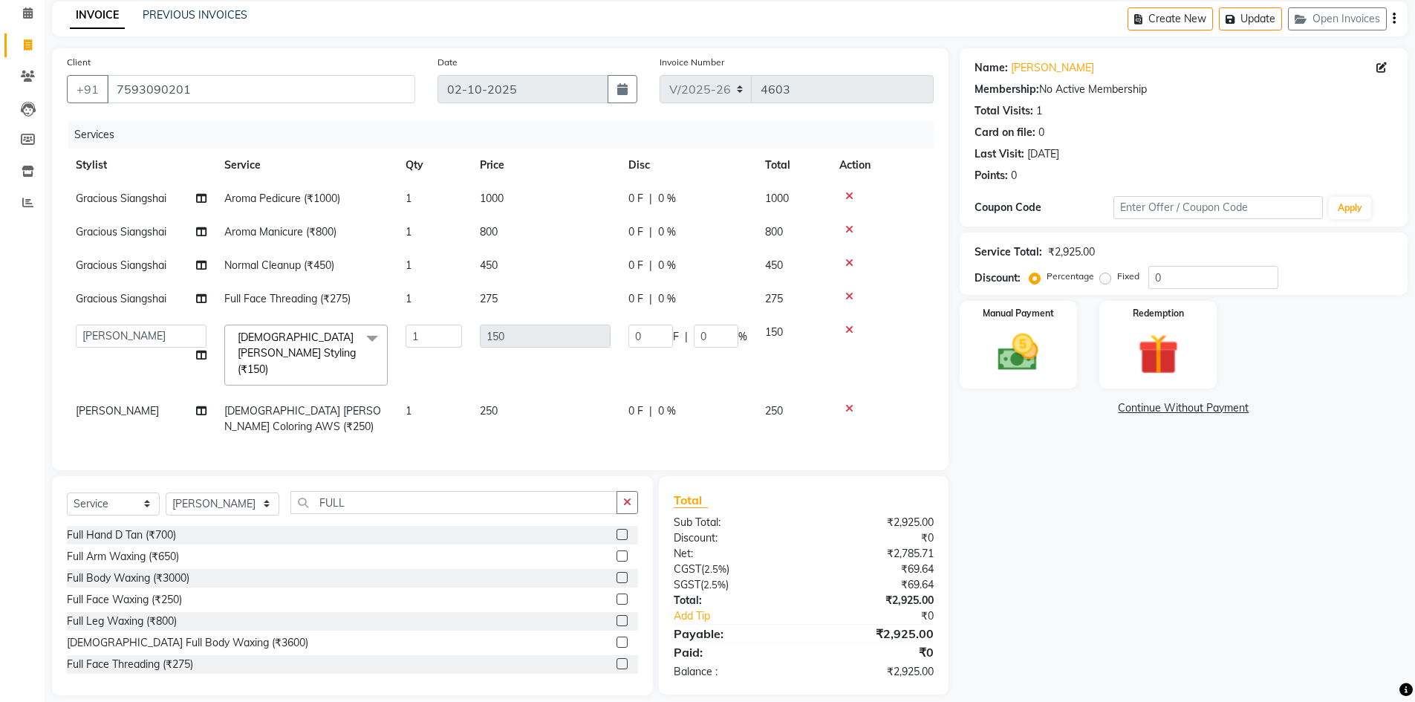
scroll to position [74, 0]
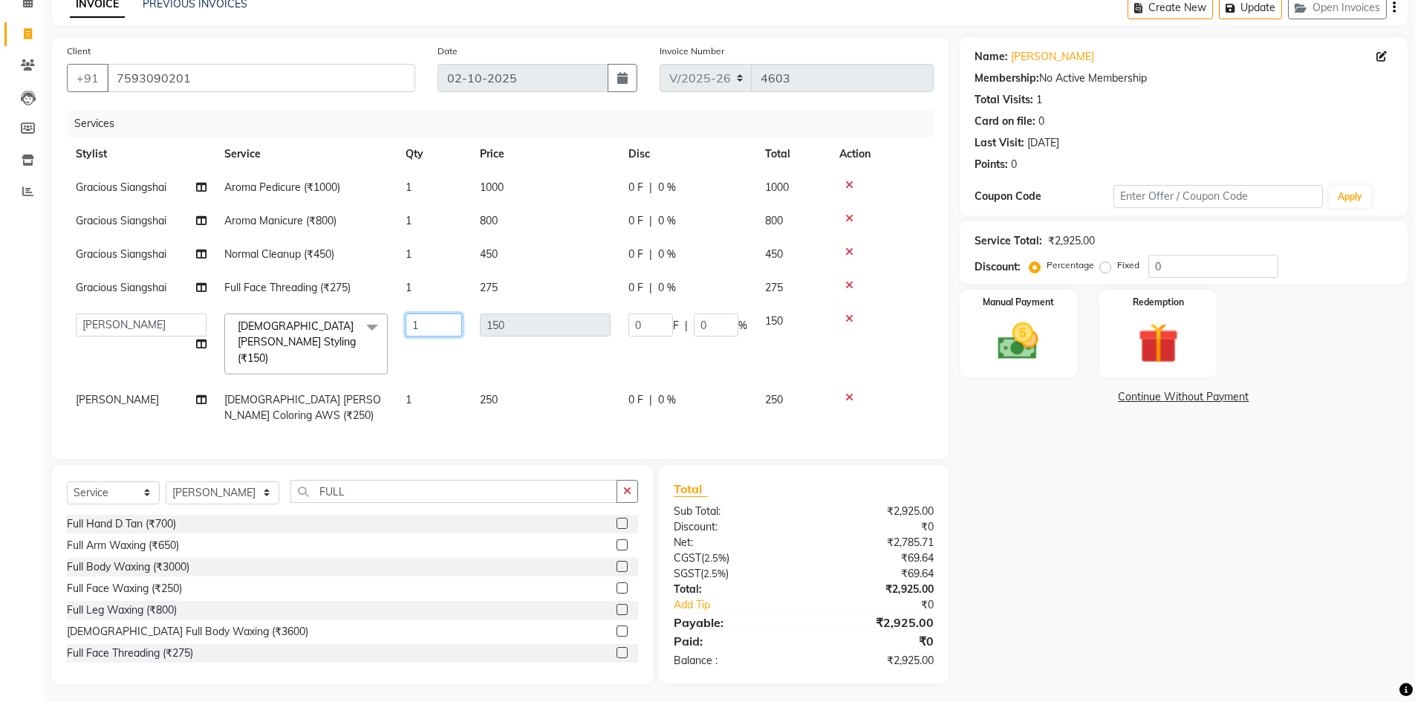
click at [440, 329] on input "1" at bounding box center [433, 324] width 56 height 23
type input "2"
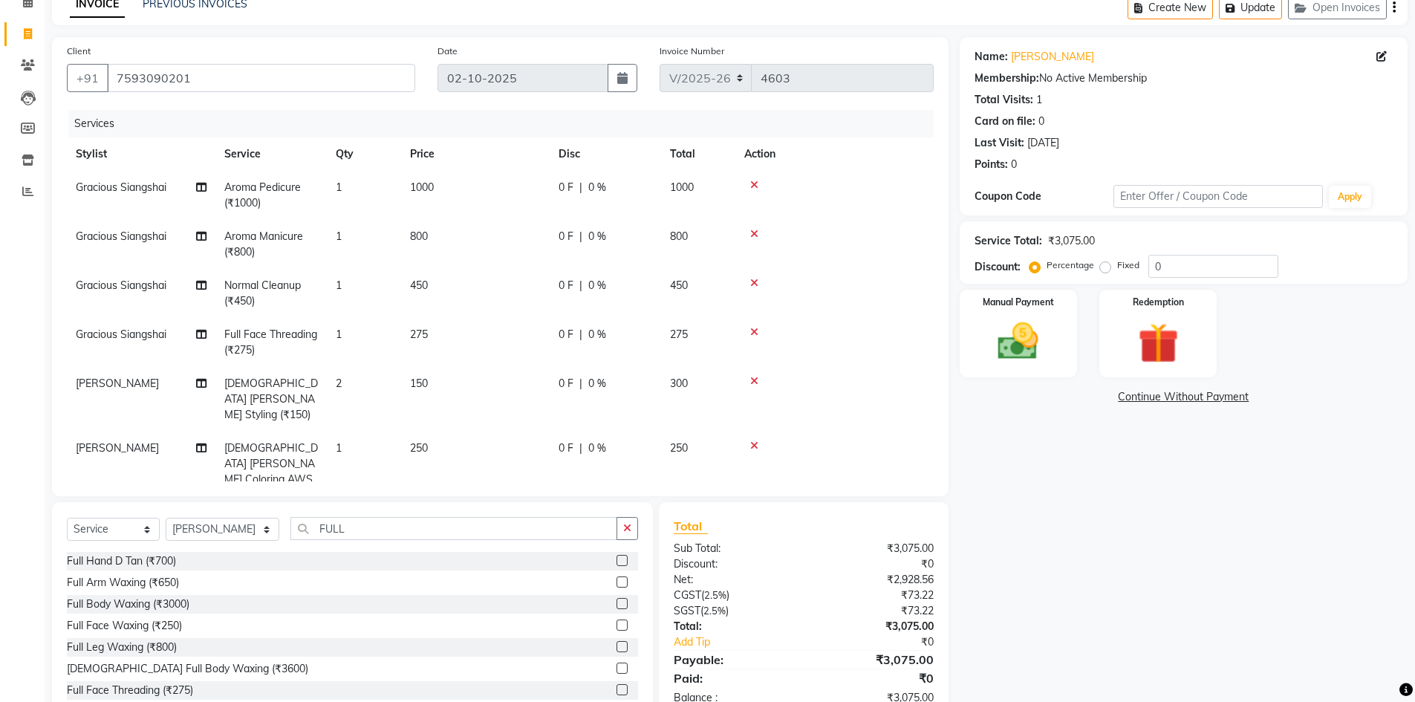
click at [447, 365] on tbody "Gracious Siangshai Aroma Pedicure (₹1000) 1 1000 0 F | 0 % 1000 Gracious Siangs…" at bounding box center [500, 341] width 867 height 341
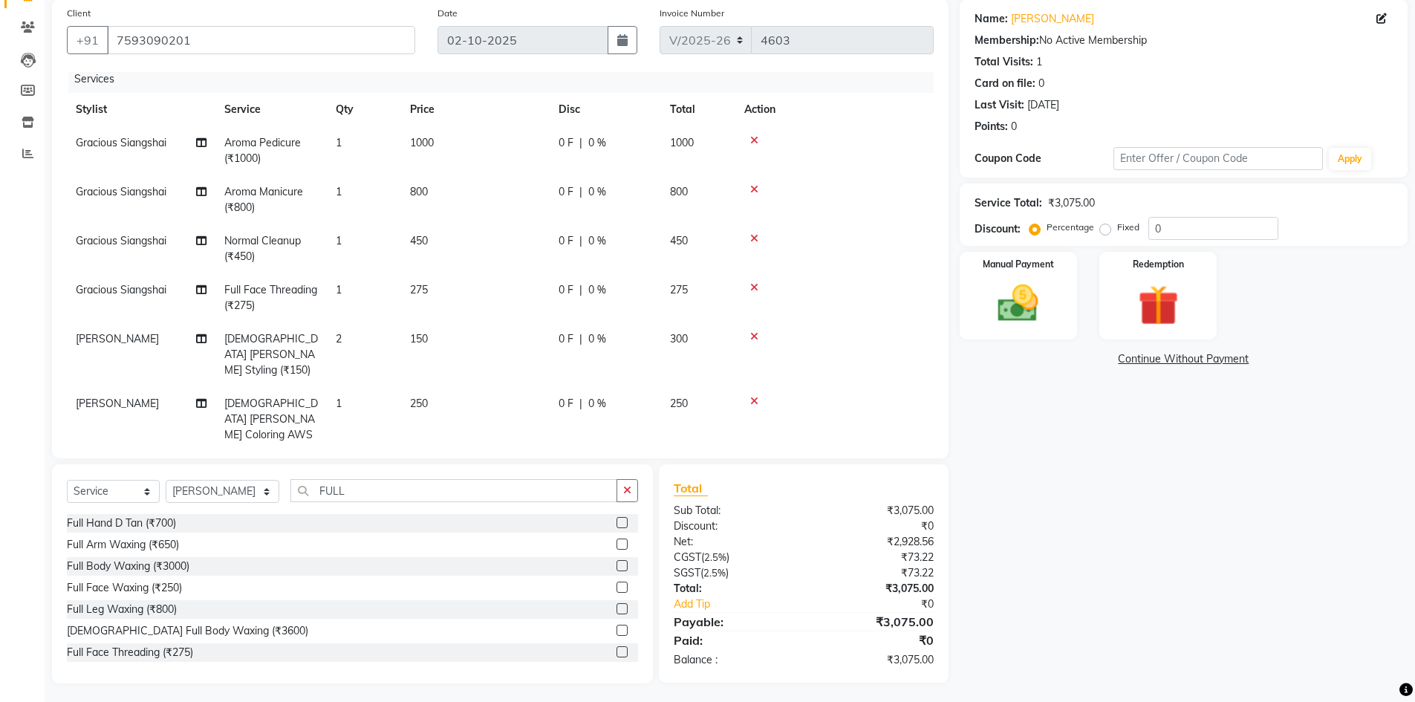
scroll to position [116, 0]
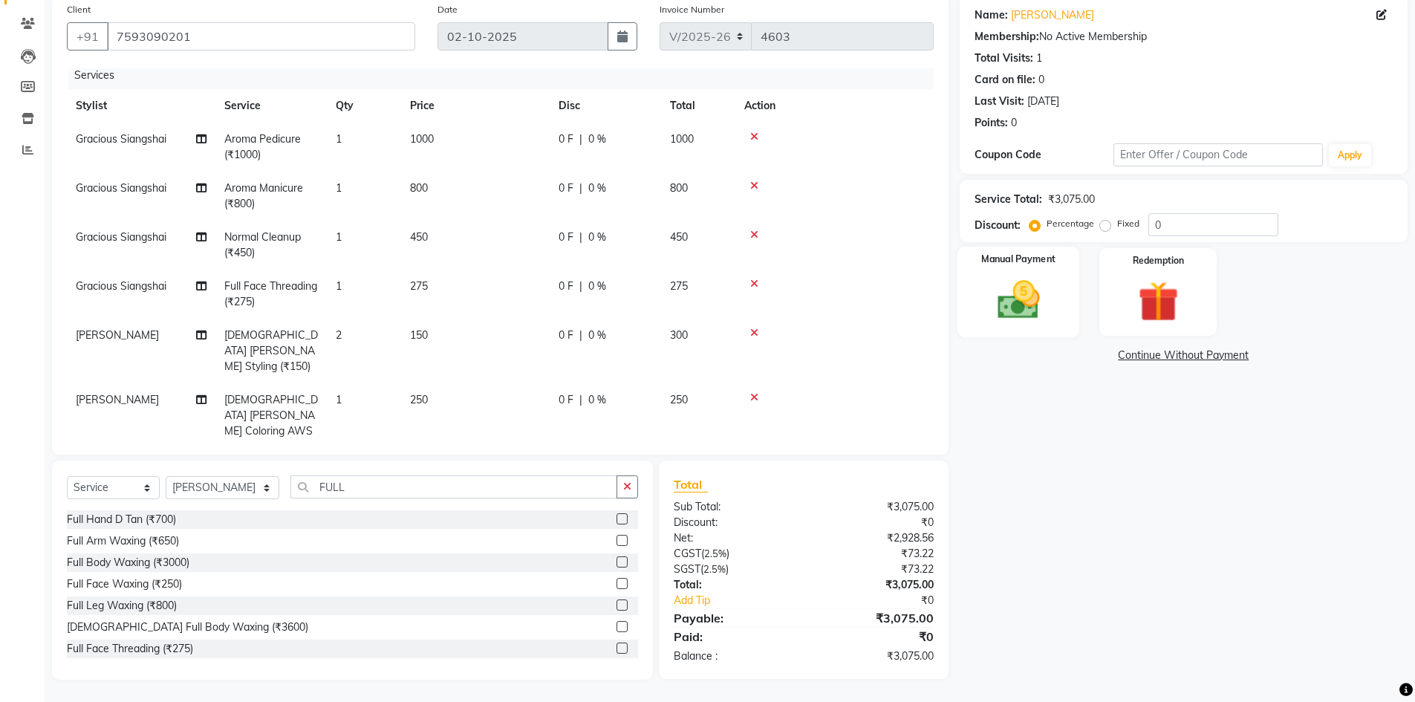
click at [1042, 301] on img at bounding box center [1018, 299] width 68 height 48
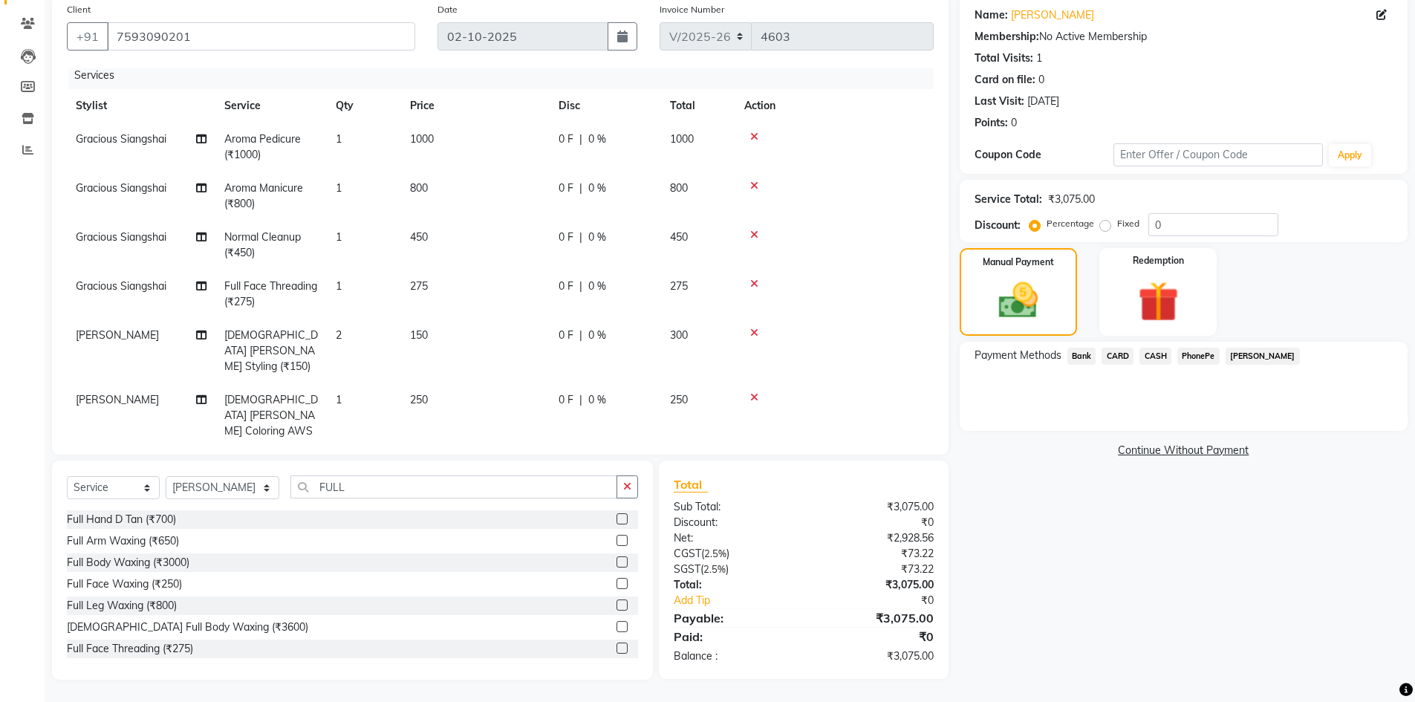
click at [1120, 359] on span "CARD" at bounding box center [1117, 356] width 32 height 17
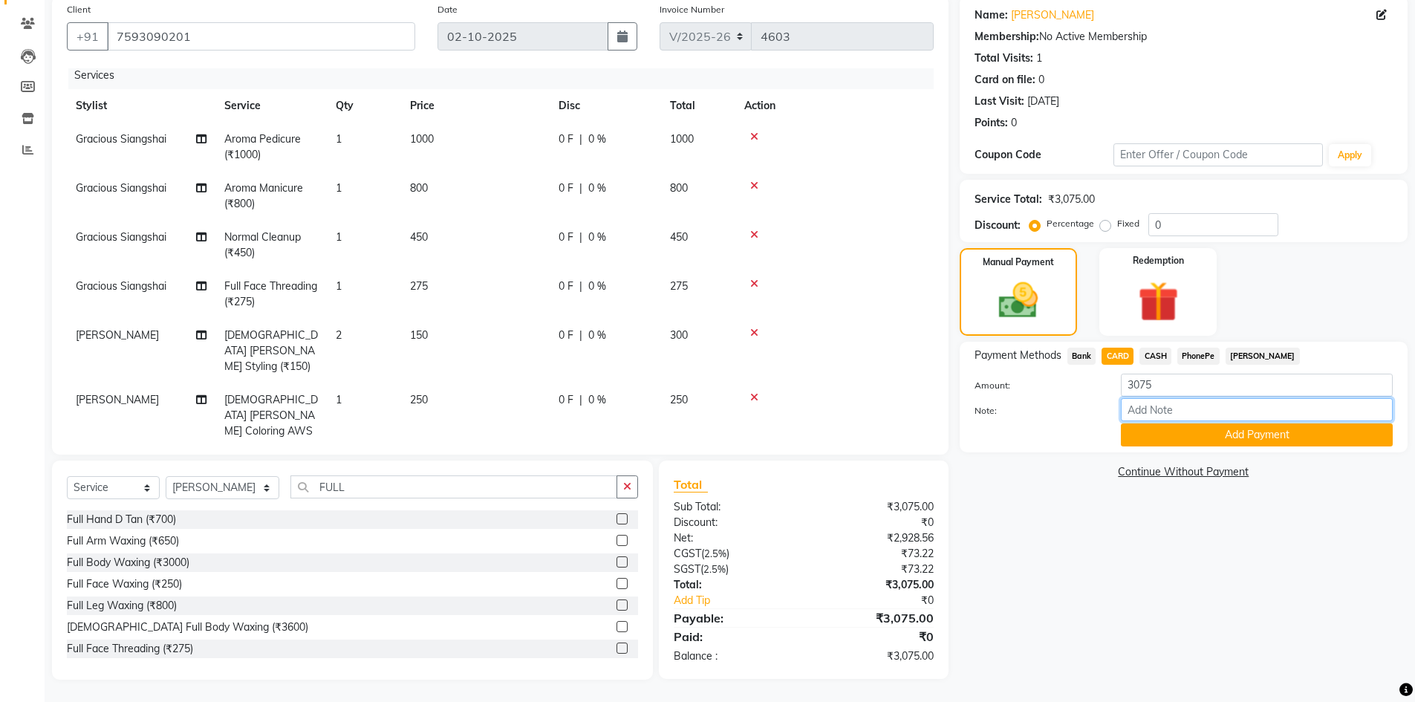
click at [1185, 410] on input "Note:" at bounding box center [1256, 409] width 272 height 23
type input "[PERSON_NAME]"
click at [1250, 434] on button "Add Payment" at bounding box center [1256, 434] width 272 height 23
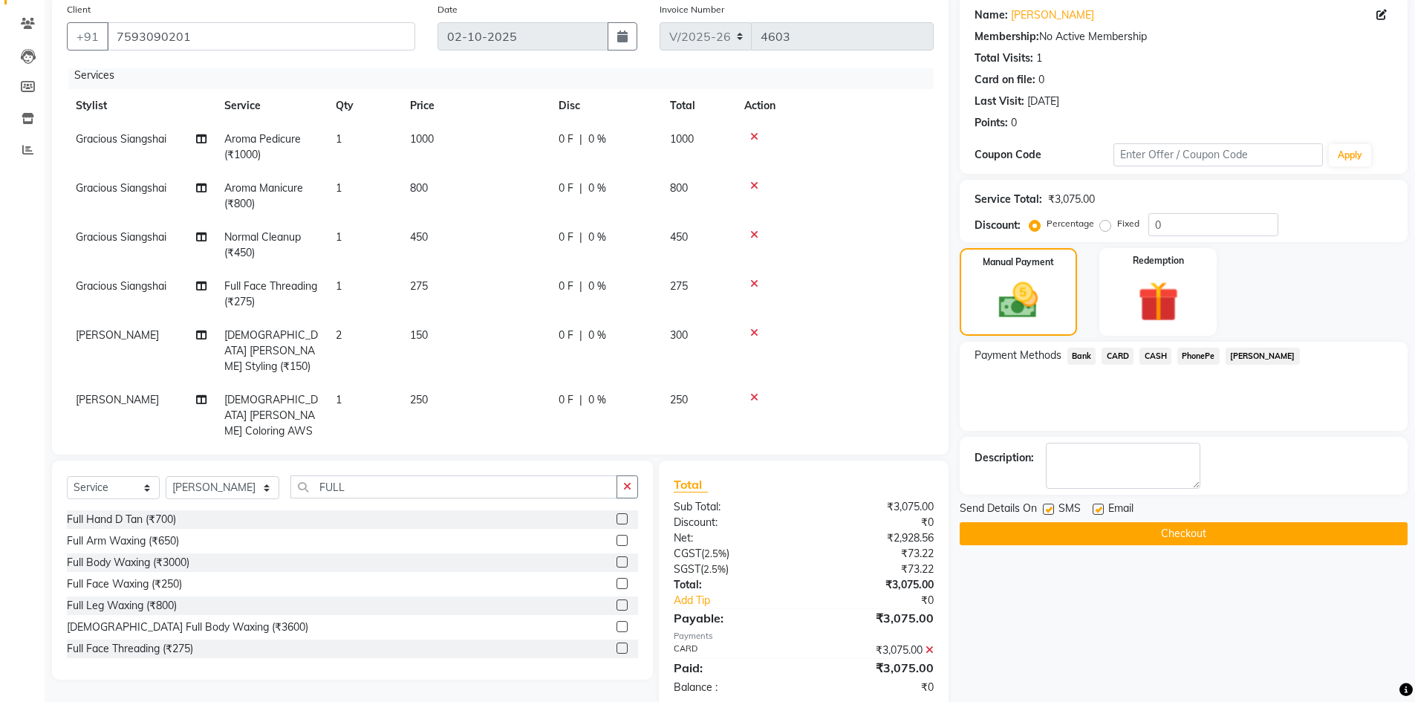
click at [1149, 536] on button "Checkout" at bounding box center [1183, 533] width 448 height 23
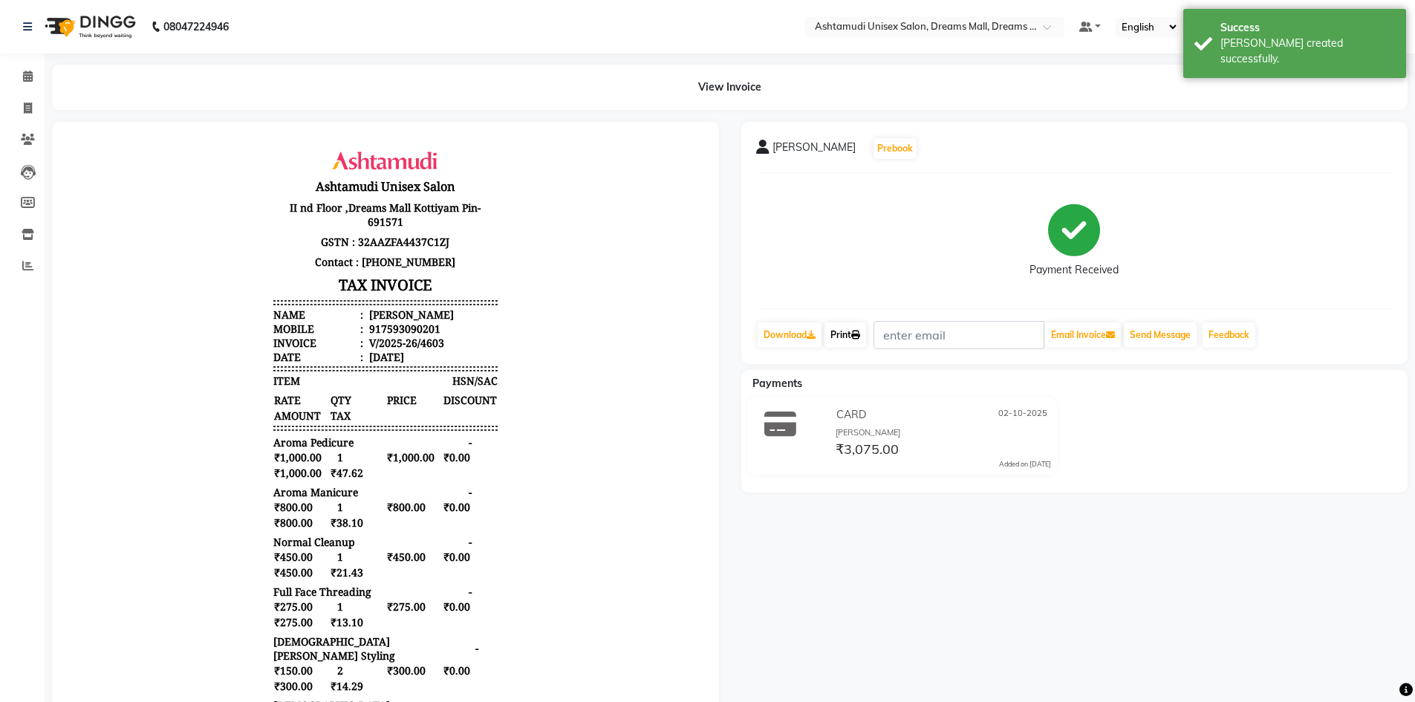
click at [841, 339] on link "Print" at bounding box center [845, 334] width 42 height 25
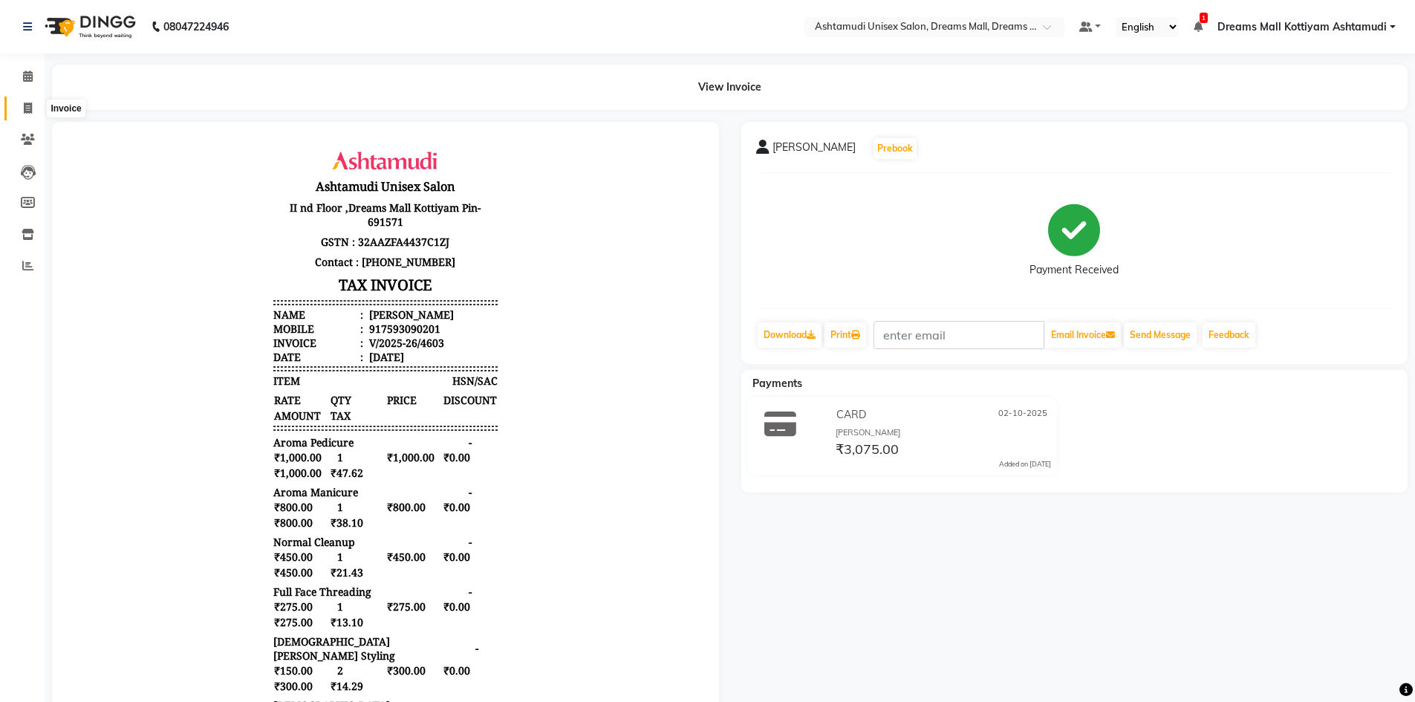
click at [34, 106] on span at bounding box center [28, 108] width 26 height 17
select select "service"
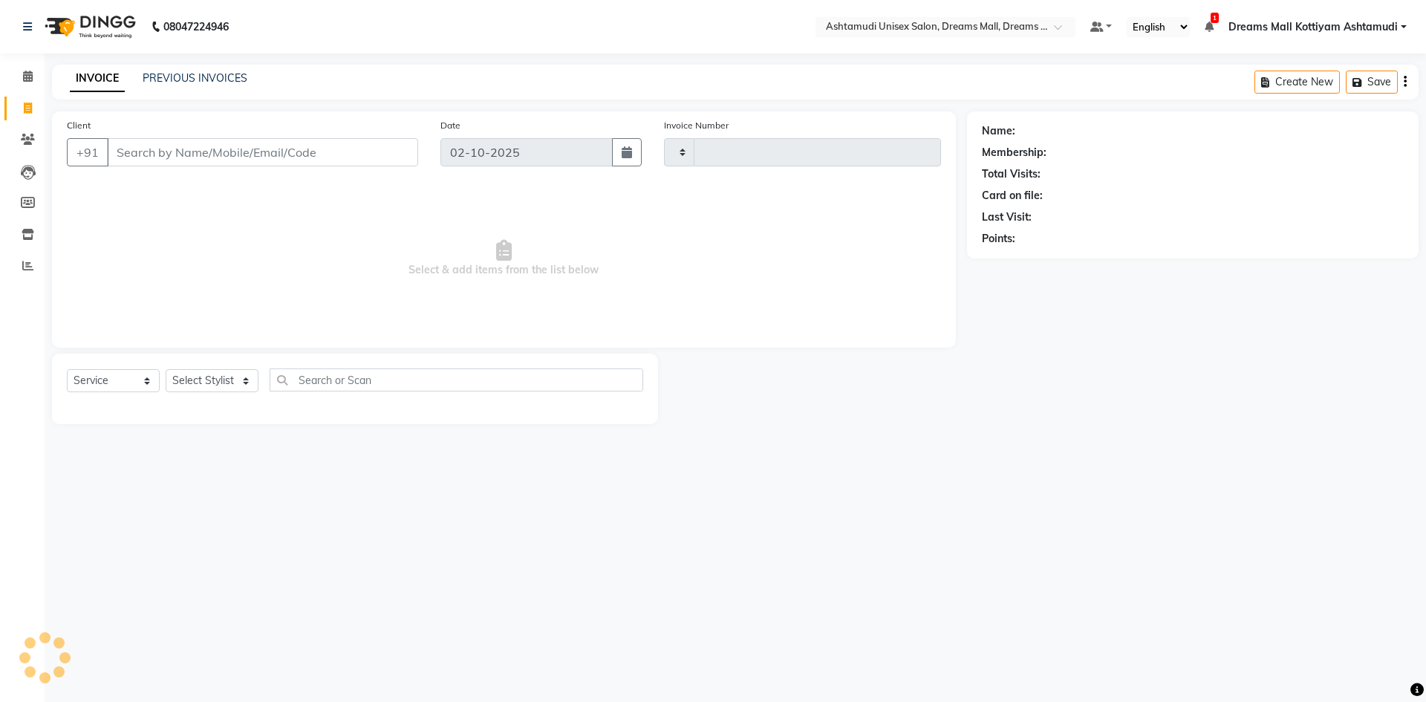
type input "4604"
select select "7264"
click at [227, 382] on select "Select Stylist [PERSON_NAME] AOTULA LONGCHAR [PERSON_NAME] BIKI SARKI [PERSON_N…" at bounding box center [223, 380] width 114 height 23
select select "68167"
click at [166, 369] on select "Select Stylist [PERSON_NAME] AOTULA LONGCHAR [PERSON_NAME] BIKI SARKI [PERSON_N…" at bounding box center [223, 380] width 114 height 23
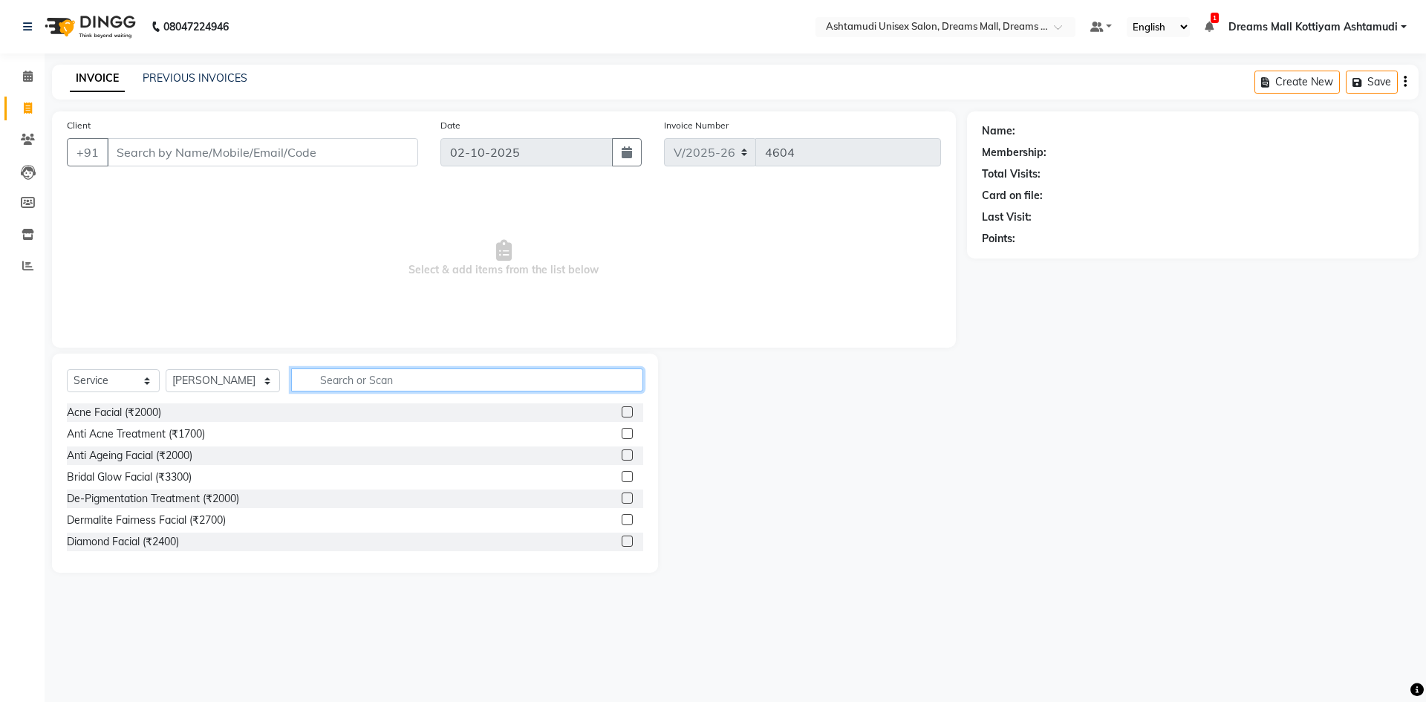
click at [384, 371] on input "text" at bounding box center [467, 379] width 352 height 23
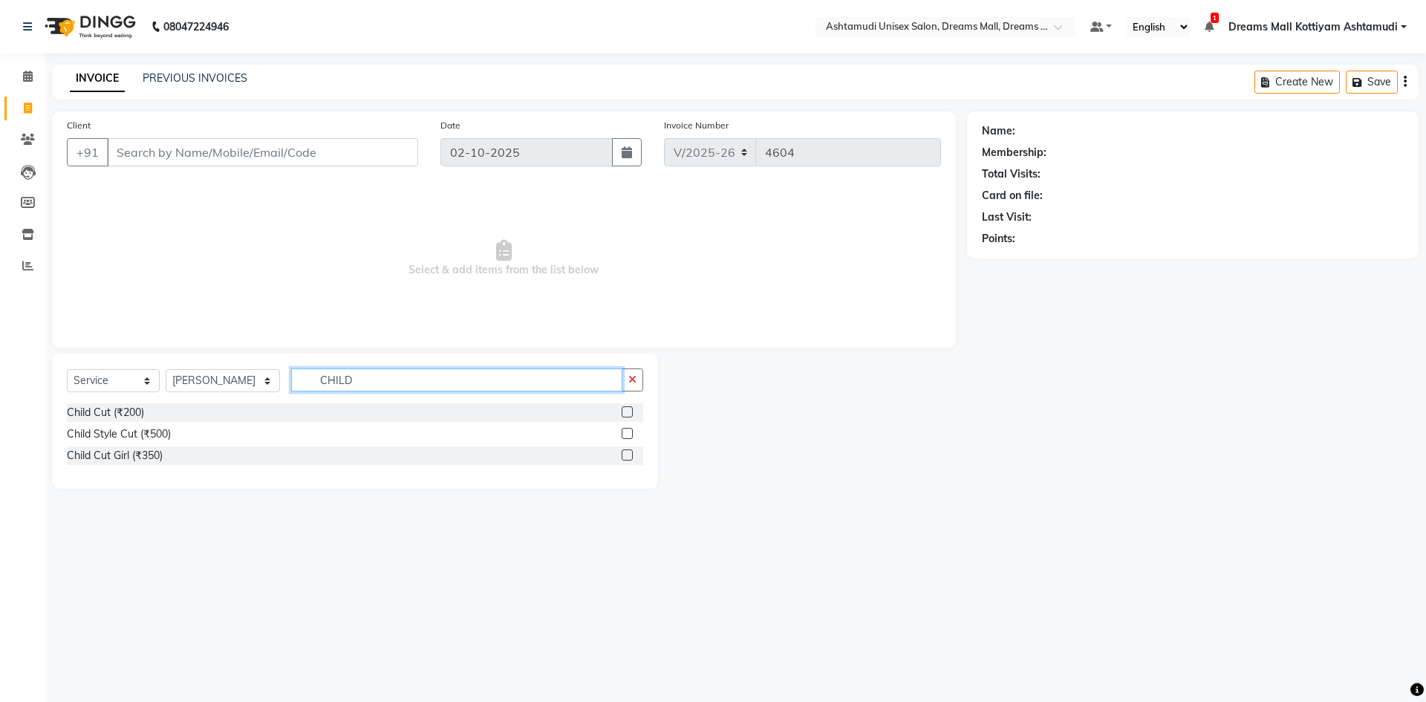
type input "CHILD"
click at [624, 411] on label at bounding box center [627, 411] width 11 height 11
click at [624, 411] on input "checkbox" at bounding box center [627, 413] width 10 height 10
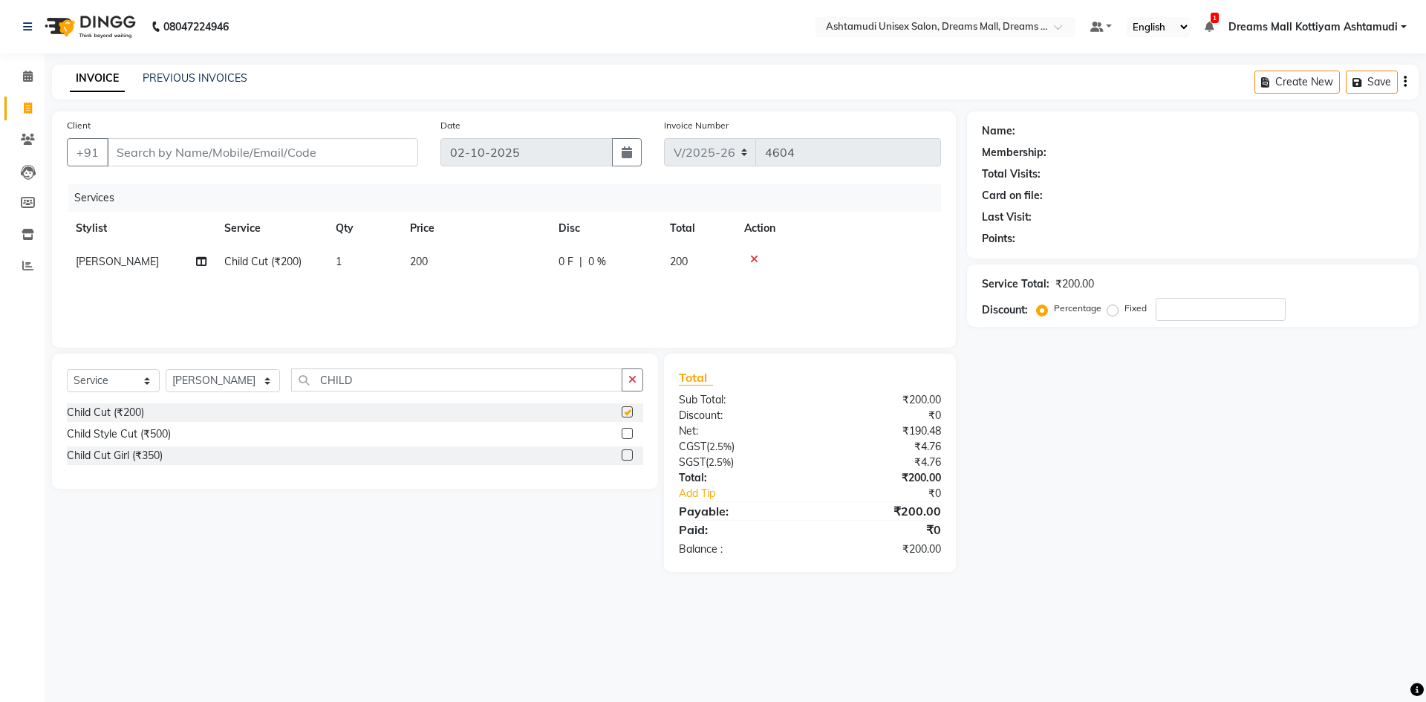
checkbox input "false"
click at [221, 380] on select "Select Stylist [PERSON_NAME] AOTULA LONGCHAR [PERSON_NAME] BIKI SARKI [PERSON_N…" at bounding box center [223, 380] width 114 height 23
select select "91235"
click at [166, 369] on select "Select Stylist [PERSON_NAME] AOTULA LONGCHAR [PERSON_NAME] BIKI SARKI [PERSON_N…" at bounding box center [223, 380] width 114 height 23
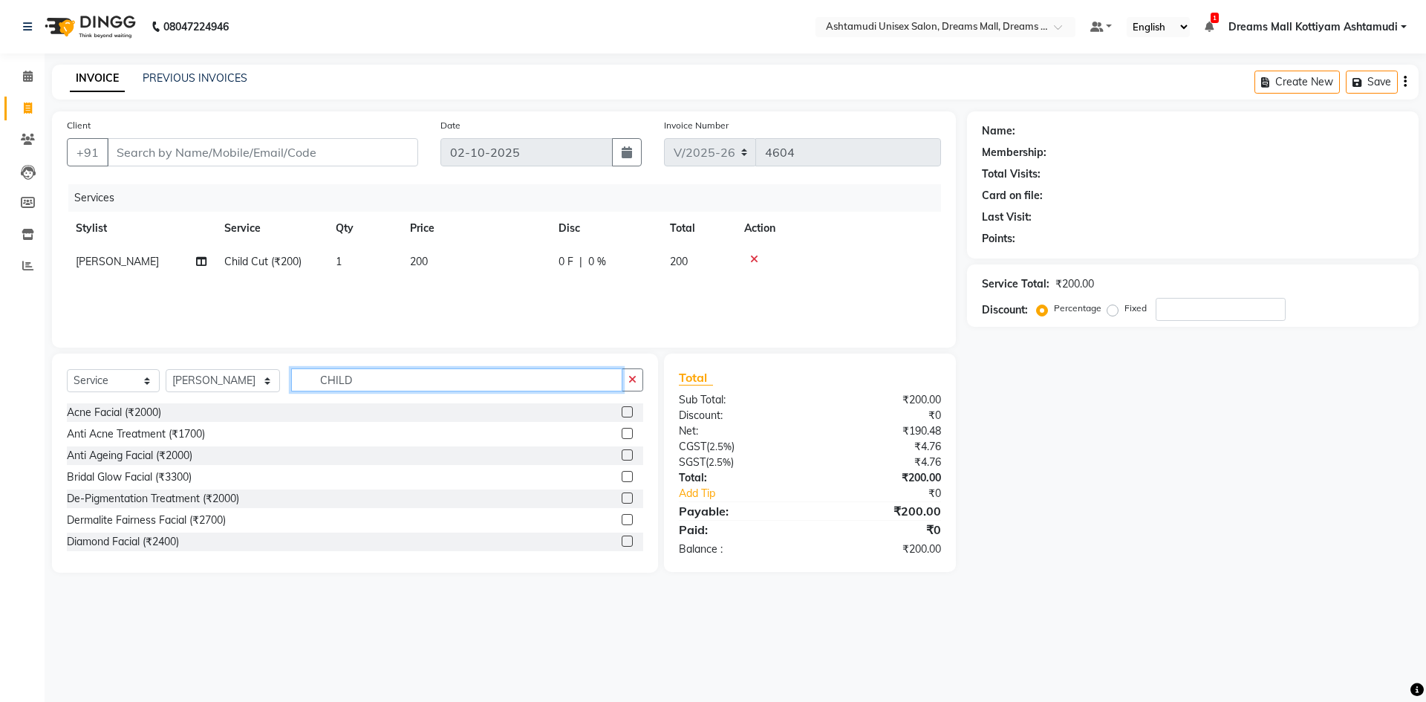
click at [376, 380] on input "CHILD" at bounding box center [456, 379] width 331 height 23
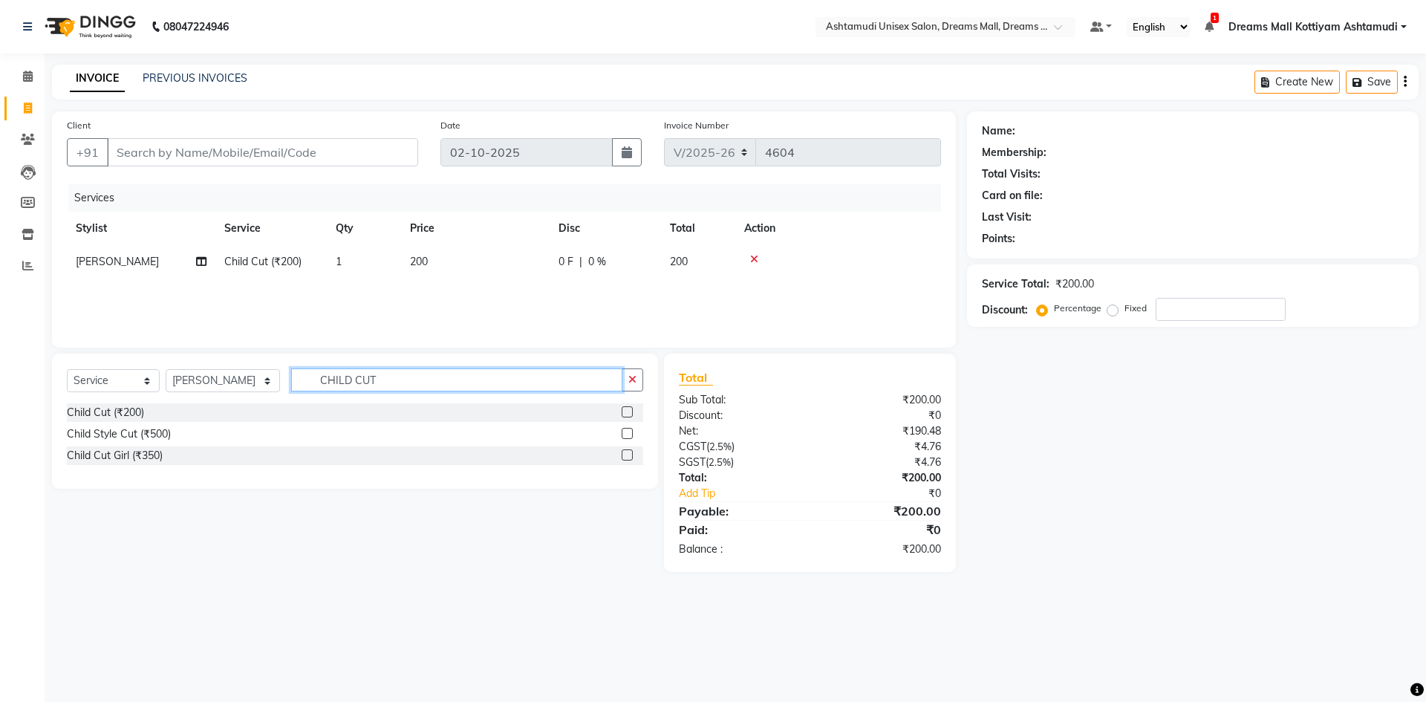
type input "CHILD CUT"
click at [627, 411] on label at bounding box center [627, 411] width 11 height 11
click at [627, 411] on input "checkbox" at bounding box center [627, 413] width 10 height 10
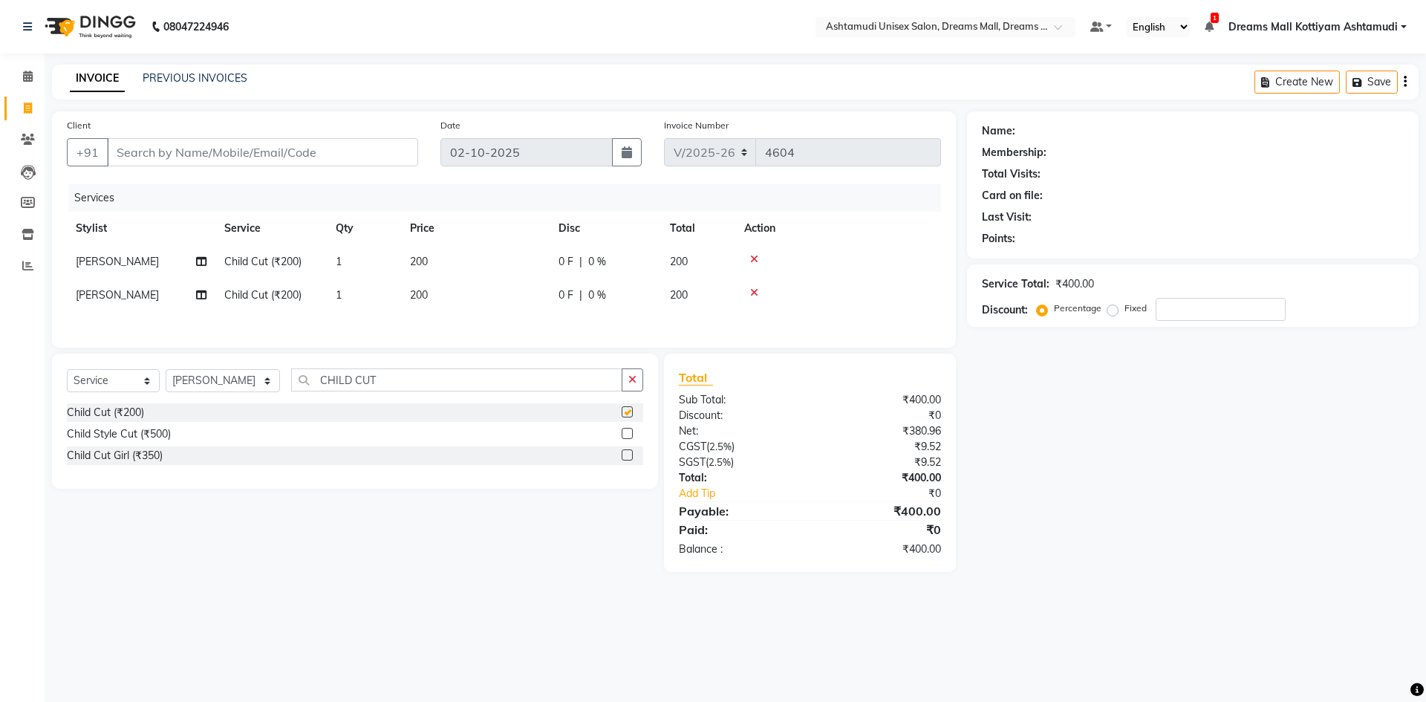
checkbox input "false"
click at [621, 382] on input "CHILD CUT" at bounding box center [456, 379] width 331 height 23
click at [629, 381] on icon "button" at bounding box center [632, 379] width 8 height 10
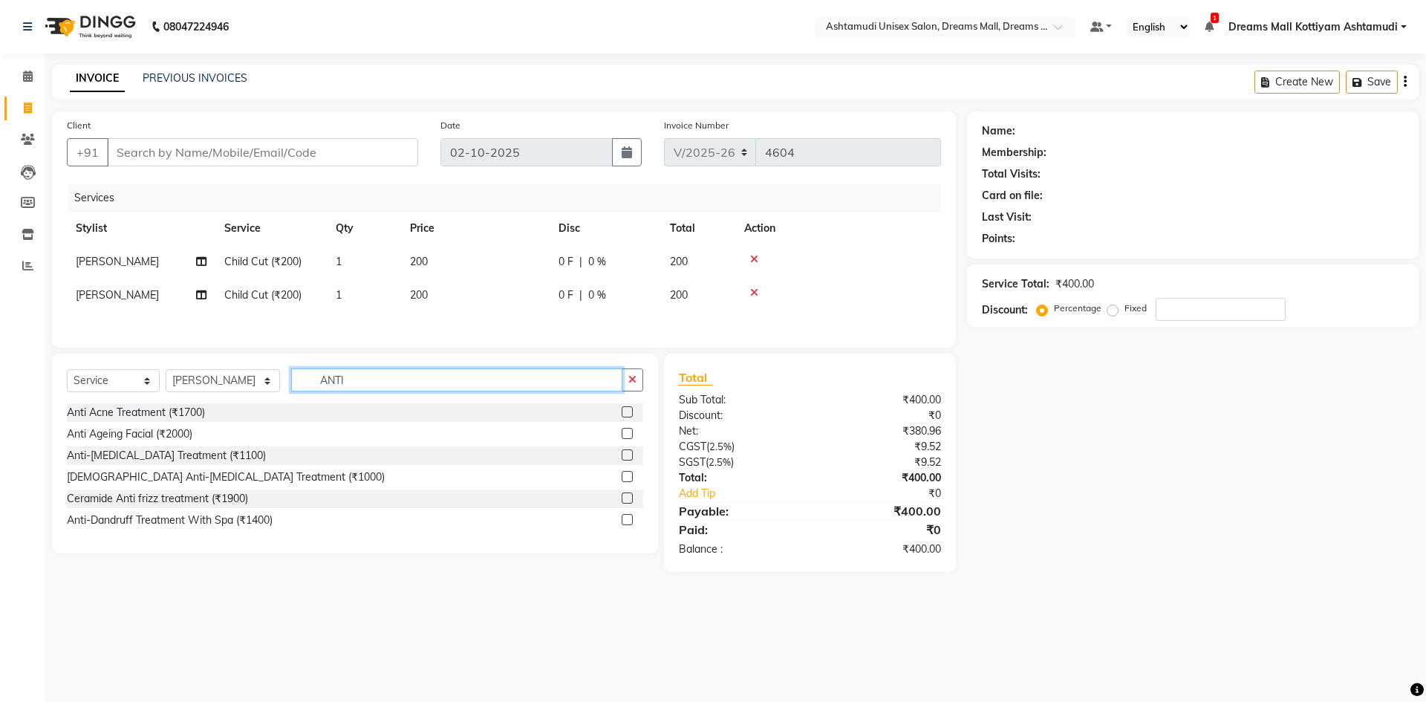
type input "ANTI"
click at [627, 523] on label at bounding box center [627, 519] width 11 height 11
click at [627, 523] on input "checkbox" at bounding box center [627, 520] width 10 height 10
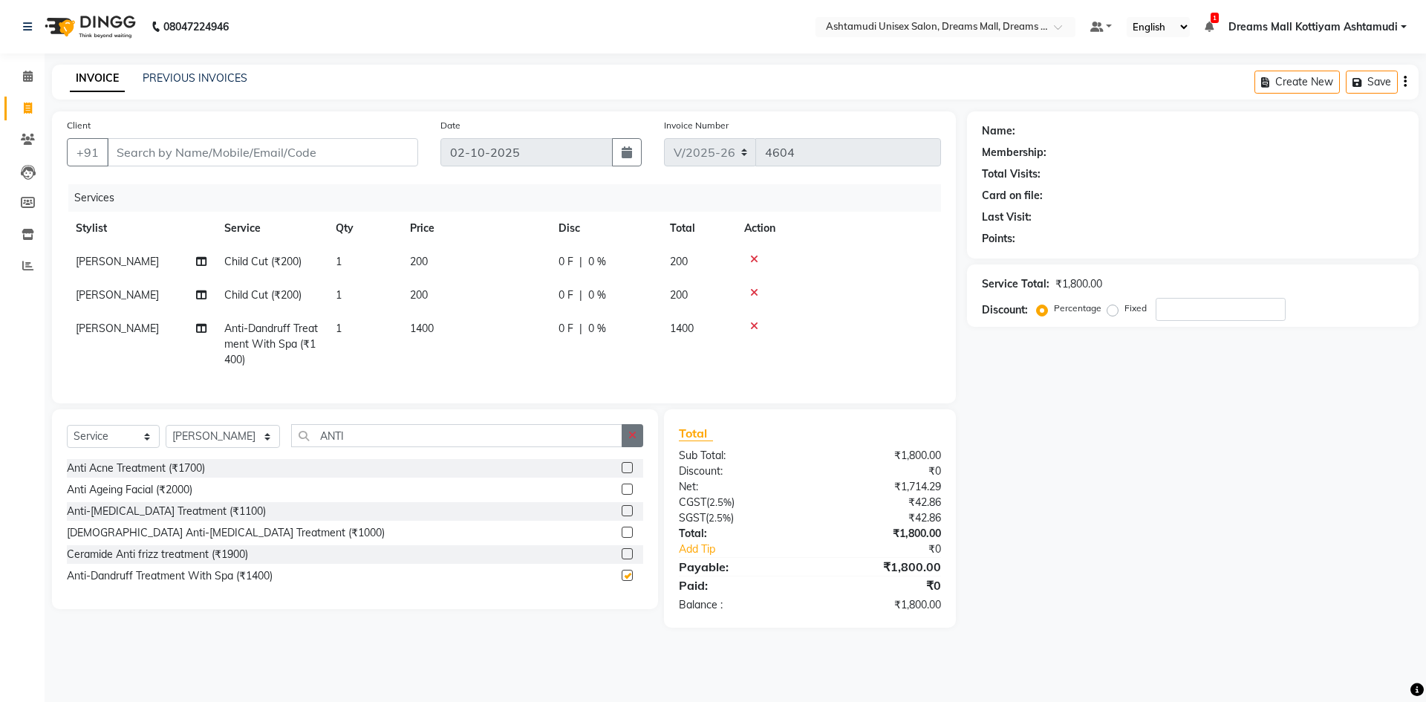
checkbox input "false"
click at [623, 444] on button "button" at bounding box center [633, 435] width 22 height 23
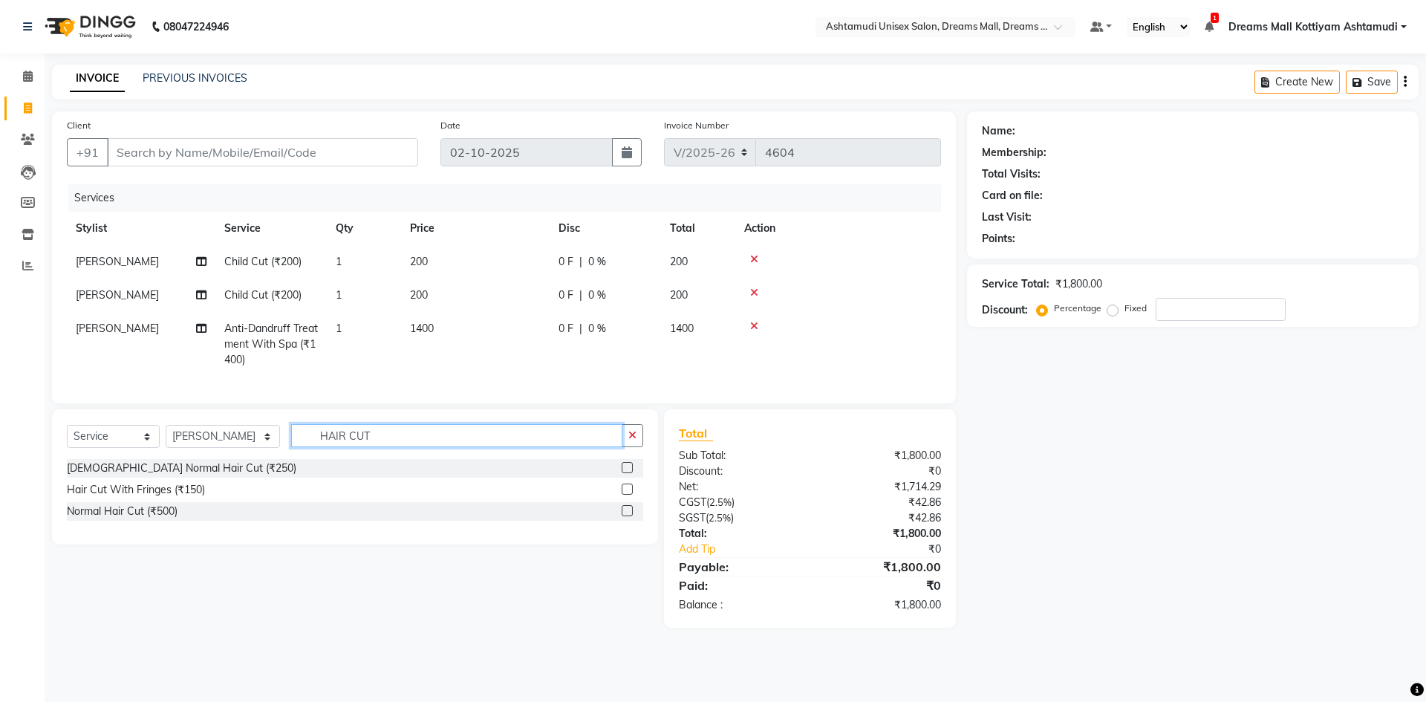
type input "HAIR CUT"
click at [627, 473] on label at bounding box center [627, 467] width 11 height 11
click at [627, 473] on input "checkbox" at bounding box center [627, 468] width 10 height 10
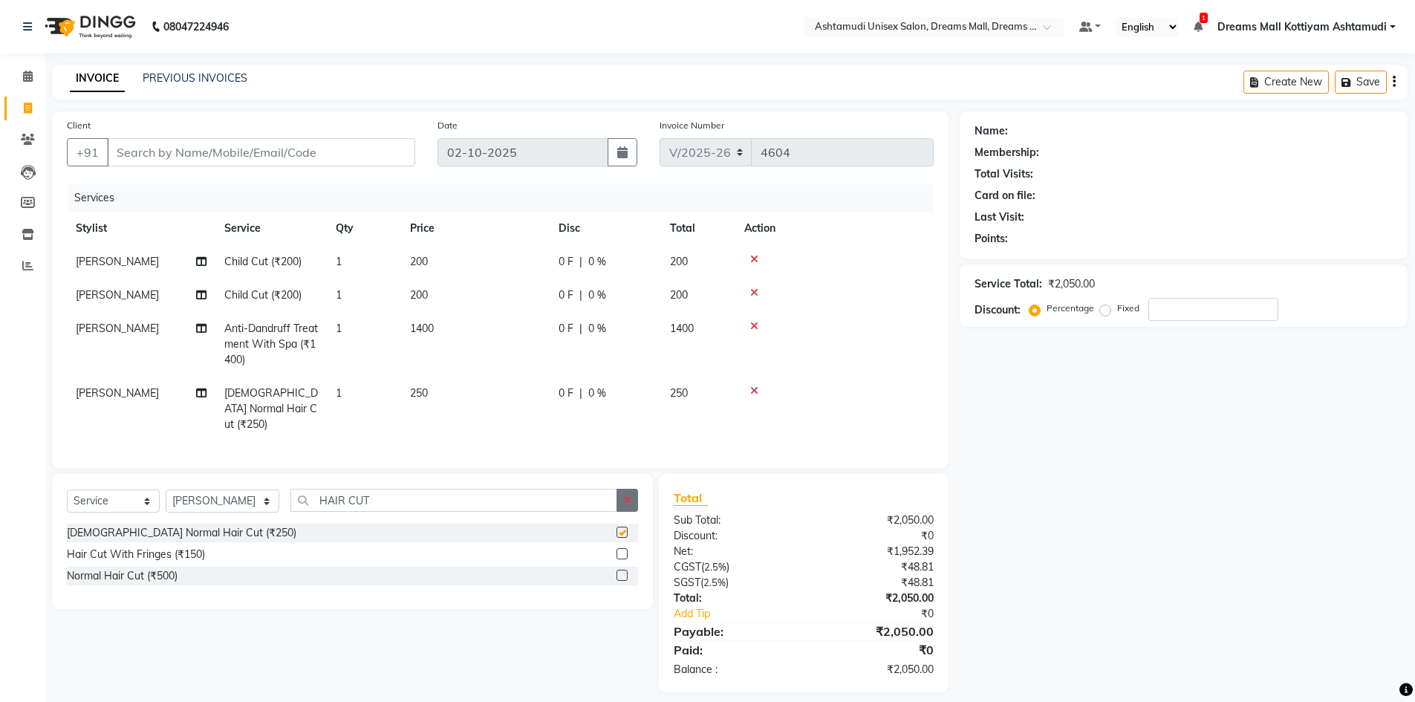
checkbox input "false"
click at [627, 495] on icon "button" at bounding box center [627, 500] width 8 height 10
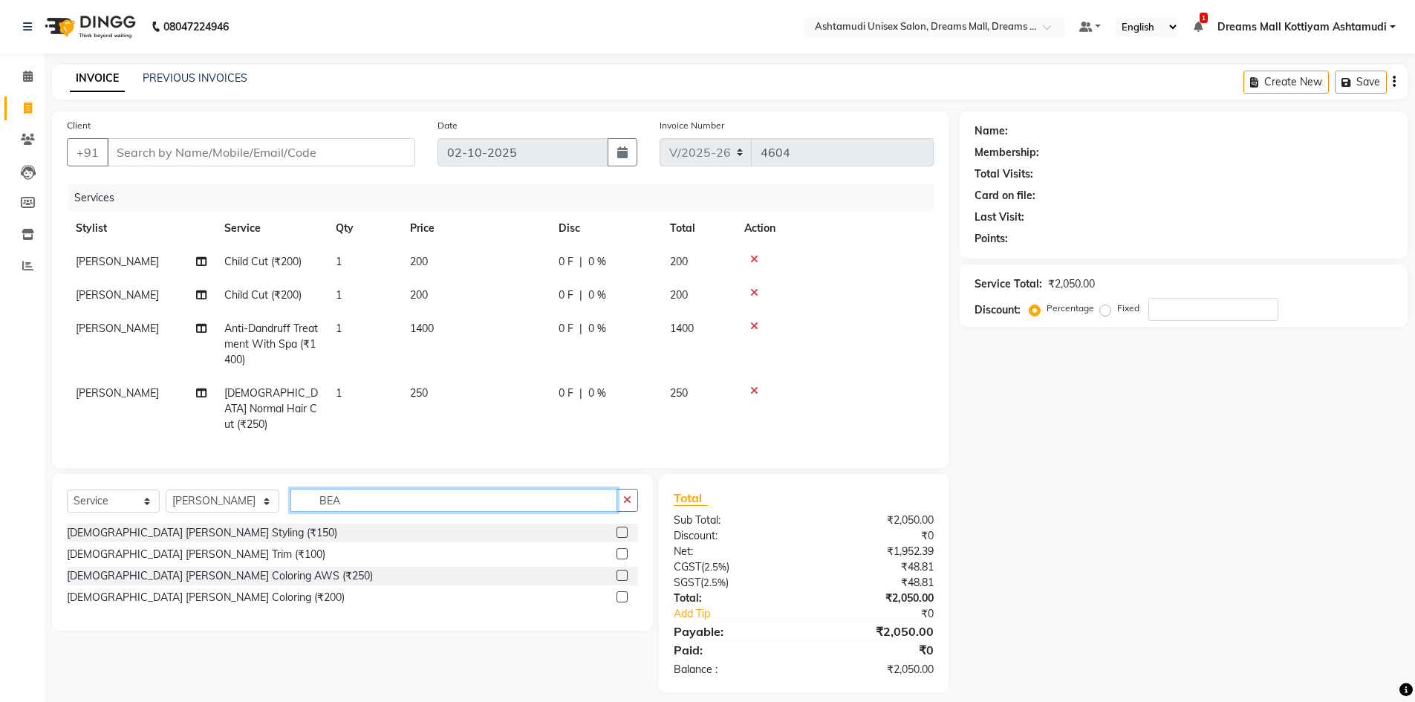
type input "BEA"
click at [622, 528] on label at bounding box center [621, 531] width 11 height 11
click at [622, 528] on input "checkbox" at bounding box center [621, 533] width 10 height 10
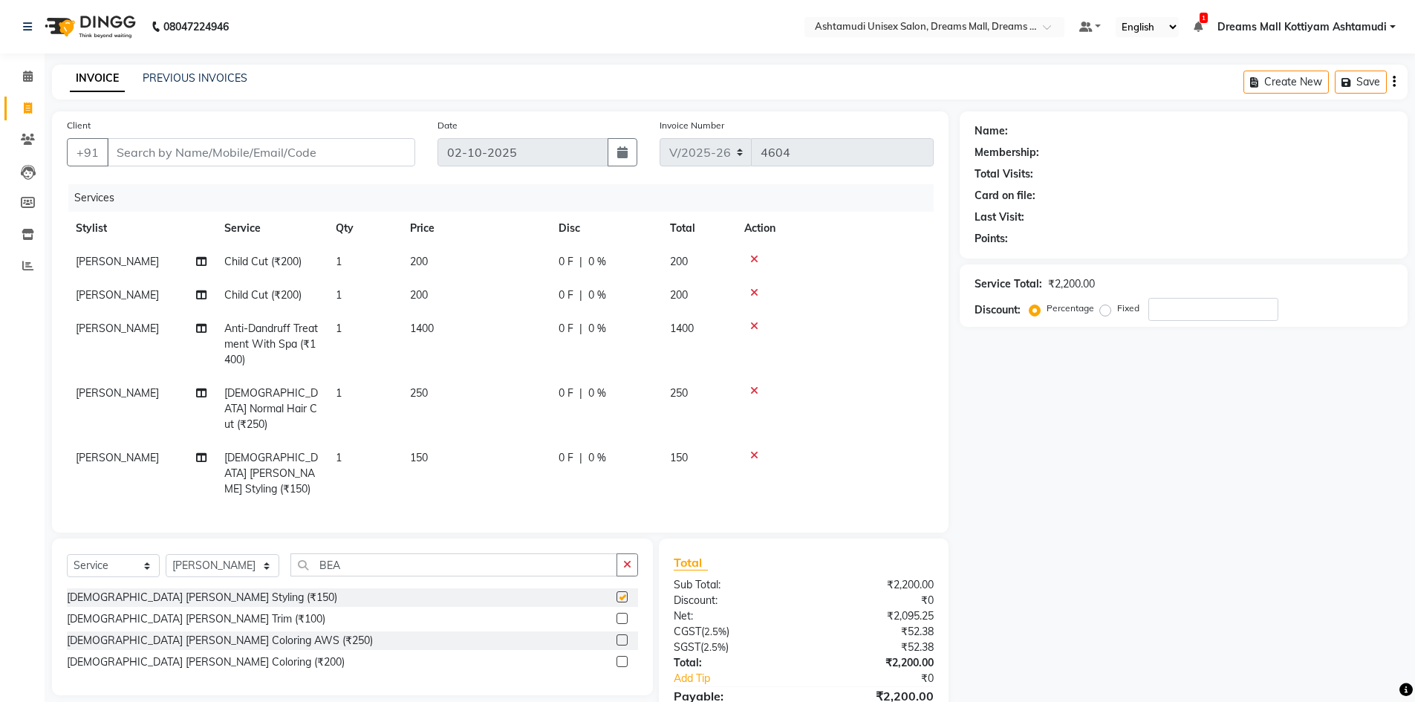
checkbox input "false"
click at [375, 160] on input "Client" at bounding box center [261, 152] width 308 height 28
type input "7"
type input "0"
type input "7012916719"
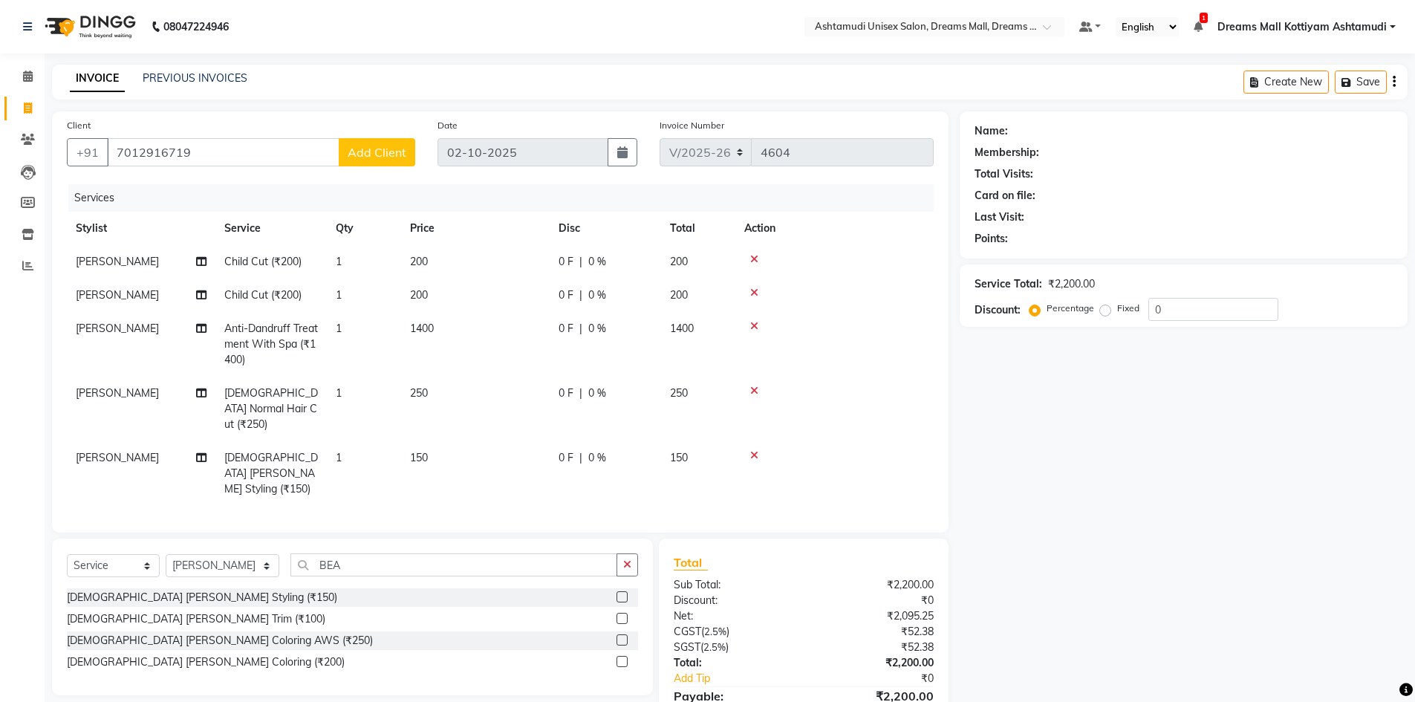
click at [385, 147] on span "Add Client" at bounding box center [377, 152] width 59 height 15
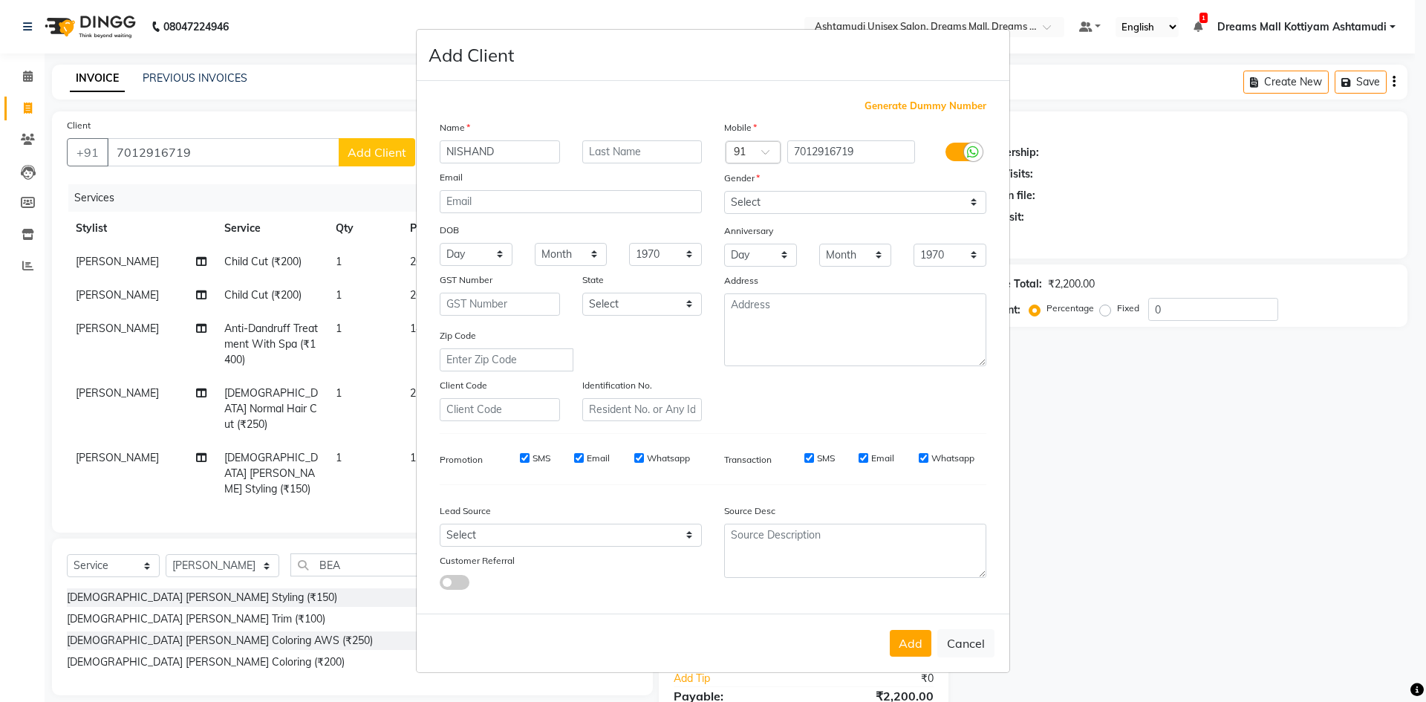
type input "NISHAND"
click at [906, 211] on select "Select [DEMOGRAPHIC_DATA] [DEMOGRAPHIC_DATA] Other Prefer Not To Say" at bounding box center [855, 202] width 262 height 23
select select "[DEMOGRAPHIC_DATA]"
click at [724, 191] on select "Select [DEMOGRAPHIC_DATA] [DEMOGRAPHIC_DATA] Other Prefer Not To Say" at bounding box center [855, 202] width 262 height 23
click at [619, 527] on select "Select Walk-in Referral Internet Friend Word of Mouth Advertisement Facebook Ju…" at bounding box center [571, 534] width 262 height 23
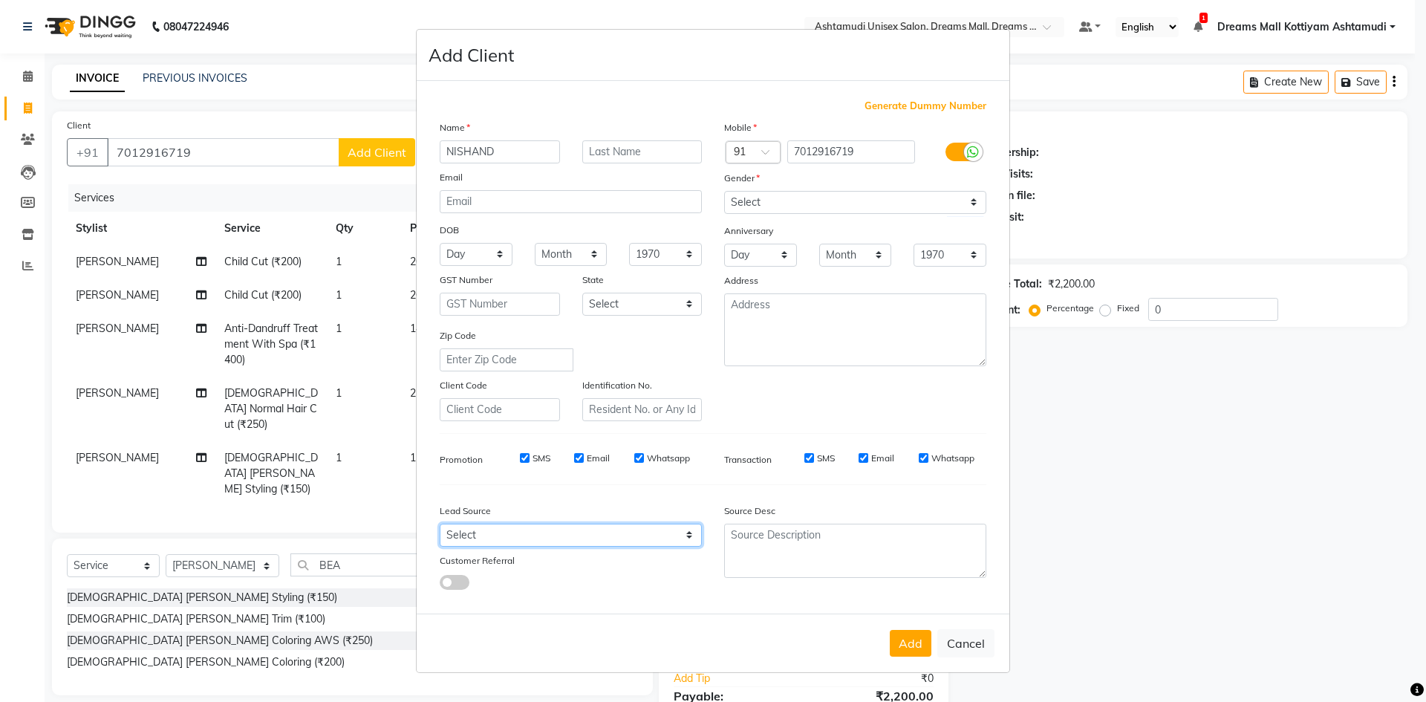
select select "49875"
click at [440, 523] on select "Select Walk-in Referral Internet Friend Word of Mouth Advertisement Facebook Ju…" at bounding box center [571, 534] width 262 height 23
click at [916, 644] on button "Add" at bounding box center [911, 643] width 42 height 27
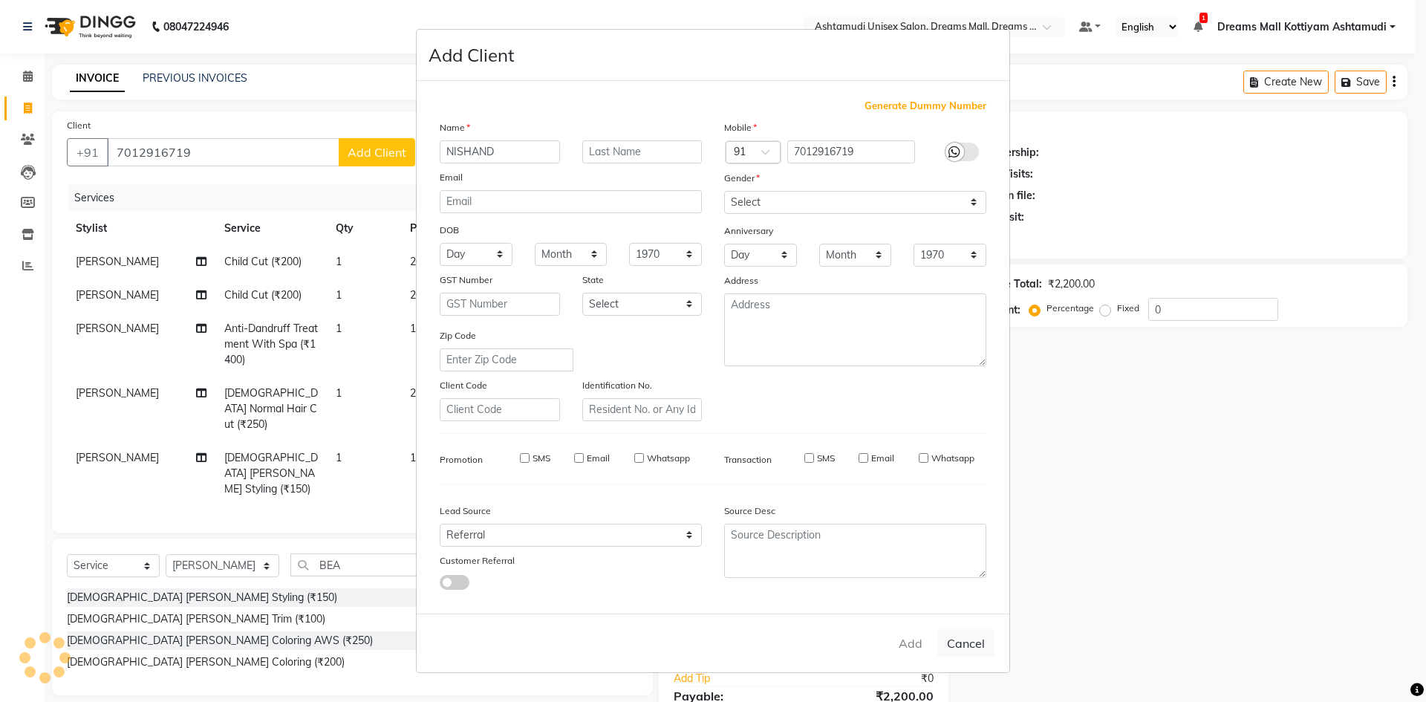
select select
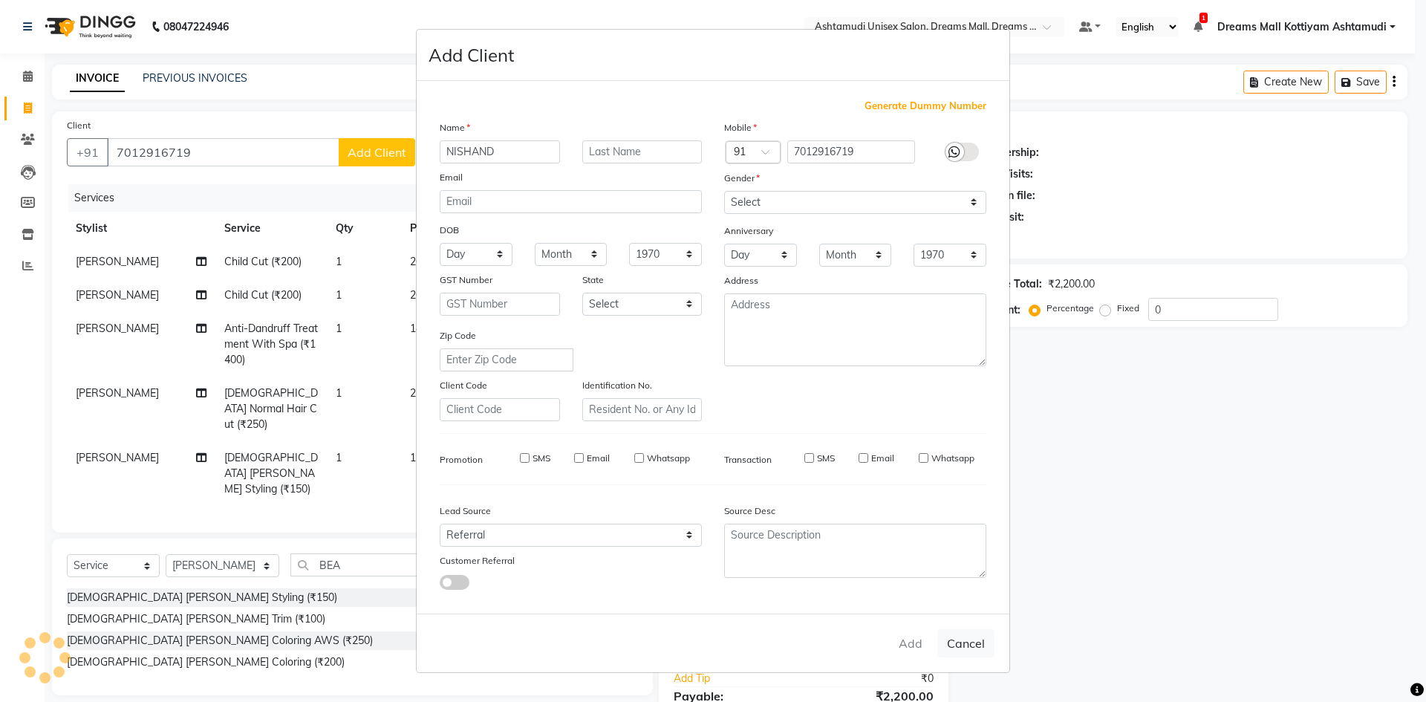
select select
checkbox input "false"
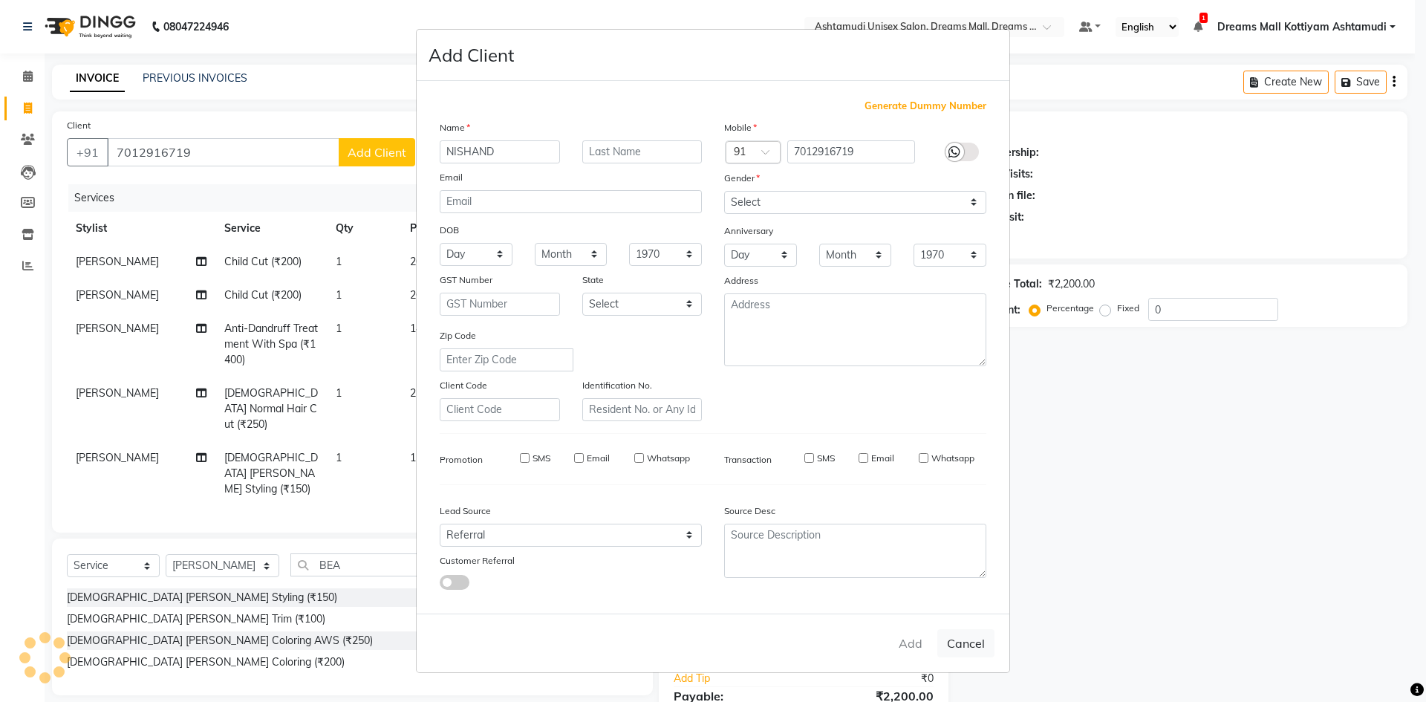
checkbox input "false"
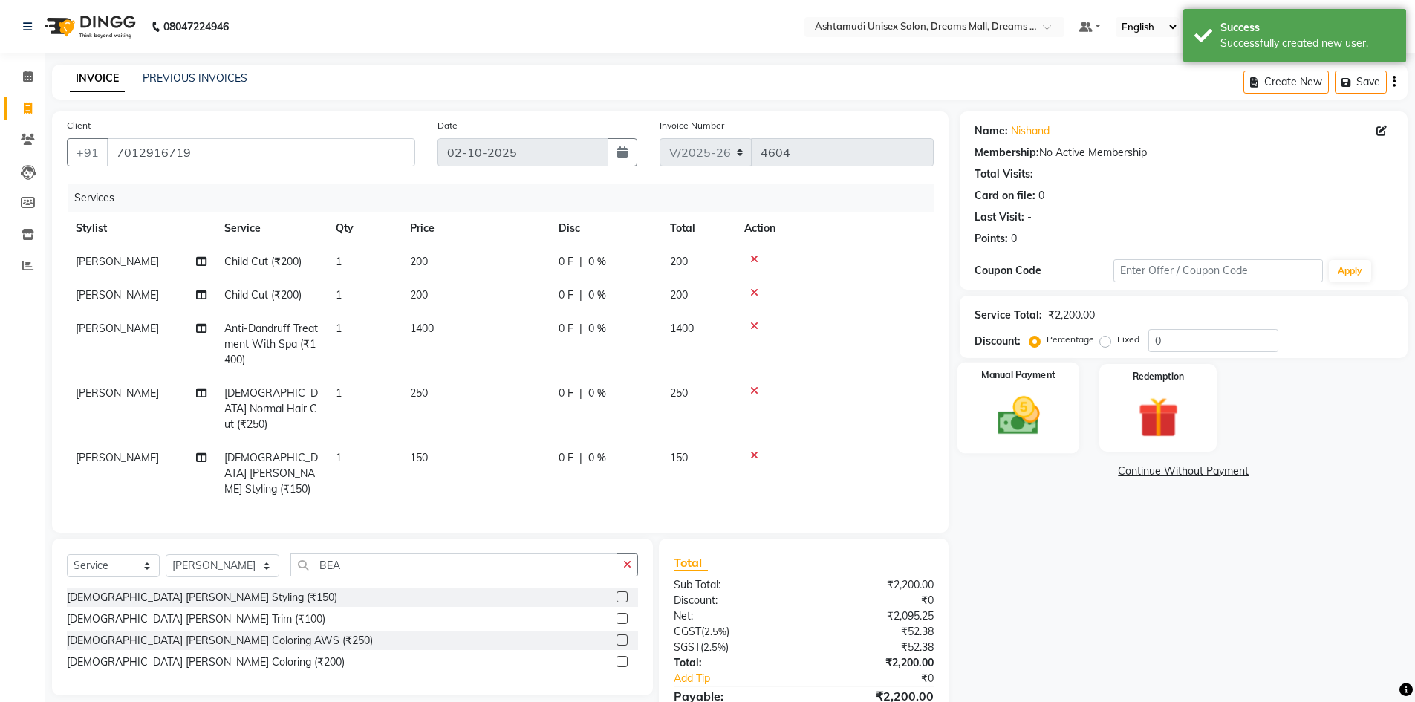
click at [1029, 407] on img at bounding box center [1018, 415] width 68 height 48
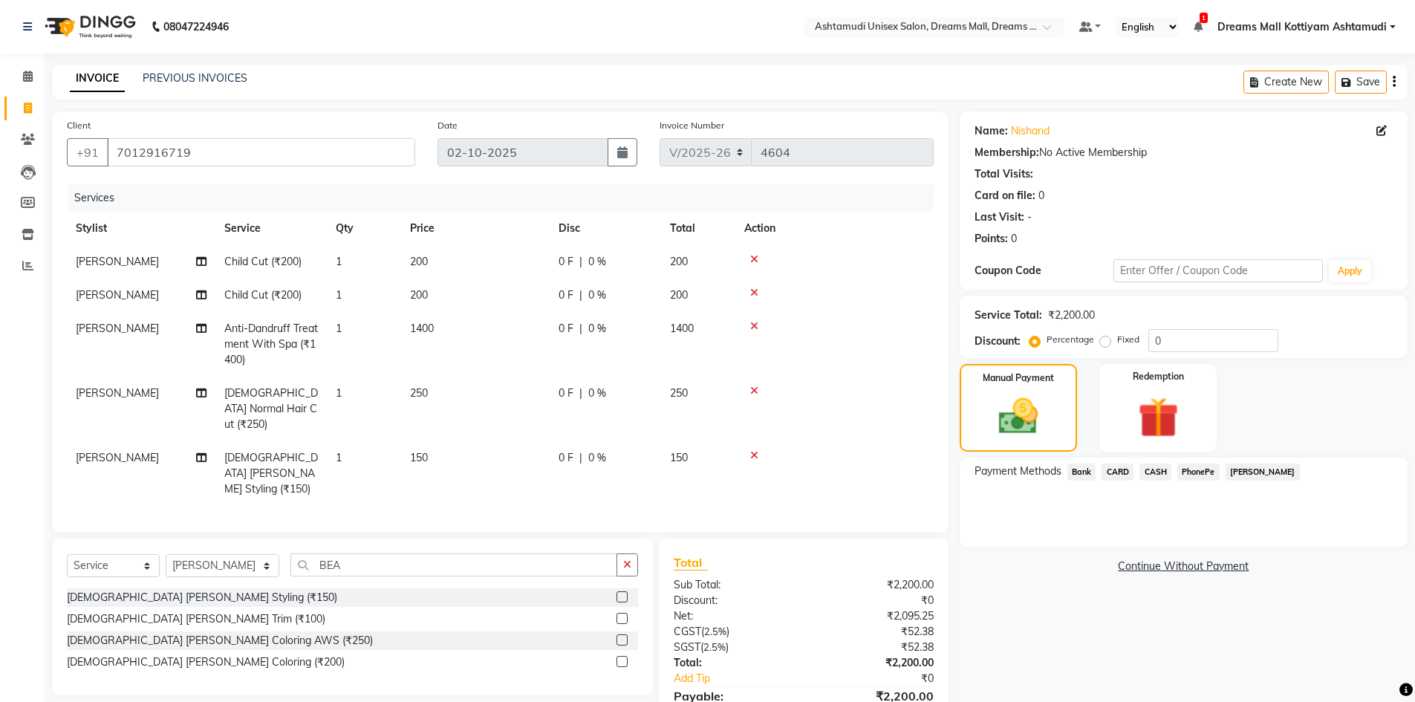
click at [1191, 468] on span "PhonePe" at bounding box center [1198, 471] width 42 height 17
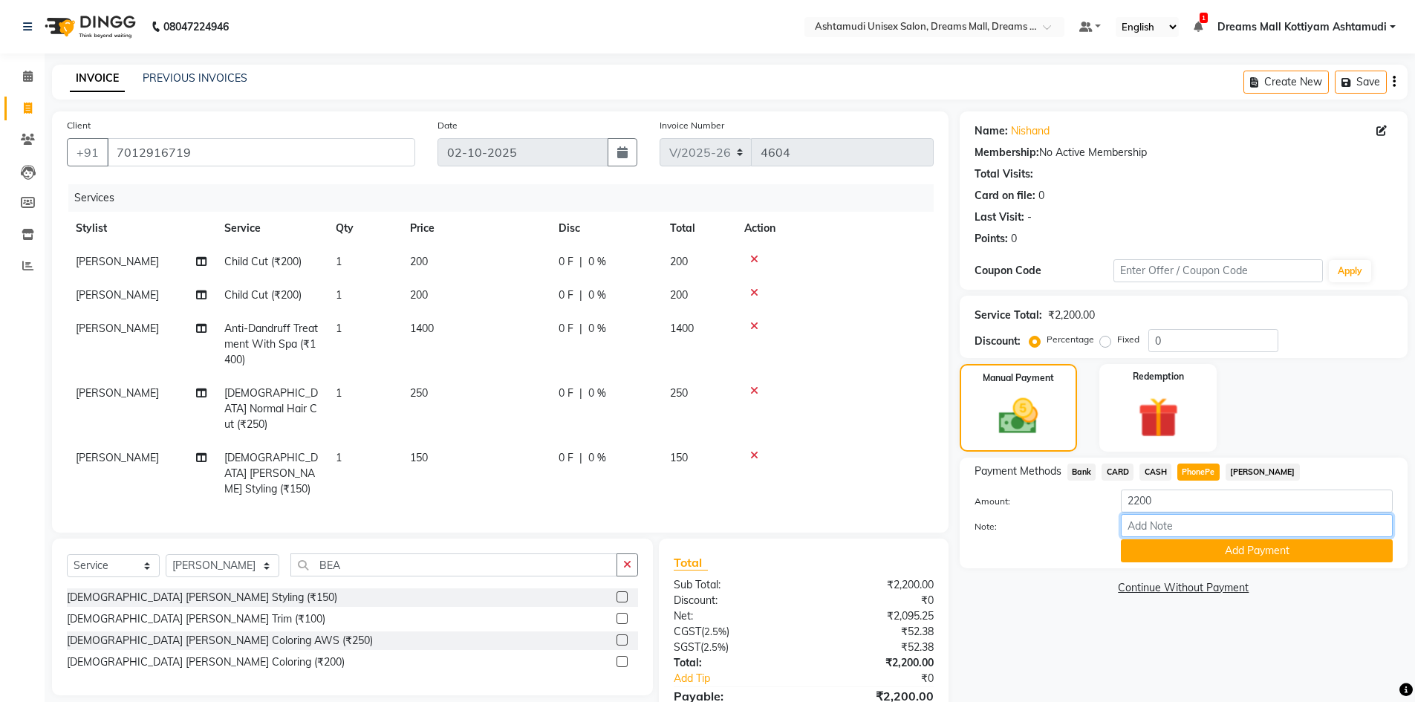
click at [1177, 533] on input "Note:" at bounding box center [1256, 525] width 272 height 23
type input "[PERSON_NAME]"
click at [1213, 546] on button "Add Payment" at bounding box center [1256, 550] width 272 height 23
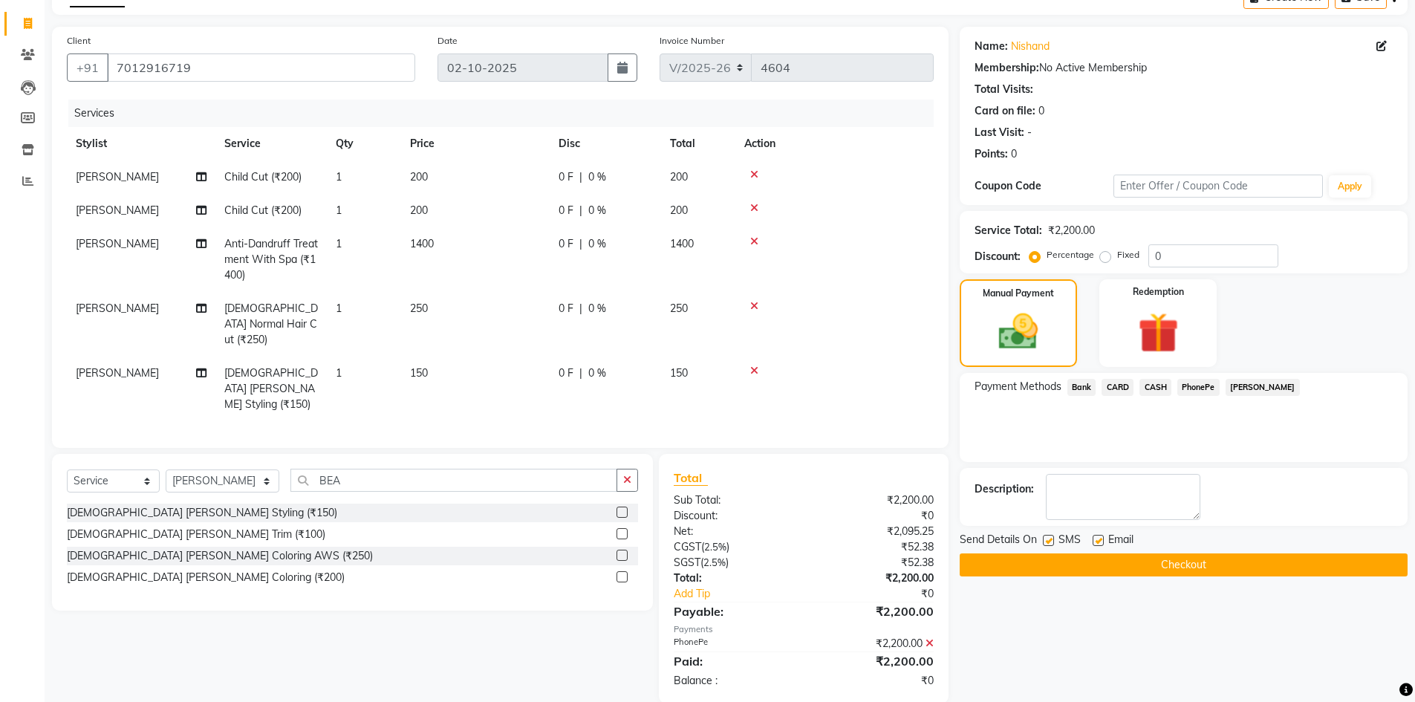
scroll to position [88, 0]
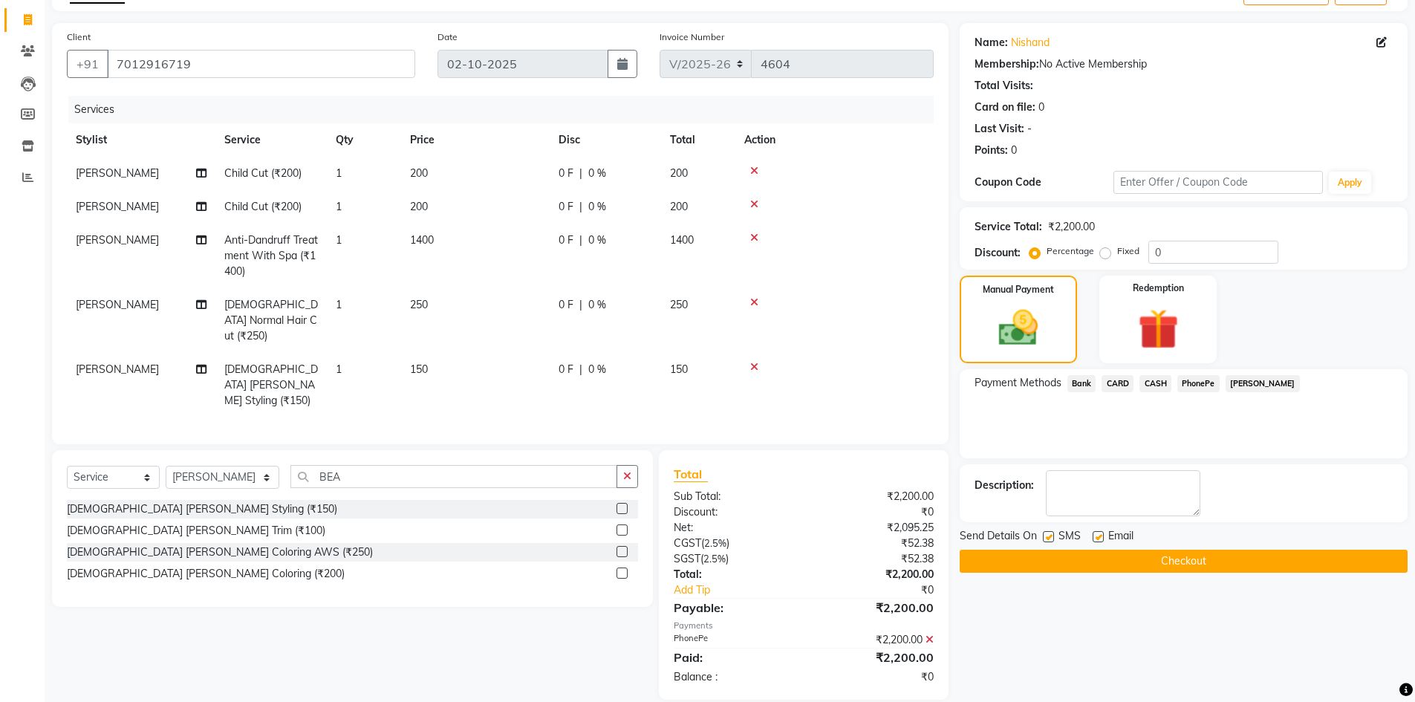
click at [1205, 561] on button "Checkout" at bounding box center [1183, 560] width 448 height 23
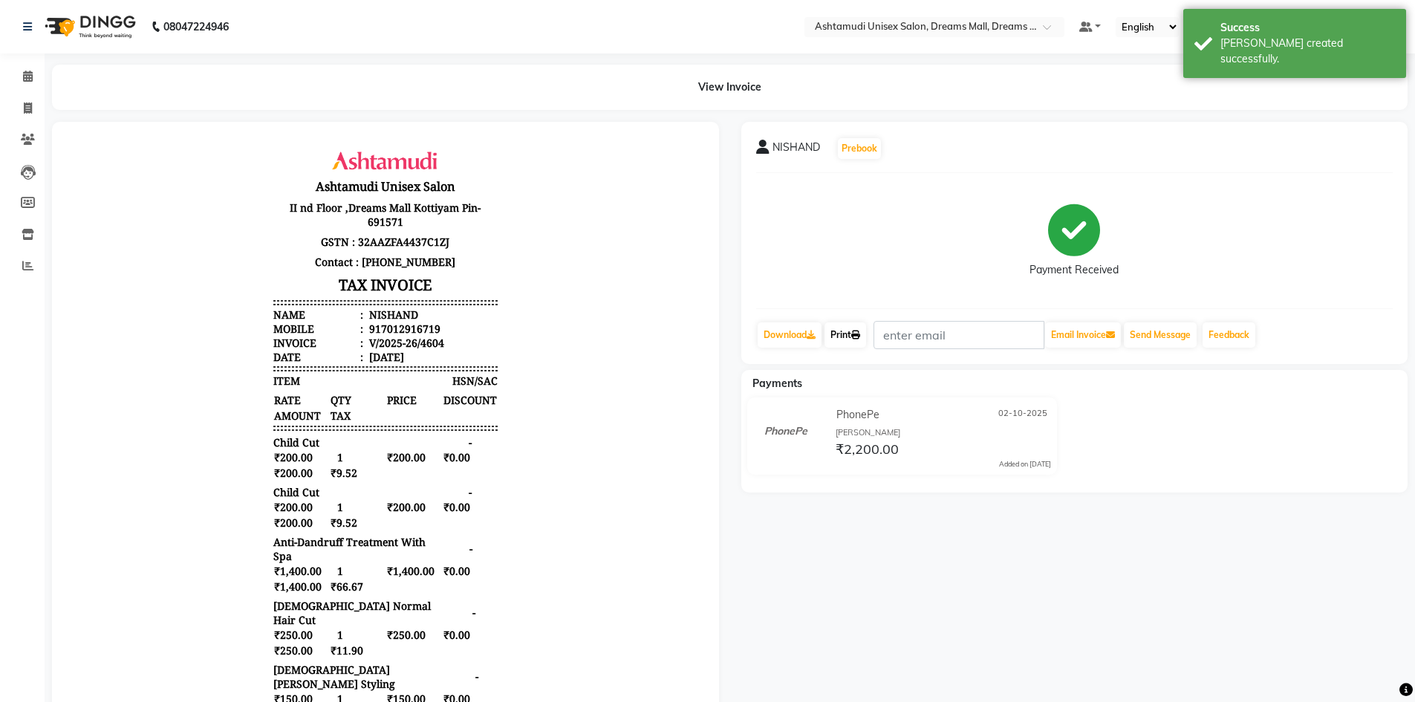
click at [835, 328] on link "Print" at bounding box center [845, 334] width 42 height 25
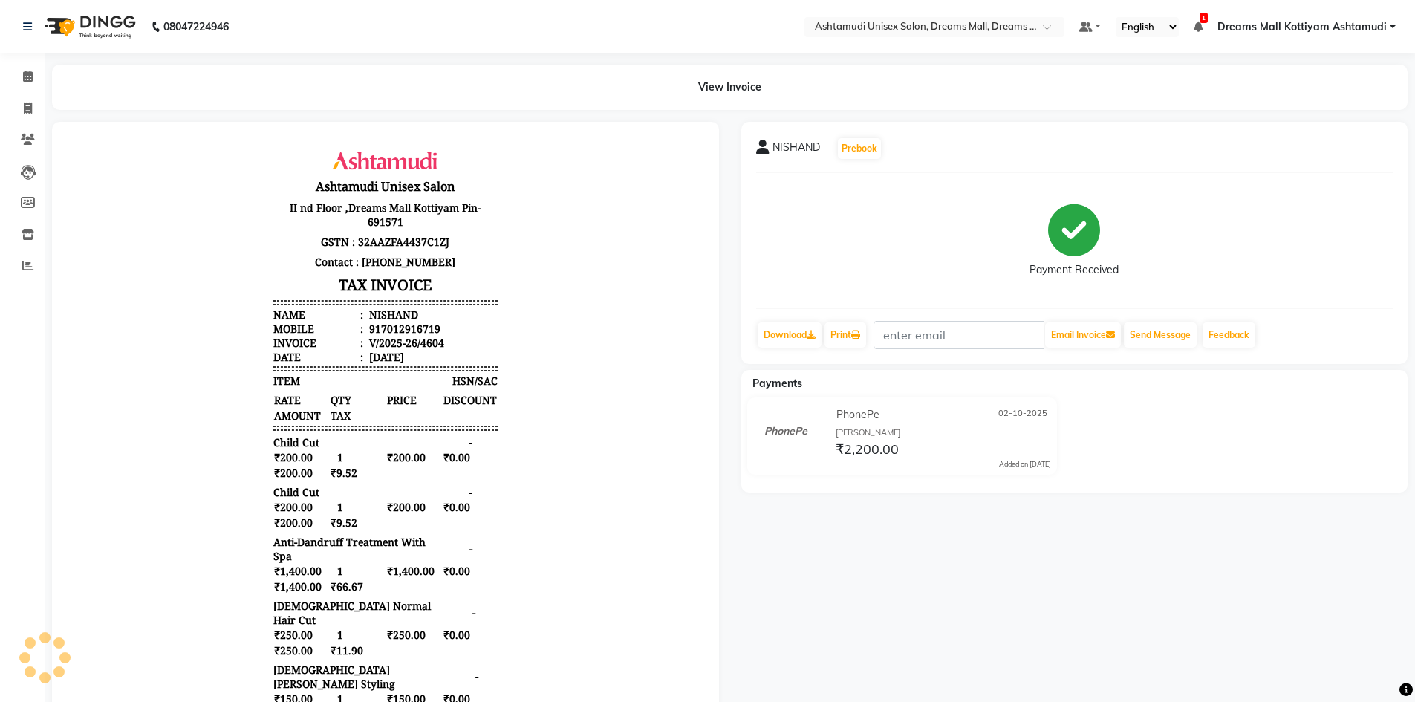
click at [32, 125] on li "Clients" at bounding box center [22, 140] width 45 height 32
click at [34, 138] on icon at bounding box center [28, 139] width 14 height 11
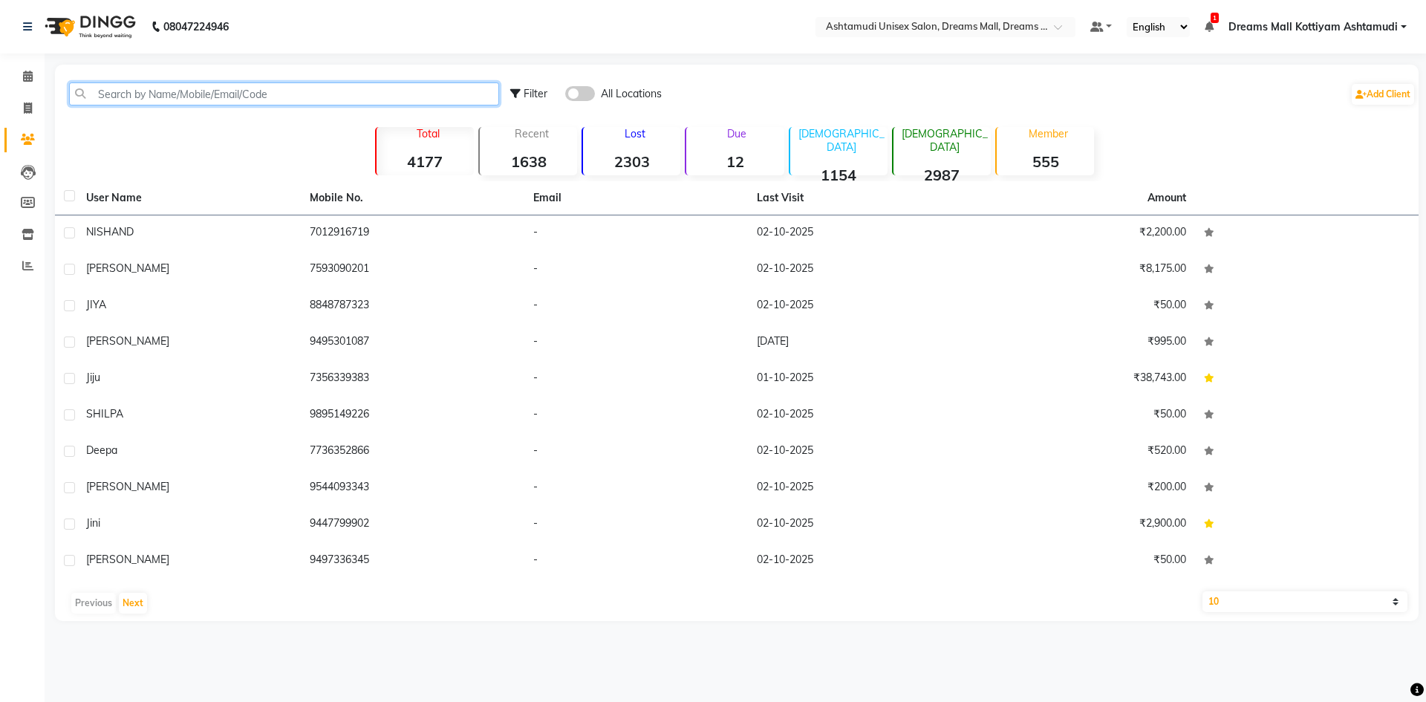
click at [154, 92] on input "text" at bounding box center [284, 93] width 430 height 23
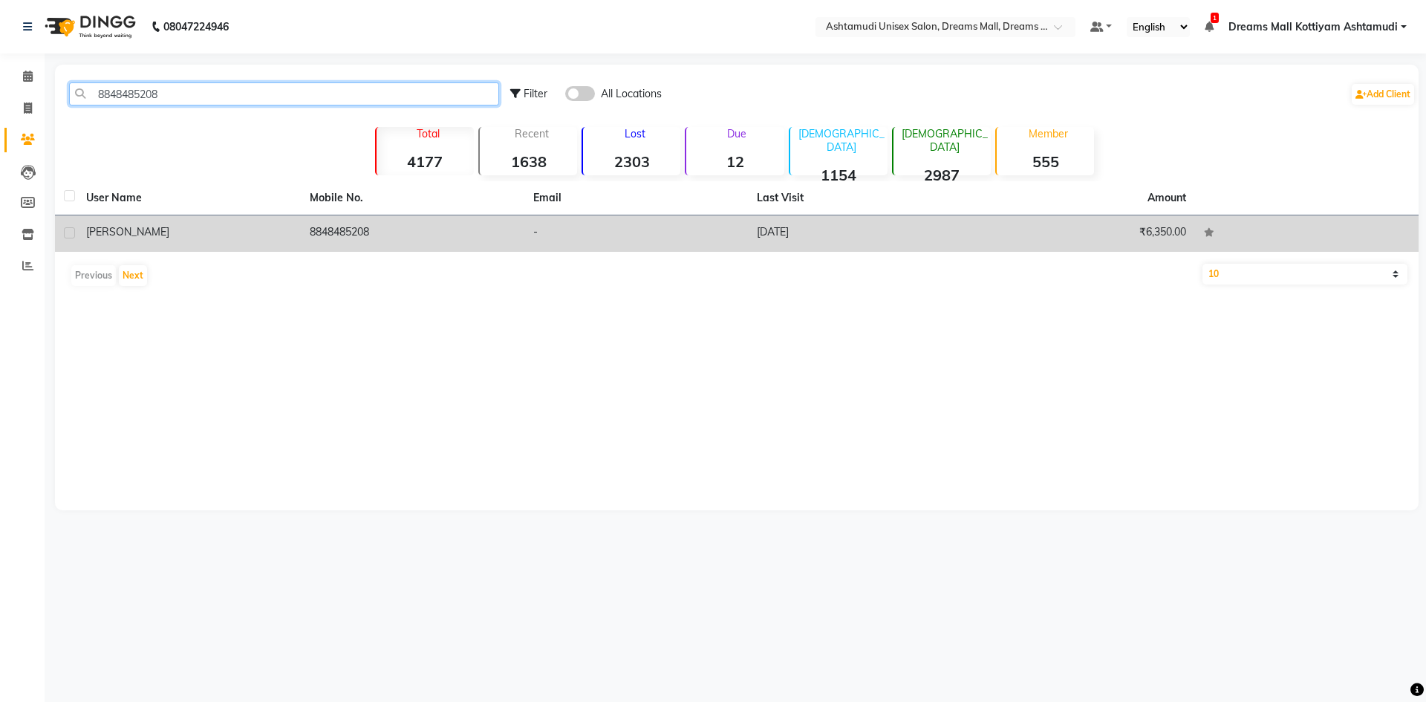
type input "8848485208"
click at [326, 232] on td "8848485208" at bounding box center [413, 233] width 224 height 36
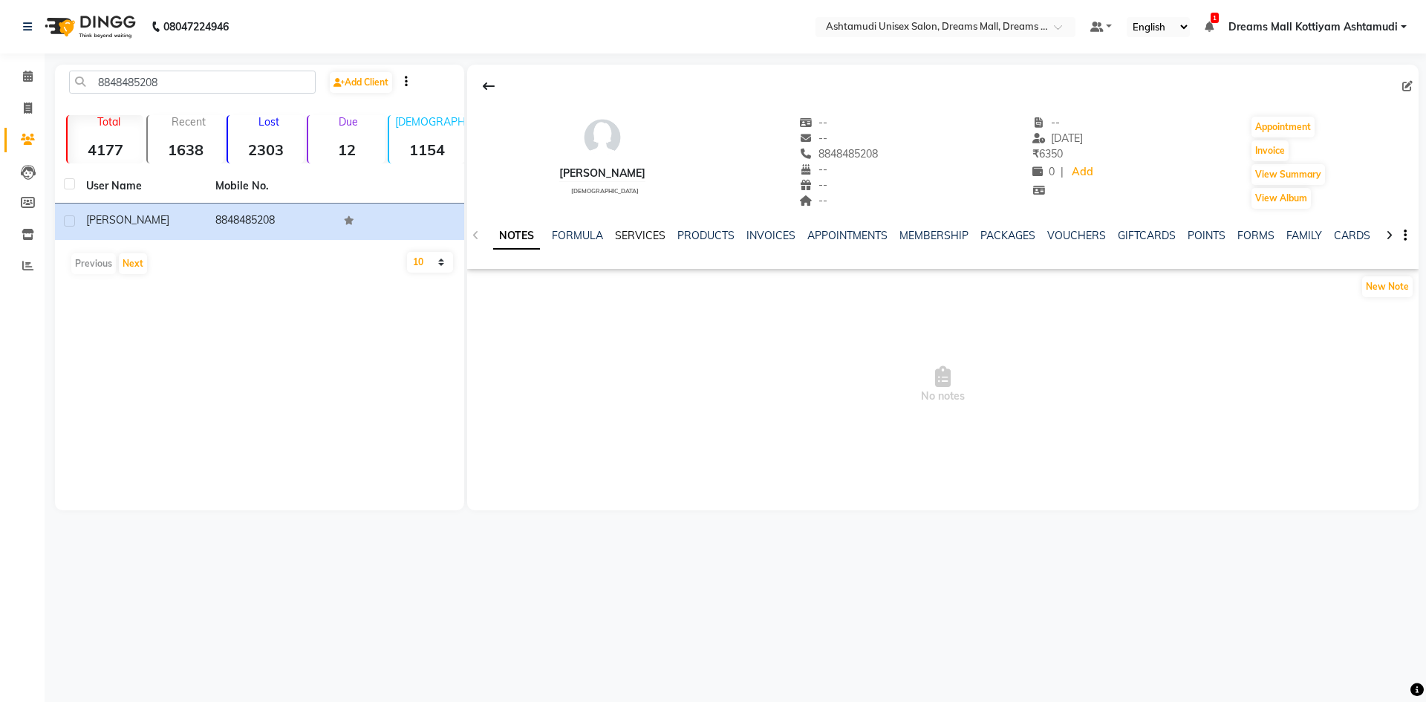
click at [643, 233] on link "SERVICES" at bounding box center [640, 235] width 50 height 13
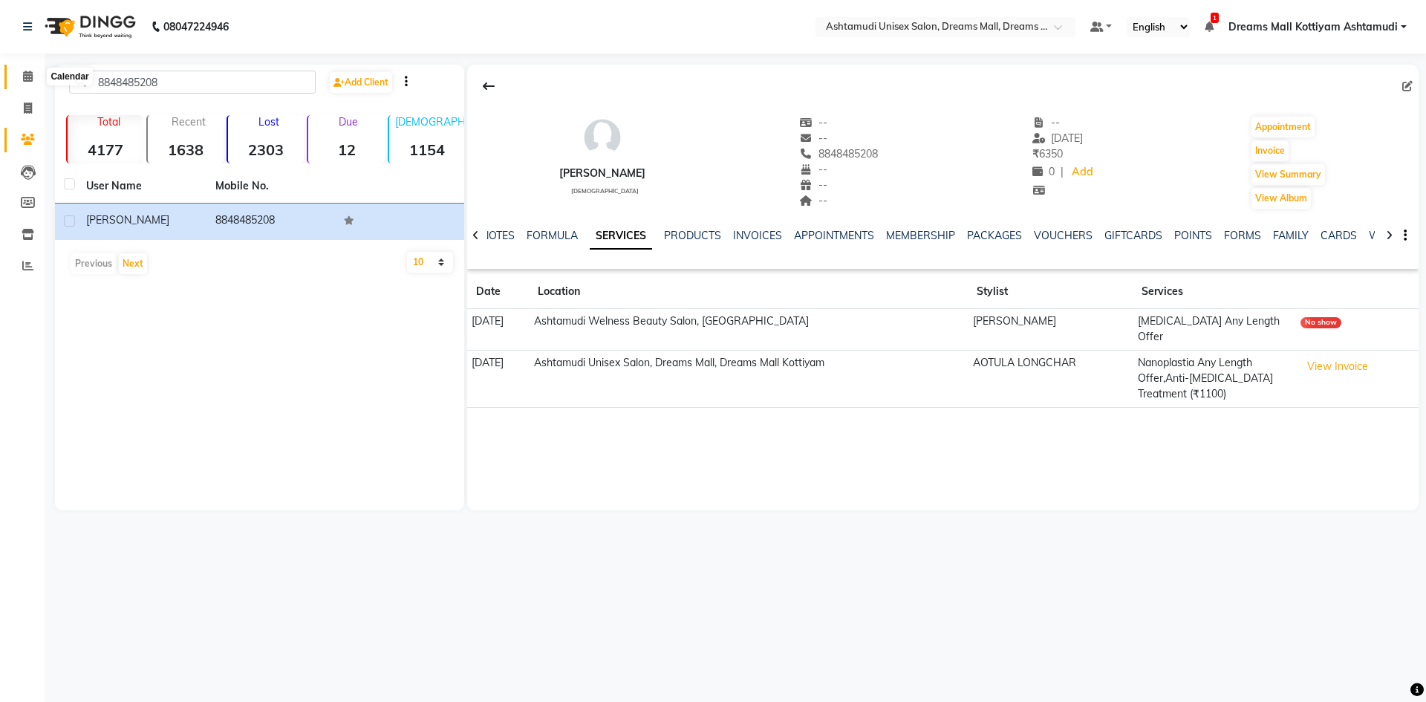
click at [23, 78] on icon at bounding box center [28, 76] width 10 height 11
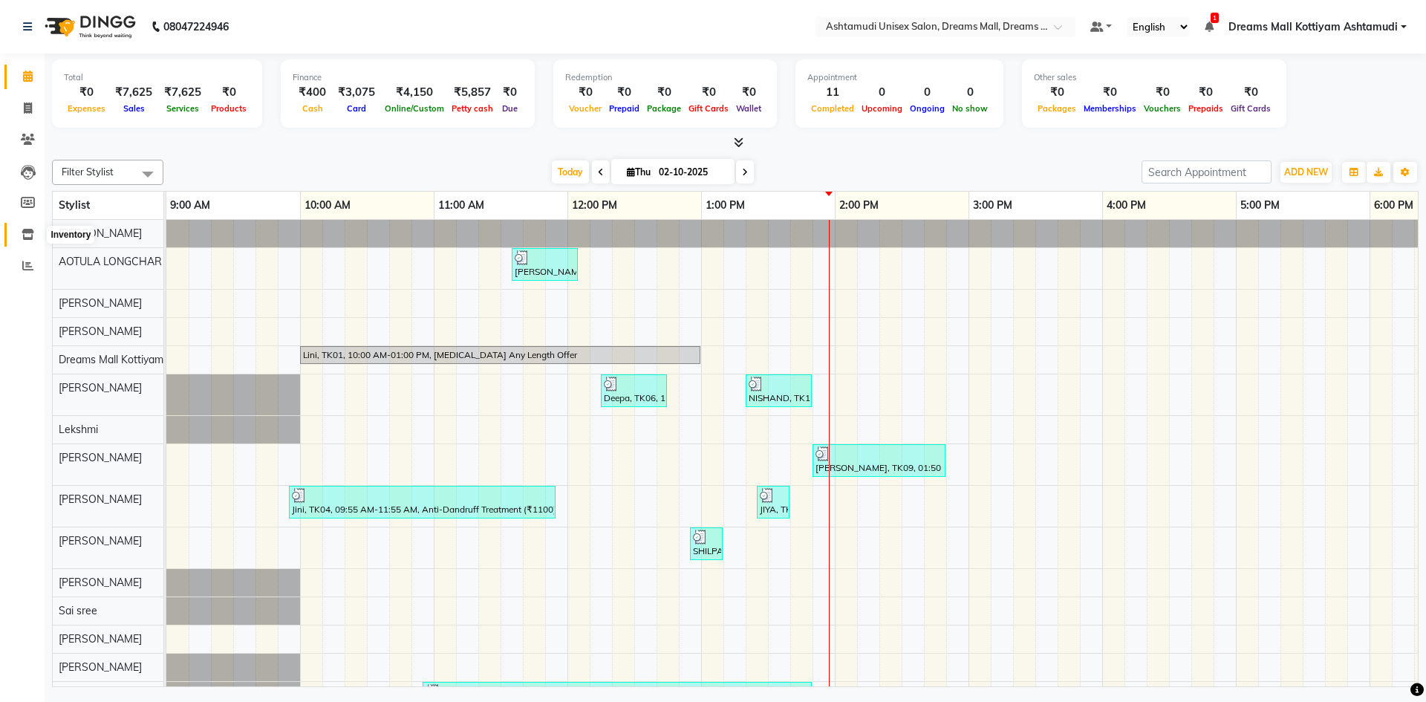
click at [28, 238] on icon at bounding box center [28, 234] width 13 height 11
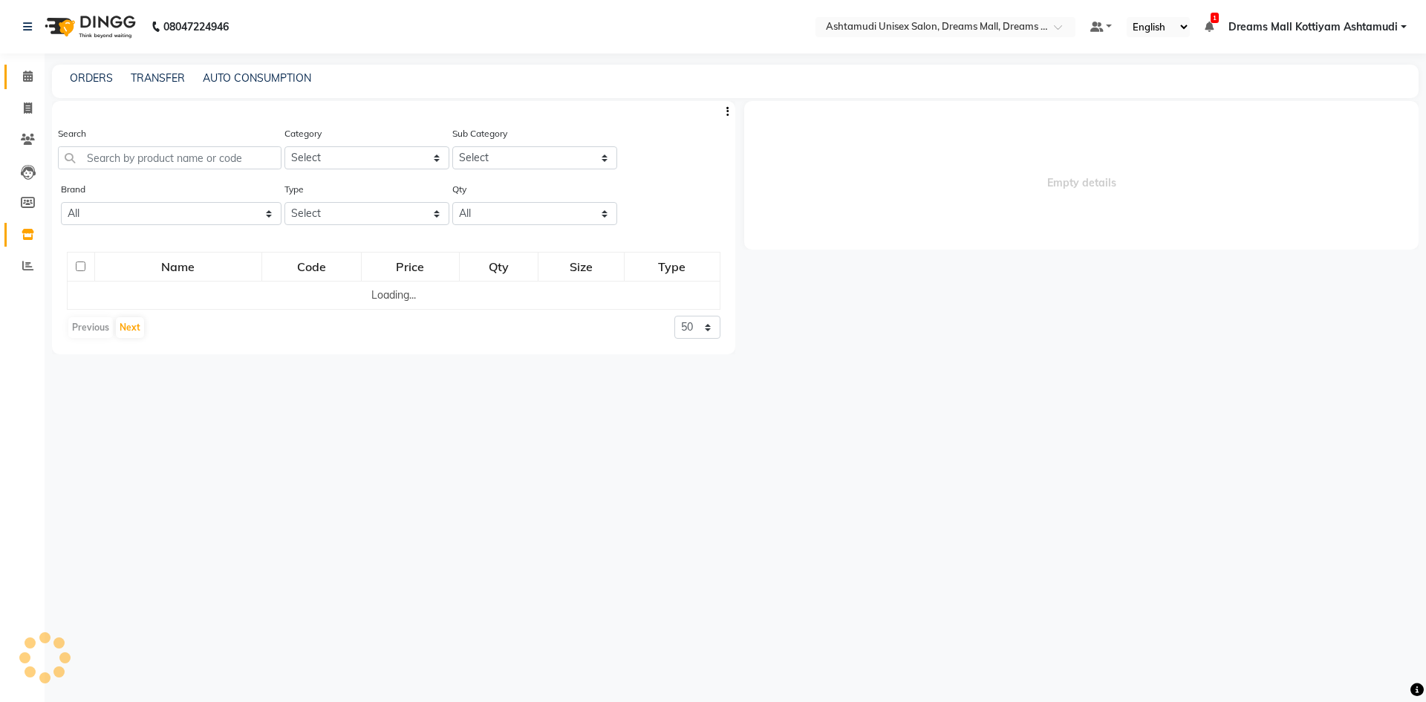
select select
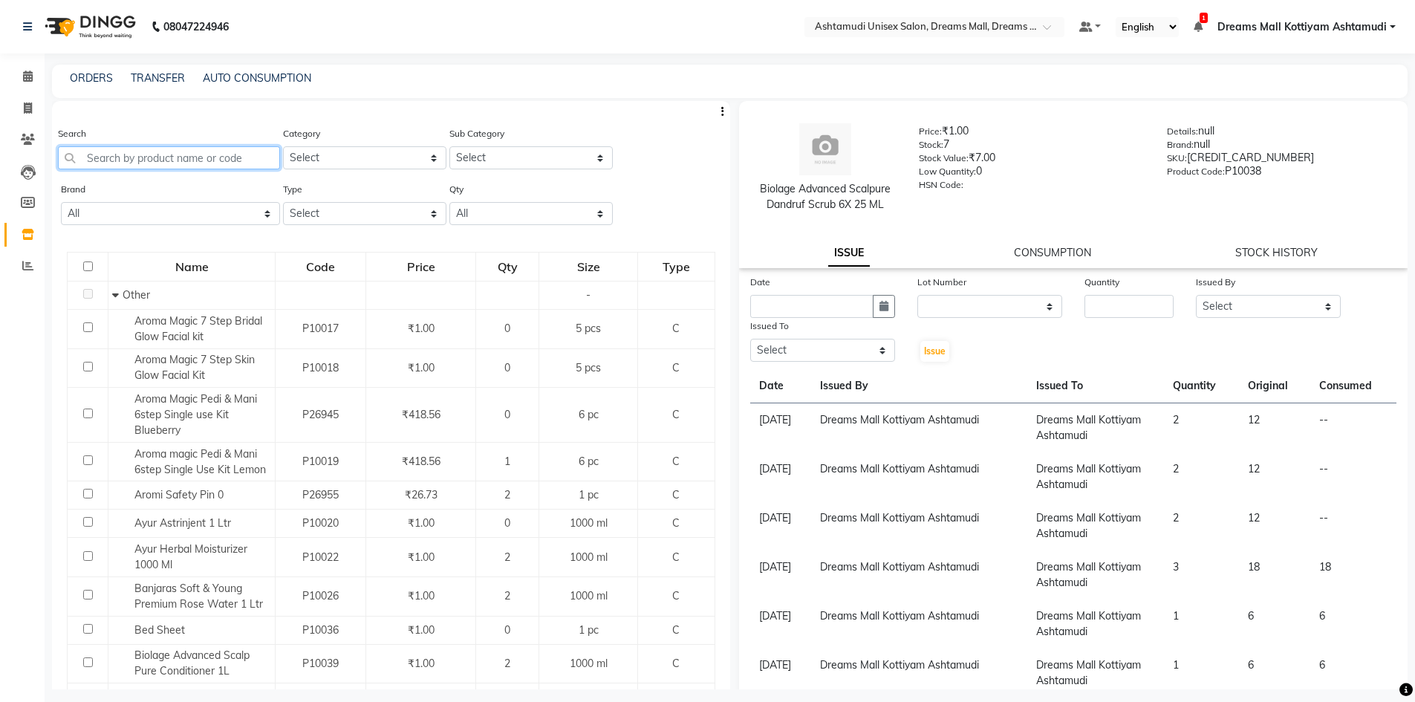
click at [133, 155] on input "text" at bounding box center [169, 157] width 222 height 23
click at [33, 143] on icon at bounding box center [28, 139] width 14 height 11
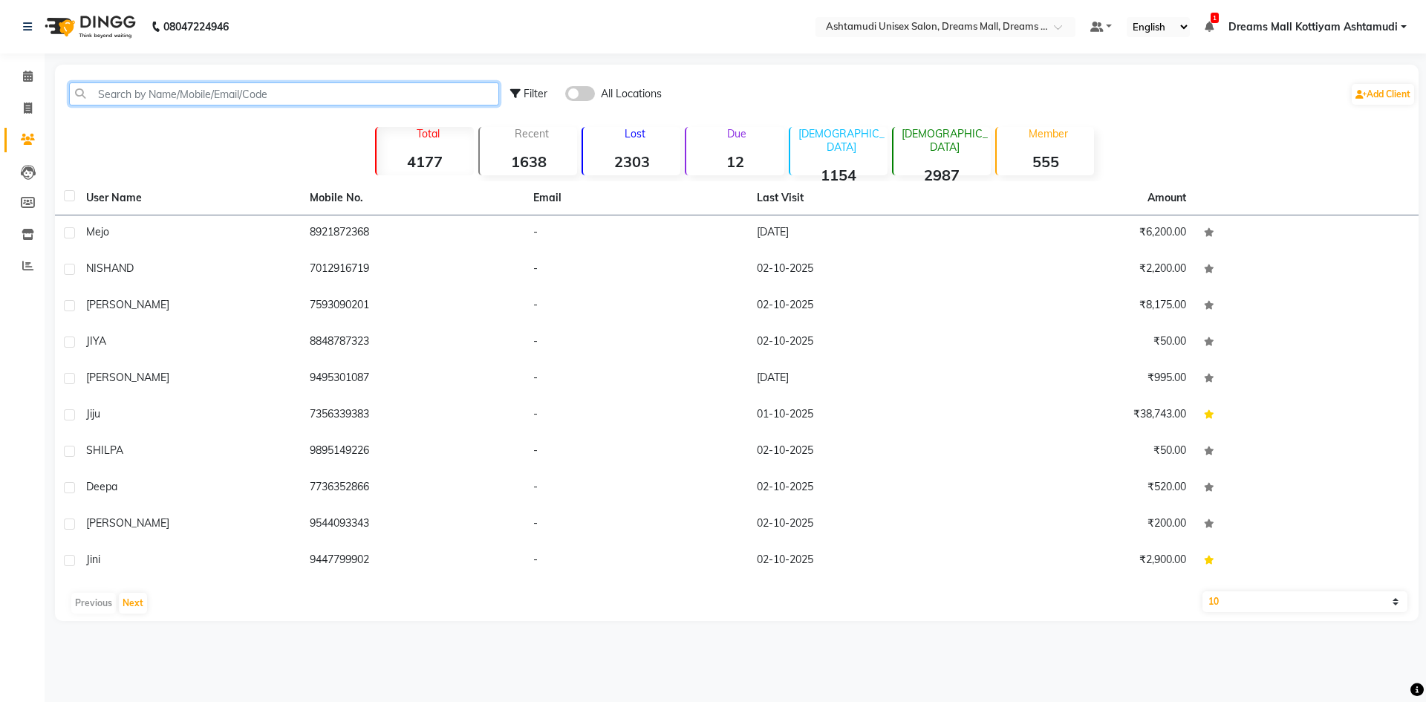
click at [163, 91] on input "text" at bounding box center [284, 93] width 430 height 23
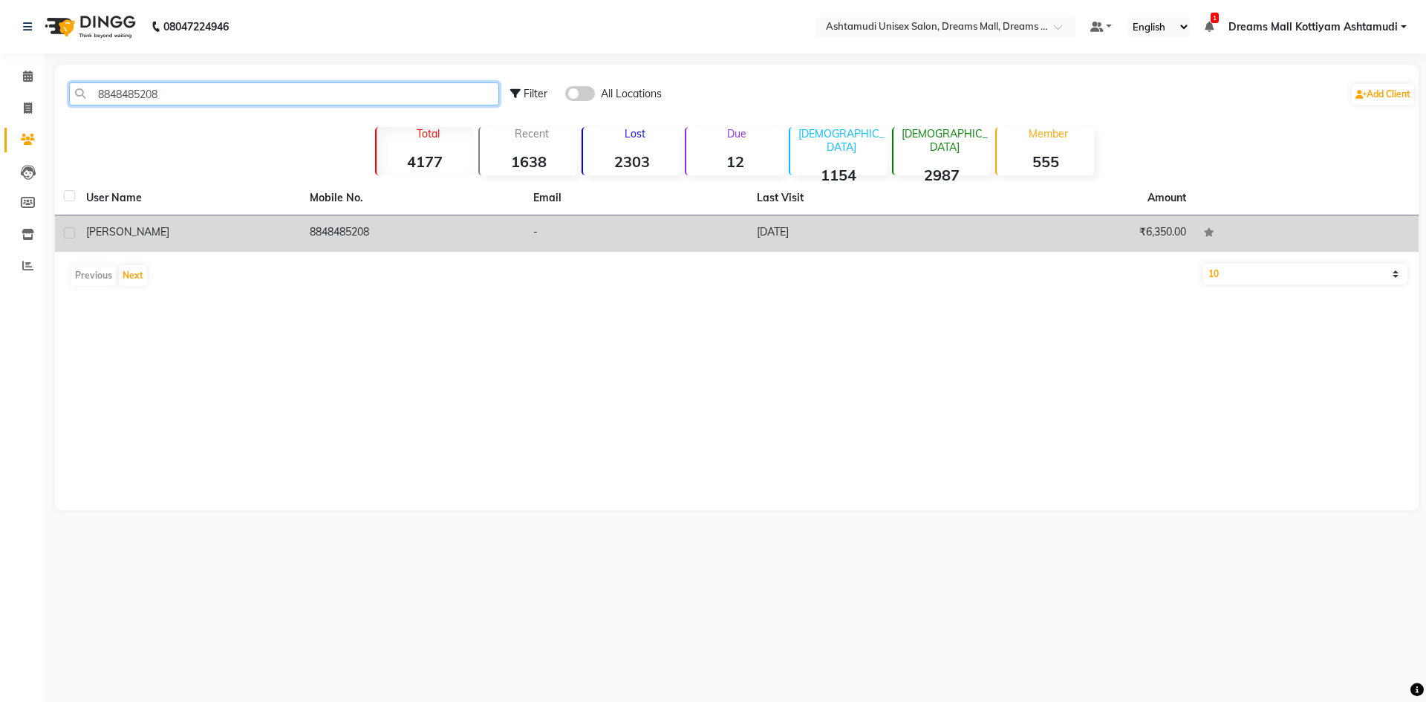
type input "8848485208"
click at [120, 226] on span "[PERSON_NAME]" at bounding box center [127, 231] width 83 height 13
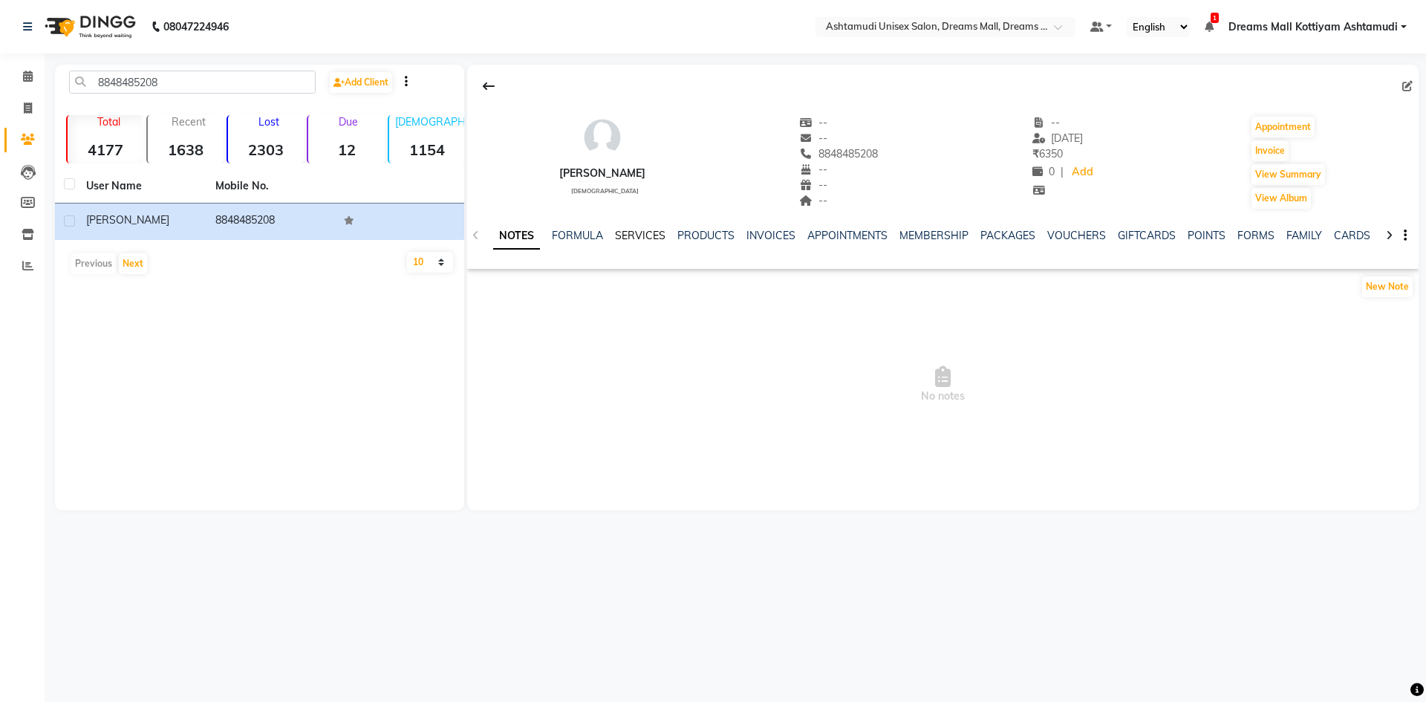
click at [642, 238] on link "SERVICES" at bounding box center [640, 235] width 50 height 13
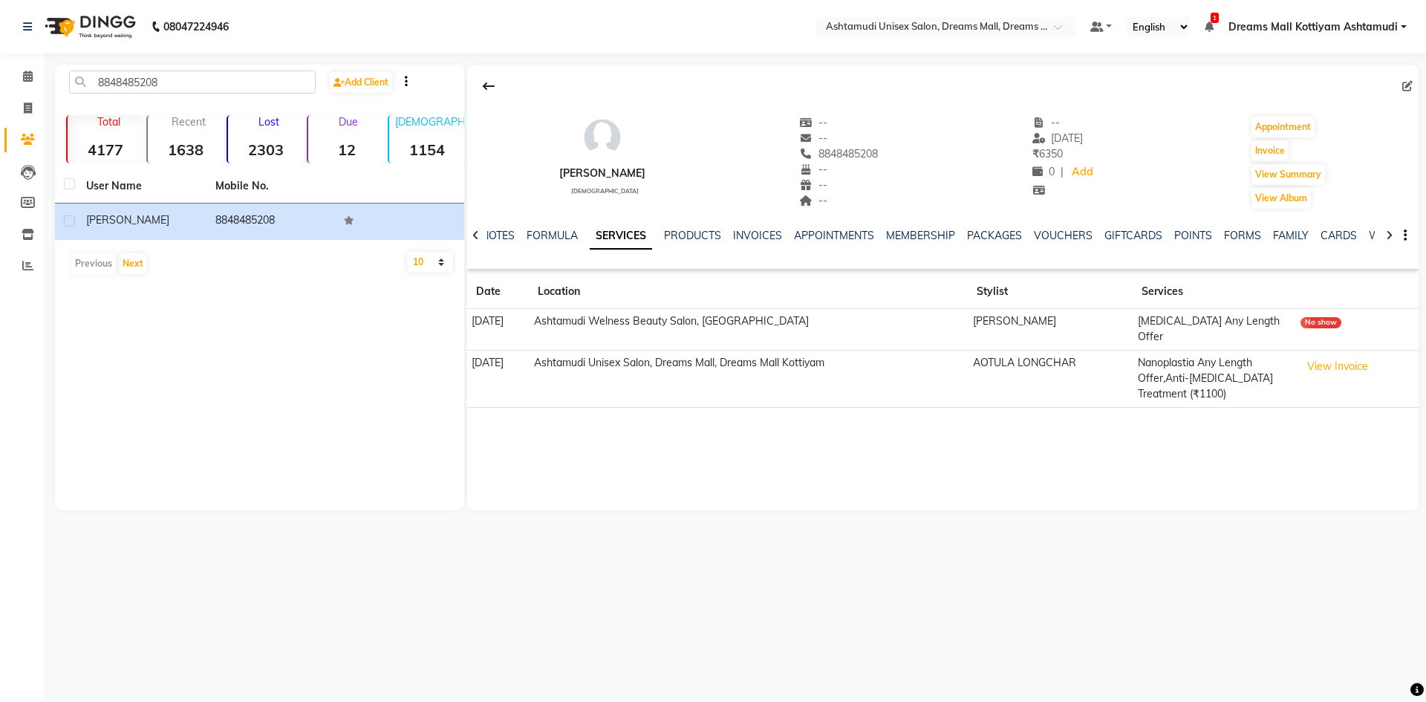
click at [1072, 598] on div "08047224946 Select Location × Ashtamudi Unisex Salon, Dreams Mall, Dreams Mall …" at bounding box center [713, 351] width 1426 height 702
click at [30, 79] on icon at bounding box center [28, 76] width 10 height 11
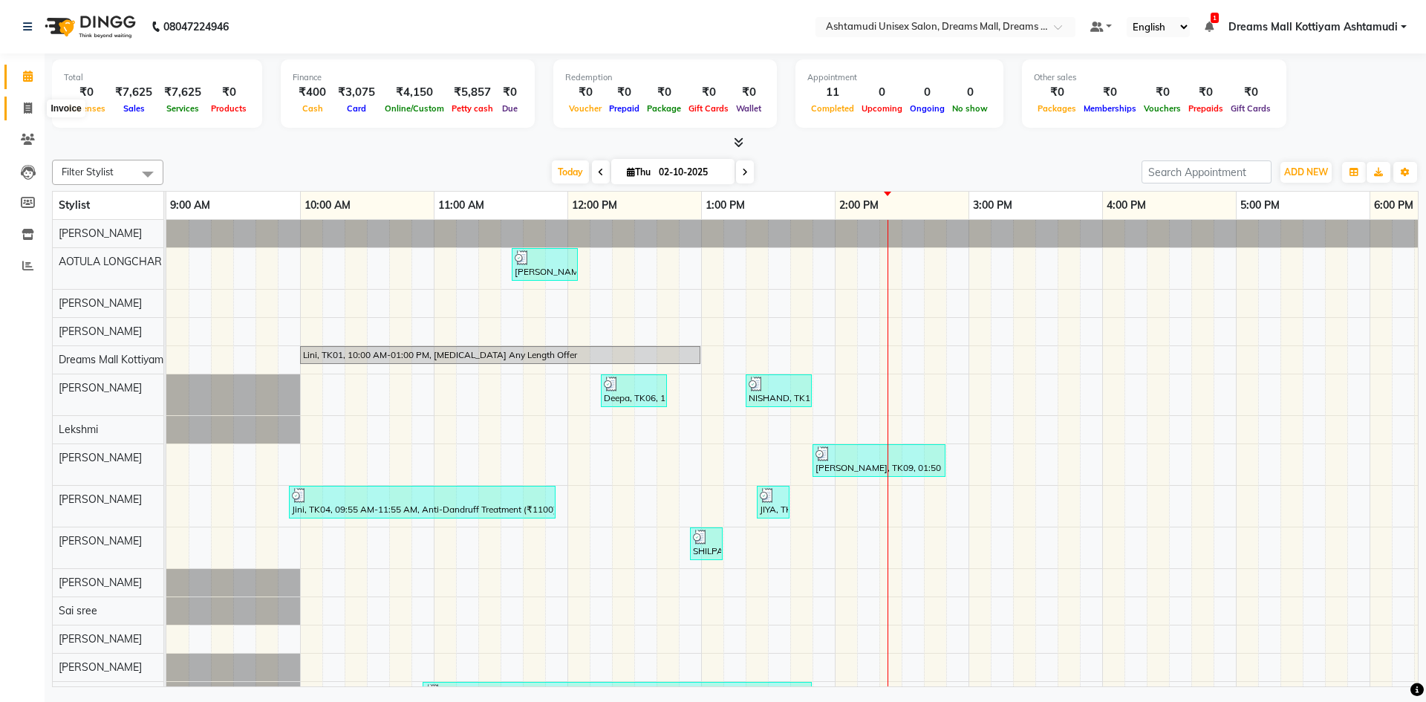
click at [30, 103] on icon at bounding box center [28, 107] width 8 height 11
select select "7264"
select select "service"
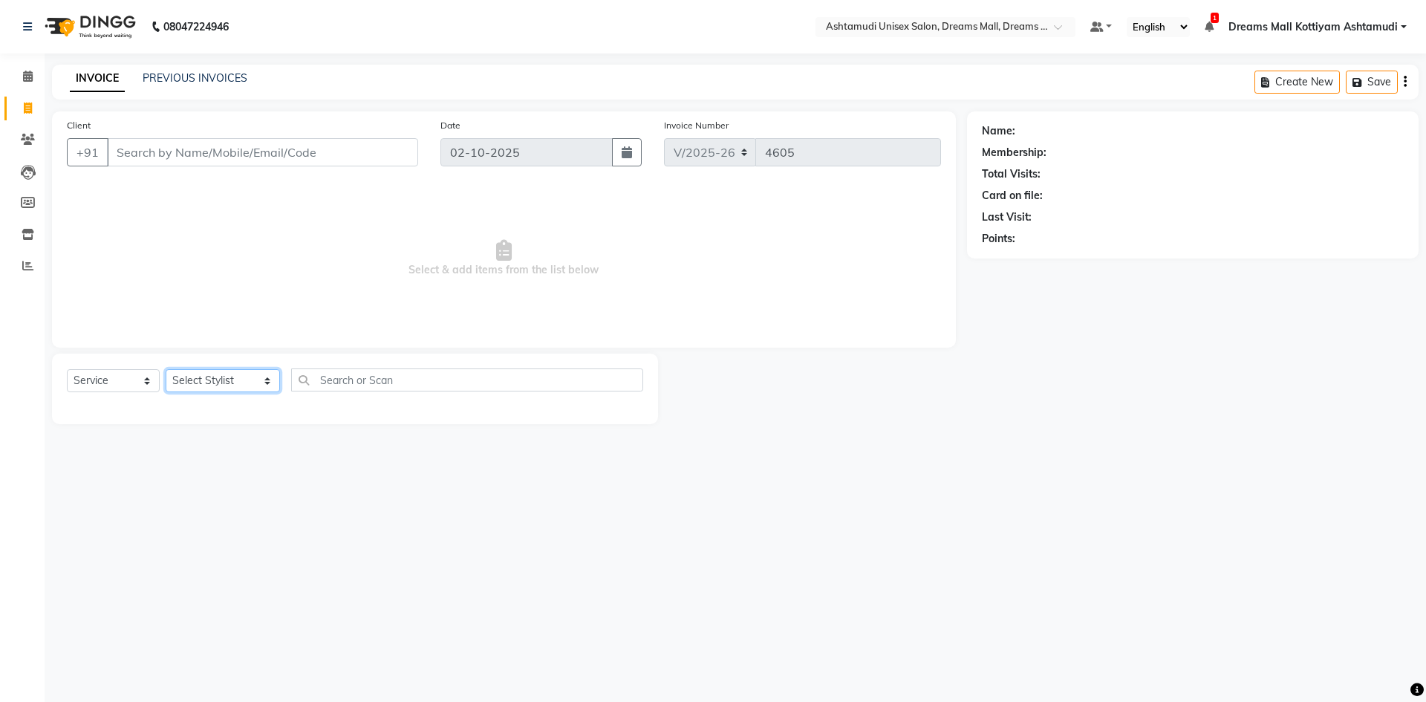
click at [270, 378] on select "Select Stylist [PERSON_NAME] AOTULA LONGCHAR [PERSON_NAME] BIKI SARKI [PERSON_N…" at bounding box center [223, 380] width 114 height 23
select select "91399"
click at [166, 369] on select "Select Stylist [PERSON_NAME] AOTULA LONGCHAR [PERSON_NAME] BIKI SARKI [PERSON_N…" at bounding box center [223, 380] width 114 height 23
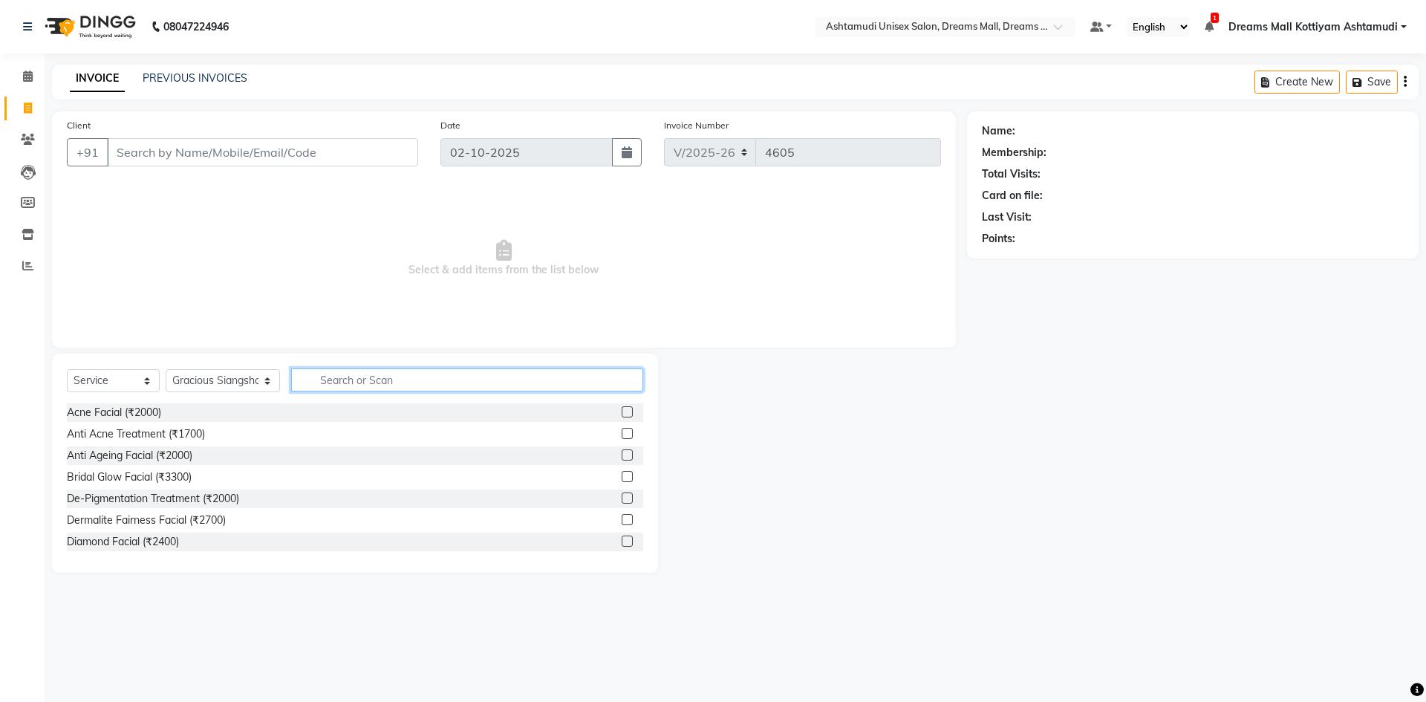
click at [369, 378] on input "text" at bounding box center [467, 379] width 352 height 23
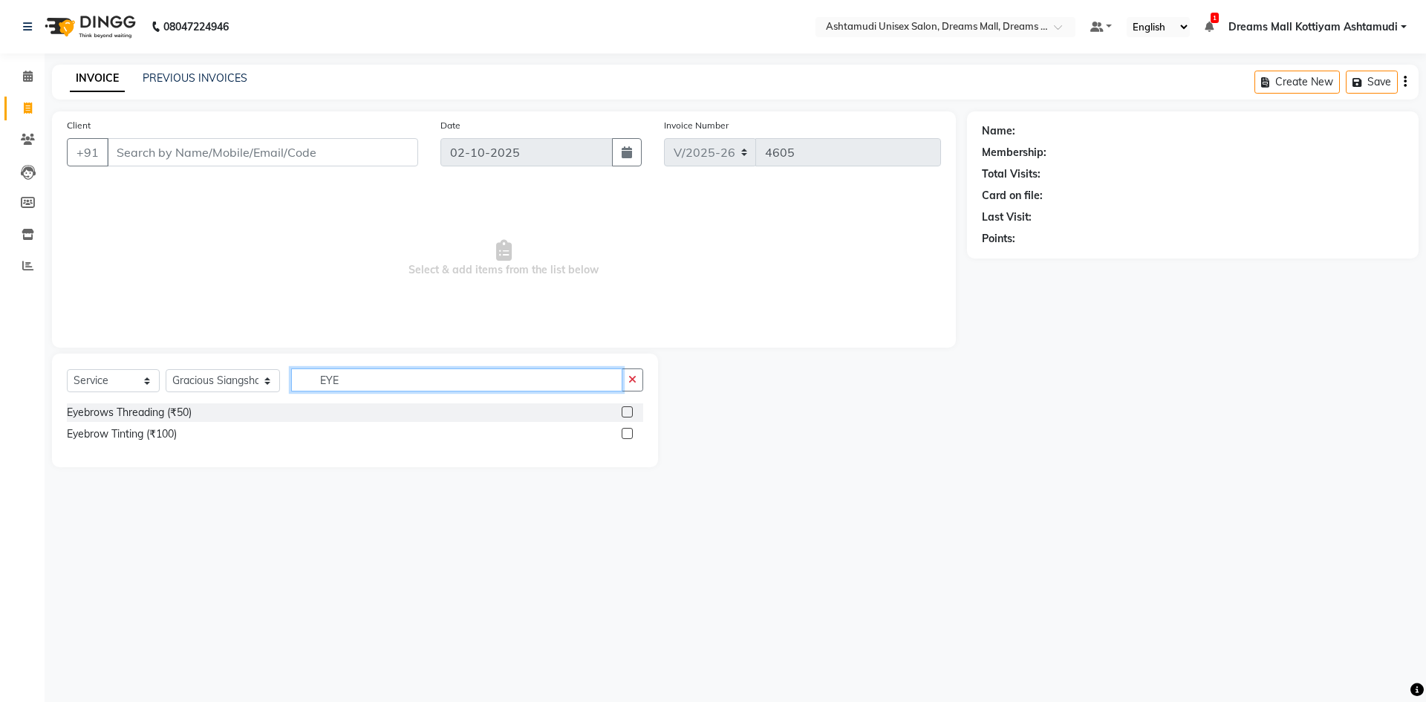
type input "EYE"
click at [624, 411] on label at bounding box center [627, 411] width 11 height 11
click at [624, 411] on input "checkbox" at bounding box center [627, 413] width 10 height 10
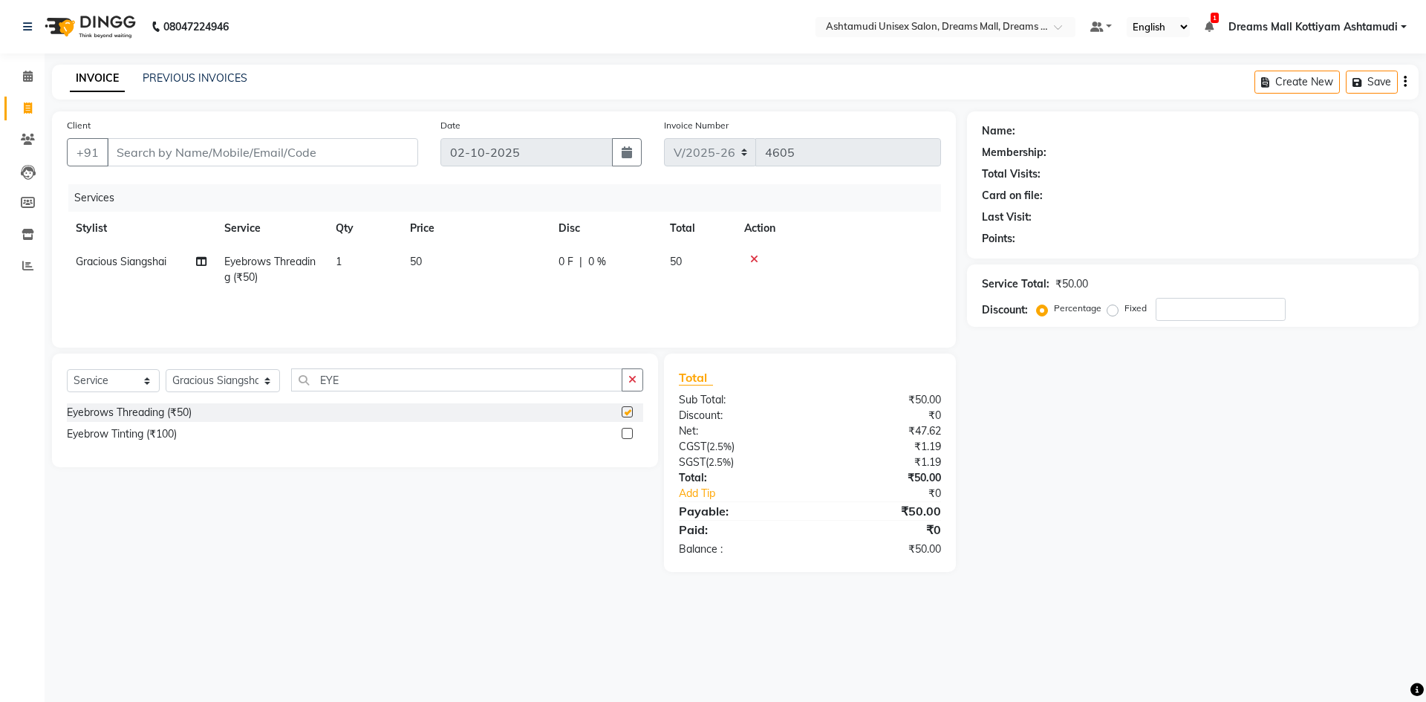
checkbox input "false"
click at [218, 149] on input "Client" at bounding box center [262, 152] width 311 height 28
type input "9"
type input "0"
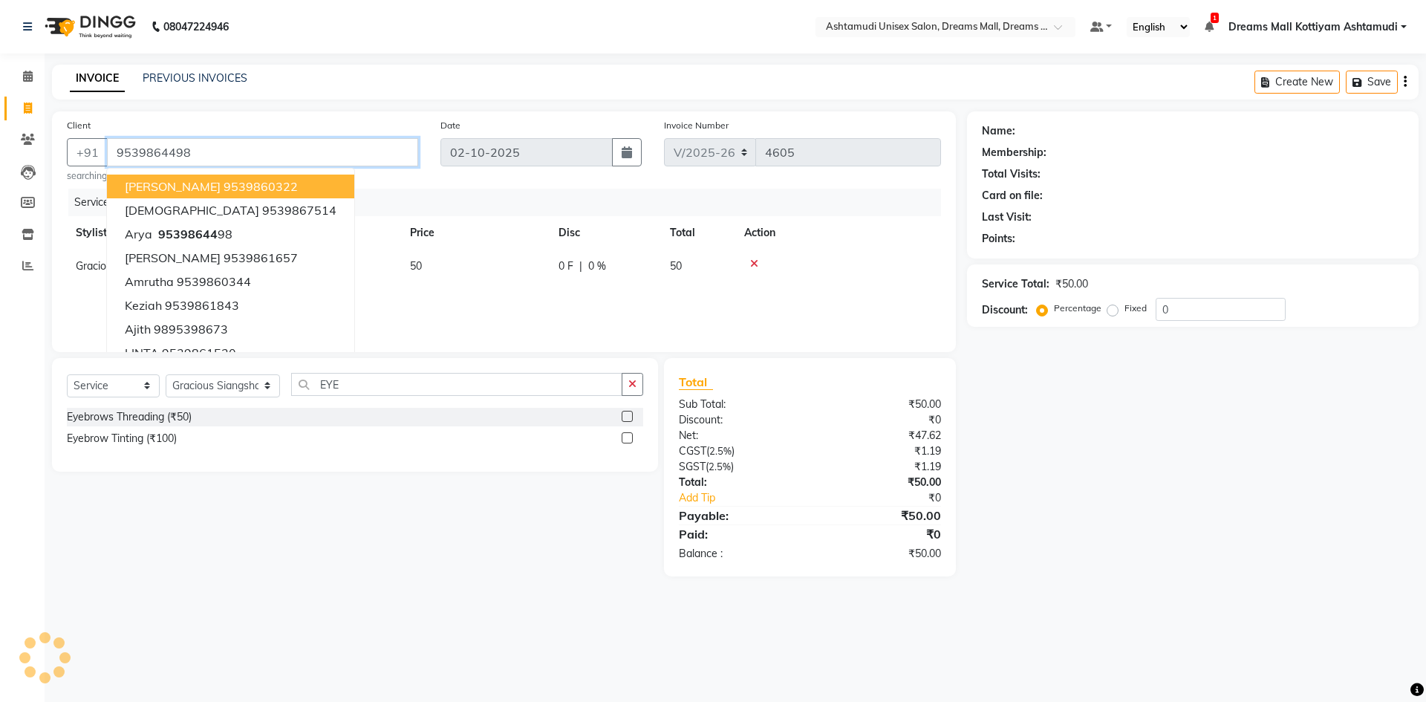
type input "9539864498"
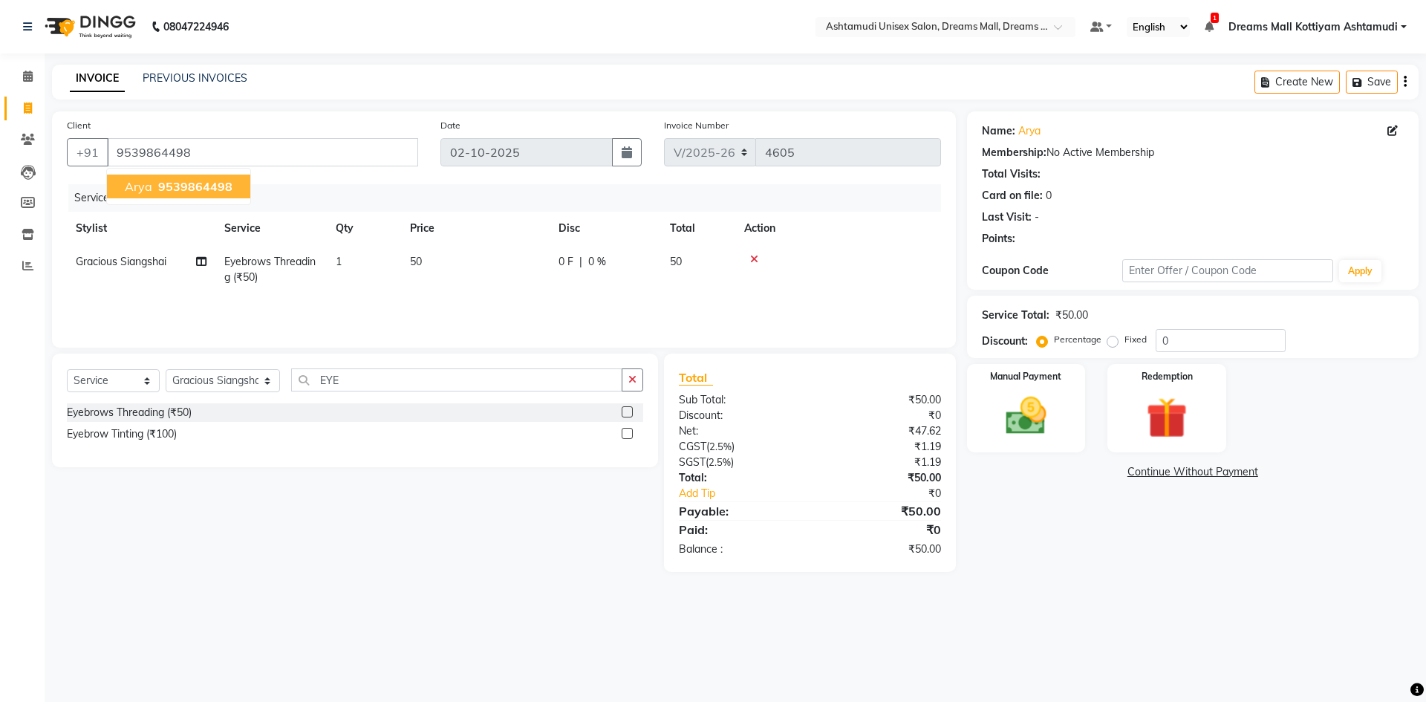
click at [206, 187] on span "9539864498" at bounding box center [195, 186] width 74 height 15
click at [1057, 422] on img at bounding box center [1025, 415] width 69 height 49
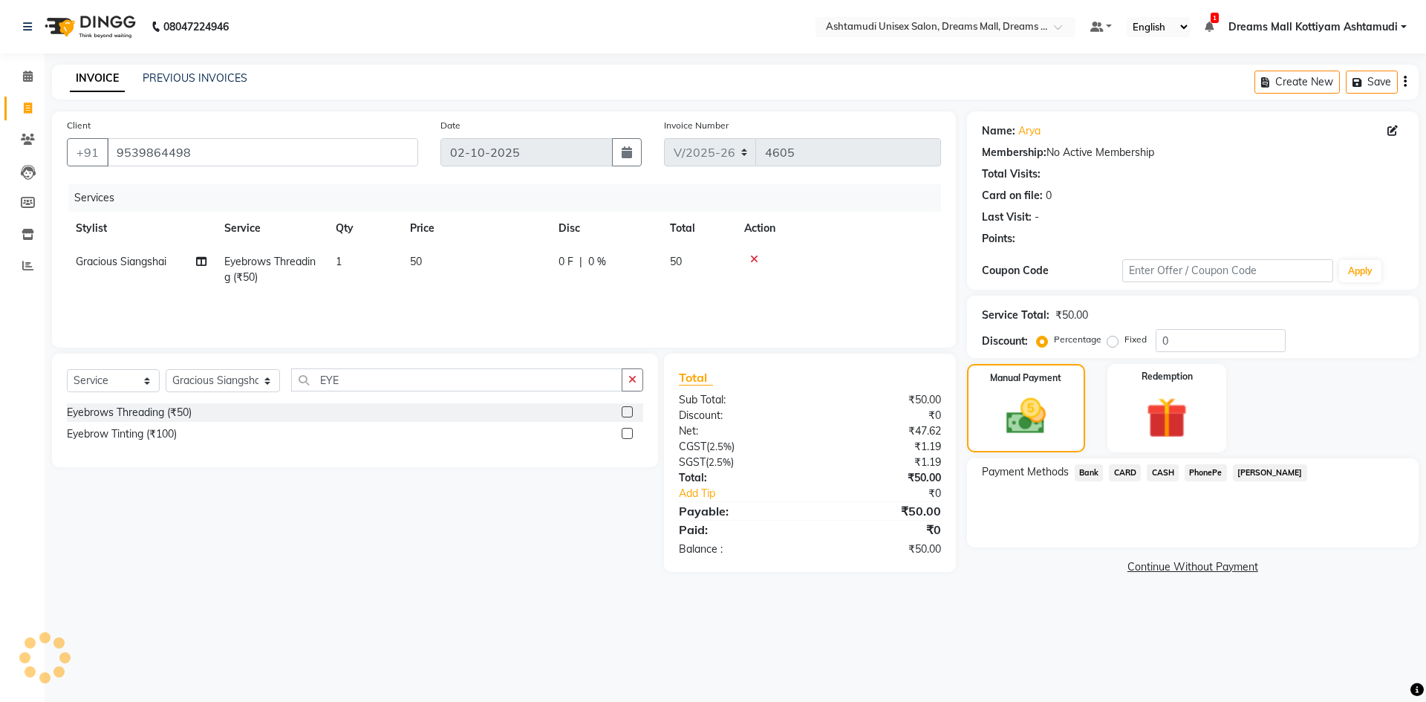
click at [1204, 474] on span "PhonePe" at bounding box center [1205, 472] width 42 height 17
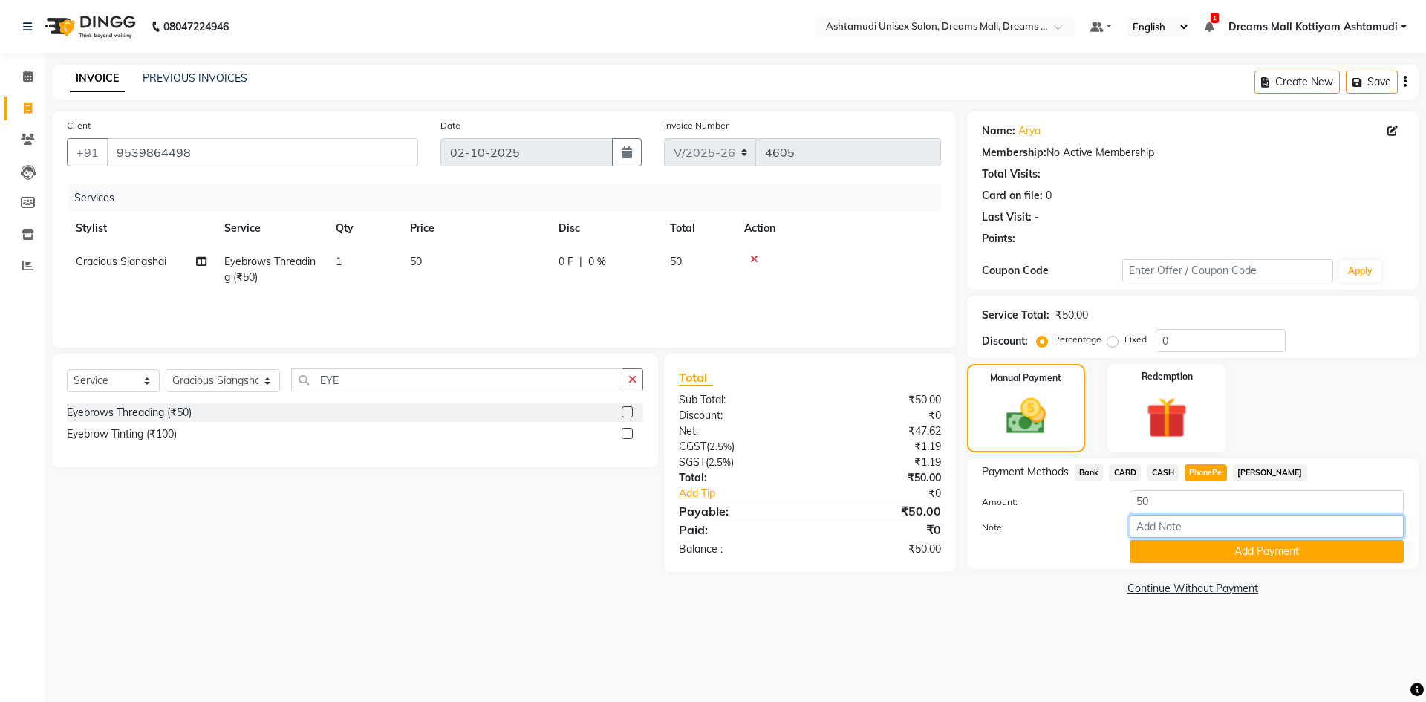
click at [1193, 524] on input "Note:" at bounding box center [1266, 526] width 274 height 23
type input "soorya"
click at [1227, 550] on button "Add Payment" at bounding box center [1266, 551] width 274 height 23
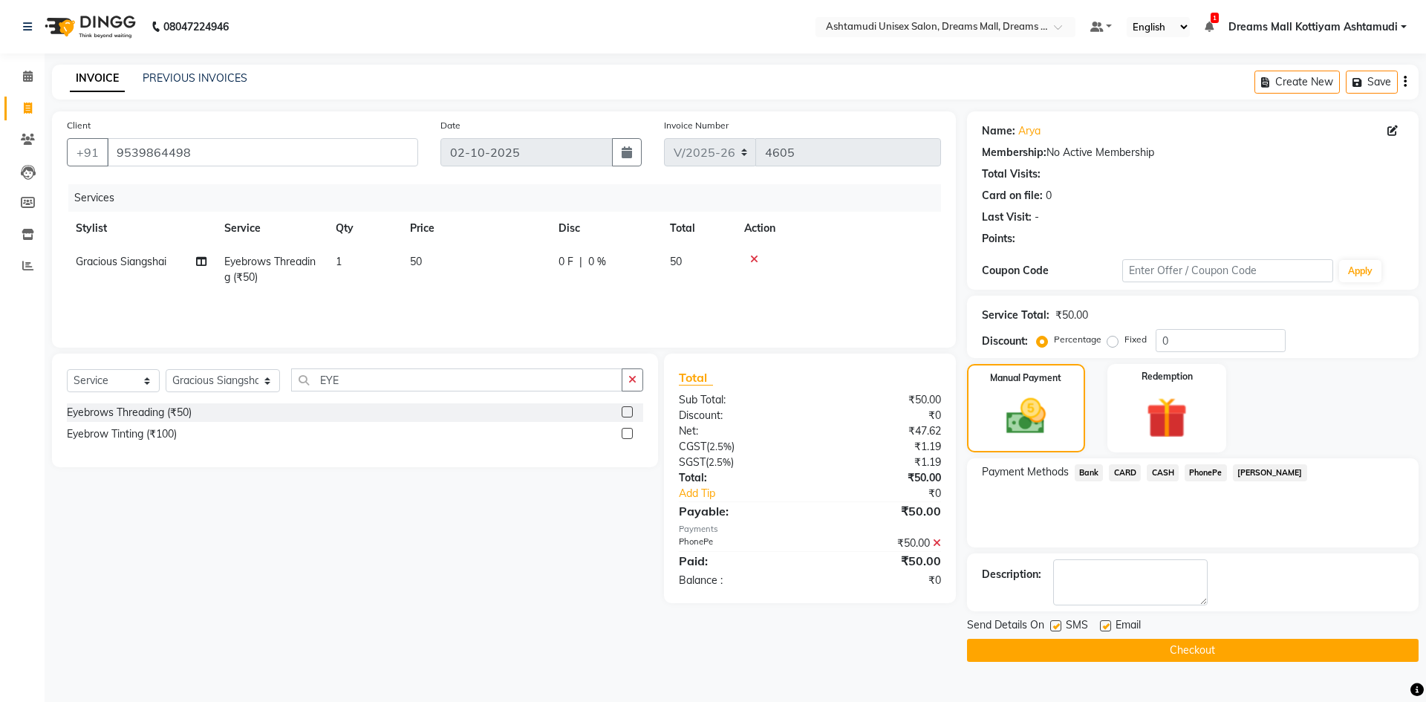
click at [1210, 653] on button "Checkout" at bounding box center [1192, 650] width 451 height 23
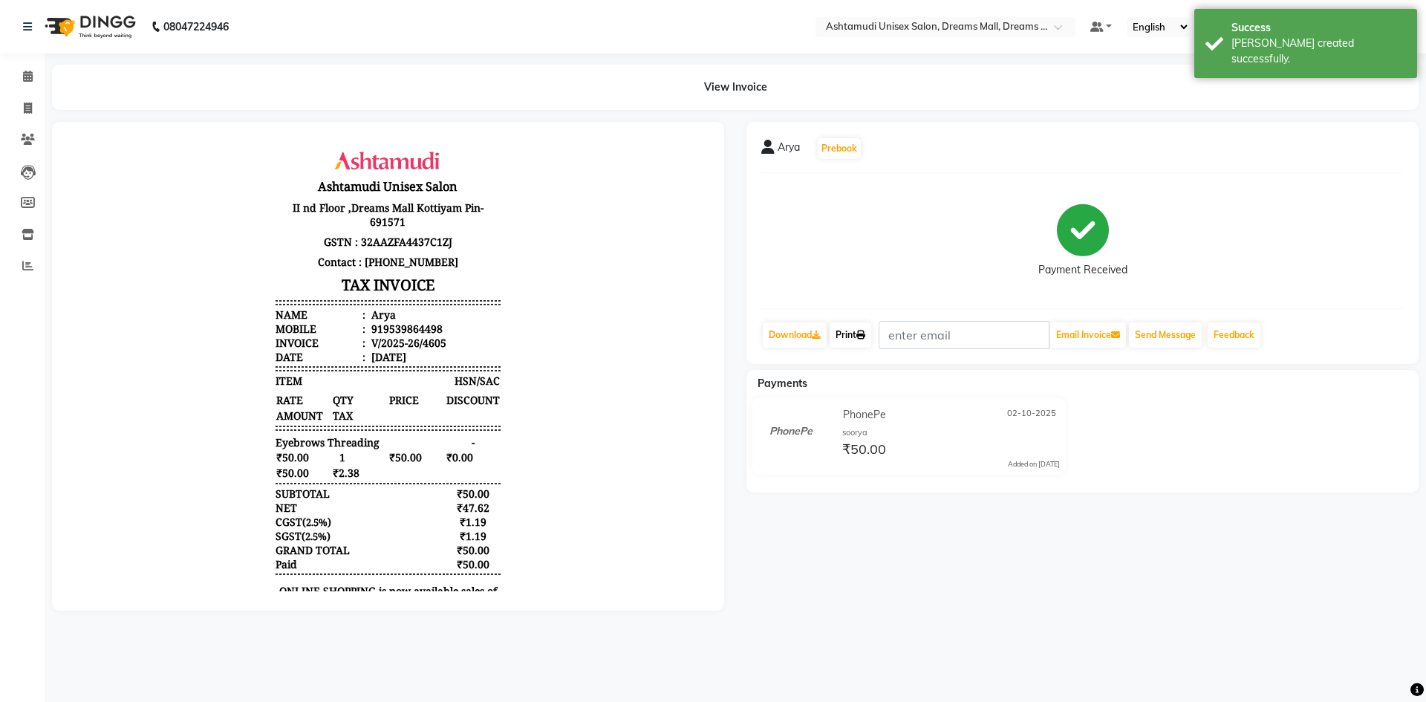
click at [871, 336] on link "Print" at bounding box center [850, 334] width 42 height 25
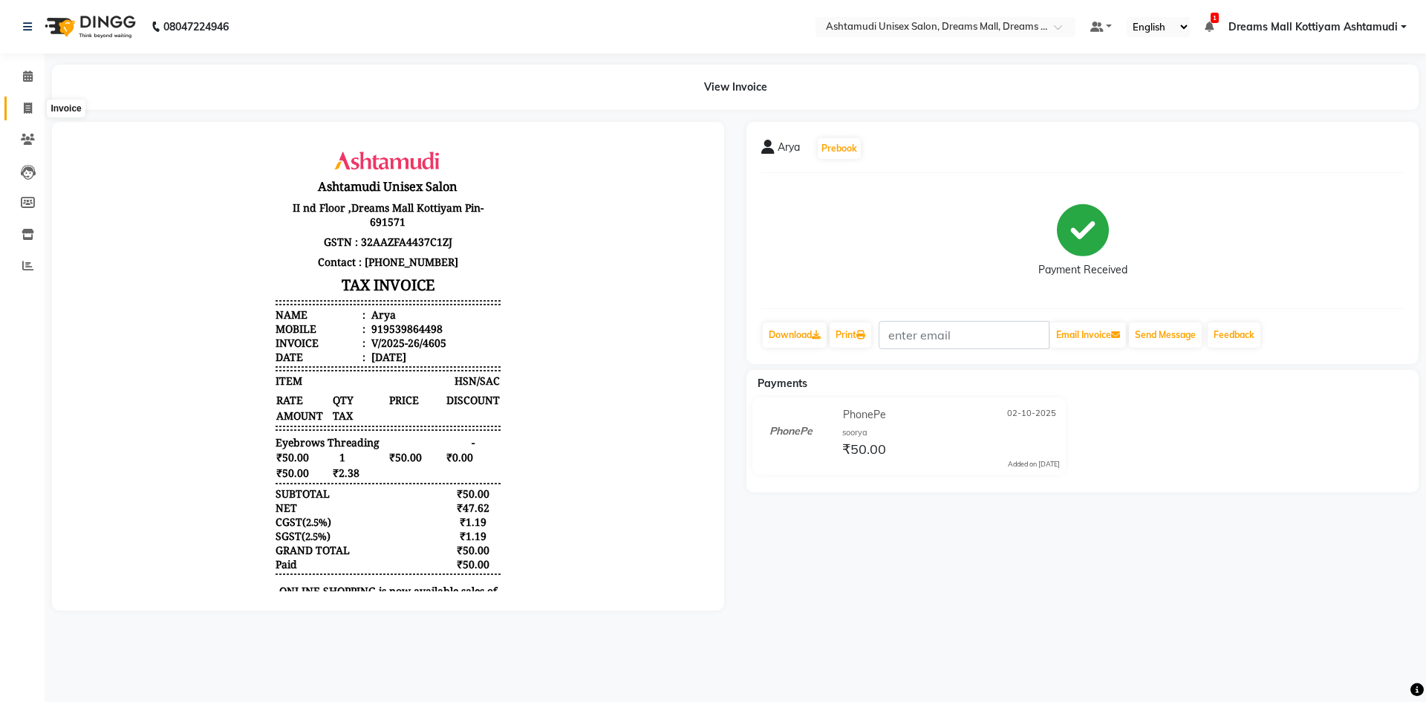
click at [33, 110] on span at bounding box center [28, 108] width 26 height 17
select select "service"
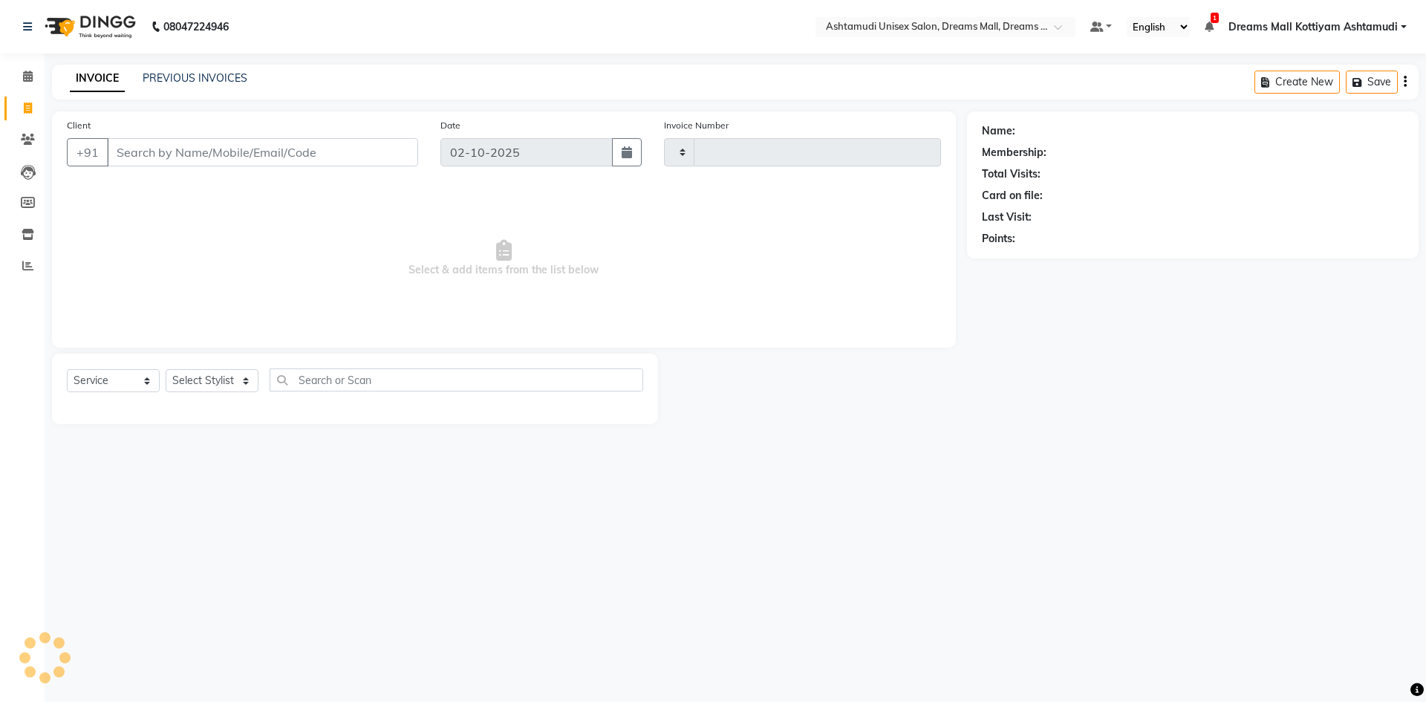
type input "4606"
select select "7264"
click at [34, 261] on span at bounding box center [28, 266] width 26 height 17
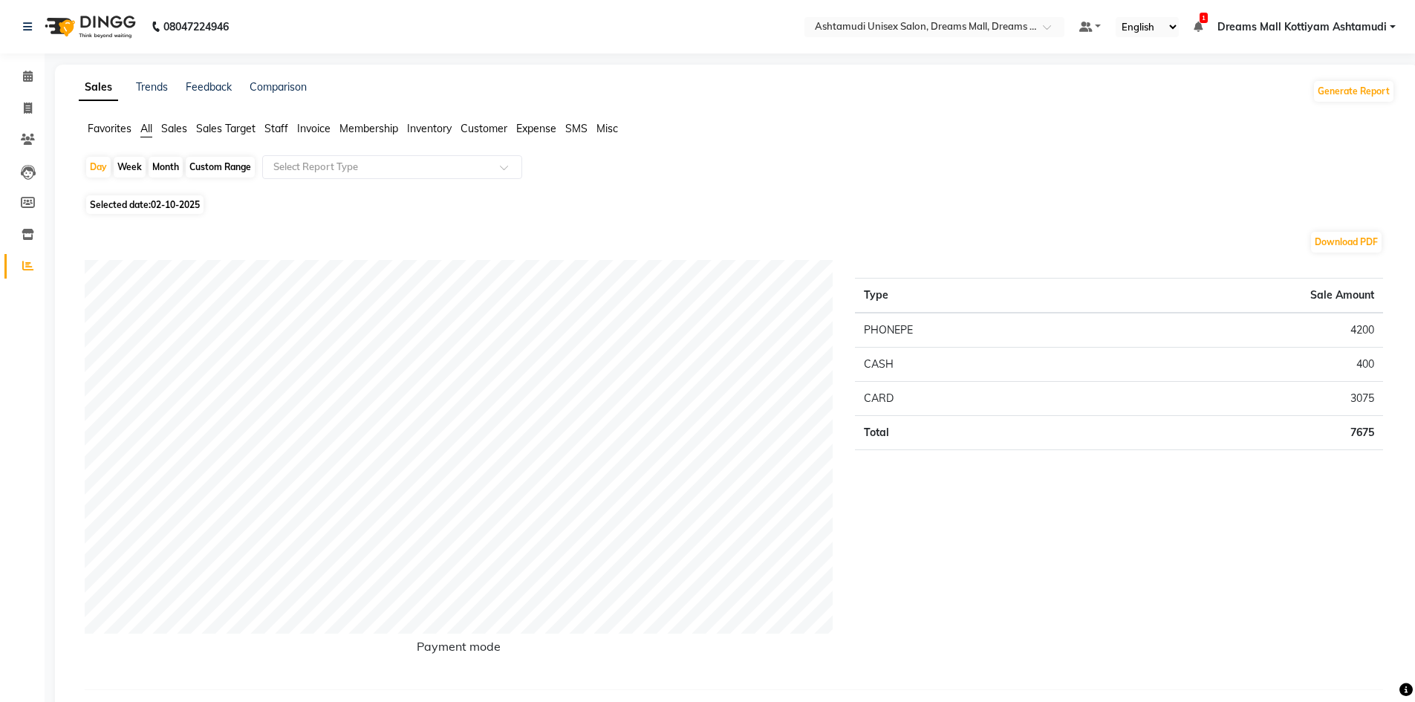
click at [272, 127] on span "Staff" at bounding box center [276, 128] width 24 height 13
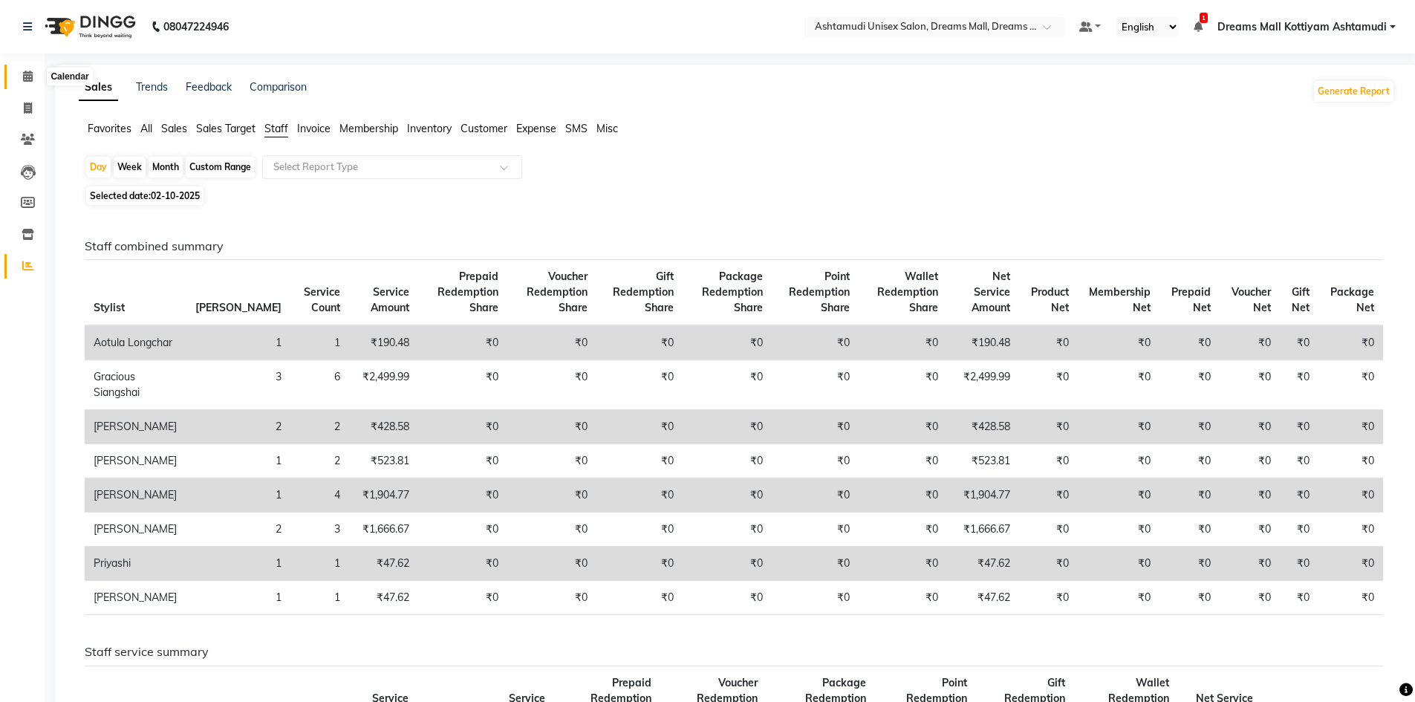
click at [25, 79] on icon at bounding box center [28, 76] width 10 height 11
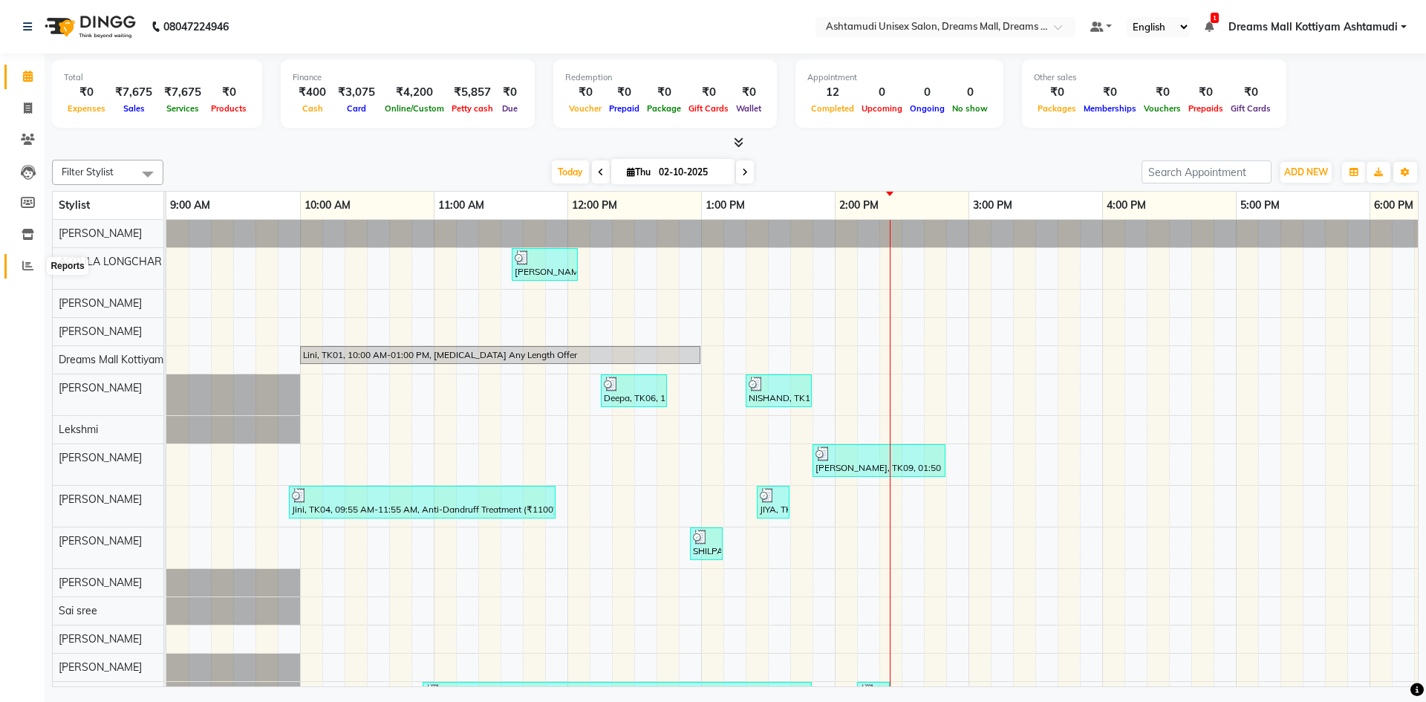
click at [22, 266] on span at bounding box center [28, 266] width 26 height 17
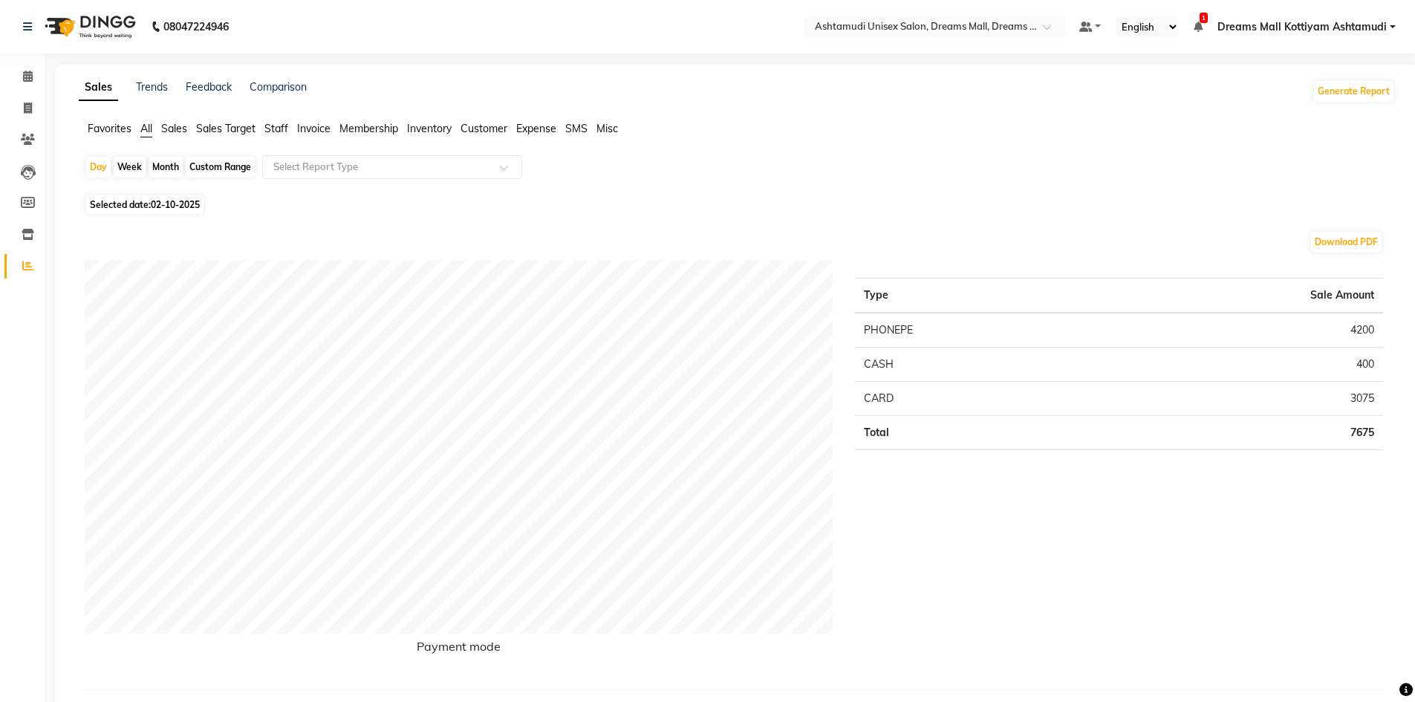
click at [284, 125] on span "Staff" at bounding box center [276, 128] width 24 height 13
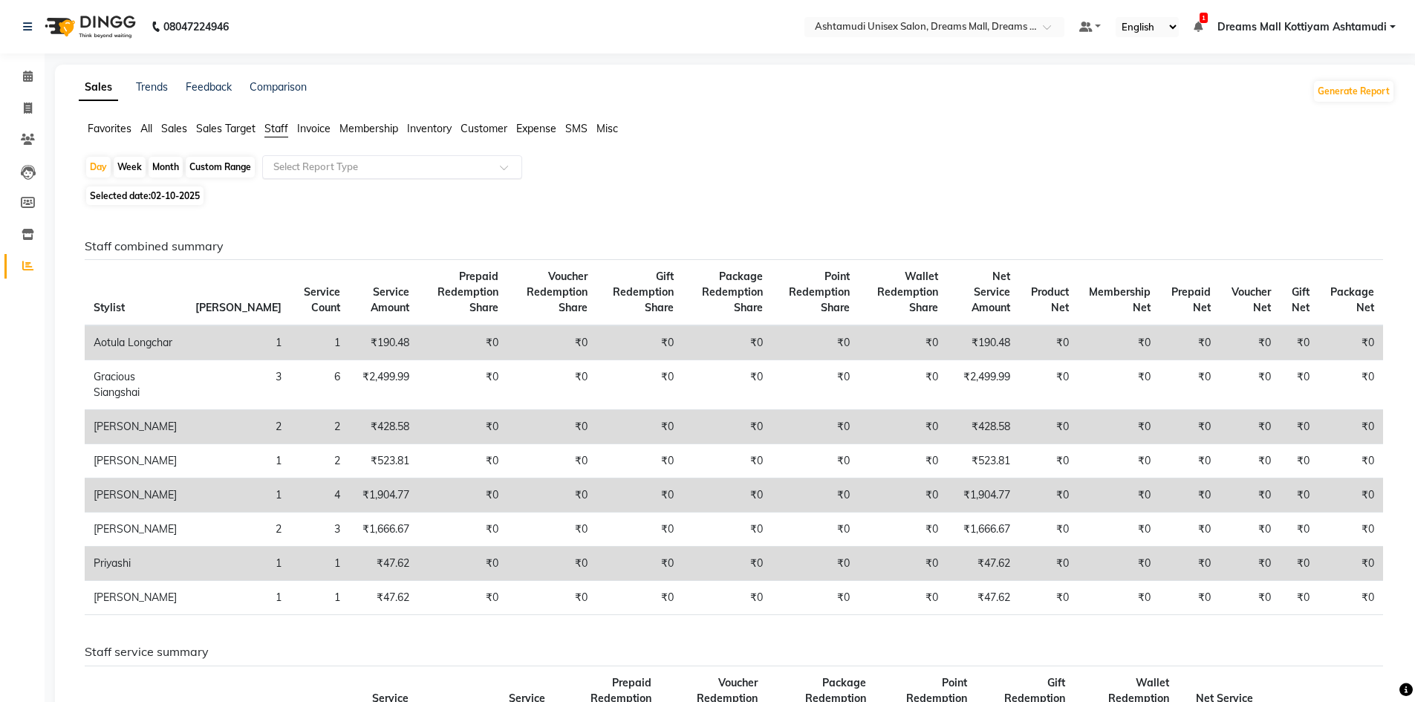
click at [338, 169] on input "text" at bounding box center [377, 167] width 214 height 15
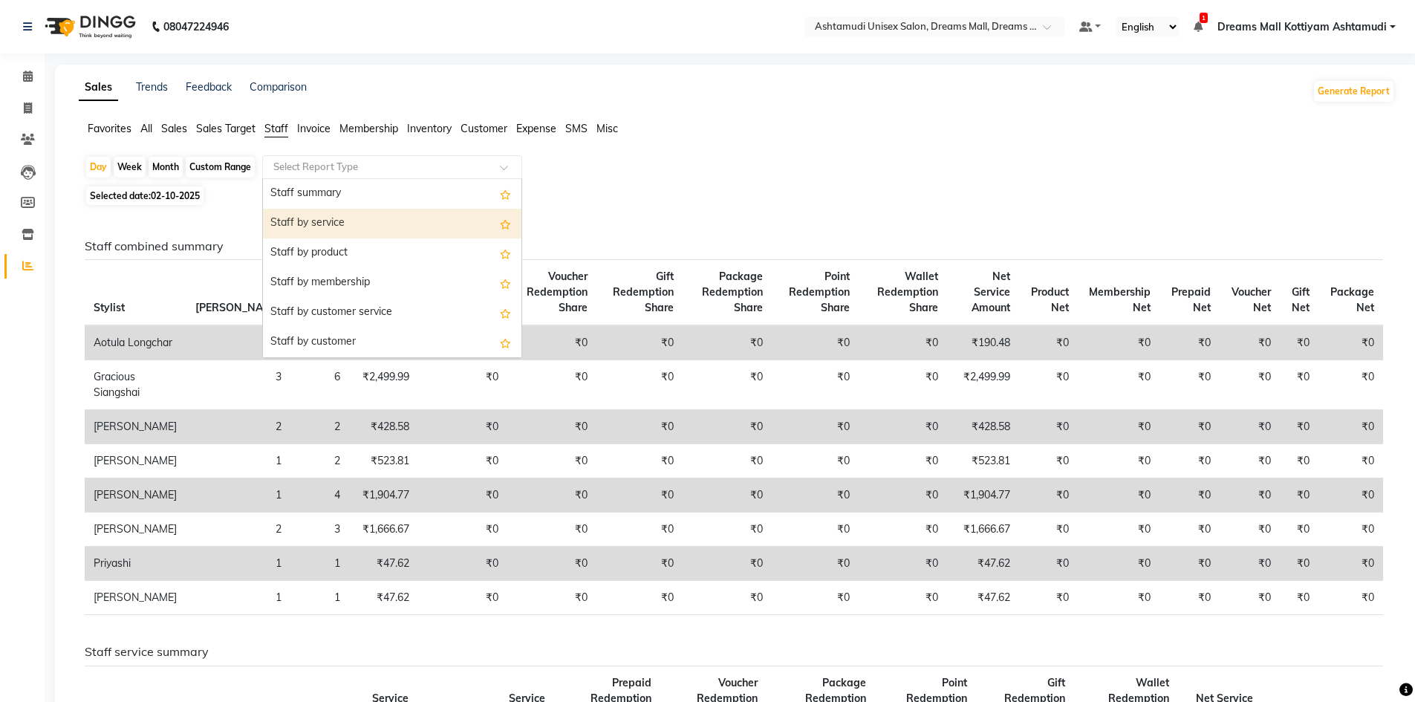
click at [362, 219] on div "Staff by service" at bounding box center [392, 224] width 258 height 30
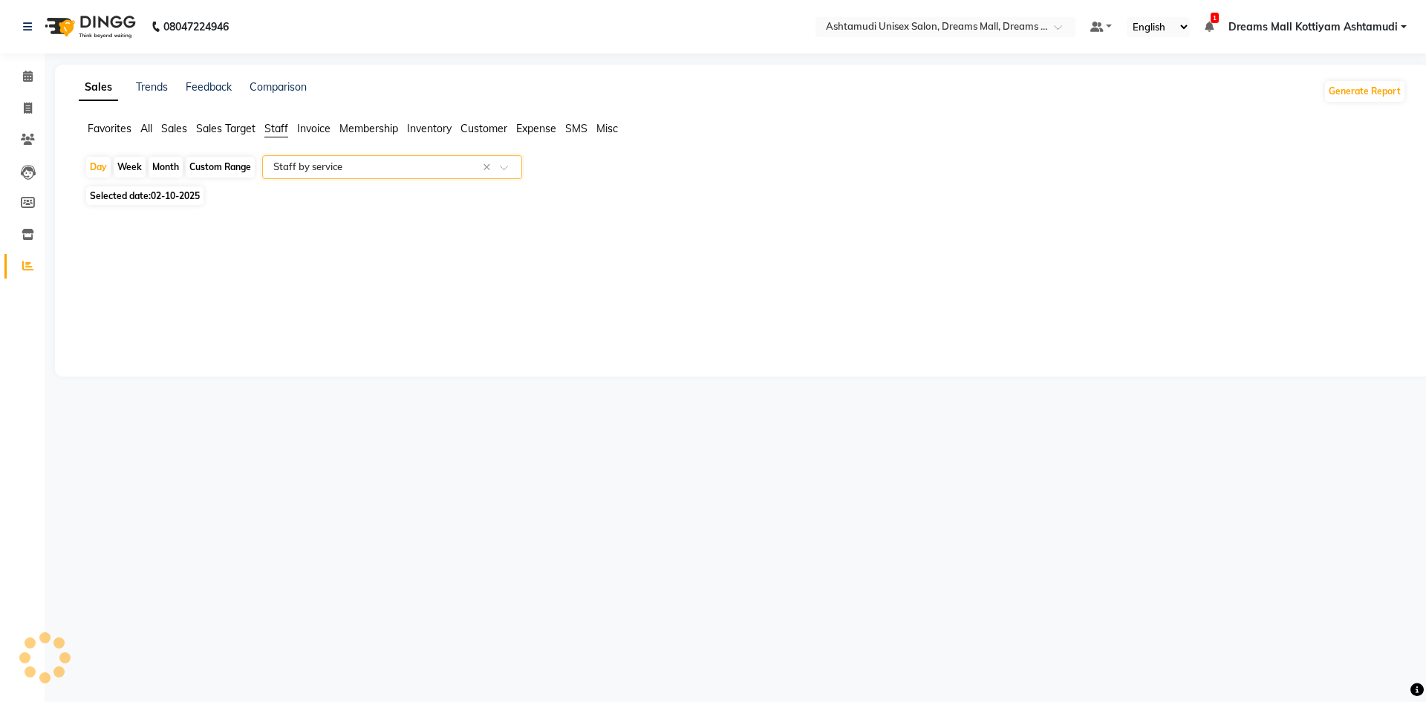
select select "full_report"
select select "csv"
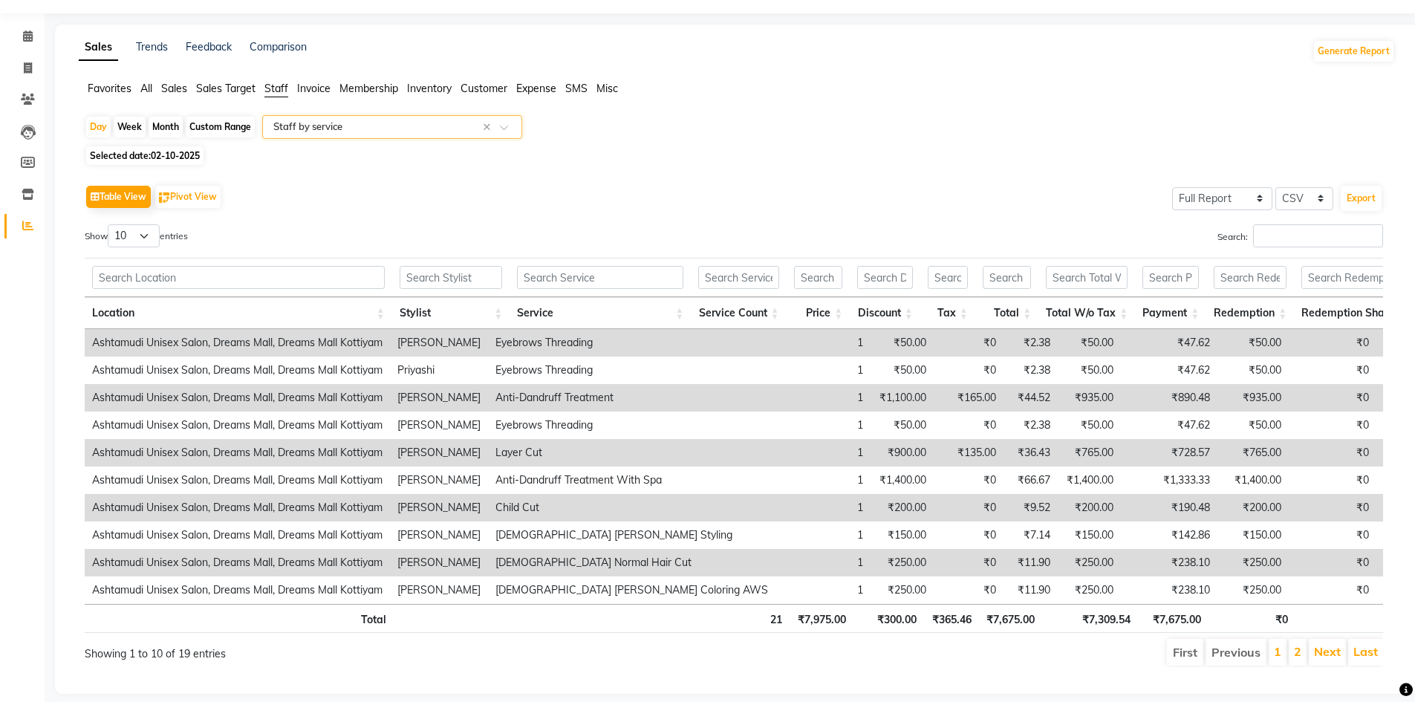
scroll to position [76, 0]
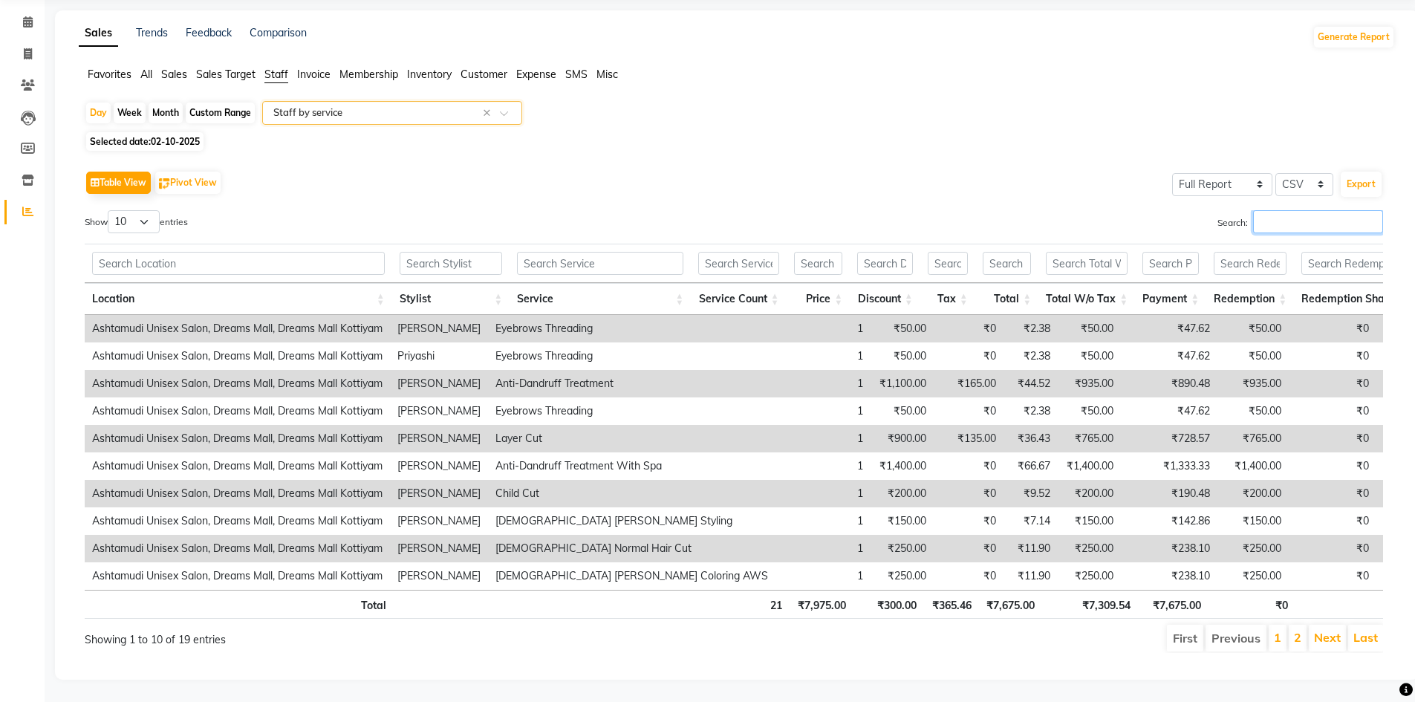
click at [1265, 210] on input "Search:" at bounding box center [1318, 221] width 130 height 23
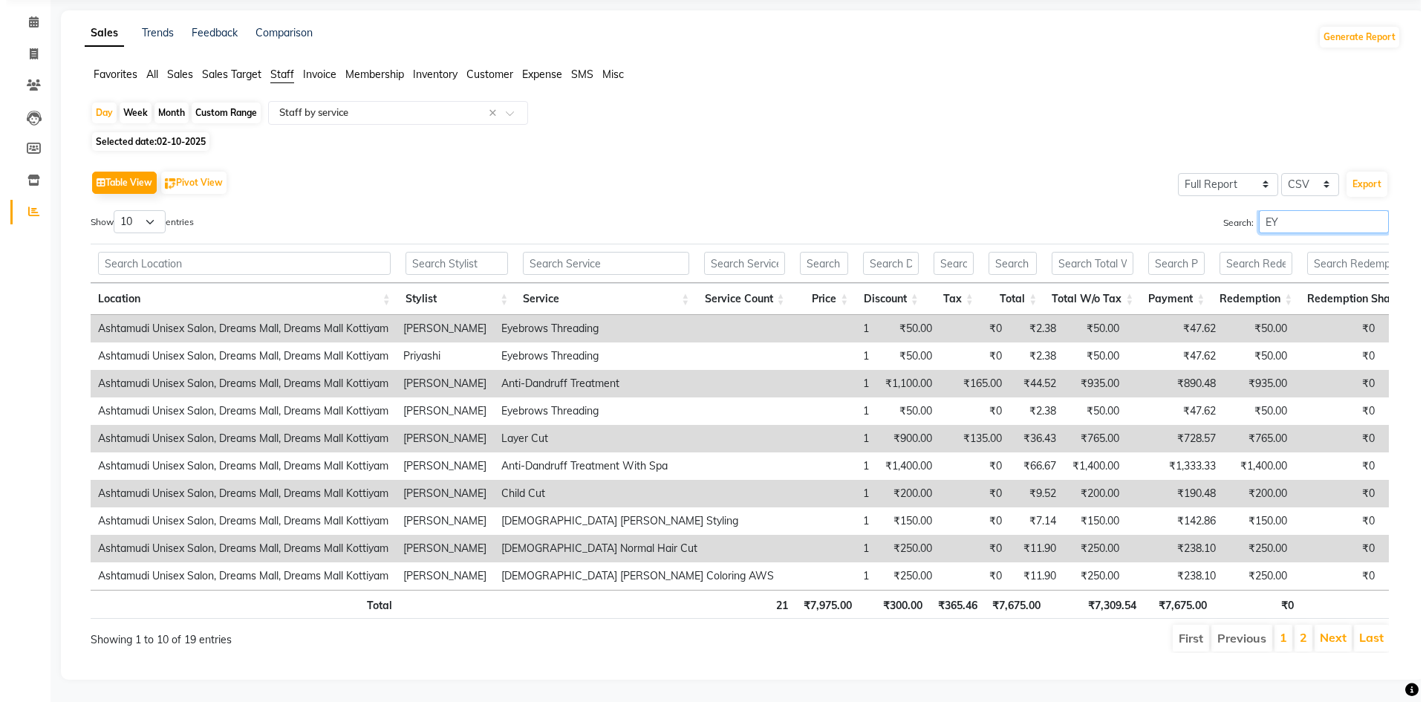
scroll to position [0, 0]
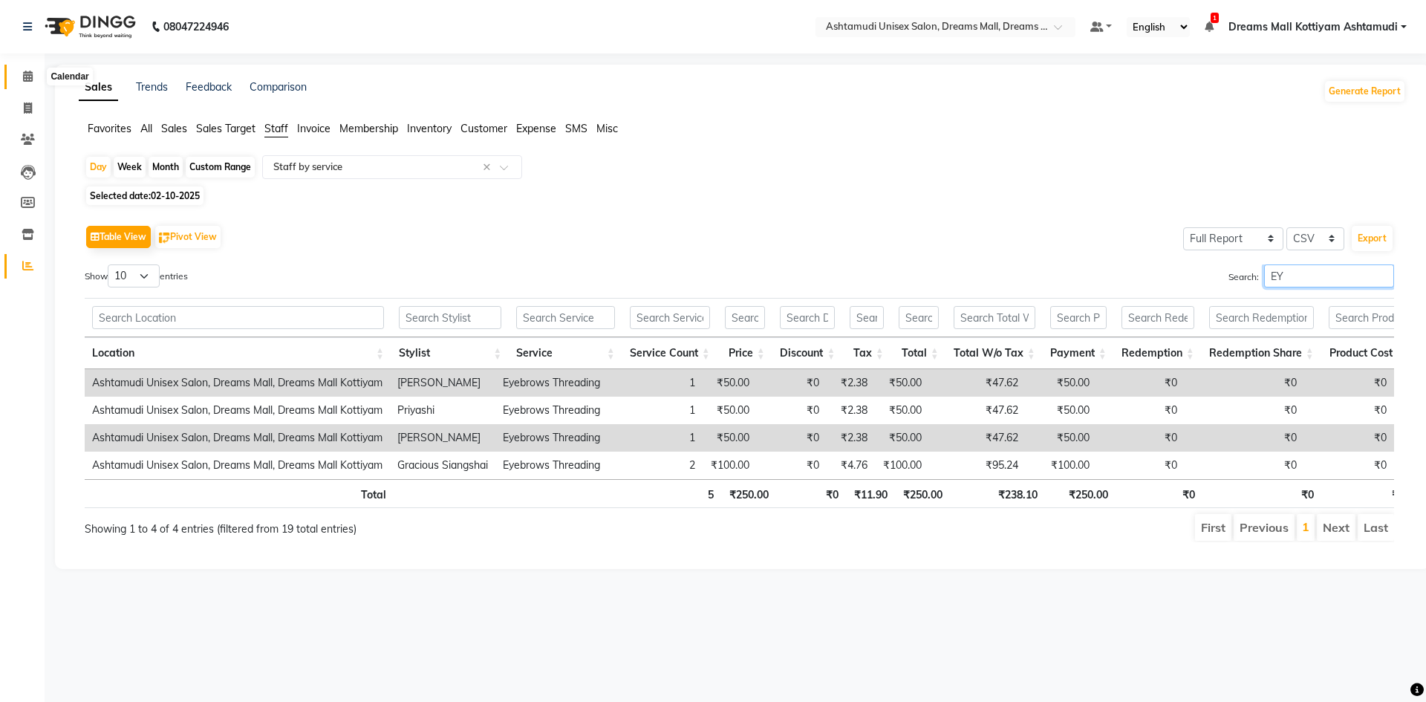
type input "EY"
click at [19, 74] on span at bounding box center [28, 76] width 26 height 17
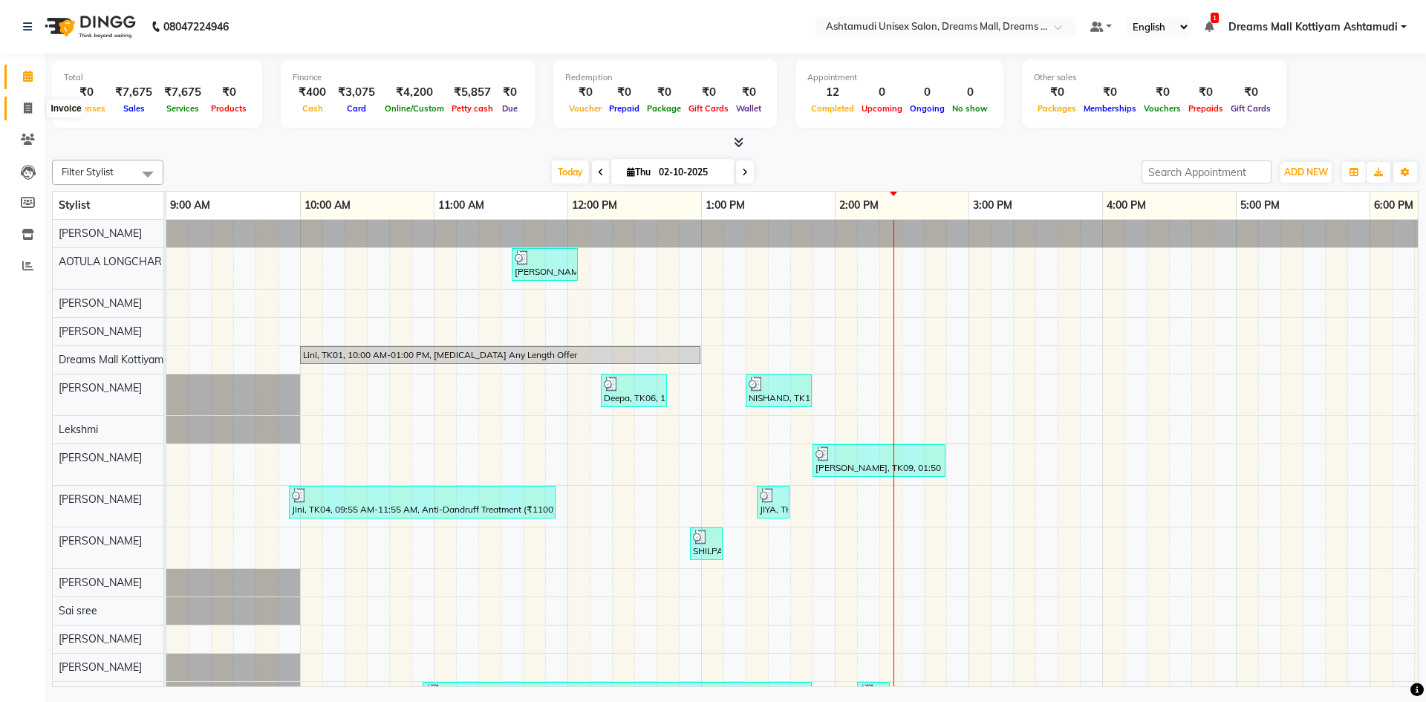
click at [24, 109] on icon at bounding box center [28, 107] width 8 height 11
select select "service"
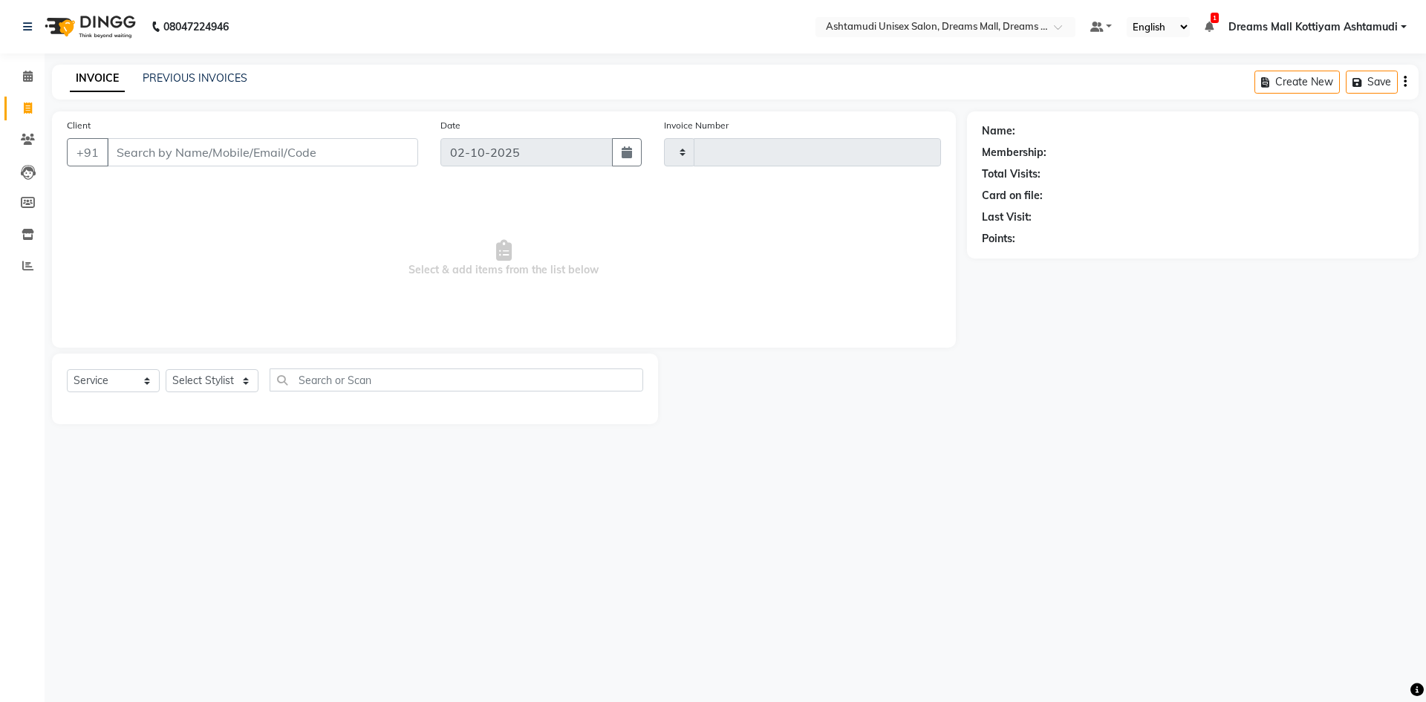
type input "4606"
select select "7264"
click at [179, 377] on select "Select Stylist [PERSON_NAME] AOTULA LONGCHAR [PERSON_NAME] BIKI SARKI [PERSON_N…" at bounding box center [223, 380] width 114 height 23
select select "91235"
click at [166, 369] on select "Select Stylist [PERSON_NAME] AOTULA LONGCHAR [PERSON_NAME] BIKI SARKI [PERSON_N…" at bounding box center [223, 380] width 114 height 23
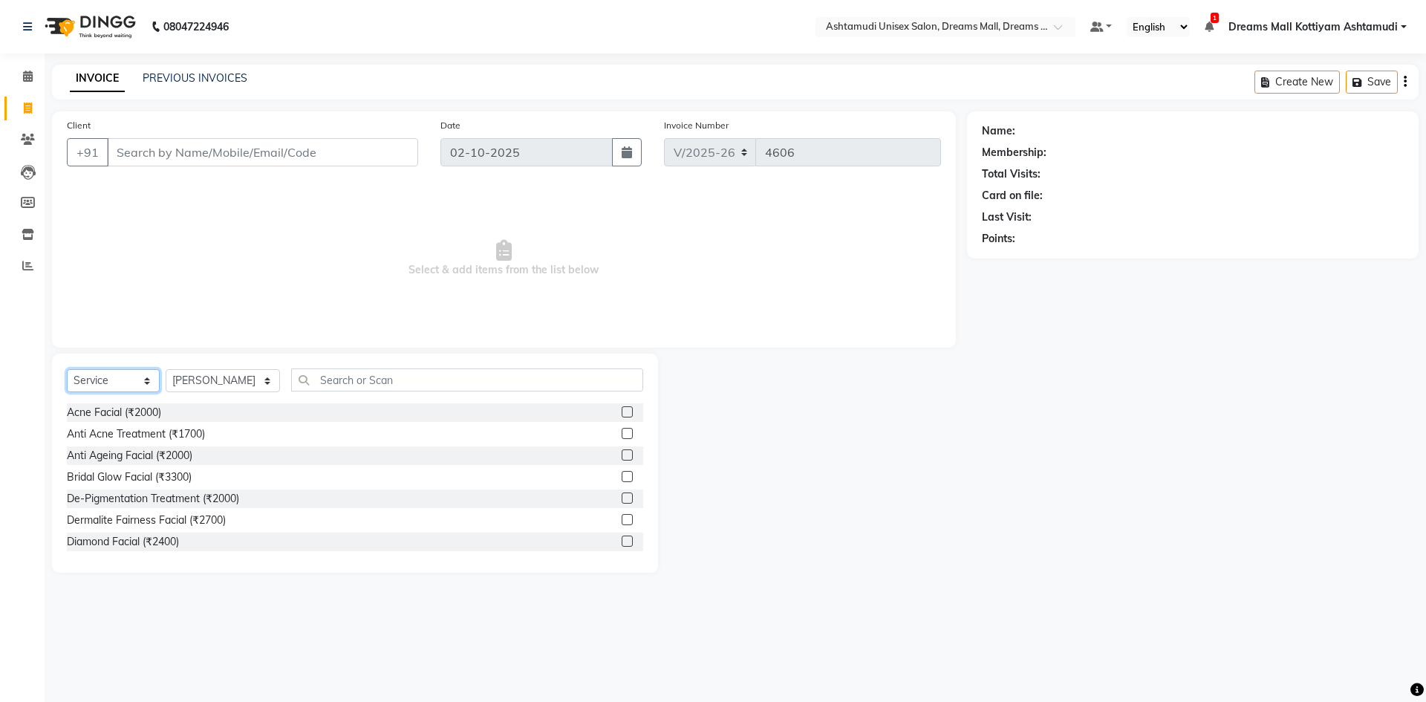
click at [131, 381] on select "Select Service Product Membership Package Voucher Prepaid Gift Card" at bounding box center [113, 380] width 93 height 23
select select "package"
click at [67, 369] on select "Select Service Product Membership Package Voucher Prepaid Gift Card" at bounding box center [113, 380] width 93 height 23
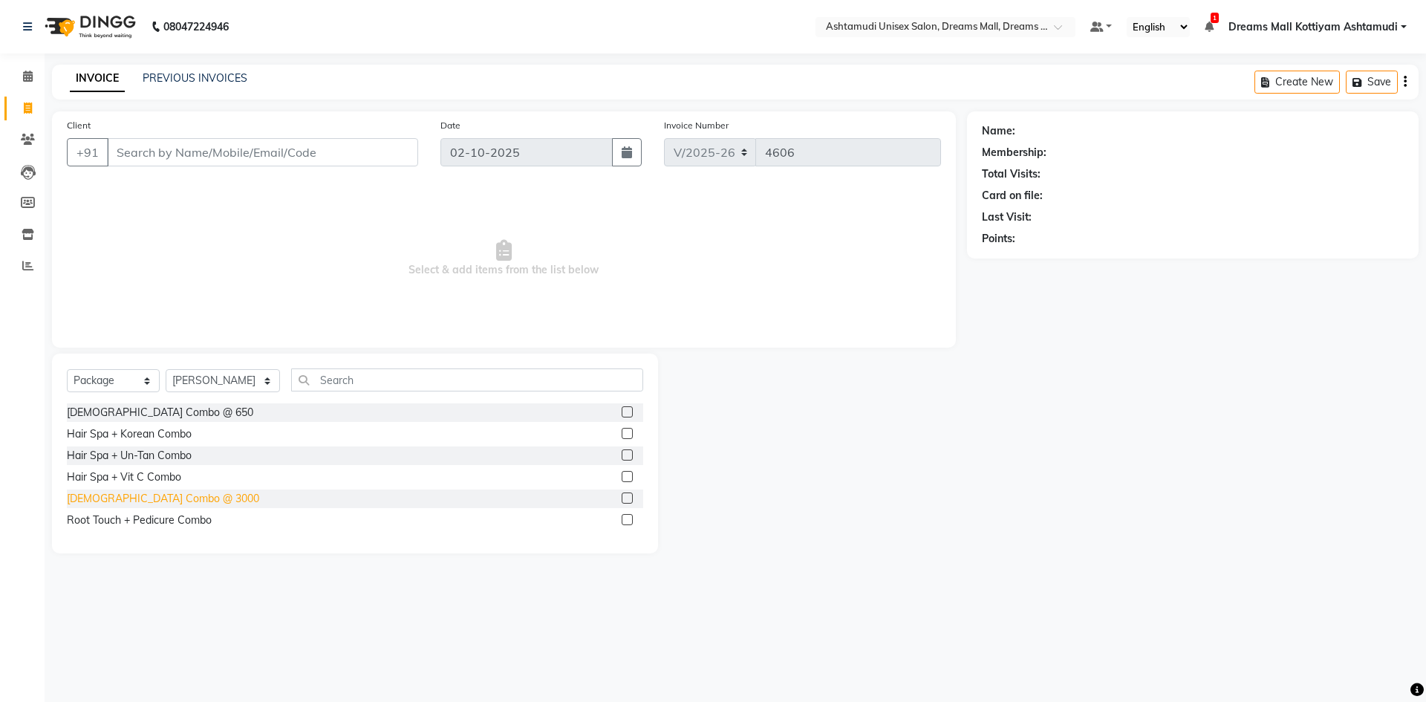
click at [94, 500] on div "[DEMOGRAPHIC_DATA] Combo @ 3000" at bounding box center [163, 499] width 192 height 16
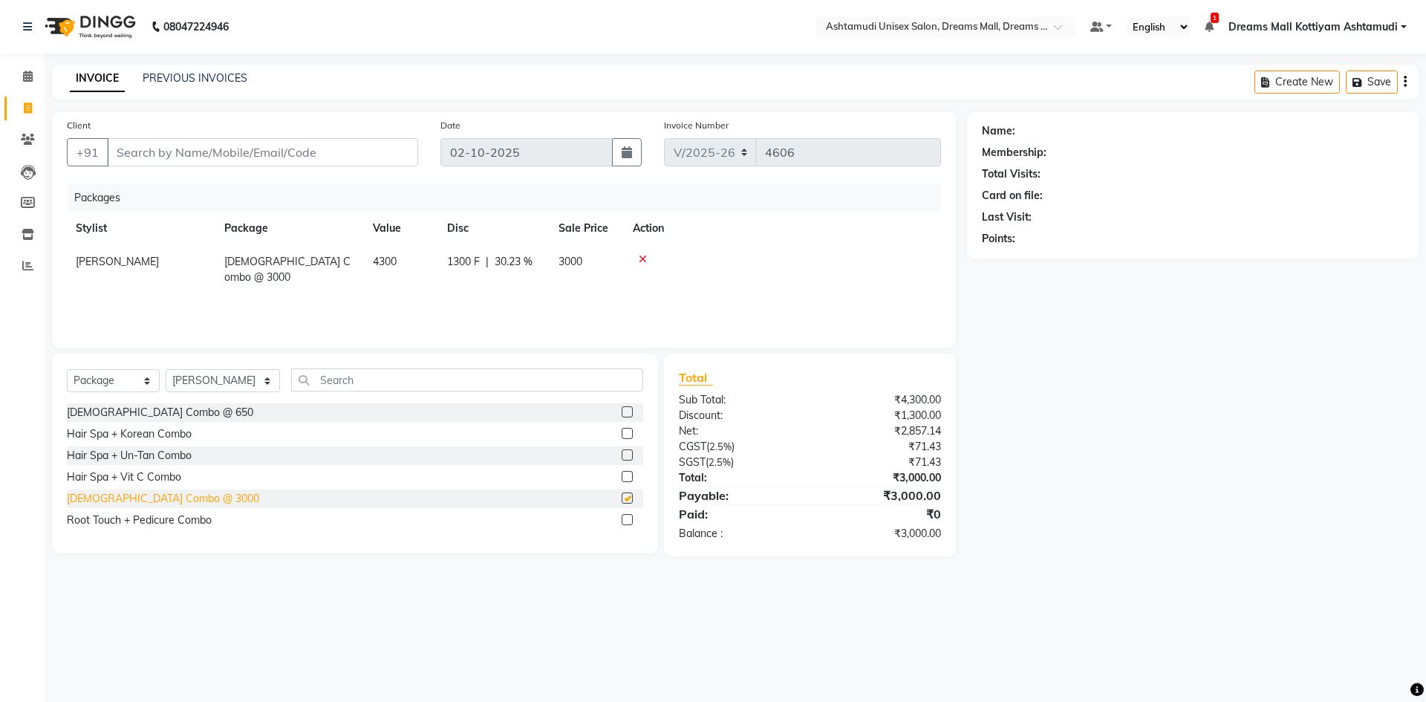
checkbox input "false"
click at [642, 261] on icon at bounding box center [643, 259] width 8 height 10
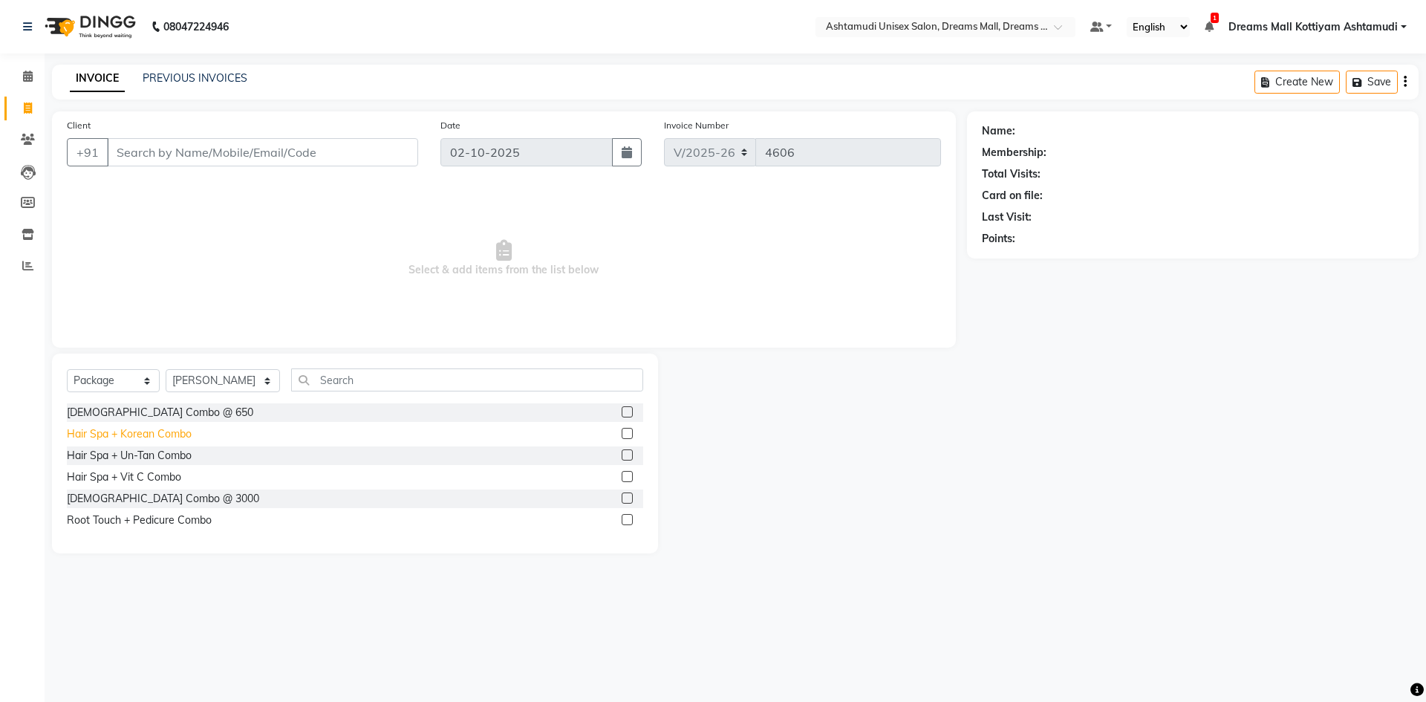
click at [109, 431] on div "Hair Spa + Korean Combo" at bounding box center [129, 434] width 125 height 16
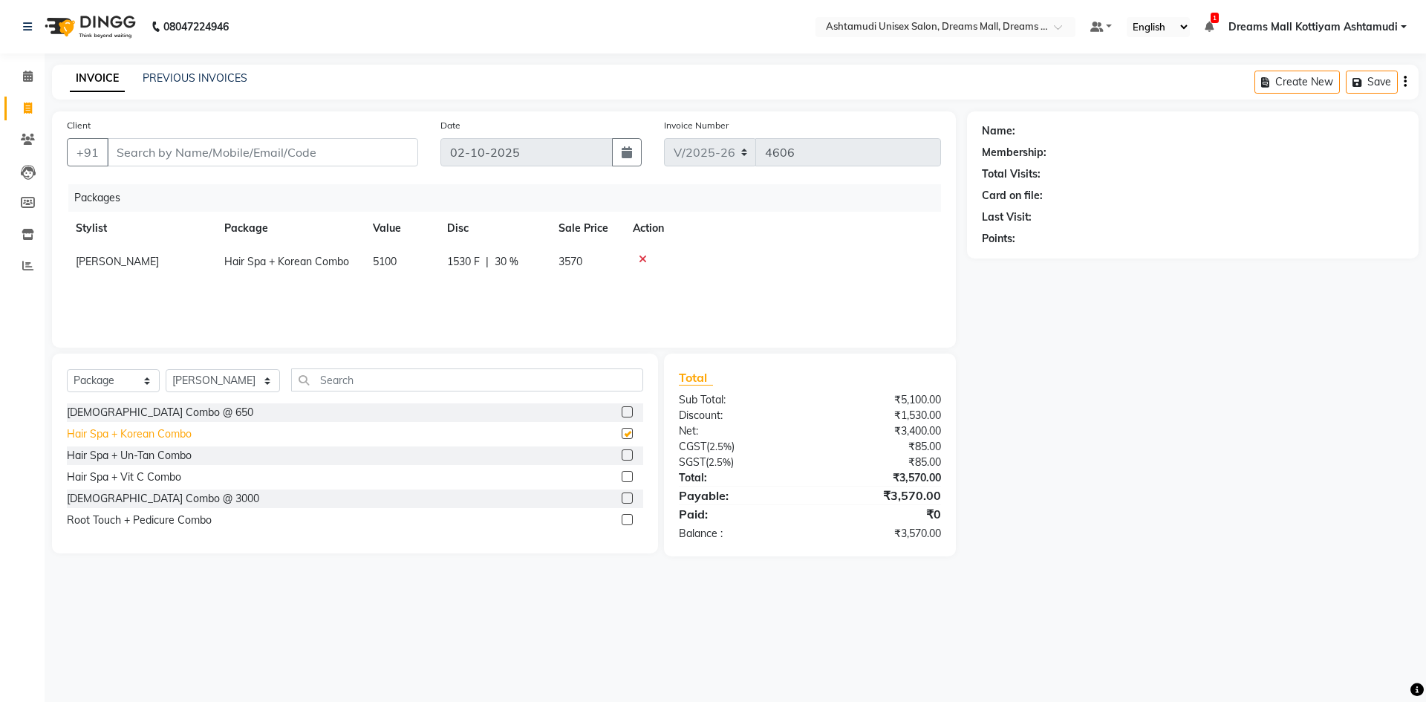
checkbox input "false"
click at [102, 454] on div "Hair Spa + Un-Tan Combo" at bounding box center [129, 456] width 125 height 16
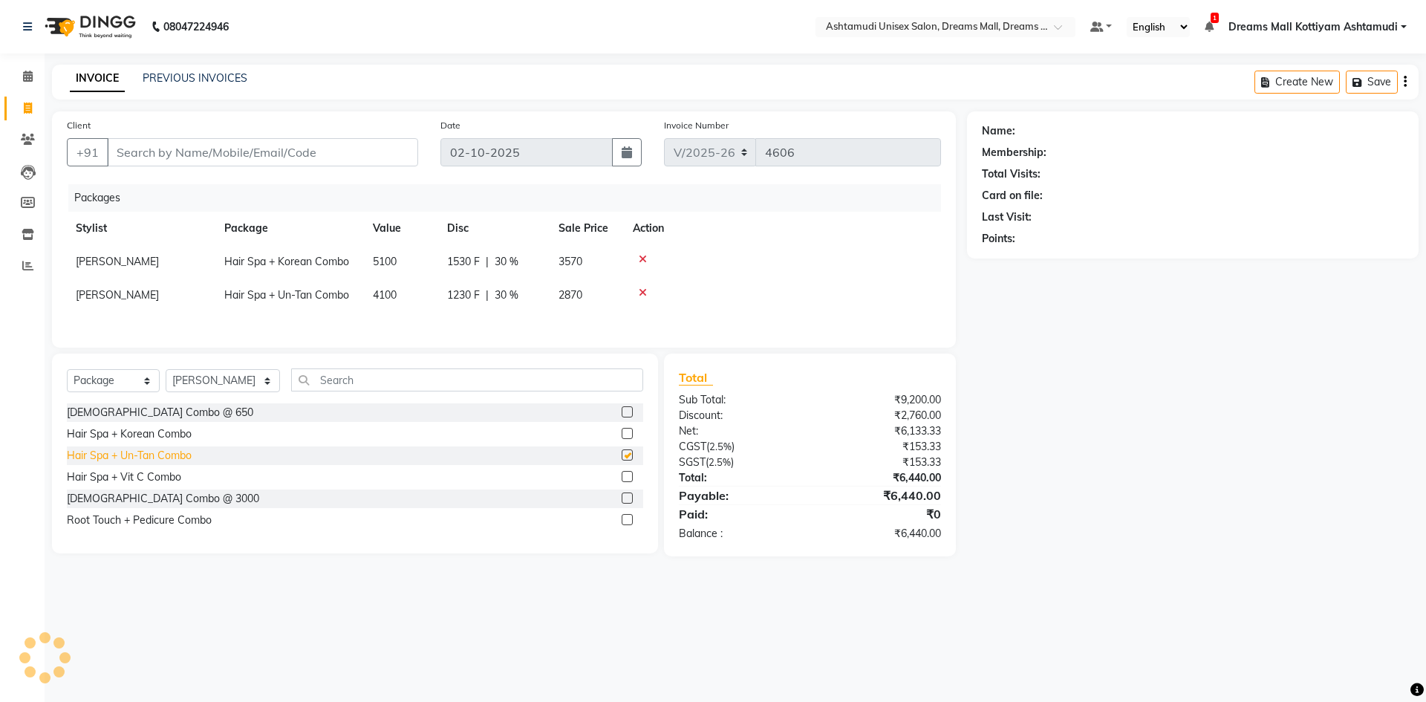
checkbox input "false"
click at [98, 474] on div "Hair Spa + Vit C Combo" at bounding box center [124, 477] width 114 height 16
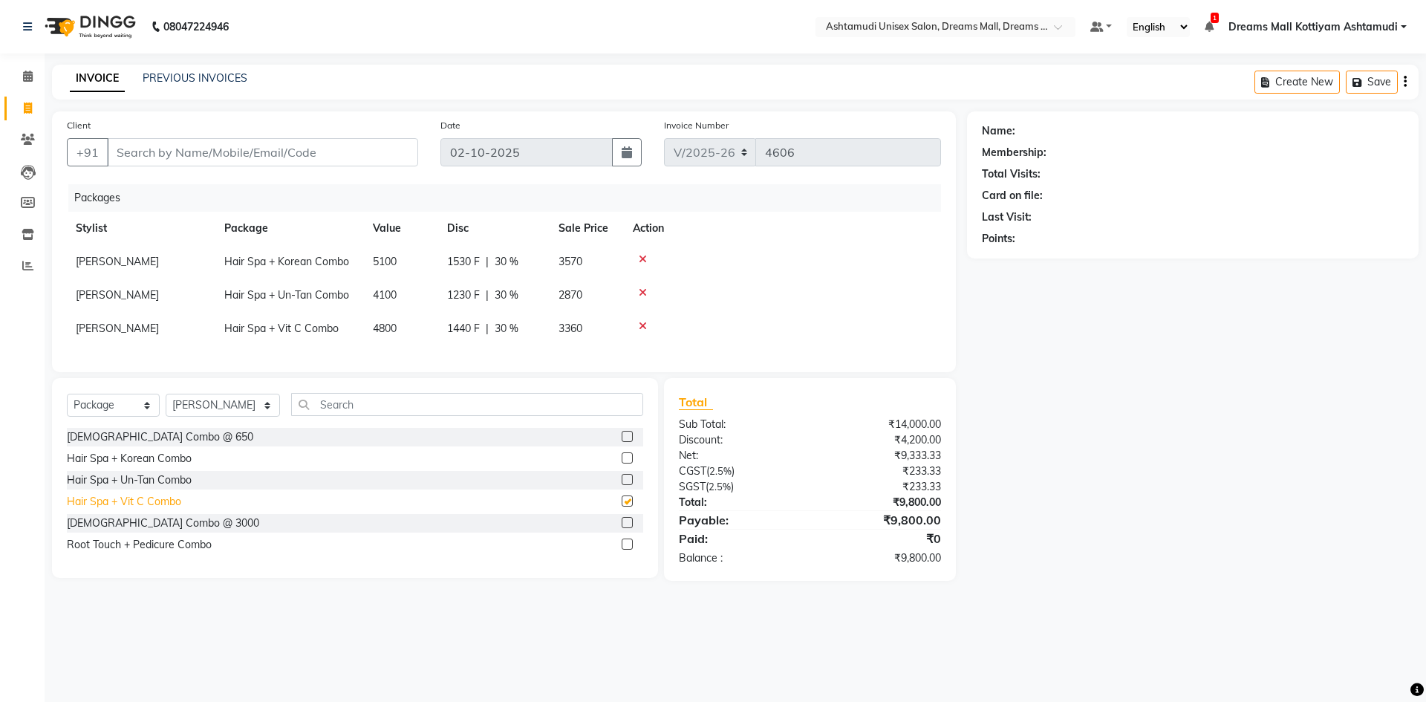
checkbox input "false"
click at [357, 416] on input "text" at bounding box center [467, 404] width 352 height 23
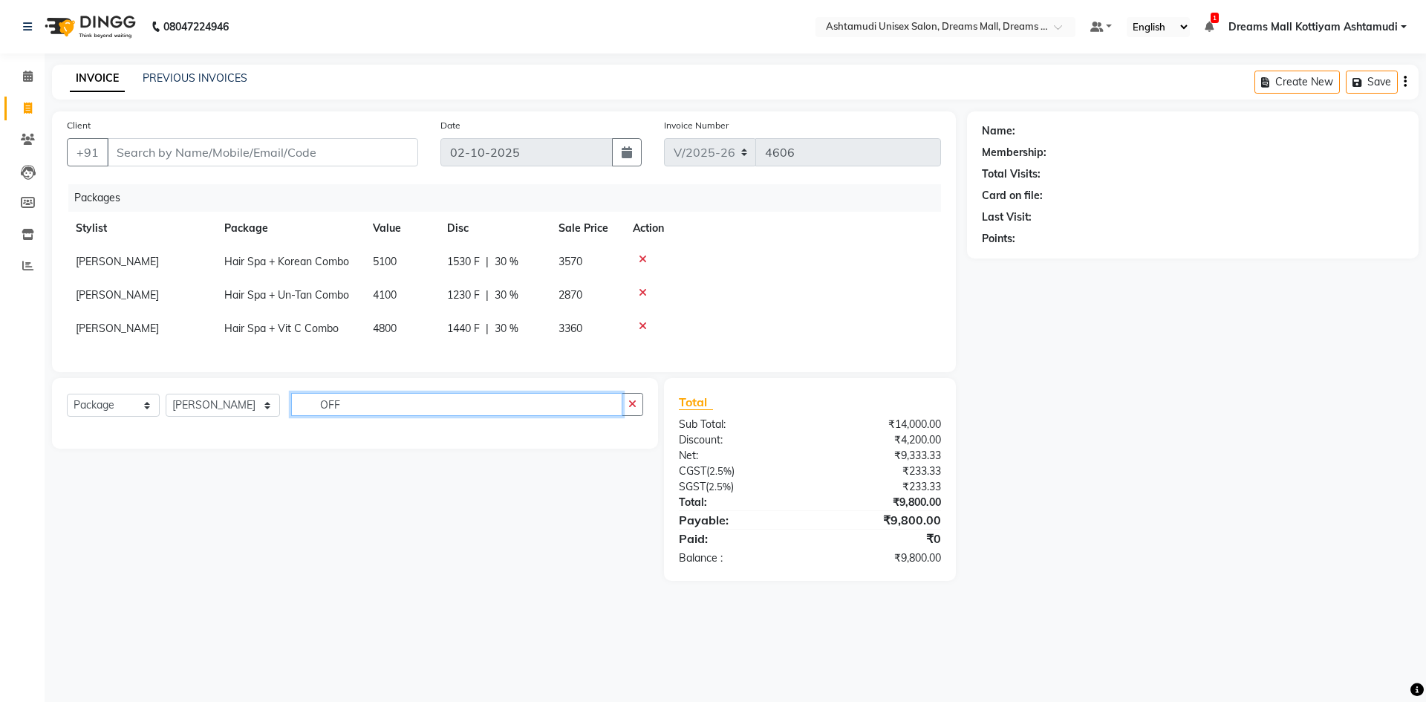
type input "OFF"
click at [131, 417] on select "Select Service Product Membership Package Voucher Prepaid Gift Card" at bounding box center [113, 405] width 93 height 23
select select "service"
click at [67, 405] on select "Select Service Product Membership Package Voucher Prepaid Gift Card" at bounding box center [113, 405] width 93 height 23
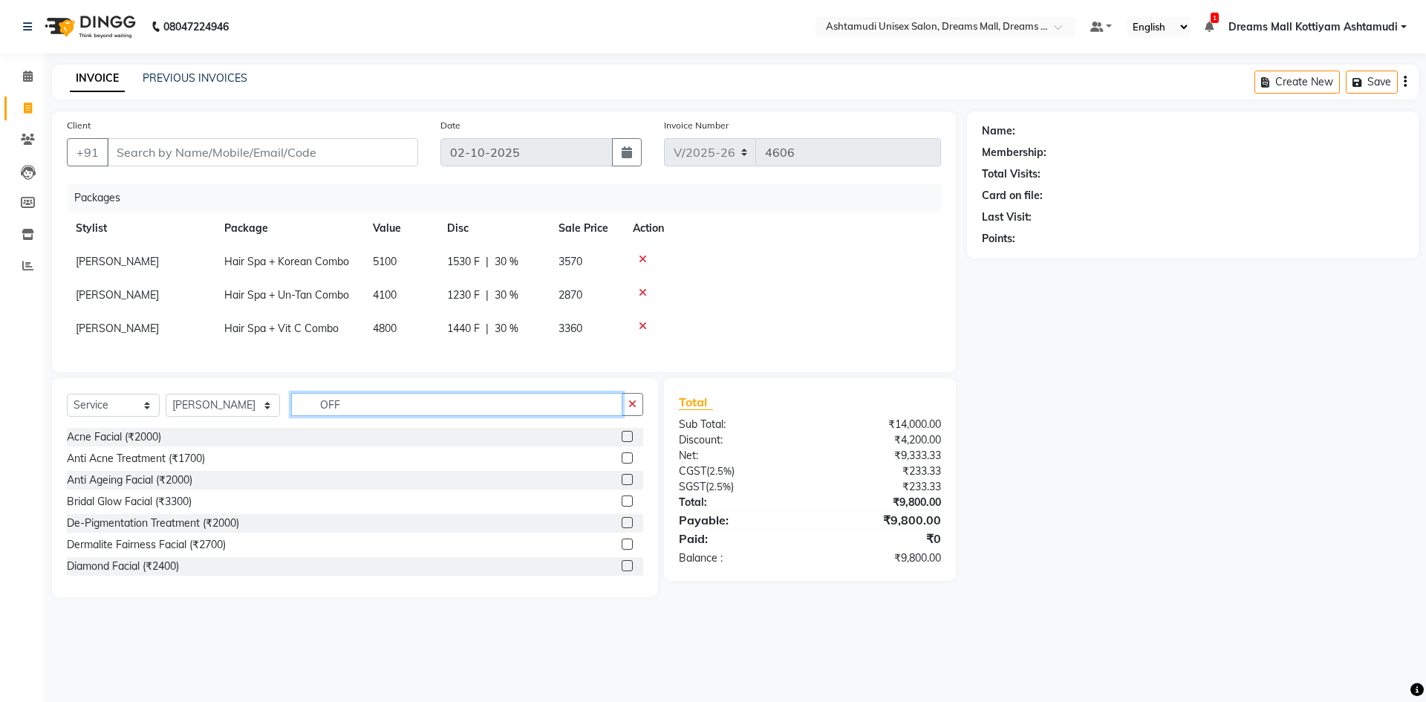
click at [386, 416] on input "OFF" at bounding box center [456, 404] width 331 height 23
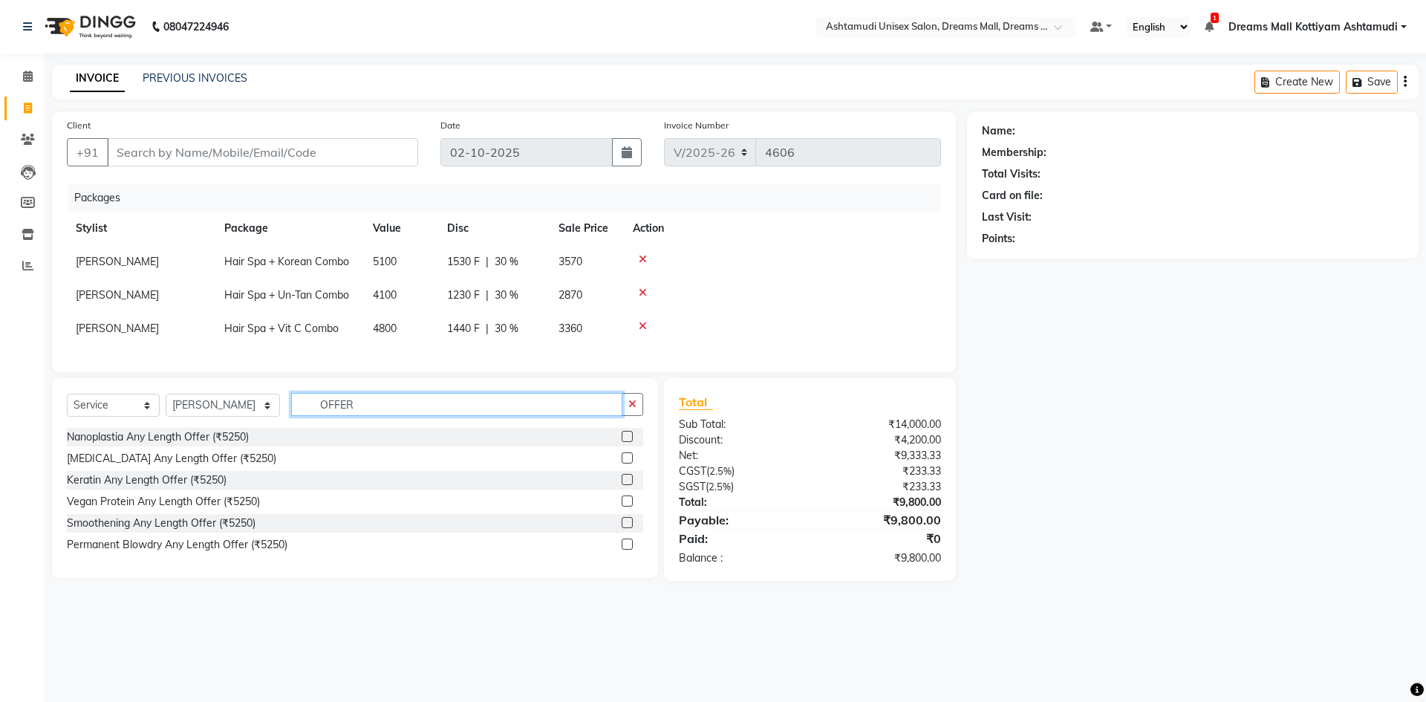
type input "OFFER"
